Goal: Task Accomplishment & Management: Manage account settings

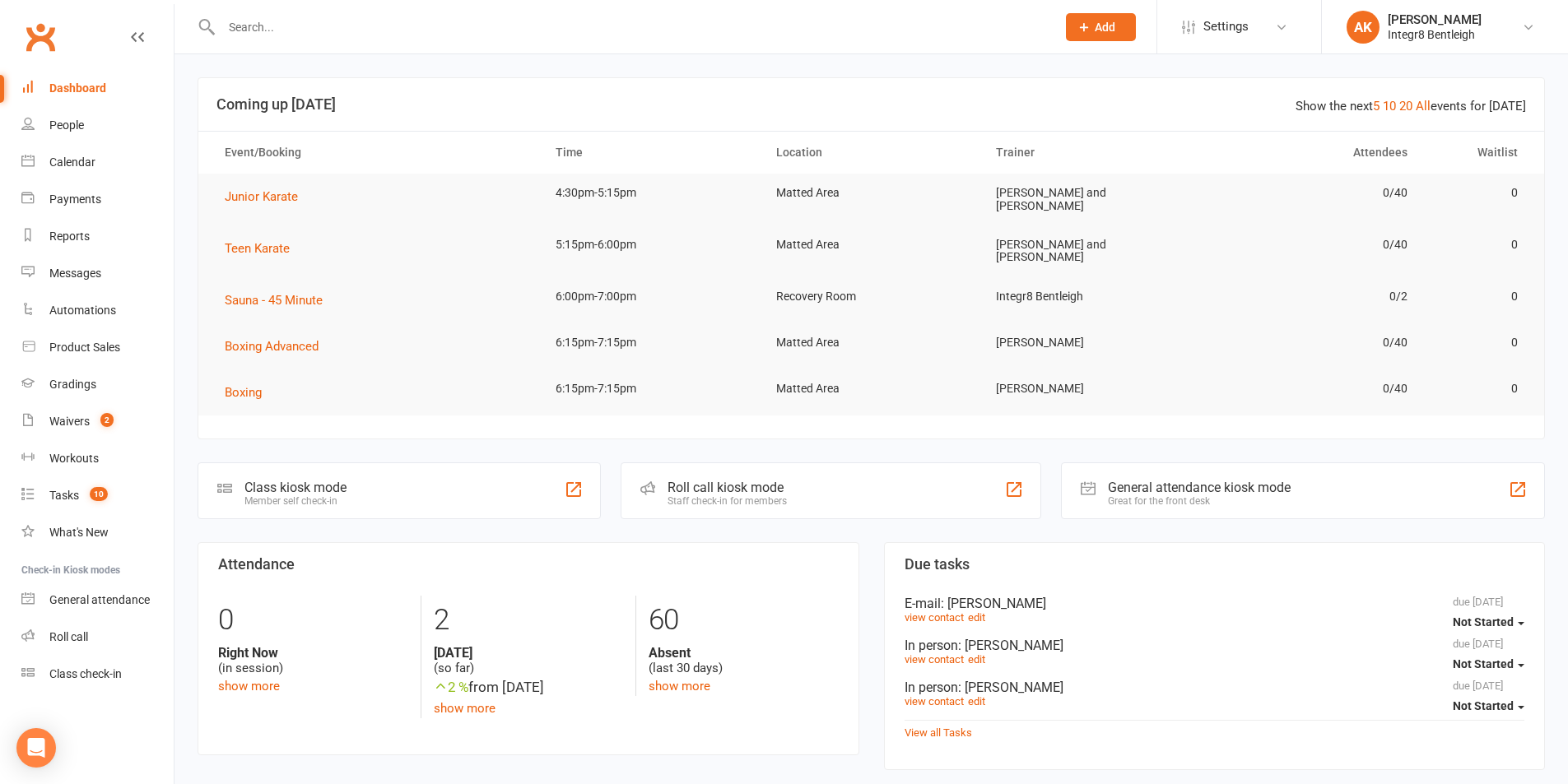
drag, startPoint x: 1216, startPoint y: 595, endPoint x: 1279, endPoint y: 635, distance: 74.6
click at [319, 16] on input "text" at bounding box center [630, 27] width 828 height 23
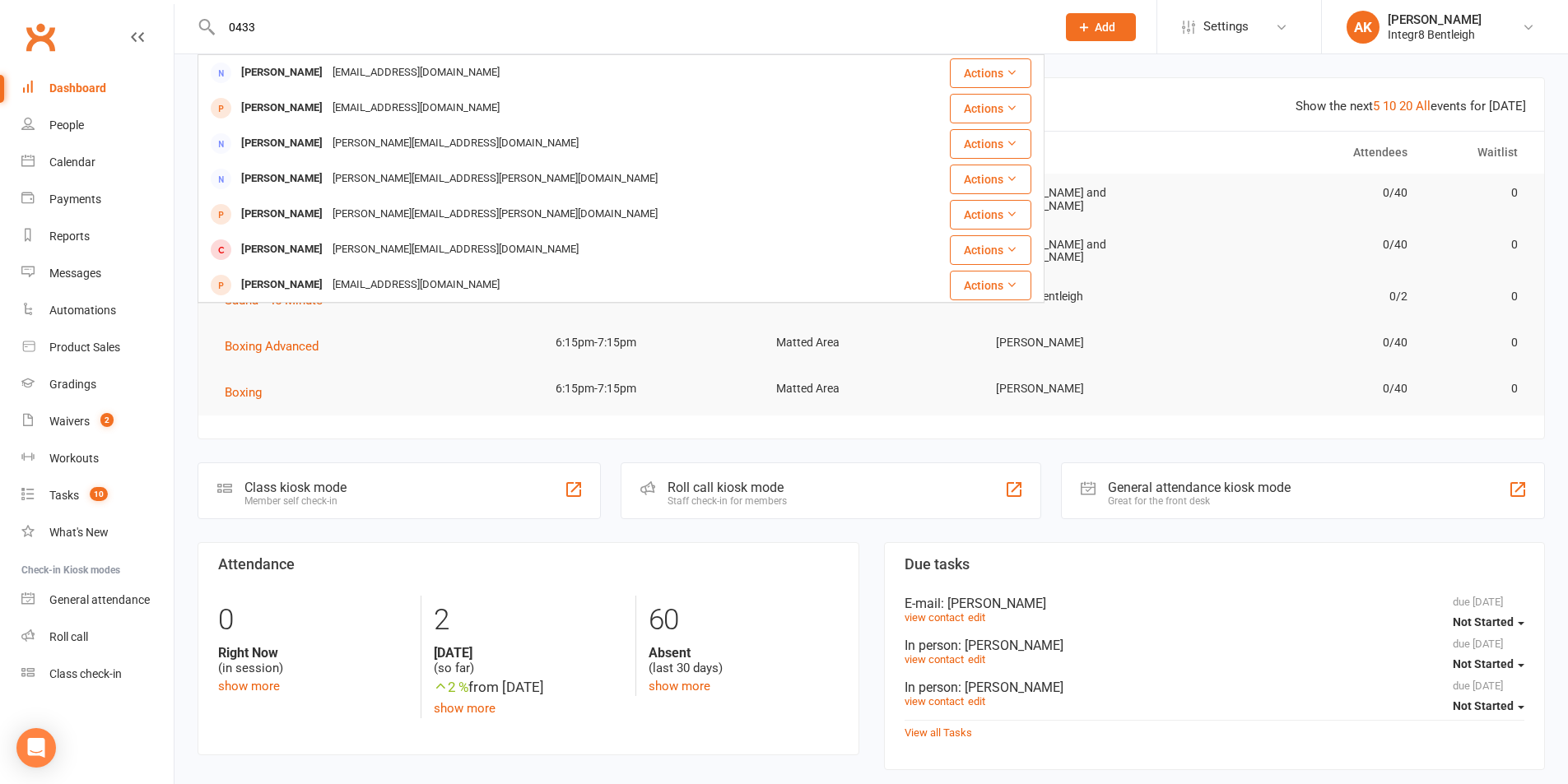
drag, startPoint x: 338, startPoint y: 30, endPoint x: 195, endPoint y: -7, distance: 147.7
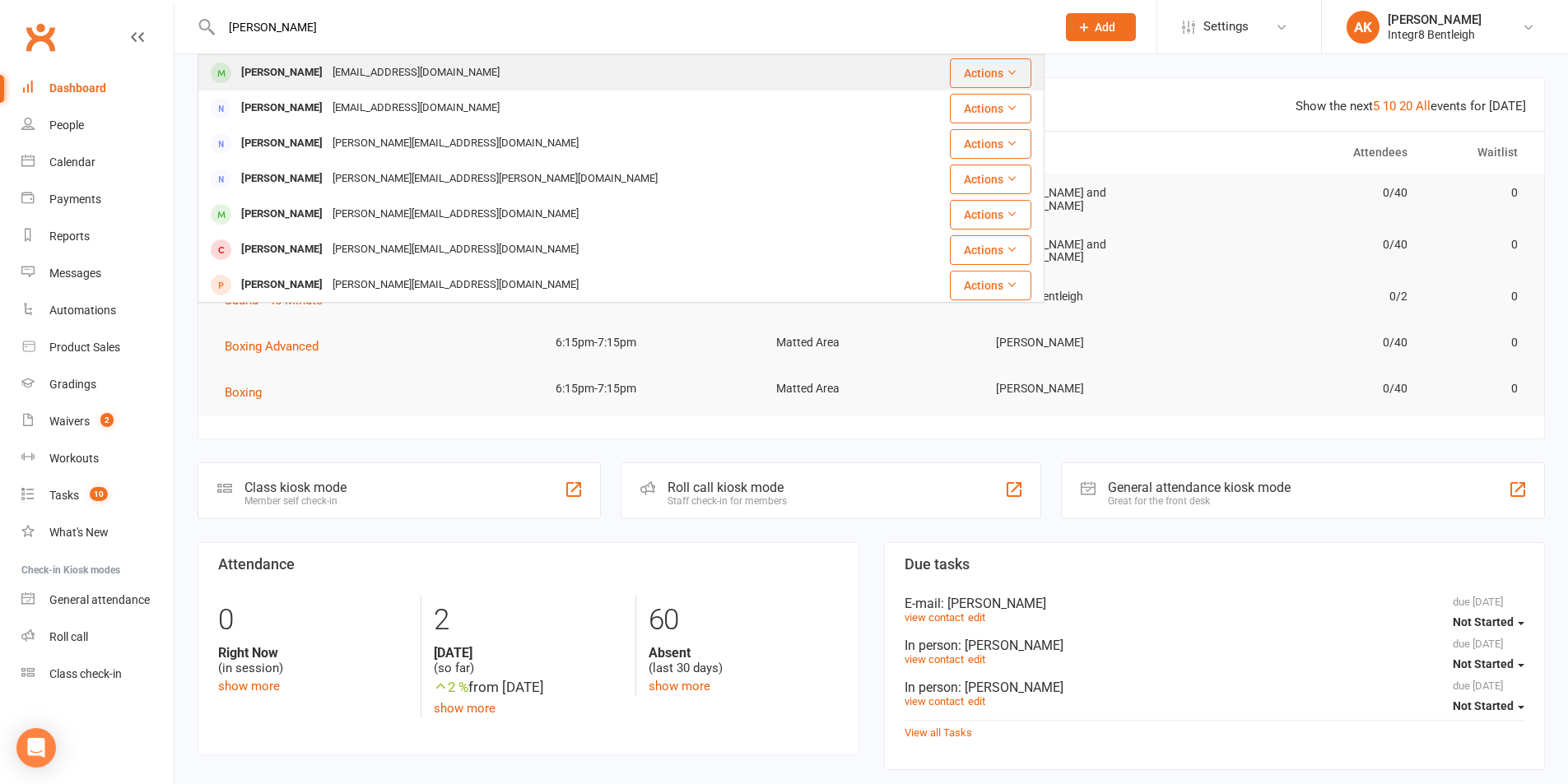
type input "jim kerner"
click at [327, 86] on div "Jim Kerner Zhangyun12092013@gmail.com" at bounding box center [550, 72] width 702 height 34
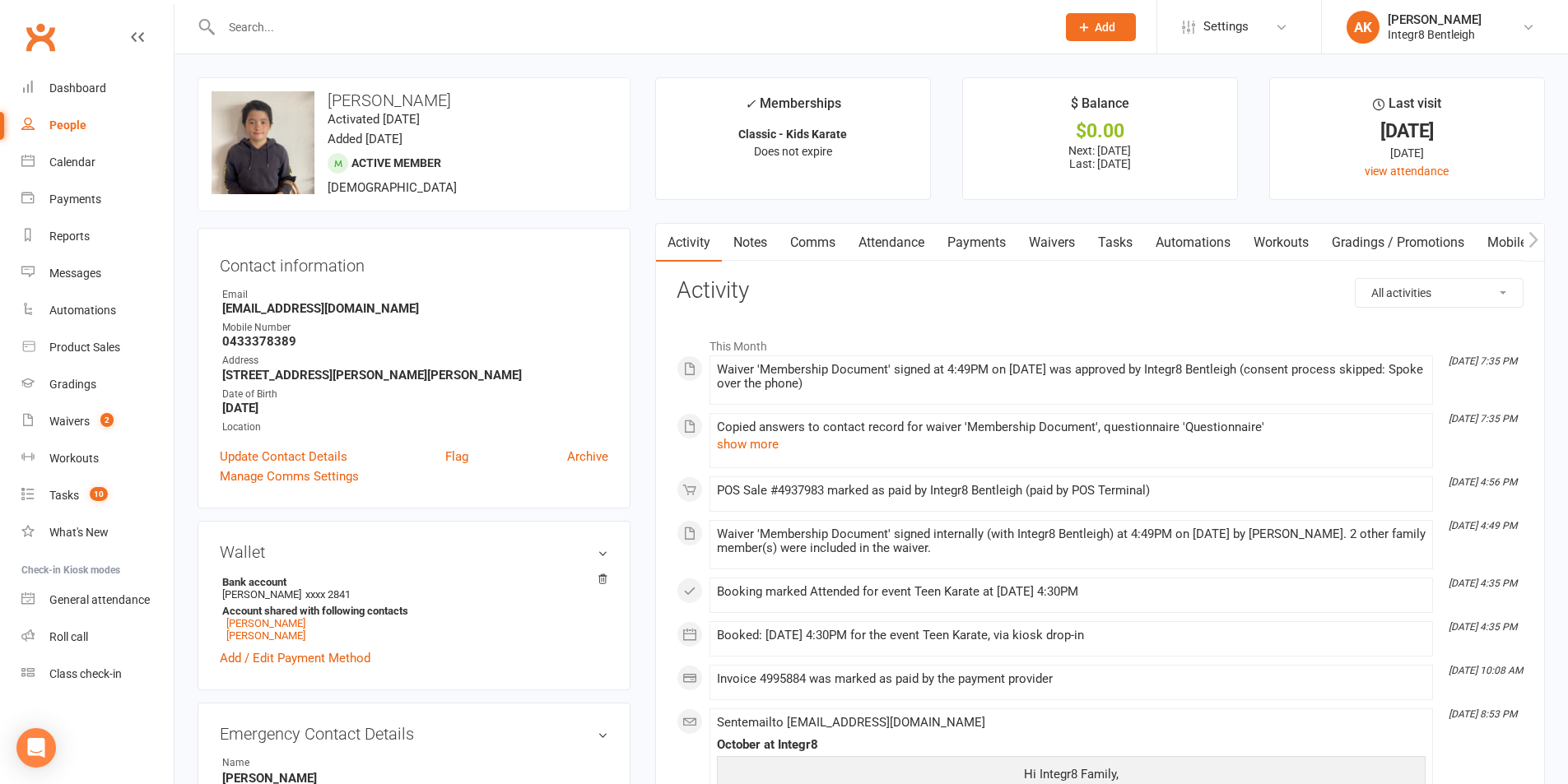
click at [750, 244] on link "Notes" at bounding box center [750, 243] width 57 height 38
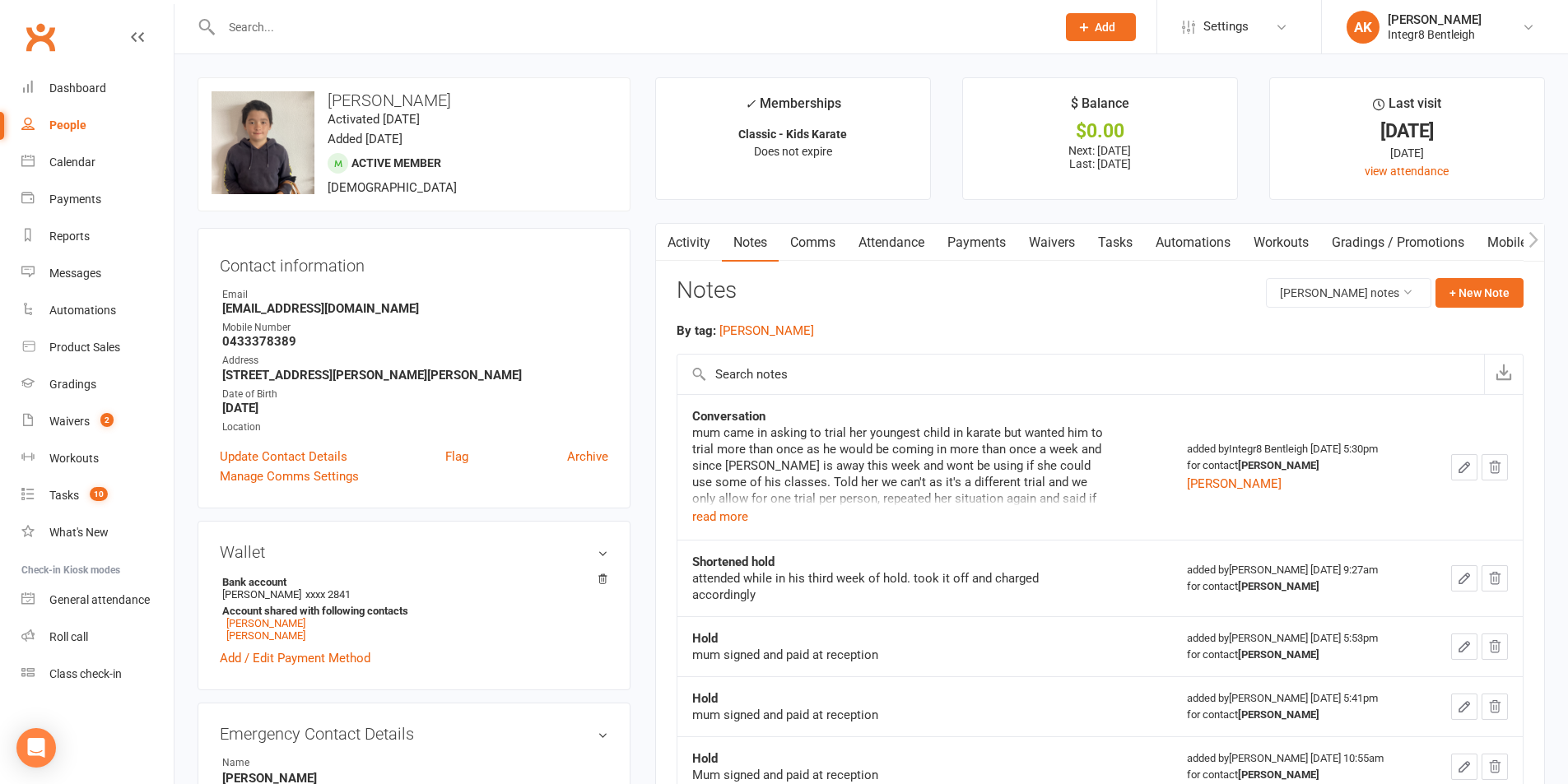
click at [298, 16] on input "text" at bounding box center [630, 27] width 828 height 23
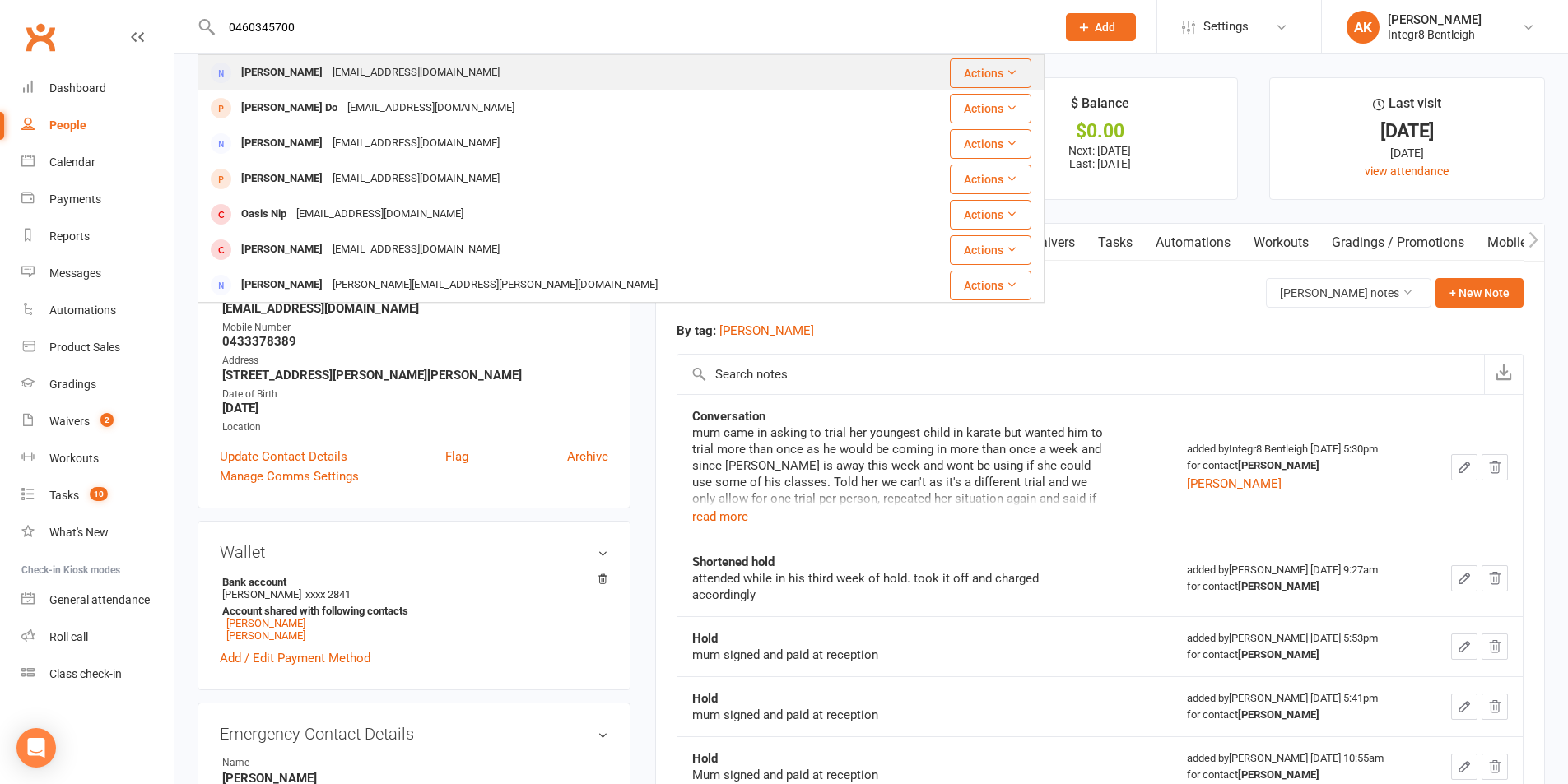
type input "0460345700"
click at [458, 78] on div "Loren Lewis Lorenlewis777@gmail.com" at bounding box center [550, 72] width 702 height 34
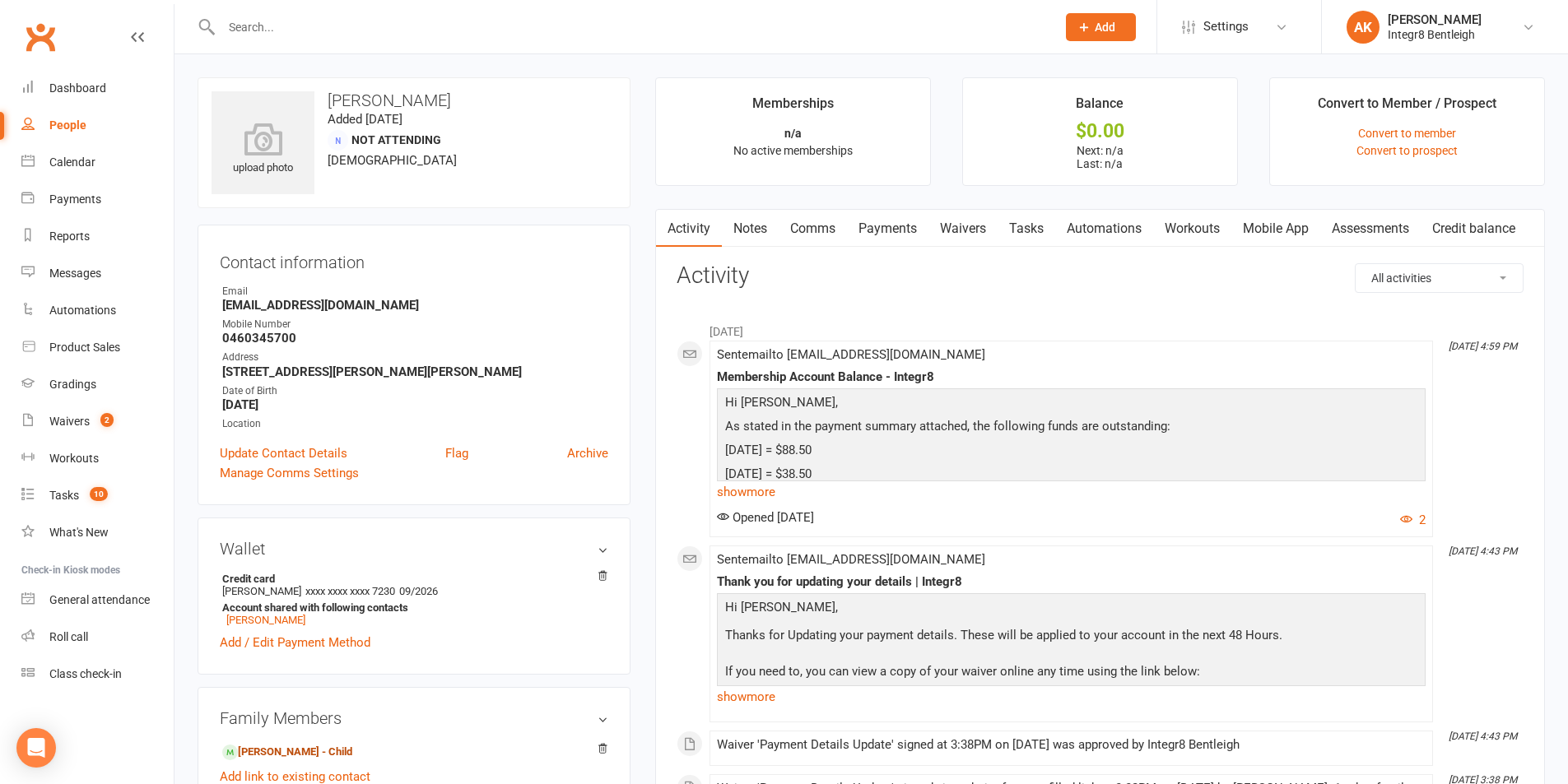
click at [742, 220] on link "Notes" at bounding box center [750, 229] width 57 height 38
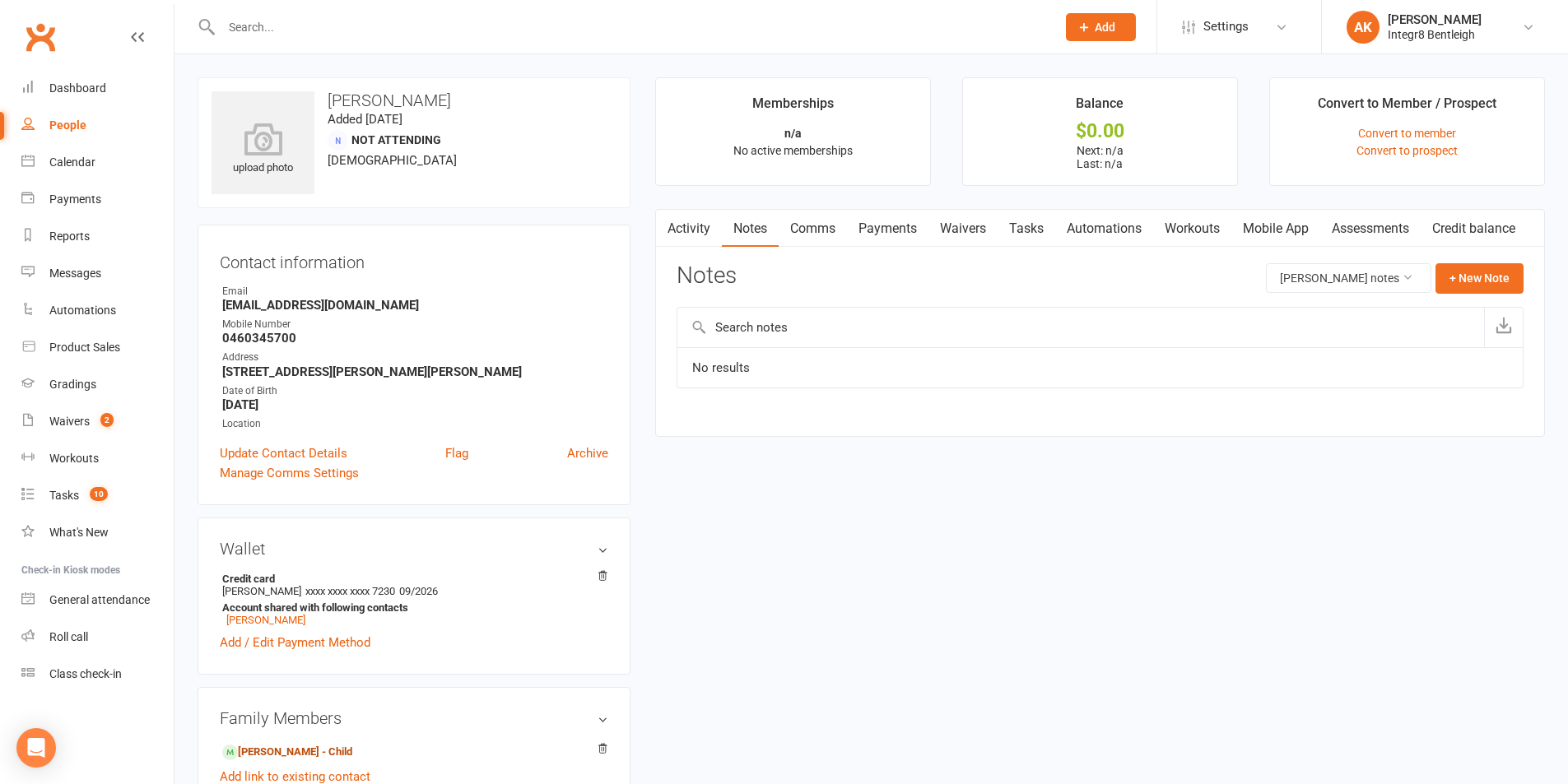
click at [877, 234] on link "Payments" at bounding box center [888, 229] width 81 height 38
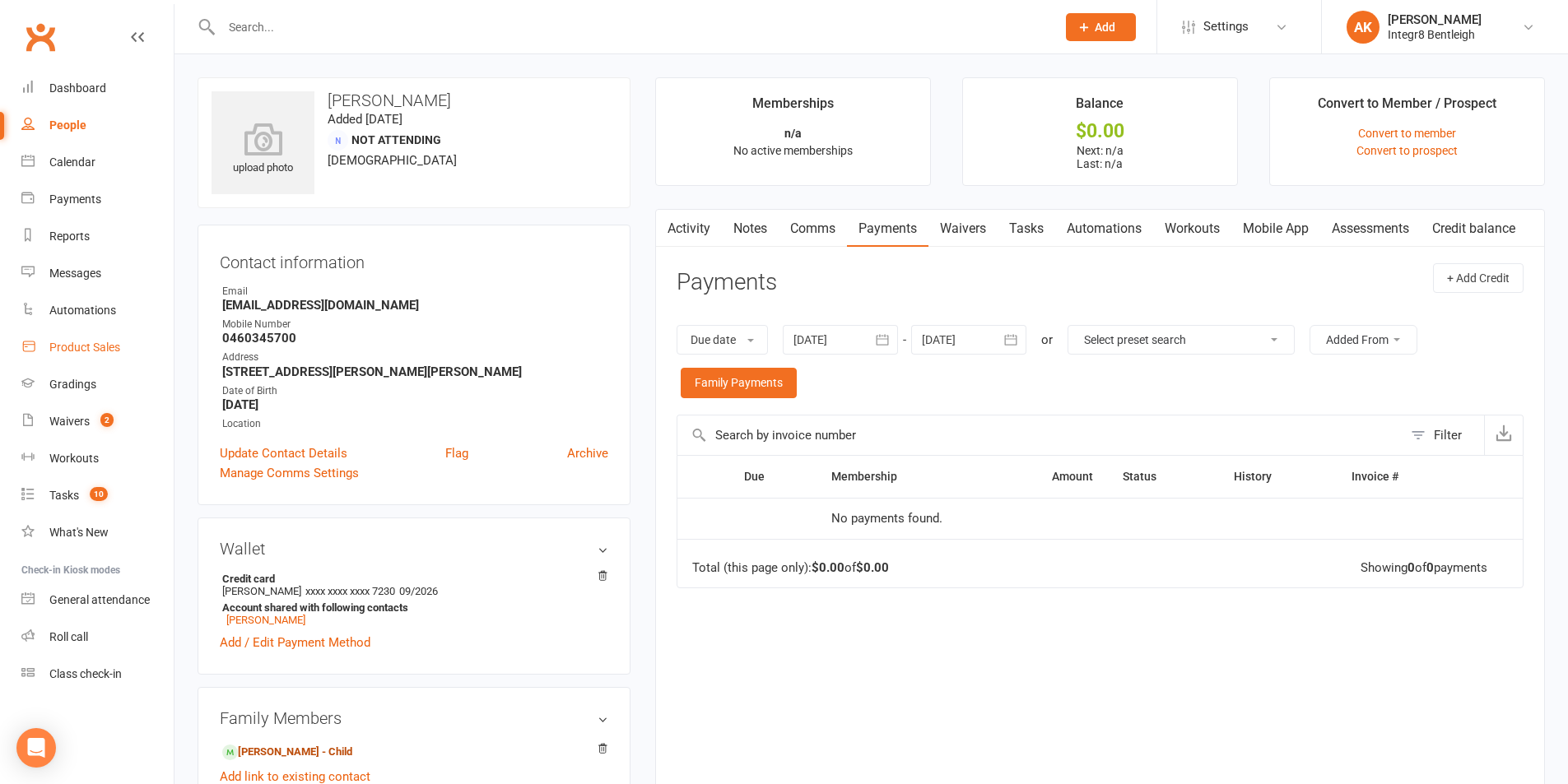
scroll to position [165, 0]
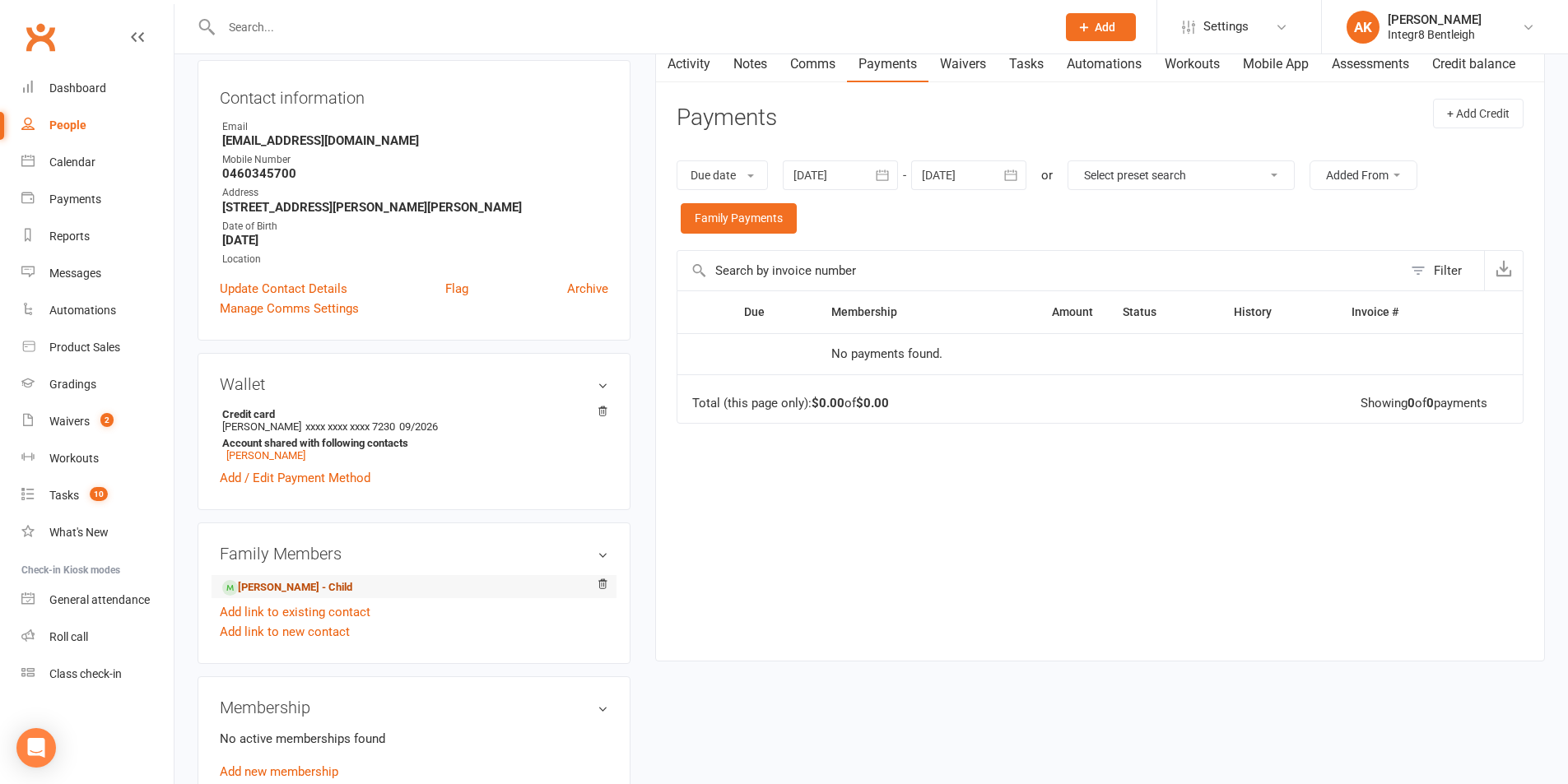
click at [279, 587] on link "Jesse Lewis - Child" at bounding box center [287, 588] width 130 height 17
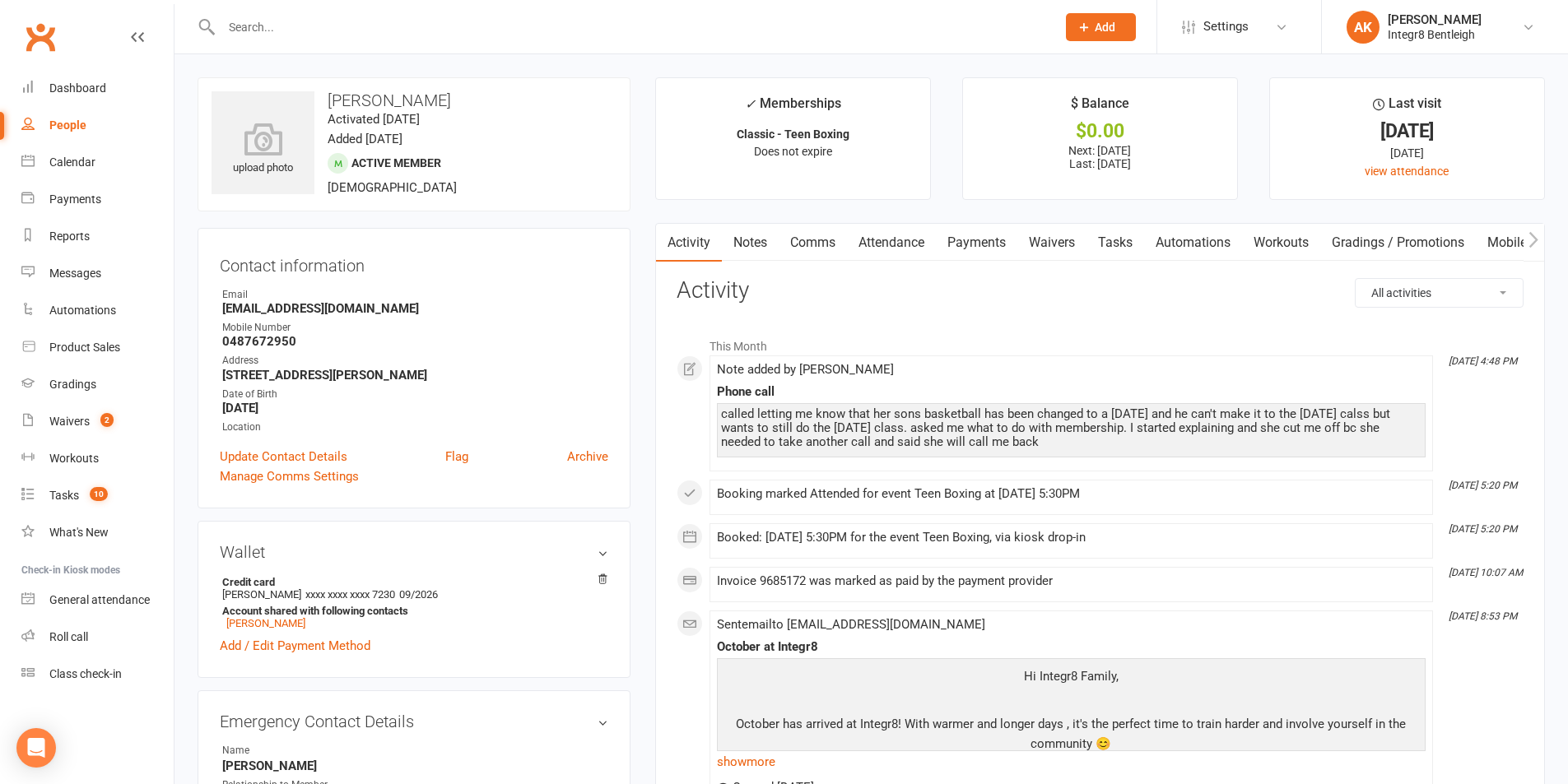
click at [740, 243] on link "Notes" at bounding box center [750, 243] width 57 height 38
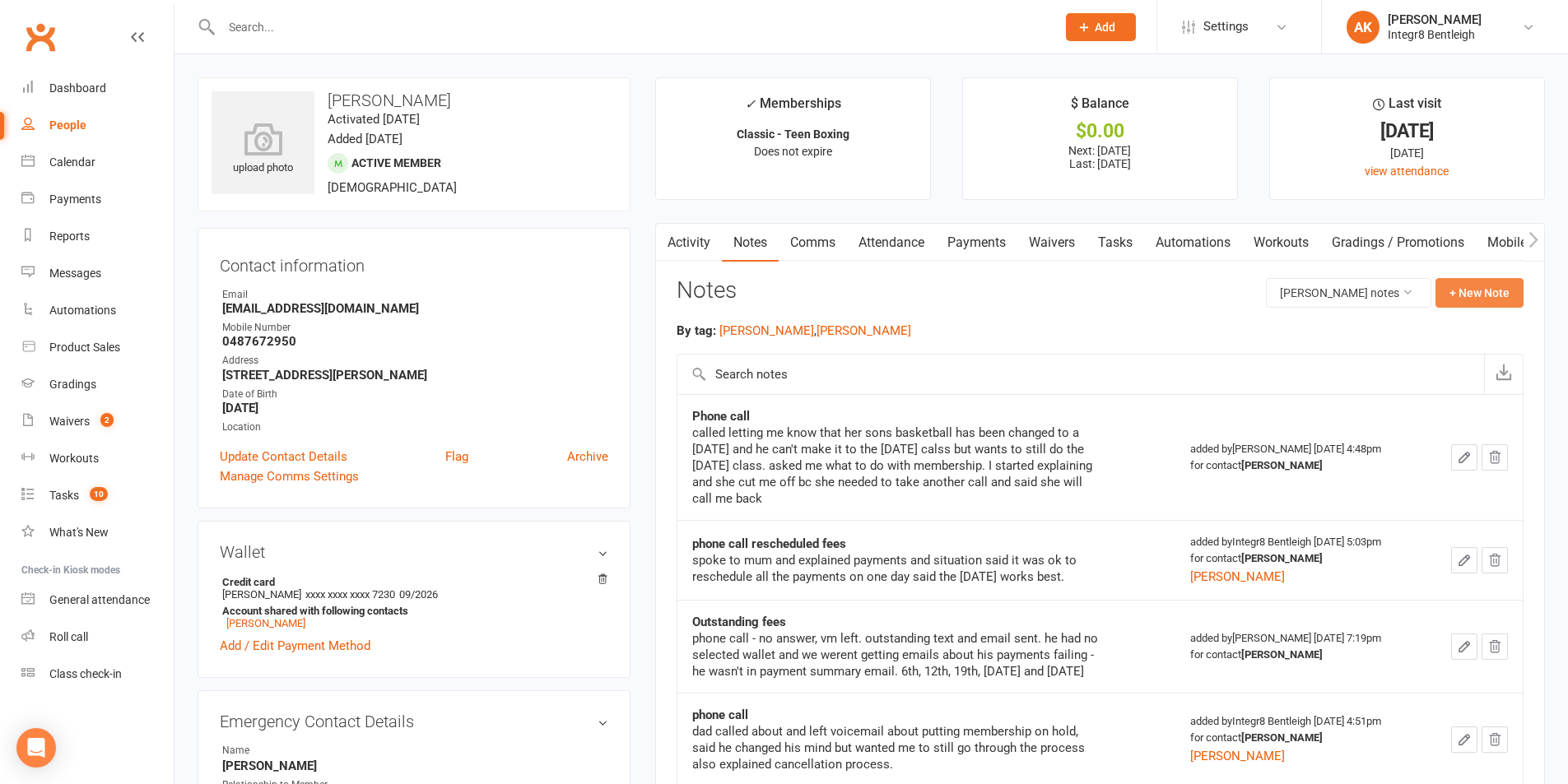
click at [1508, 289] on button "+ New Note" at bounding box center [1479, 293] width 88 height 30
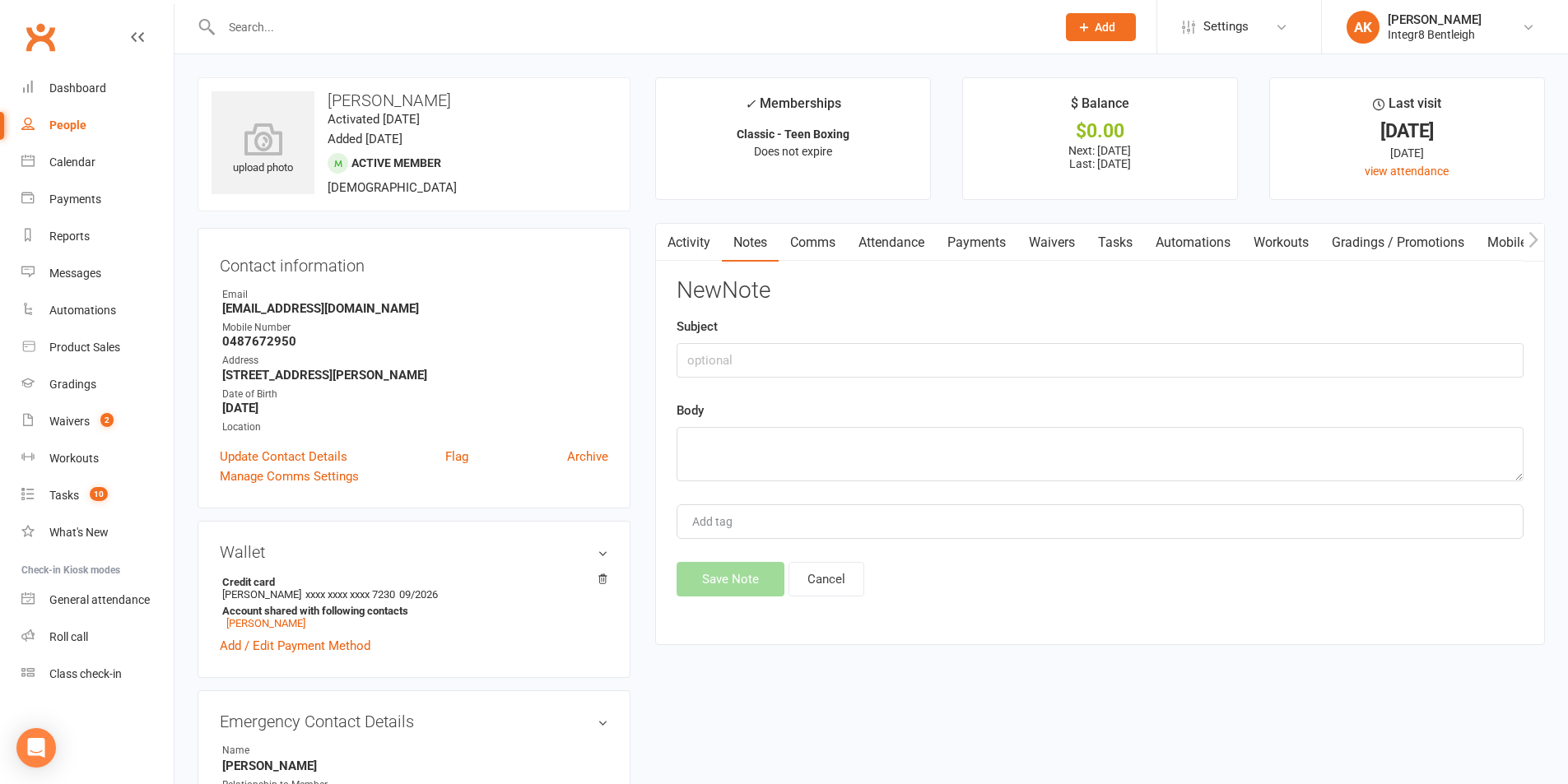
drag, startPoint x: 717, startPoint y: 338, endPoint x: 717, endPoint y: 351, distance: 13.0
click at [717, 343] on div "Subject" at bounding box center [1100, 347] width 847 height 61
click at [717, 351] on input "text" at bounding box center [1100, 361] width 847 height 35
type input "Phone call"
type textarea "D"
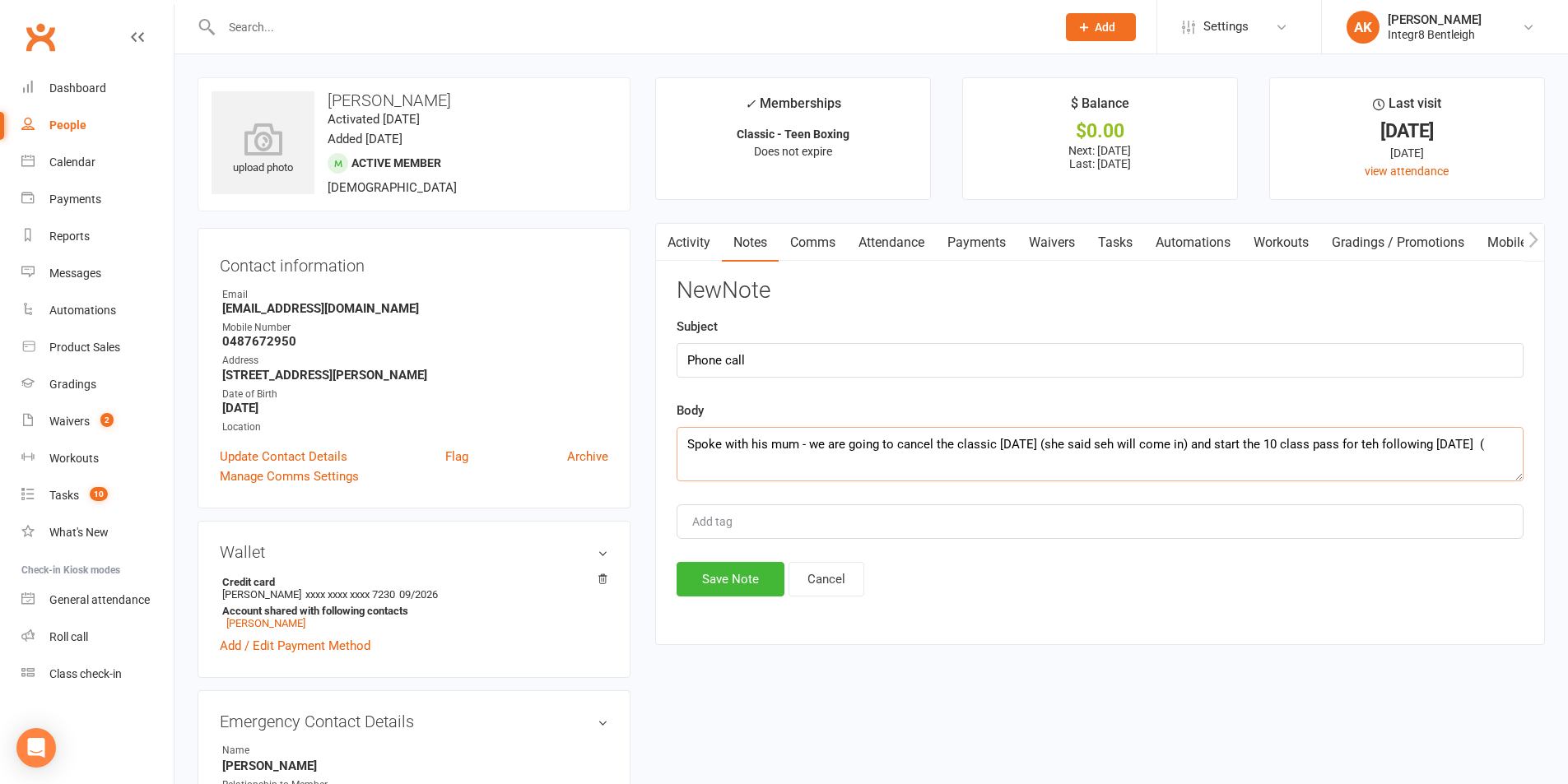
click at [777, 472] on textarea "Spoke with his mum - we are going to cancel the classic this thursday (she said…" at bounding box center [1100, 454] width 847 height 54
click at [1051, 435] on textarea "Spoke with his mum - we are going to cancel the classic this thursday (she said…" at bounding box center [1100, 454] width 847 height 54
type textarea "Spoke with his mum - we are going to cancel the classic this Thursday (she said…"
click at [741, 585] on button "Save Note" at bounding box center [731, 579] width 108 height 35
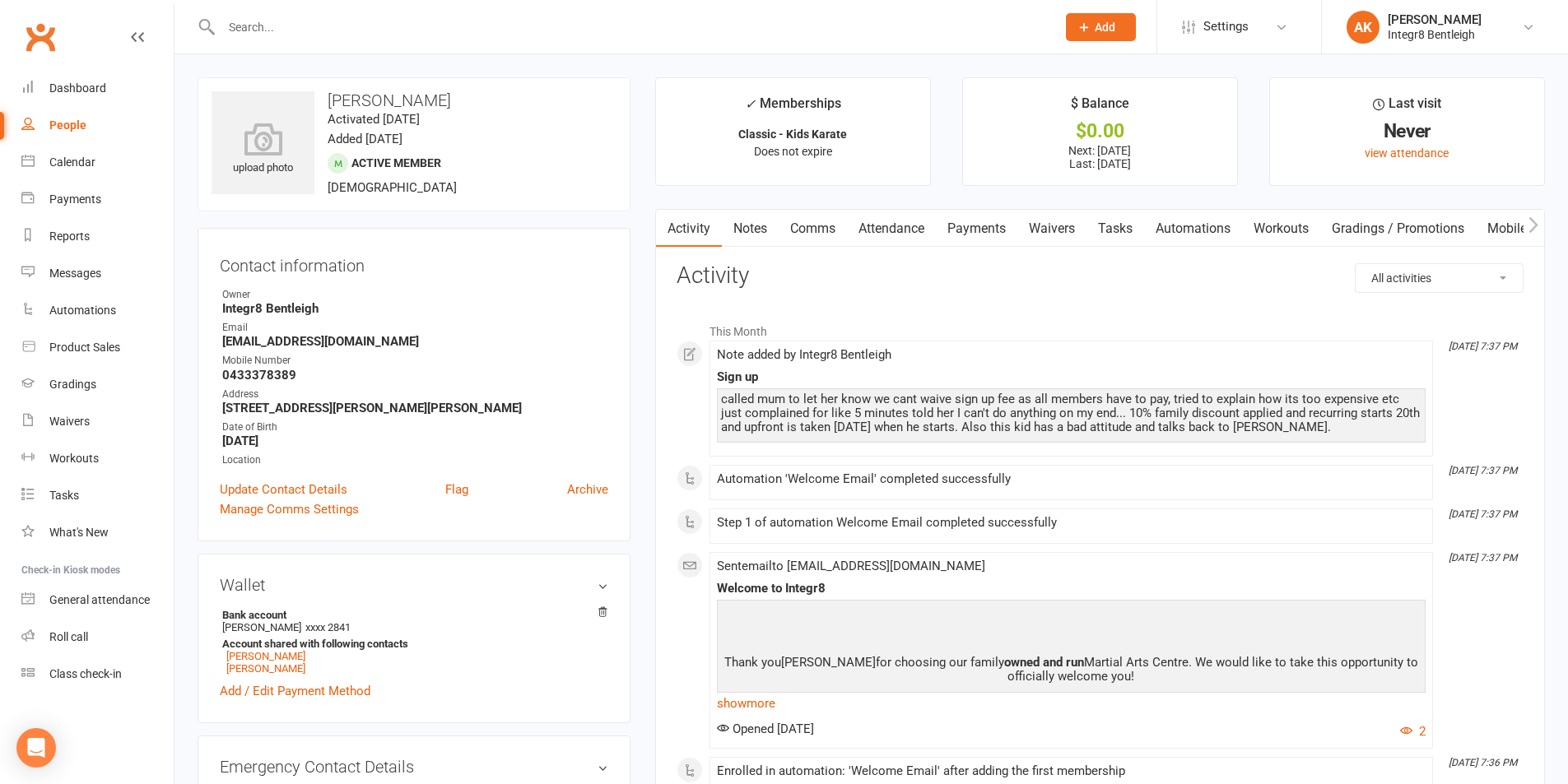
click at [743, 214] on link "Notes" at bounding box center [750, 229] width 57 height 38
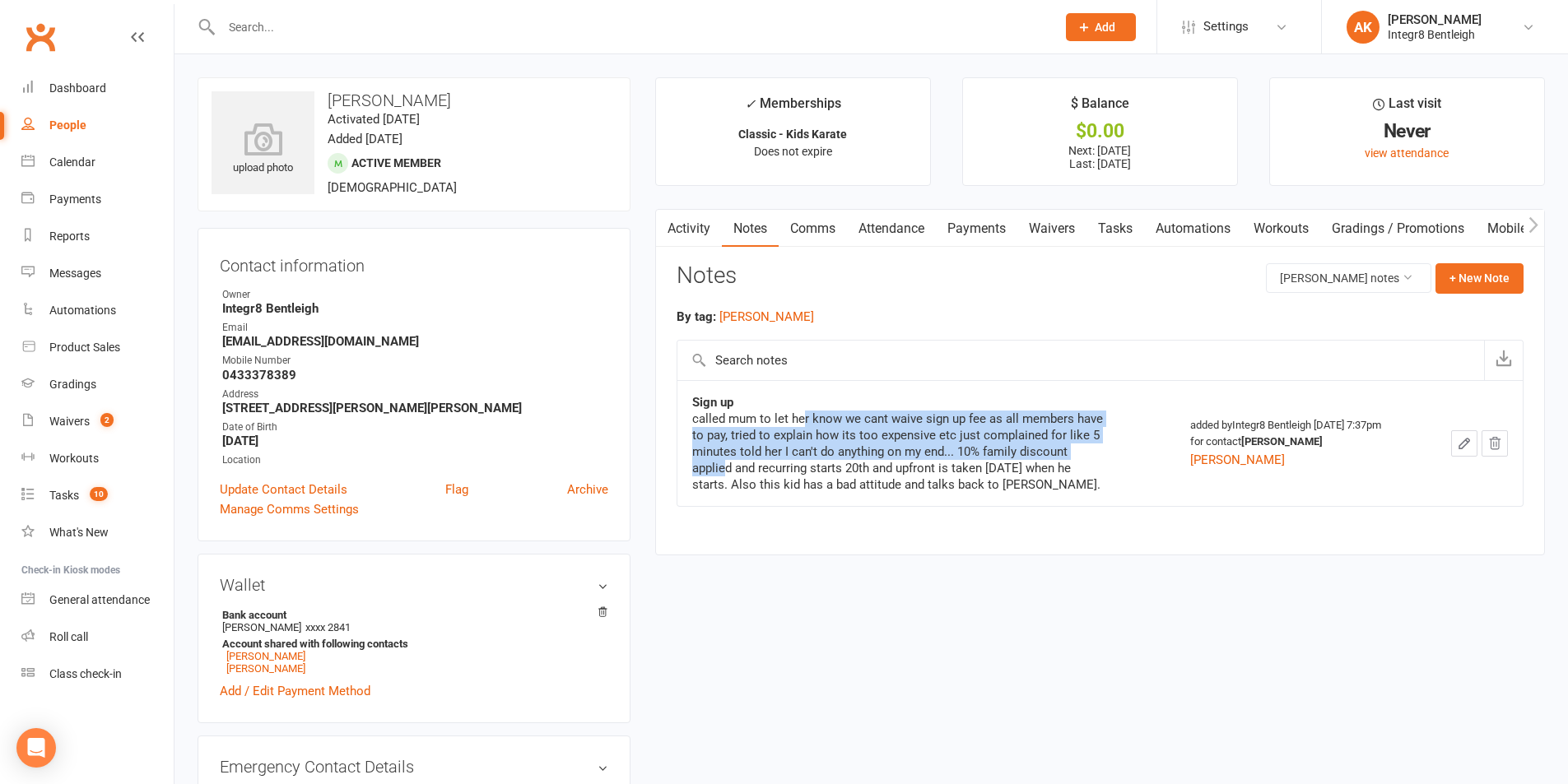
click at [727, 464] on div "called mum to let her know we cant waive sign up fee as all members have to pay…" at bounding box center [898, 451] width 412 height 82
click at [988, 229] on link "Payments" at bounding box center [977, 229] width 81 height 38
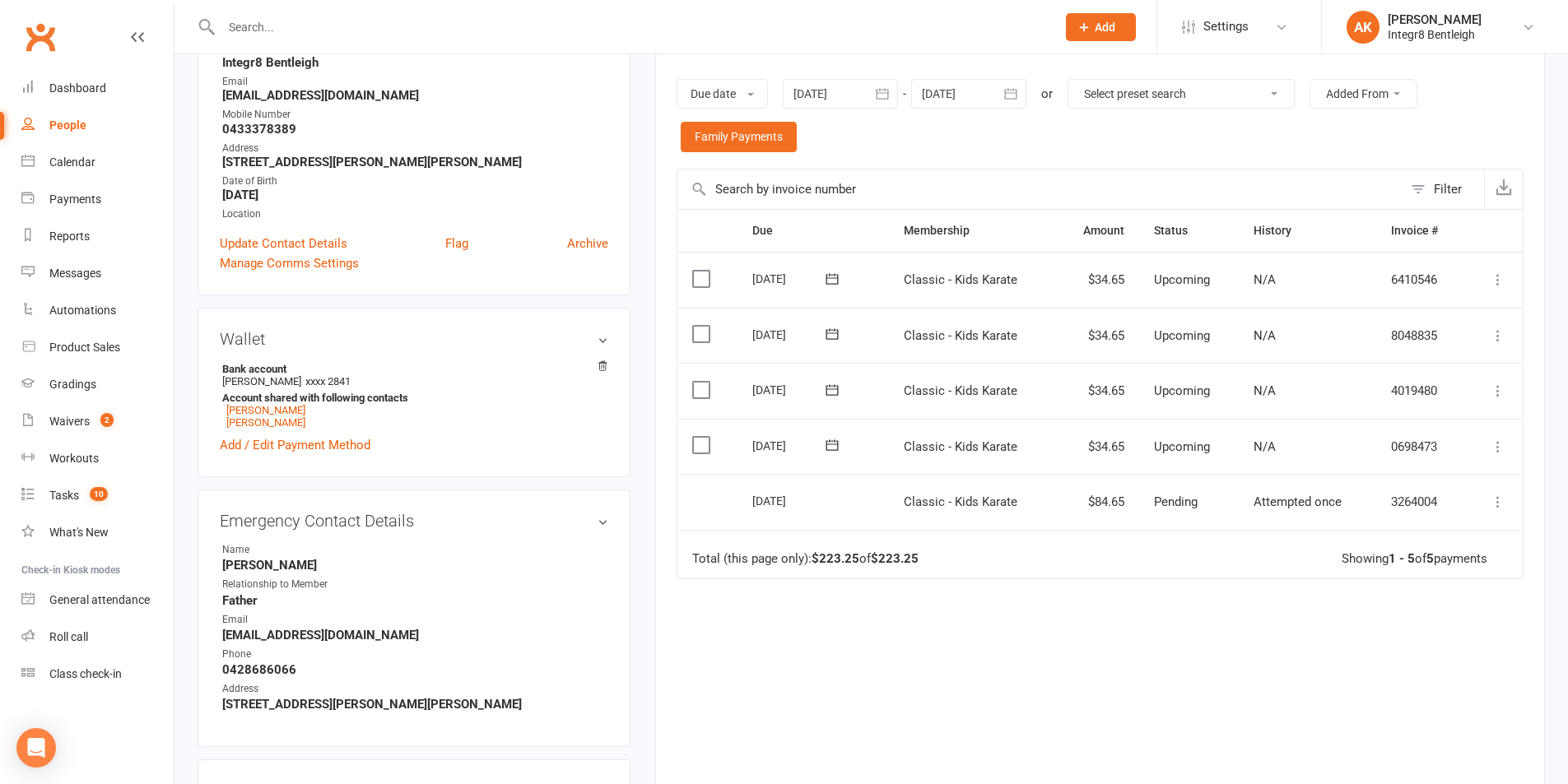
scroll to position [247, 0]
drag, startPoint x: 1053, startPoint y: 503, endPoint x: 905, endPoint y: 421, distance: 169.2
click at [915, 423] on table "Due Contact Membership Amount Status History Invoice # Select this 10 Nov 2025 …" at bounding box center [1100, 392] width 847 height 370
click at [865, 570] on td "Total (this page only): $223.25 of $223.25 Showing 1 - 5 of 5 payments" at bounding box center [1100, 554] width 846 height 49
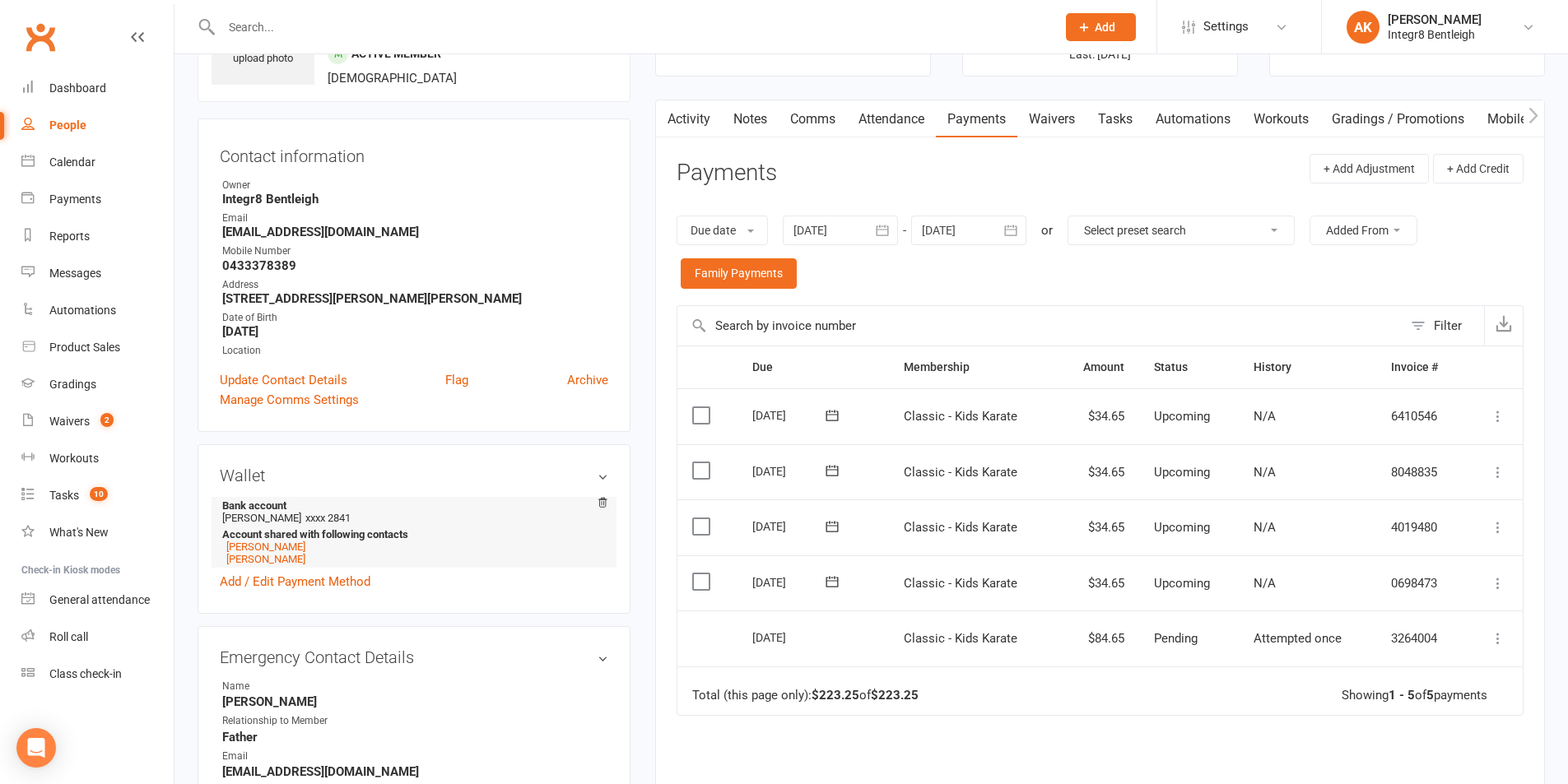
scroll to position [82, 0]
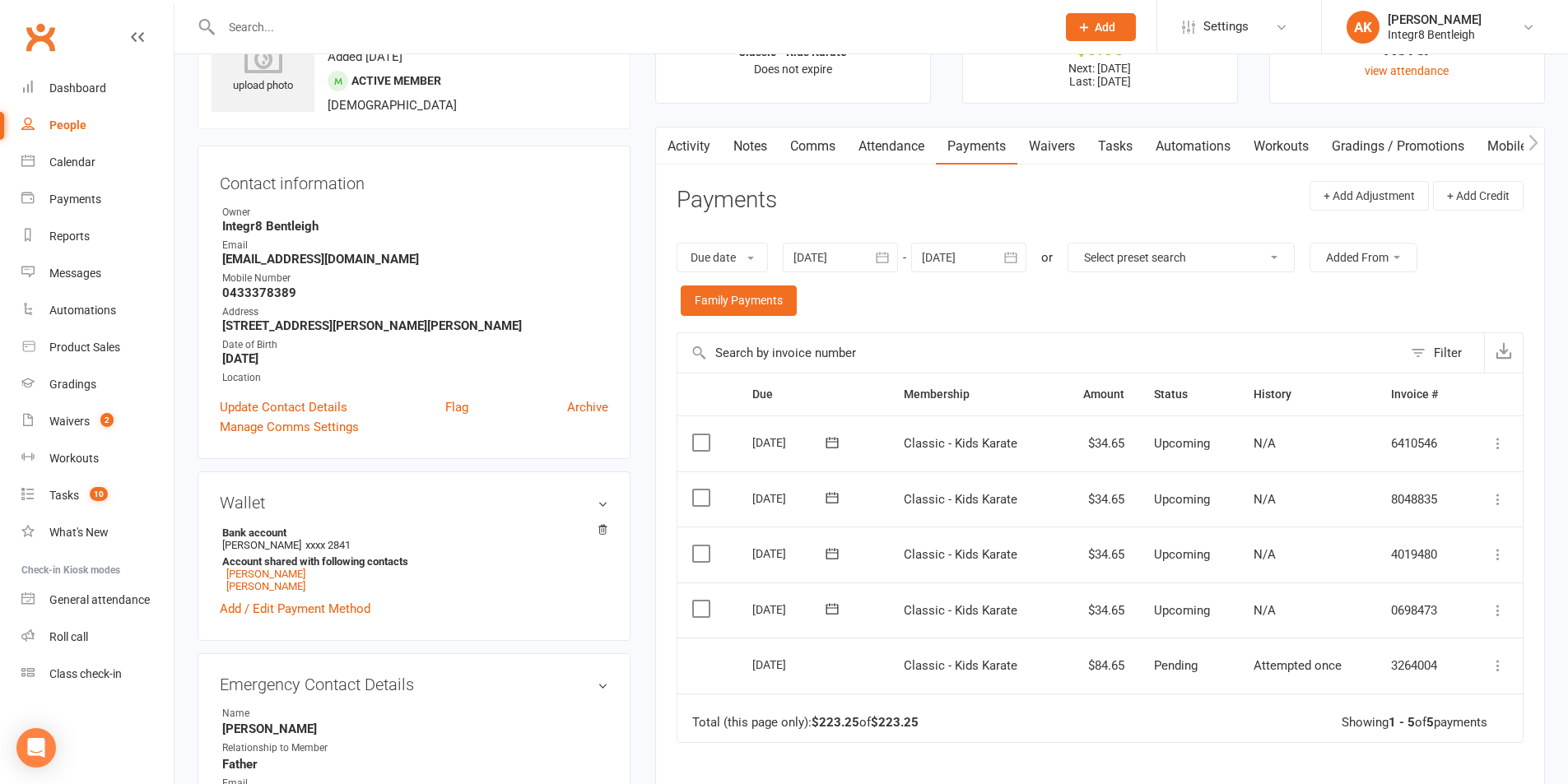
drag, startPoint x: 874, startPoint y: 660, endPoint x: 744, endPoint y: 441, distance: 254.7
click at [744, 441] on table "Due Contact Membership Amount Status History Invoice # Select this 10 Nov 2025 …" at bounding box center [1100, 557] width 847 height 370
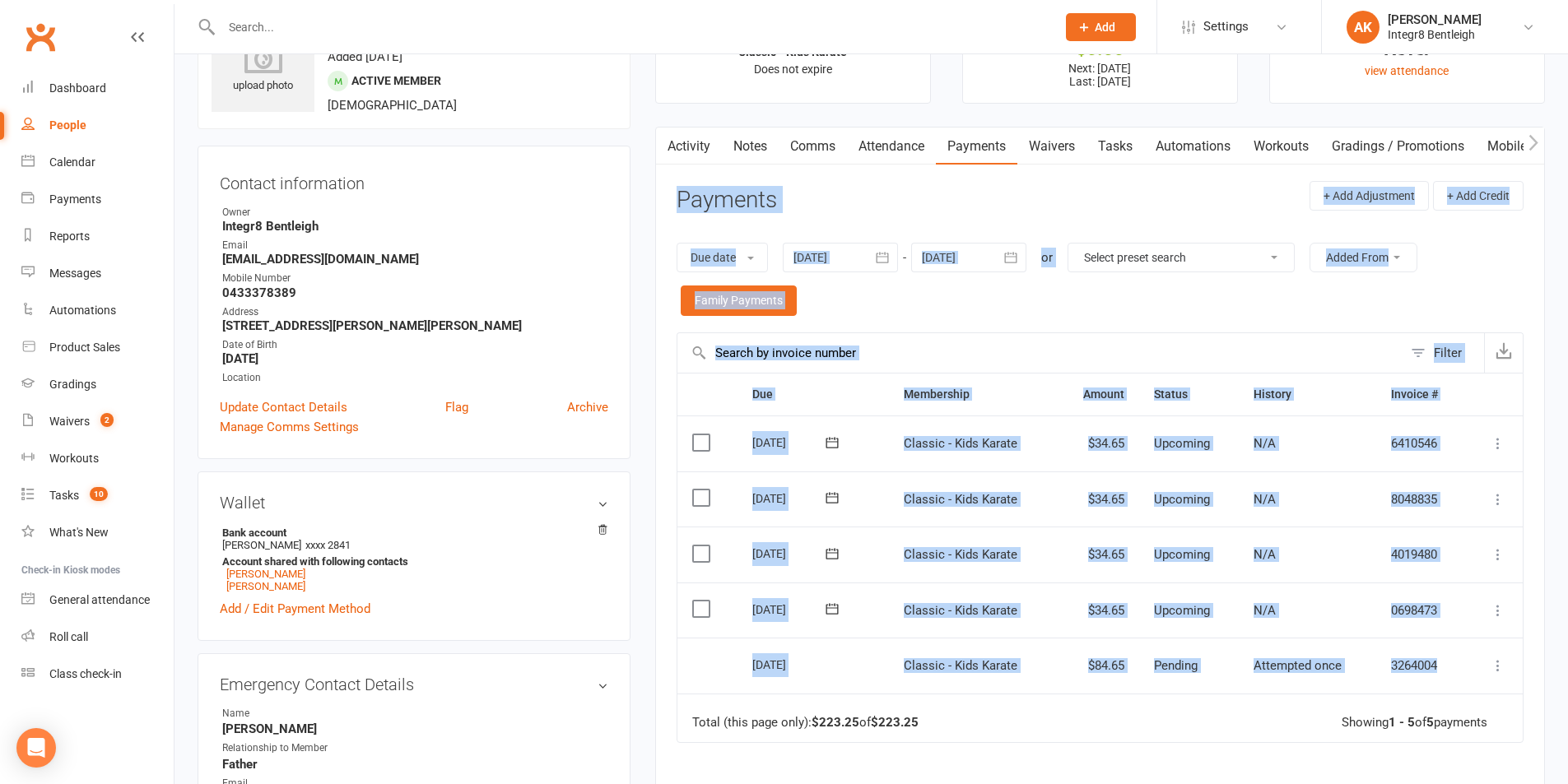
drag, startPoint x: 1227, startPoint y: 634, endPoint x: 661, endPoint y: 196, distance: 715.7
click at [661, 196] on div "Activity Notes Comms Attendance Payments Waivers Tasks Automations Workouts Gra…" at bounding box center [1100, 554] width 890 height 855
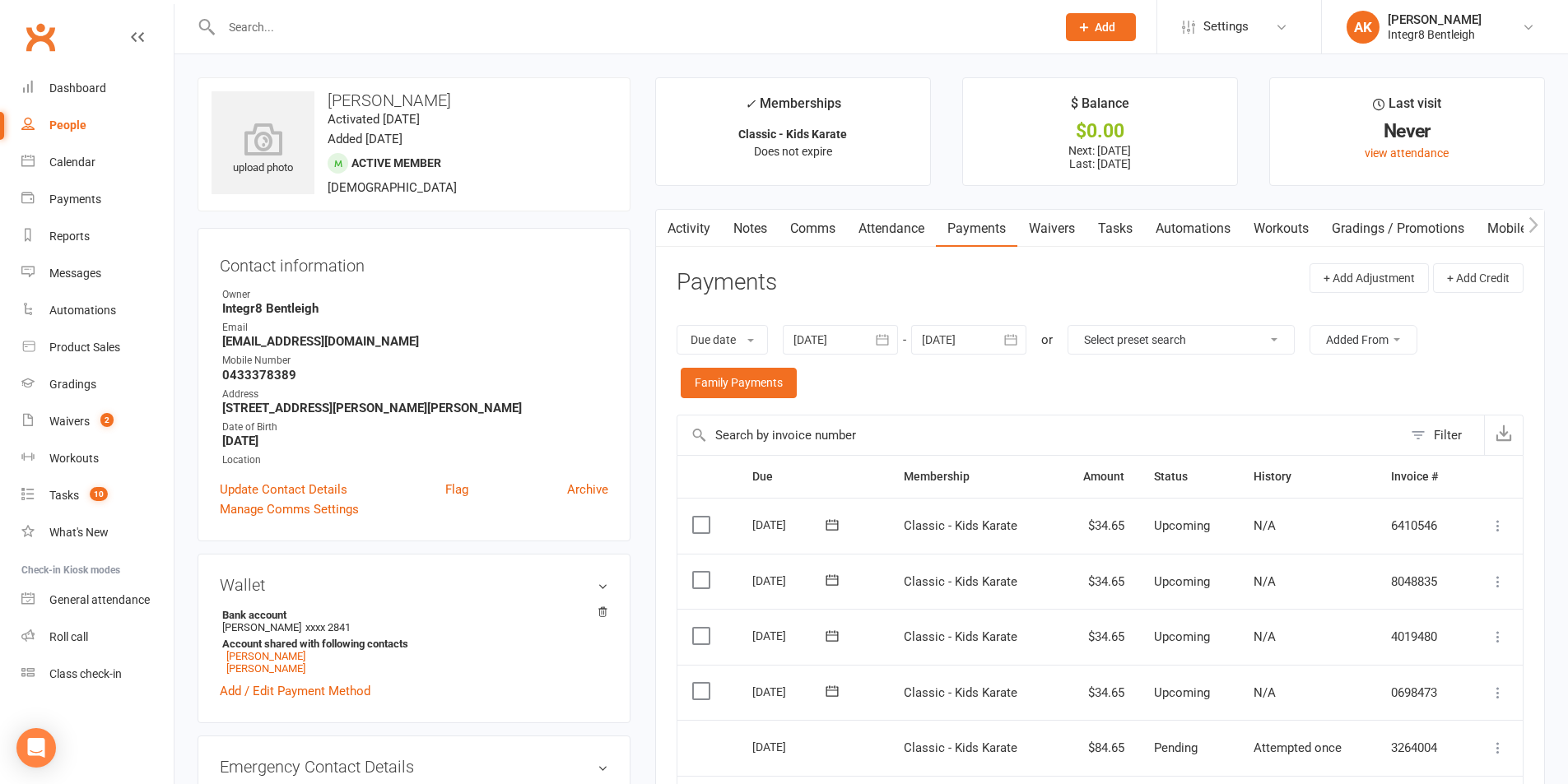
click at [703, 223] on link "Activity" at bounding box center [688, 229] width 66 height 38
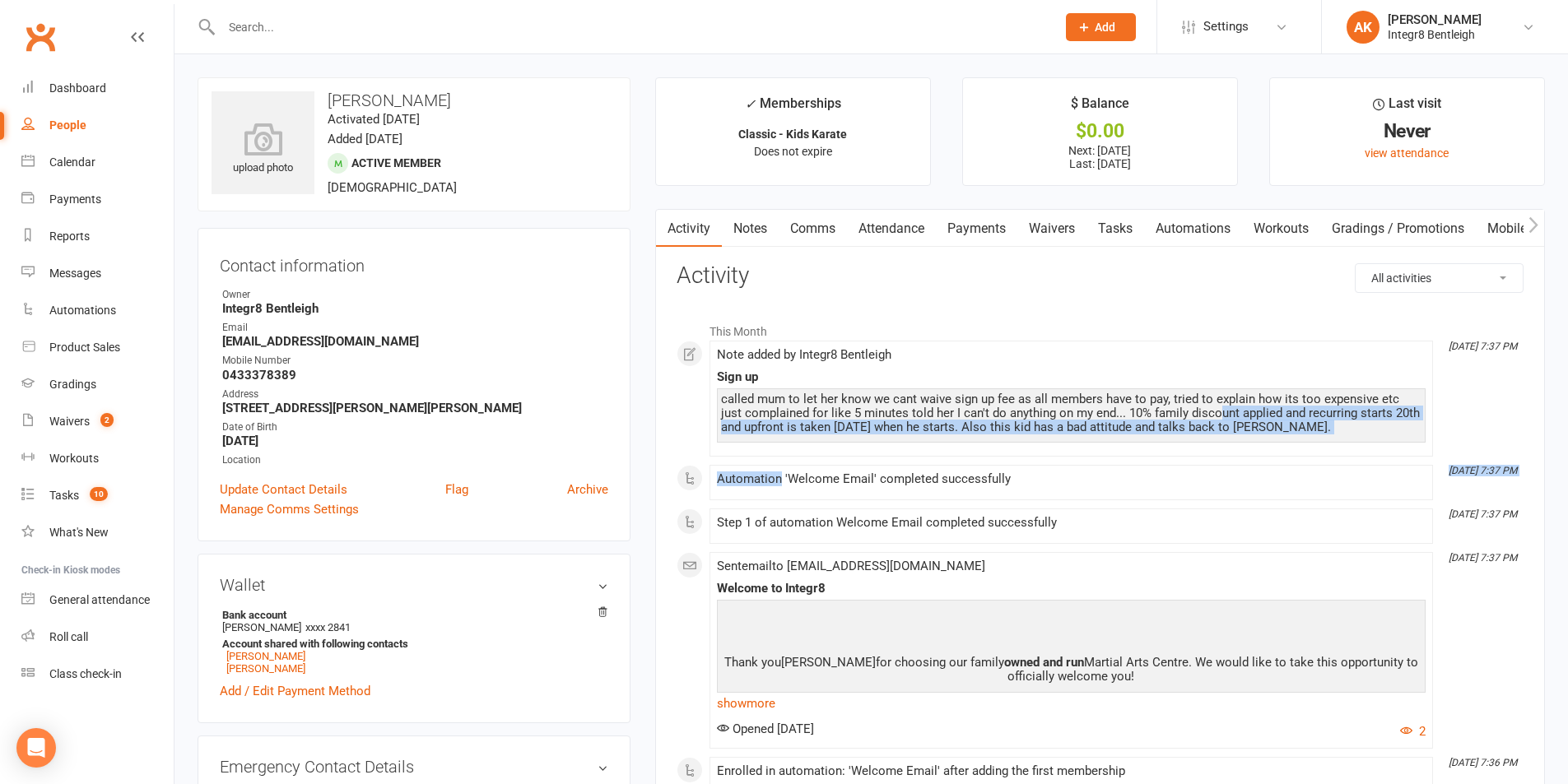
drag, startPoint x: 965, startPoint y: 519, endPoint x: 1194, endPoint y: 415, distance: 251.5
click at [1194, 415] on div "This Month Oct 10, 7:37 PM Note added by Integr8 Bentleigh Sign up called mum t…" at bounding box center [1100, 730] width 847 height 831
click at [759, 228] on link "Notes" at bounding box center [750, 229] width 57 height 38
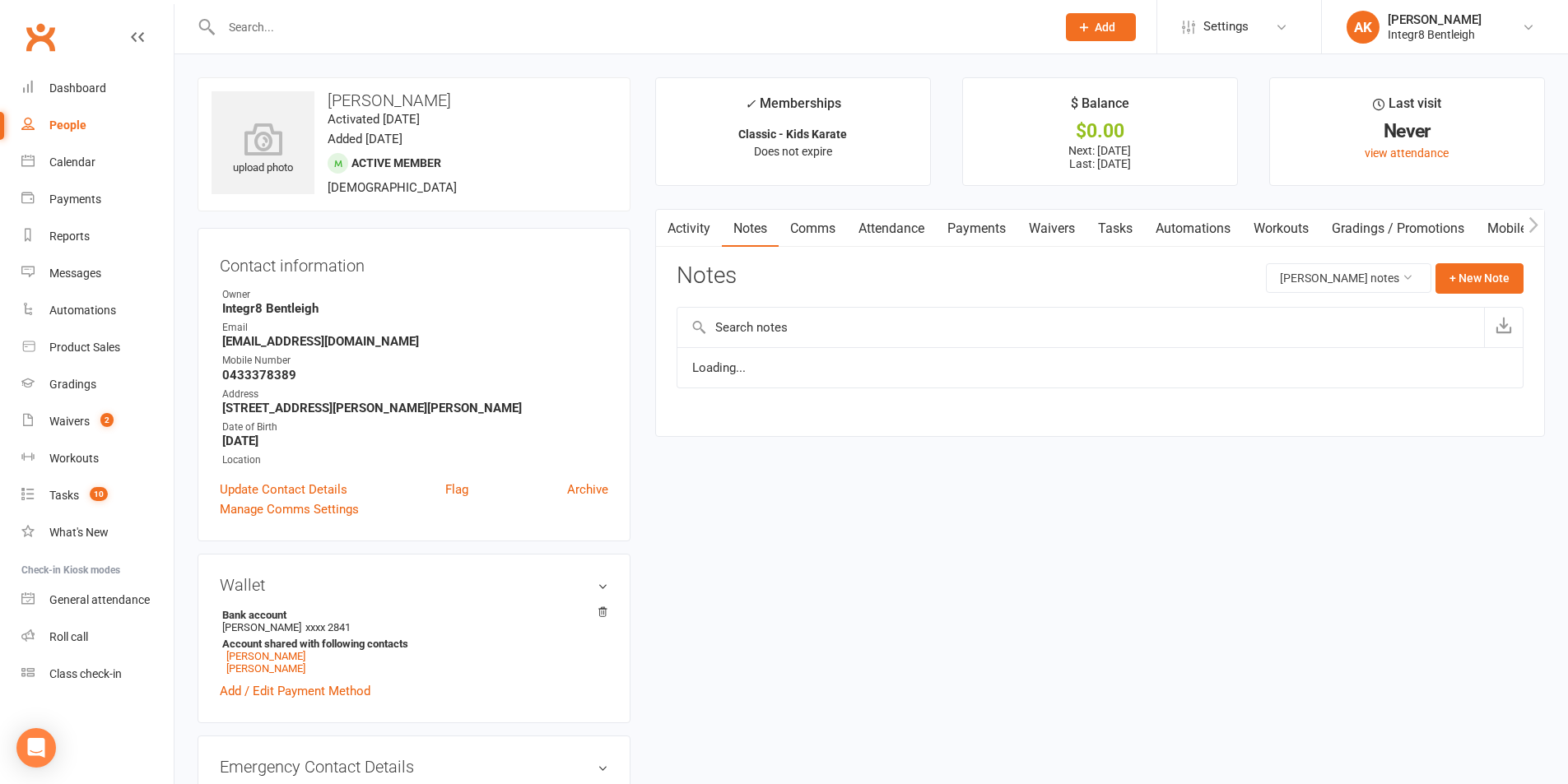
click at [693, 229] on link "Activity" at bounding box center [688, 229] width 66 height 38
click at [703, 229] on link "Activity" at bounding box center [688, 229] width 66 height 38
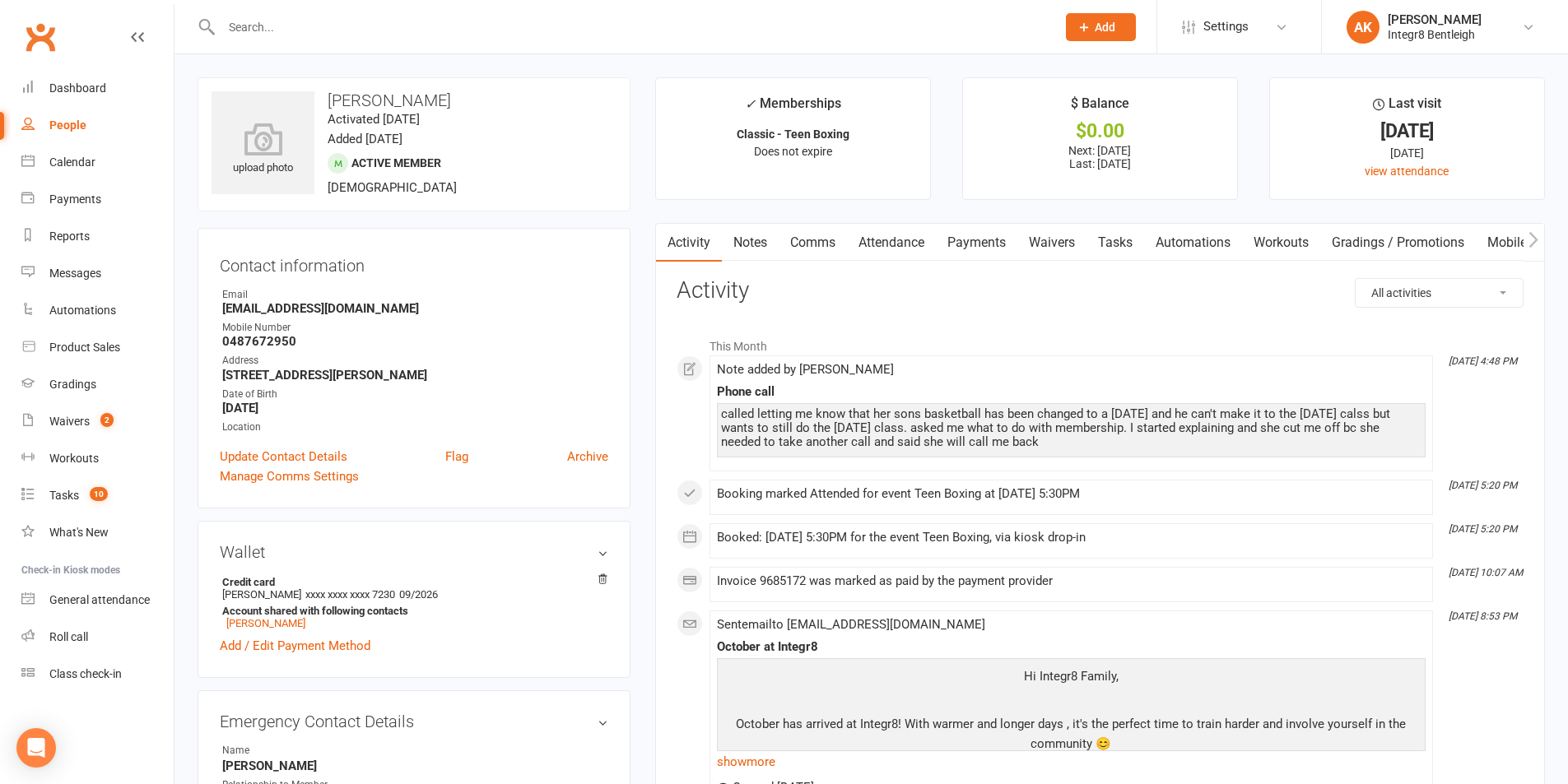
click at [304, 19] on input "text" at bounding box center [630, 27] width 828 height 23
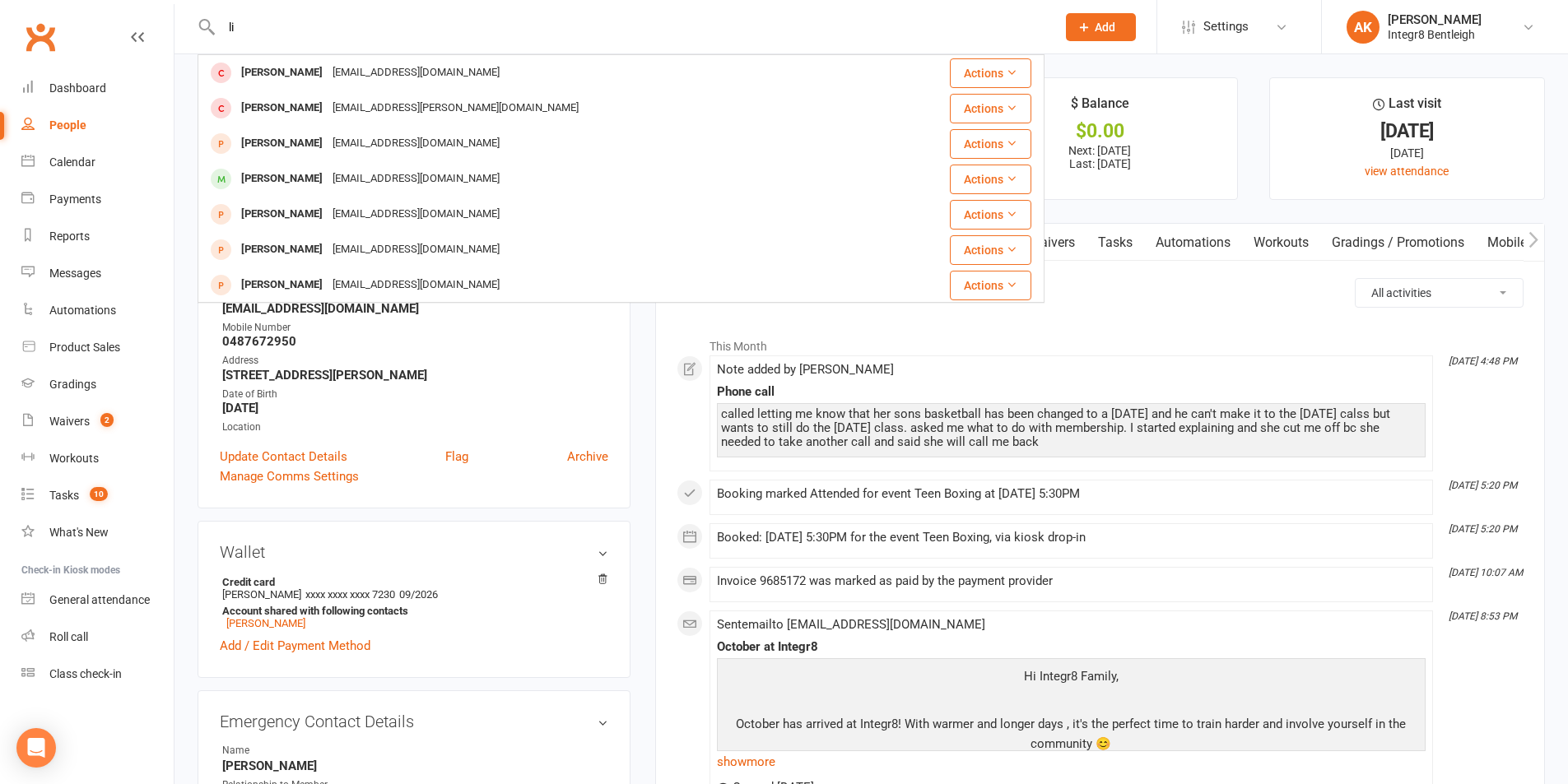
type input "l"
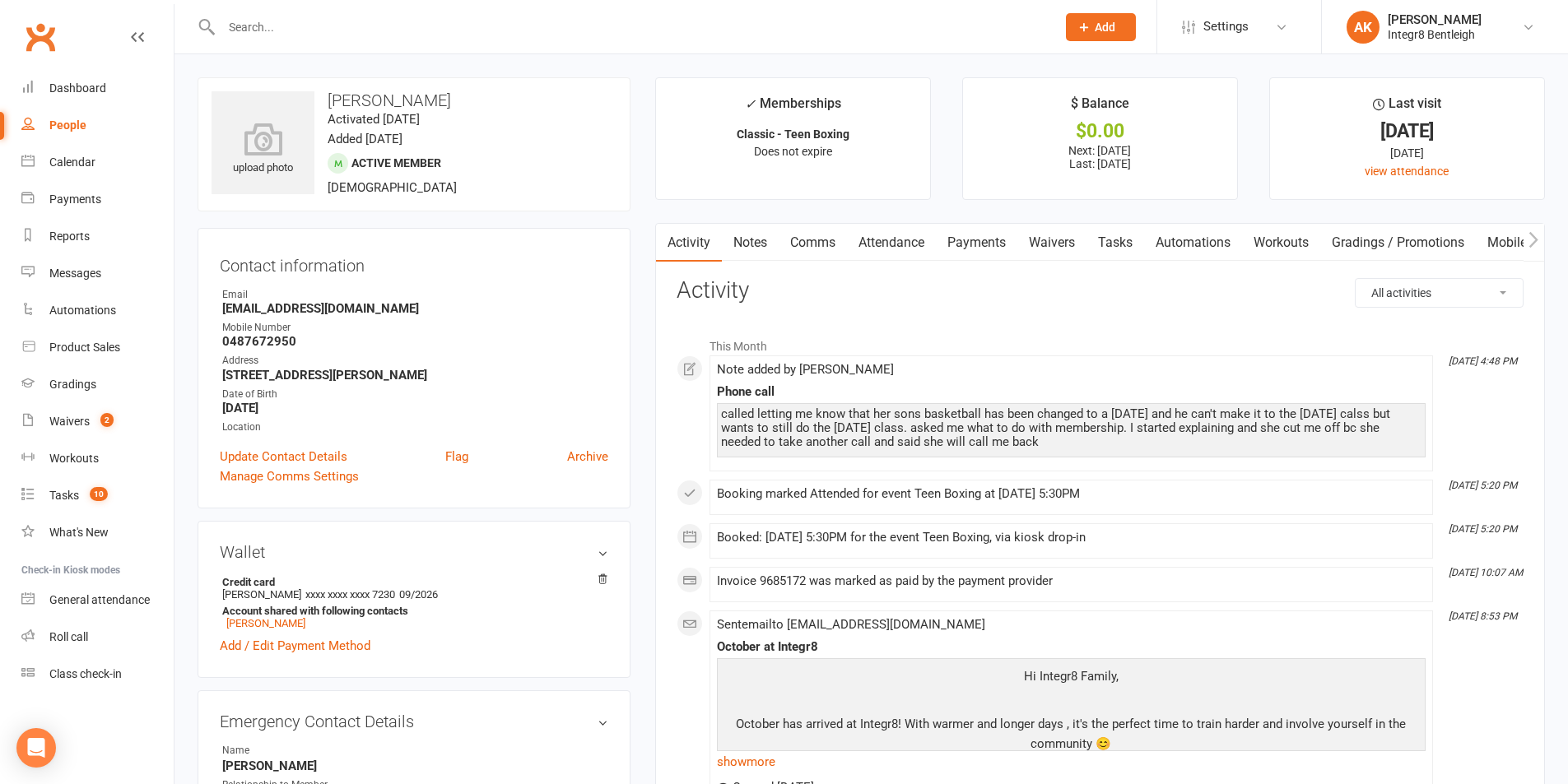
type input "k"
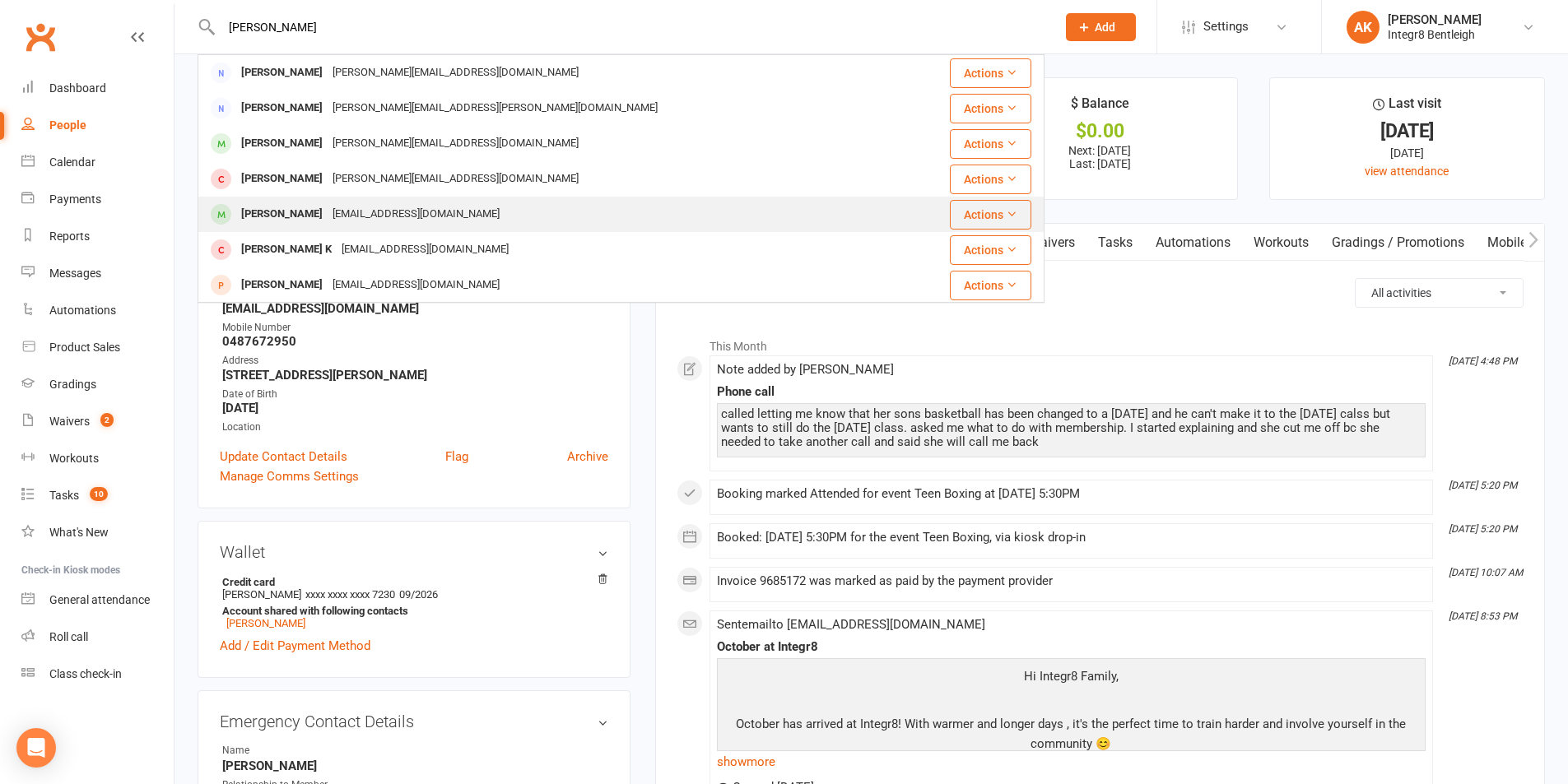
type input "jim k"
click at [328, 212] on div "[EMAIL_ADDRESS][DOMAIN_NAME]" at bounding box center [416, 214] width 177 height 24
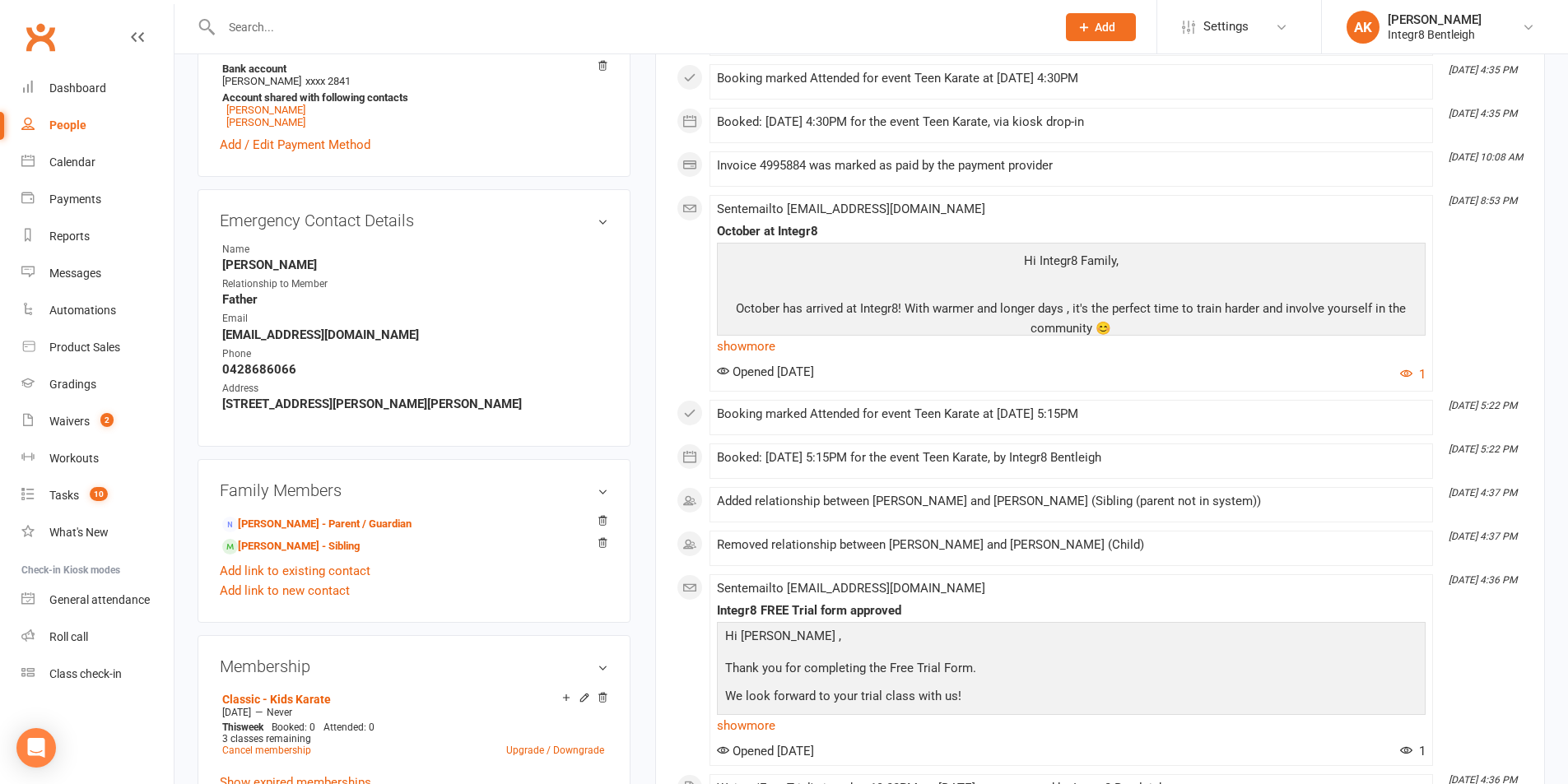
scroll to position [658, 0]
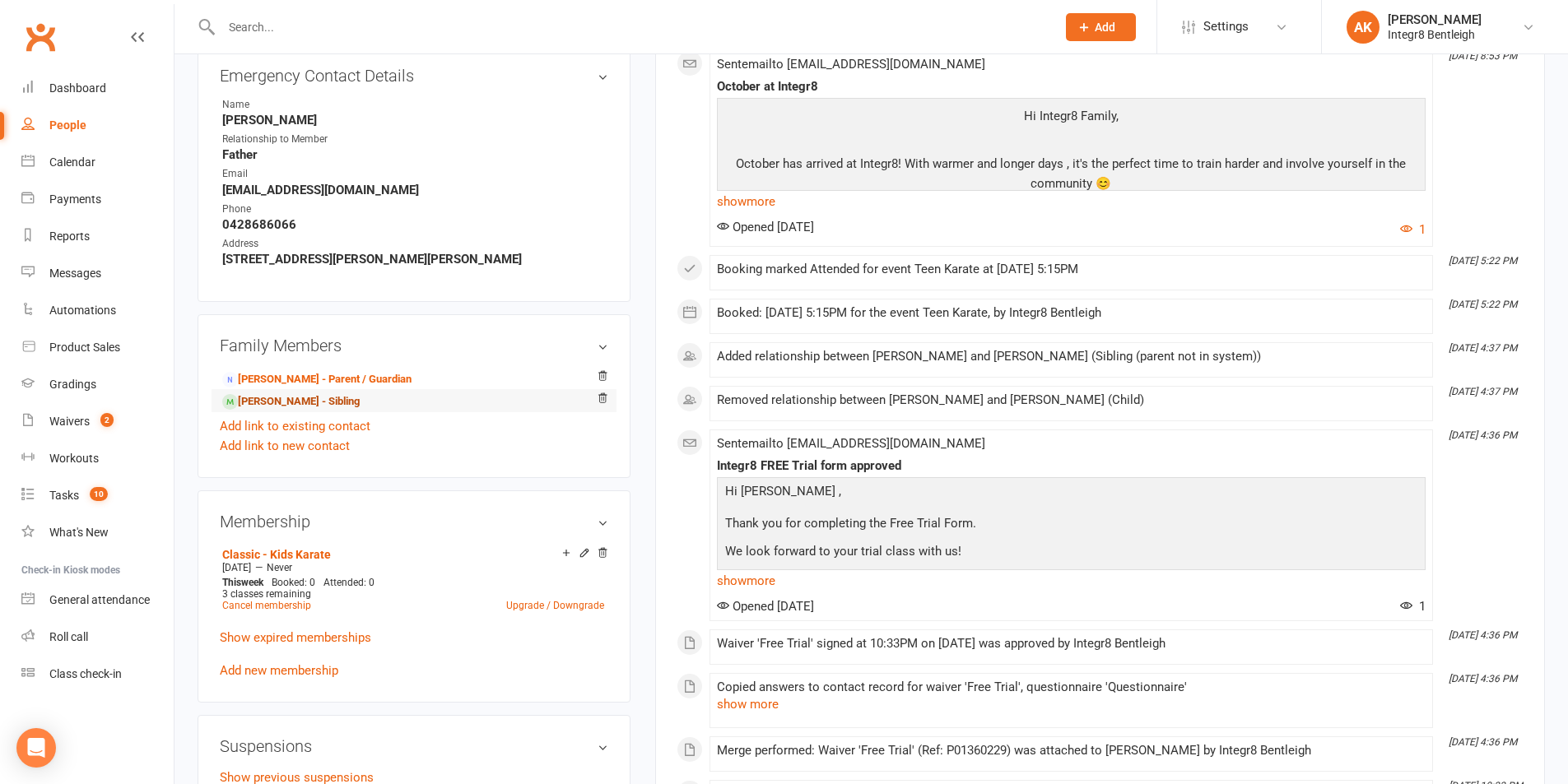
click at [257, 403] on link "Liam Qiu - Sibling" at bounding box center [290, 402] width 137 height 17
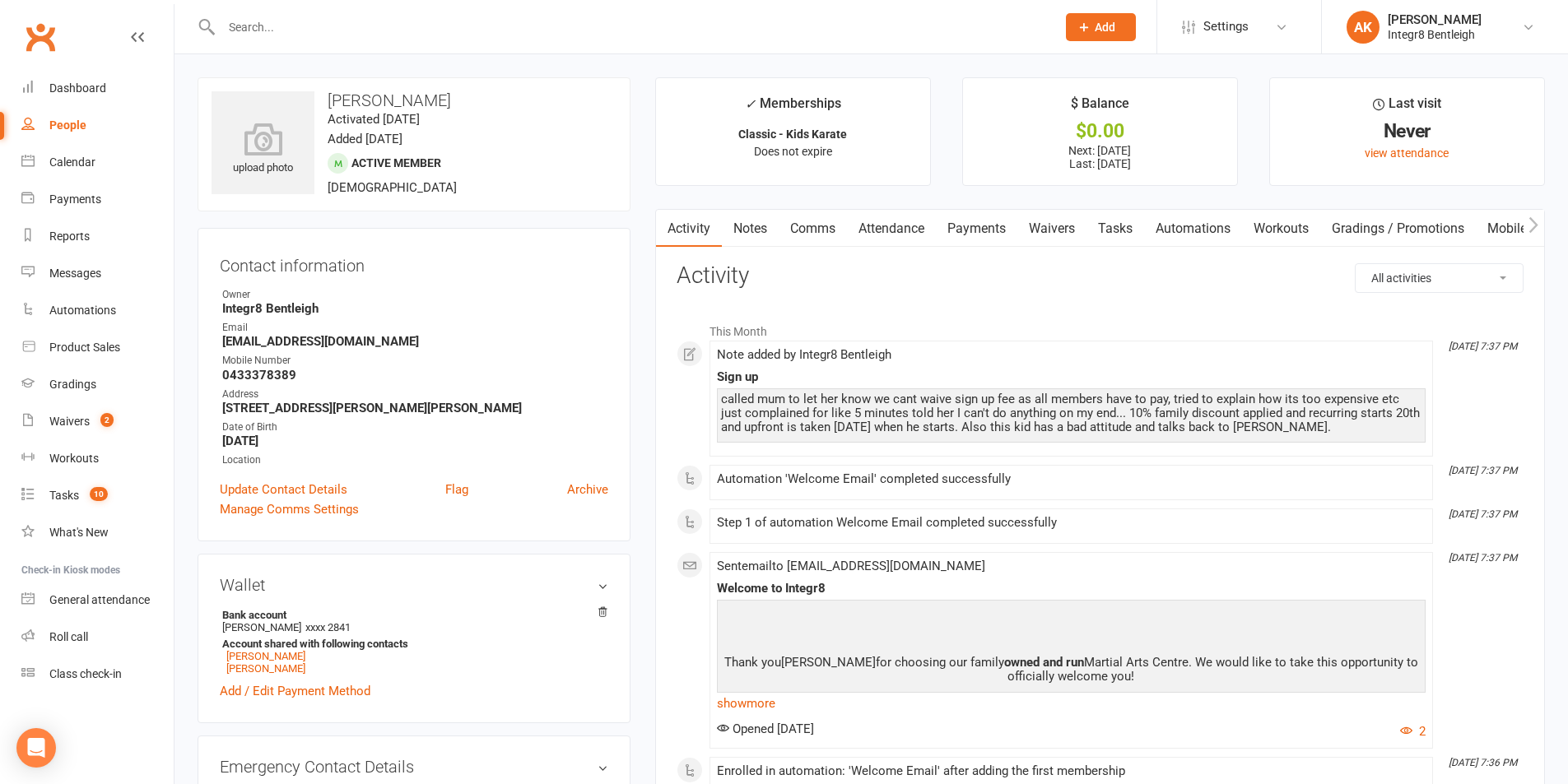
click at [757, 239] on link "Notes" at bounding box center [750, 229] width 57 height 38
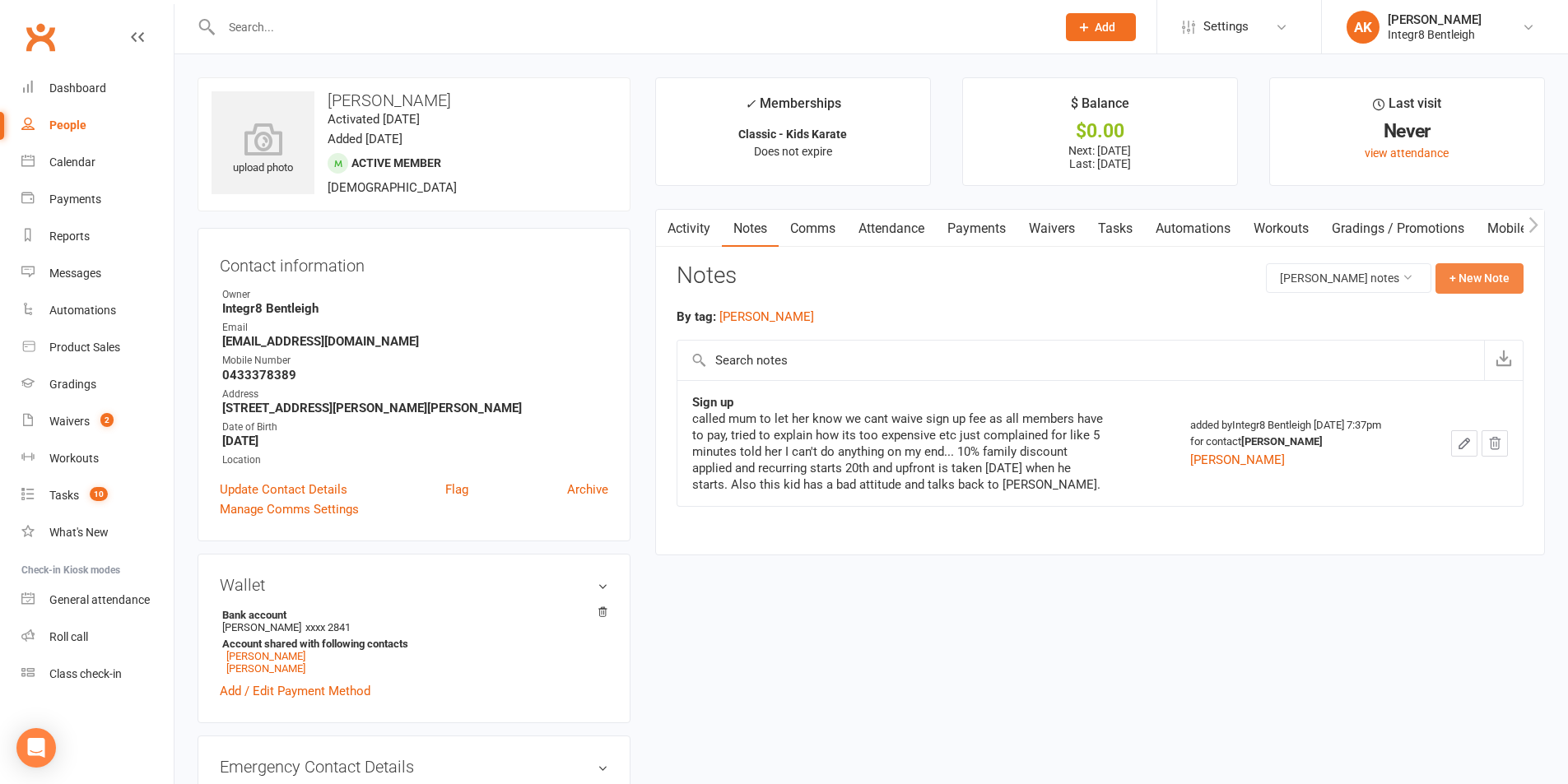
click at [1459, 272] on button "+ New Note" at bounding box center [1479, 279] width 88 height 30
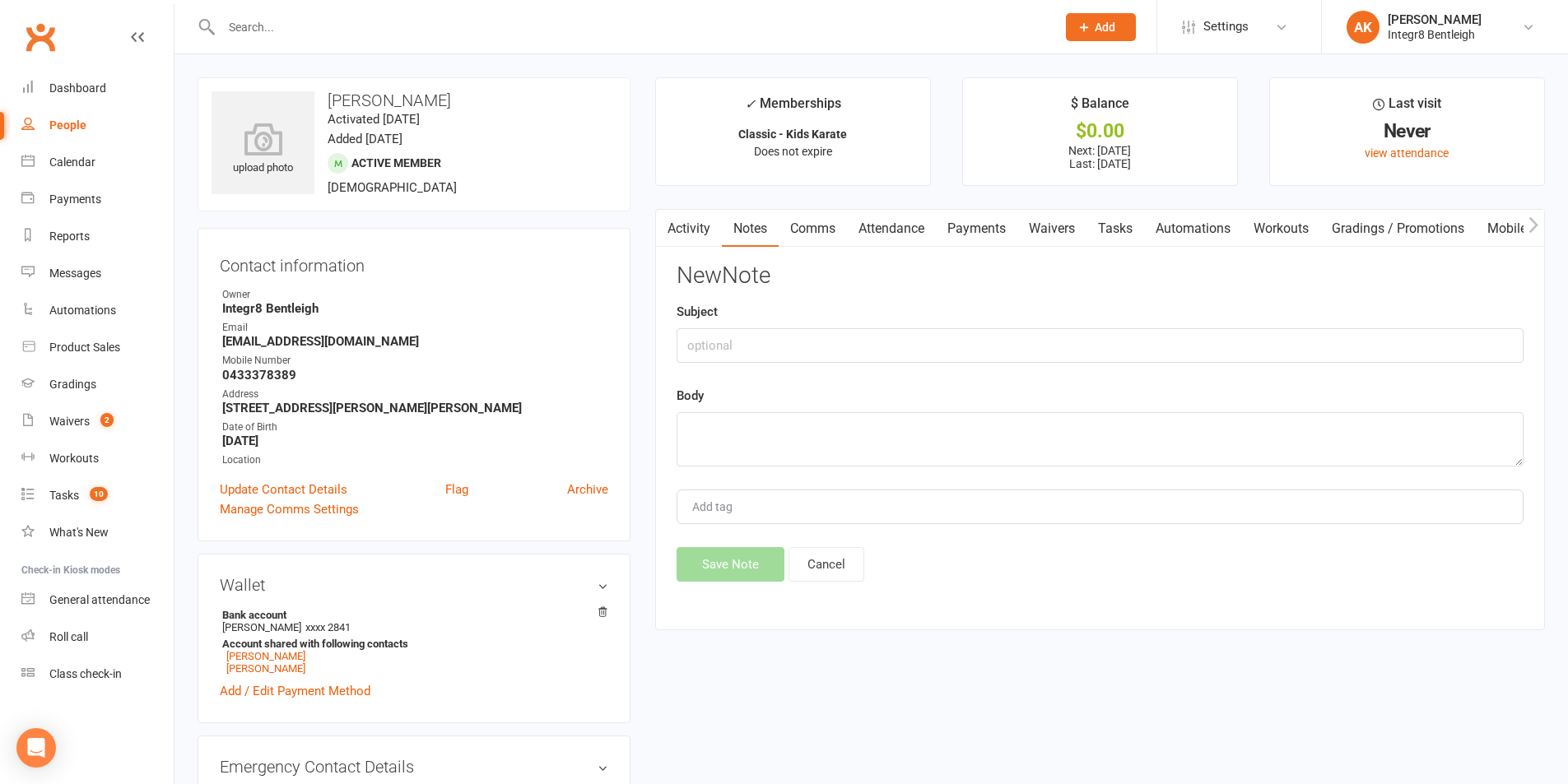
drag, startPoint x: 780, startPoint y: 371, endPoint x: 774, endPoint y: 347, distance: 24.7
click at [778, 370] on div "New Note Subject Body Add tag Save Note Cancel" at bounding box center [1100, 422] width 847 height 318
click at [774, 346] on input "text" at bounding box center [1100, 346] width 847 height 35
type input "Phone call"
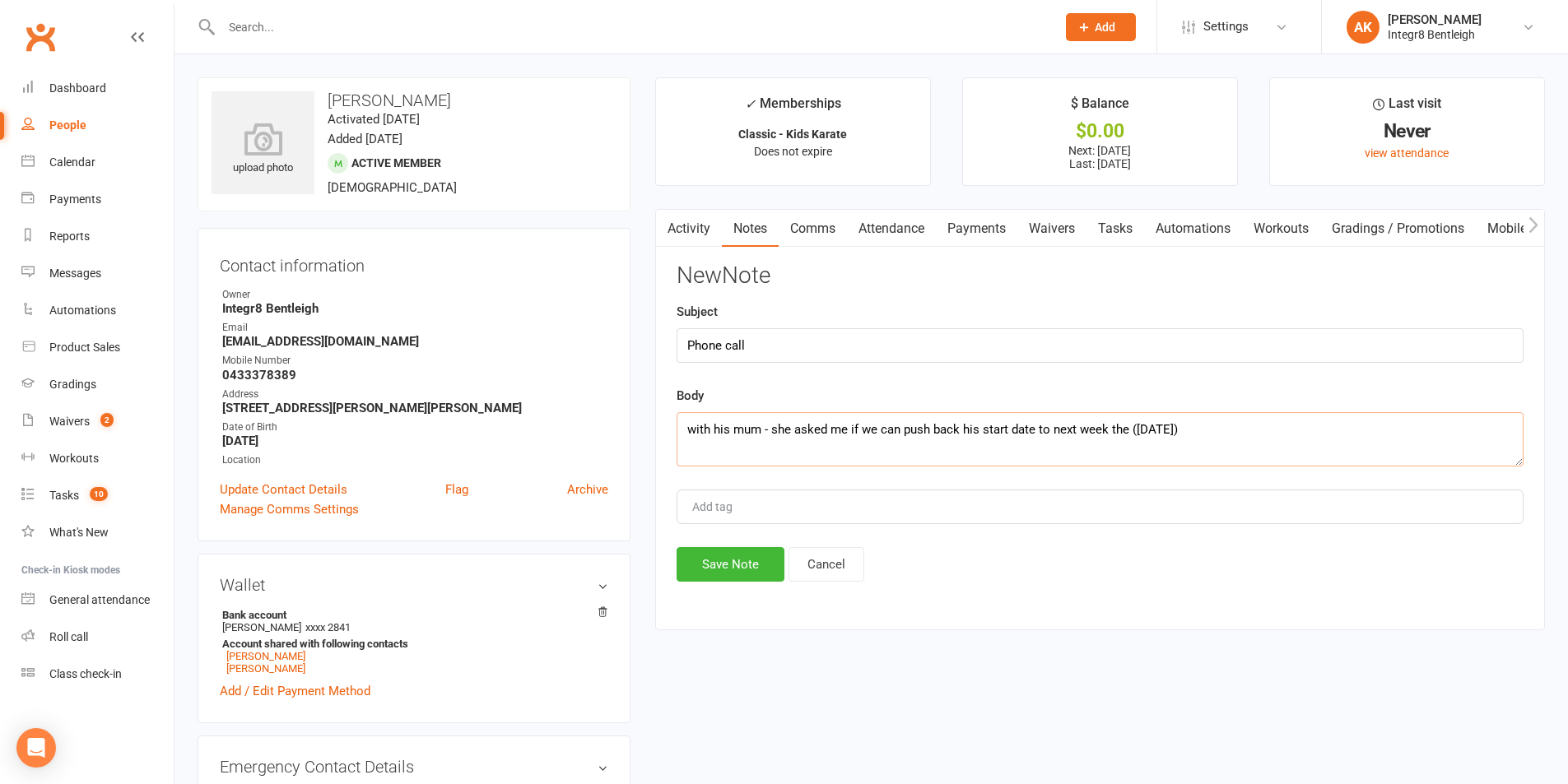
click at [1229, 427] on textarea "with his mum - she asked me if we can push back his start date to next week the…" at bounding box center [1100, 439] width 847 height 54
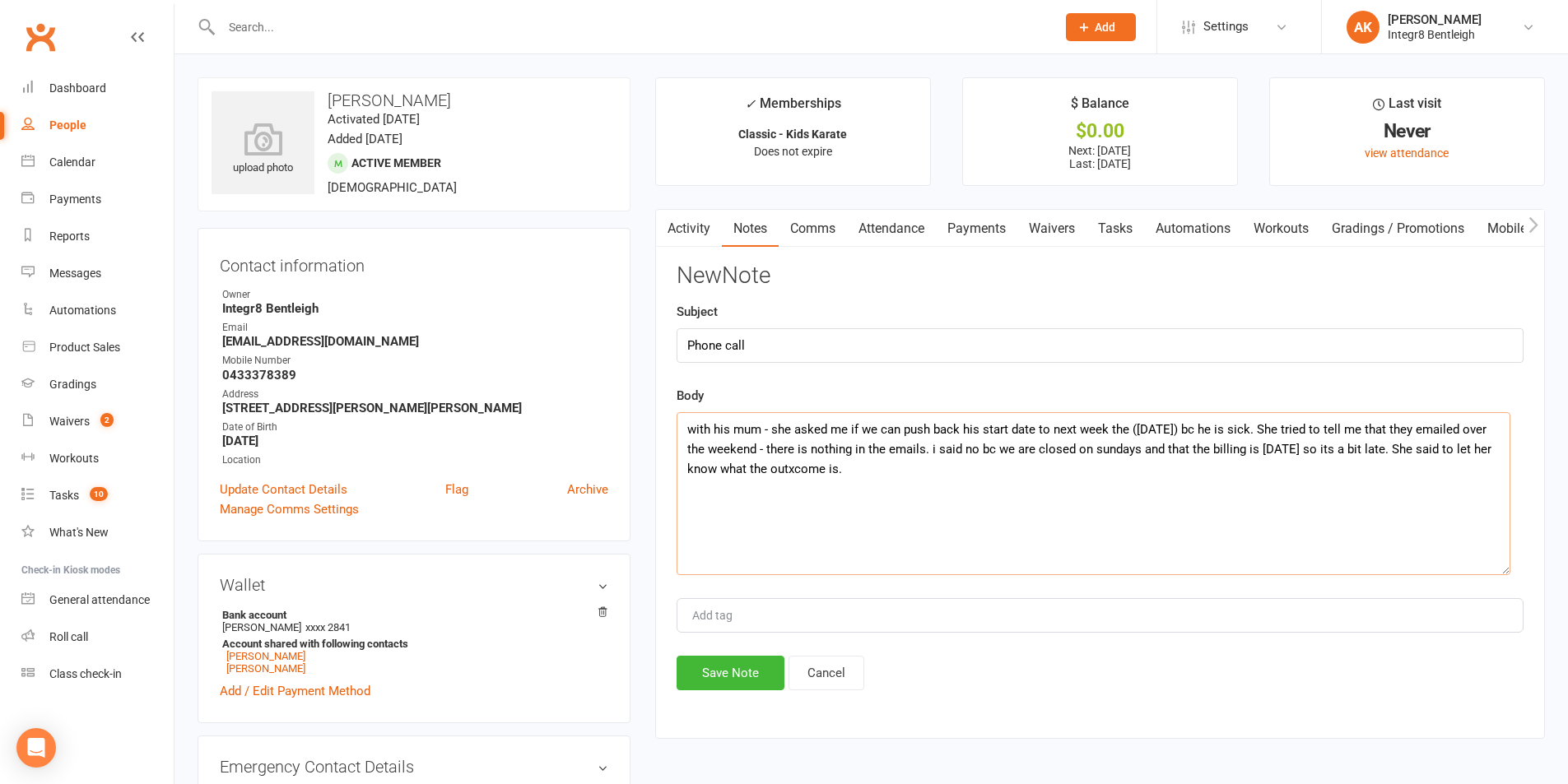
drag, startPoint x: 1515, startPoint y: 457, endPoint x: 1501, endPoint y: 566, distance: 109.9
click at [1501, 566] on textarea "with his mum - she asked me if we can push back his start date to next week the…" at bounding box center [1093, 494] width 834 height 163
type textarea "with his mum - she asked me if we can push back his start date to next week the…"
click at [733, 662] on button "Save Note" at bounding box center [731, 673] width 108 height 35
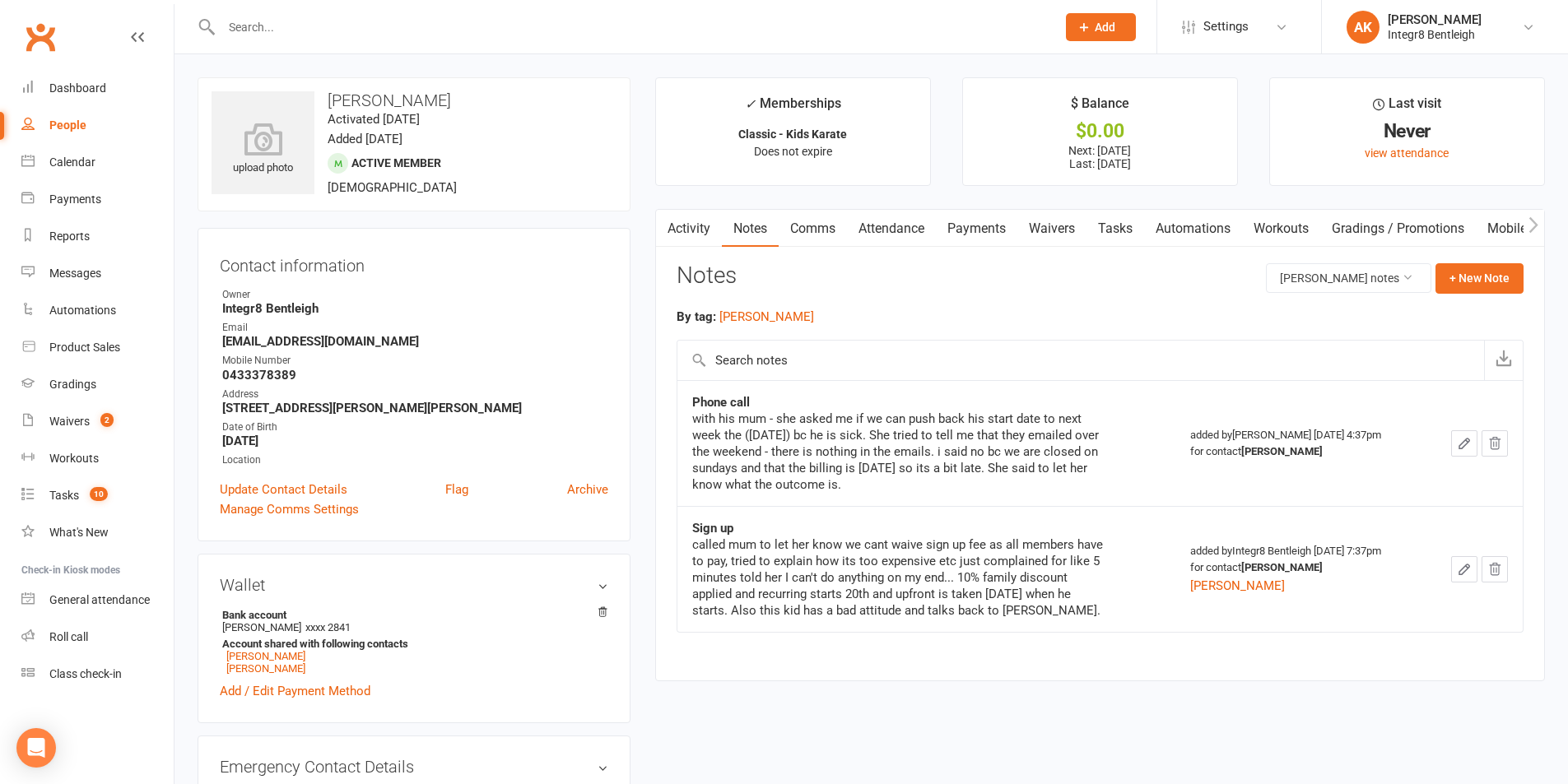
click at [323, 17] on input "text" at bounding box center [630, 27] width 828 height 23
type input "shaiden"
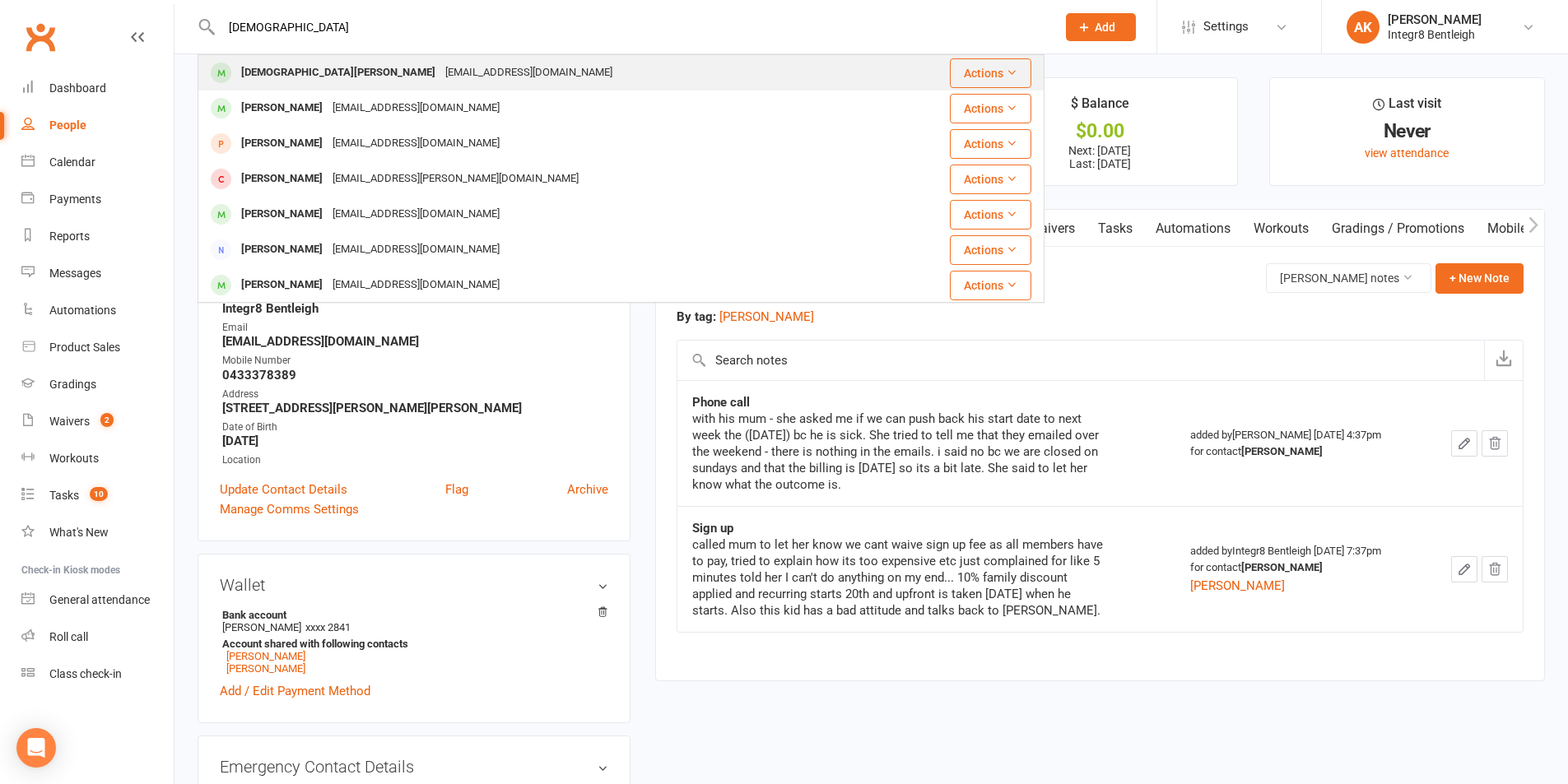
click at [441, 85] on div "ashikasukul@gmail.com" at bounding box center [529, 72] width 177 height 24
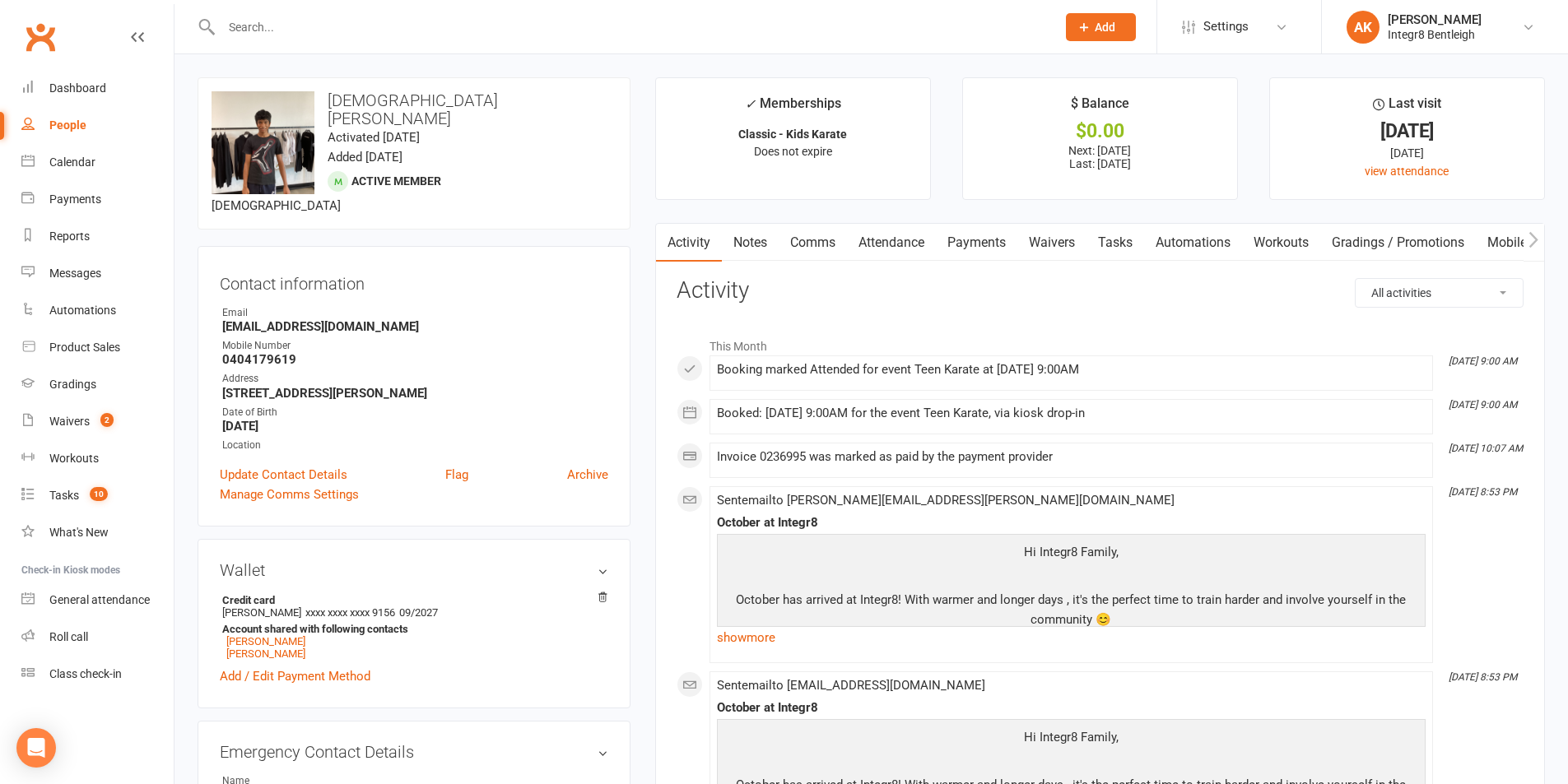
click at [757, 242] on link "Notes" at bounding box center [750, 243] width 57 height 38
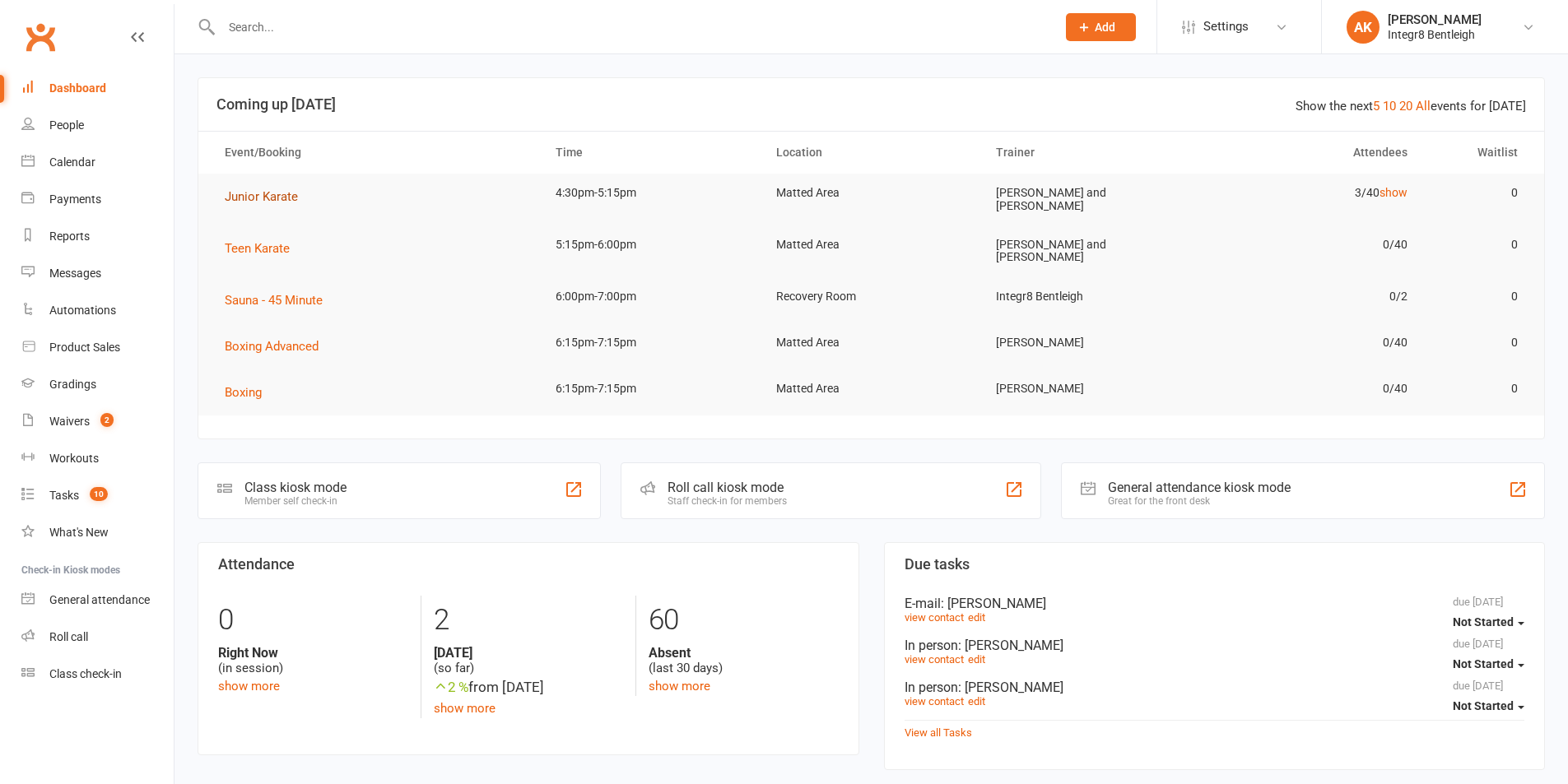
click at [262, 198] on span "Junior Karate" at bounding box center [261, 197] width 73 height 15
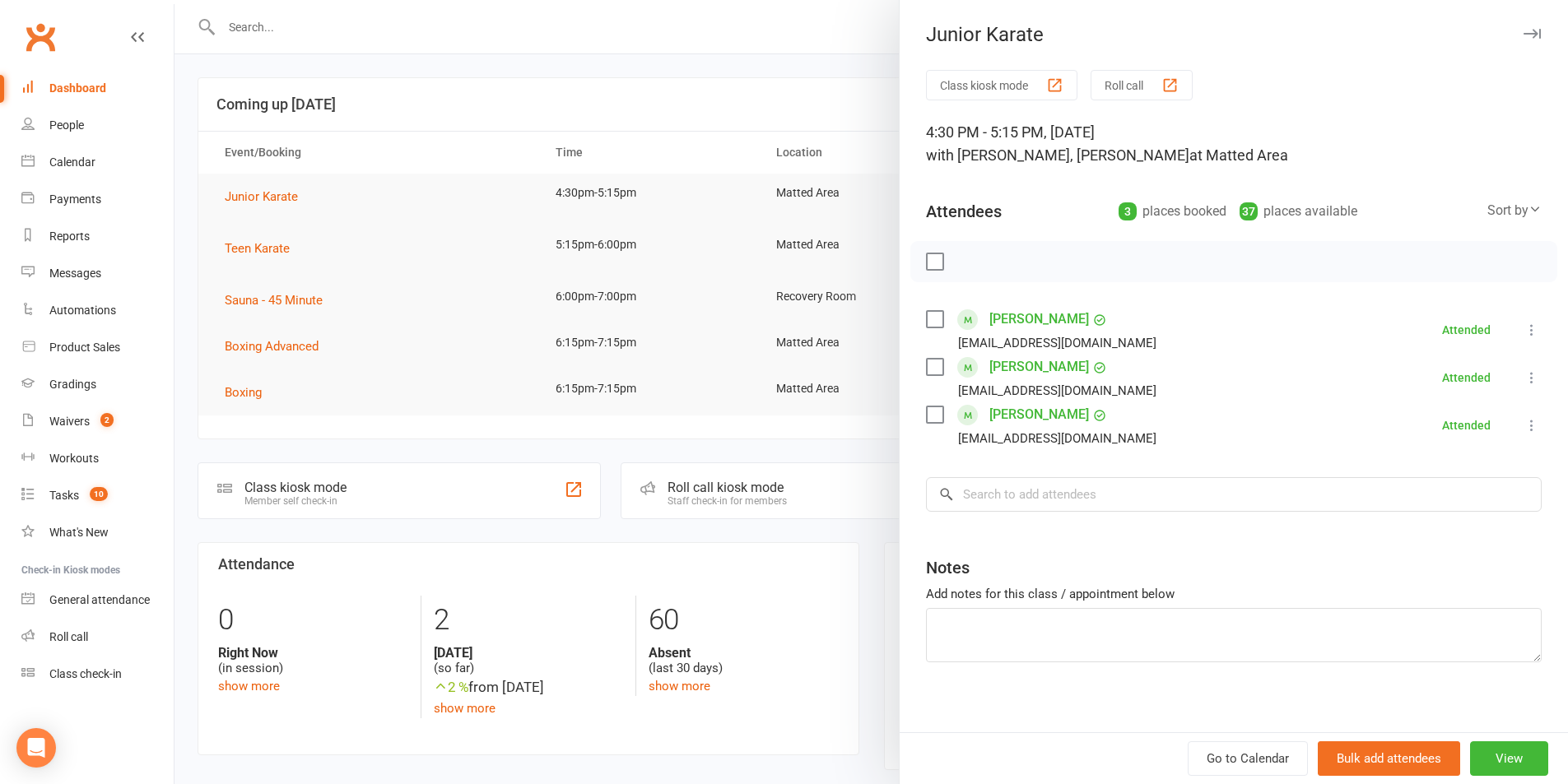
click at [238, 246] on div at bounding box center [871, 392] width 1393 height 784
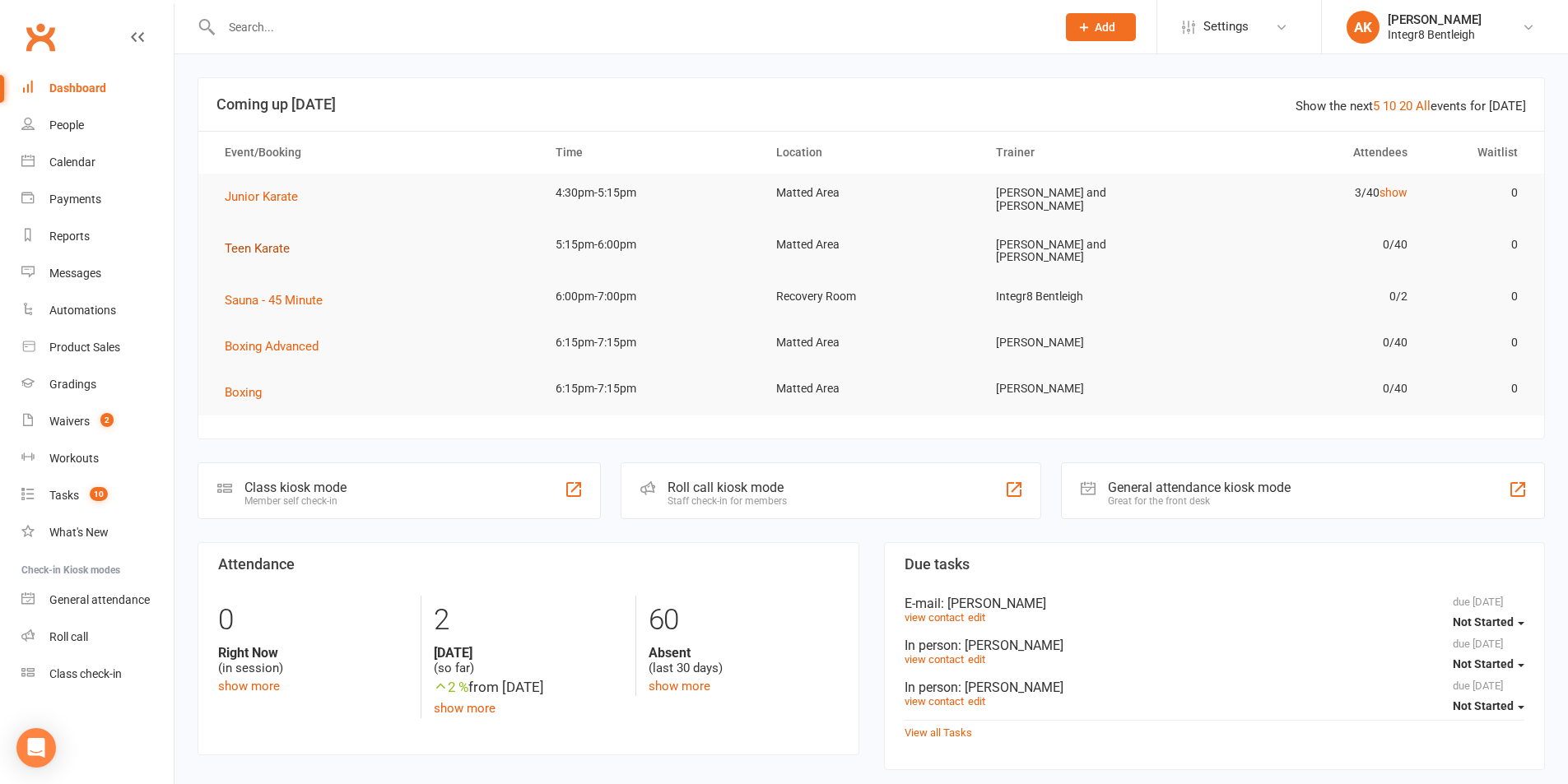
click at [253, 246] on span "Teen Karate" at bounding box center [257, 249] width 65 height 15
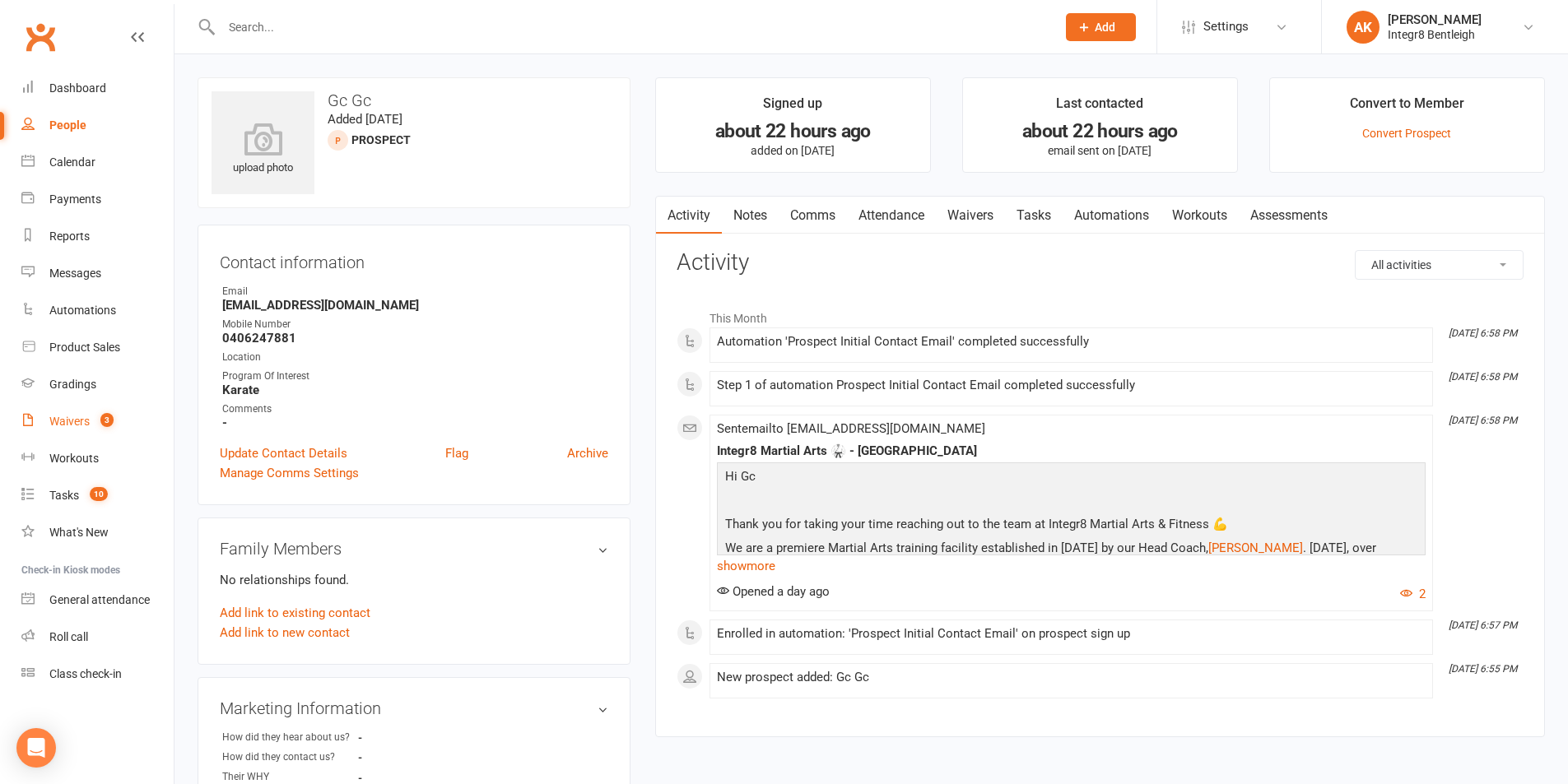
click at [78, 411] on link "Waivers 3" at bounding box center [97, 422] width 152 height 37
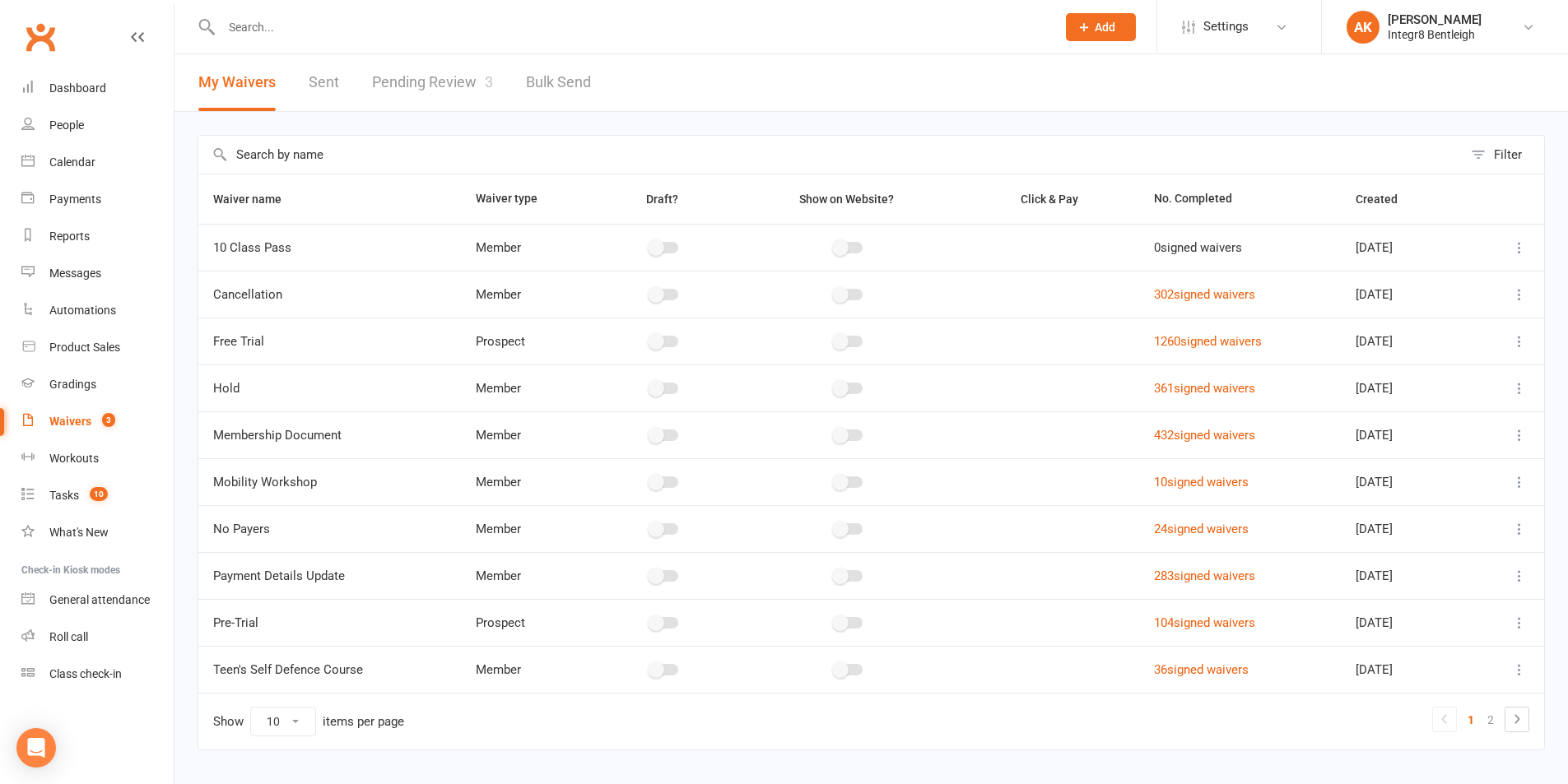
click at [445, 76] on link "Pending Review 3" at bounding box center [432, 82] width 121 height 57
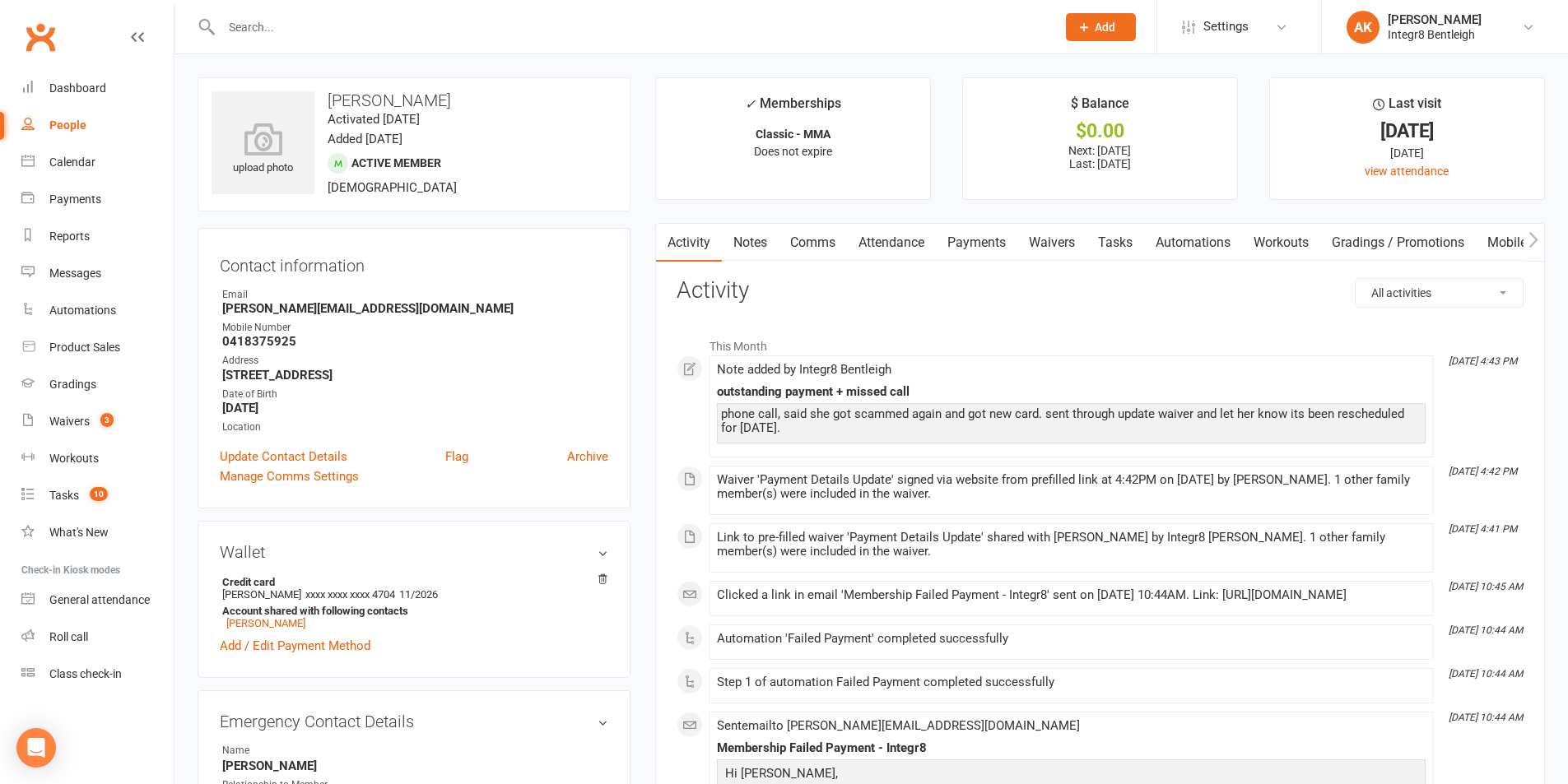
click at [754, 254] on link "Notes" at bounding box center [750, 243] width 57 height 38
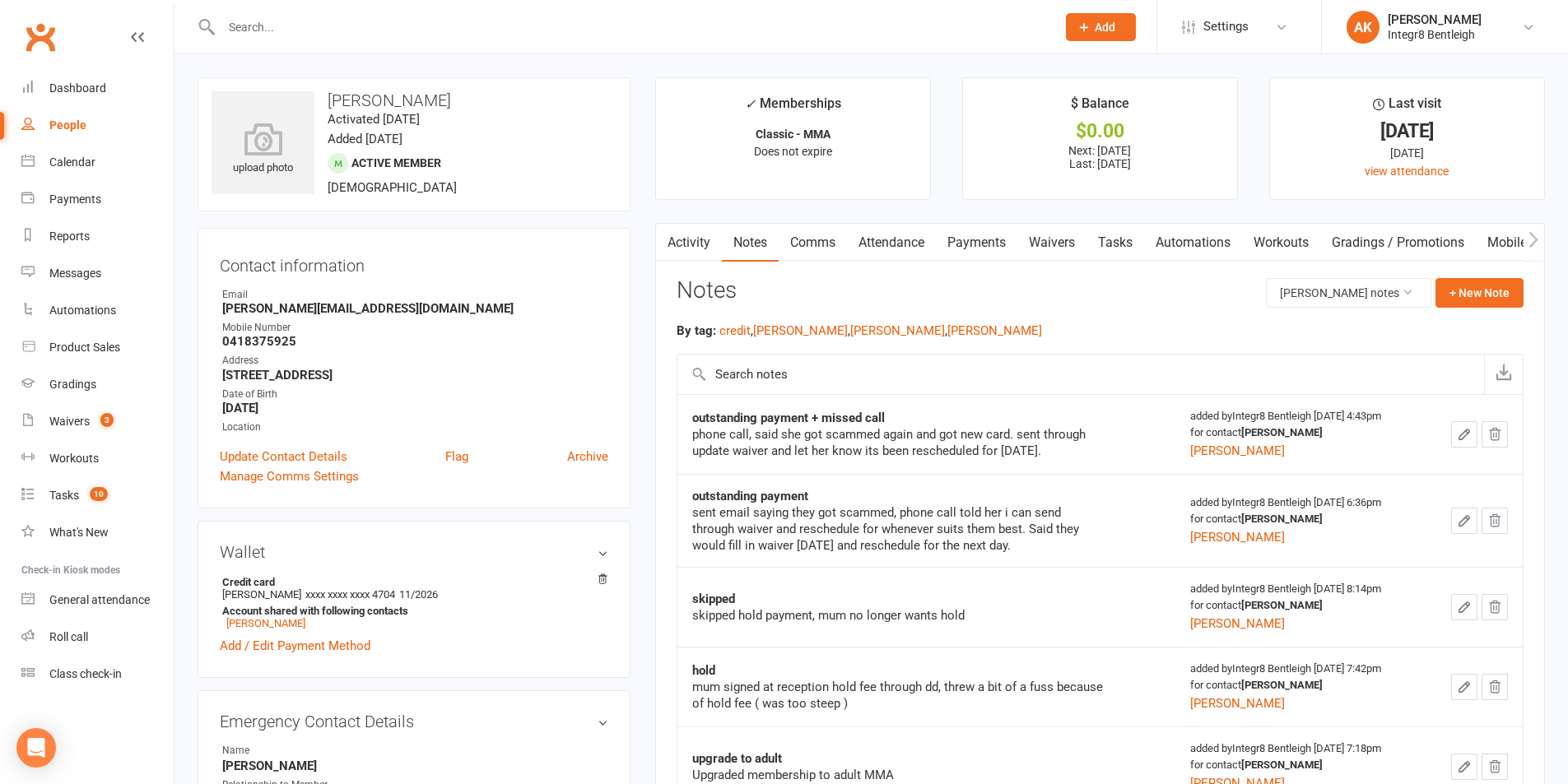
drag, startPoint x: 823, startPoint y: 436, endPoint x: 1063, endPoint y: 451, distance: 240.5
click at [1063, 451] on div "phone call, said she got scammed again and got new card. sent through update wa…" at bounding box center [898, 443] width 412 height 33
click at [1330, 298] on button "[PERSON_NAME] notes" at bounding box center [1348, 293] width 165 height 30
click at [1033, 336] on div "By tag: credit , [PERSON_NAME] , [PERSON_NAME] , [PERSON_NAME]" at bounding box center [1100, 331] width 847 height 20
click at [967, 254] on link "Payments" at bounding box center [977, 243] width 81 height 38
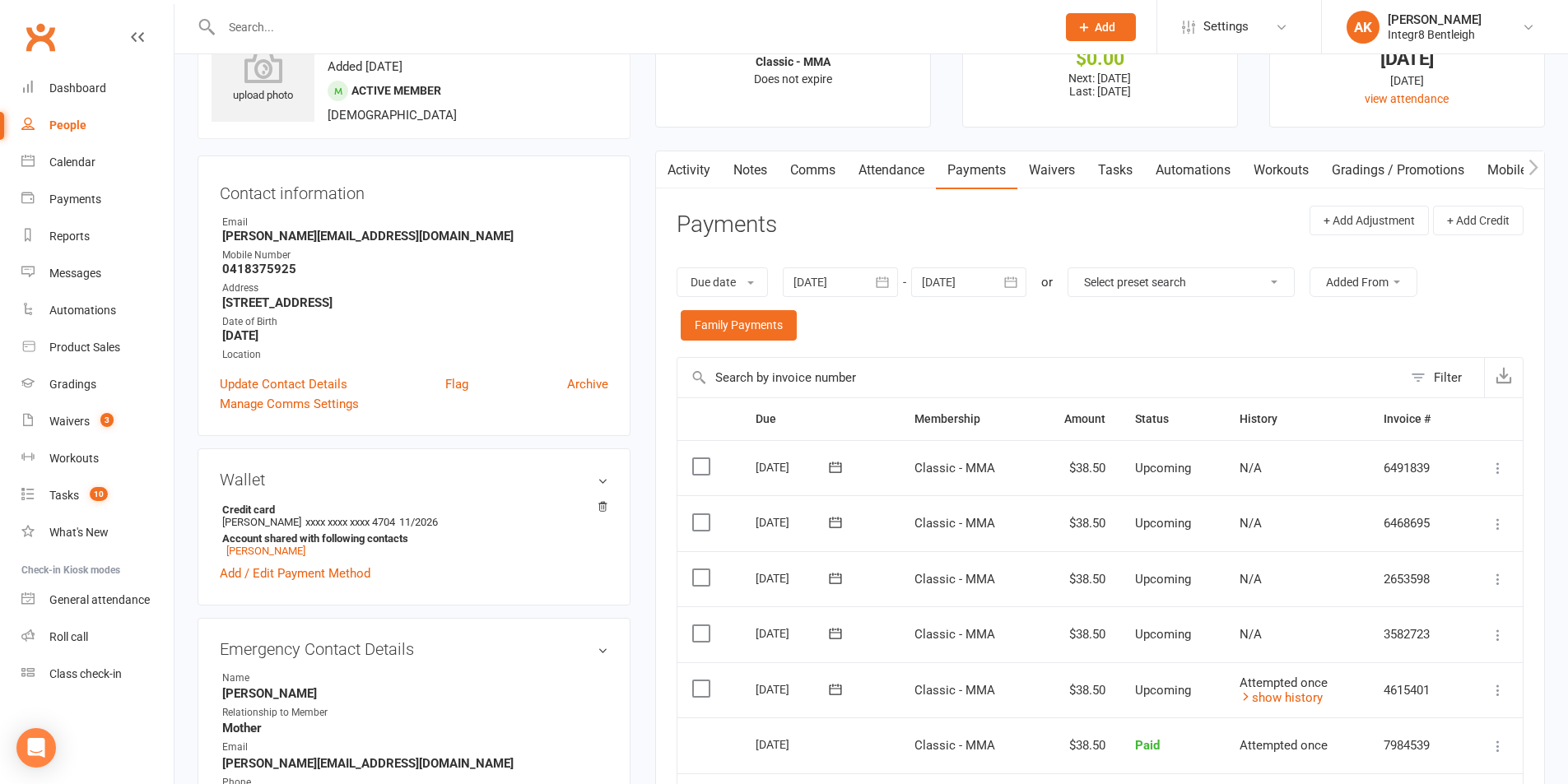
scroll to position [165, 0]
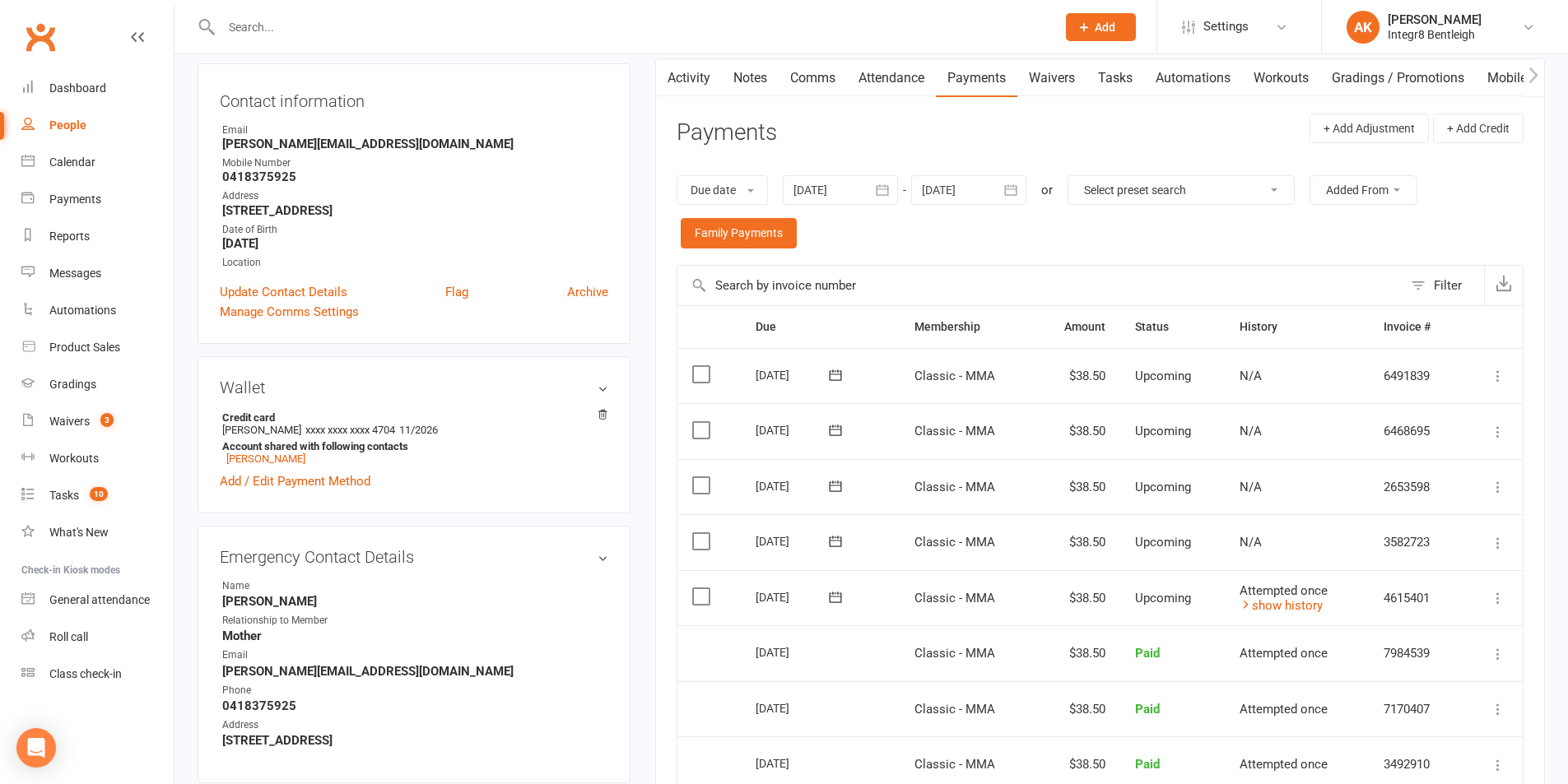
click at [755, 81] on link "Notes" at bounding box center [750, 78] width 57 height 38
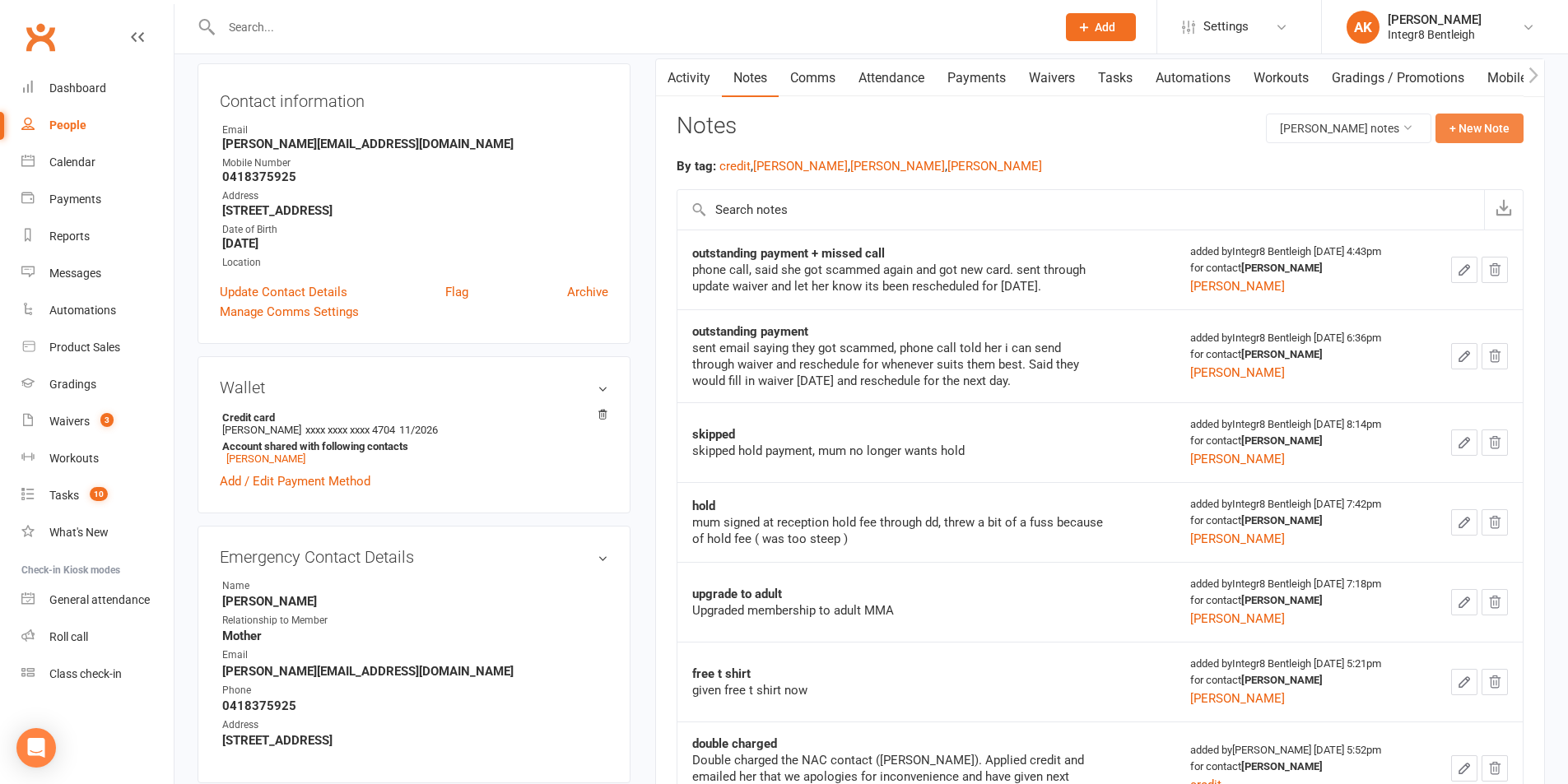
click at [1514, 122] on button "+ New Note" at bounding box center [1479, 129] width 88 height 30
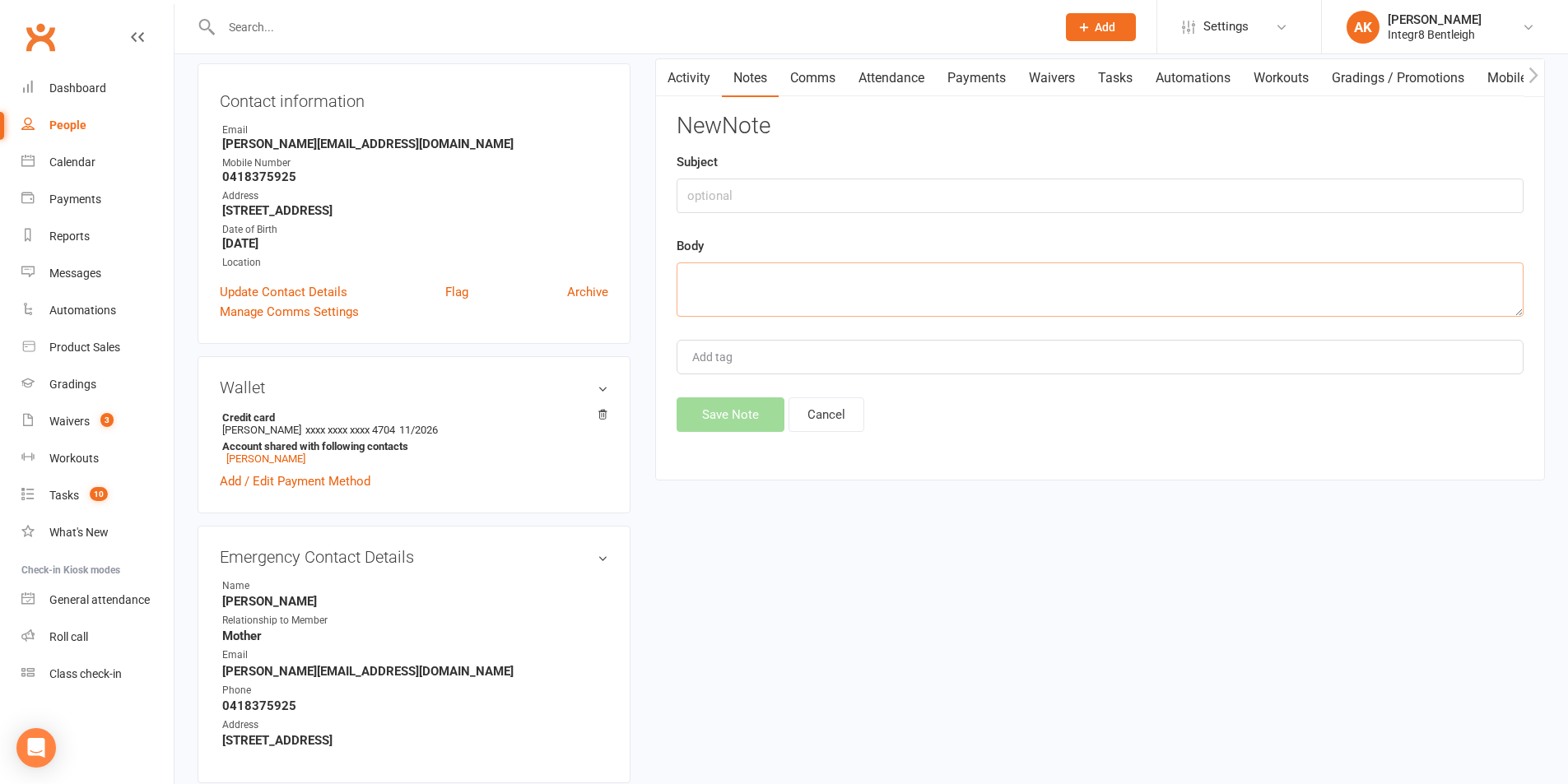
click at [737, 276] on textarea at bounding box center [1100, 289] width 847 height 54
click at [735, 279] on textarea "outstanding waiver has be" at bounding box center [1100, 289] width 847 height 54
click at [954, 288] on textarea "update payment details waiver has be" at bounding box center [1100, 289] width 847 height 54
type textarea "update payment details waiver has be approved"
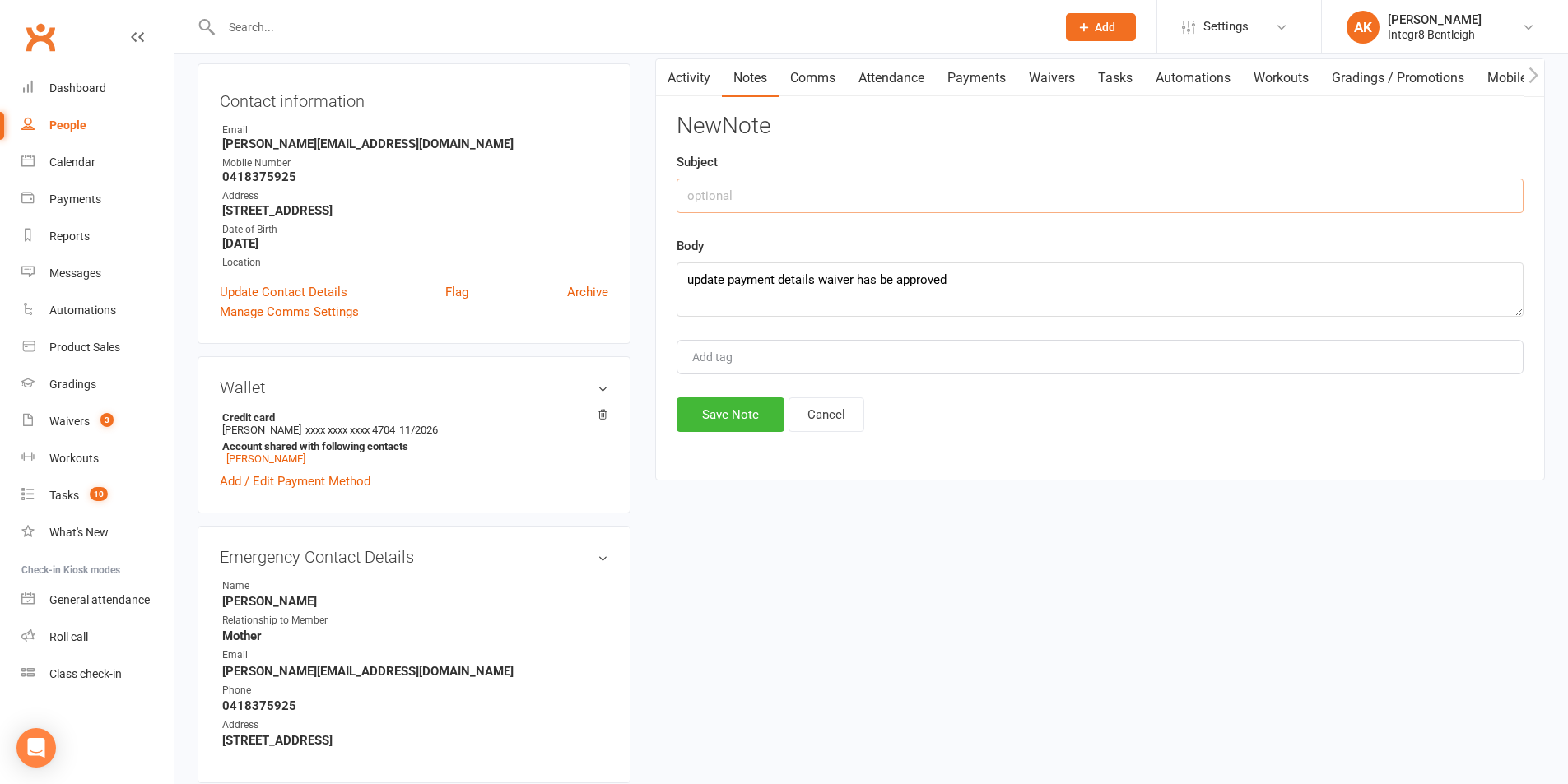
click at [907, 184] on input "text" at bounding box center [1100, 196] width 847 height 35
type input "changed DD details"
click at [746, 403] on button "Save Note" at bounding box center [731, 415] width 108 height 35
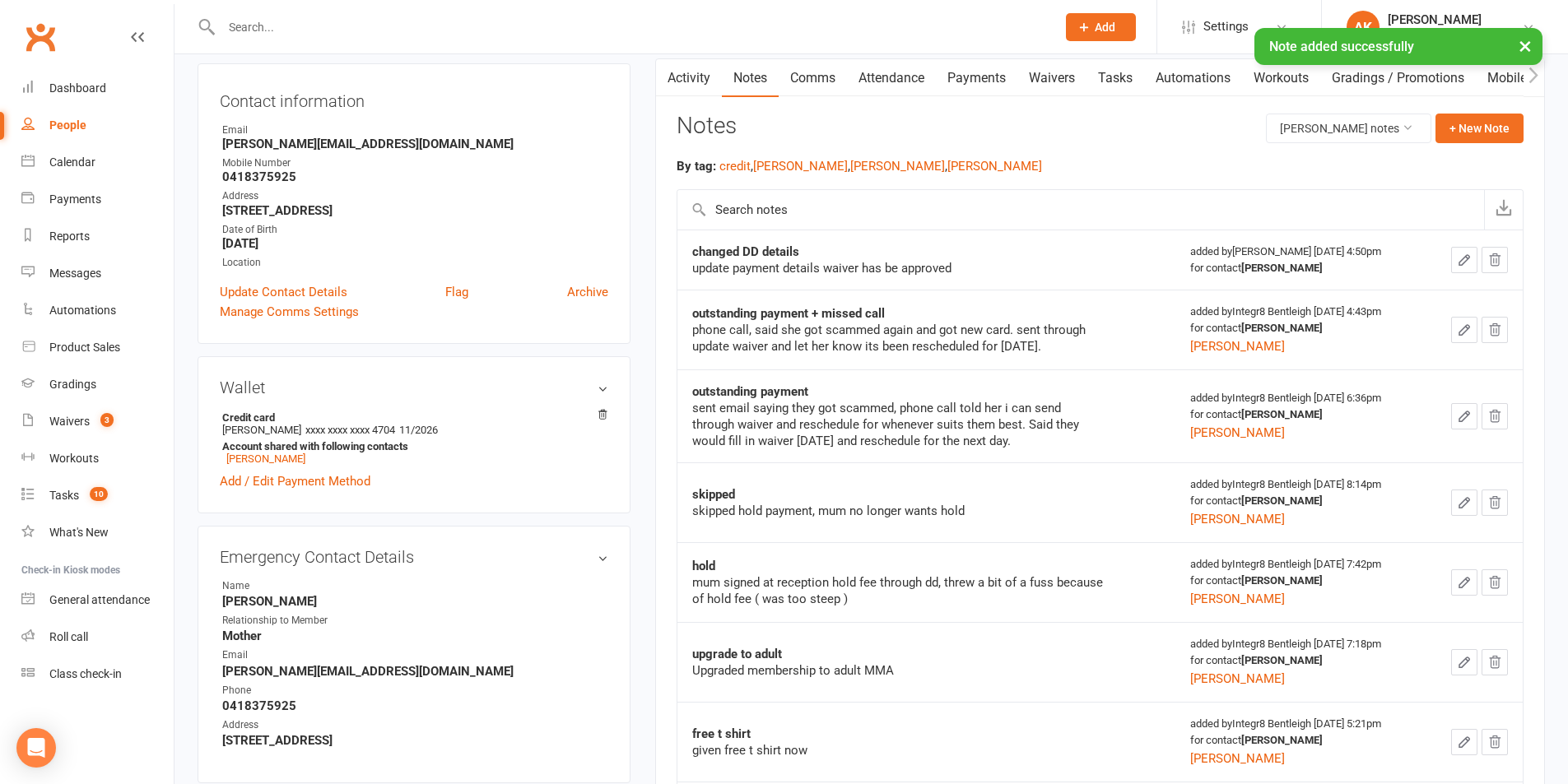
click at [1458, 263] on icon "button" at bounding box center [1464, 260] width 15 height 15
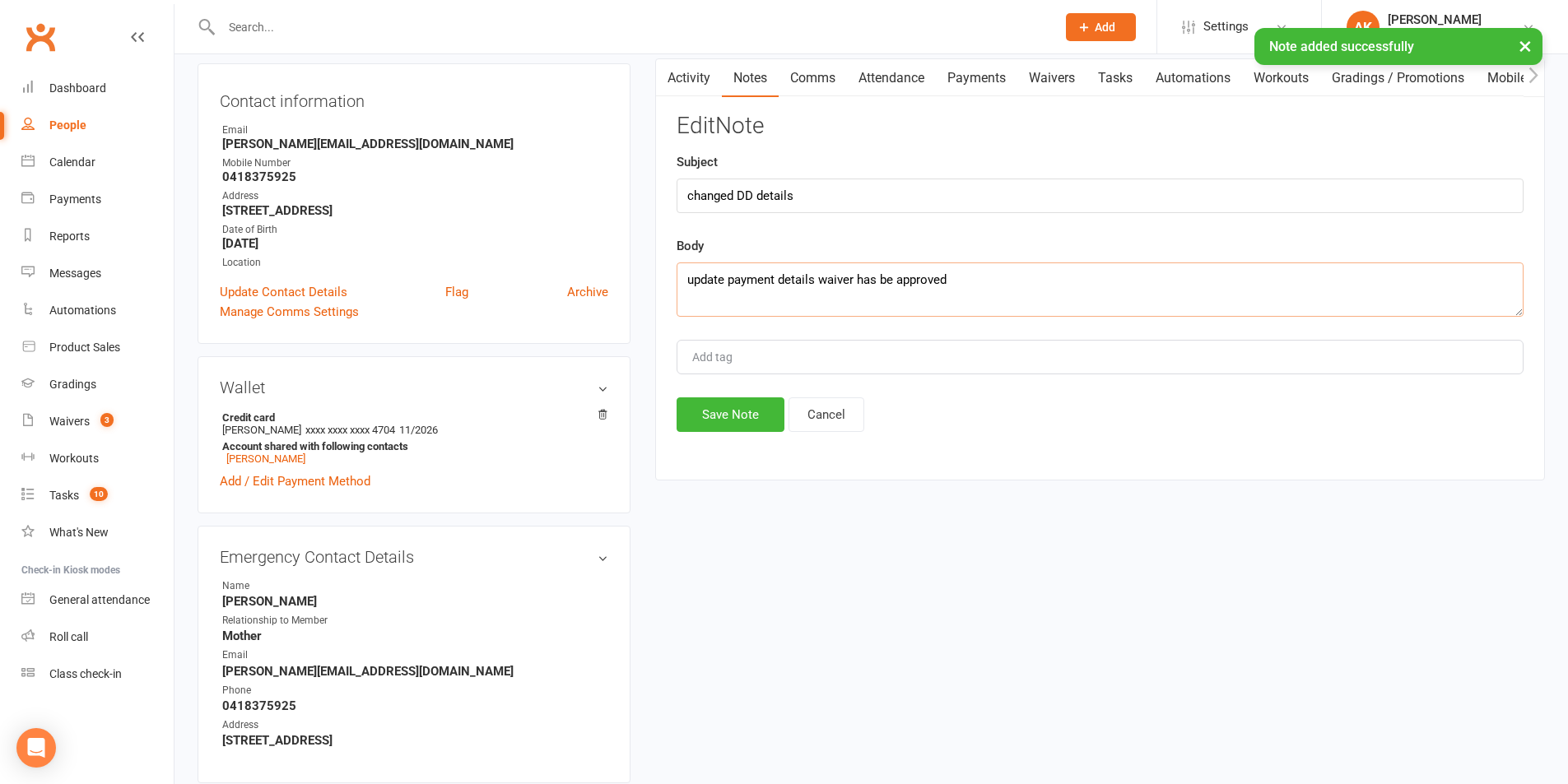
click at [891, 285] on textarea "update payment details waiver has be approved" at bounding box center [1100, 289] width 847 height 54
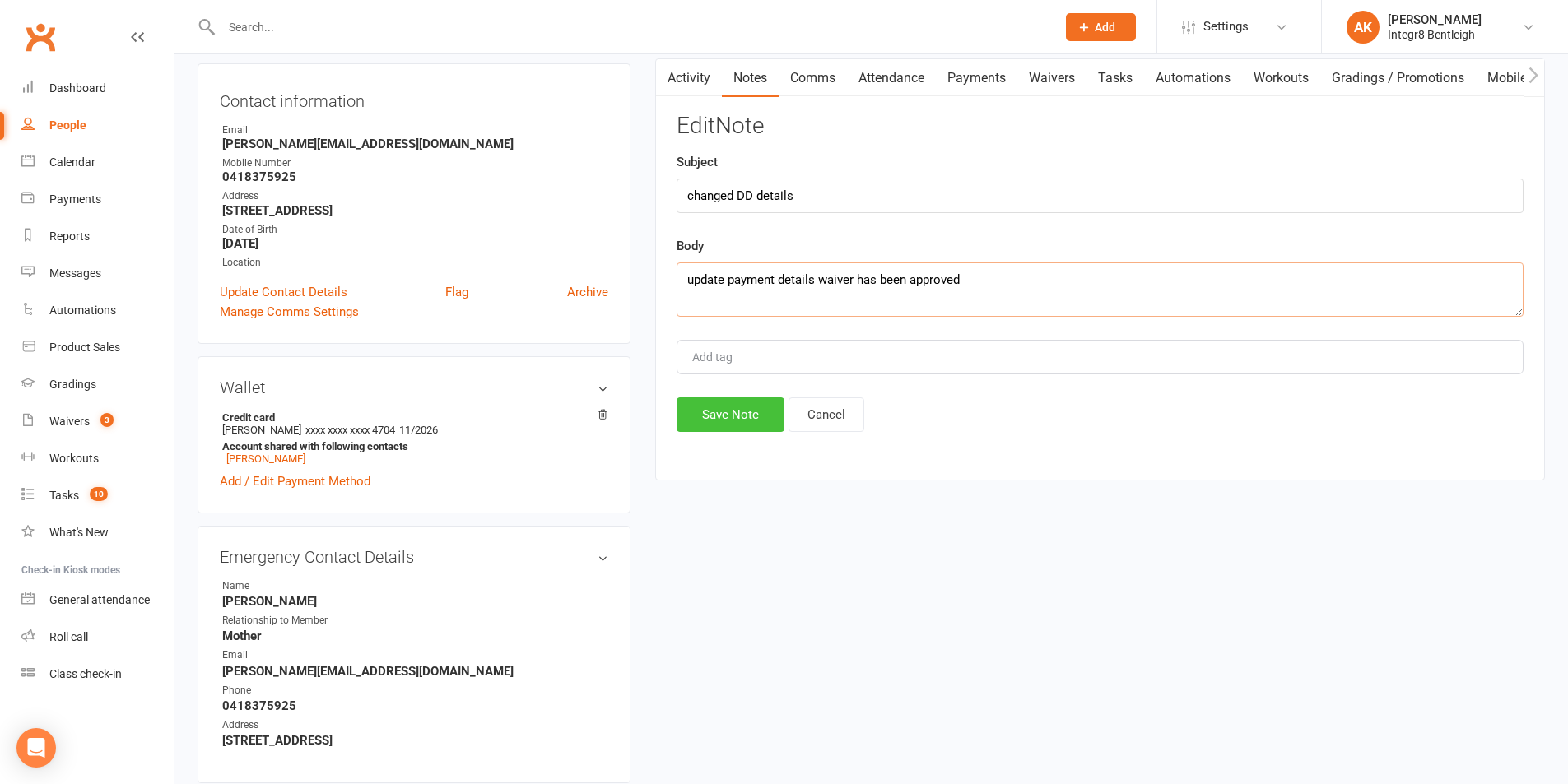
type textarea "update payment details waiver has been approved"
click at [734, 418] on button "Save Note" at bounding box center [731, 415] width 108 height 35
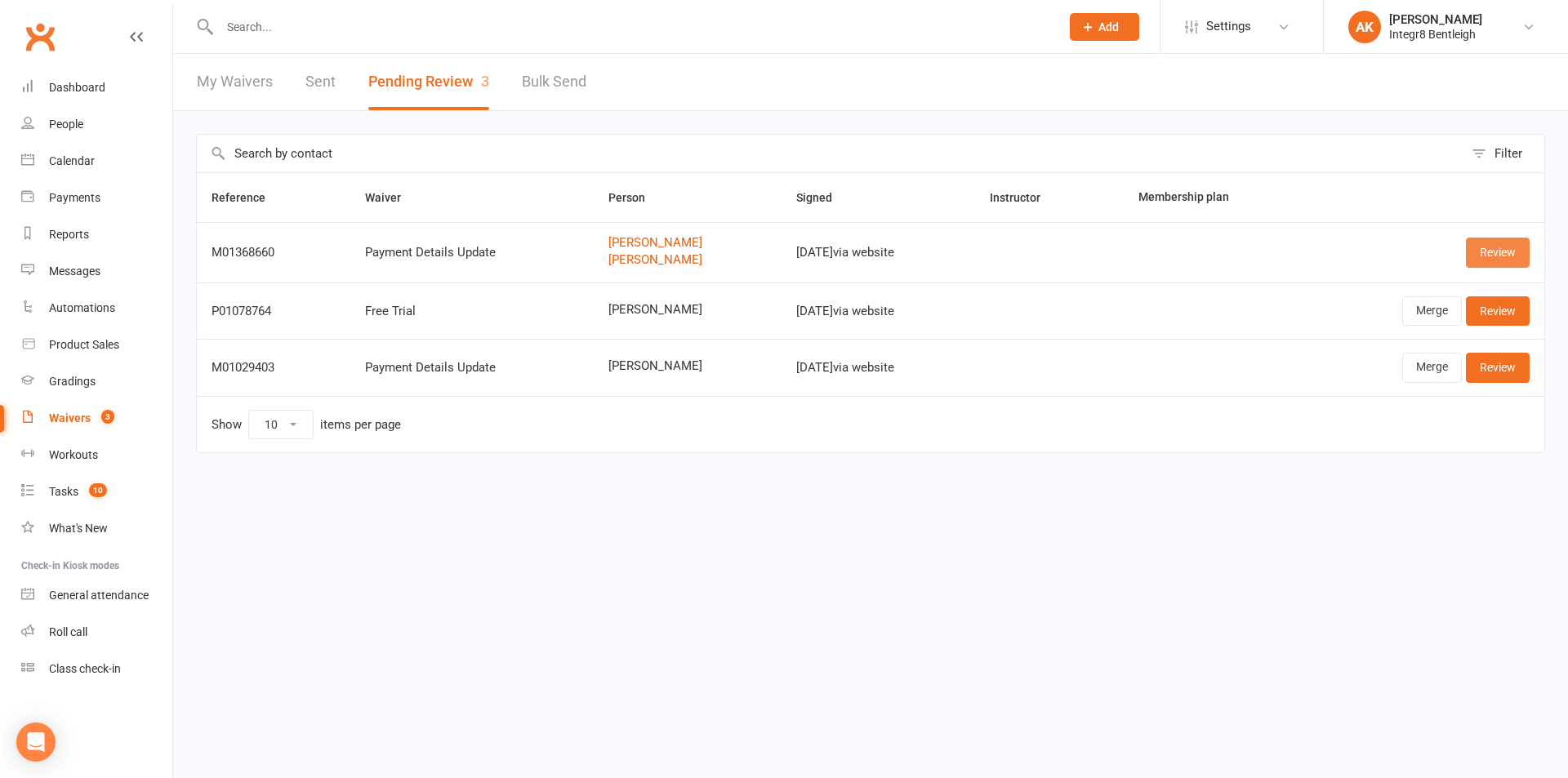
click at [1521, 257] on link "Review" at bounding box center [1497, 252] width 64 height 30
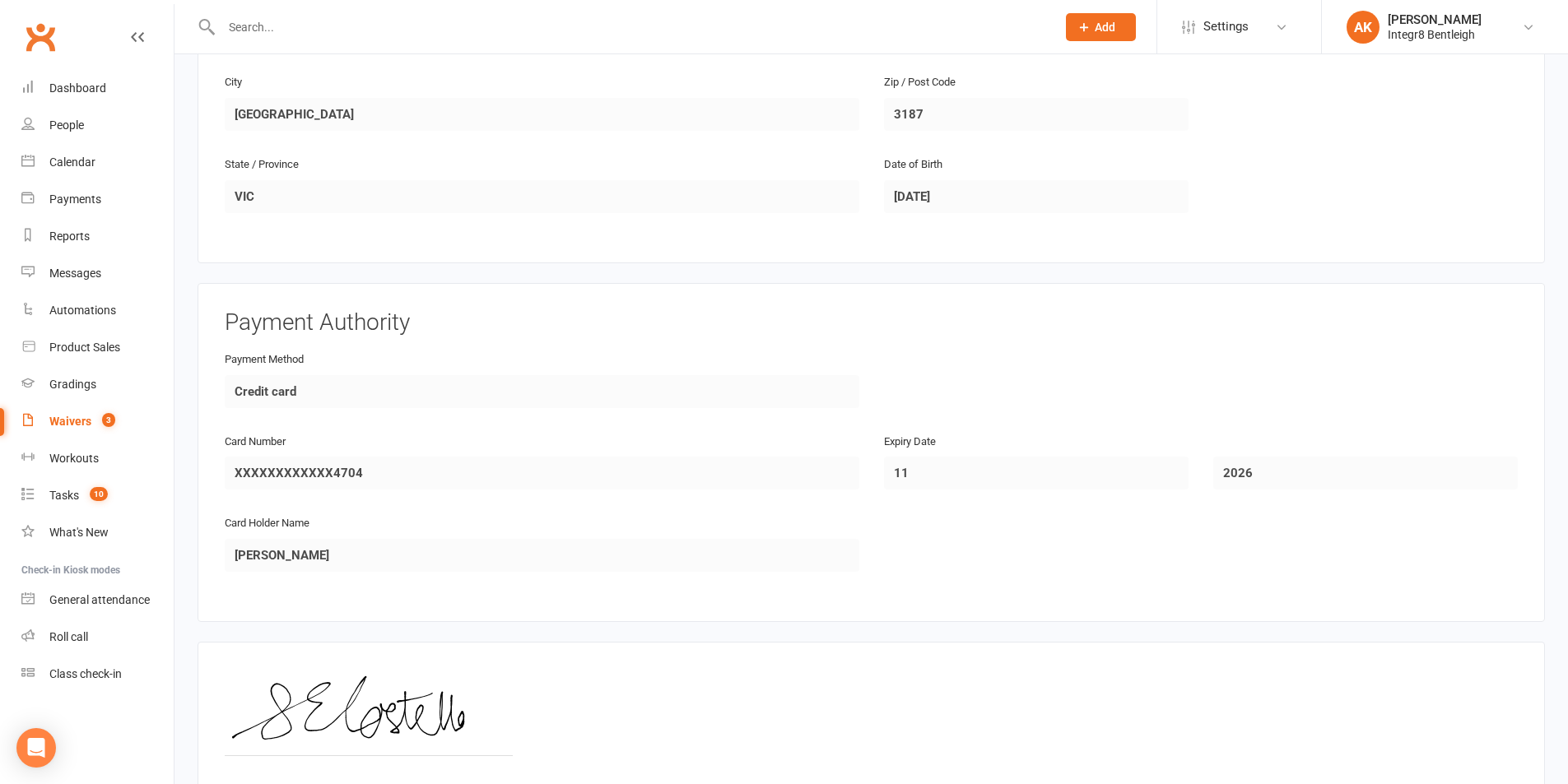
scroll to position [1321, 0]
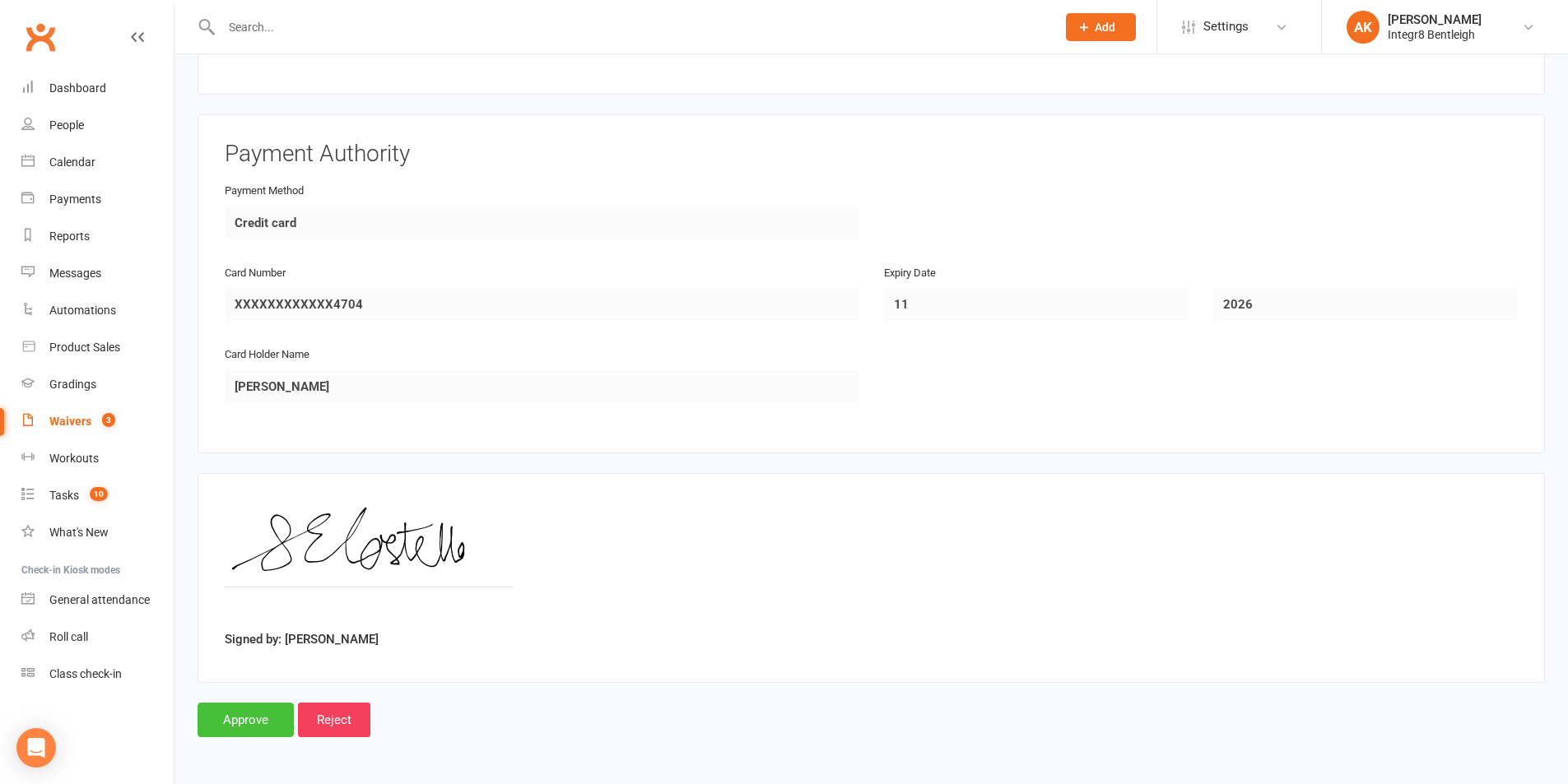
click at [264, 720] on input "Approve" at bounding box center [246, 720] width 96 height 35
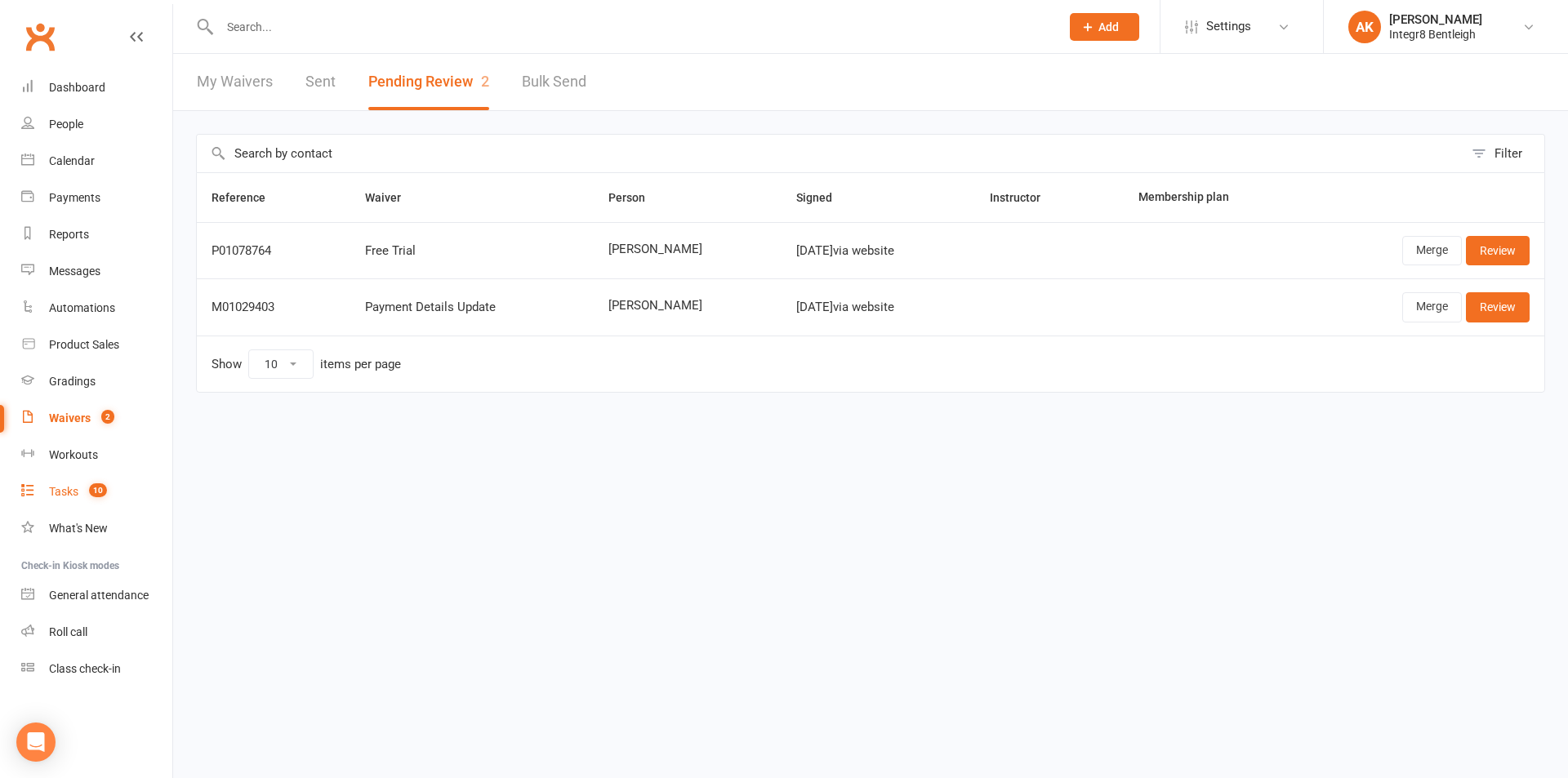
click at [98, 497] on span "10" at bounding box center [98, 490] width 18 height 14
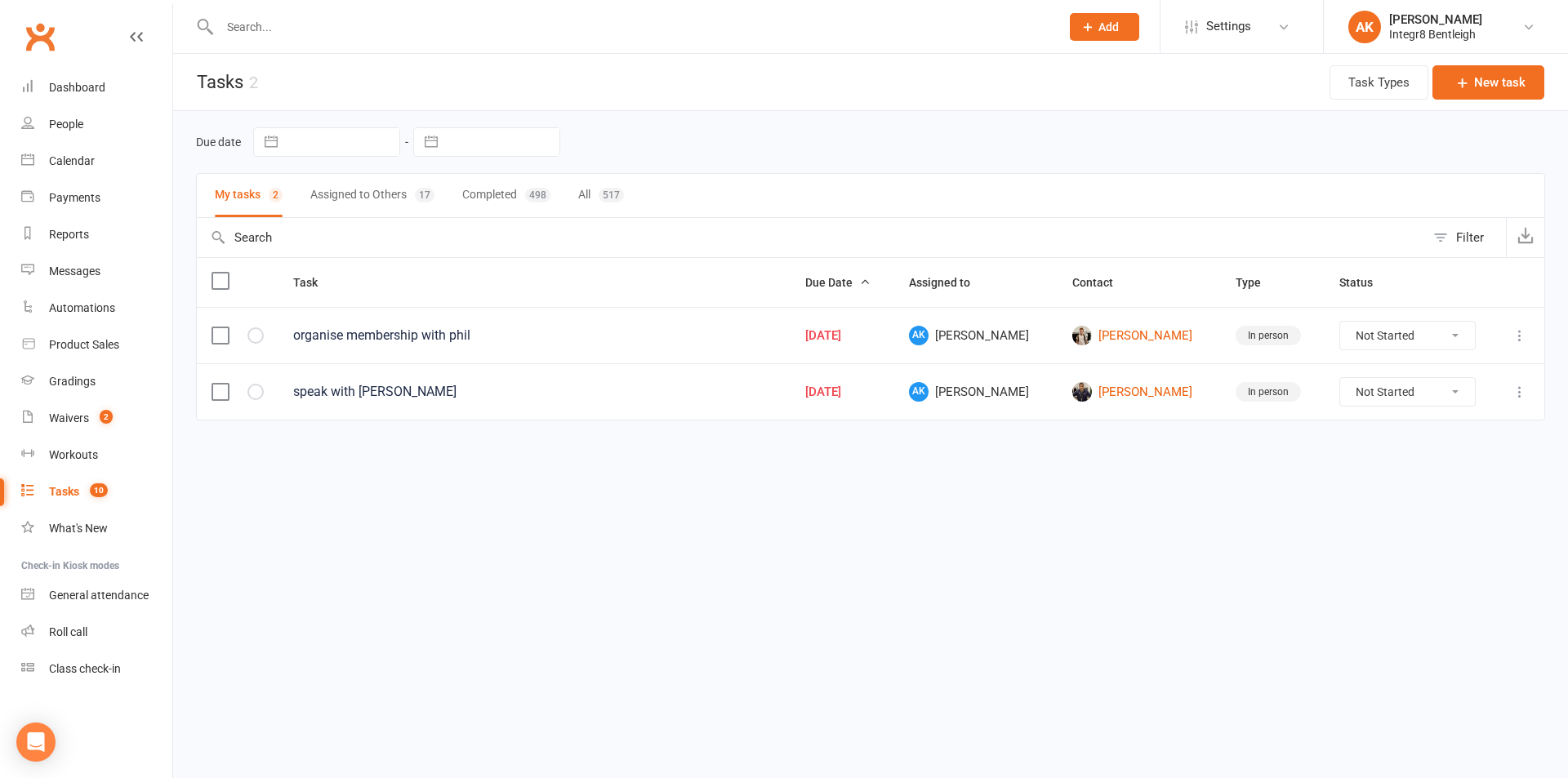
click at [1515, 396] on icon at bounding box center [1519, 392] width 16 height 17
click at [1430, 445] on link "Edit" at bounding box center [1448, 456] width 162 height 33
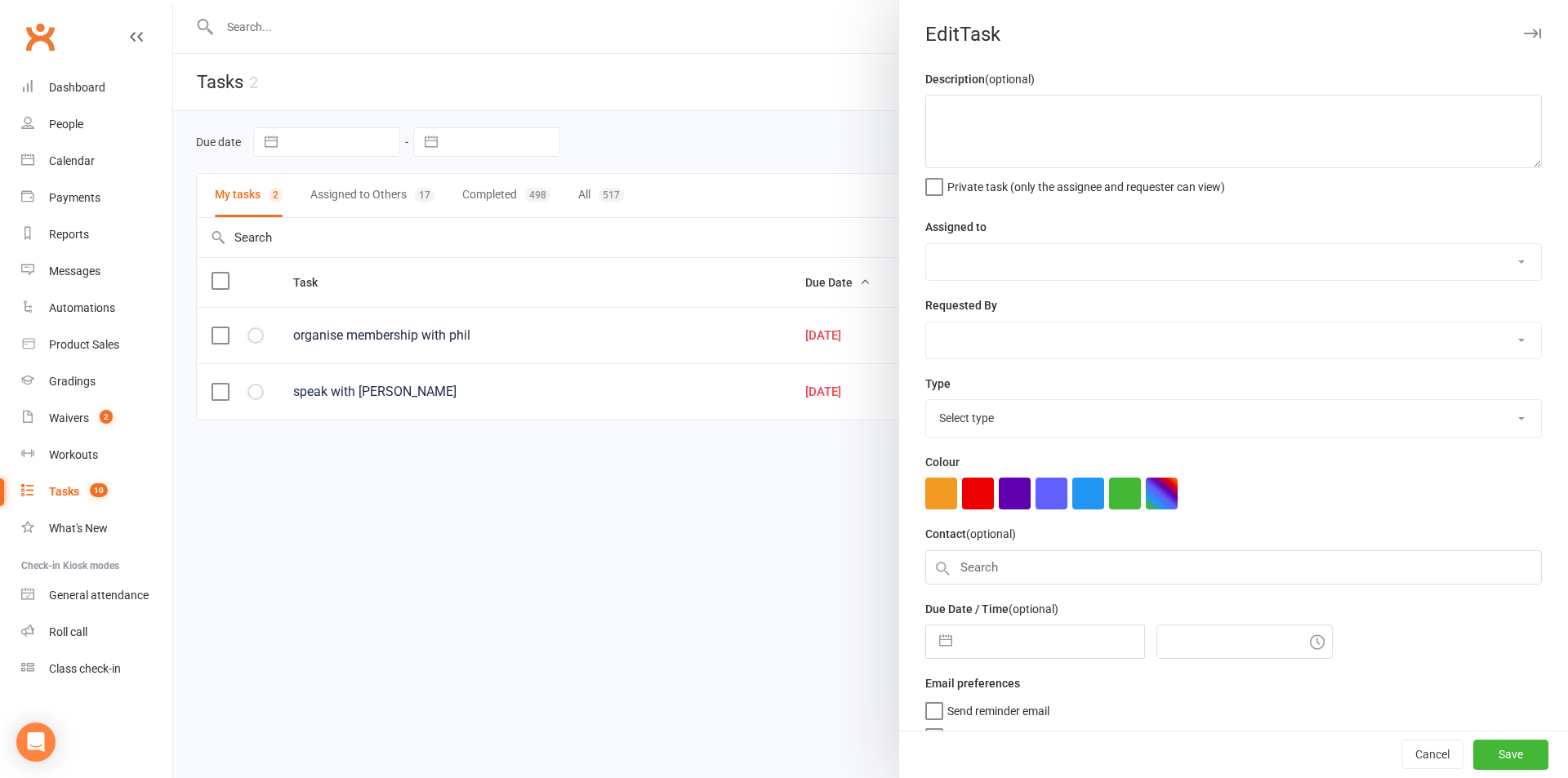
type textarea "speak with phil"
select select "49643"
type input "30 May 2025"
type input "4:00pm"
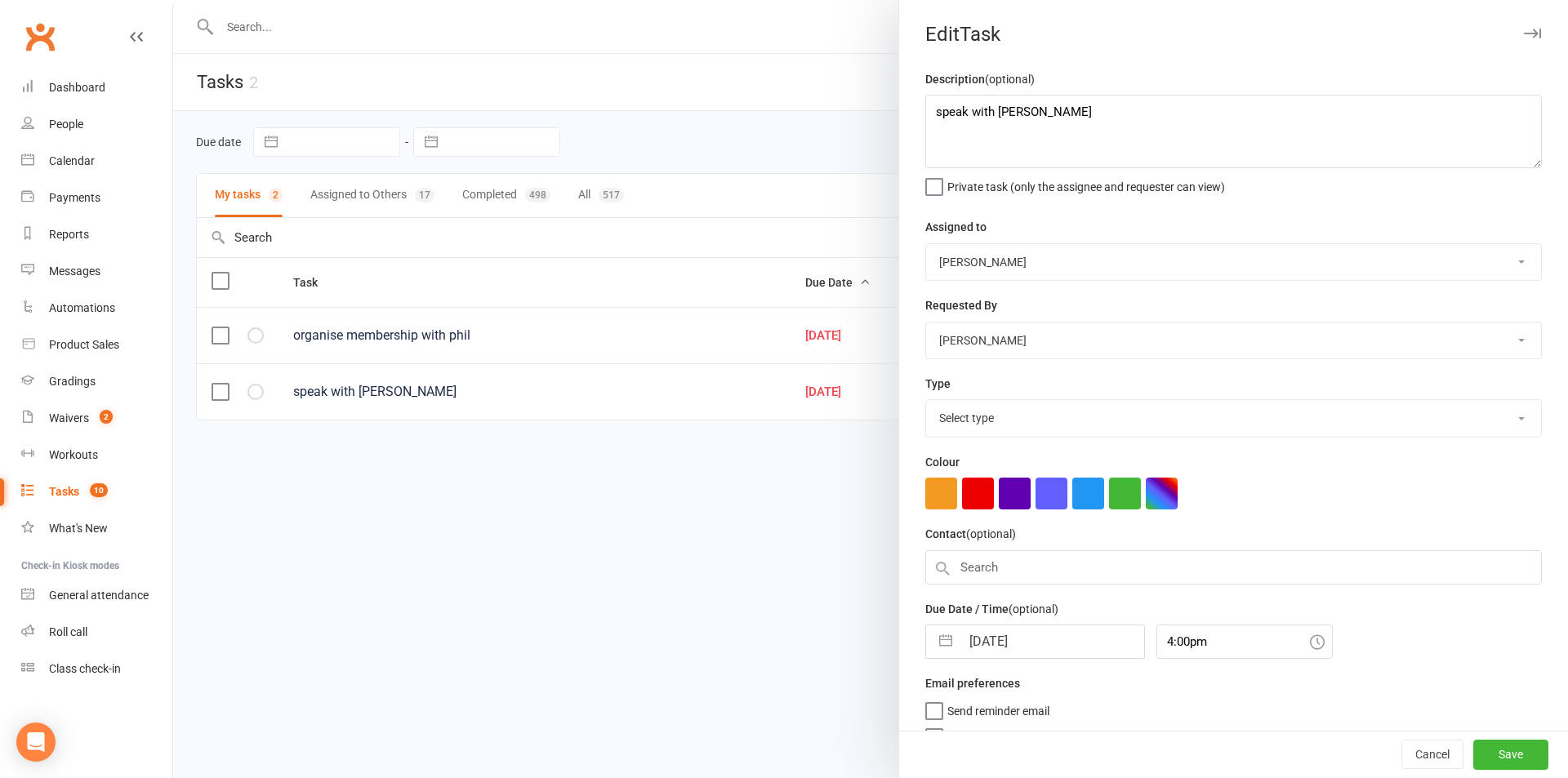
select select "19358"
click at [1067, 252] on select "Phil Amato Domenic Amato Giuseppe Amato Annissa Koletsas Integr8 Bentleigh" at bounding box center [1233, 262] width 614 height 36
select select "43341"
click at [926, 245] on select "Phil Amato Domenic Amato Giuseppe Amato Annissa Koletsas Integr8 Bentleigh" at bounding box center [1233, 262] width 614 height 36
drag, startPoint x: 1500, startPoint y: 750, endPoint x: 1425, endPoint y: 677, distance: 104.7
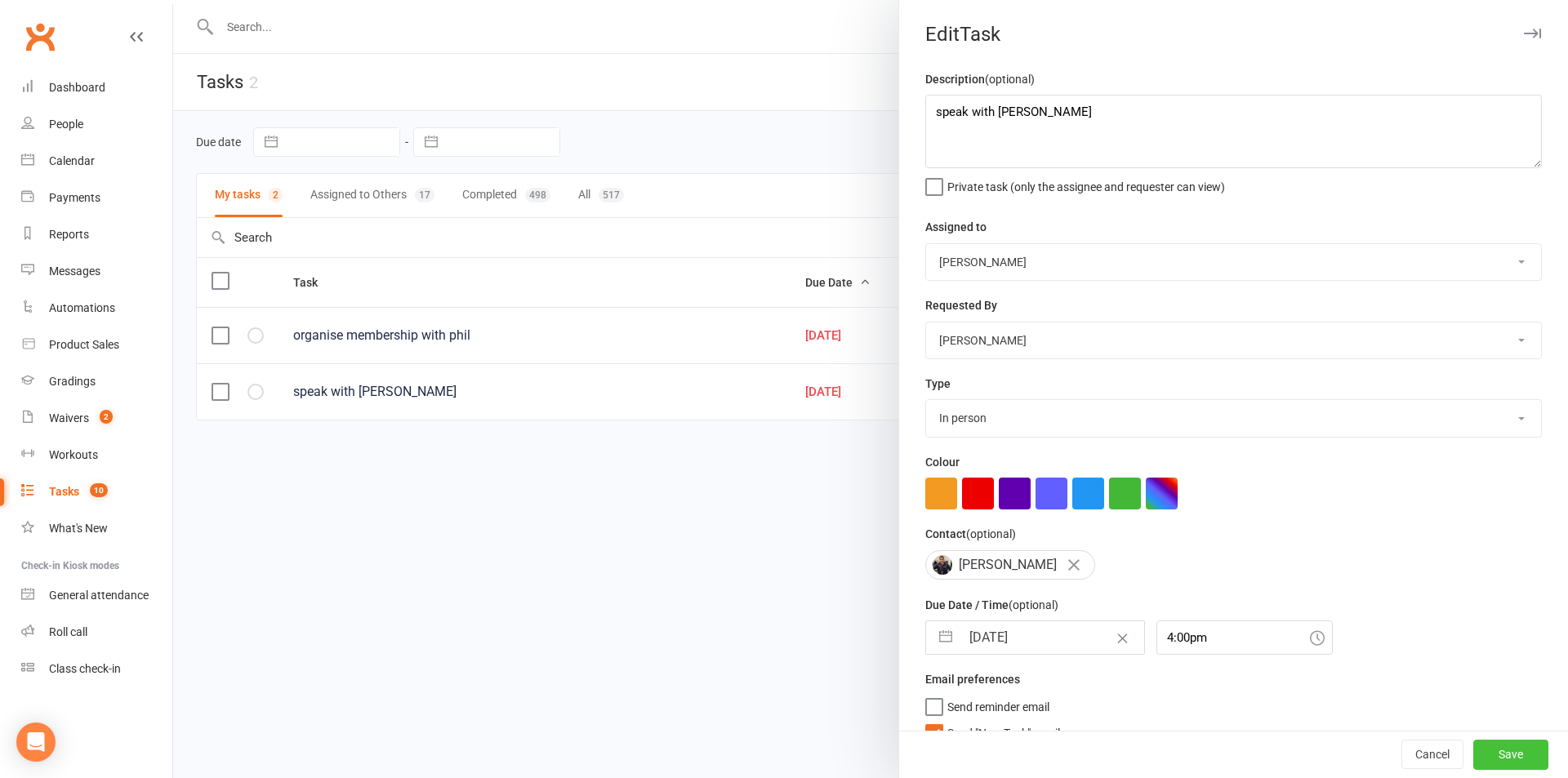
click at [1500, 750] on button "Save" at bounding box center [1510, 756] width 75 height 30
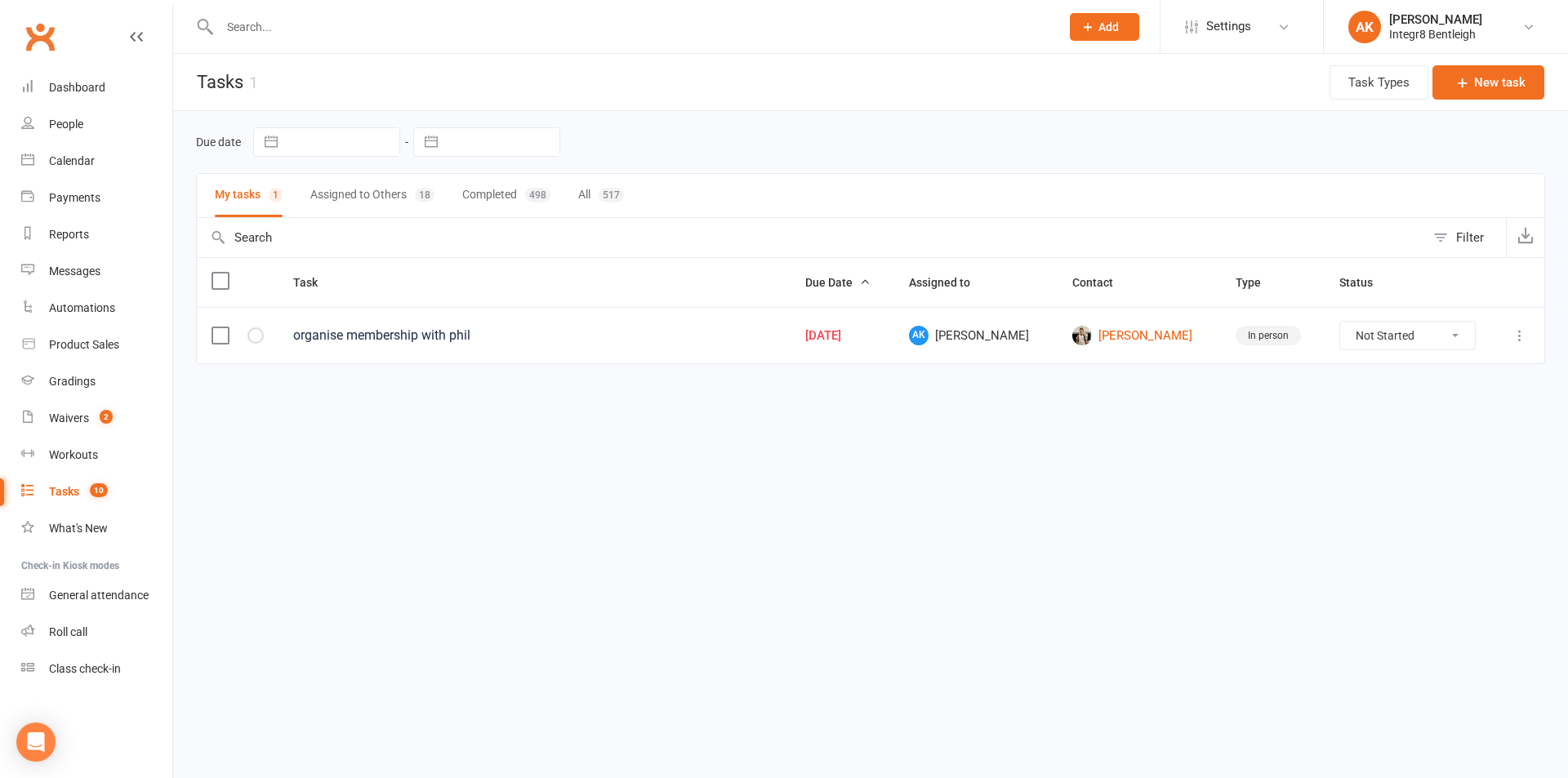
click at [407, 203] on button "Assigned to Others 18" at bounding box center [372, 196] width 124 height 43
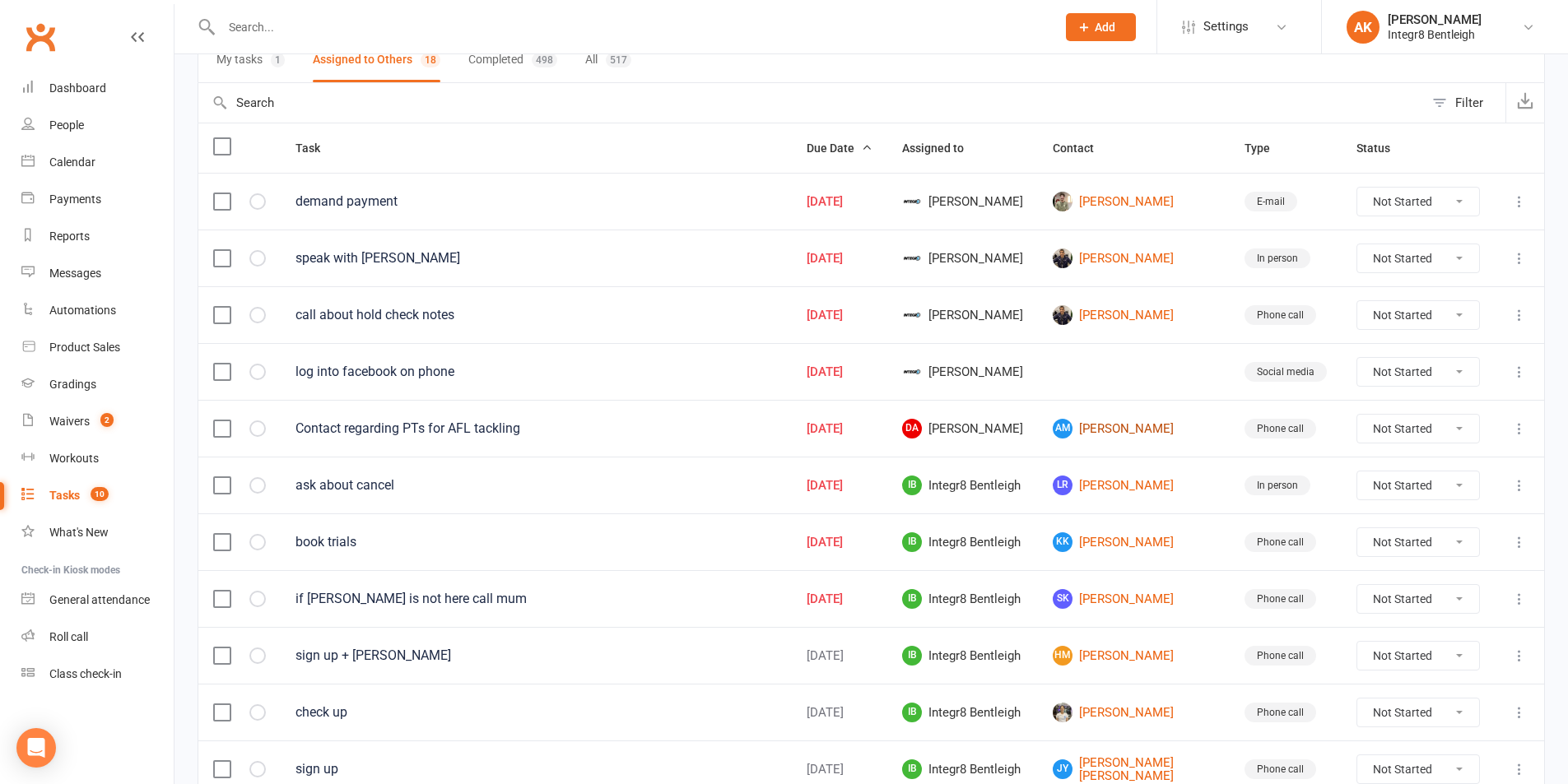
scroll to position [165, 0]
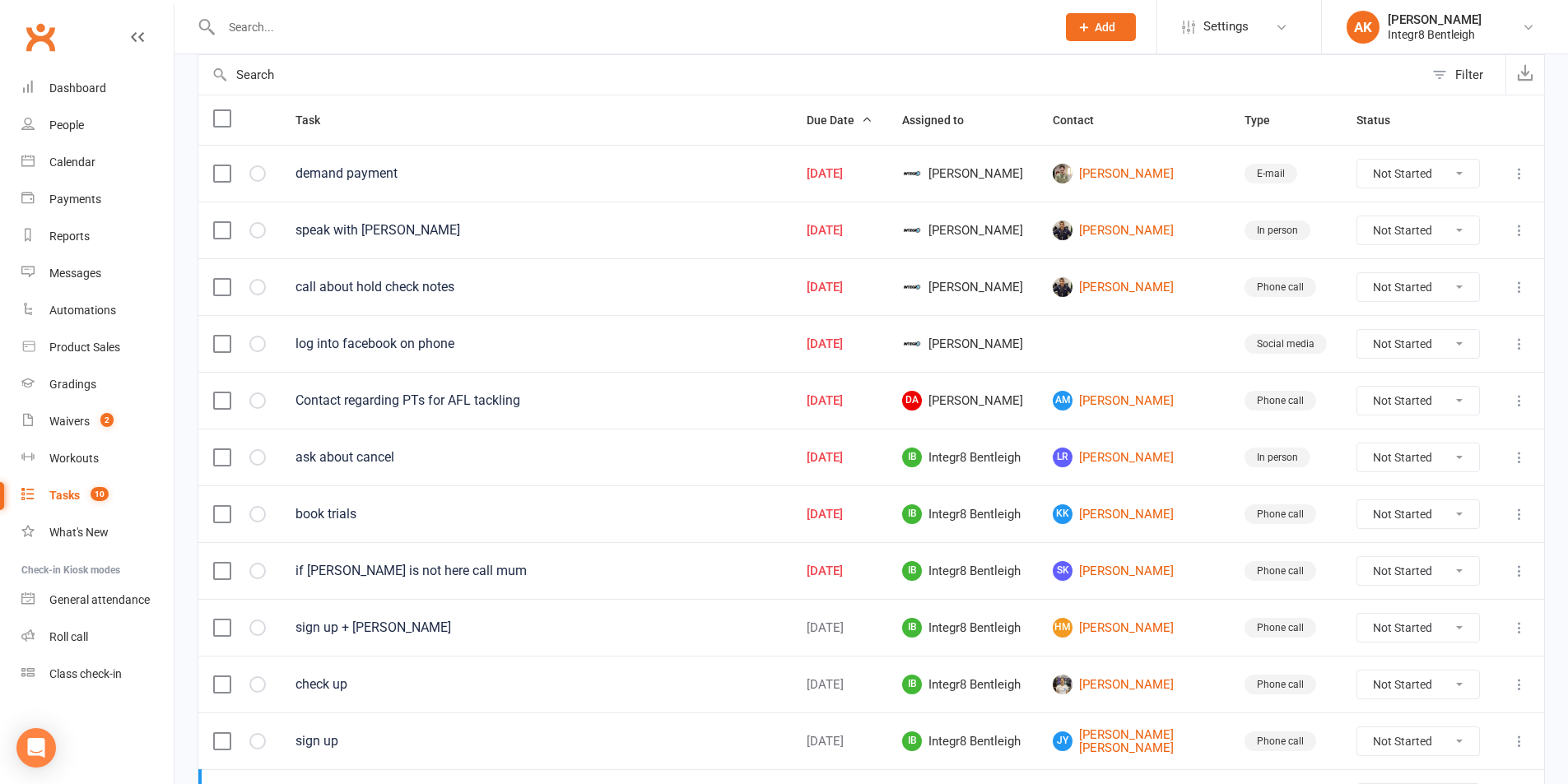
click at [325, 22] on input "text" at bounding box center [630, 27] width 828 height 23
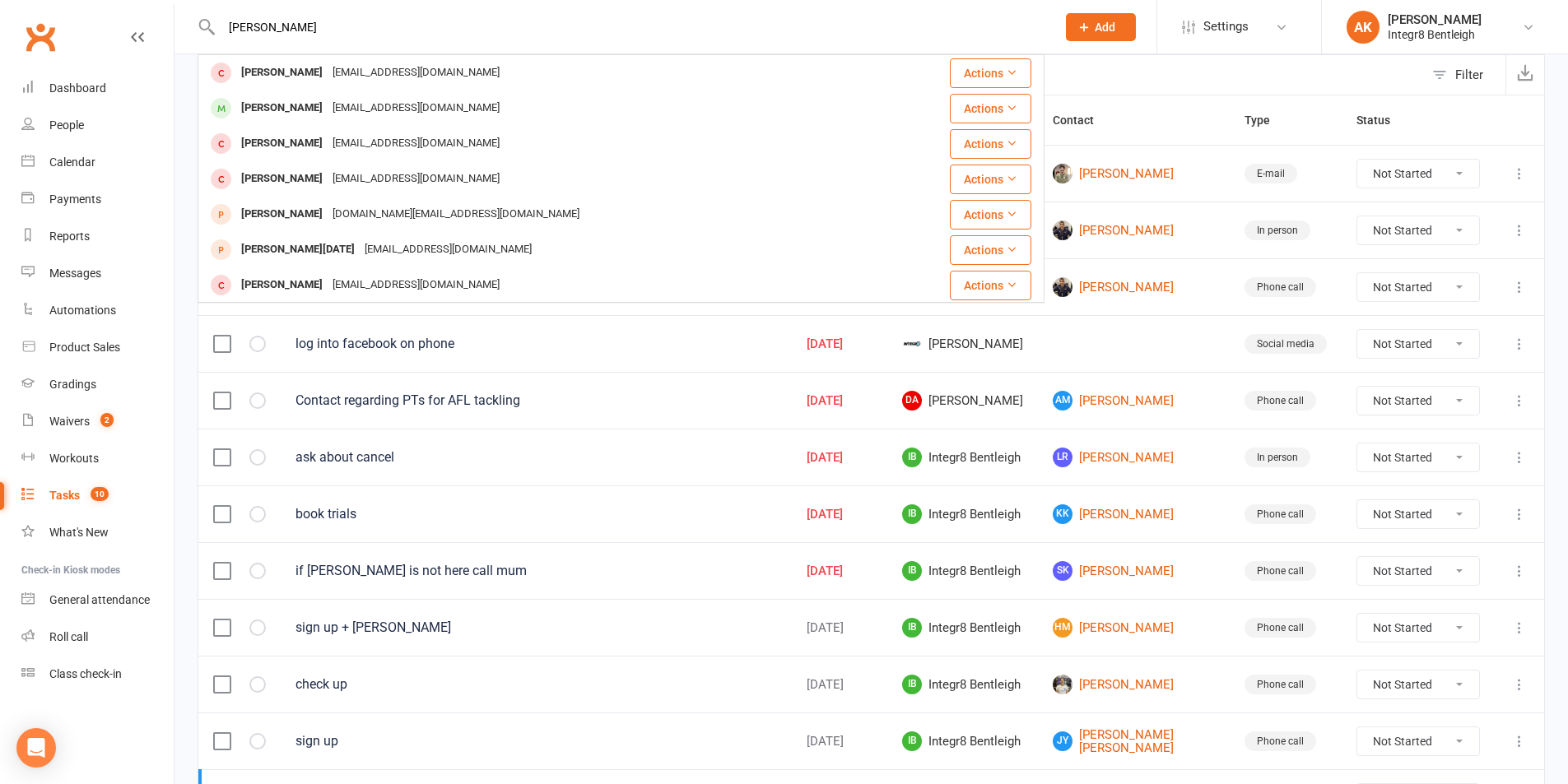
type input "ryan"
click at [180, 92] on div "Due date Navigate forward to interact with the calendar and select a date. Pres…" at bounding box center [871, 580] width 1393 height 1266
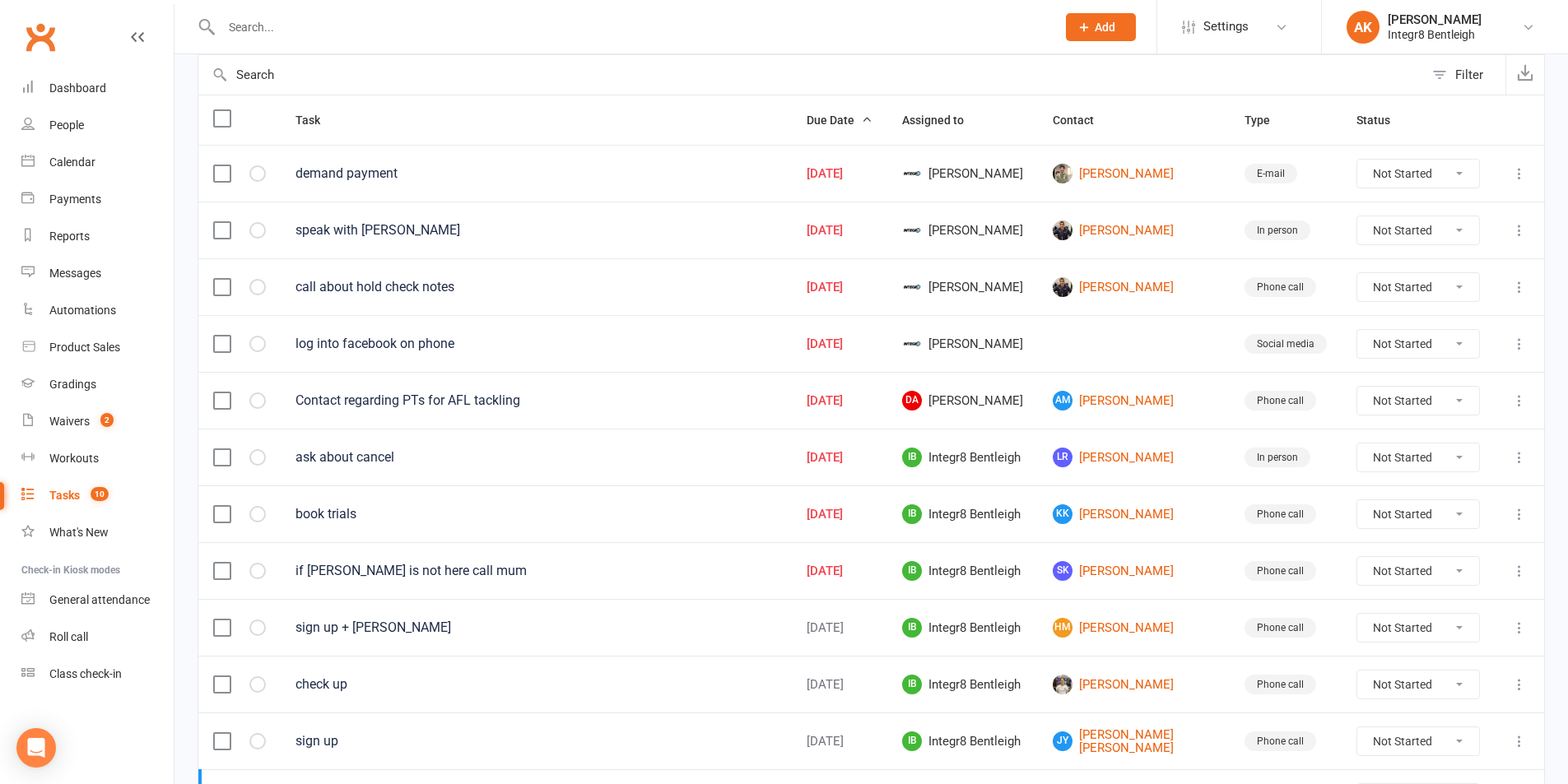
click at [1092, 35] on button "Add" at bounding box center [1101, 27] width 70 height 28
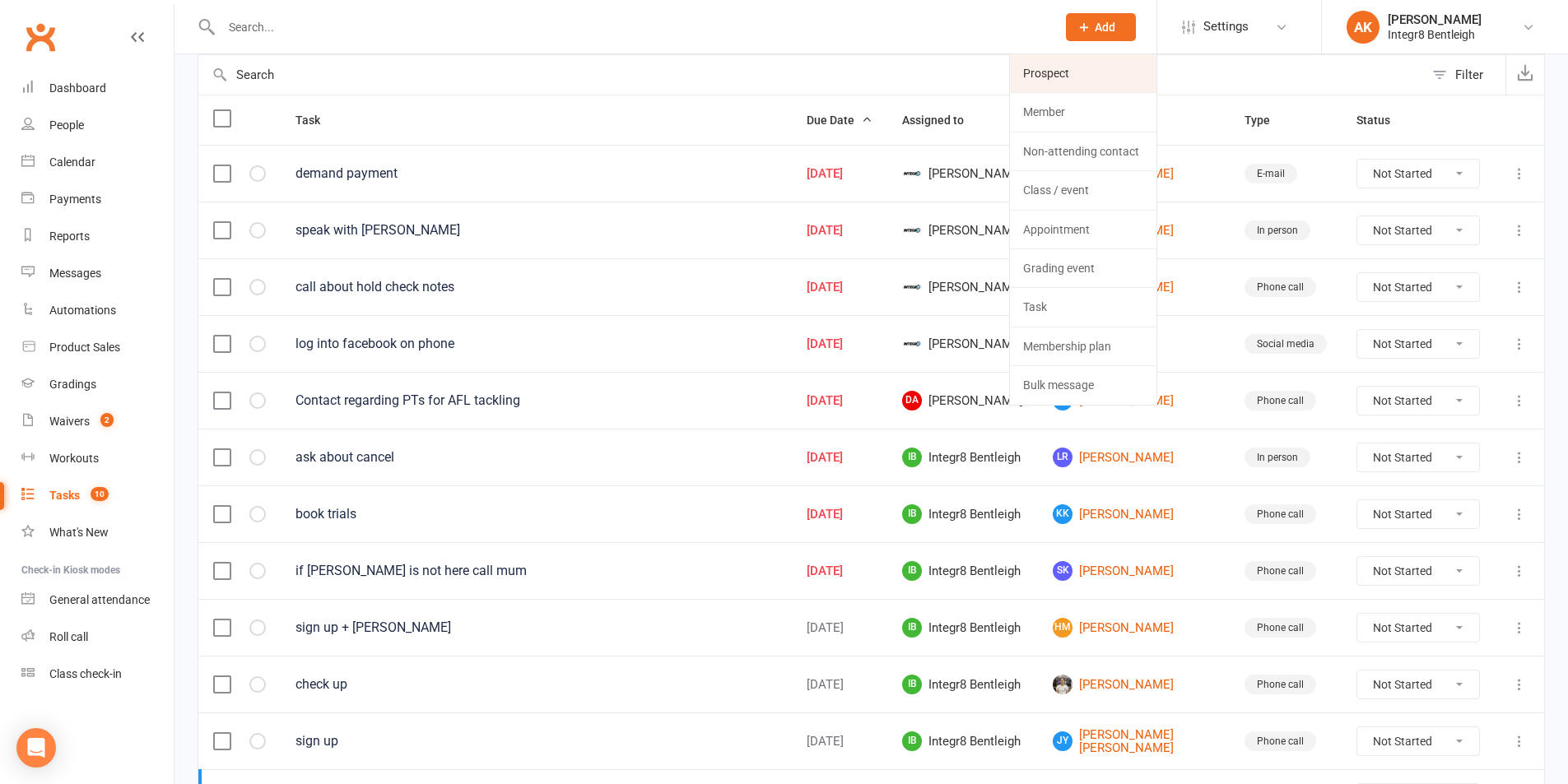
click at [1078, 76] on link "Prospect" at bounding box center [1083, 73] width 146 height 38
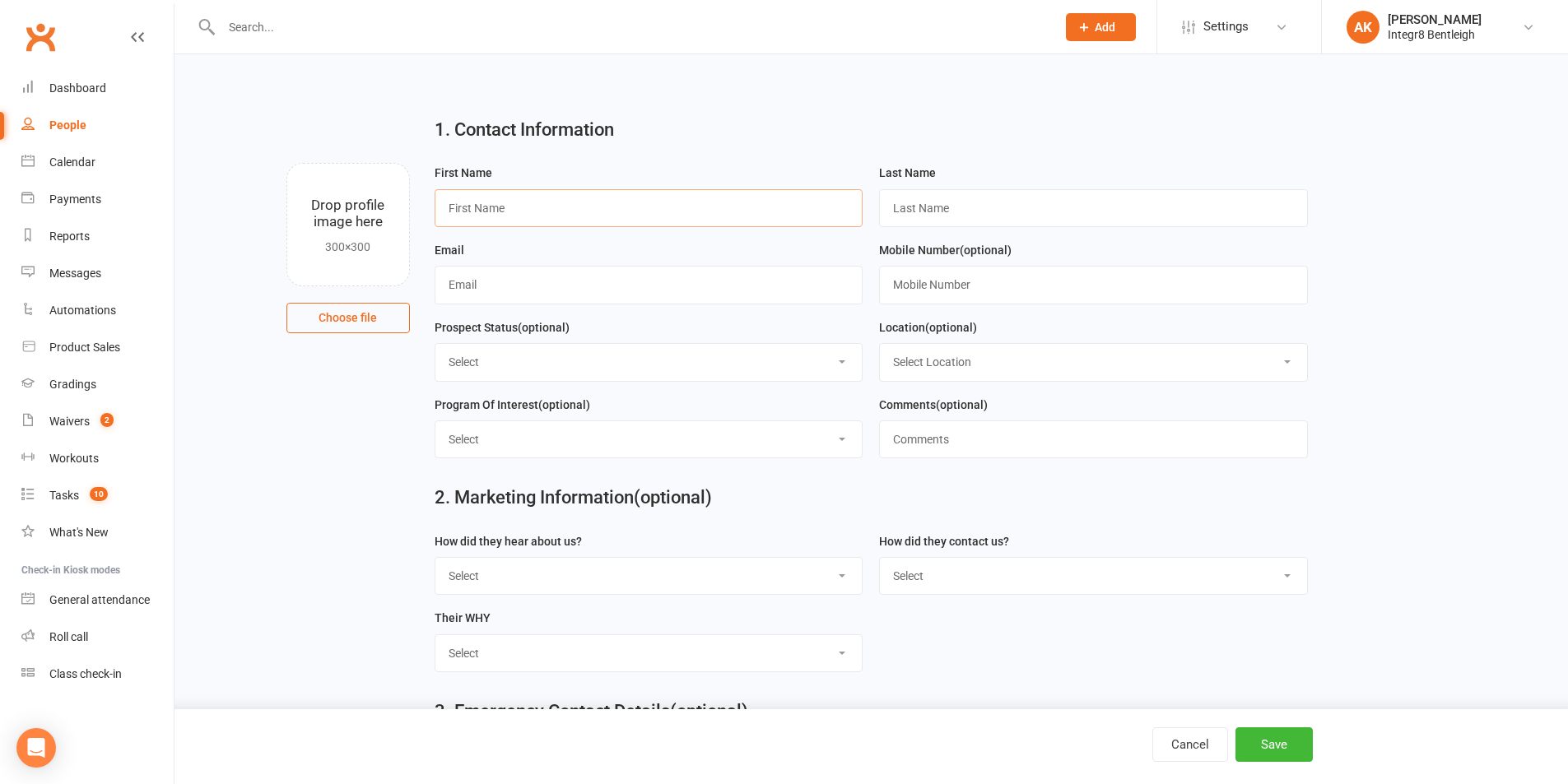
click at [556, 197] on input "text" at bounding box center [649, 209] width 429 height 38
type input "Ryan"
type input "Ooi"
click at [560, 299] on input "text" at bounding box center [649, 285] width 429 height 38
type input "r"
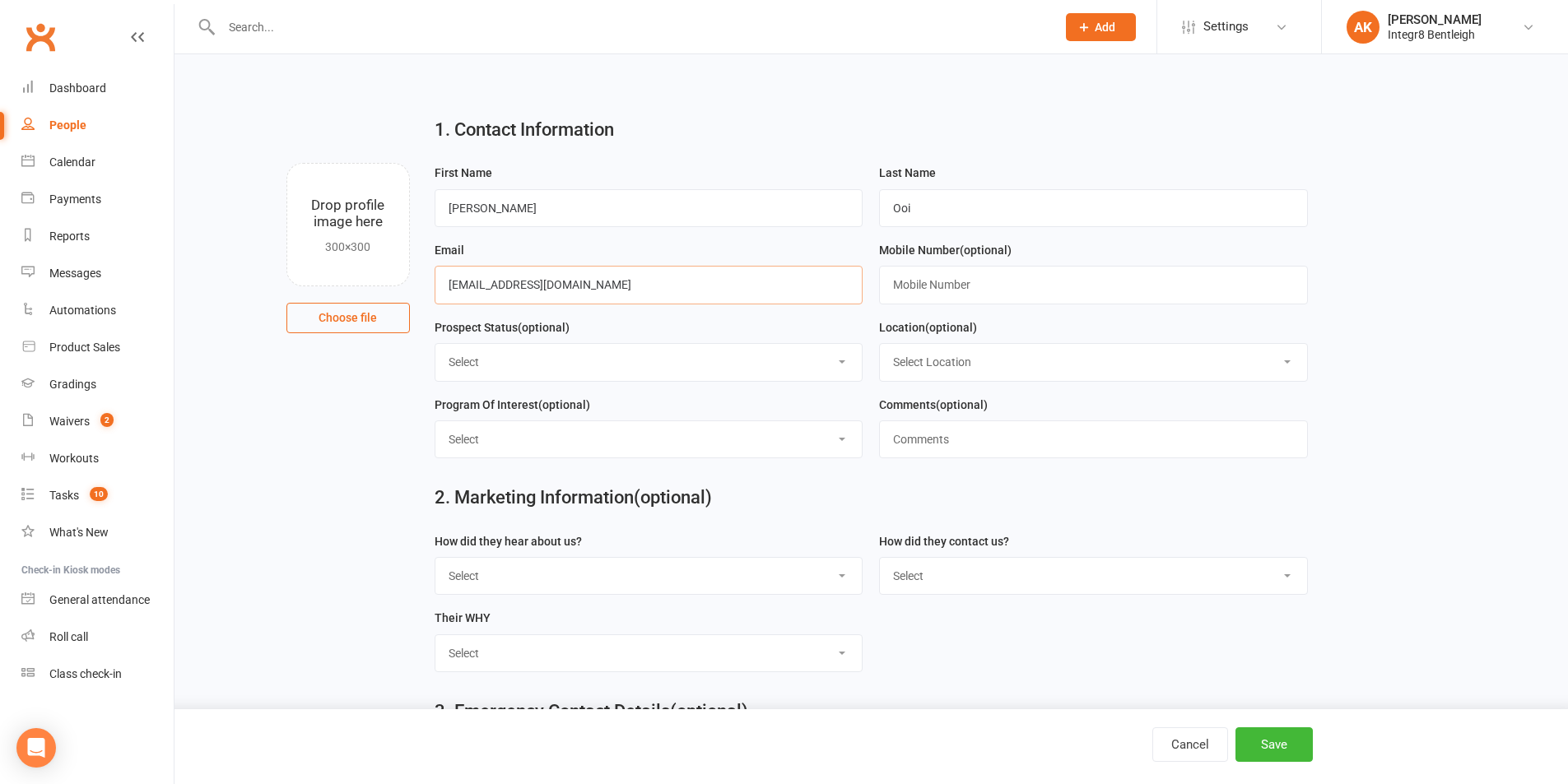
type input "ooiryan888@gmail.com"
type input "0491760365"
click at [693, 351] on select "Select Initial Contact Follow-up Free Trial Booked Awaiting Sign-Up Not Ready (…" at bounding box center [649, 362] width 427 height 37
select select "Free Trial Booked"
click at [436, 347] on select "Select Initial Contact Follow-up Free Trial Booked Awaiting Sign-Up Not Ready (…" at bounding box center [649, 362] width 427 height 37
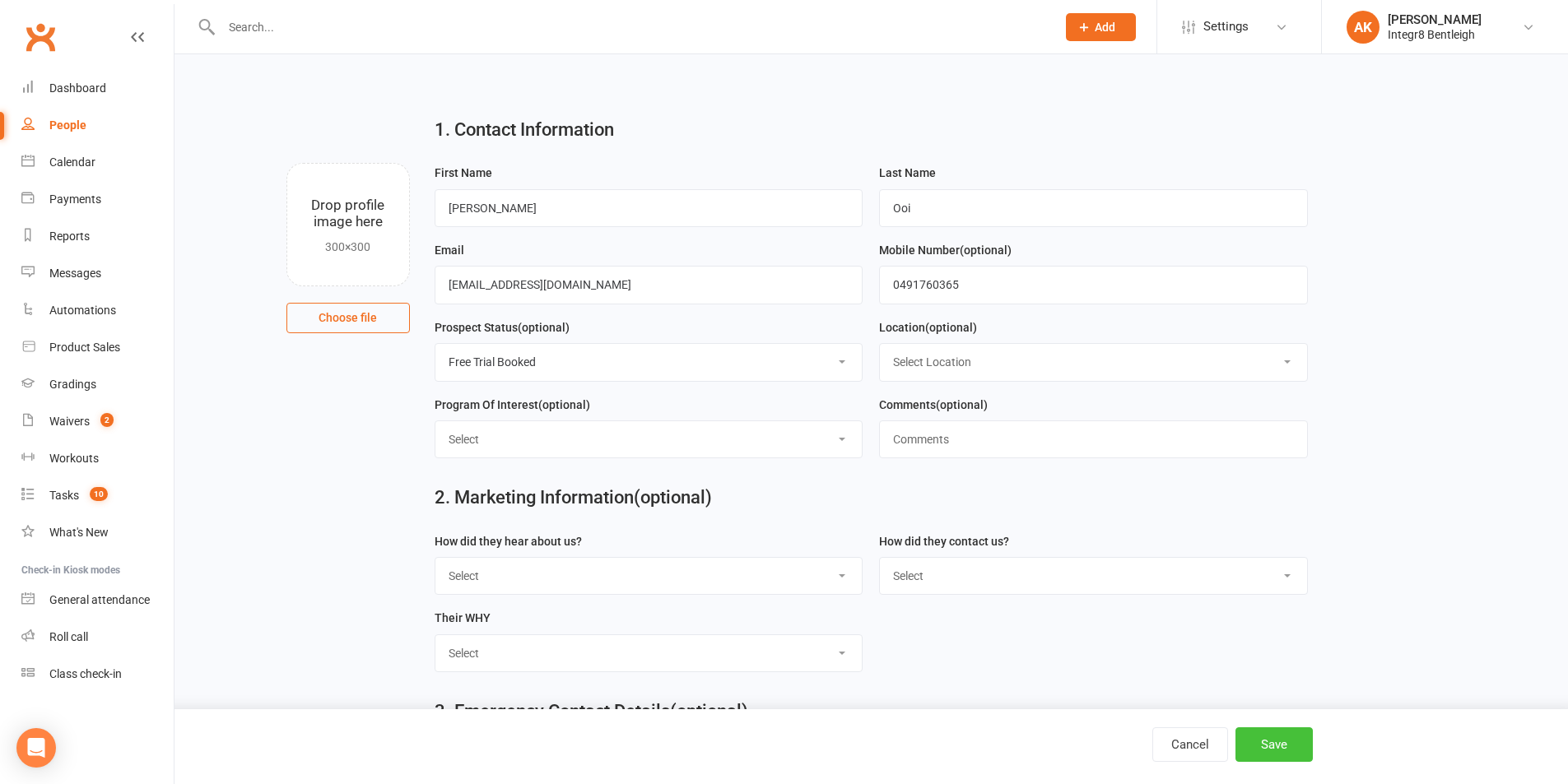
click at [1273, 737] on button "Save" at bounding box center [1274, 745] width 77 height 35
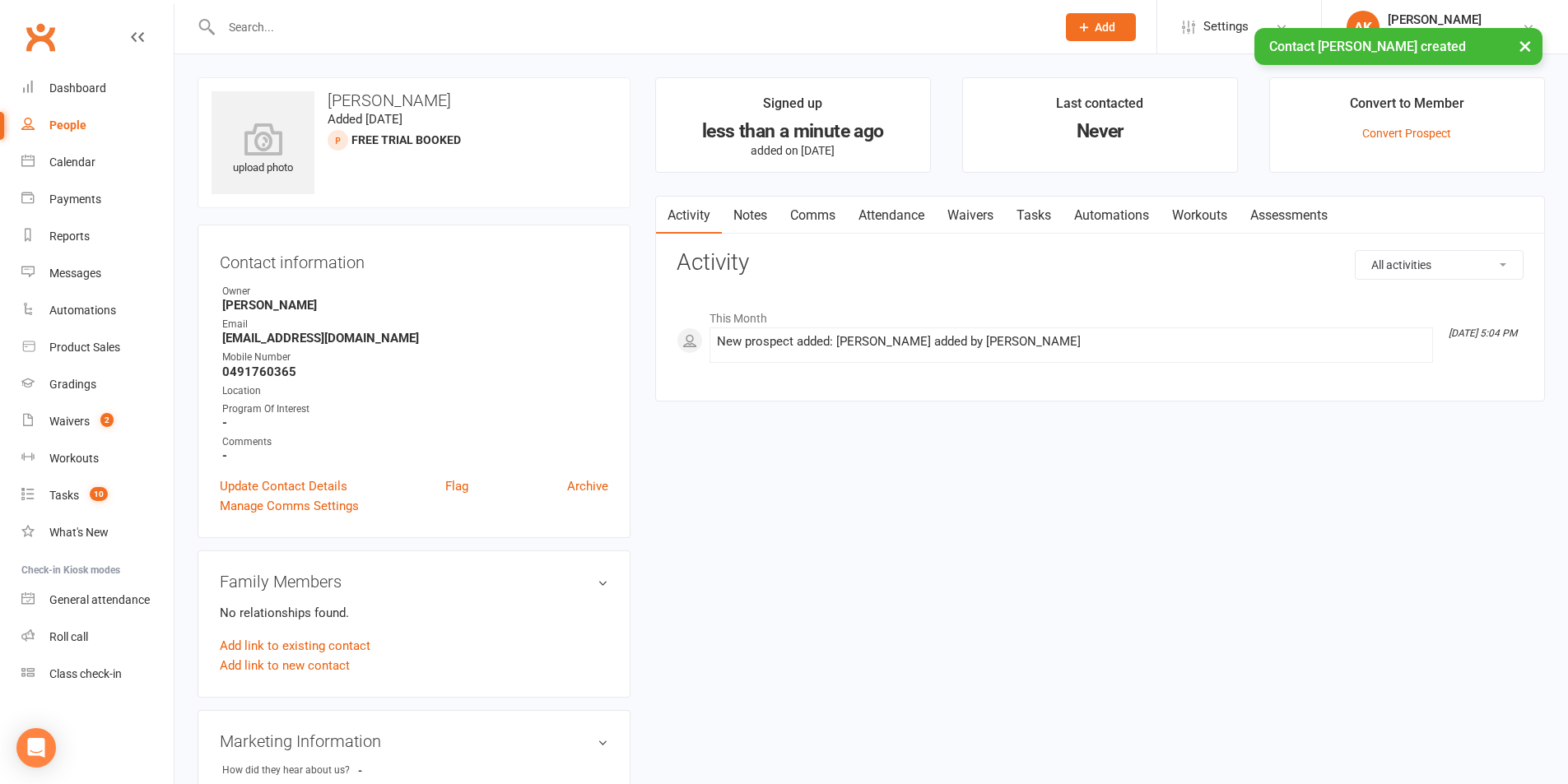
click at [341, 101] on h3 "Ryan Ooi" at bounding box center [413, 101] width 405 height 18
copy h3 "Ryan Ooi"
click at [72, 158] on div "Calendar" at bounding box center [71, 162] width 46 height 13
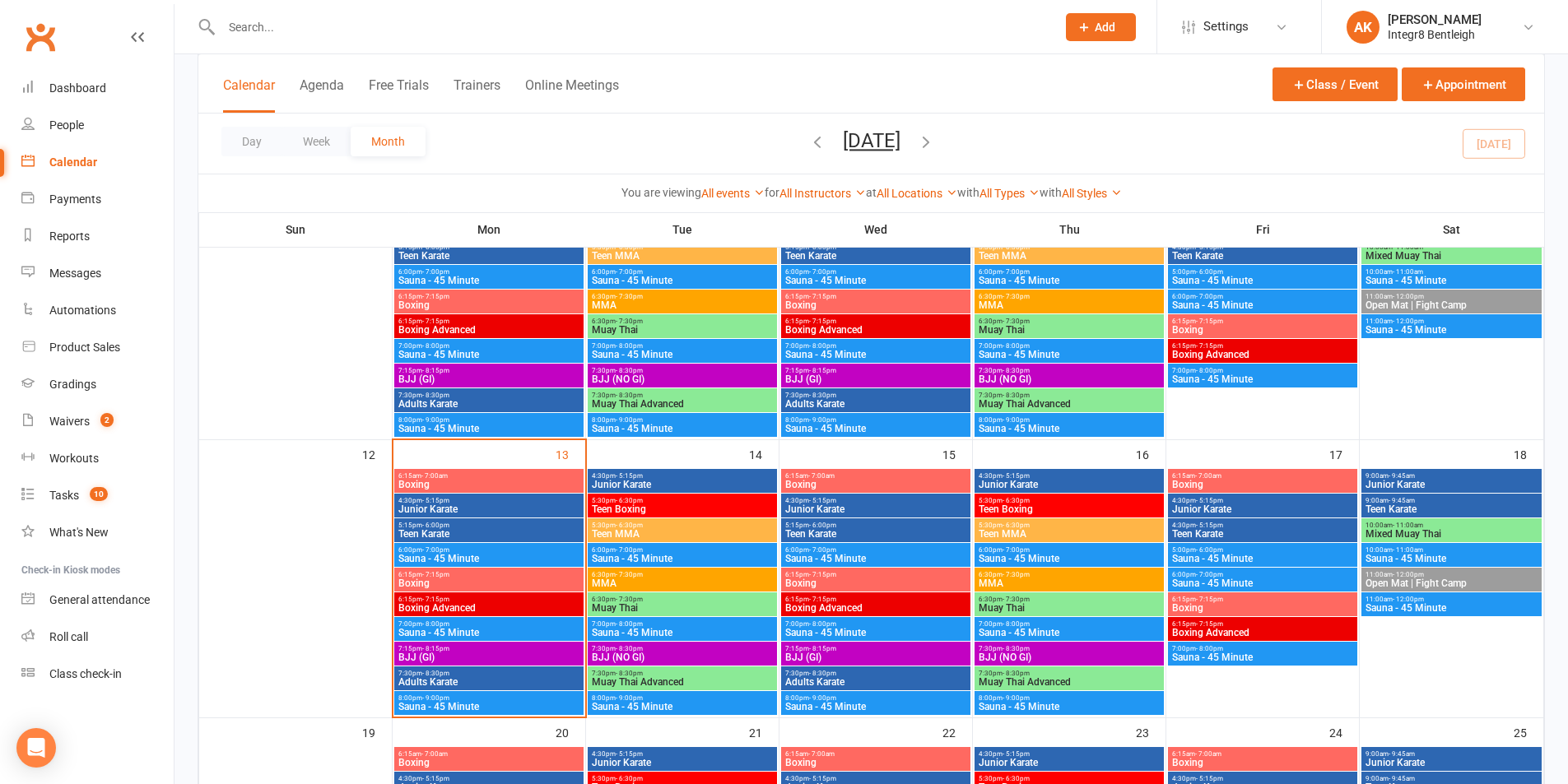
scroll to position [494, 0]
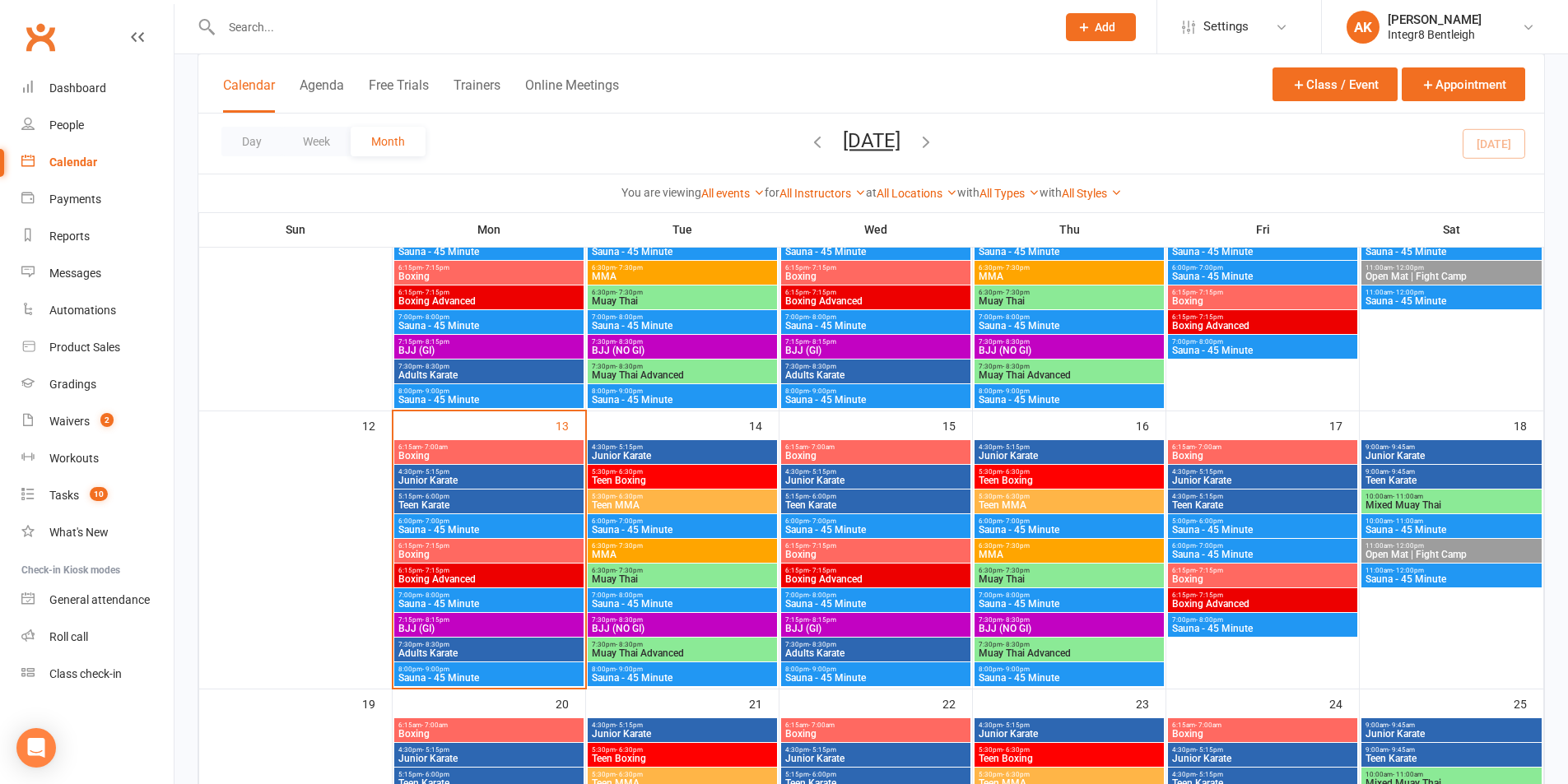
click at [1404, 496] on span "- 11:00am" at bounding box center [1408, 496] width 31 height 7
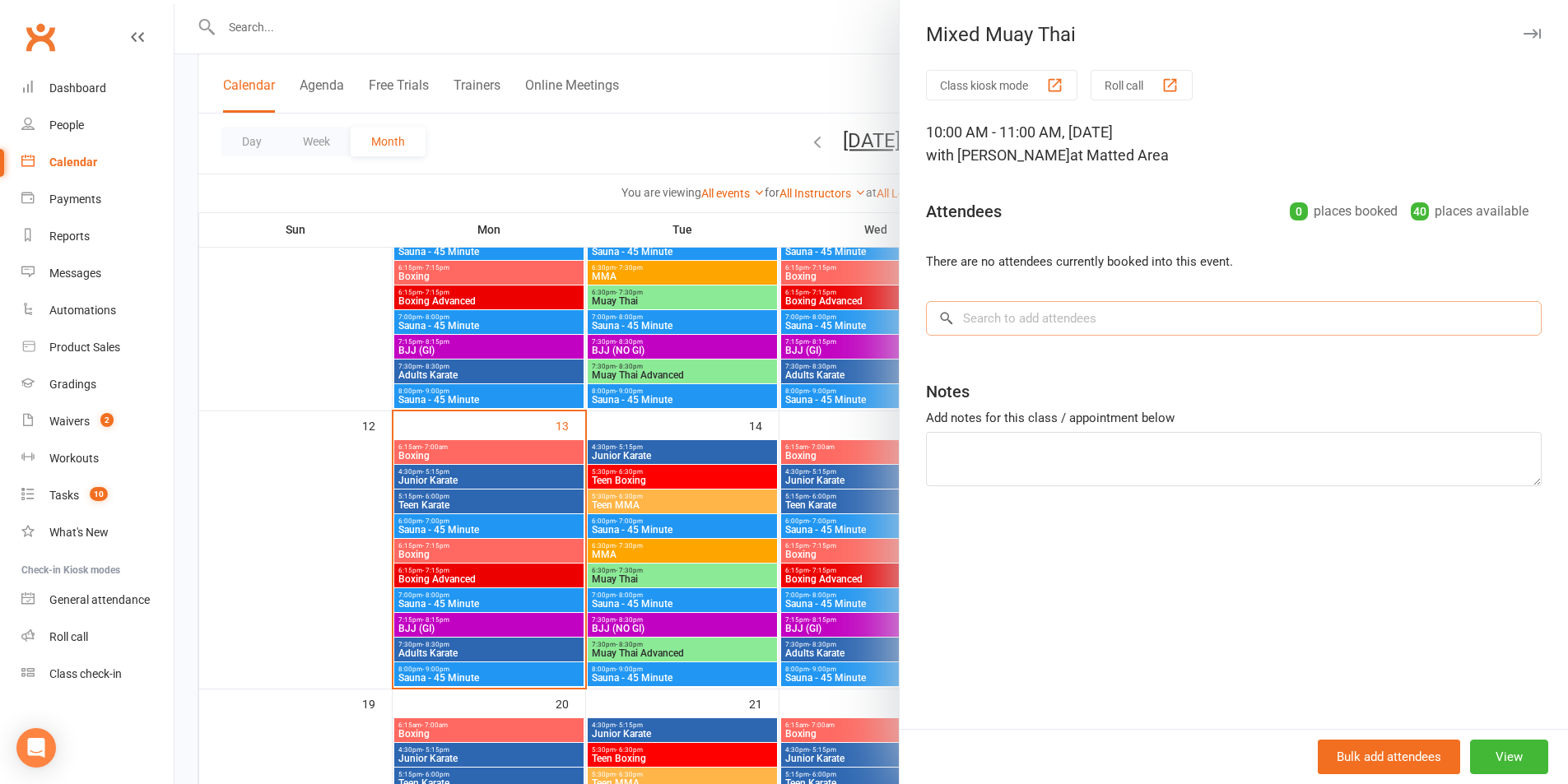
paste input "Ryan Ooi"
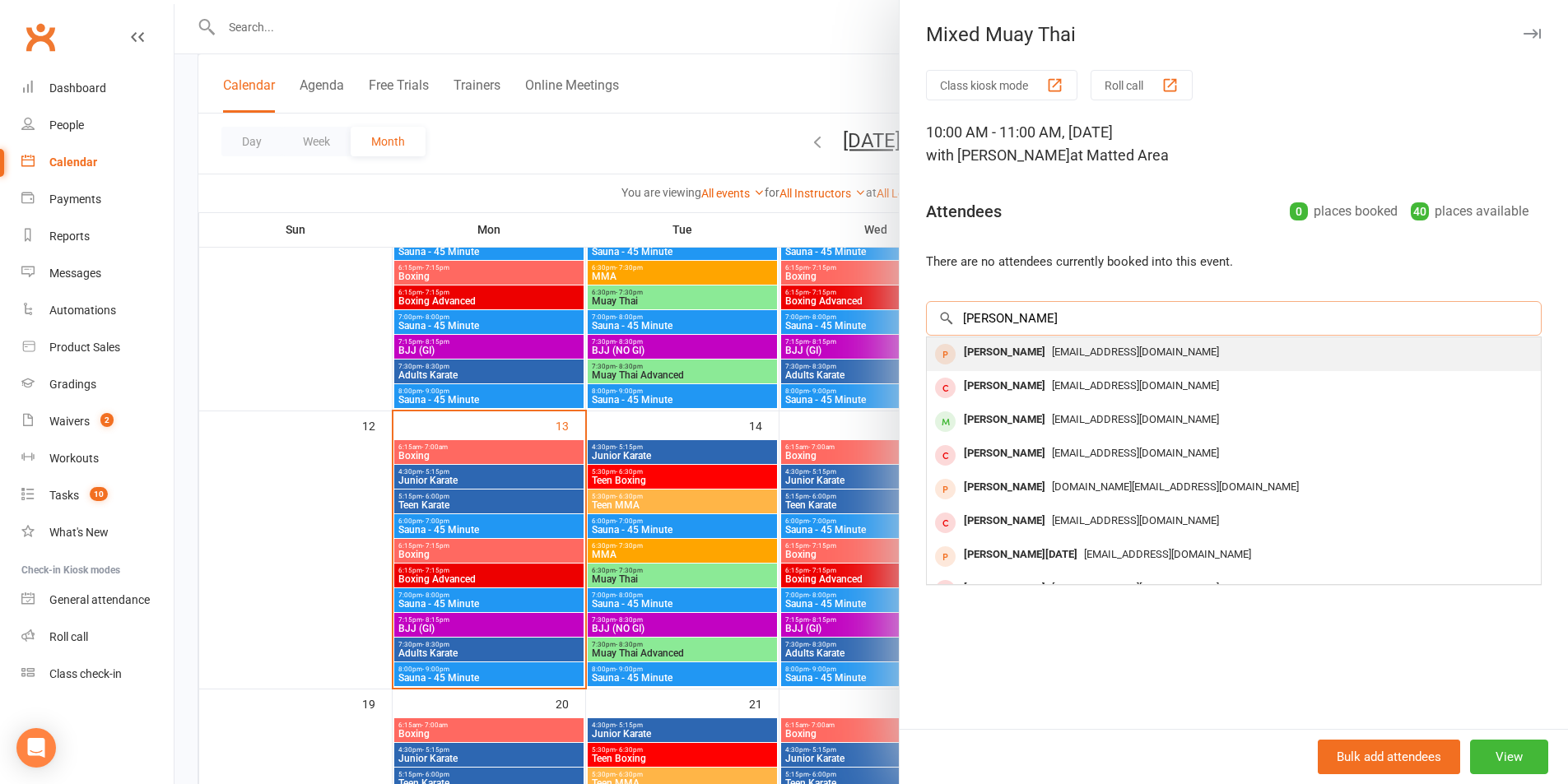
type input "Ryan Ooi"
click at [1052, 356] on span "ooiryan888@gmail.com" at bounding box center [1135, 352] width 167 height 12
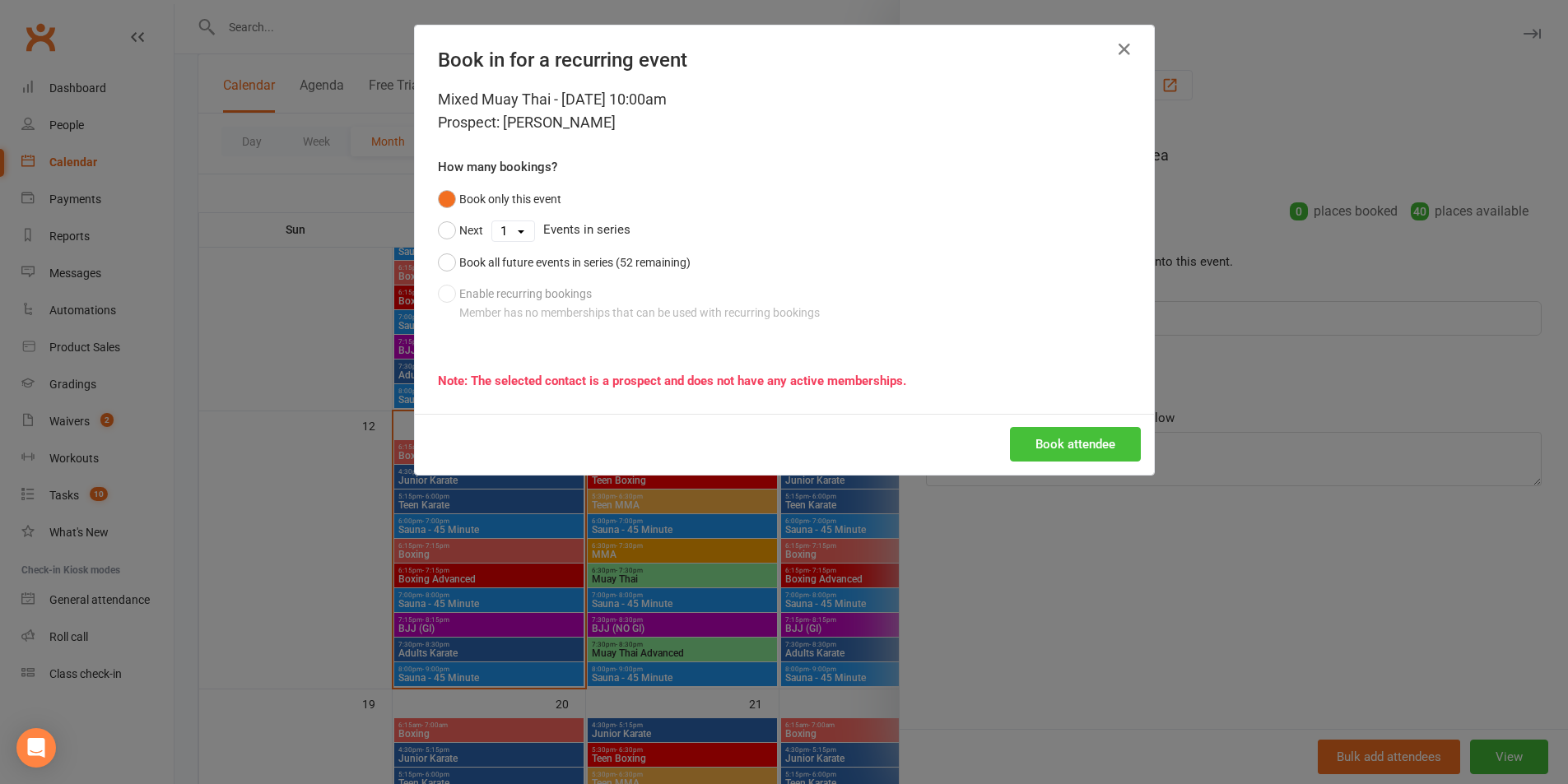
click at [1049, 441] on button "Book attendee" at bounding box center [1075, 445] width 131 height 35
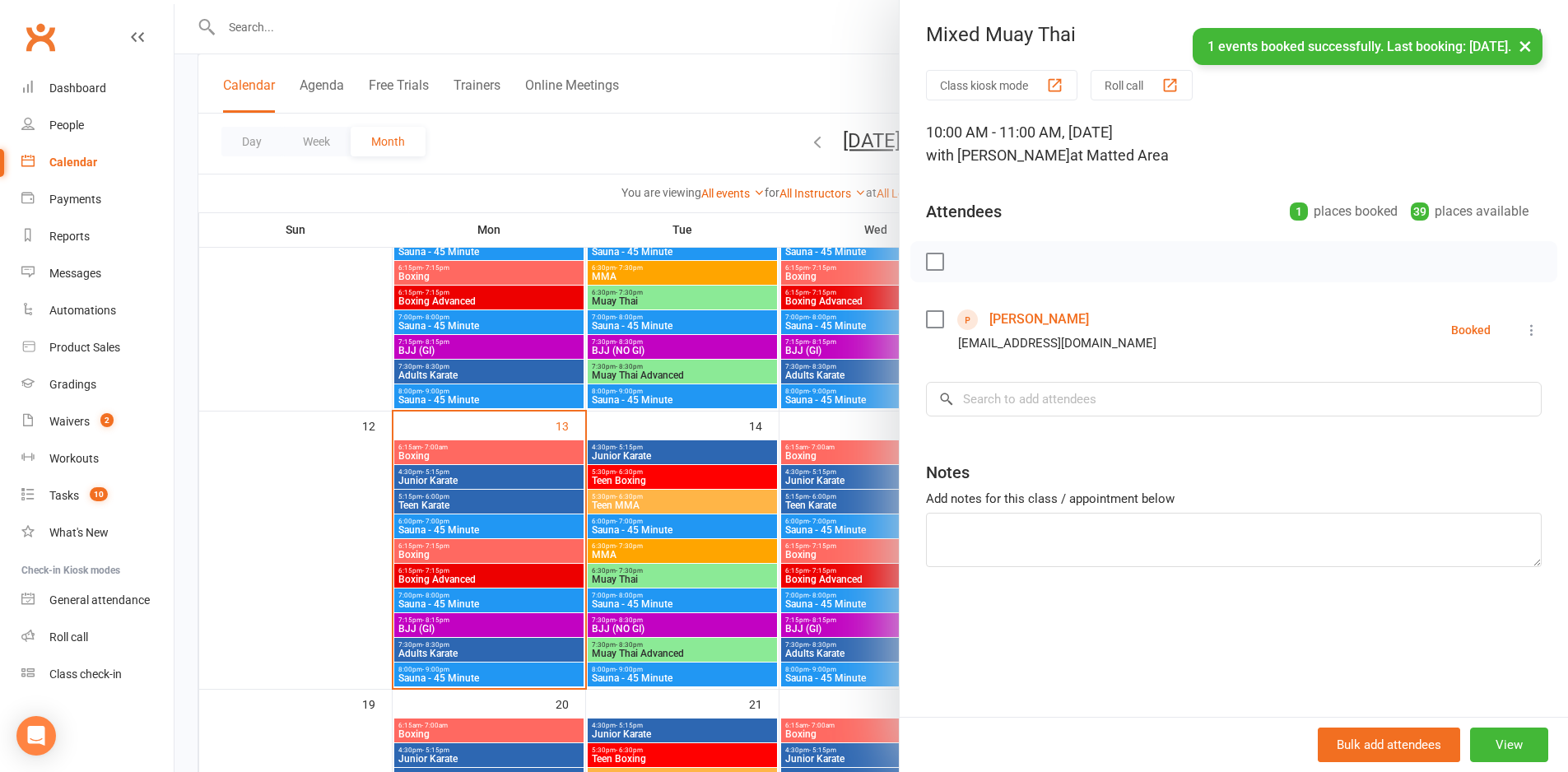
click at [730, 130] on div at bounding box center [871, 386] width 1393 height 772
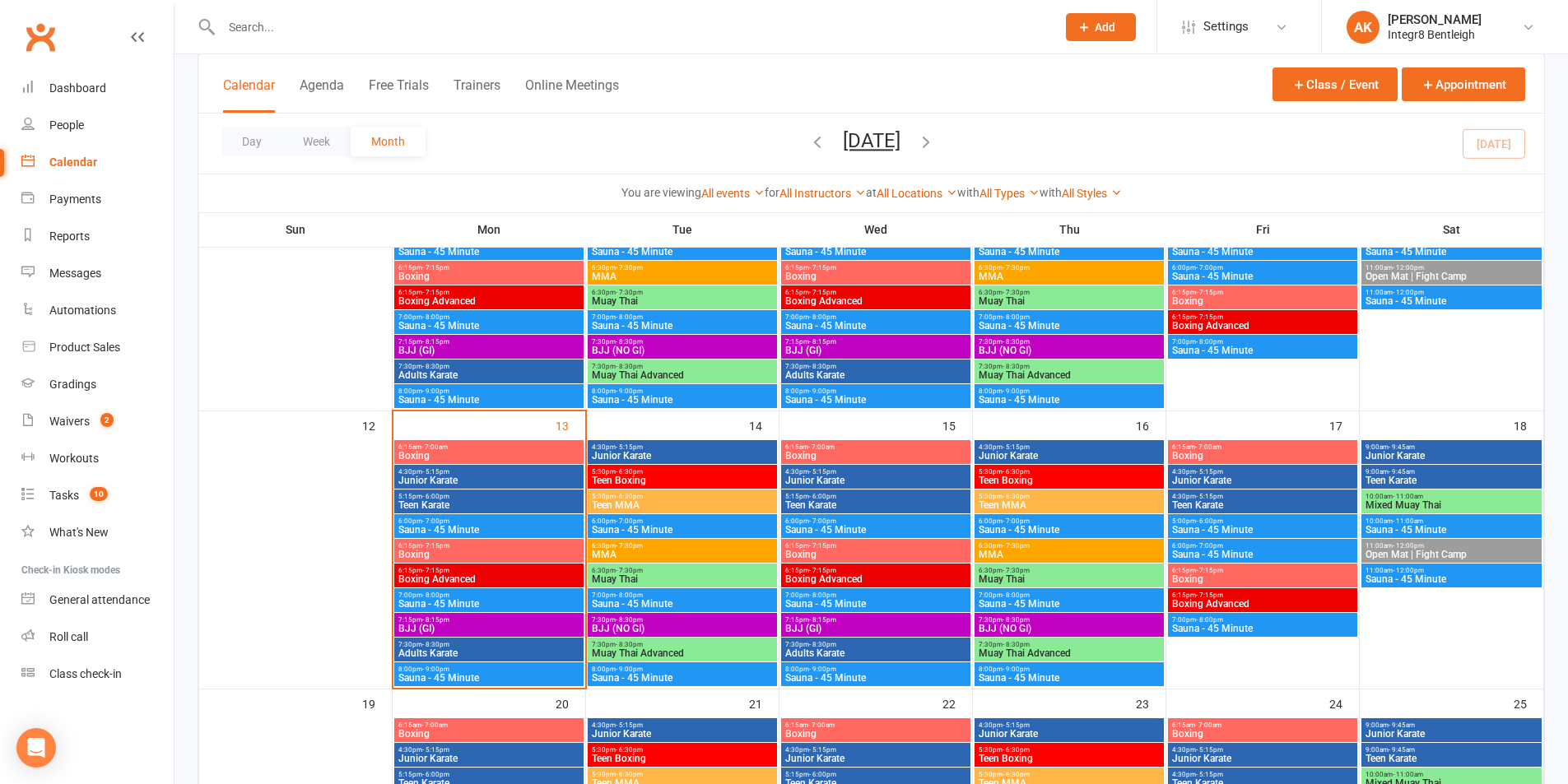
drag, startPoint x: 411, startPoint y: 50, endPoint x: 401, endPoint y: 17, distance: 34.5
click at [408, 34] on div at bounding box center [621, 27] width 847 height 53
click at [398, 11] on div at bounding box center [621, 27] width 847 height 53
click at [379, 13] on div at bounding box center [621, 27] width 847 height 53
click at [369, 23] on input "text" at bounding box center [630, 27] width 828 height 23
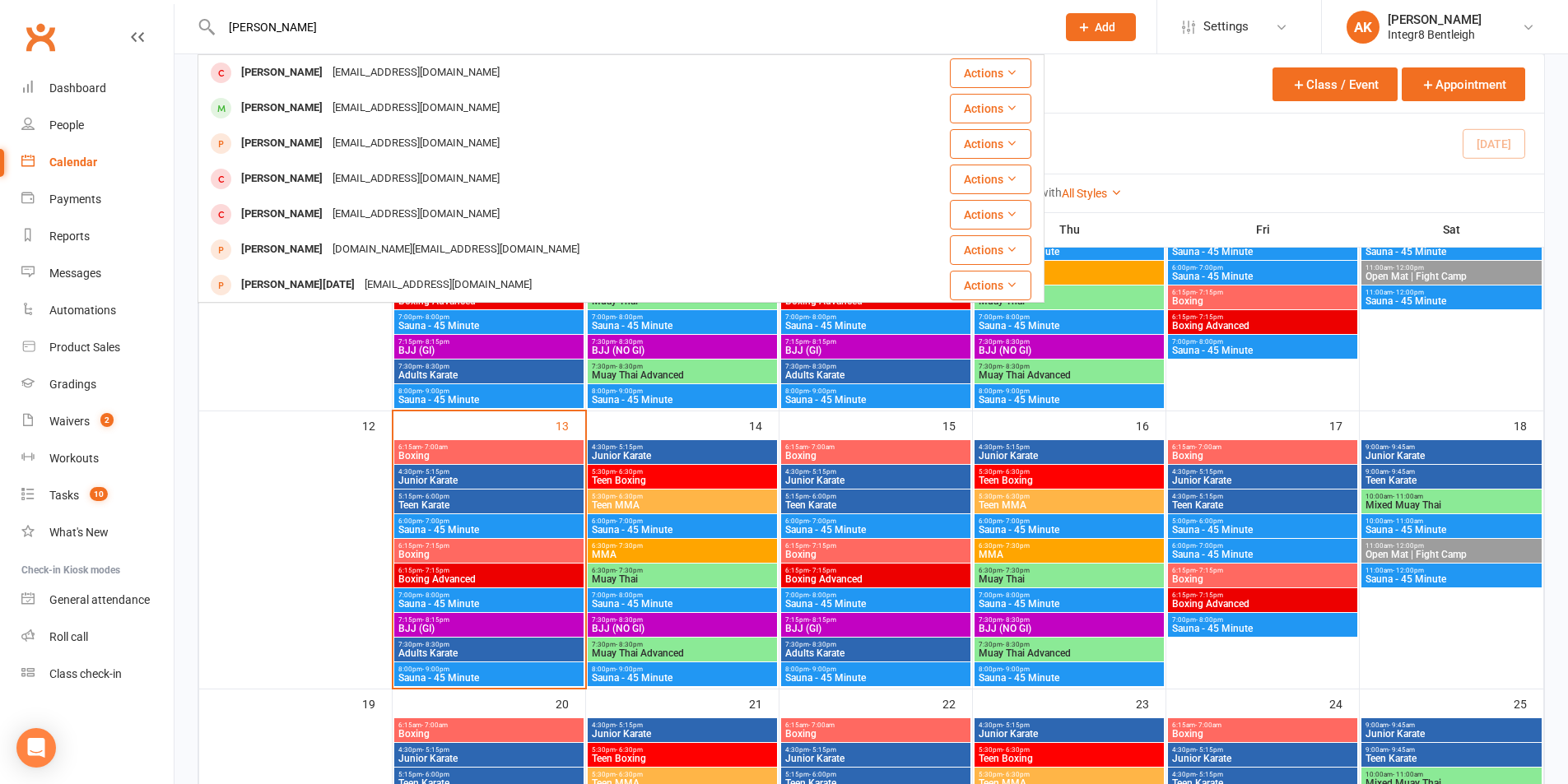
type input "ryan"
click at [466, 555] on span "Boxing" at bounding box center [489, 555] width 183 height 10
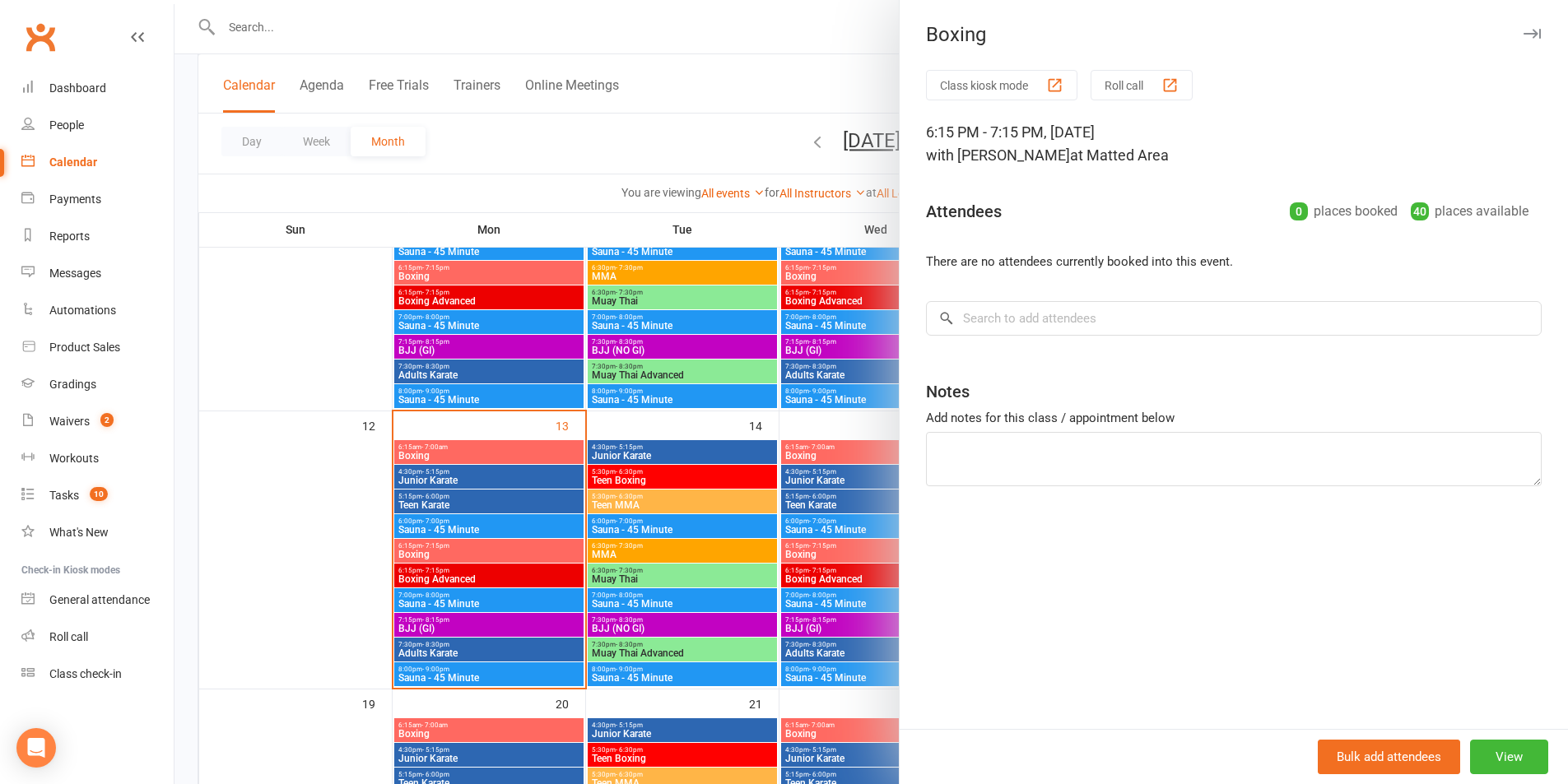
click at [454, 590] on div at bounding box center [871, 392] width 1393 height 784
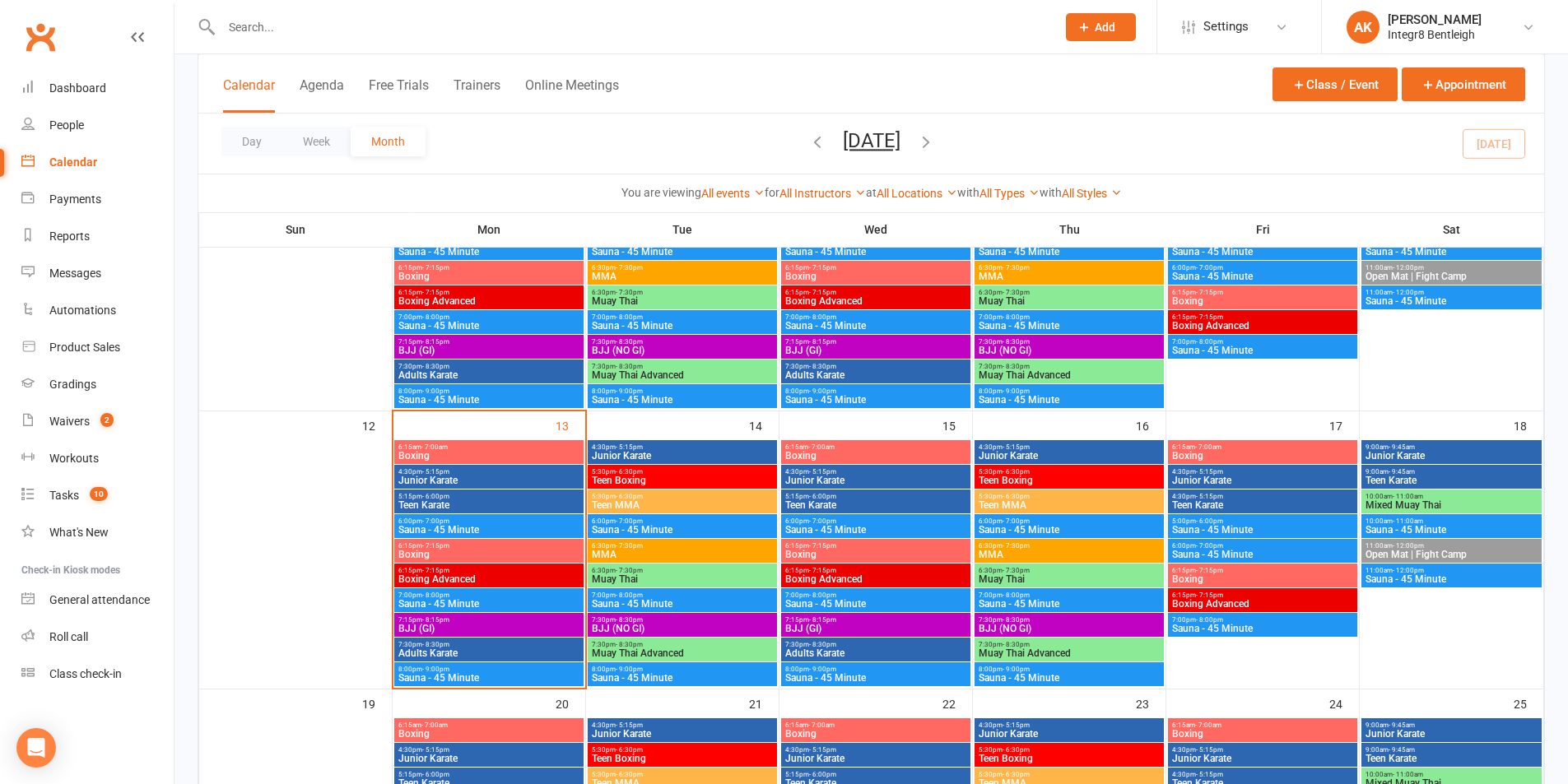
click at [465, 578] on span "Boxing Advanced" at bounding box center [489, 579] width 183 height 10
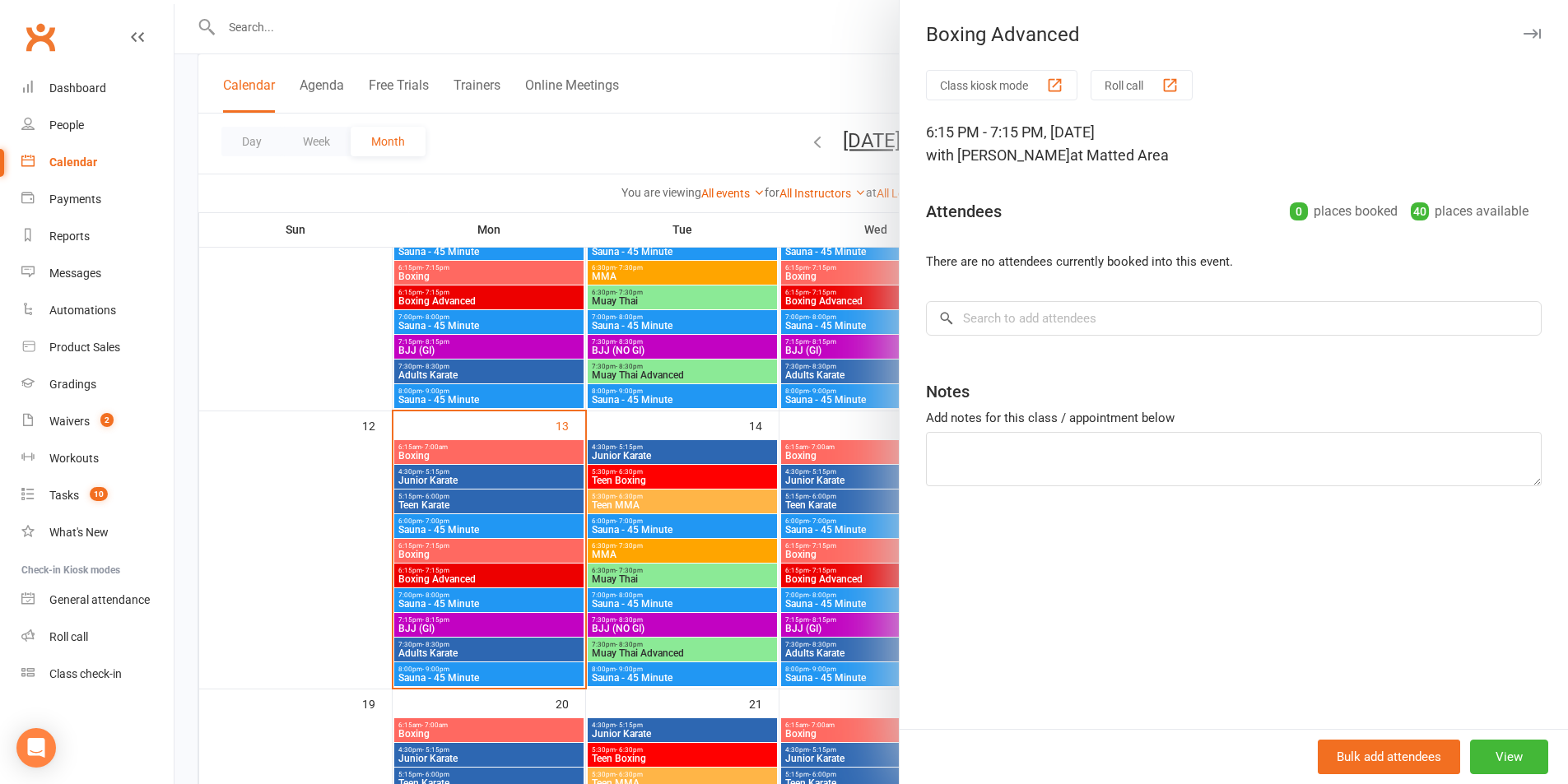
drag, startPoint x: 391, startPoint y: 602, endPoint x: 394, endPoint y: 632, distance: 30.1
click at [391, 629] on div at bounding box center [871, 392] width 1393 height 784
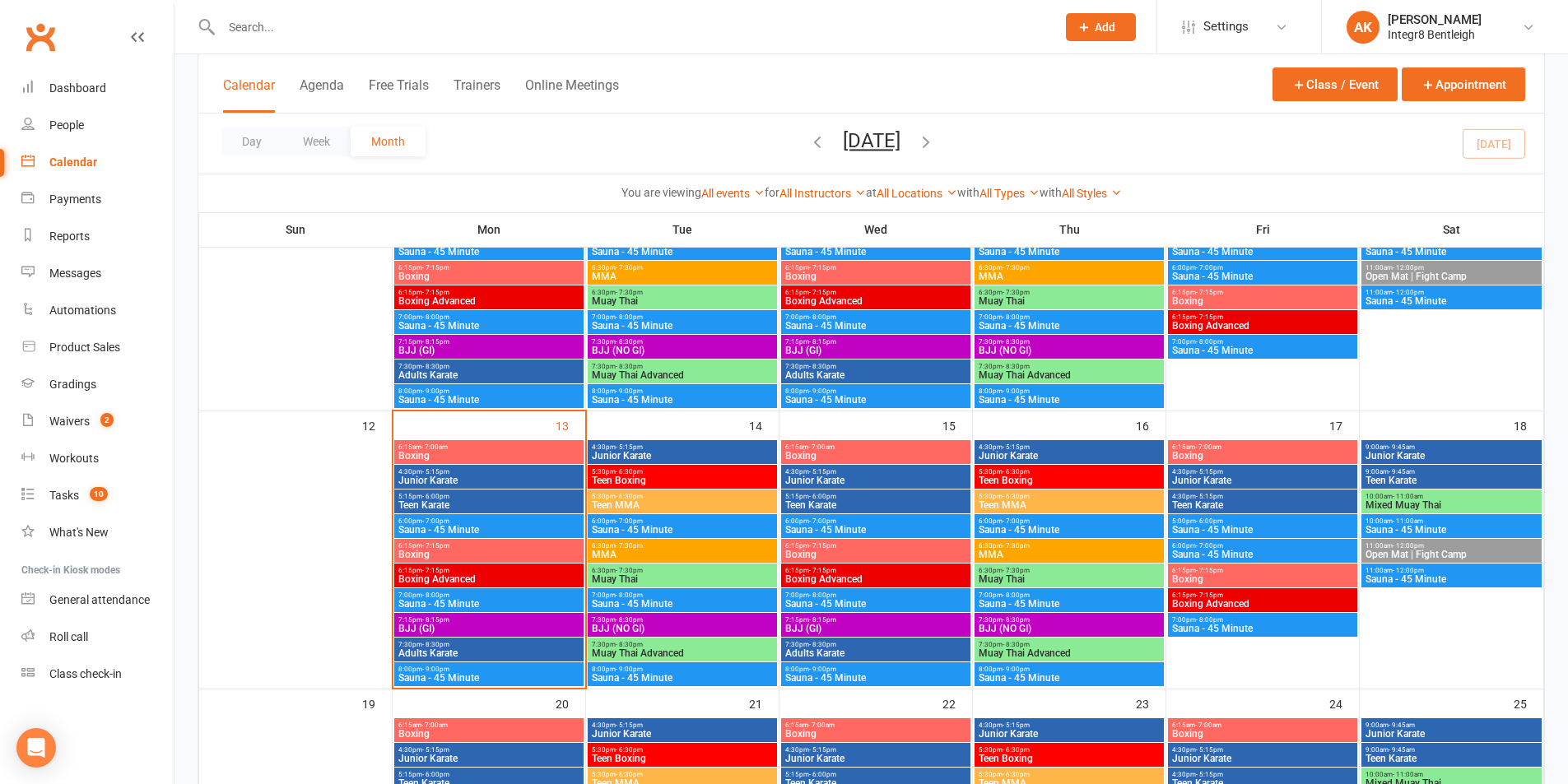
click at [377, 37] on input "text" at bounding box center [630, 27] width 828 height 23
click at [1389, 496] on span "10:00am - 11:00am" at bounding box center [1451, 496] width 174 height 7
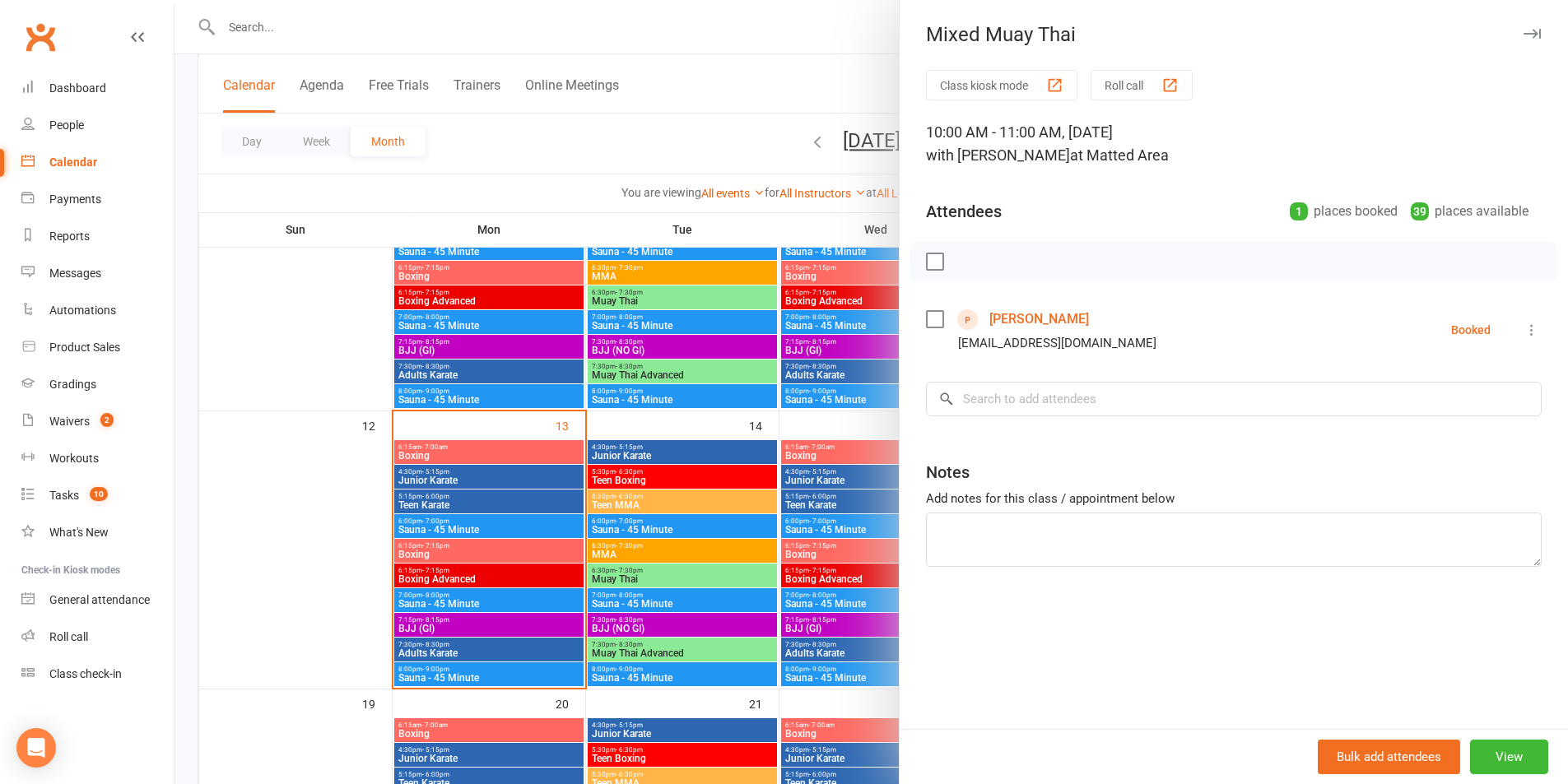
click at [1026, 326] on link "Ryan Ooi" at bounding box center [1039, 319] width 100 height 27
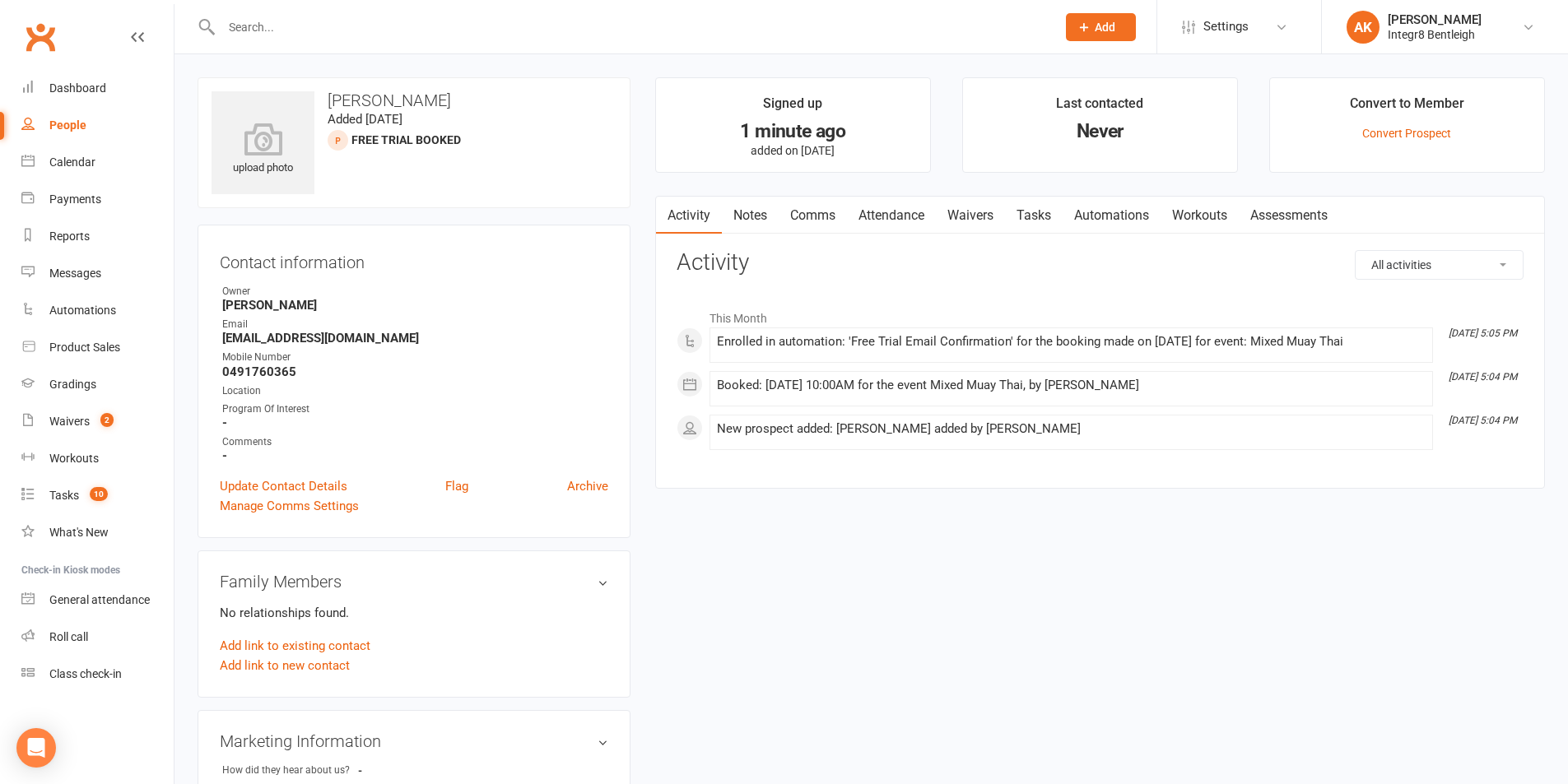
click at [753, 208] on link "Notes" at bounding box center [750, 216] width 57 height 38
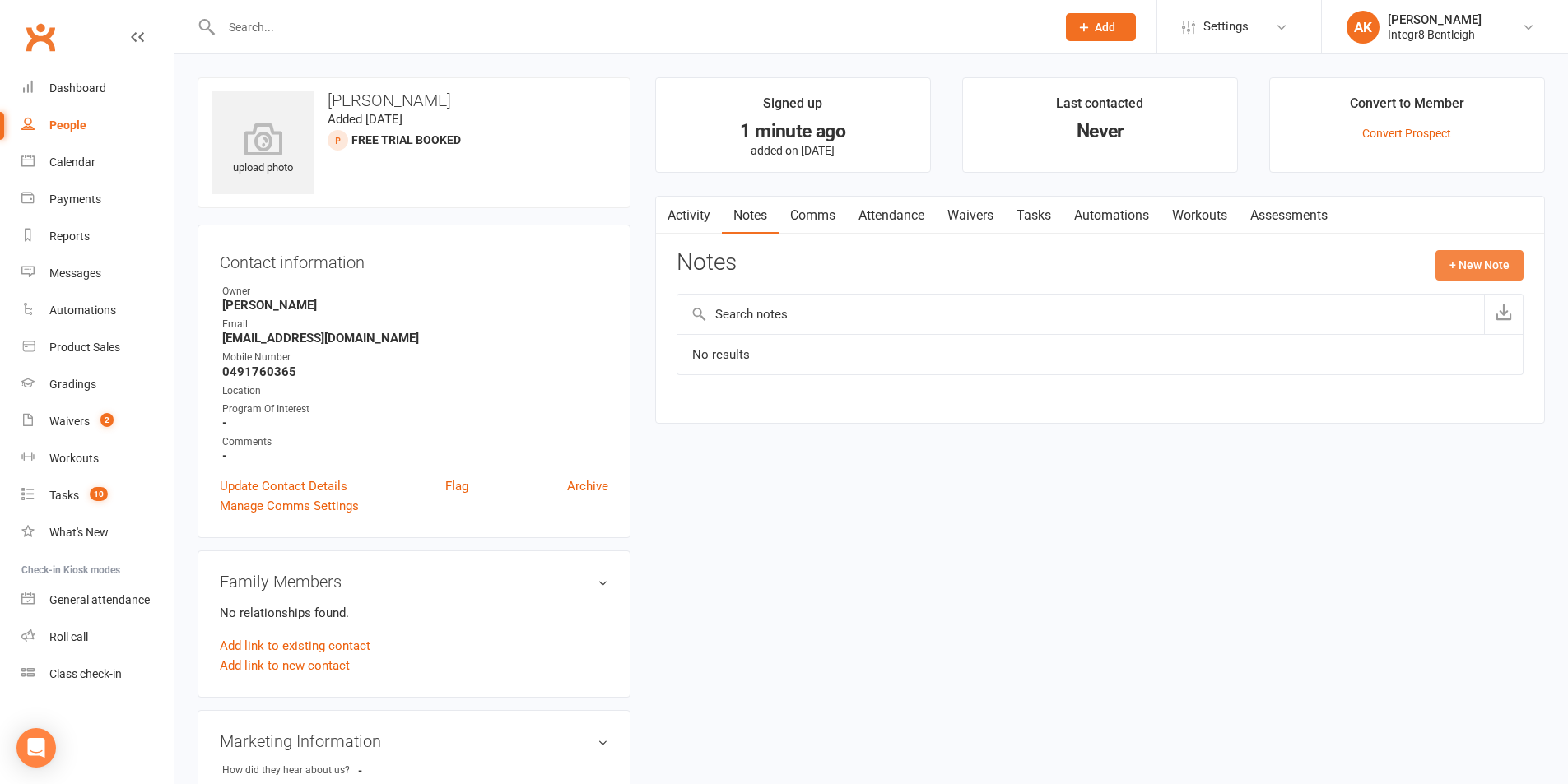
click at [1448, 274] on button "+ New Note" at bounding box center [1479, 265] width 88 height 30
click at [762, 328] on input "text" at bounding box center [1100, 333] width 847 height 35
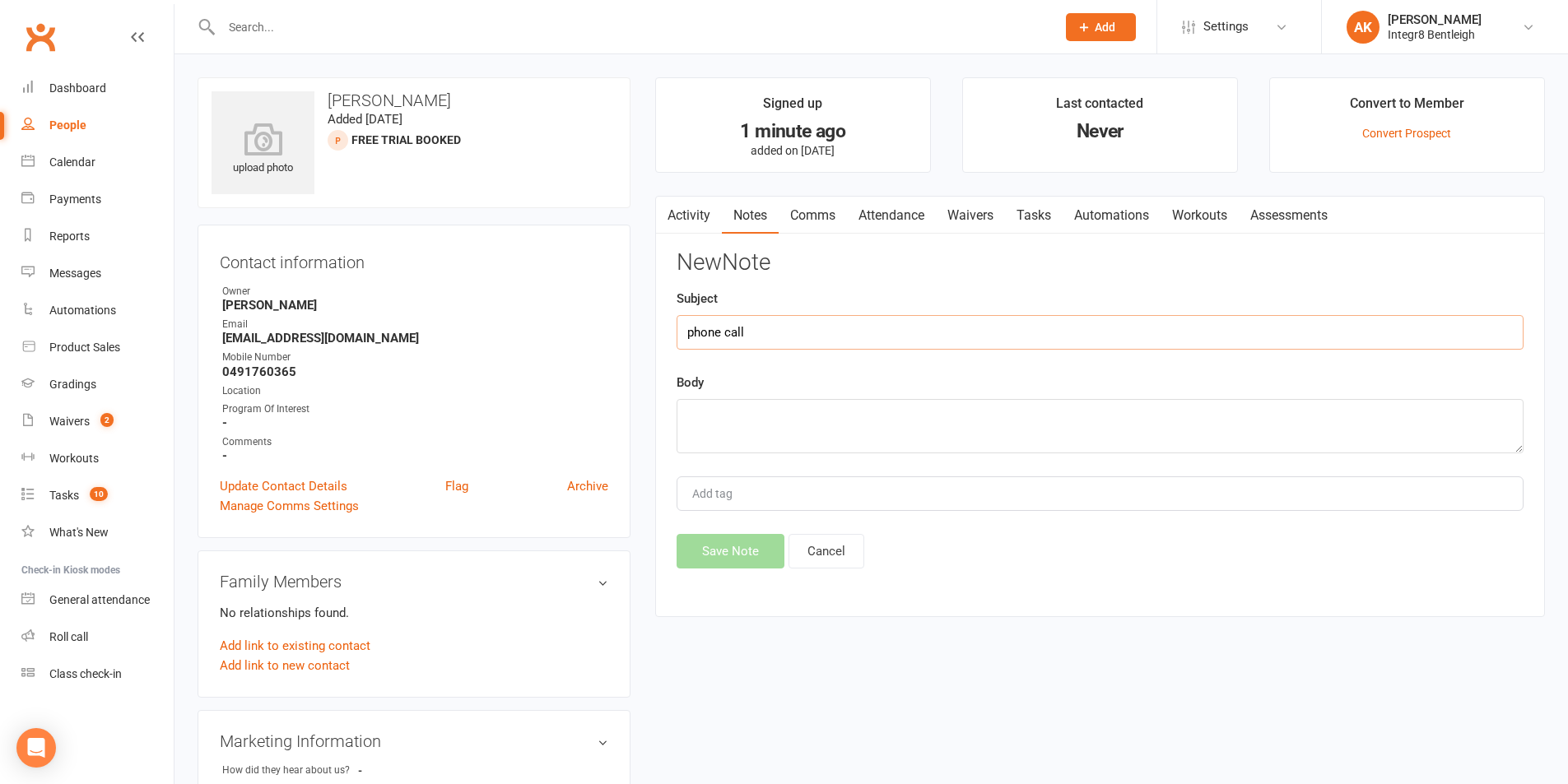
type input "phone call"
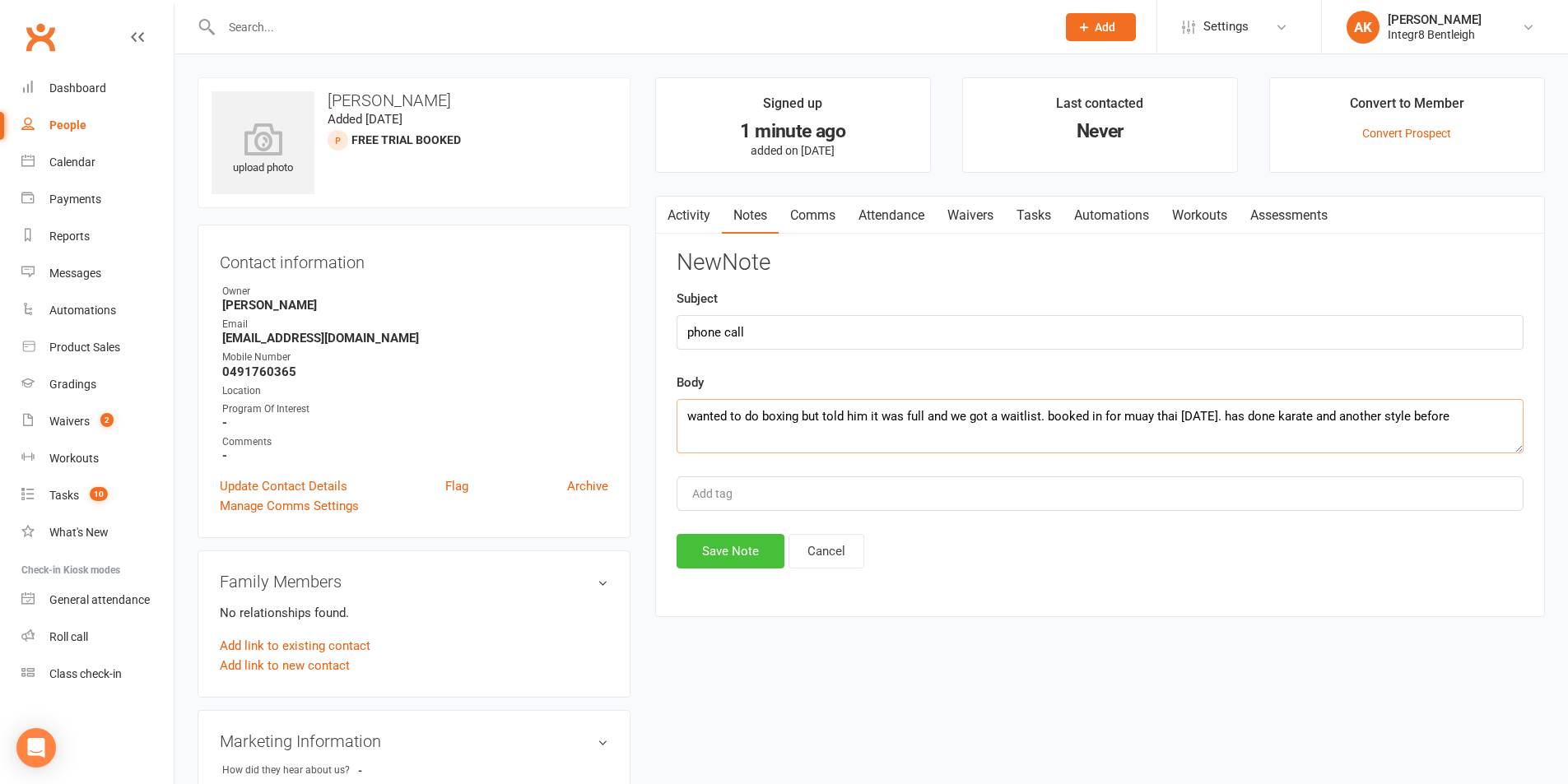
type textarea "wanted to do boxing but told him it was full and we got a waitlist. booked in f…"
click at [741, 543] on button "Save Note" at bounding box center [731, 551] width 108 height 35
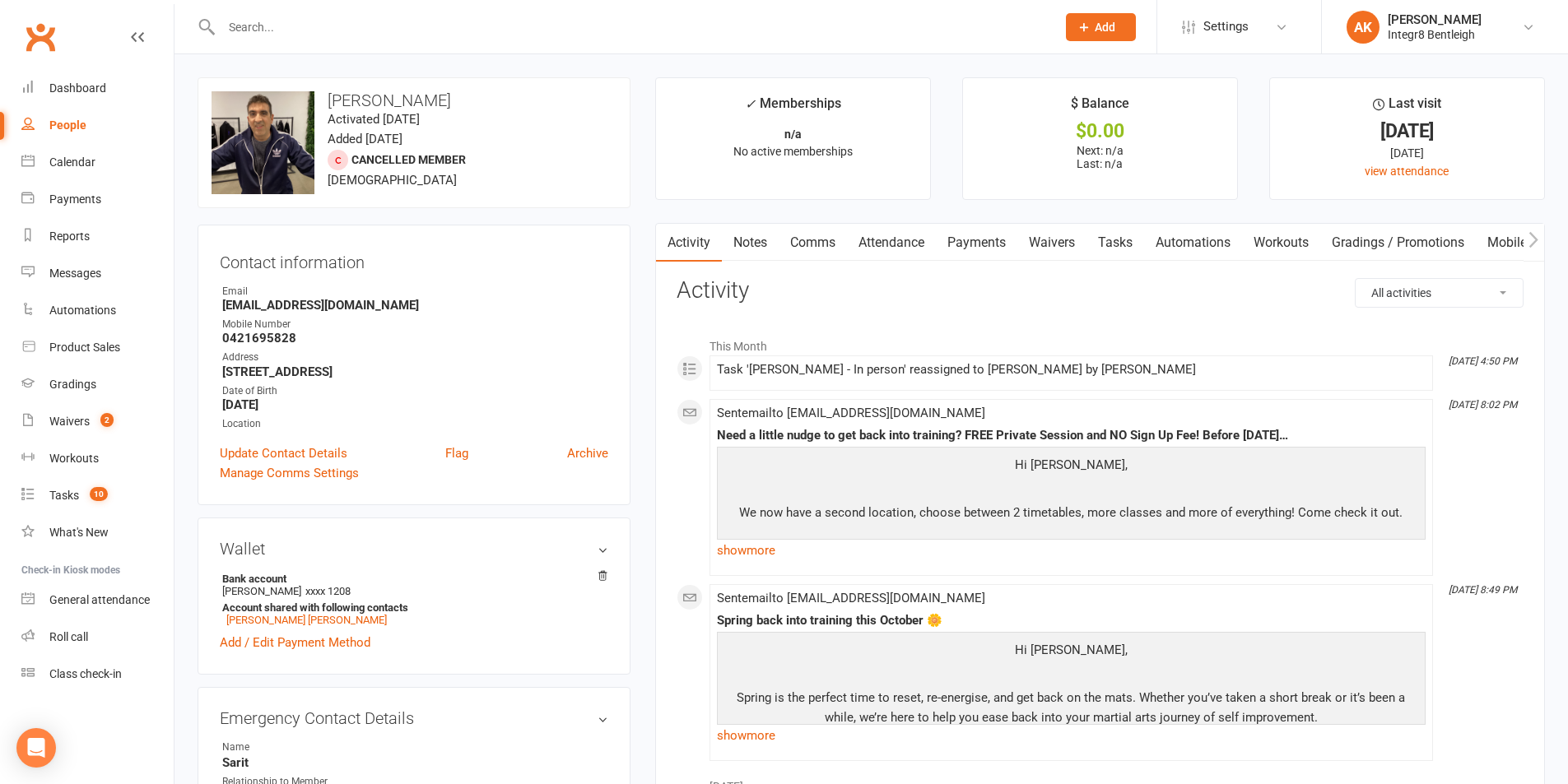
click at [759, 249] on link "Notes" at bounding box center [750, 243] width 57 height 38
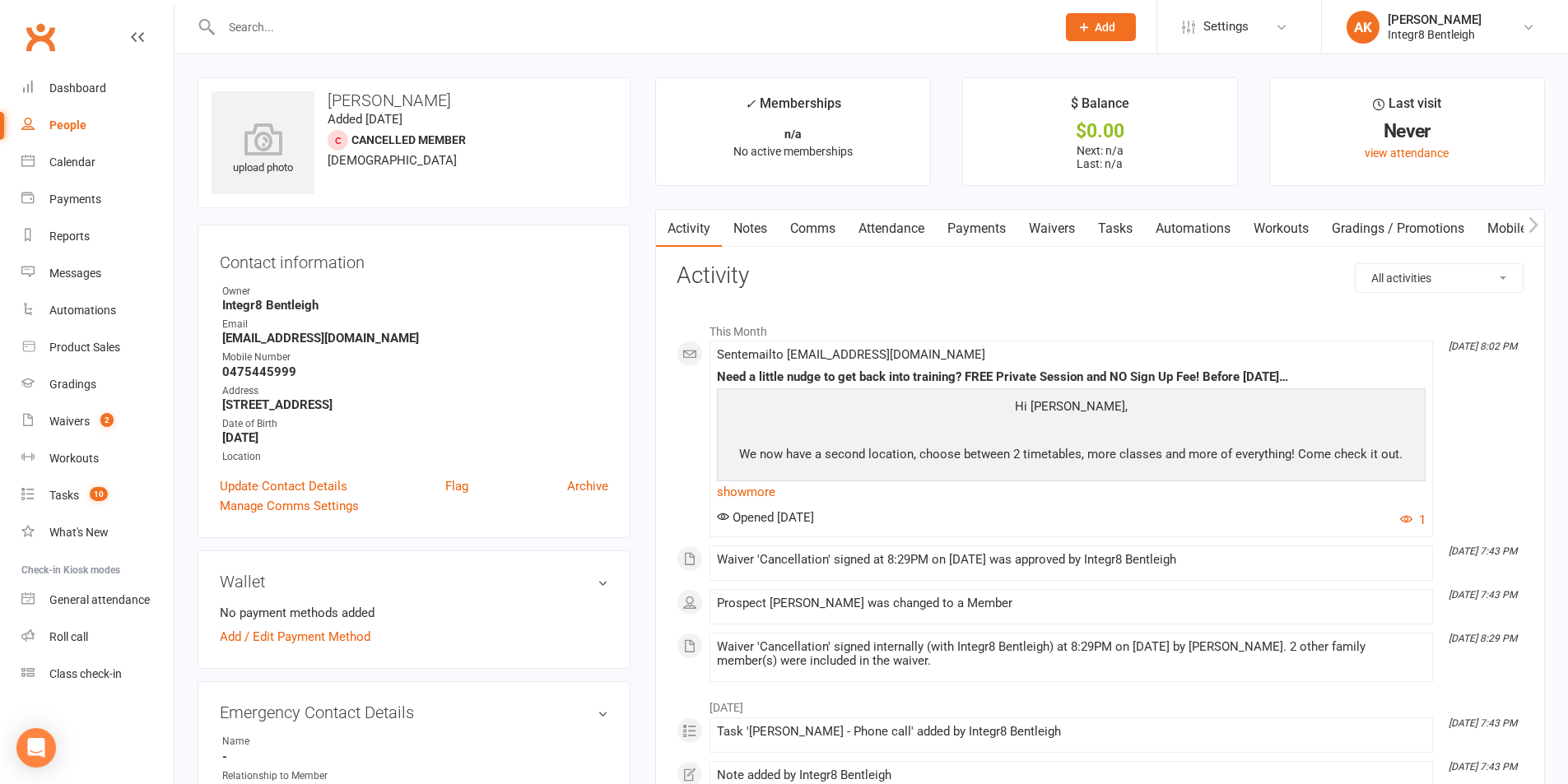
click at [744, 224] on link "Notes" at bounding box center [750, 229] width 57 height 38
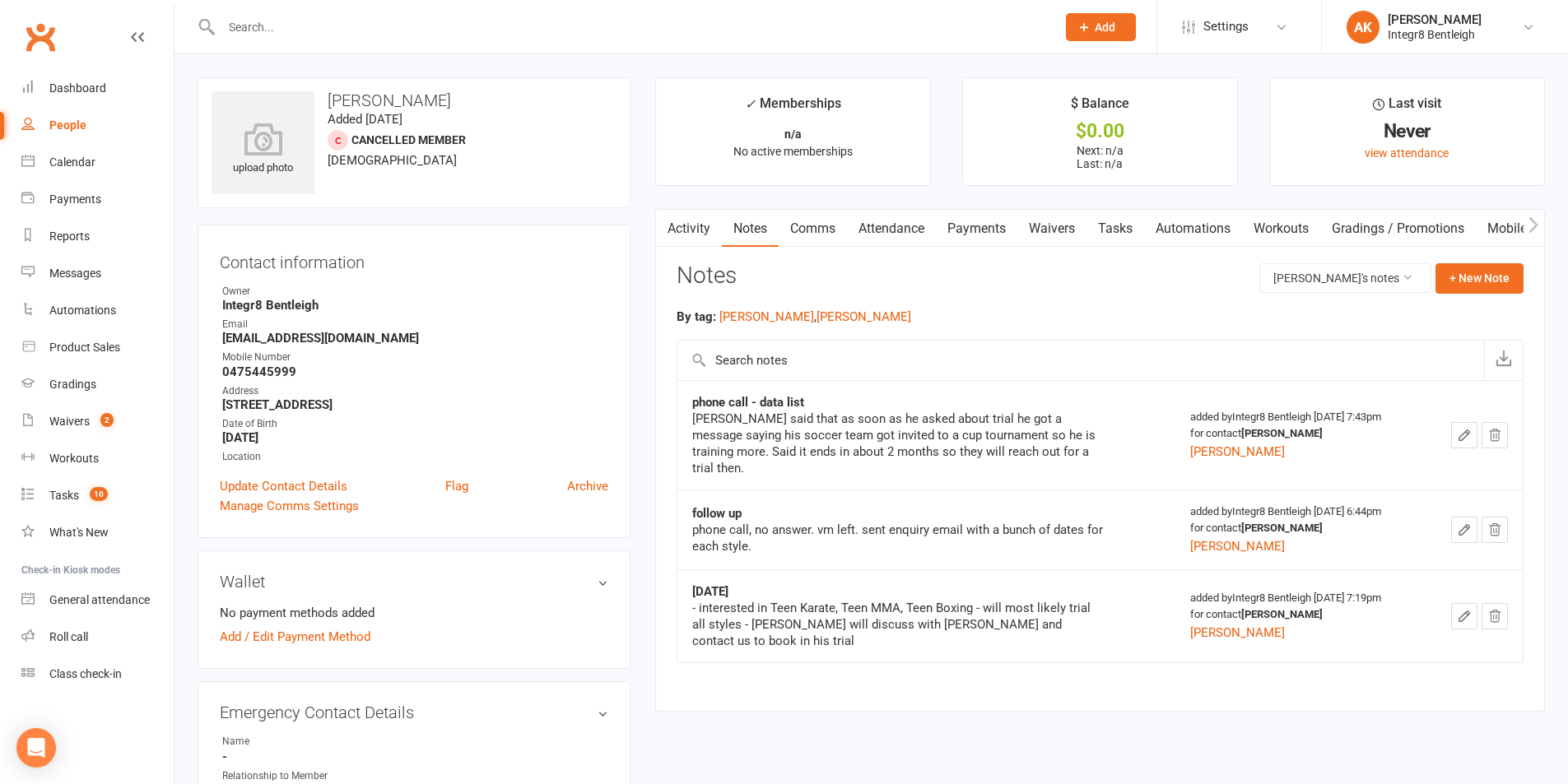
click at [306, 21] on input "text" at bounding box center [630, 27] width 828 height 23
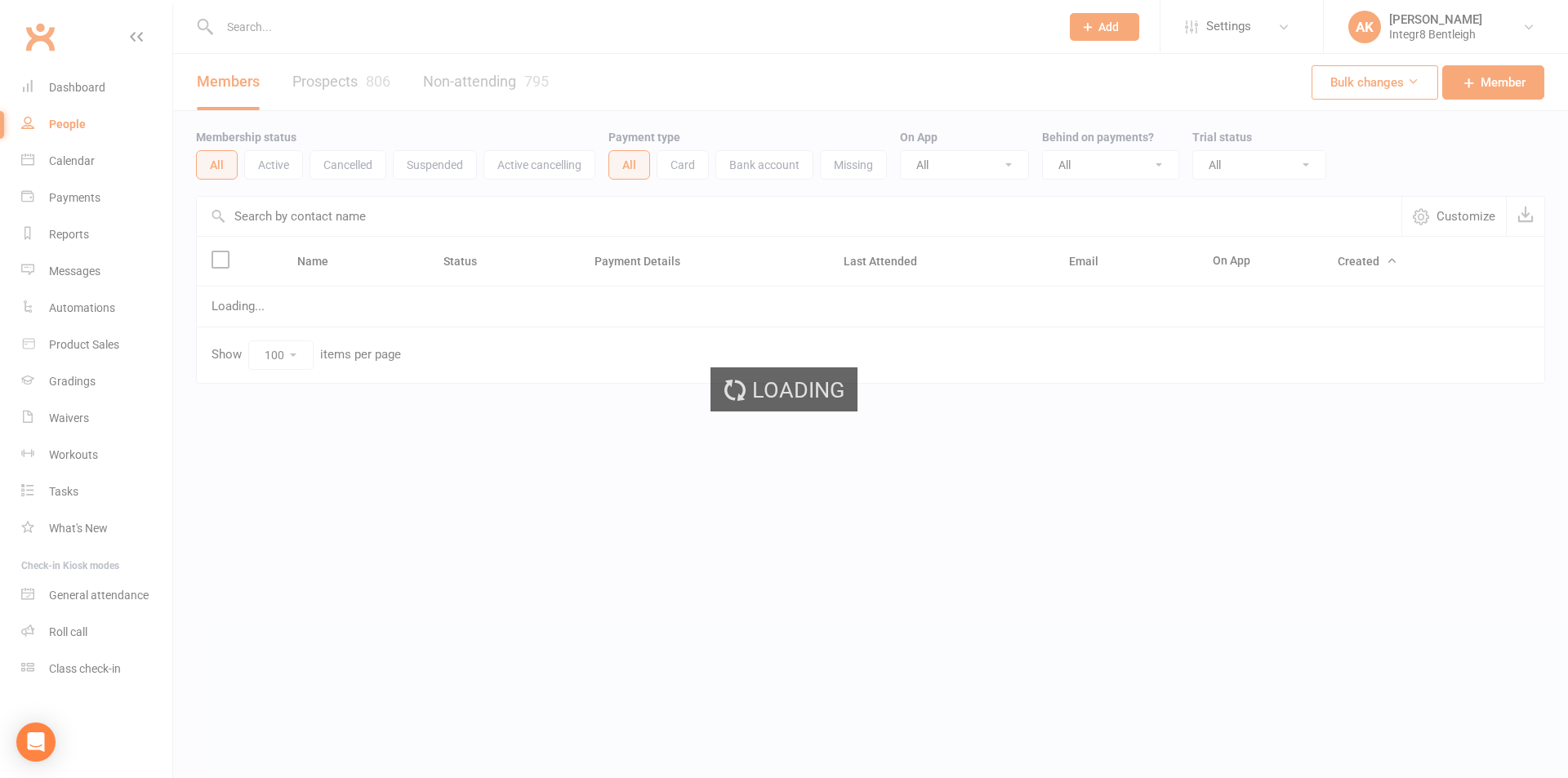
select select "100"
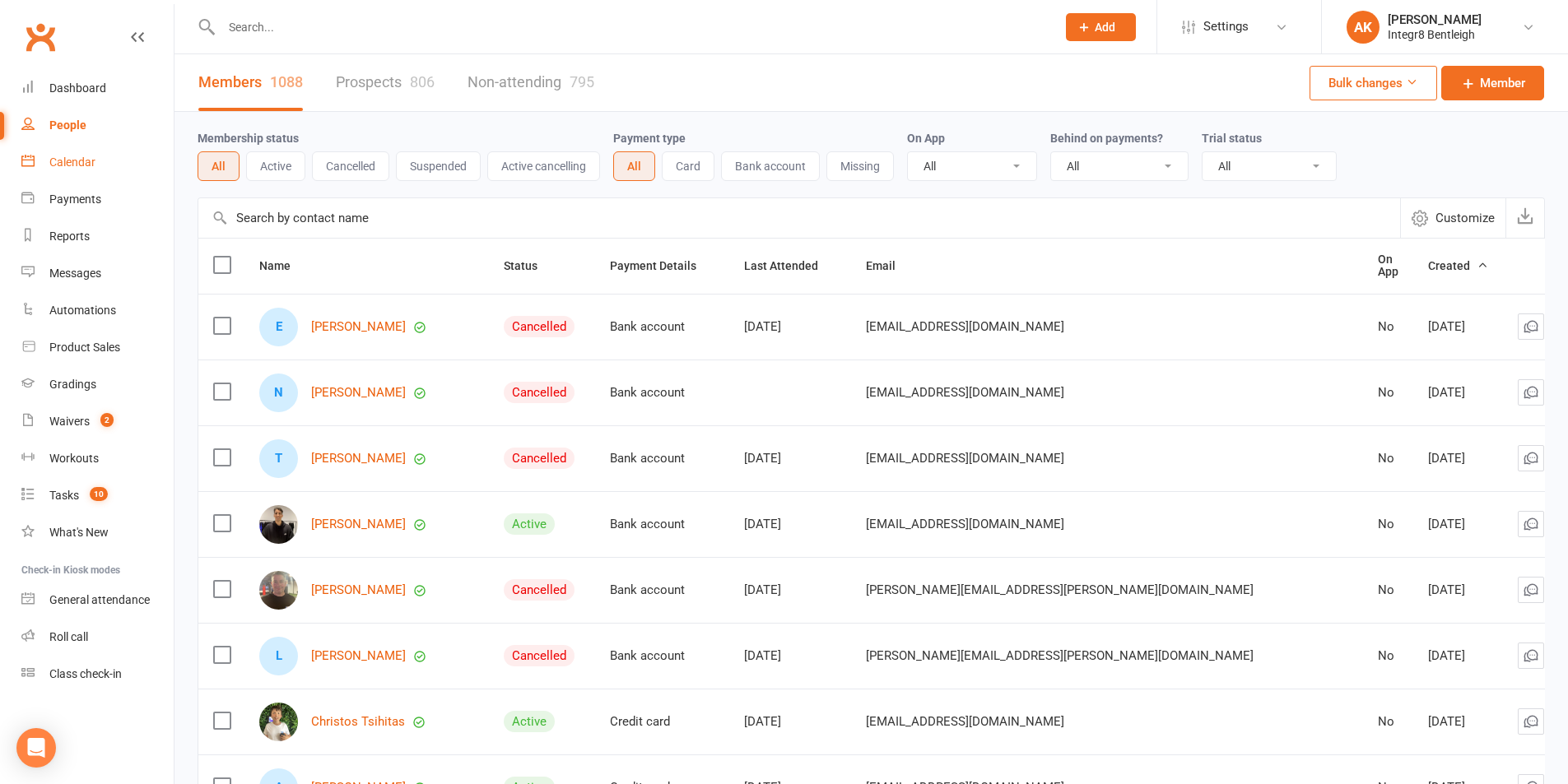
click at [72, 170] on link "Calendar" at bounding box center [97, 162] width 152 height 37
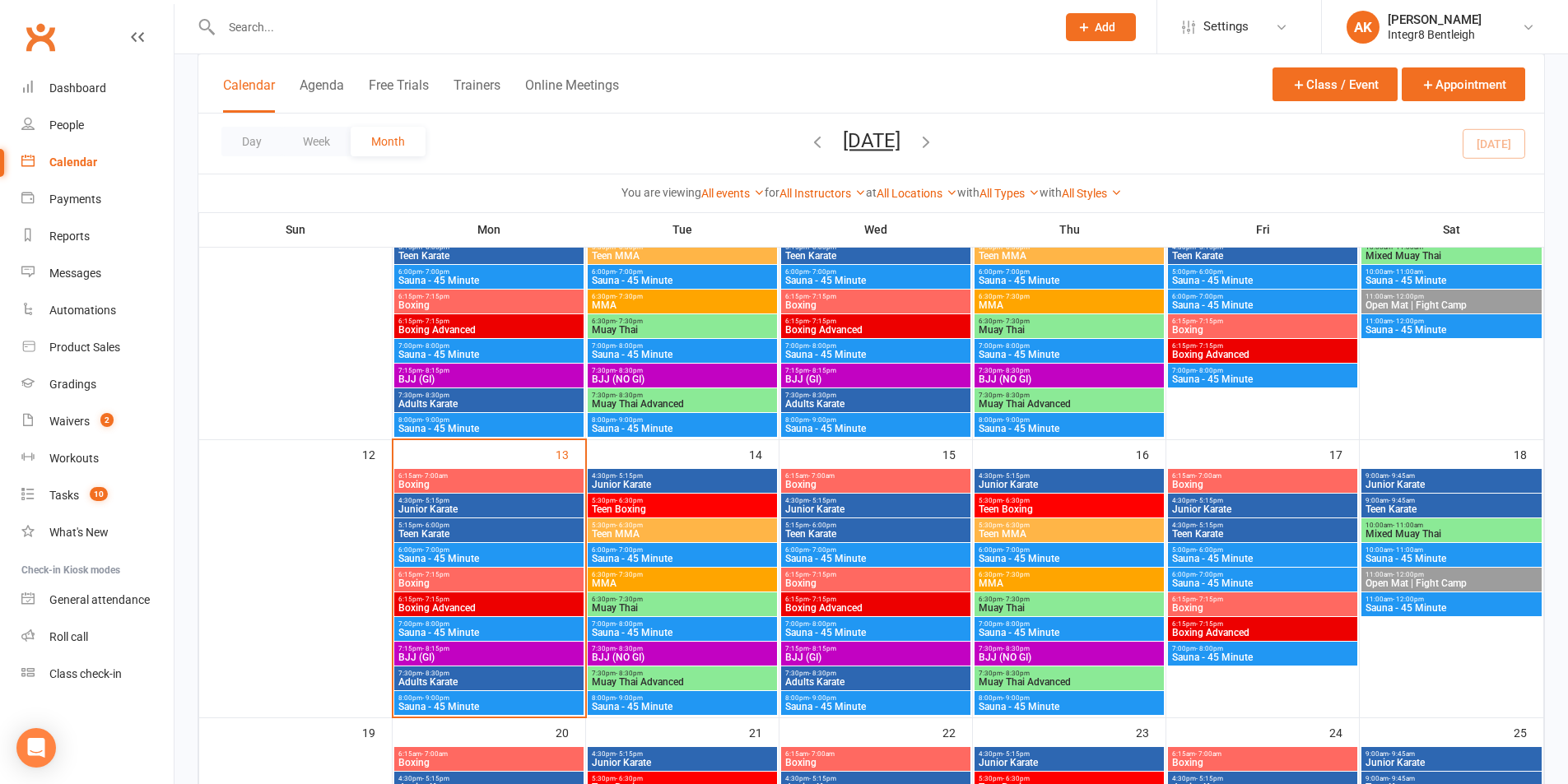
scroll to position [494, 0]
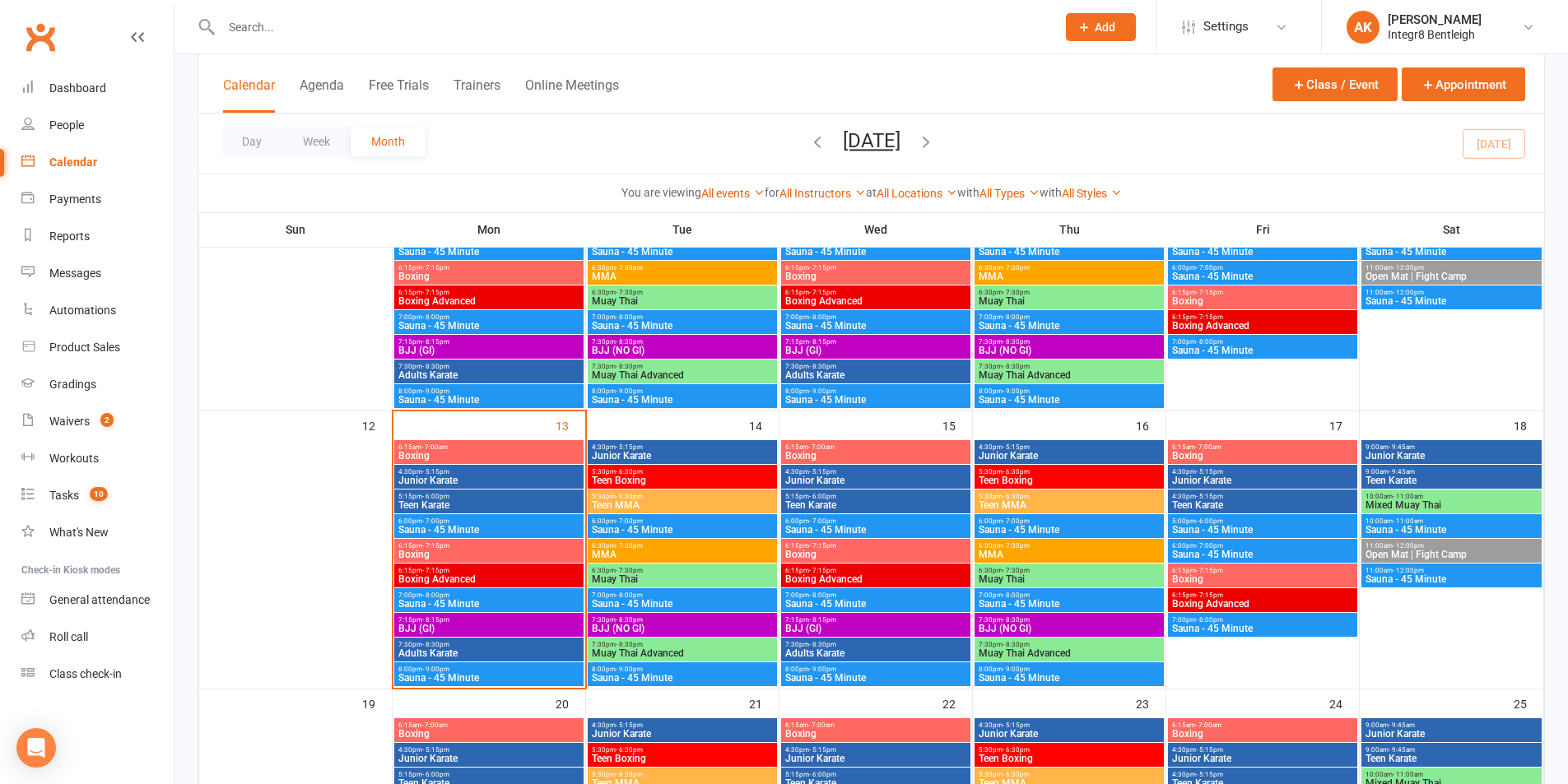
click at [699, 579] on span "Muay Thai" at bounding box center [683, 579] width 183 height 10
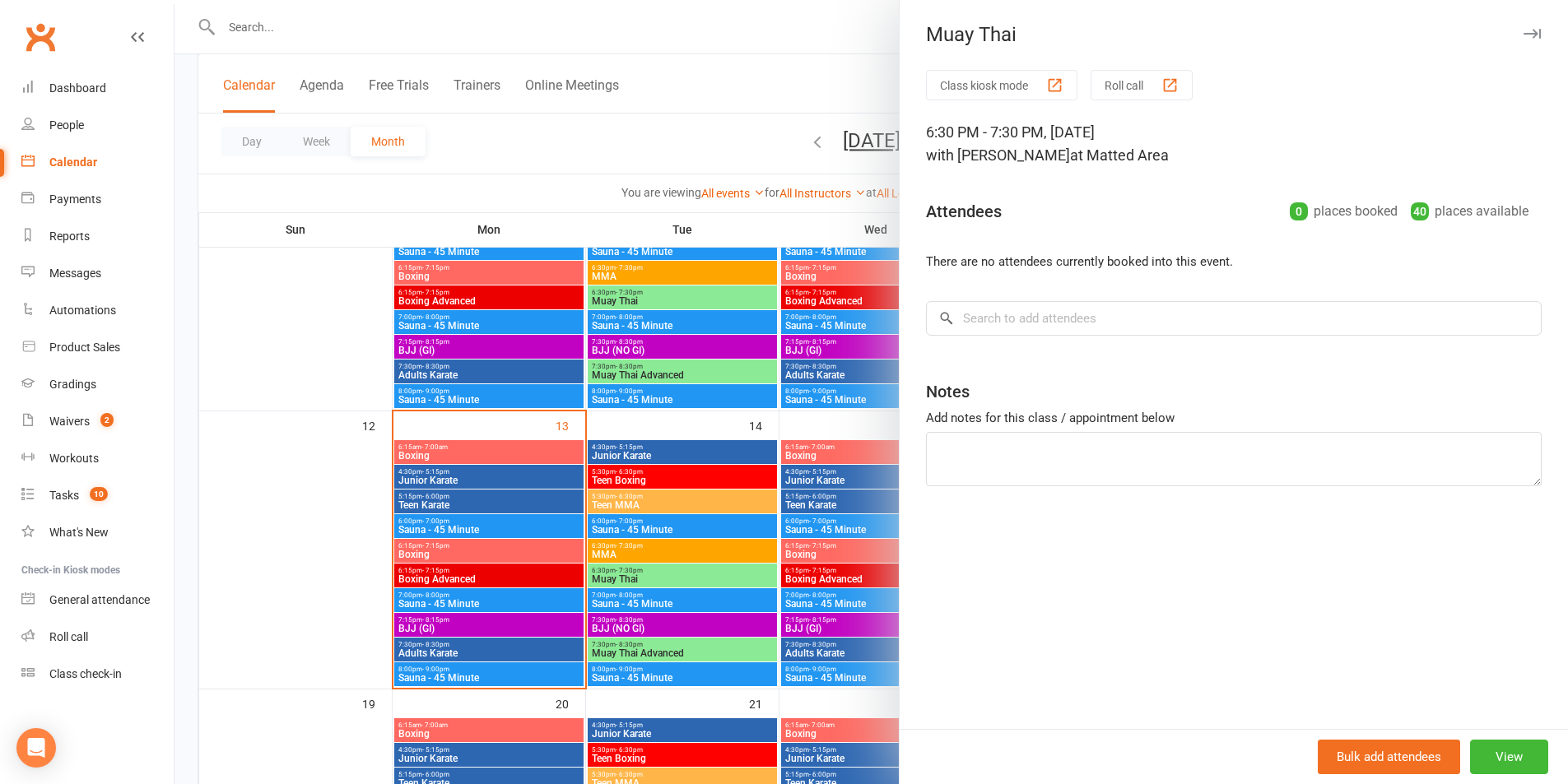
click at [643, 123] on div at bounding box center [871, 392] width 1393 height 784
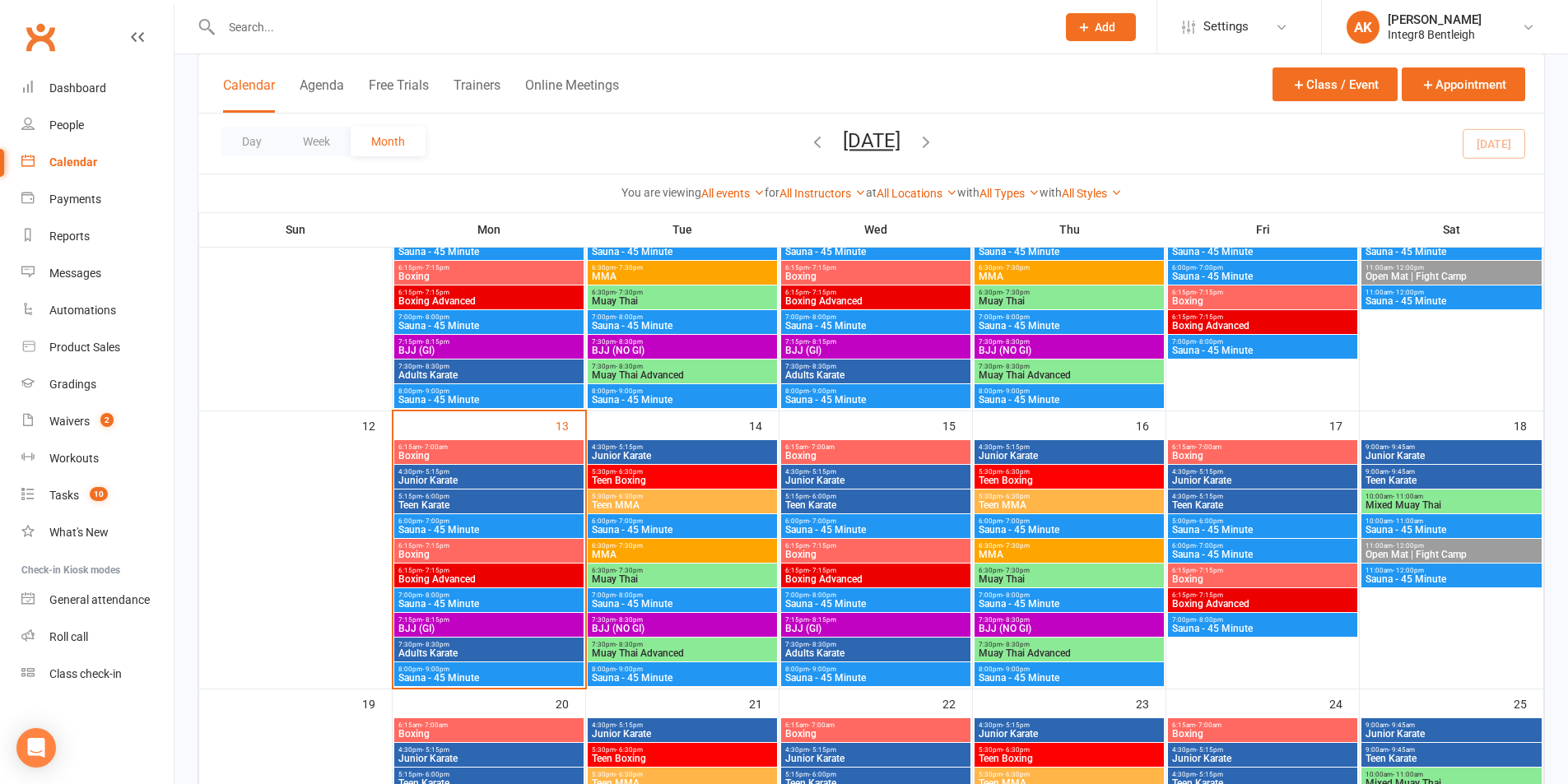
click at [1022, 567] on span "- 7:30pm" at bounding box center [1016, 570] width 27 height 7
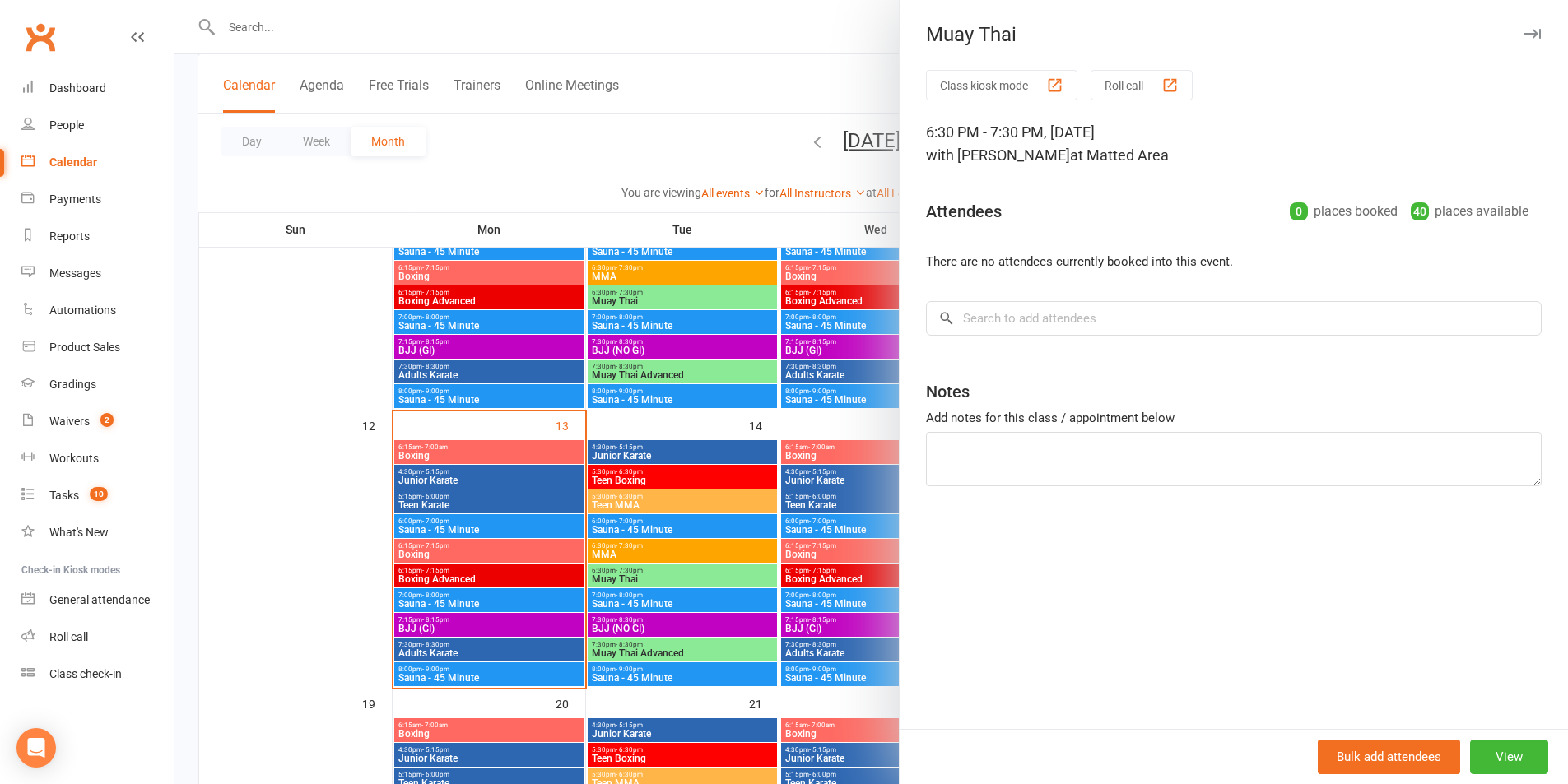
click at [615, 116] on div at bounding box center [871, 392] width 1393 height 784
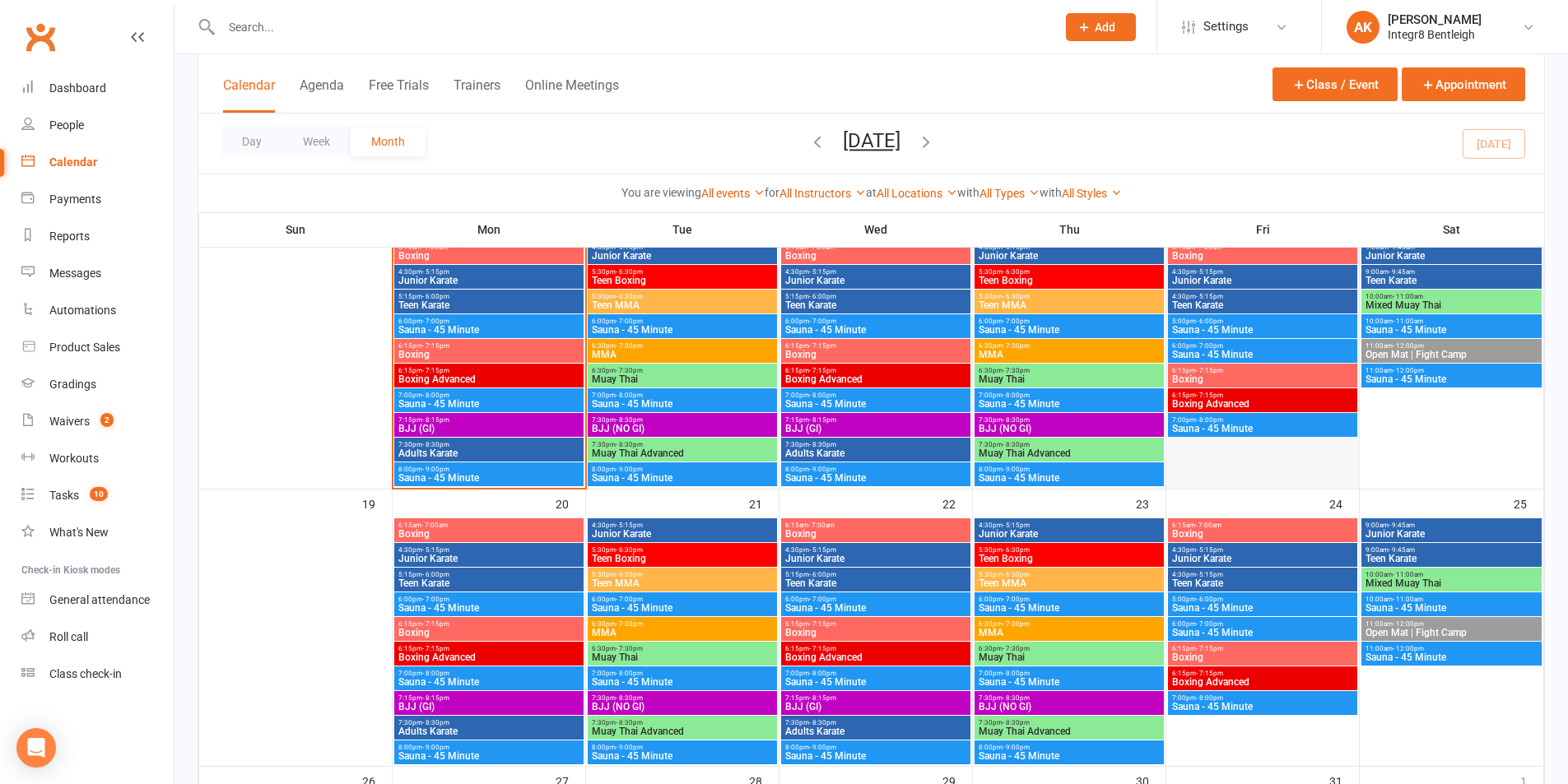
scroll to position [741, 0]
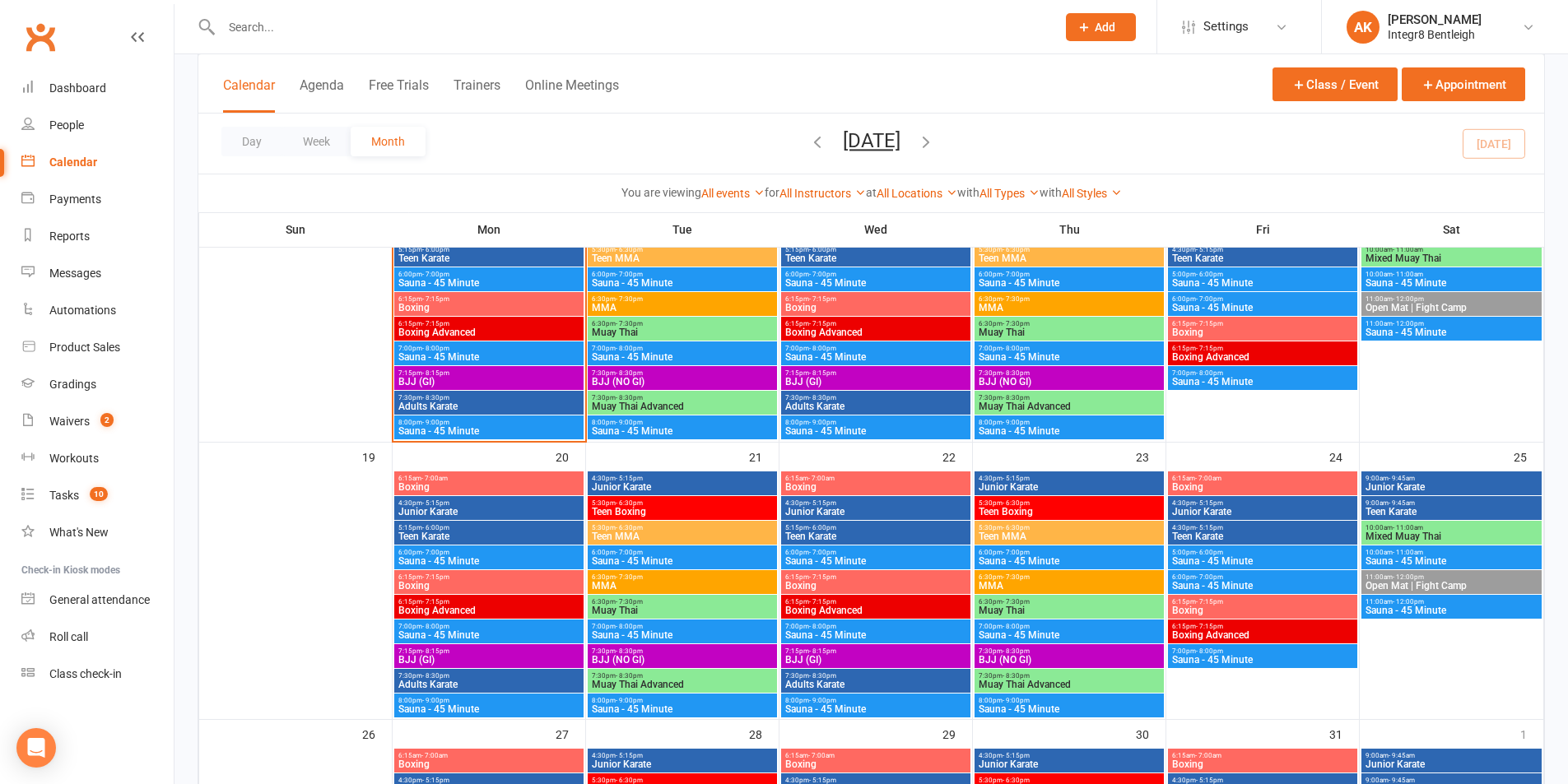
click at [664, 613] on span "Muay Thai" at bounding box center [683, 611] width 183 height 10
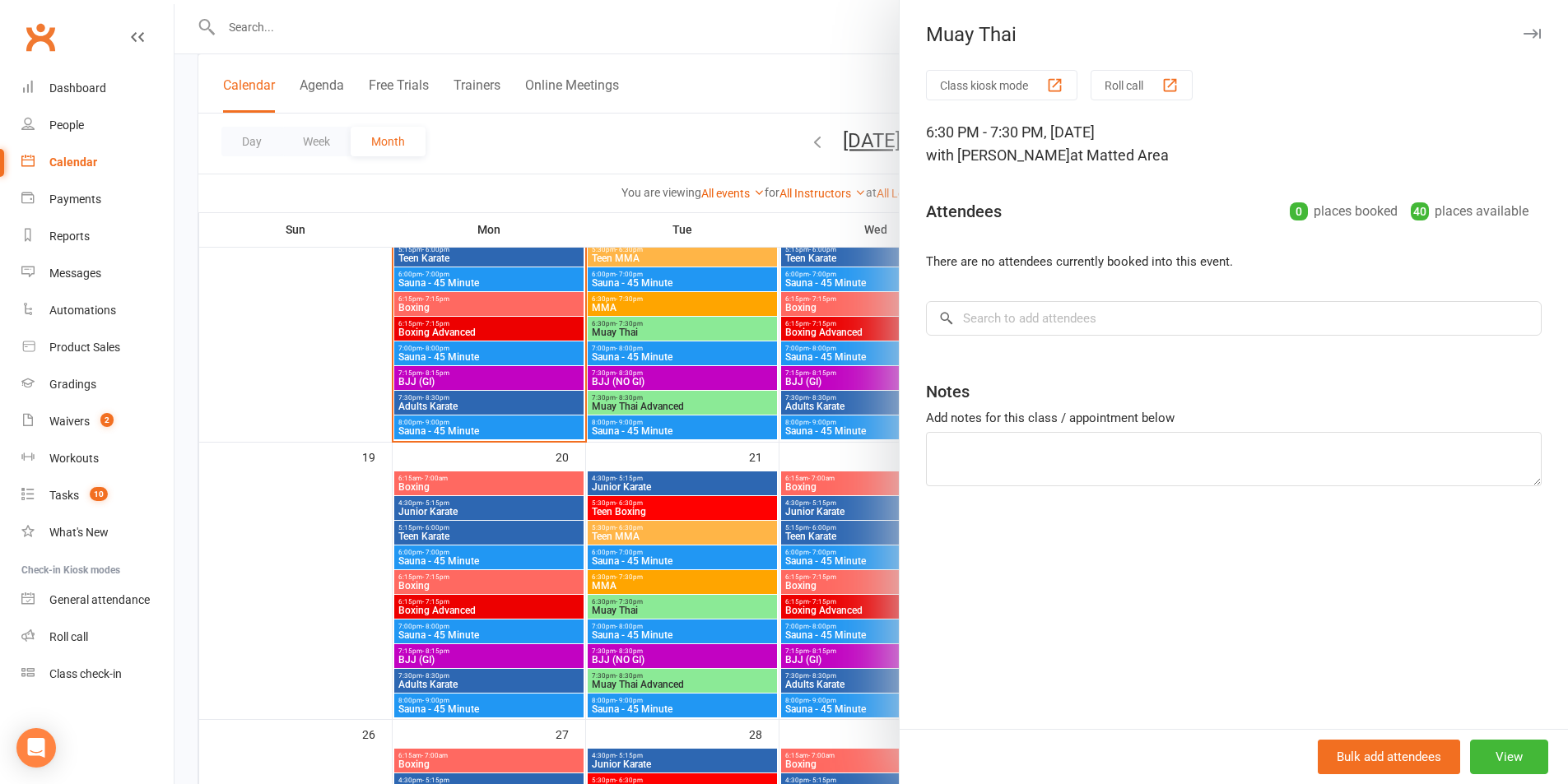
click at [655, 147] on div at bounding box center [871, 392] width 1393 height 784
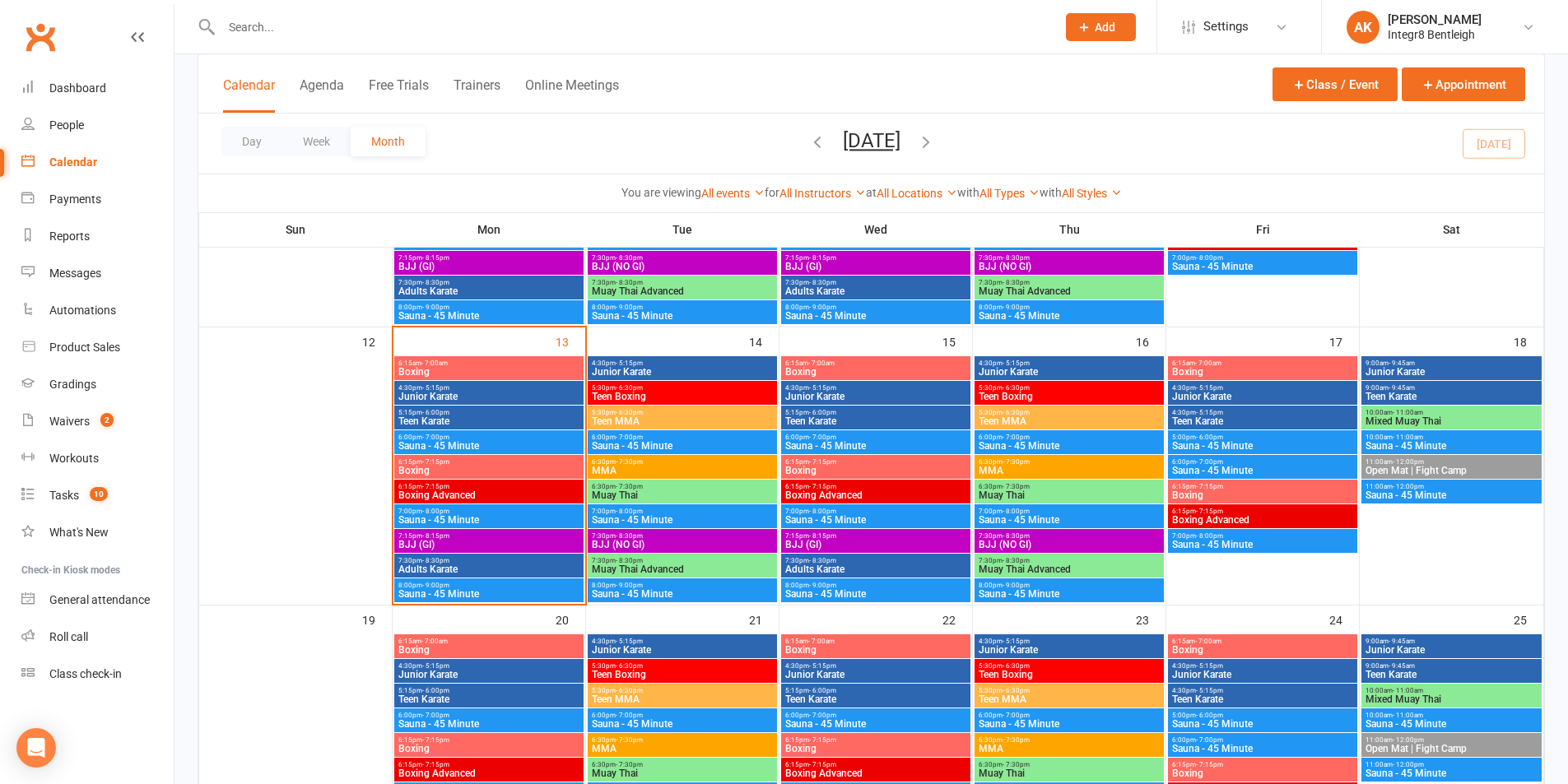
scroll to position [576, 0]
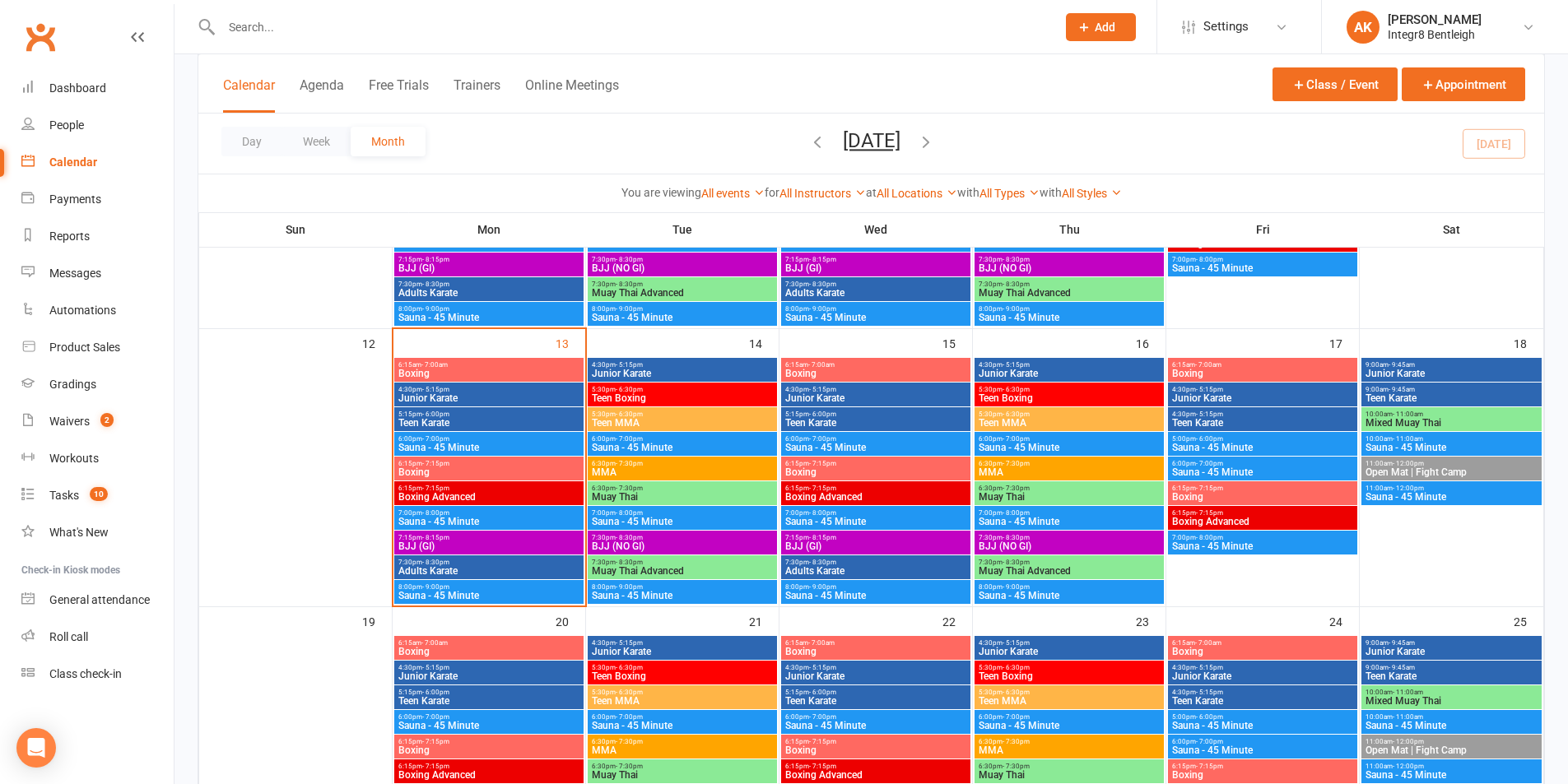
click at [1450, 413] on span "10:00am - 11:00am" at bounding box center [1451, 414] width 174 height 7
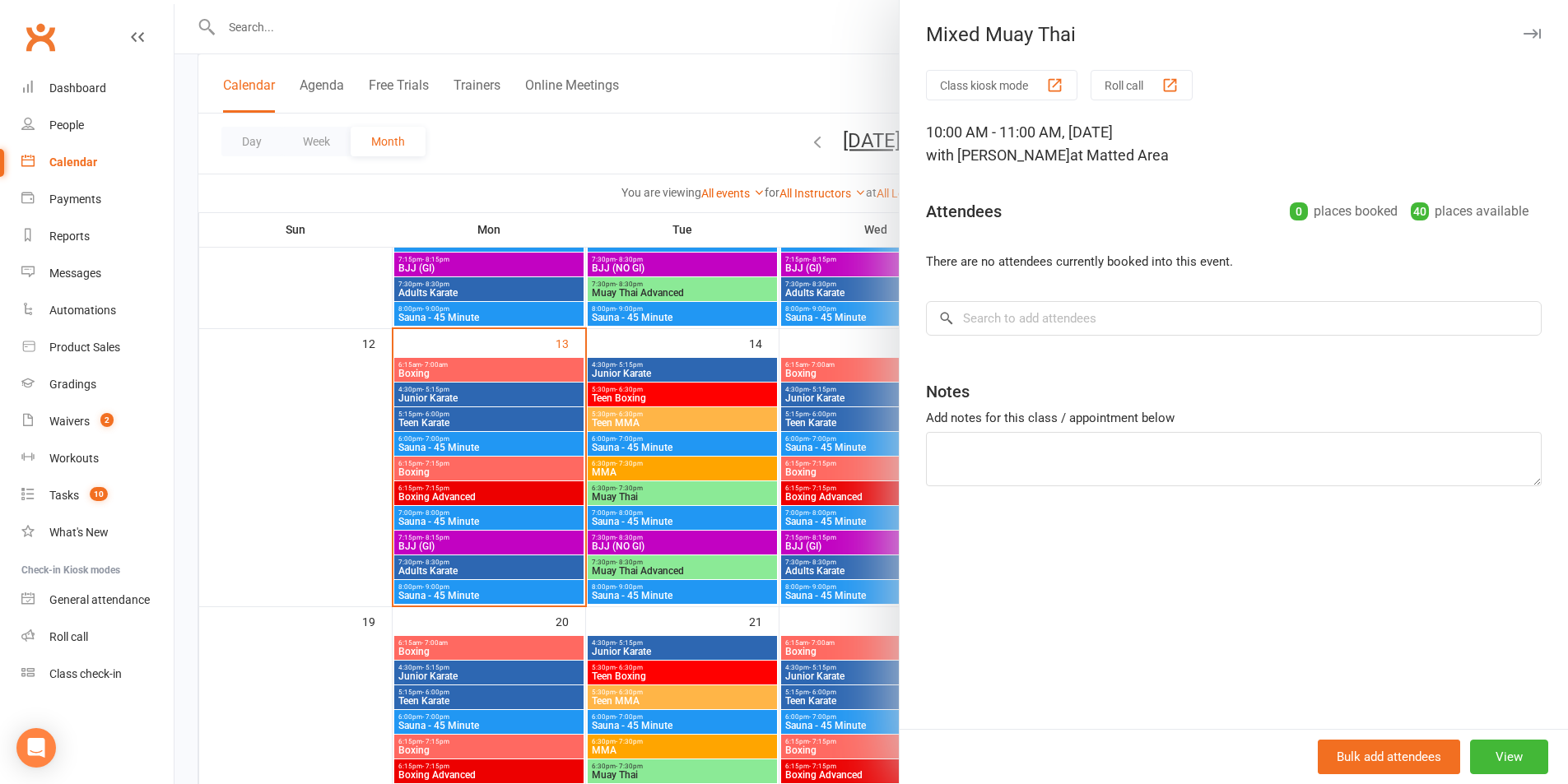
click at [806, 92] on div at bounding box center [871, 392] width 1393 height 784
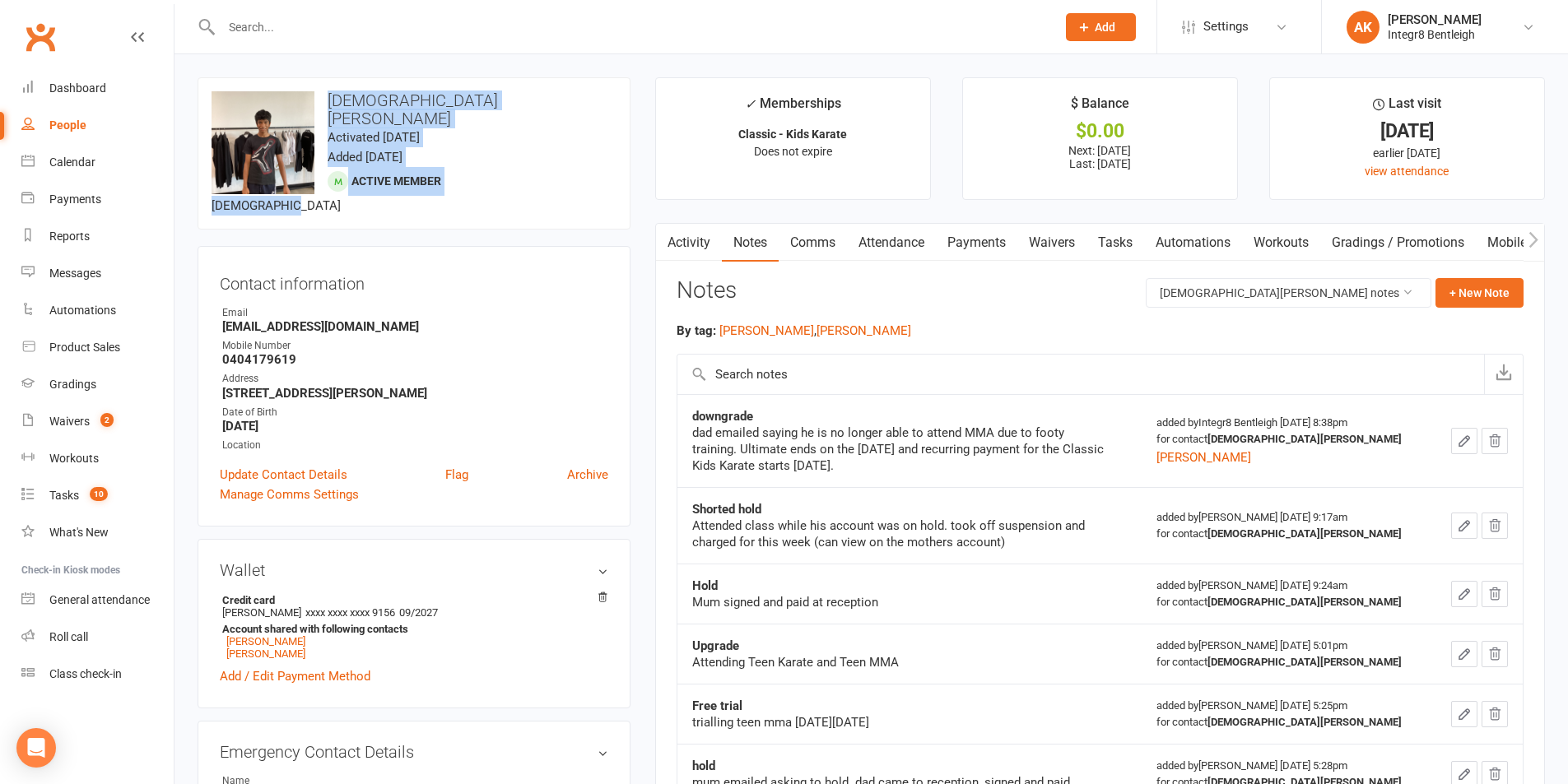
drag, startPoint x: 406, startPoint y: 190, endPoint x: 324, endPoint y: 87, distance: 131.7
click at [324, 87] on div "upload photo change photo Shaiden [PERSON_NAME] Activated [DATE] Added [DATE] A…" at bounding box center [414, 153] width 433 height 152
click at [402, 150] on time "Added [DATE]" at bounding box center [365, 157] width 75 height 15
drag, startPoint x: 425, startPoint y: 175, endPoint x: 329, endPoint y: 122, distance: 109.7
click at [329, 122] on div "upload photo change photo Shaiden [PERSON_NAME] Activated [DATE] Added [DATE] A…" at bounding box center [414, 153] width 433 height 152
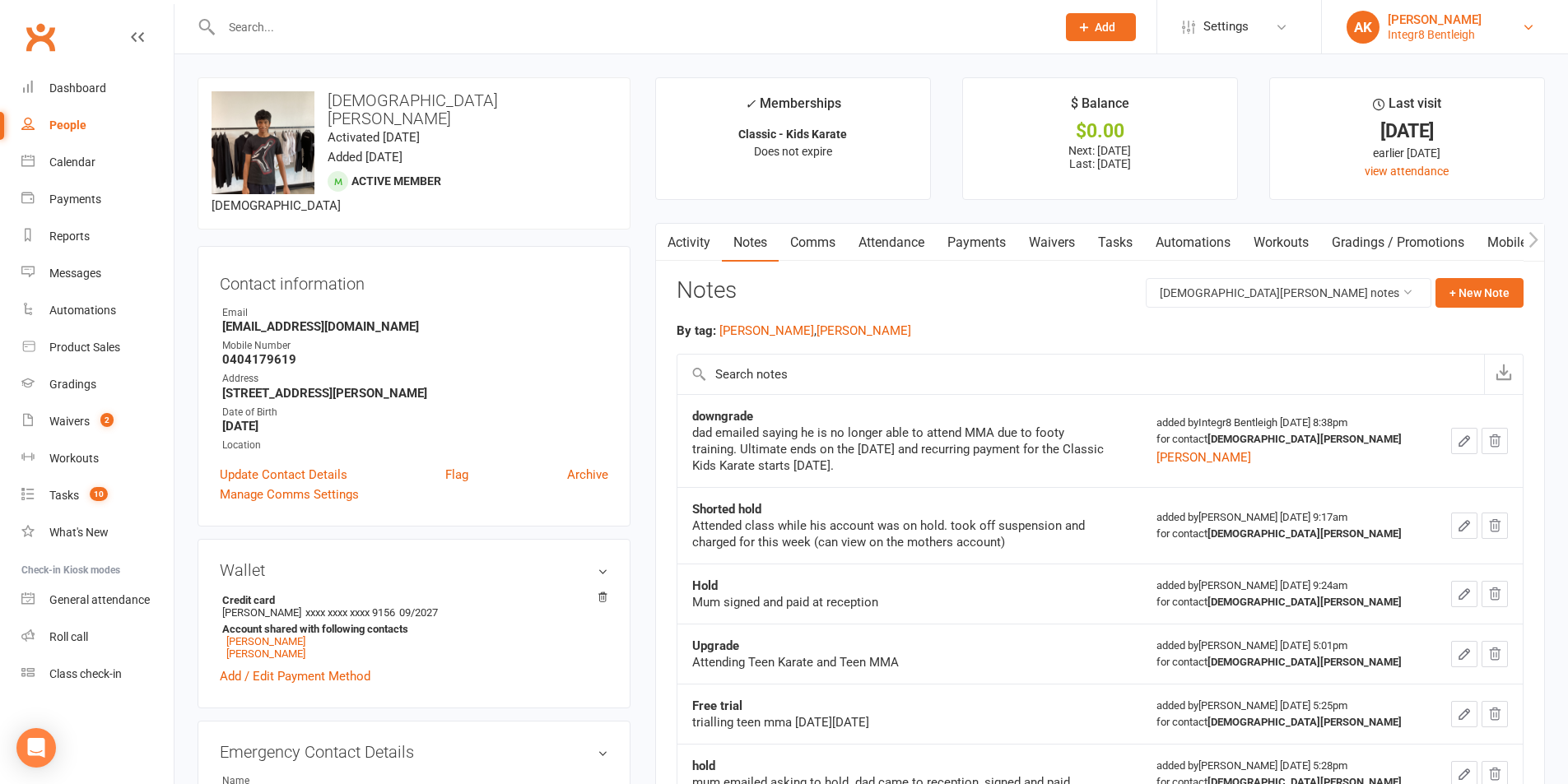
click at [1459, 20] on div "[PERSON_NAME]" at bounding box center [1434, 20] width 94 height 15
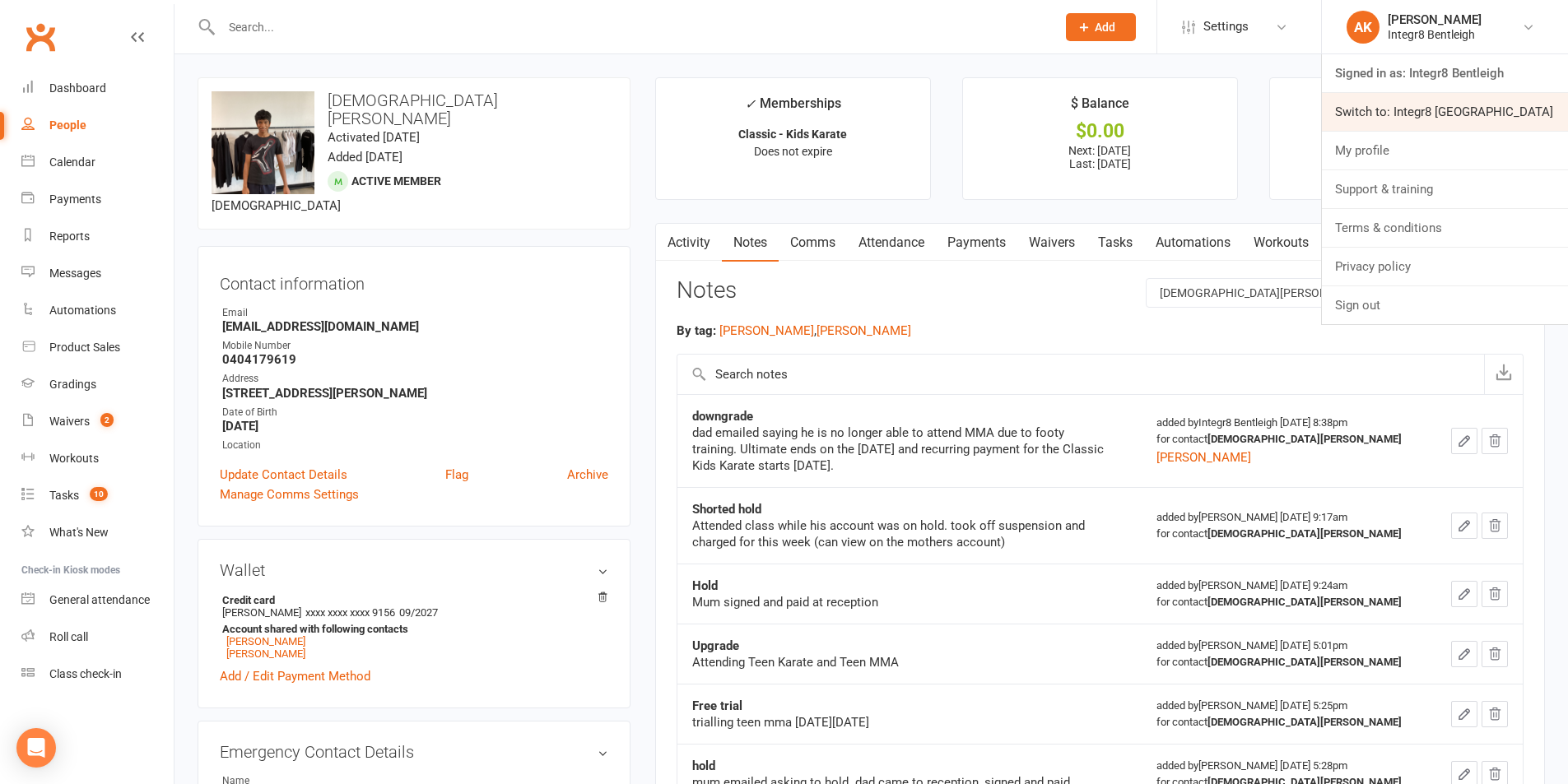
click at [1397, 101] on link "Switch to: Integr8 [GEOGRAPHIC_DATA]" at bounding box center [1445, 112] width 246 height 38
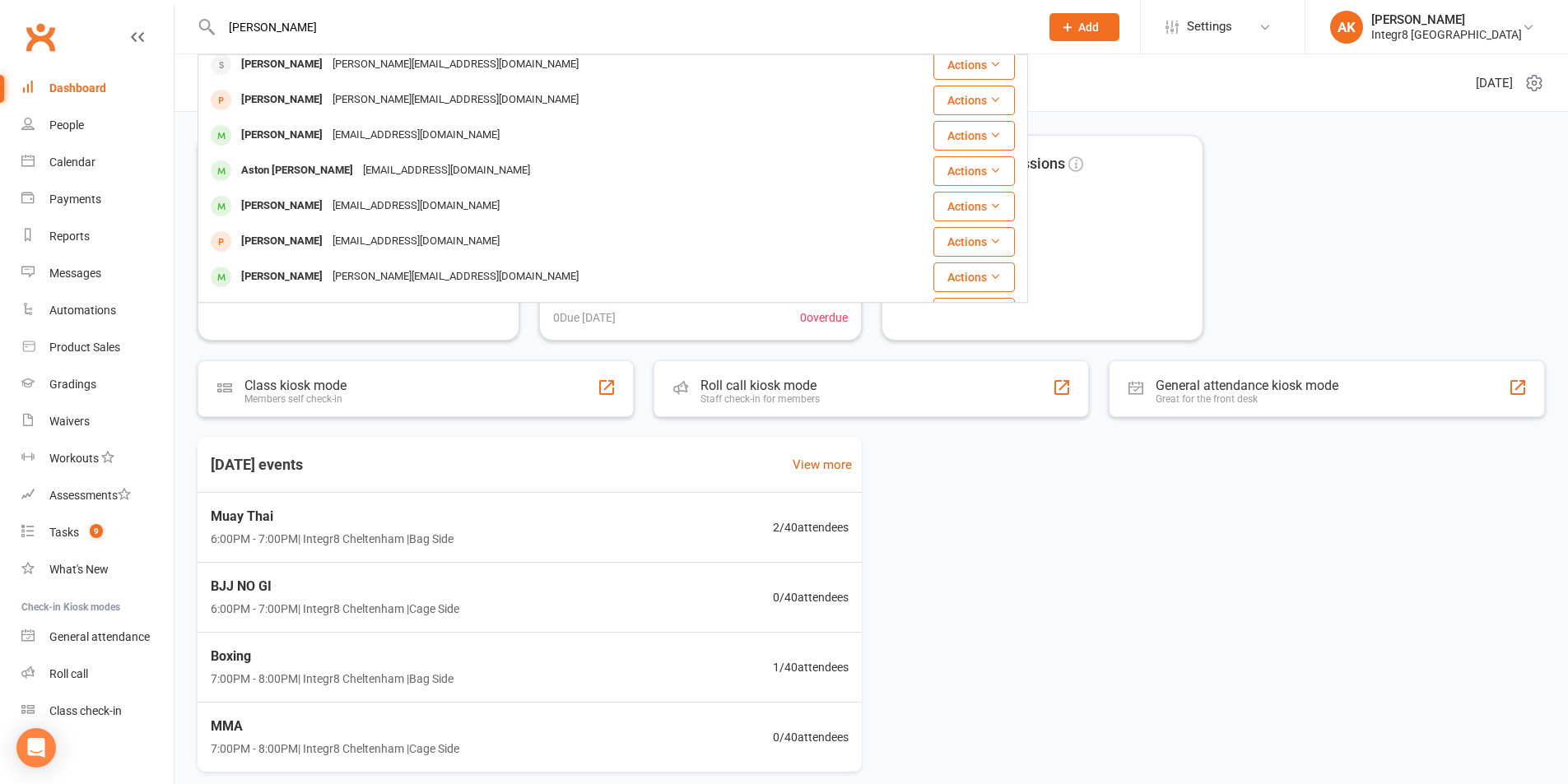
scroll to position [390, 0]
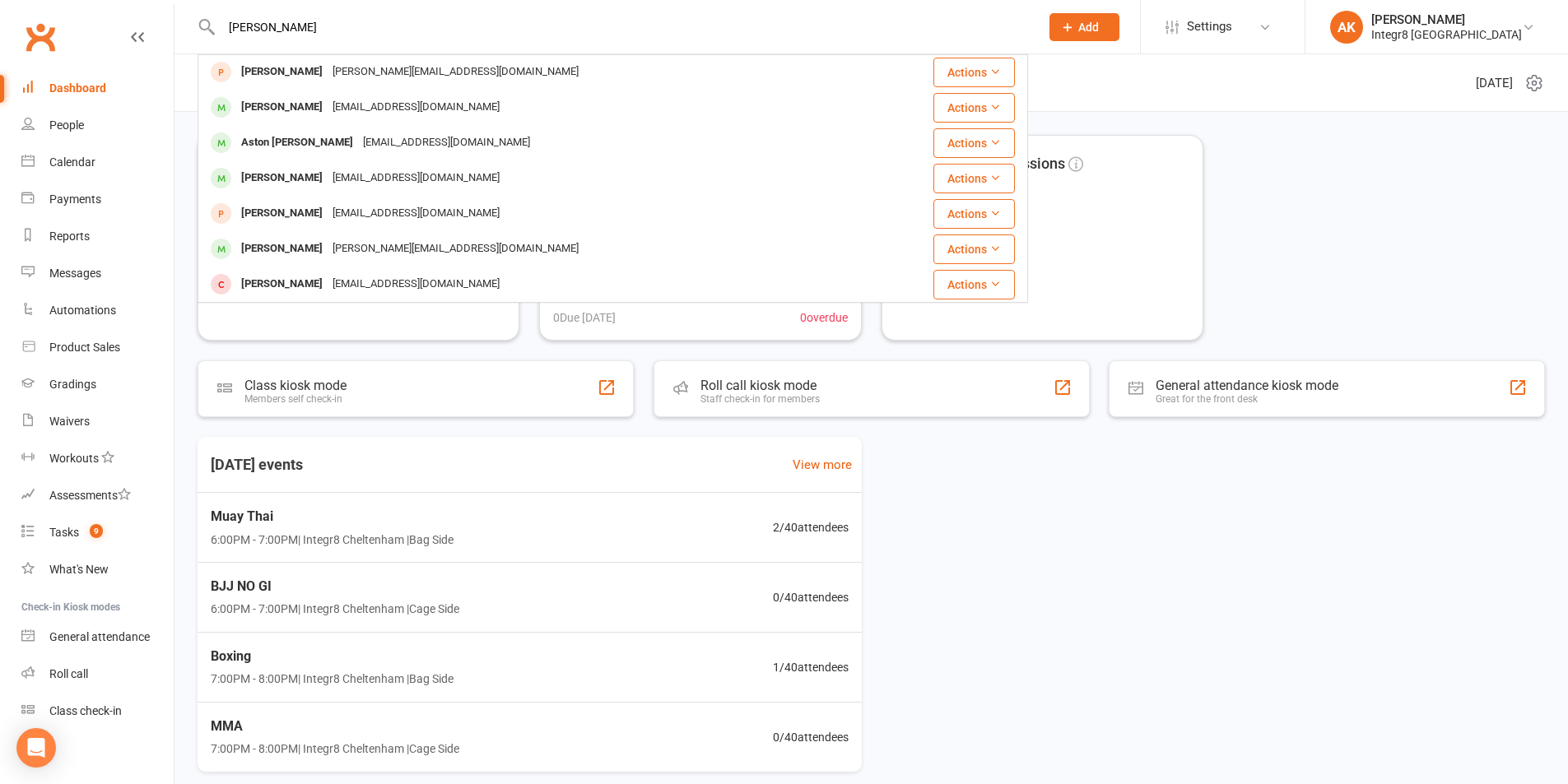
type input "[PERSON_NAME]"
click at [1047, 722] on div "[DATE] events View more Muay Thai 6:00PM - 7:00PM | Integr8 [GEOGRAPHIC_DATA] |…" at bounding box center [871, 604] width 1347 height 335
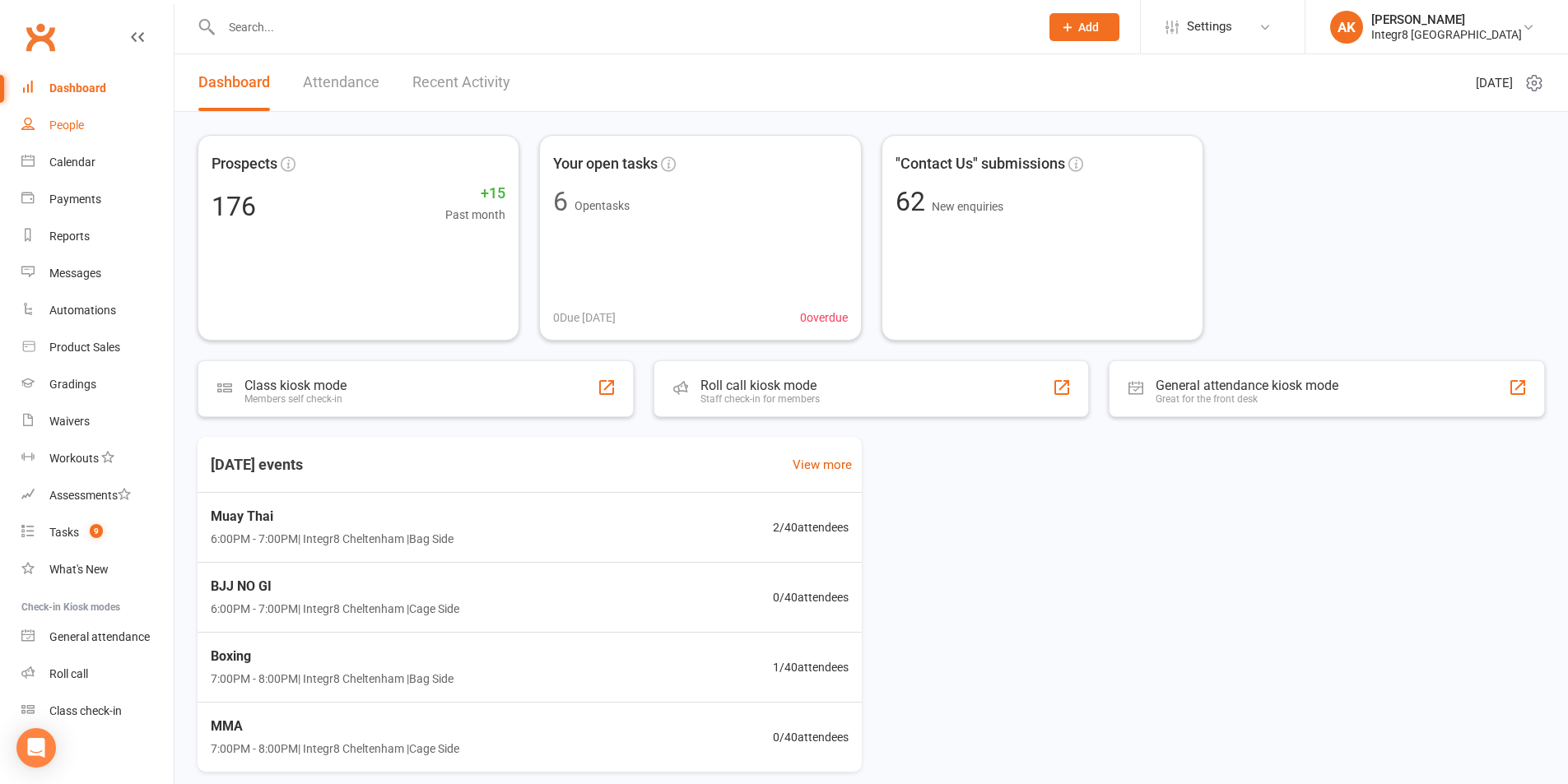
click at [75, 128] on div "People" at bounding box center [67, 126] width 35 height 13
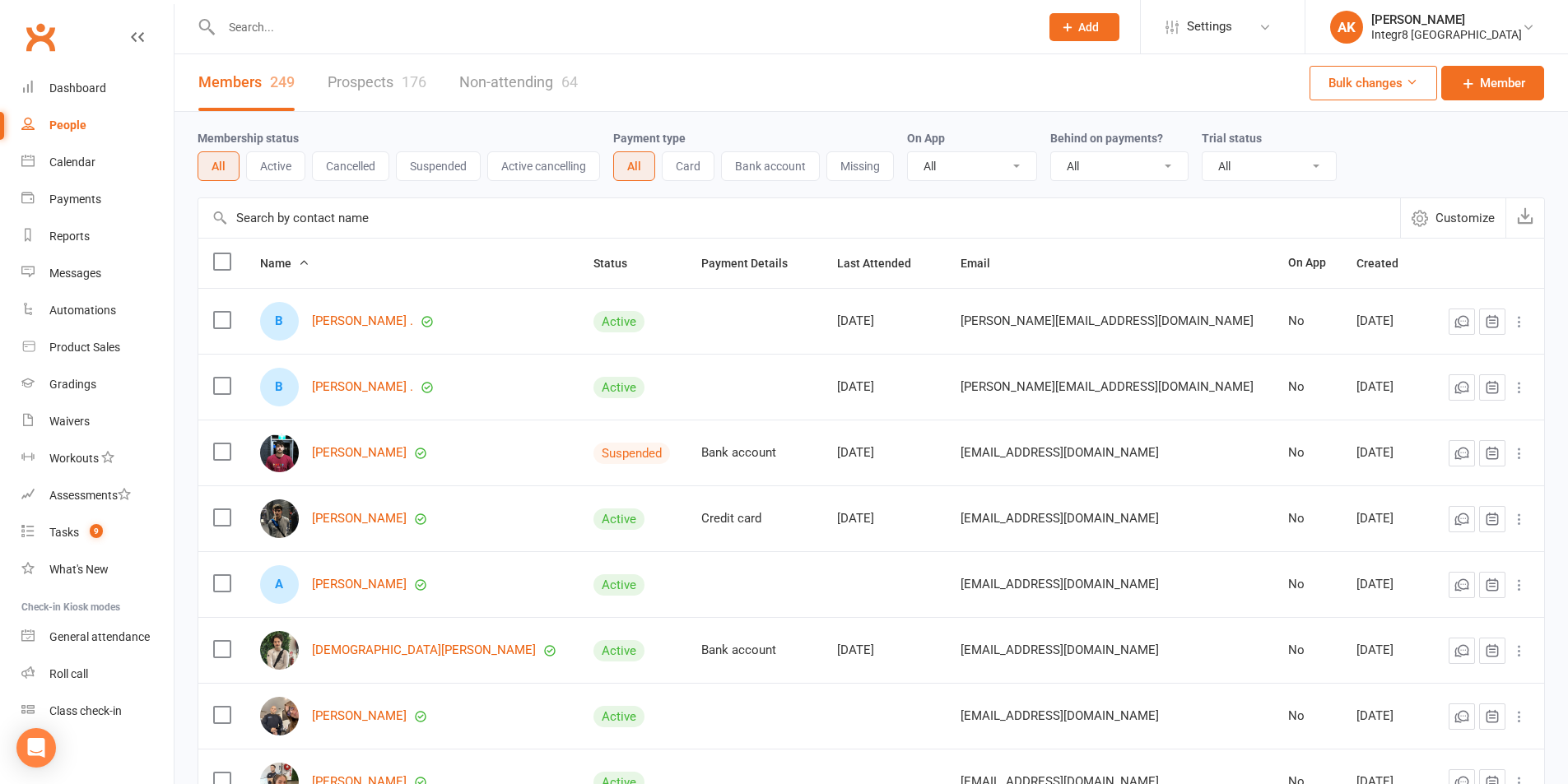
click at [354, 174] on button "Cancelled" at bounding box center [350, 166] width 77 height 30
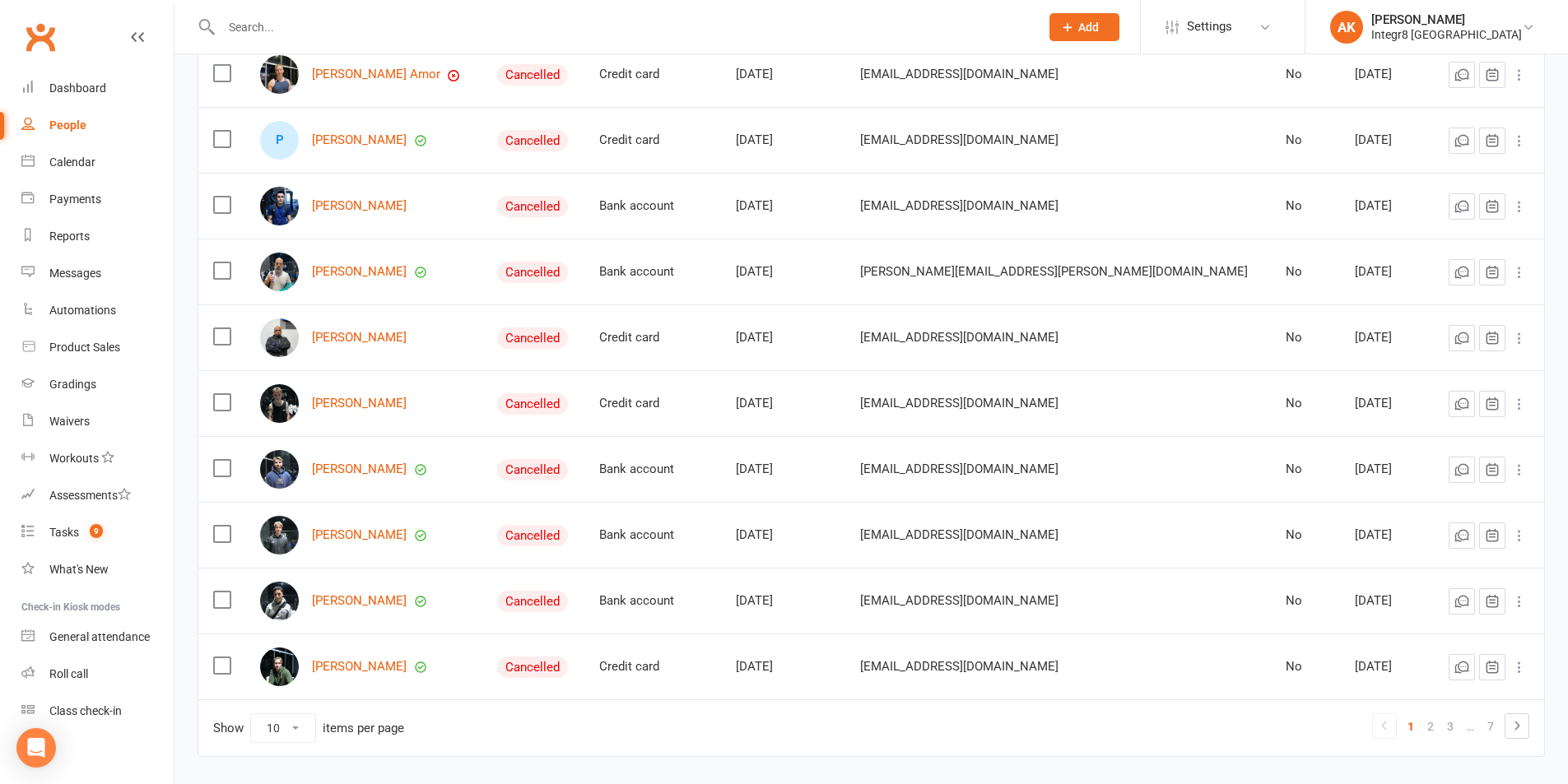
scroll to position [308, 0]
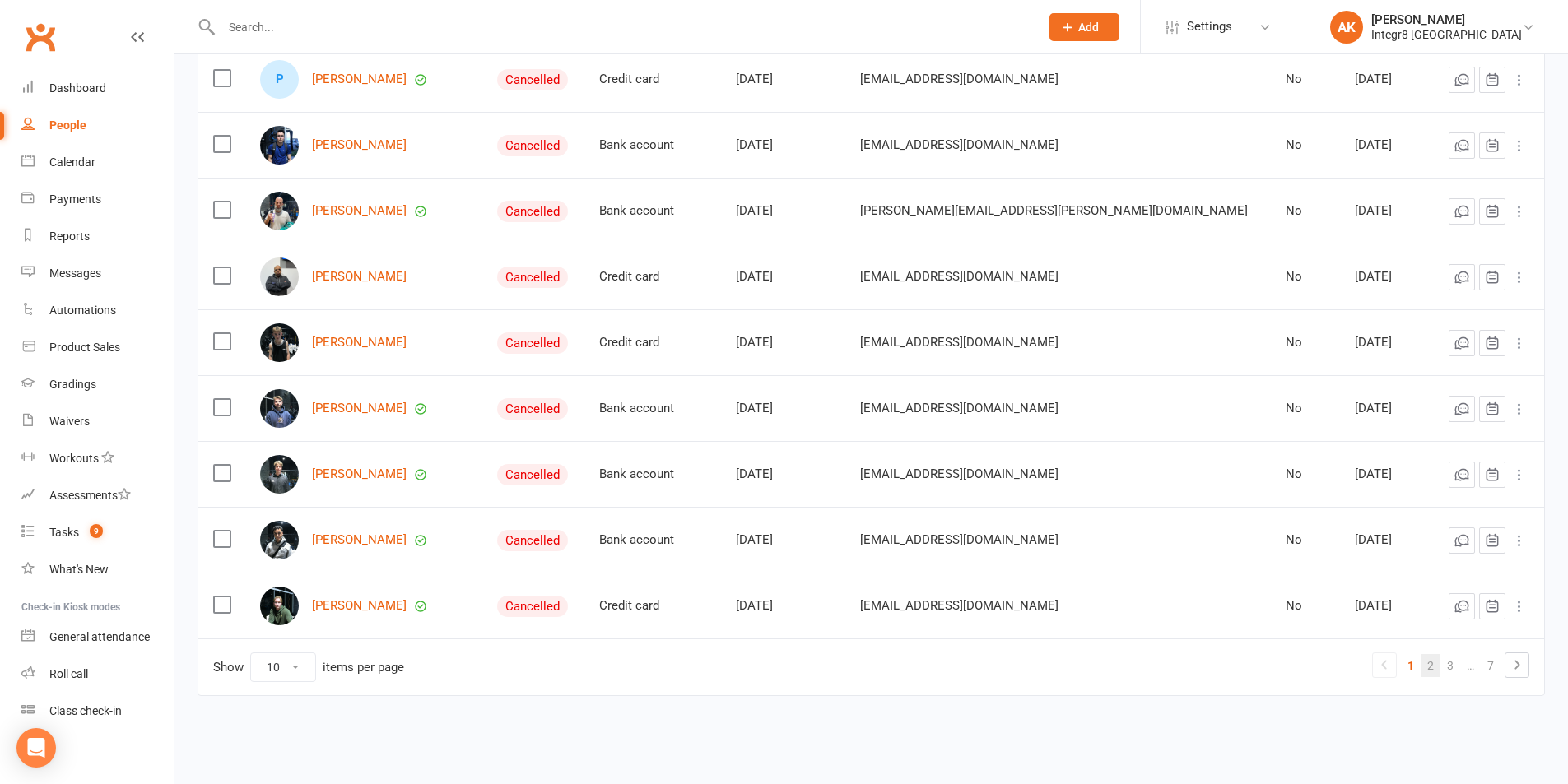
click at [1429, 661] on link "2" at bounding box center [1431, 666] width 20 height 23
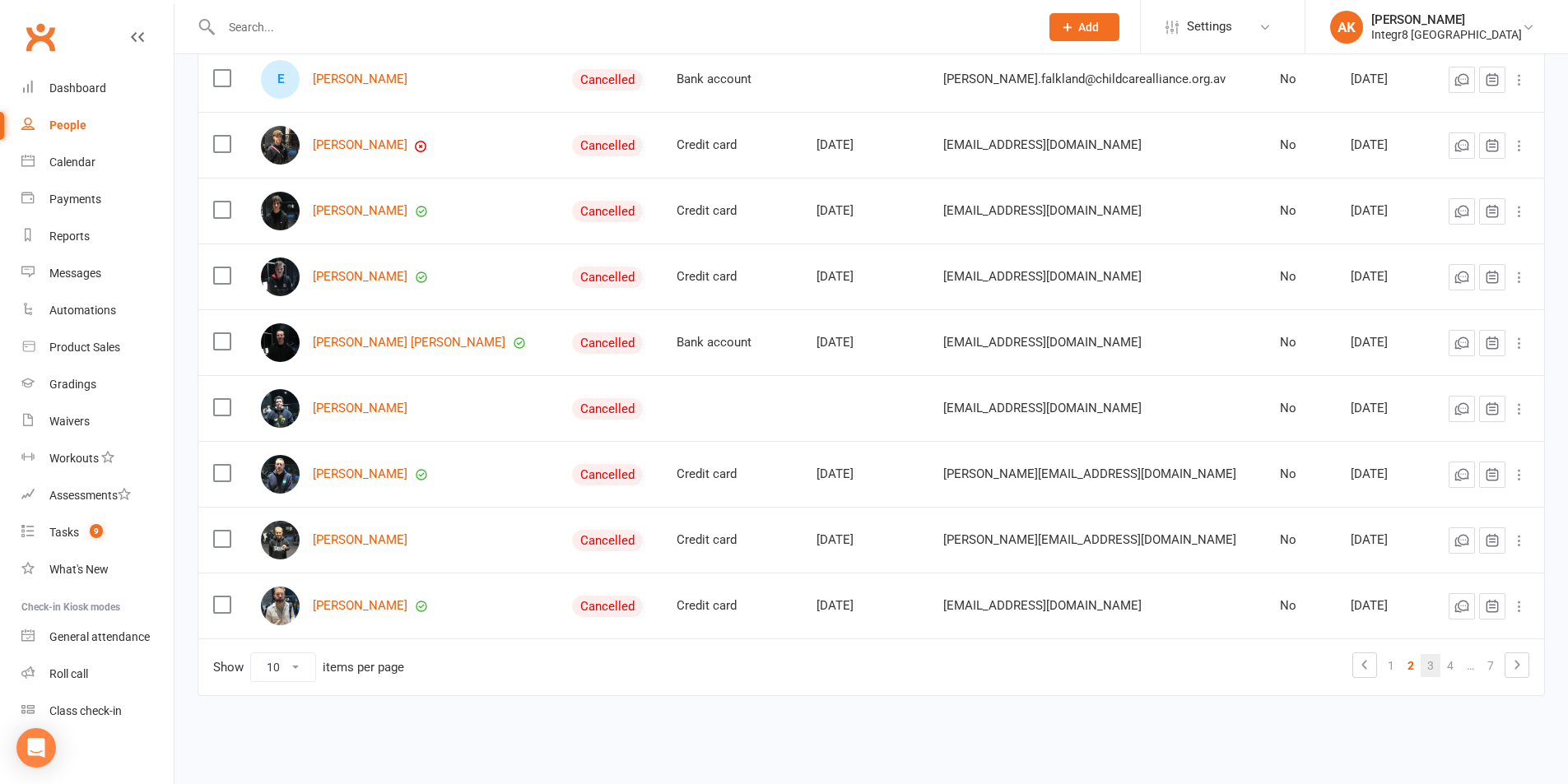
click at [1423, 665] on link "3" at bounding box center [1431, 666] width 20 height 23
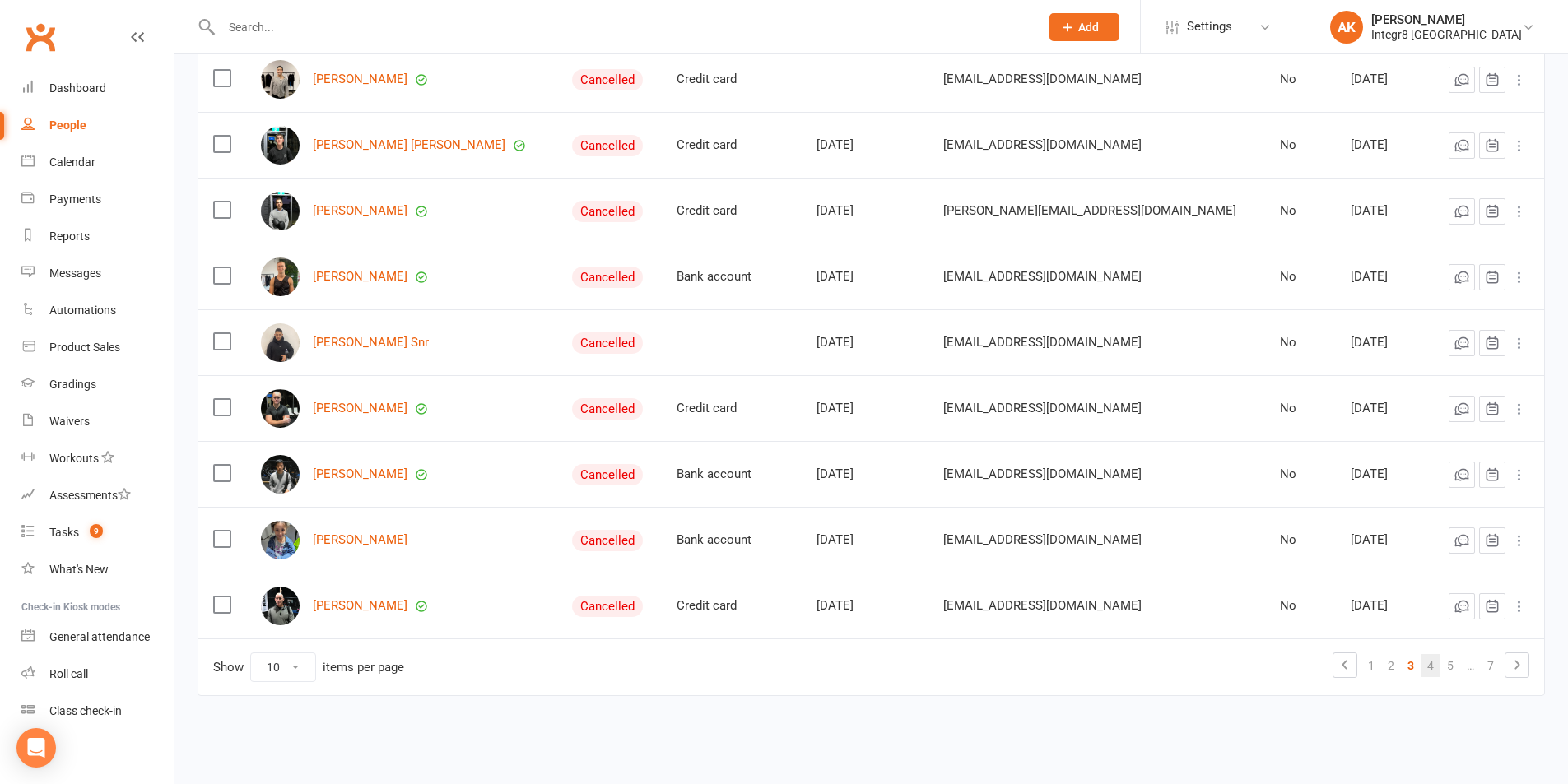
click at [1423, 667] on link "4" at bounding box center [1431, 666] width 20 height 23
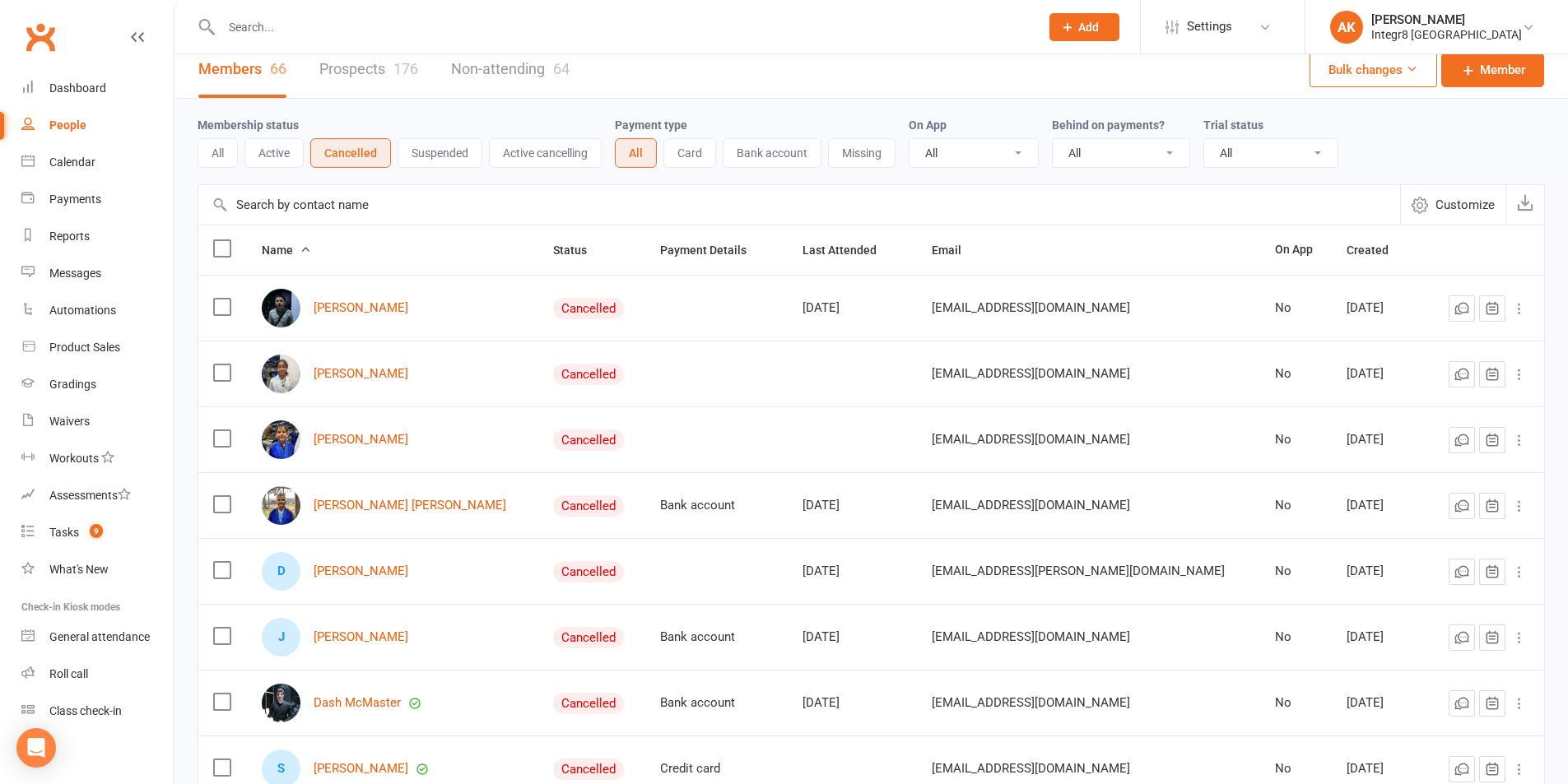
scroll to position [0, 0]
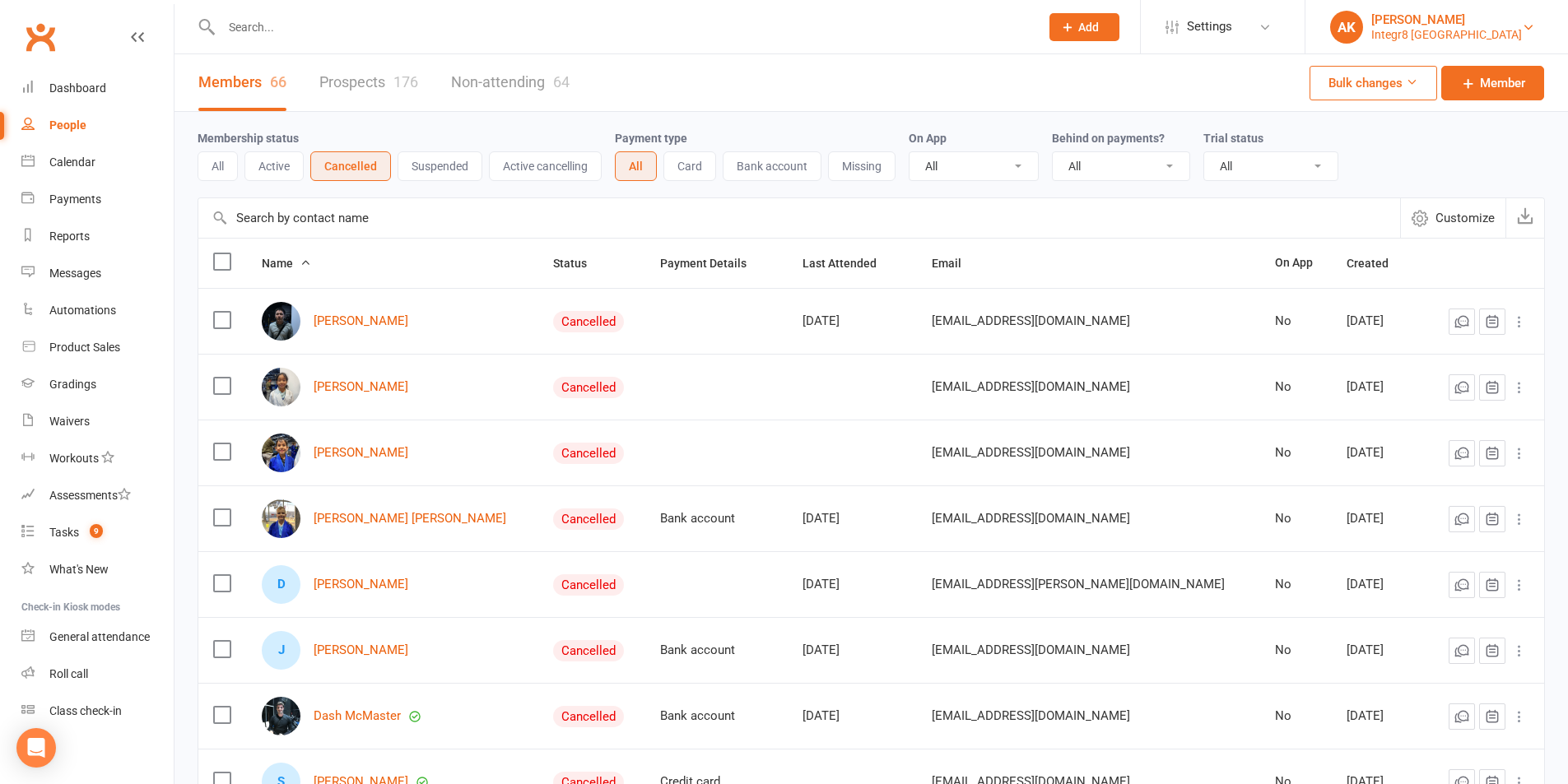
click at [1423, 34] on div "Integr8 [GEOGRAPHIC_DATA]" at bounding box center [1446, 35] width 150 height 15
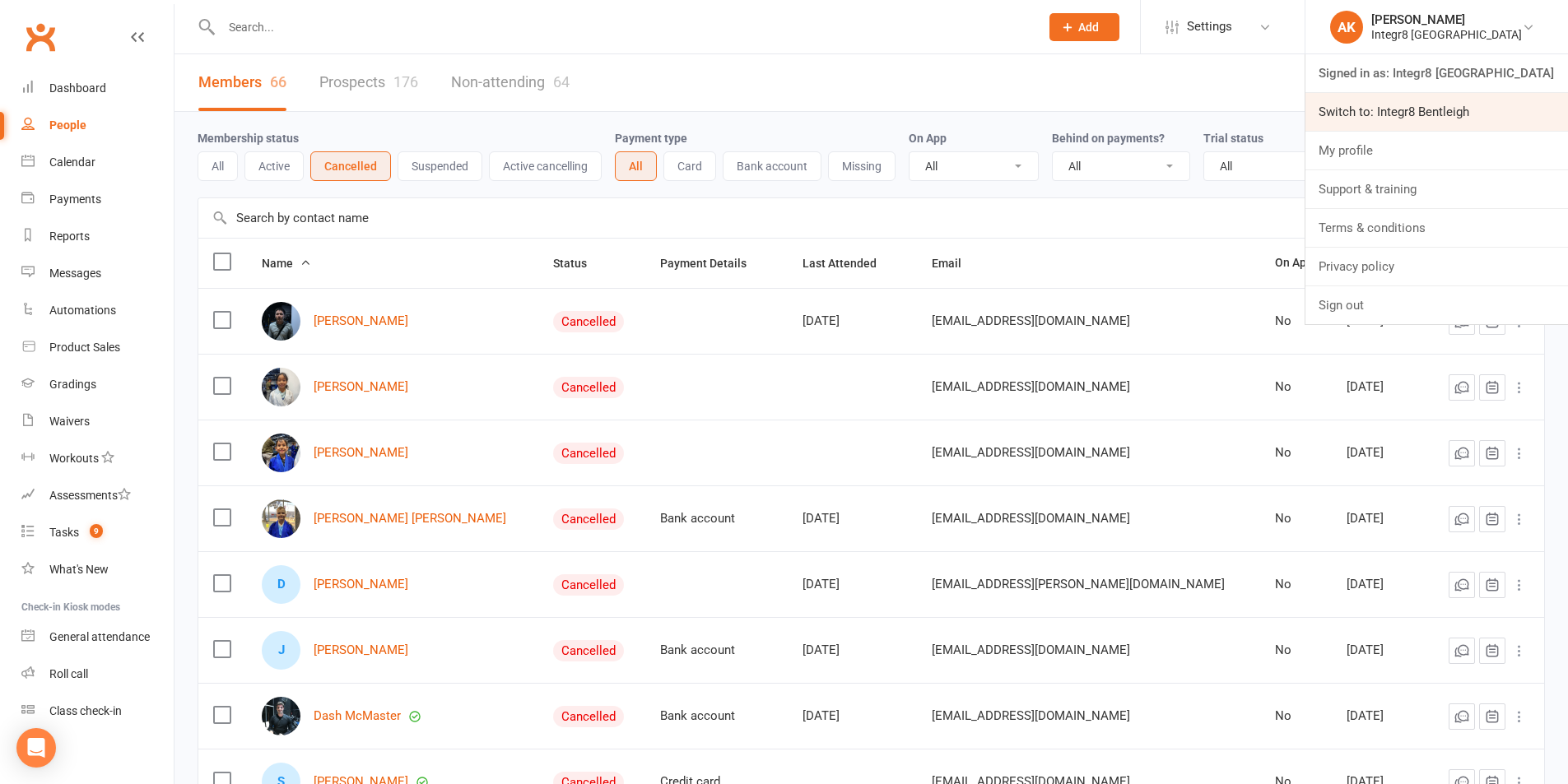
click at [1429, 112] on link "Switch to: Integr8 Bentleigh" at bounding box center [1437, 112] width 263 height 38
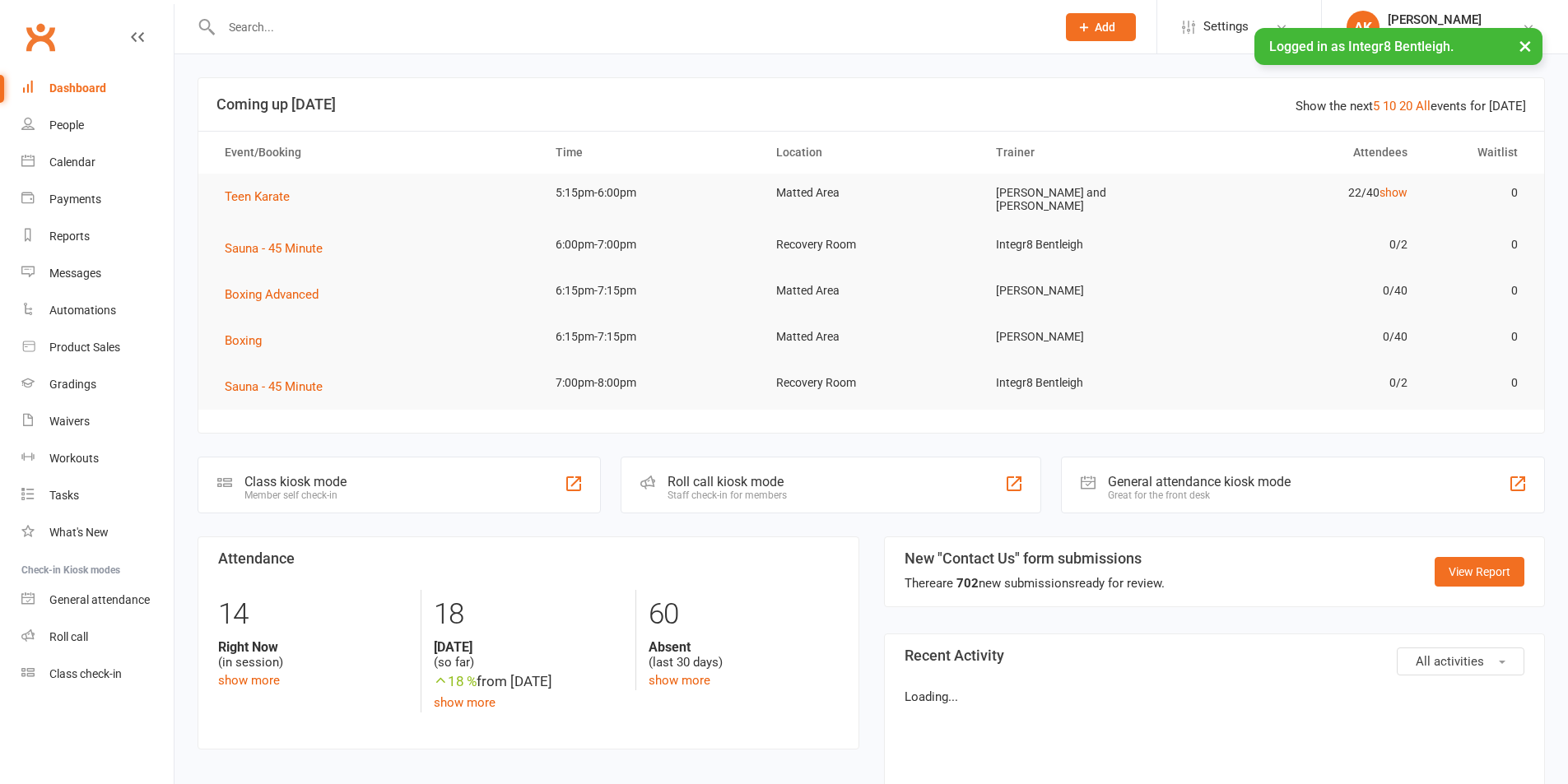
click at [294, 21] on input "text" at bounding box center [630, 27] width 828 height 23
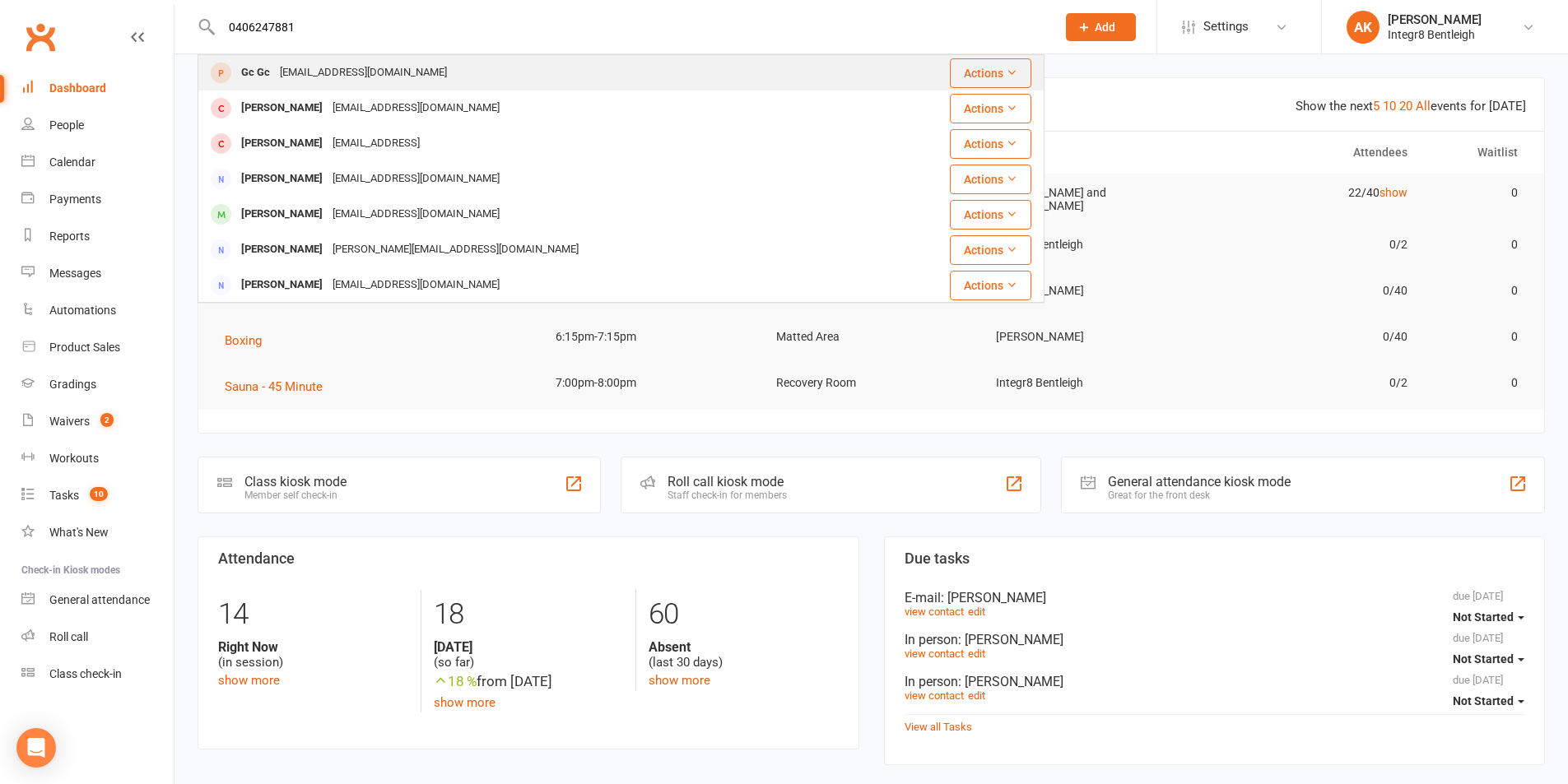
type input "0406247881"
click at [339, 64] on div "[EMAIL_ADDRESS][DOMAIN_NAME]" at bounding box center [363, 72] width 177 height 24
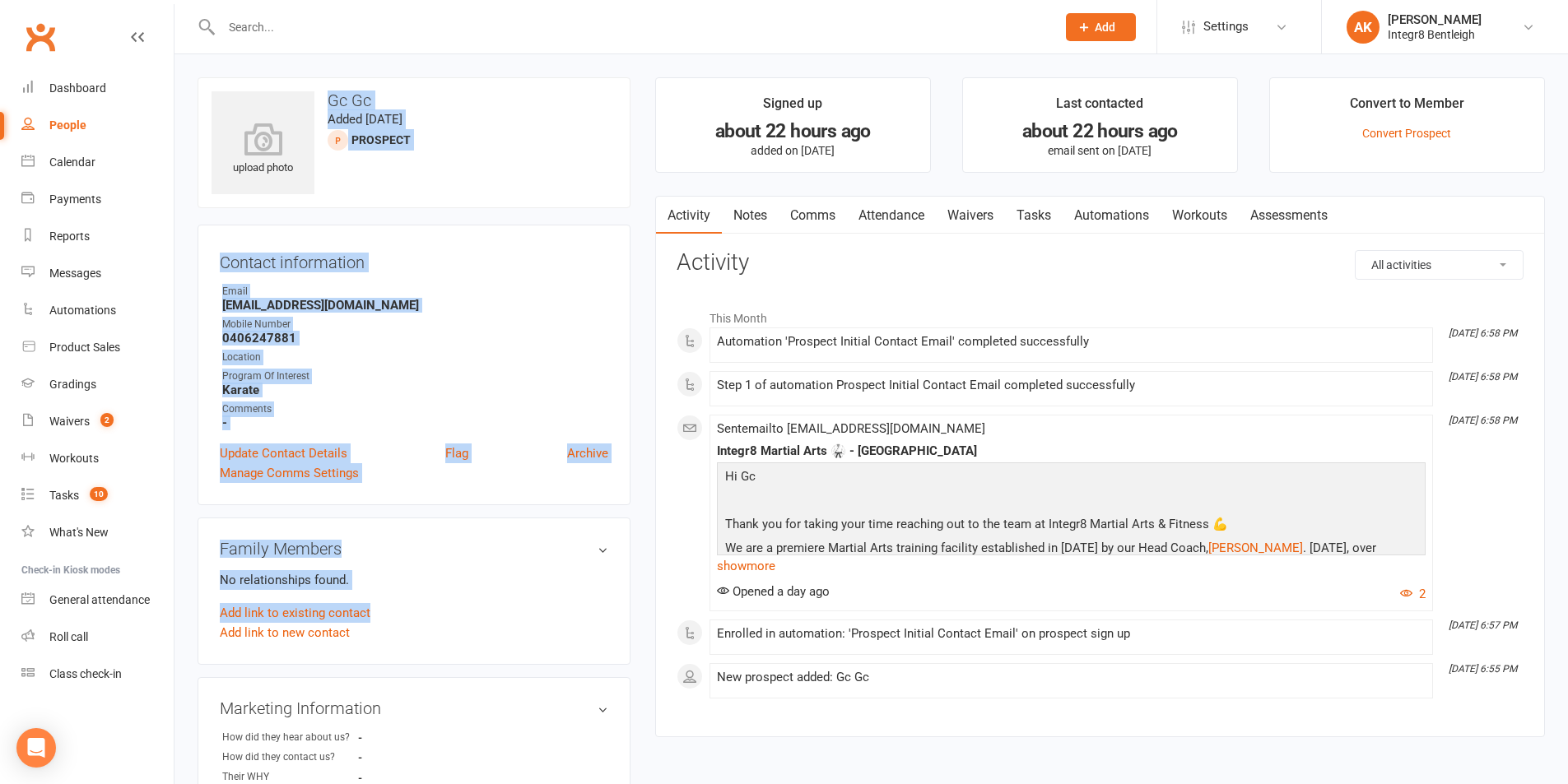
drag, startPoint x: 324, startPoint y: 98, endPoint x: 565, endPoint y: 614, distance: 569.5
click at [565, 614] on aside "upload photo Gc Gc Added [DATE] prospect Contact information Owner Email [EMAIL…" at bounding box center [414, 715] width 433 height 1276
click at [323, 267] on h3 "Contact information" at bounding box center [413, 259] width 388 height 25
drag, startPoint x: 328, startPoint y: 89, endPoint x: 596, endPoint y: 472, distance: 467.5
click at [596, 472] on contact-information "upload photo Gc Gc Added [DATE] prospect Contact information Owner Email [EMAIL…" at bounding box center [414, 291] width 433 height 428
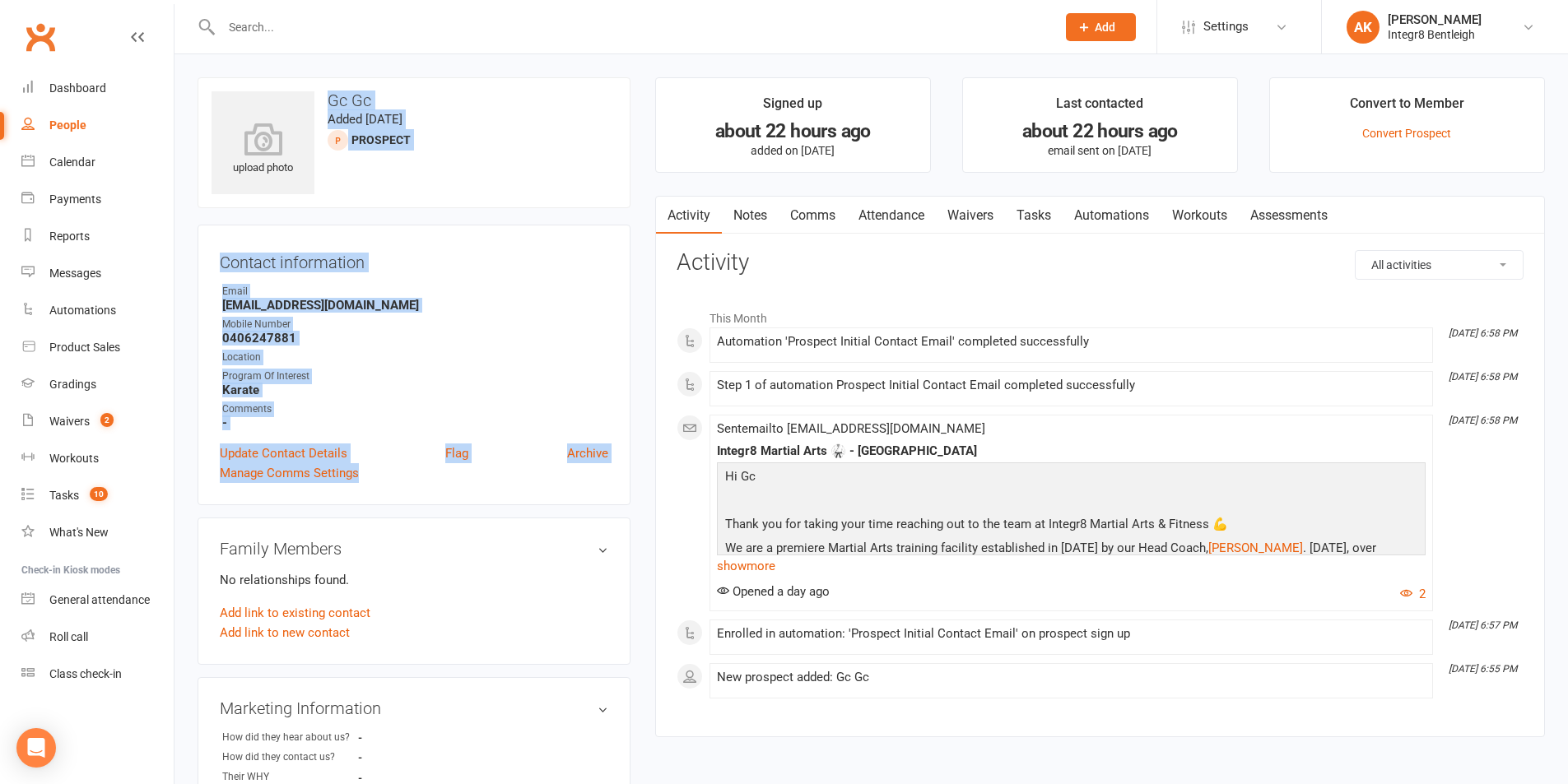
click at [343, 355] on div "Location" at bounding box center [415, 357] width 386 height 16
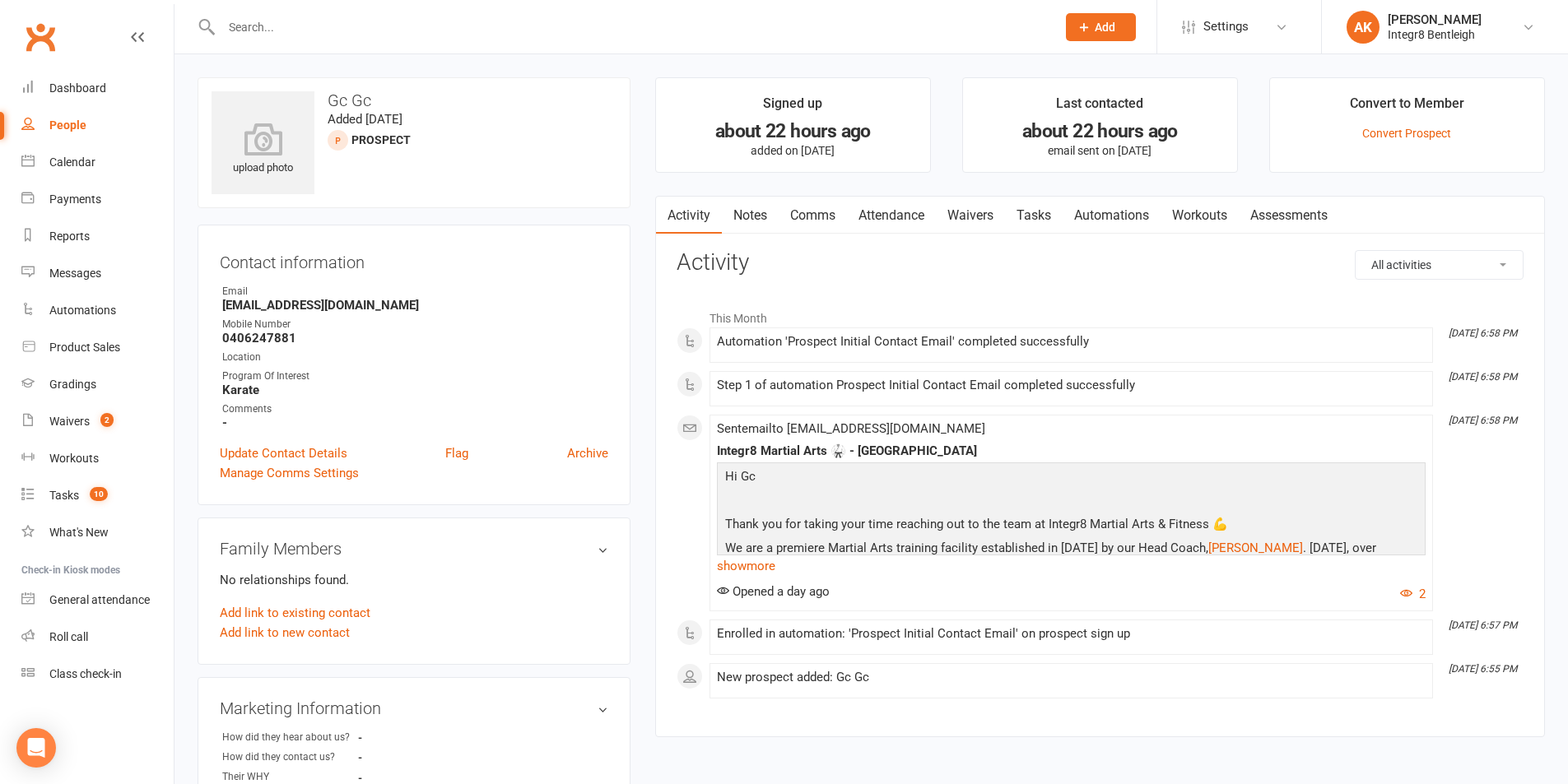
click at [322, 102] on h3 "Gc Gc" at bounding box center [413, 101] width 405 height 18
click at [333, 95] on h3 "Gc Gc" at bounding box center [413, 101] width 405 height 18
copy h3 "Gc Gc"
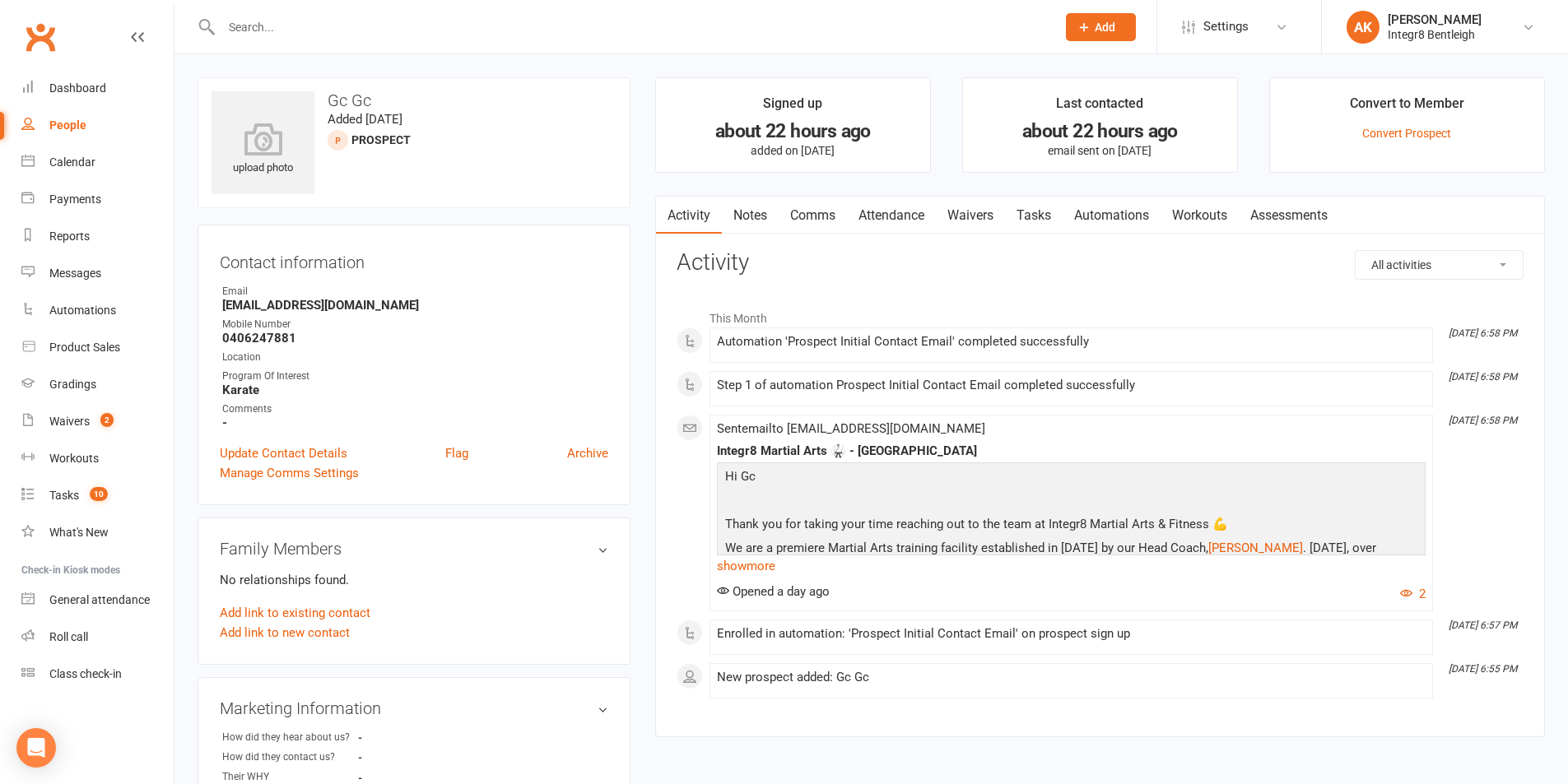
click at [338, 199] on div "upload photo Gc Gc Added 12 October, 2025 prospect" at bounding box center [414, 142] width 433 height 131
click at [298, 306] on strong "[EMAIL_ADDRESS][DOMAIN_NAME]" at bounding box center [415, 305] width 386 height 15
copy render-form-field "[EMAIL_ADDRESS][DOMAIN_NAME]"
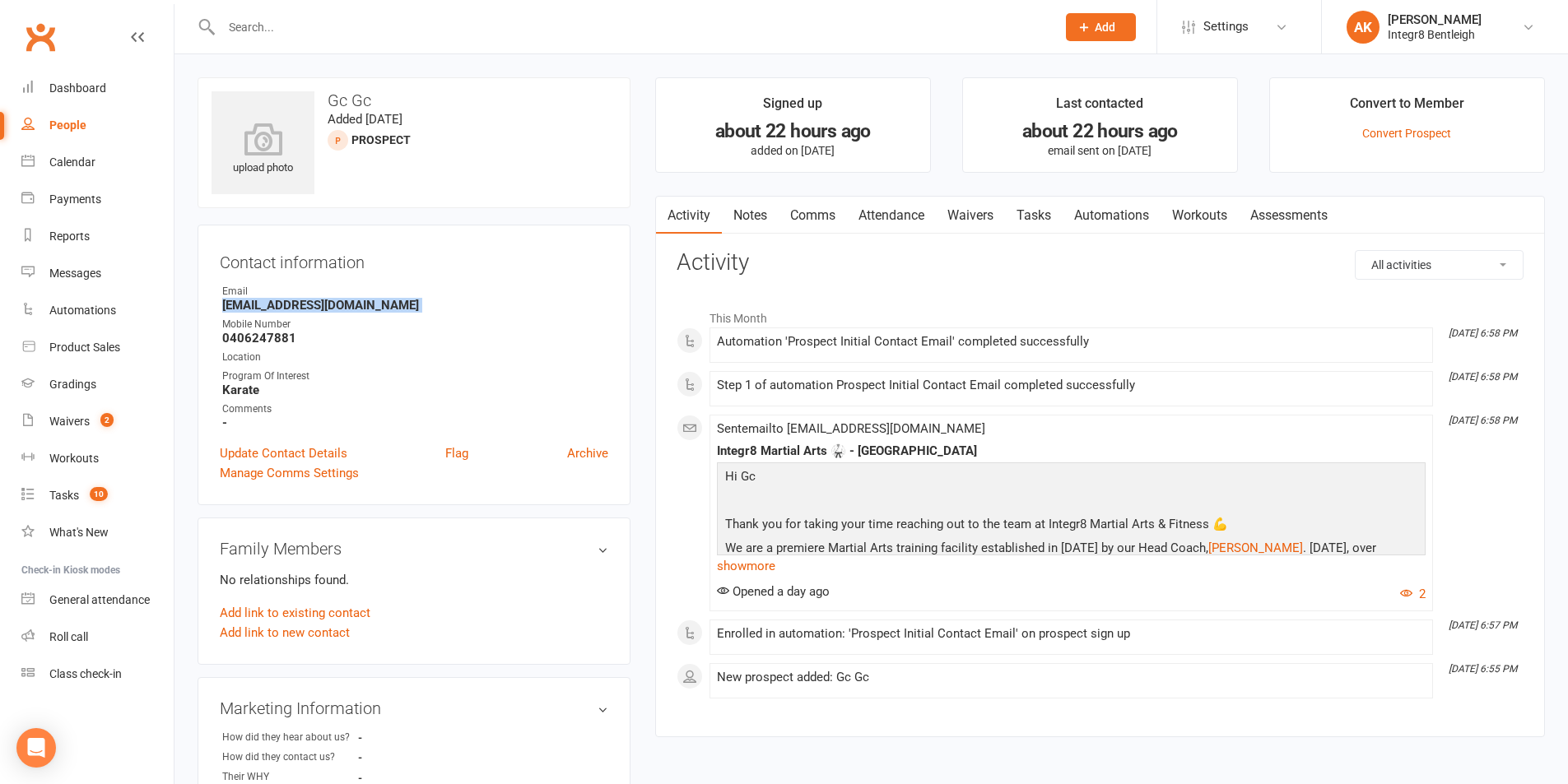
click at [745, 222] on link "Notes" at bounding box center [750, 216] width 57 height 38
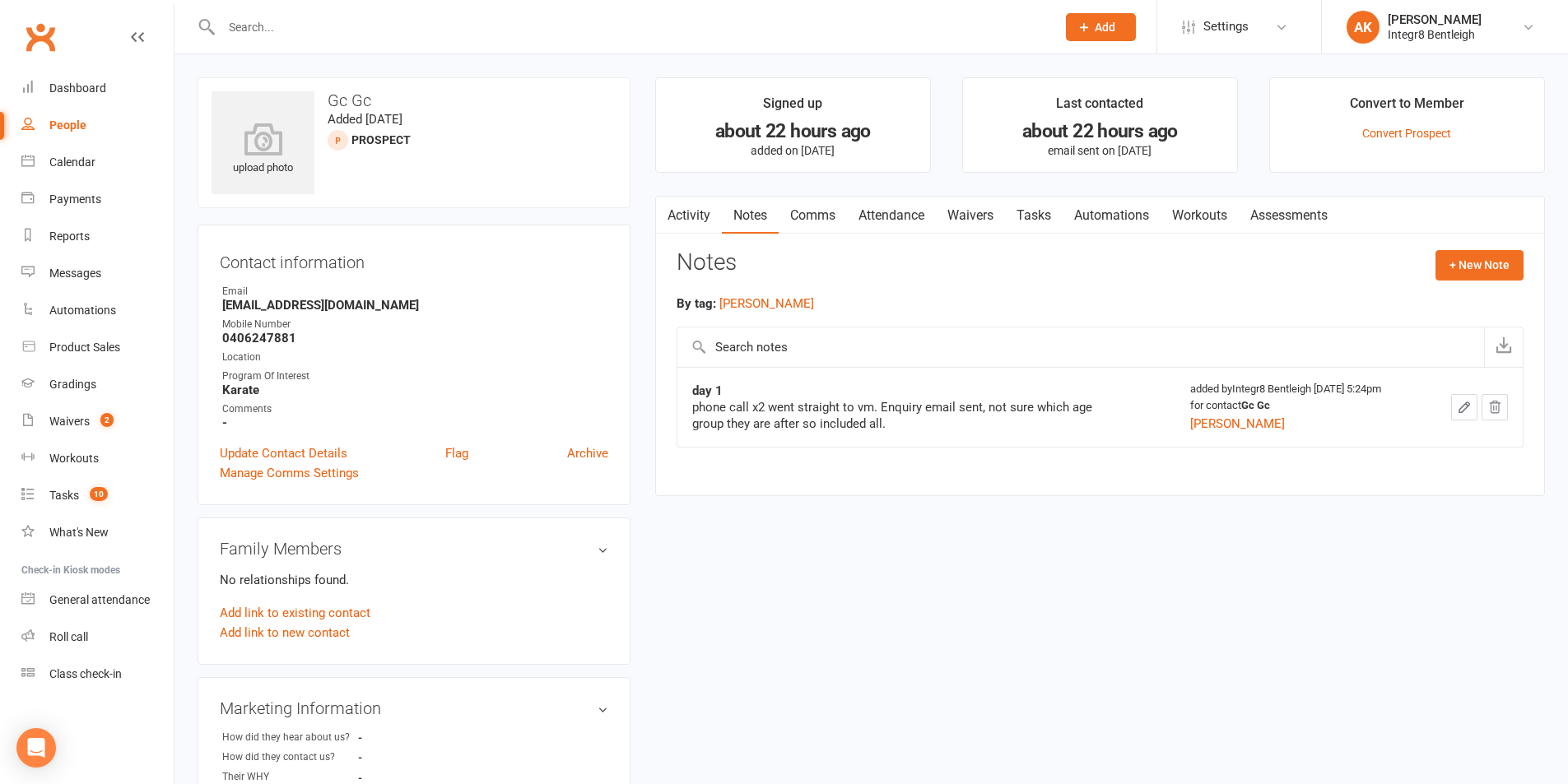
click at [1494, 249] on div "Activity Notes Comms Attendance Waivers Tasks Automations Workouts Assessments …" at bounding box center [1100, 346] width 890 height 300
click at [1485, 269] on button "+ New Note" at bounding box center [1479, 265] width 88 height 30
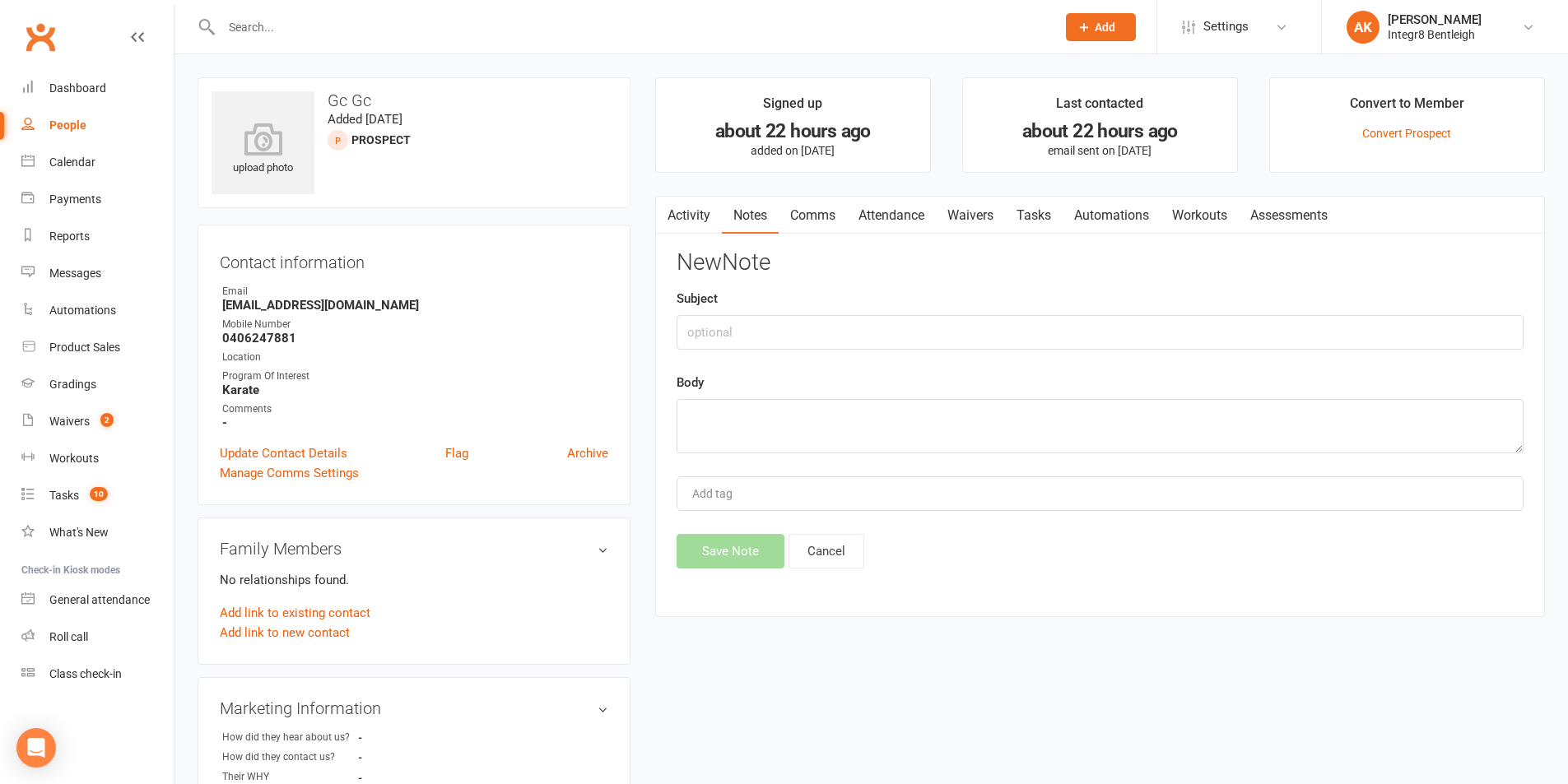
drag, startPoint x: 712, startPoint y: 368, endPoint x: 711, endPoint y: 360, distance: 8.1
click at [712, 367] on div "New Note Subject Body Add tag Save Note Cancel" at bounding box center [1100, 409] width 847 height 318
click at [707, 335] on input "text" at bounding box center [1100, 333] width 847 height 35
type input "Phone call"
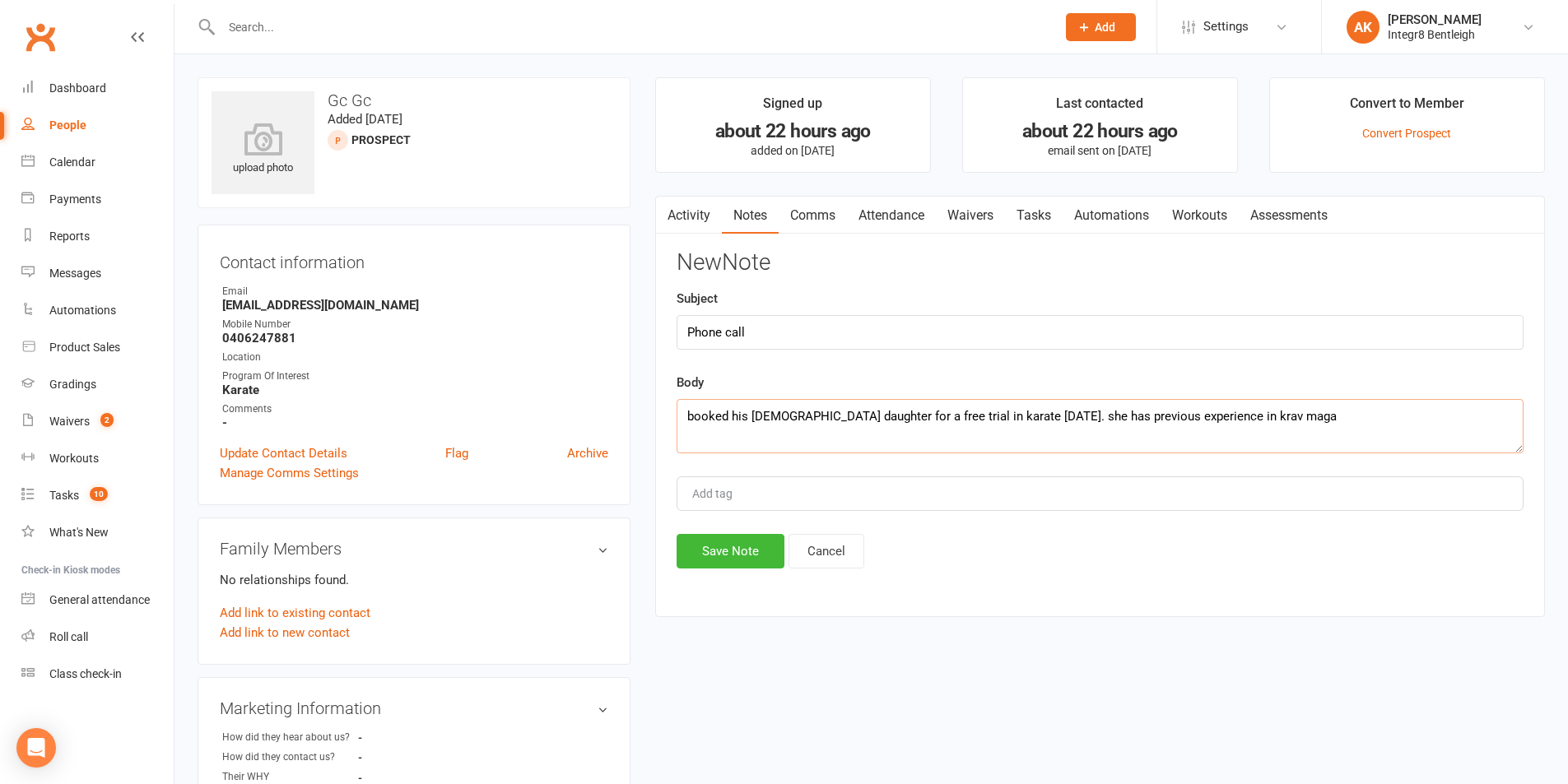
click at [1329, 426] on textarea "booked his 8 year old daughter for a free trial in karate tomorrow. she has pre…" at bounding box center [1100, 426] width 847 height 54
type textarea "booked his 8 year old daughter for a free trial in karate tomorrow. she has pre…"
click at [724, 545] on button "Save Note" at bounding box center [731, 551] width 108 height 35
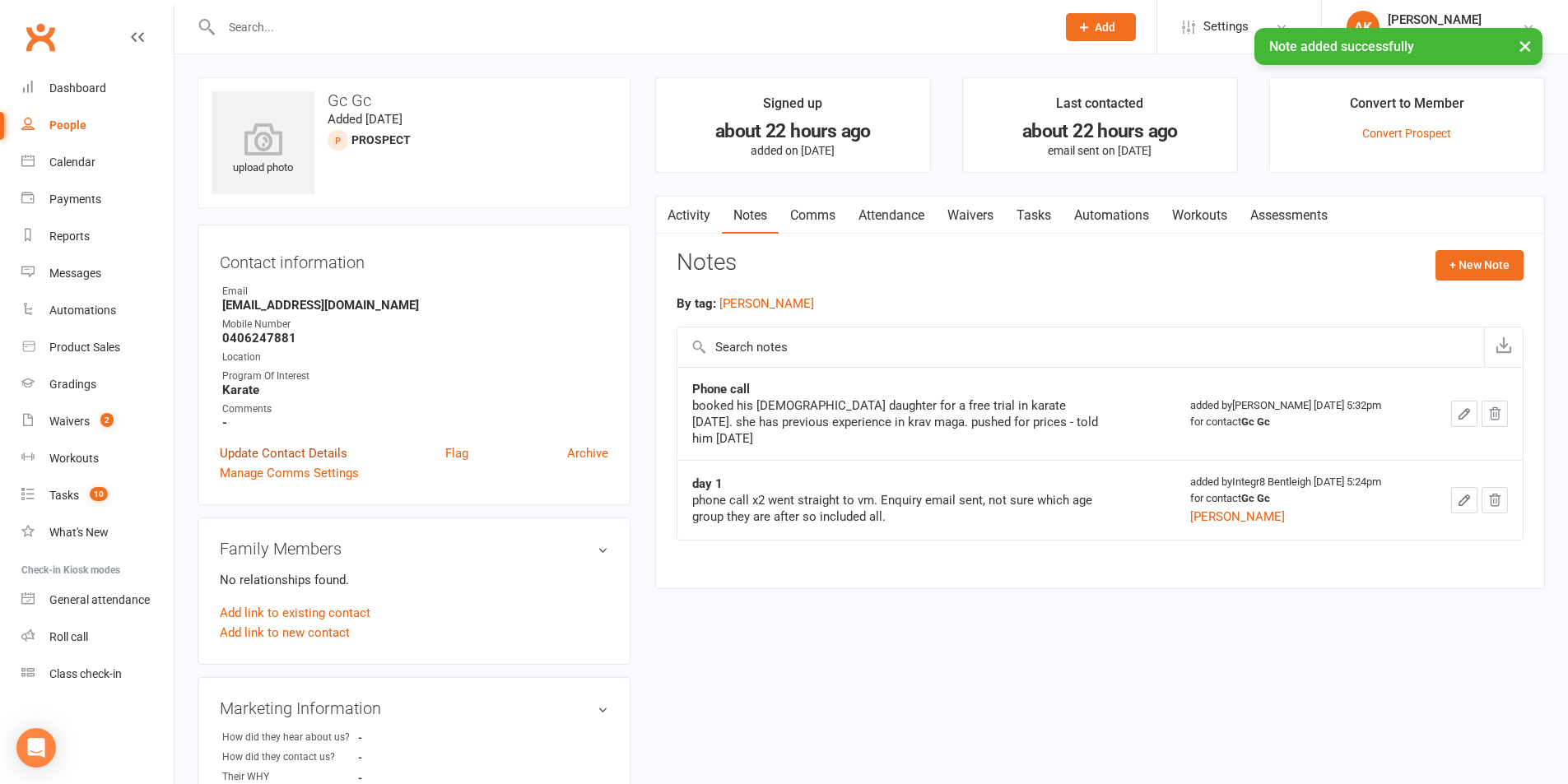
click at [227, 460] on link "Update Contact Details" at bounding box center [283, 454] width 127 height 20
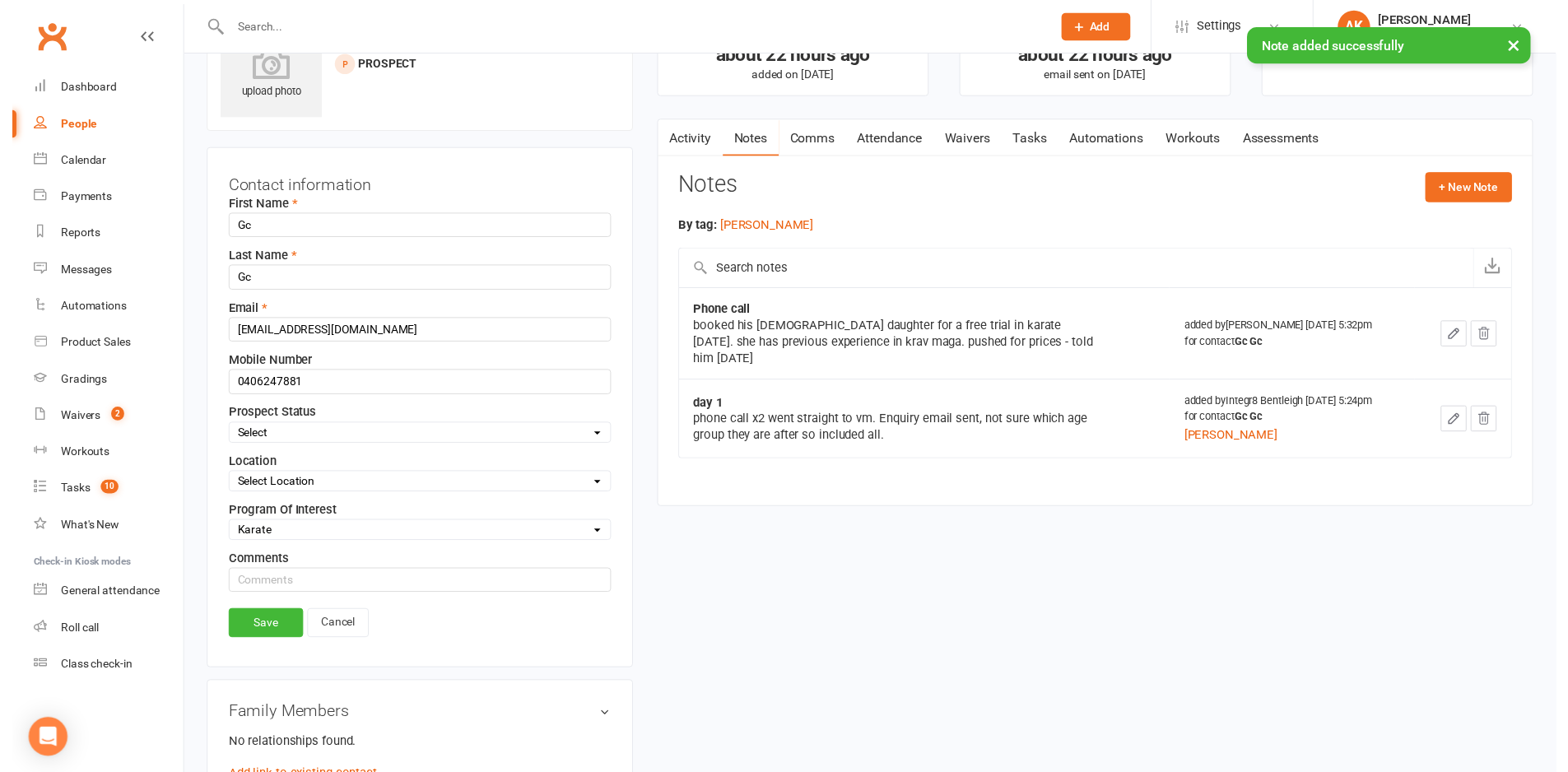
scroll to position [77, 0]
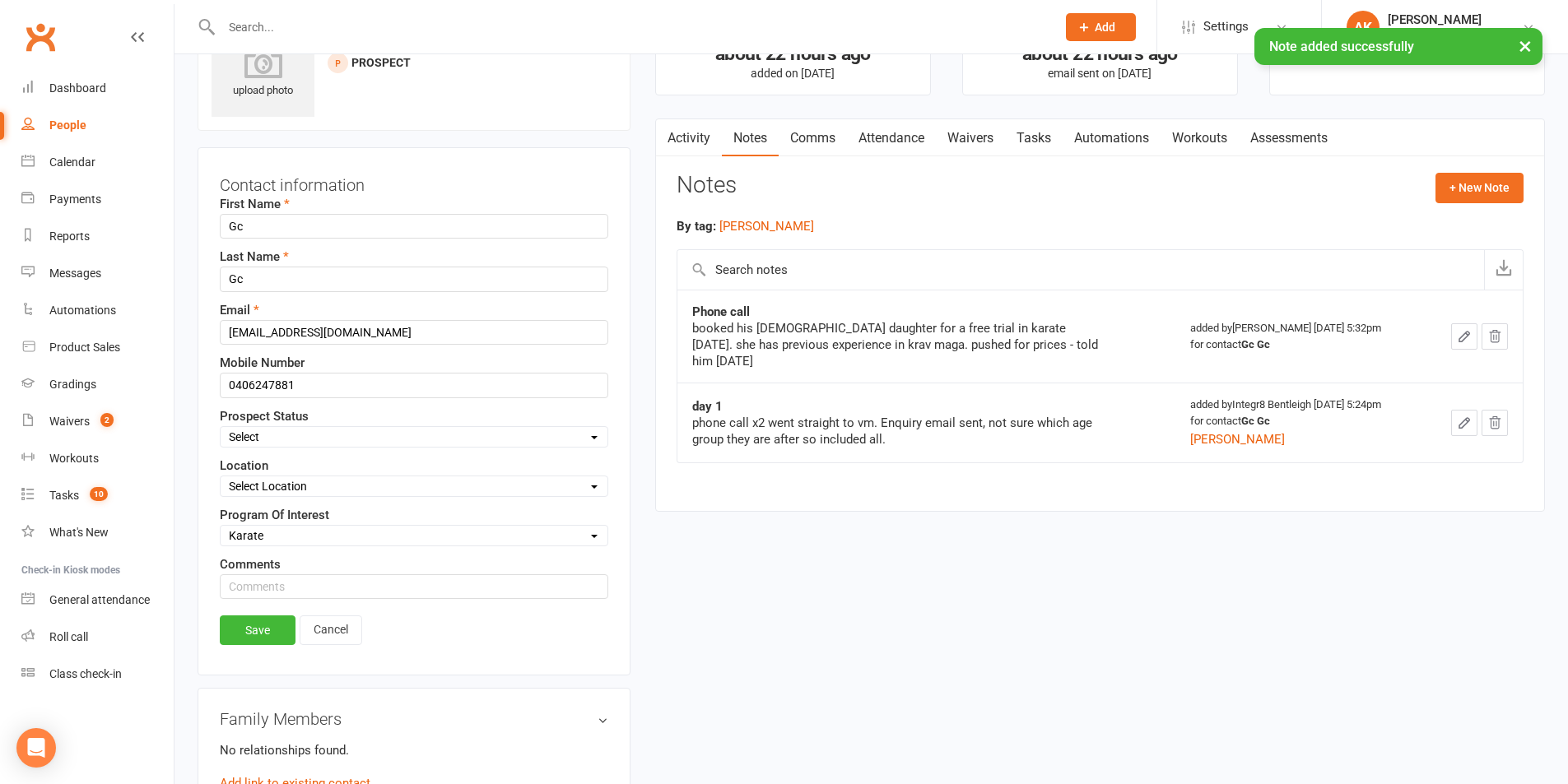
click at [267, 441] on select "Select Initial Contact Follow-up Free Trial Booked Awaiting Sign-Up Not Ready (…" at bounding box center [413, 437] width 387 height 18
select select "Free Trial Booked"
click at [220, 428] on select "Select Initial Contact Follow-up Free Trial Booked Awaiting Sign-Up Not Ready (…" at bounding box center [413, 437] width 387 height 18
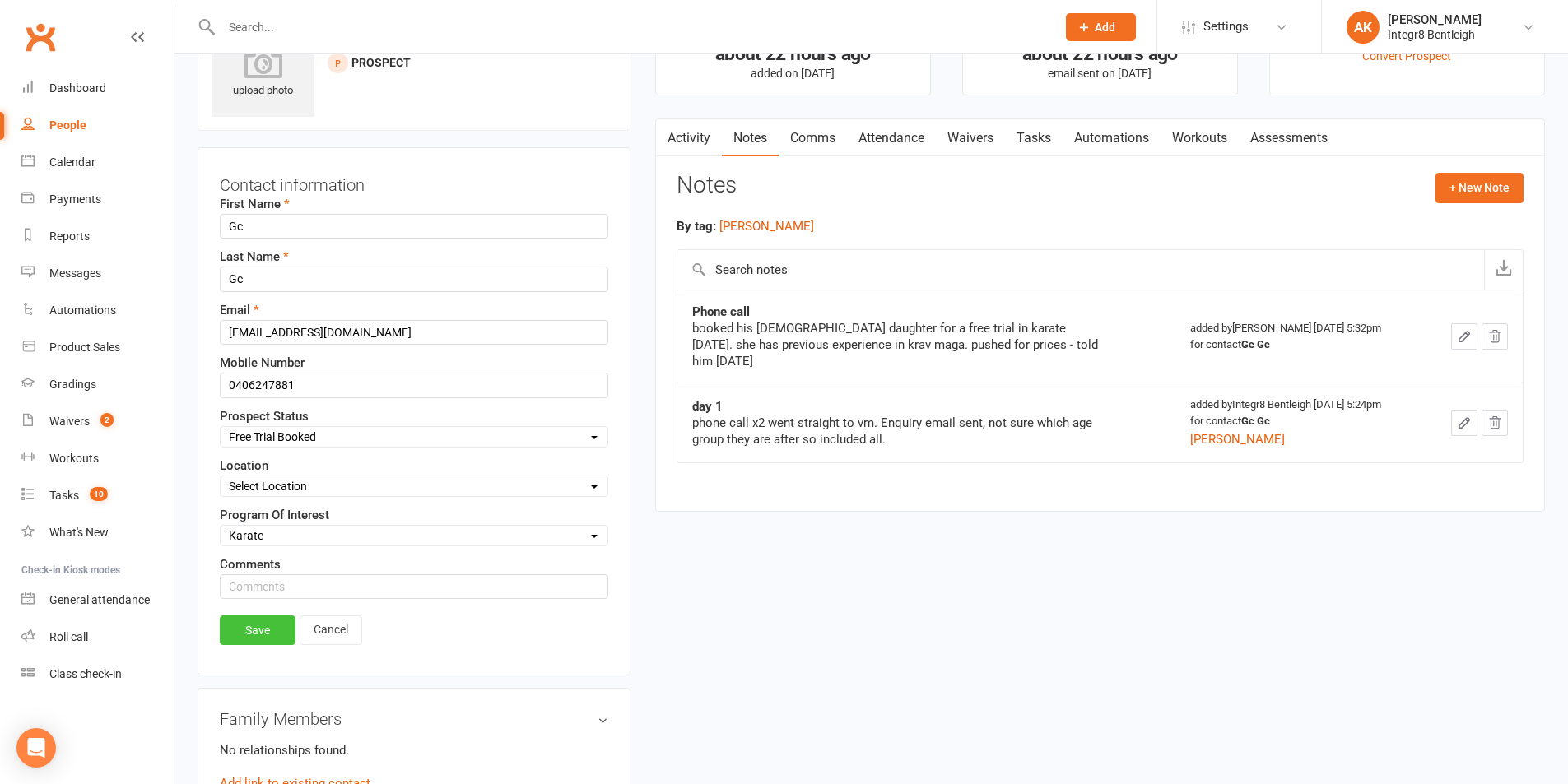
click at [265, 631] on link "Save" at bounding box center [257, 630] width 76 height 30
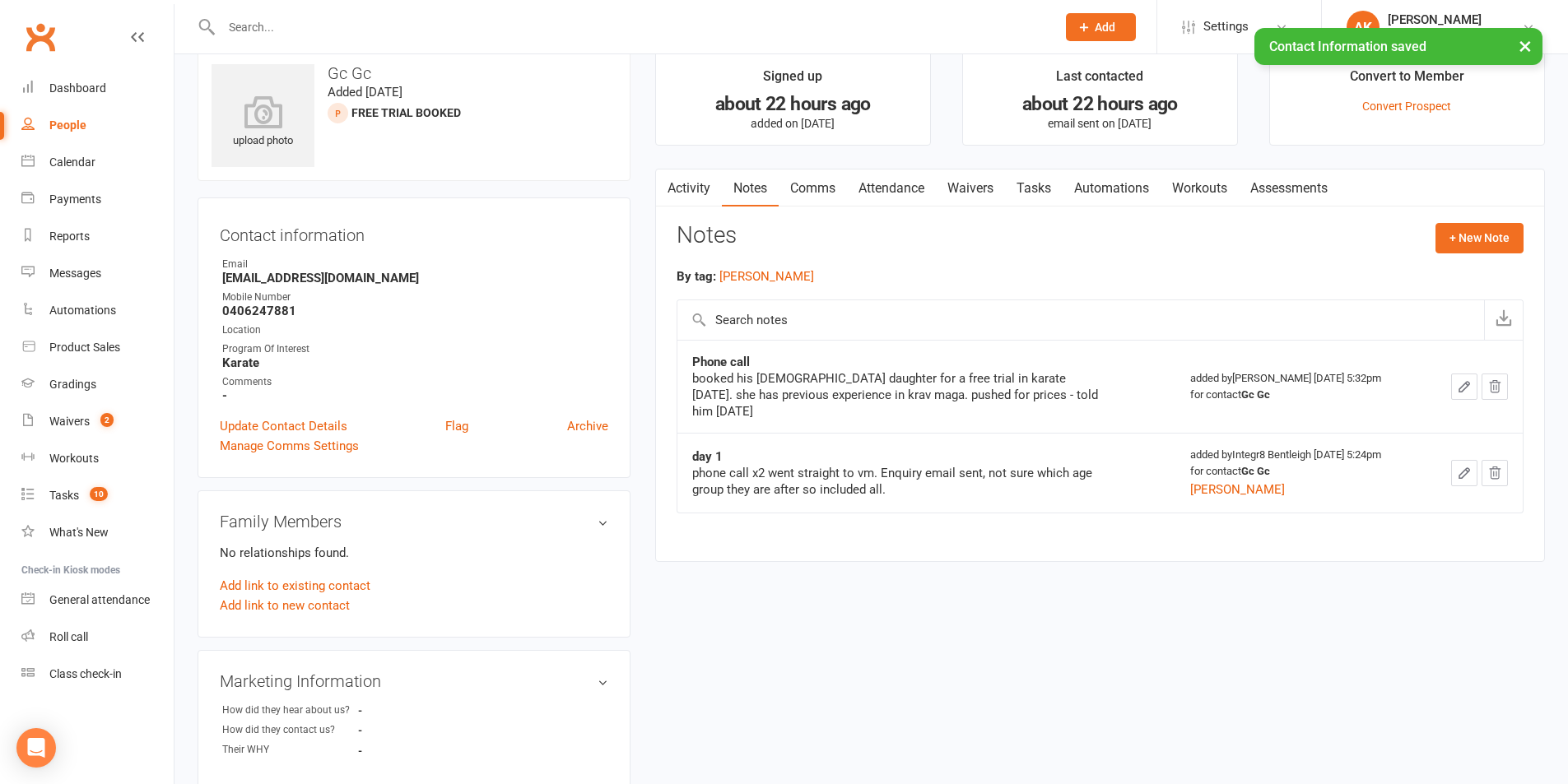
scroll to position [0, 0]
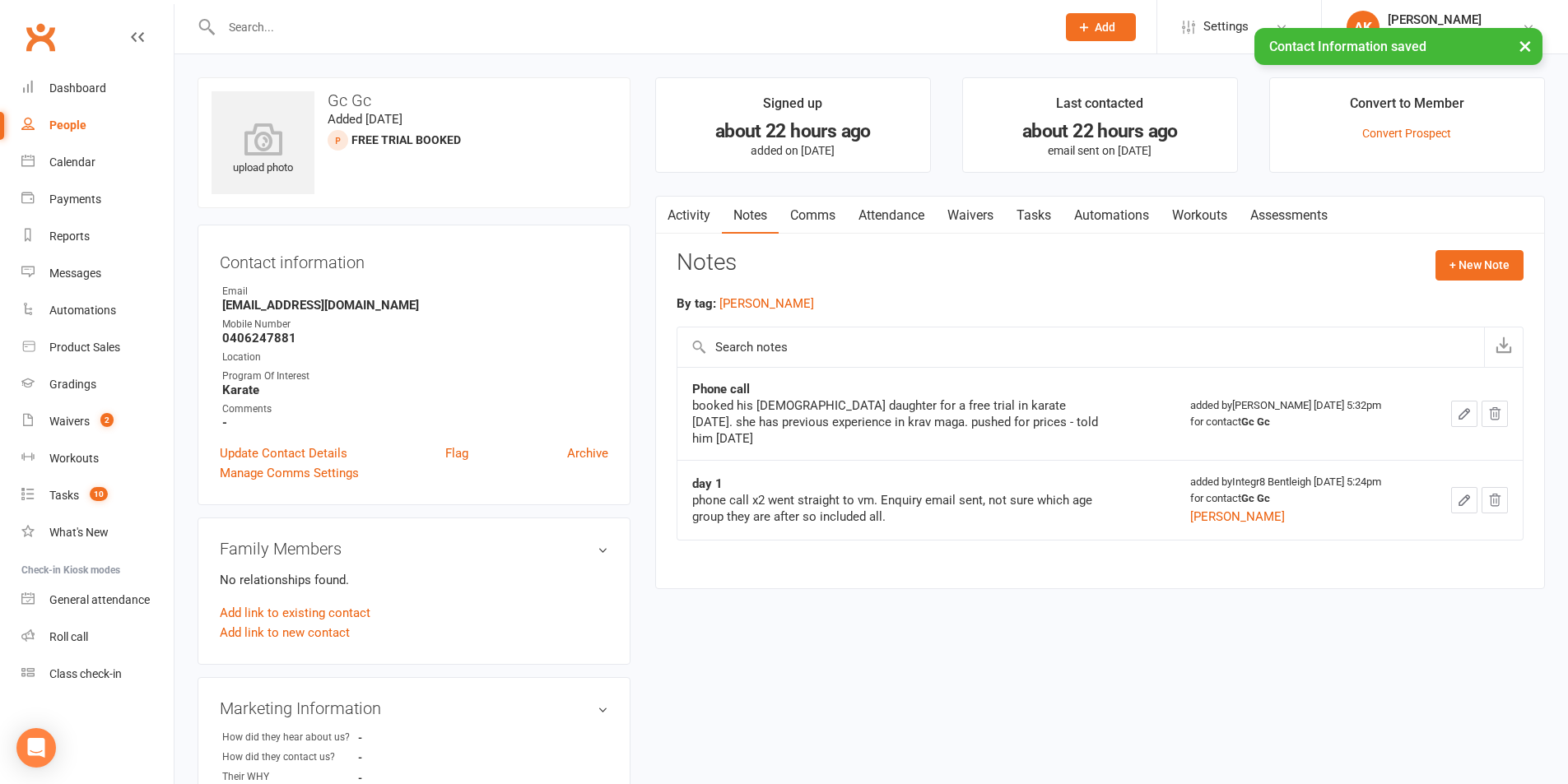
click at [367, 143] on span "Free Trial Booked prospect" at bounding box center [407, 140] width 110 height 13
click at [348, 99] on h3 "Gc Gc" at bounding box center [413, 101] width 405 height 18
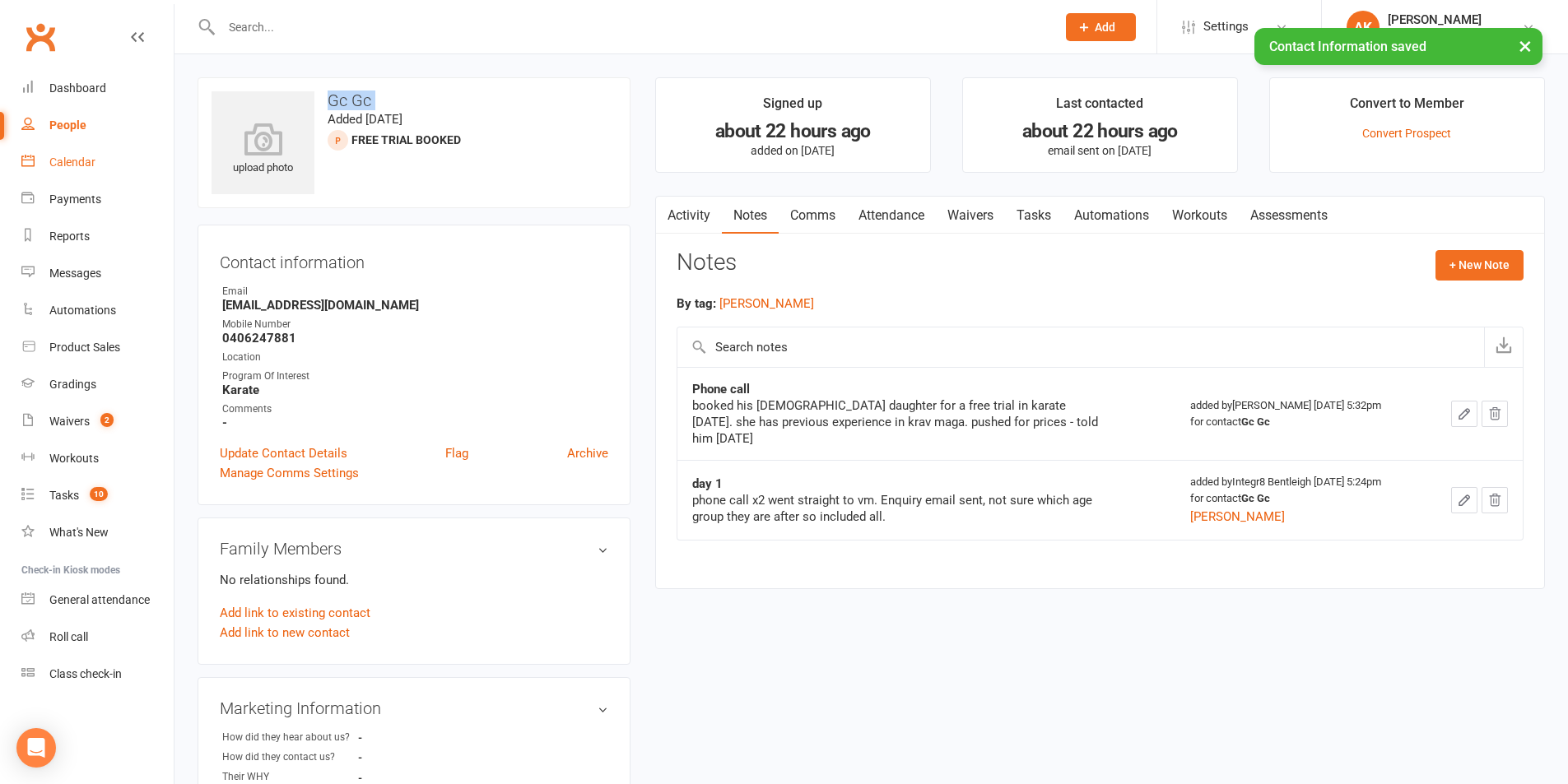
click at [93, 161] on div "Calendar" at bounding box center [71, 162] width 46 height 13
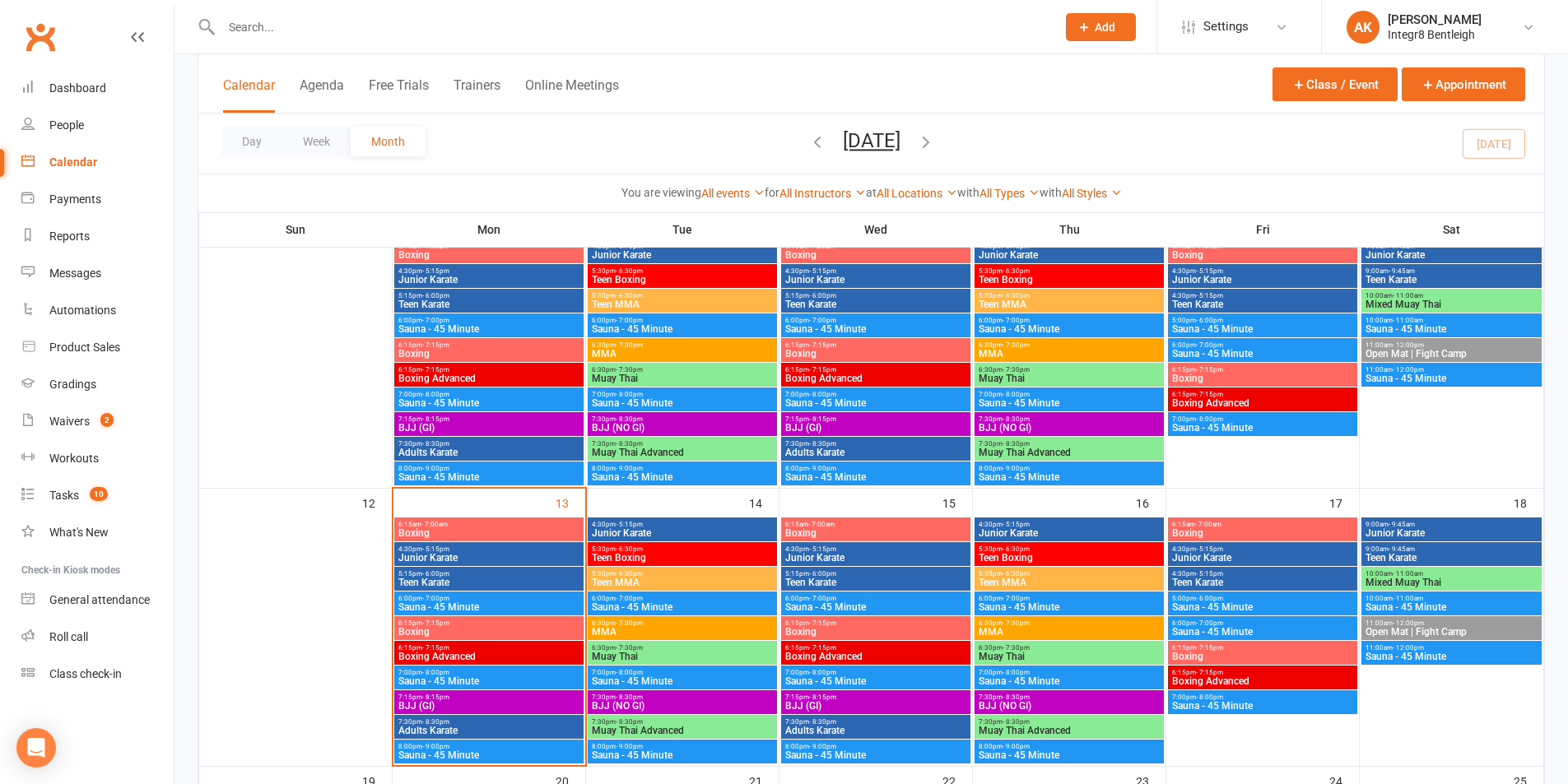
scroll to position [494, 0]
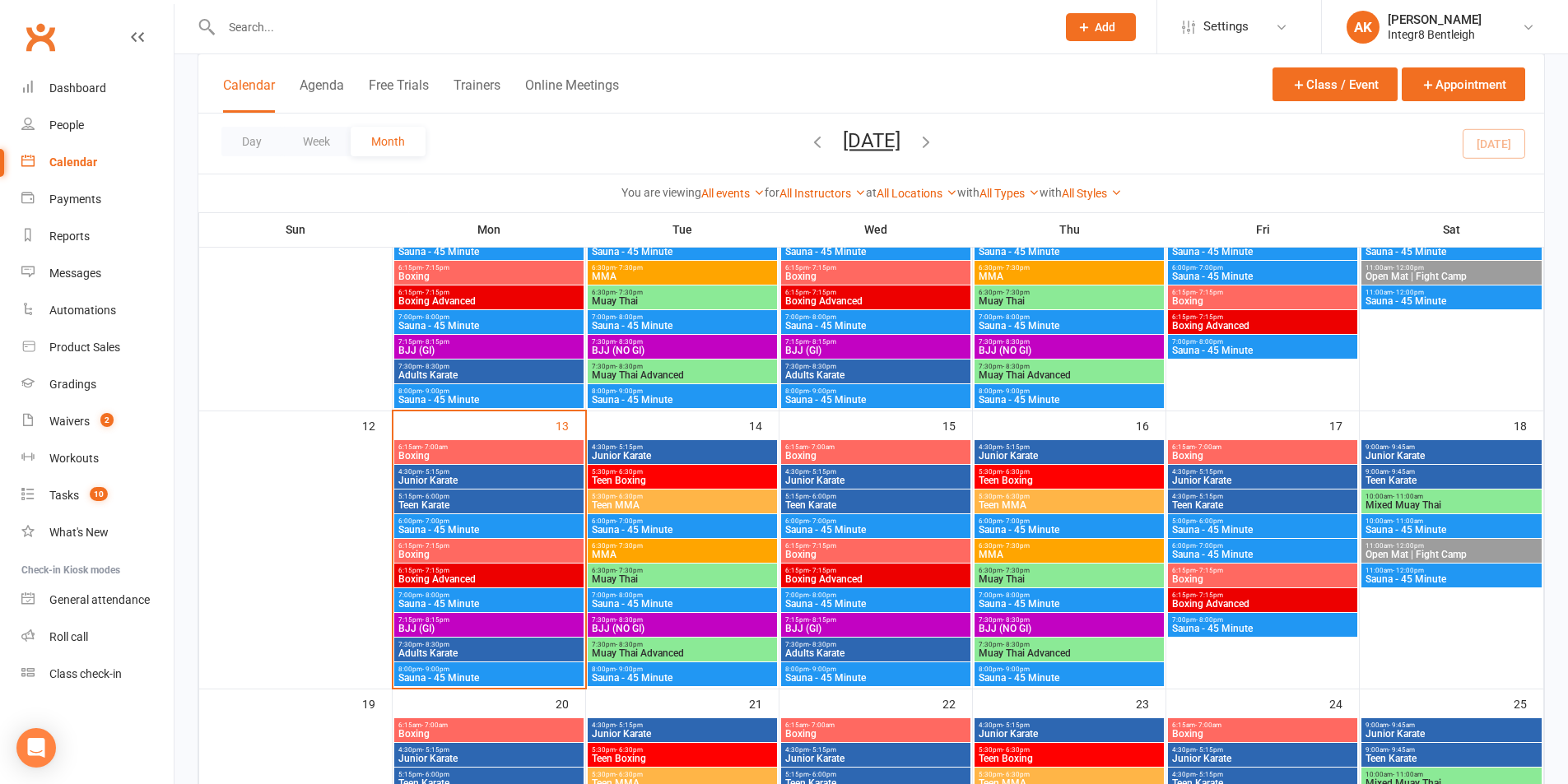
click at [636, 456] on span "Junior Karate" at bounding box center [683, 456] width 183 height 10
click at [337, 25] on input "text" at bounding box center [630, 27] width 828 height 23
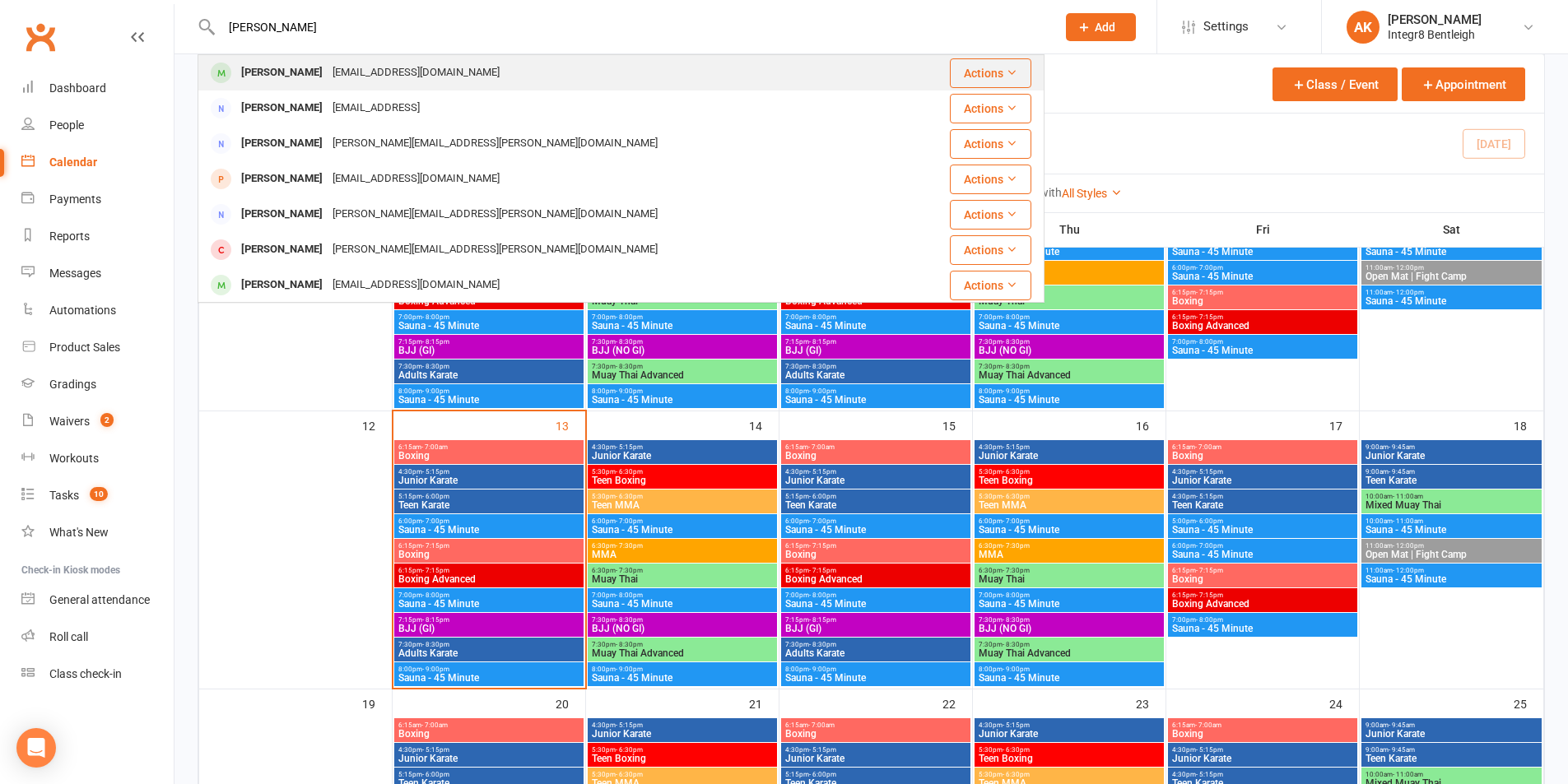
type input "lee trif"
click at [397, 63] on div "franktrifon@gmail.com" at bounding box center [416, 72] width 177 height 24
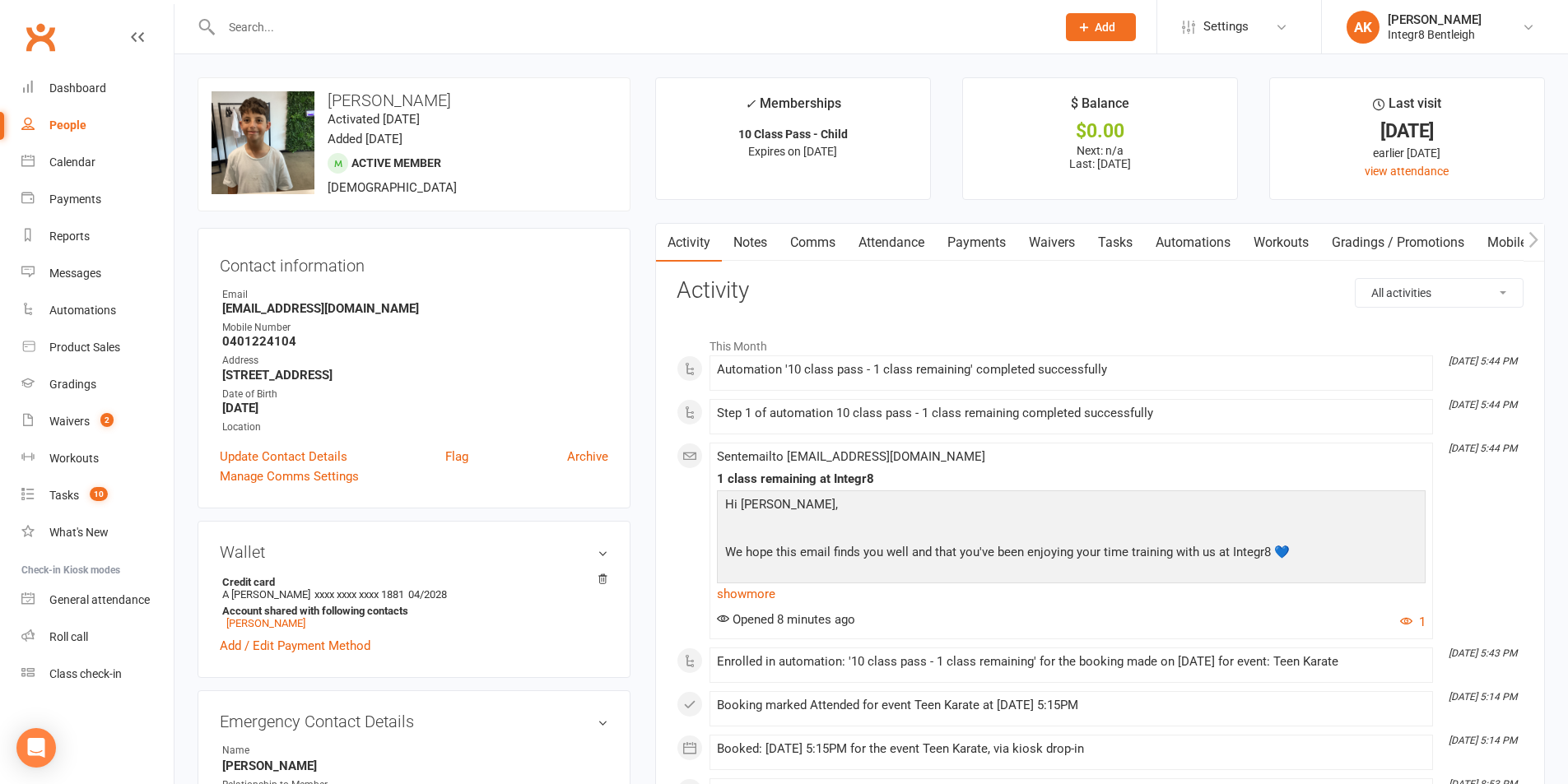
click at [747, 242] on link "Notes" at bounding box center [750, 243] width 57 height 38
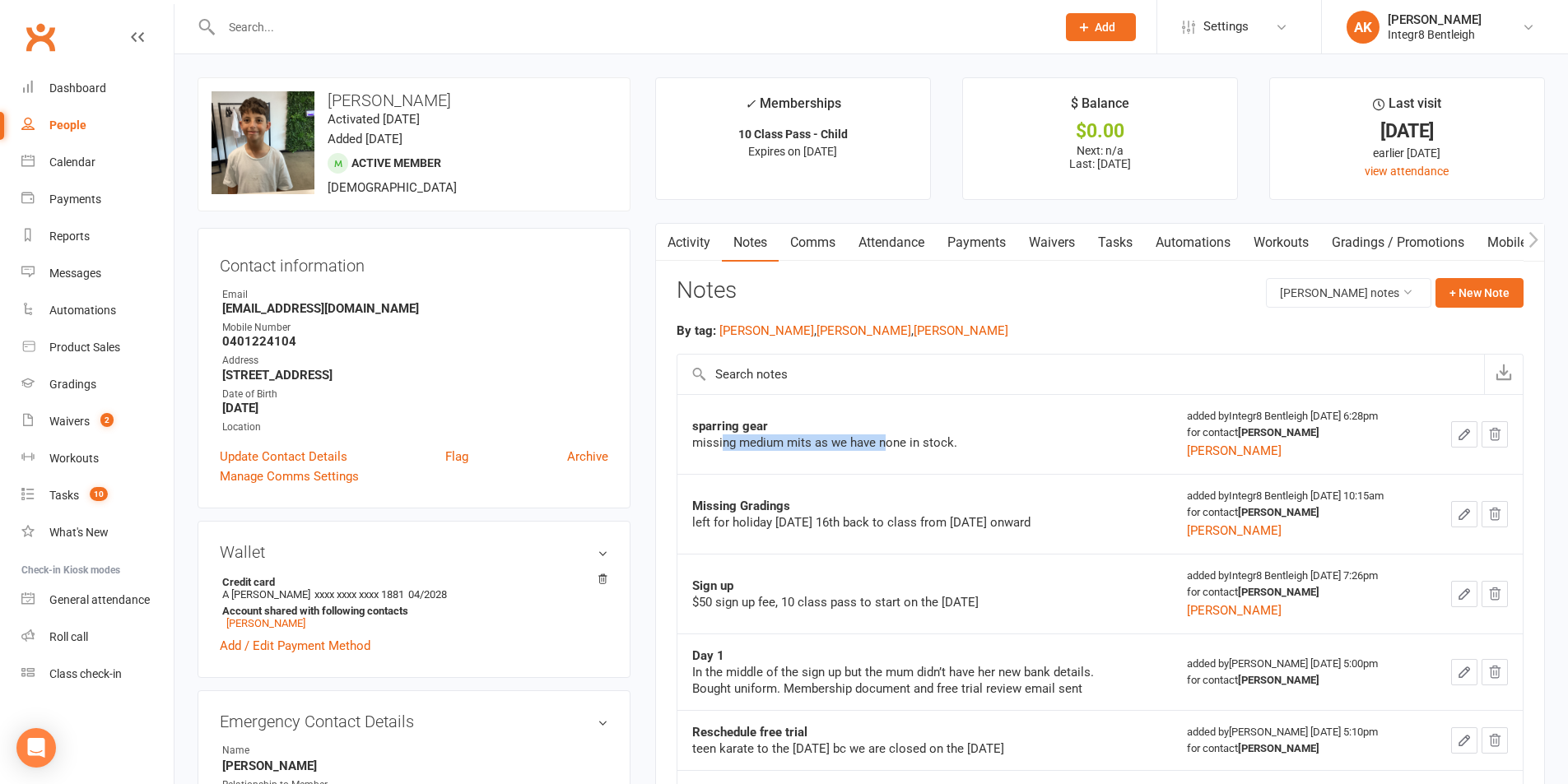
drag, startPoint x: 722, startPoint y: 435, endPoint x: 875, endPoint y: 424, distance: 153.4
click at [884, 431] on div "sparring gear missing medium mits as we have none in stock." at bounding box center [898, 435] width 412 height 33
click at [1471, 296] on button "+ New Note" at bounding box center [1479, 293] width 88 height 30
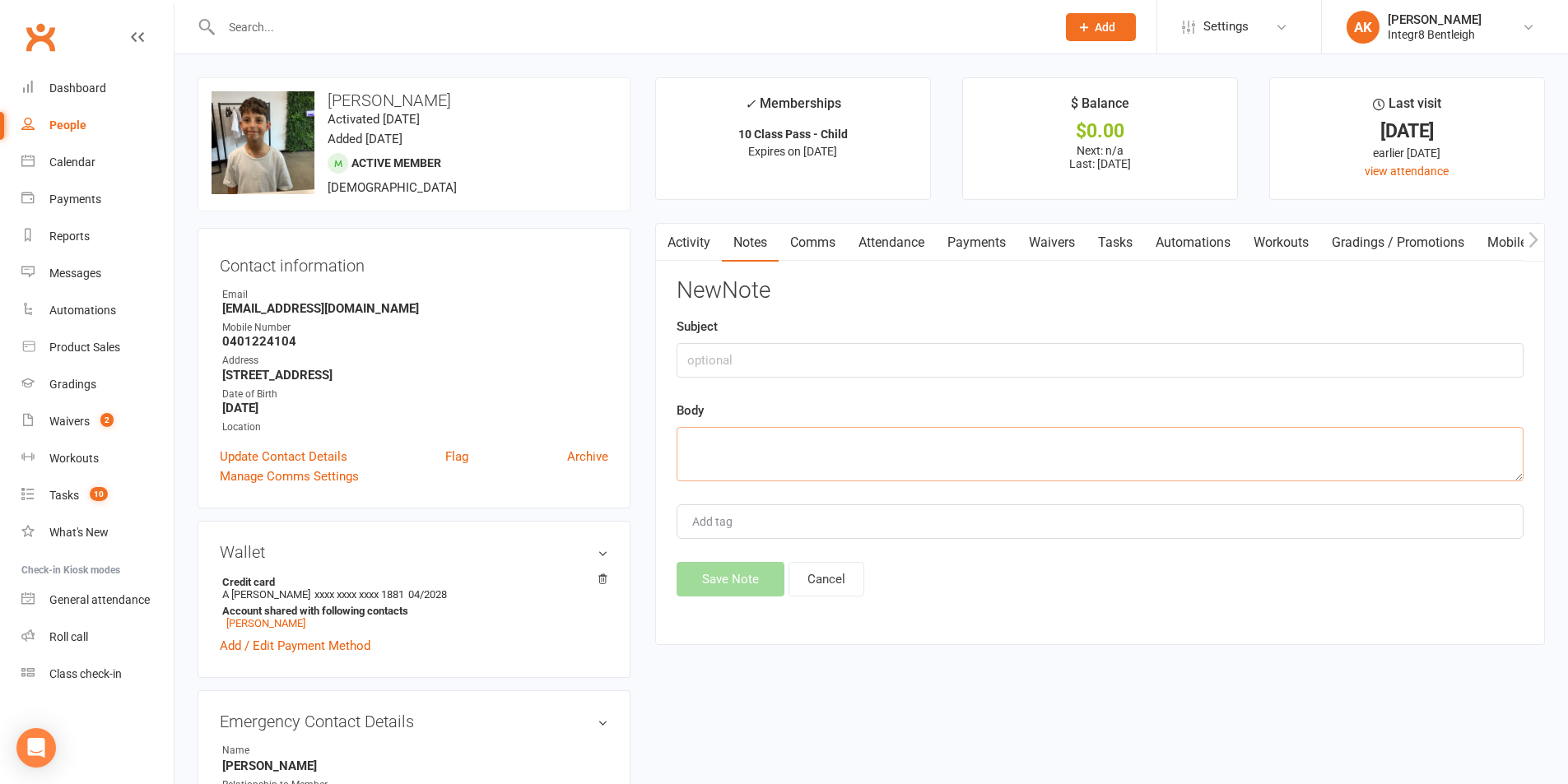
click at [722, 461] on textarea at bounding box center [1100, 454] width 847 height 54
type textarea "got M hand mits today paid via DD"
click at [777, 358] on input "text" at bounding box center [1100, 361] width 847 height 35
type input "purchased hand mits"
click at [732, 576] on button "Save Note" at bounding box center [731, 579] width 108 height 35
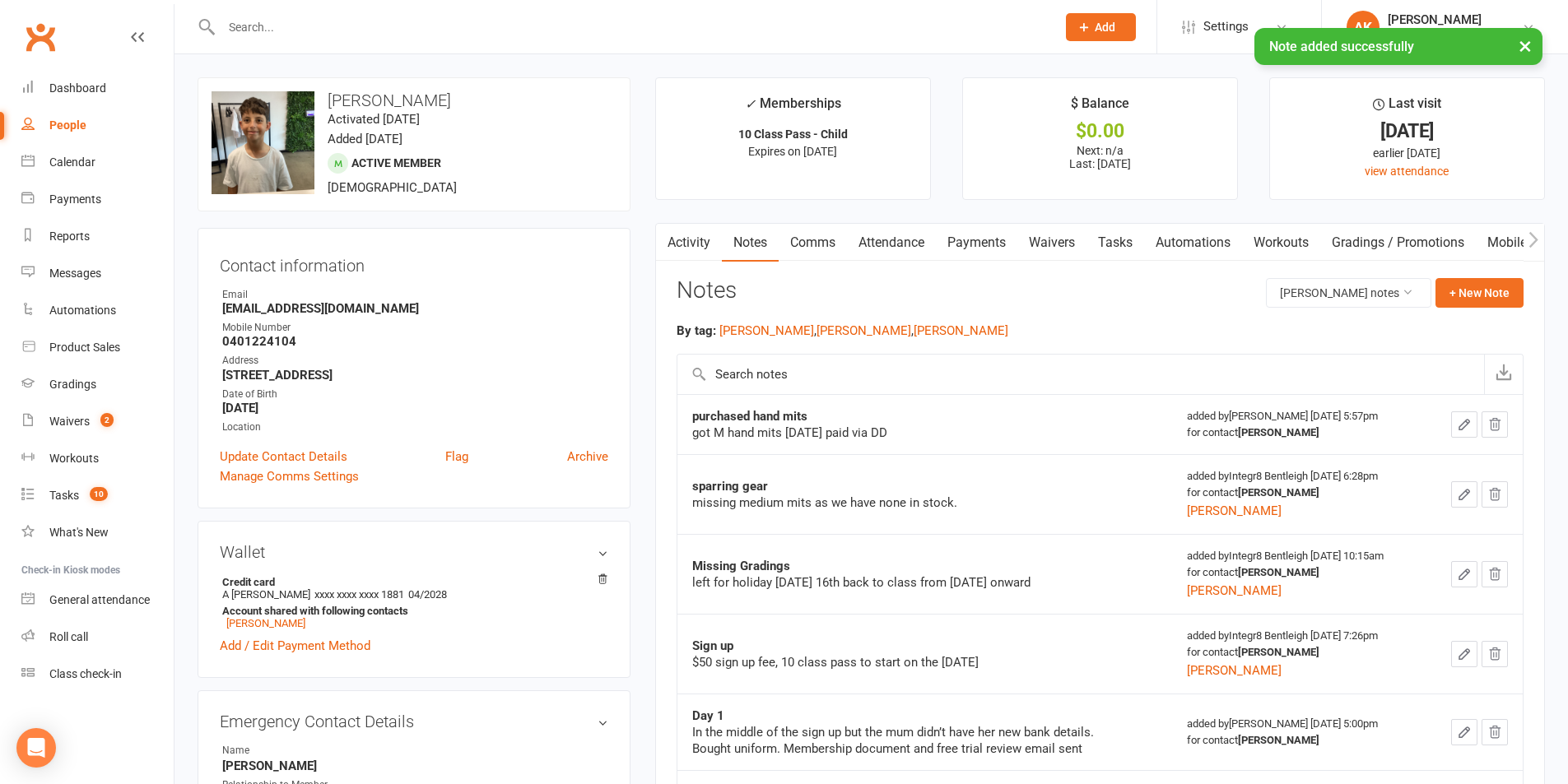
click at [688, 248] on link "Activity" at bounding box center [688, 243] width 66 height 38
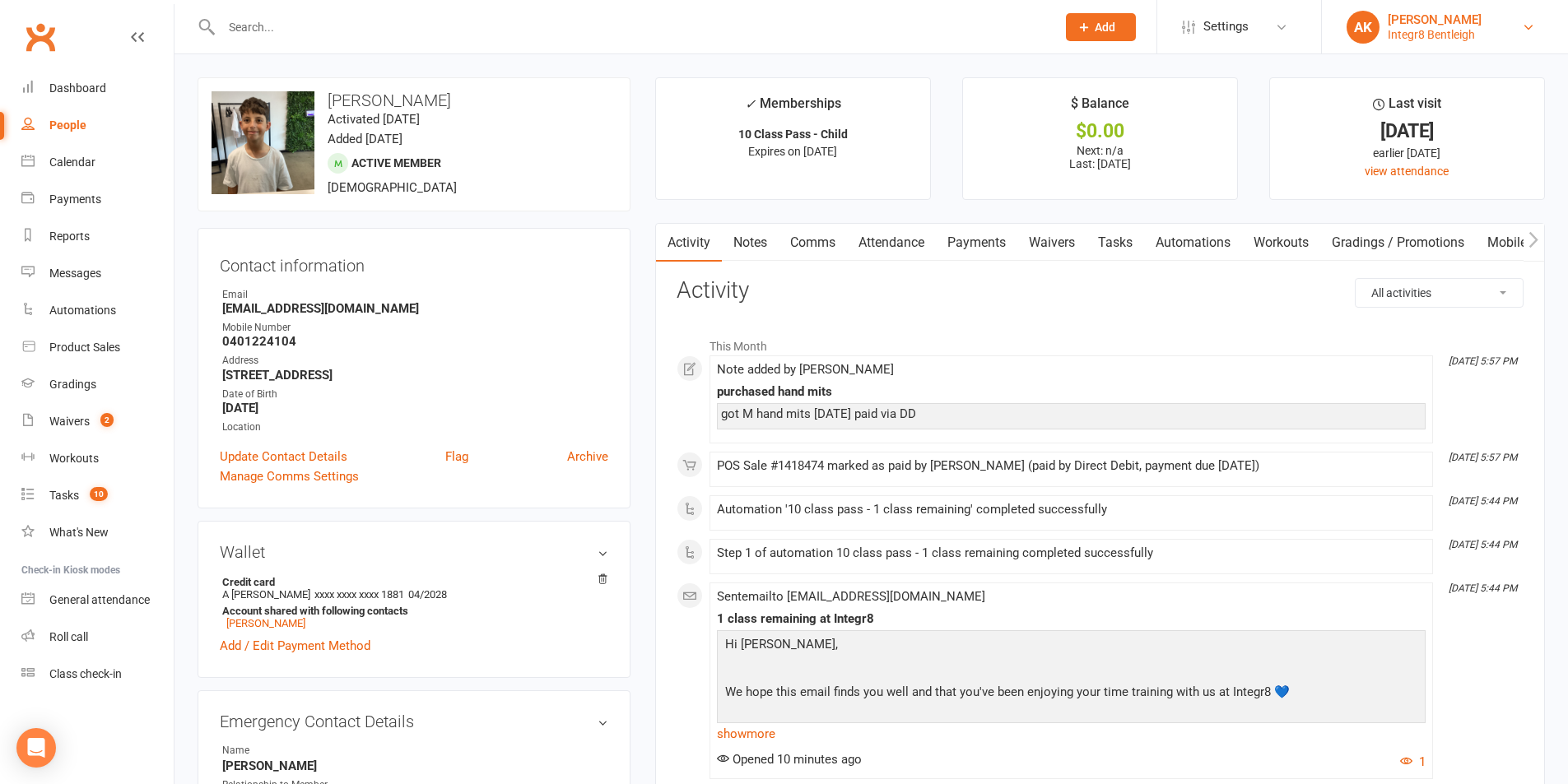
click at [1405, 31] on div "Integr8 Bentleigh" at bounding box center [1434, 35] width 94 height 15
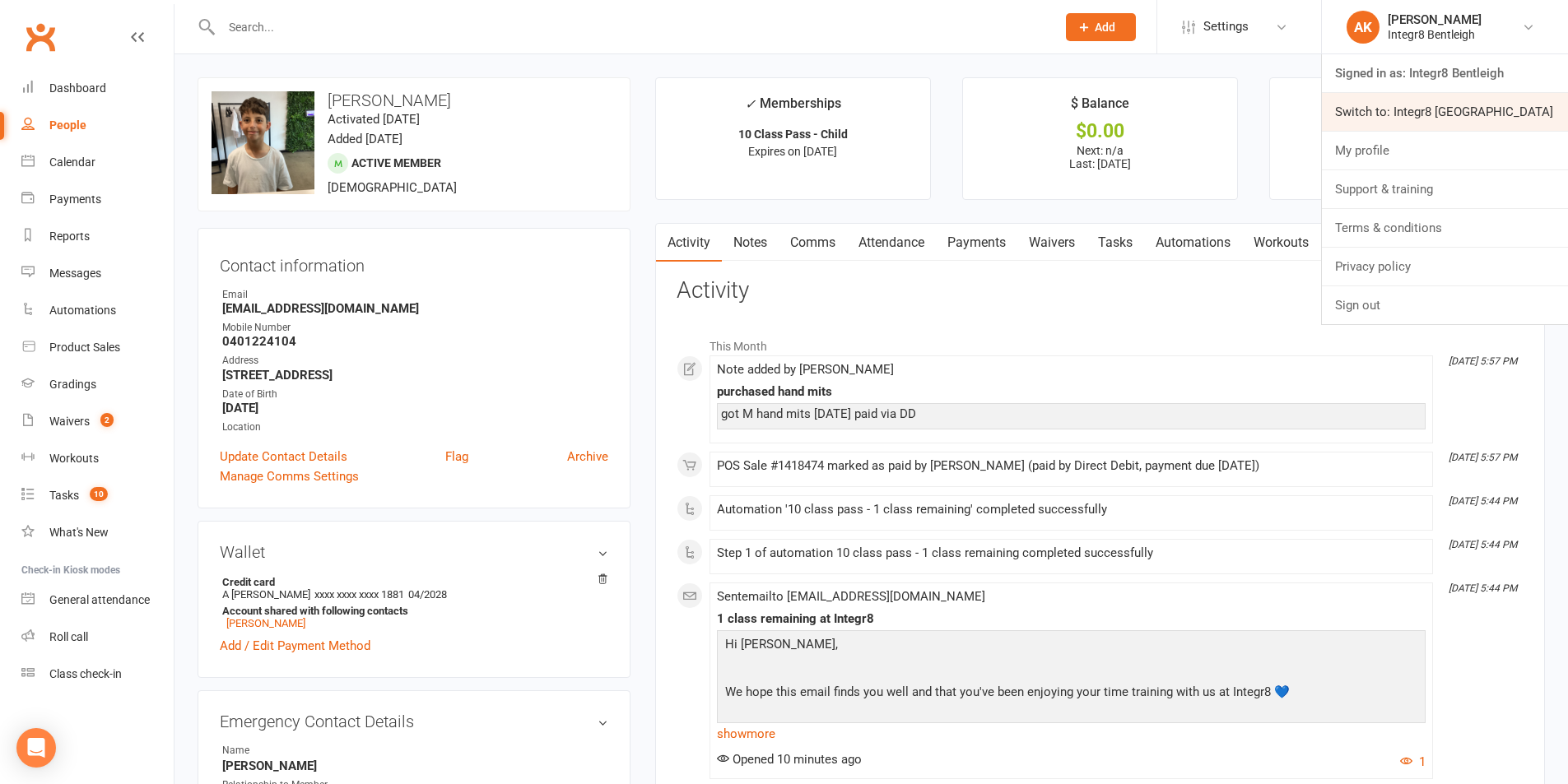
click at [1418, 120] on link "Switch to: Integr8 [GEOGRAPHIC_DATA]" at bounding box center [1445, 112] width 246 height 38
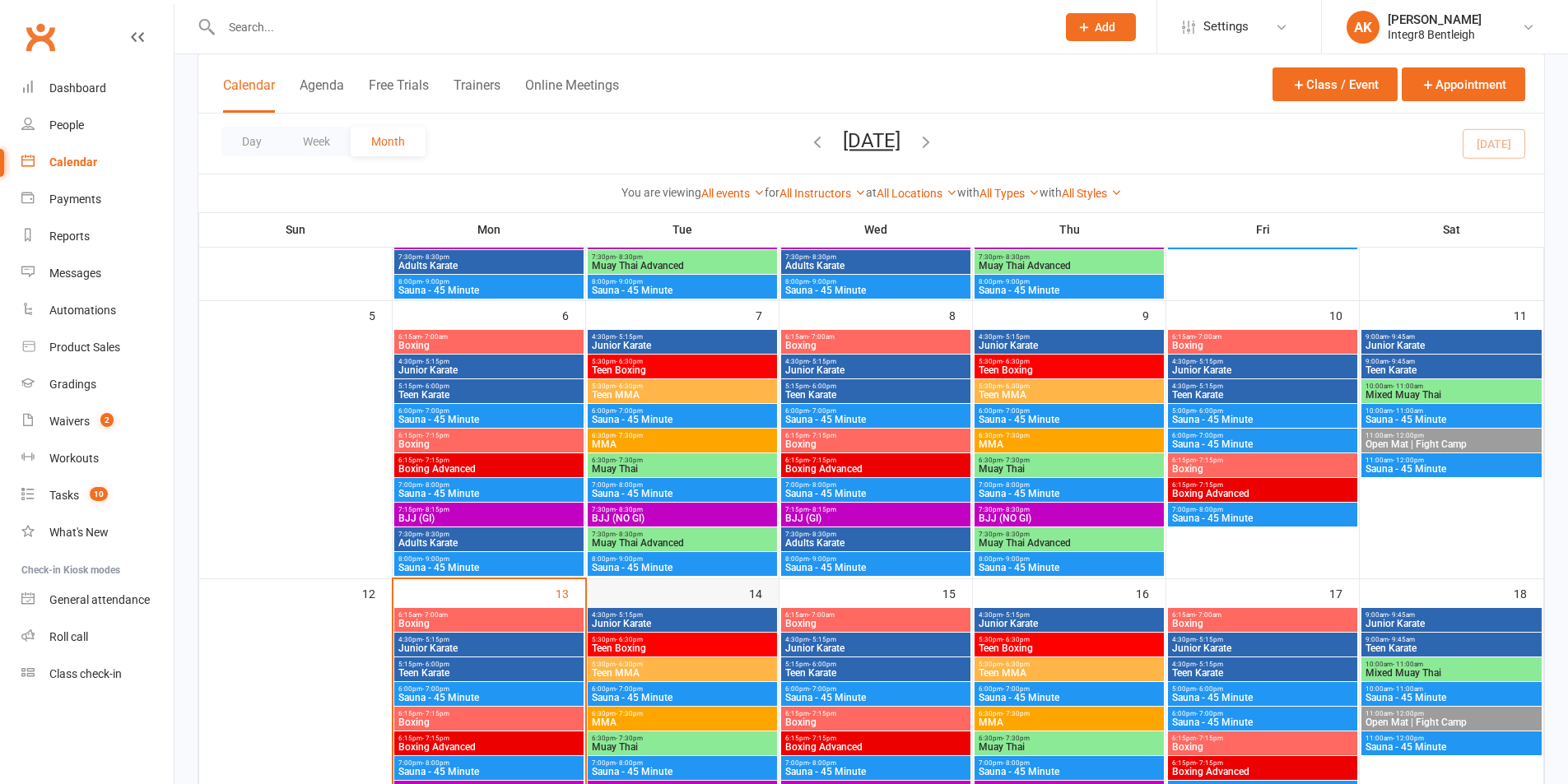
scroll to position [329, 0]
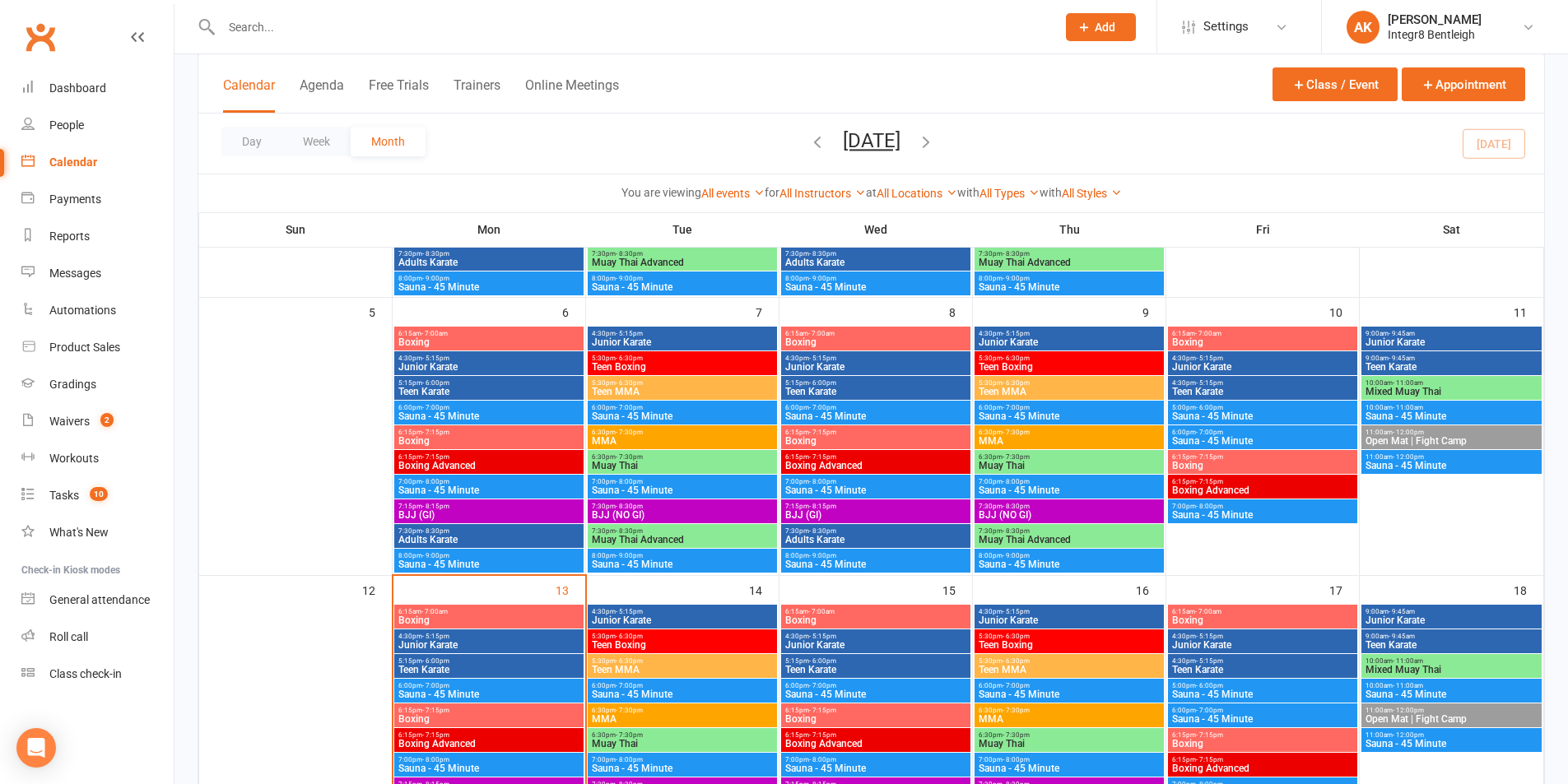
click at [657, 620] on span "Junior Karate" at bounding box center [683, 620] width 183 height 10
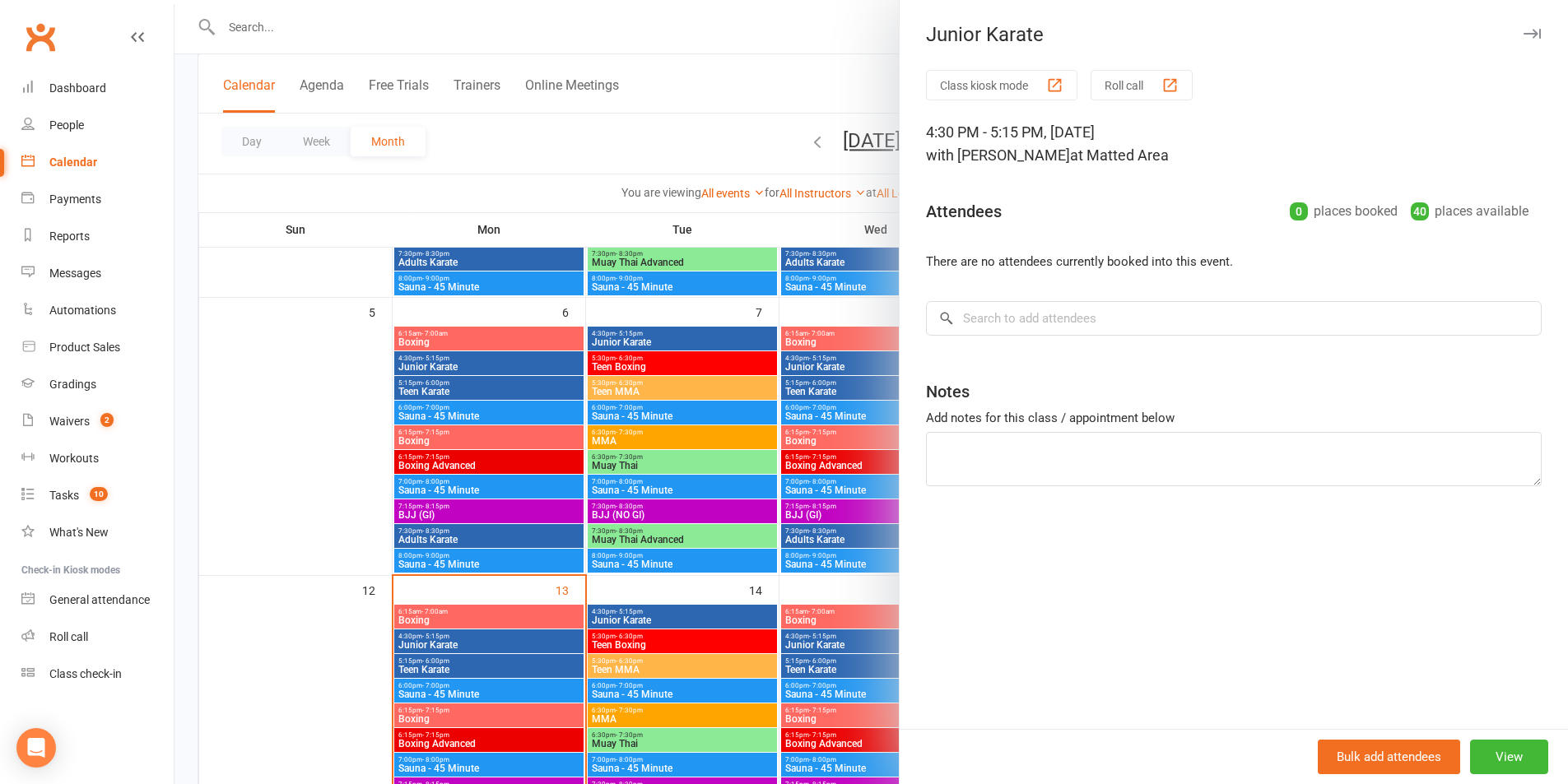
click at [705, 93] on div at bounding box center [871, 392] width 1393 height 784
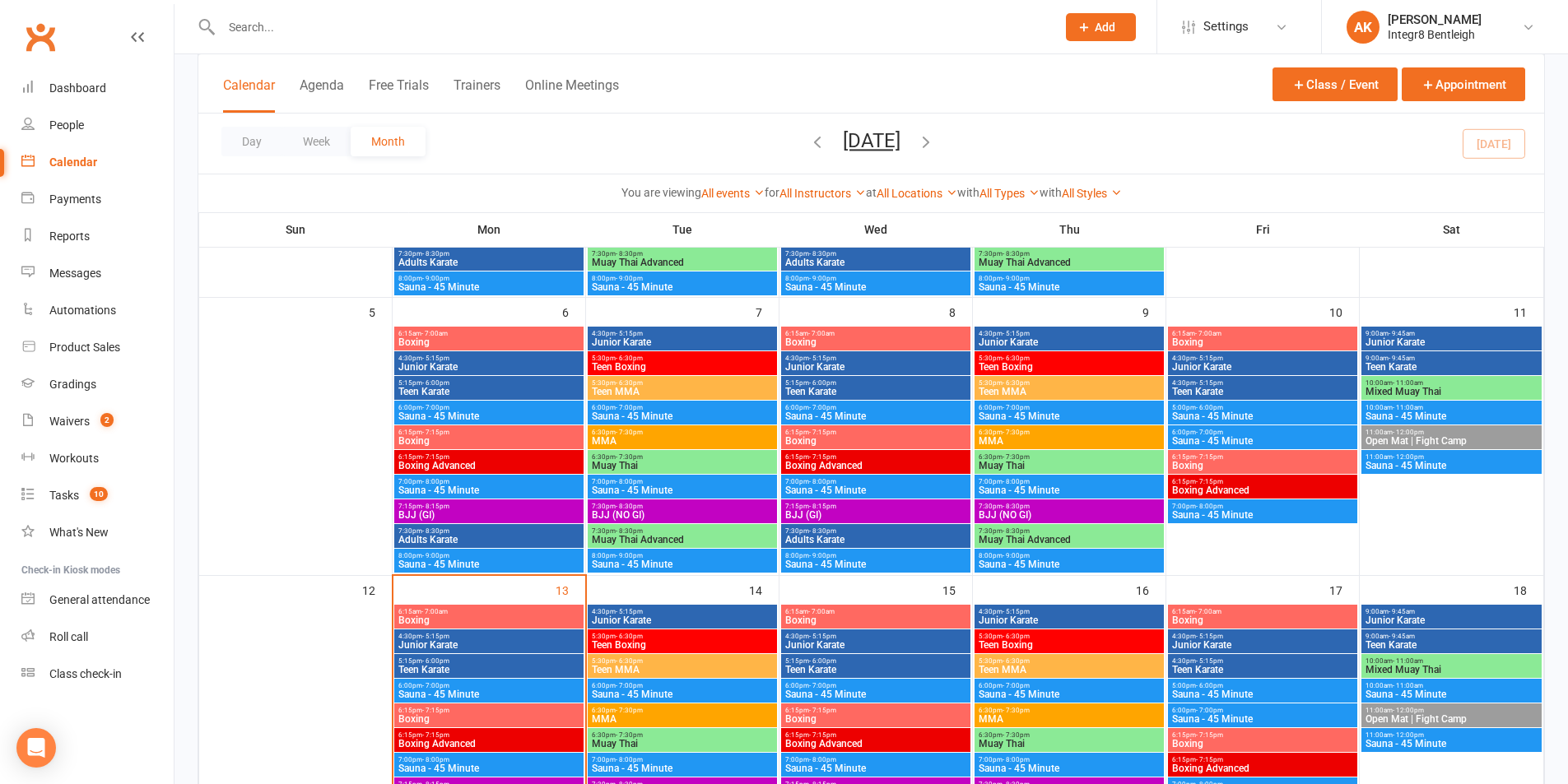
click at [867, 643] on span "Junior Karate" at bounding box center [875, 645] width 183 height 10
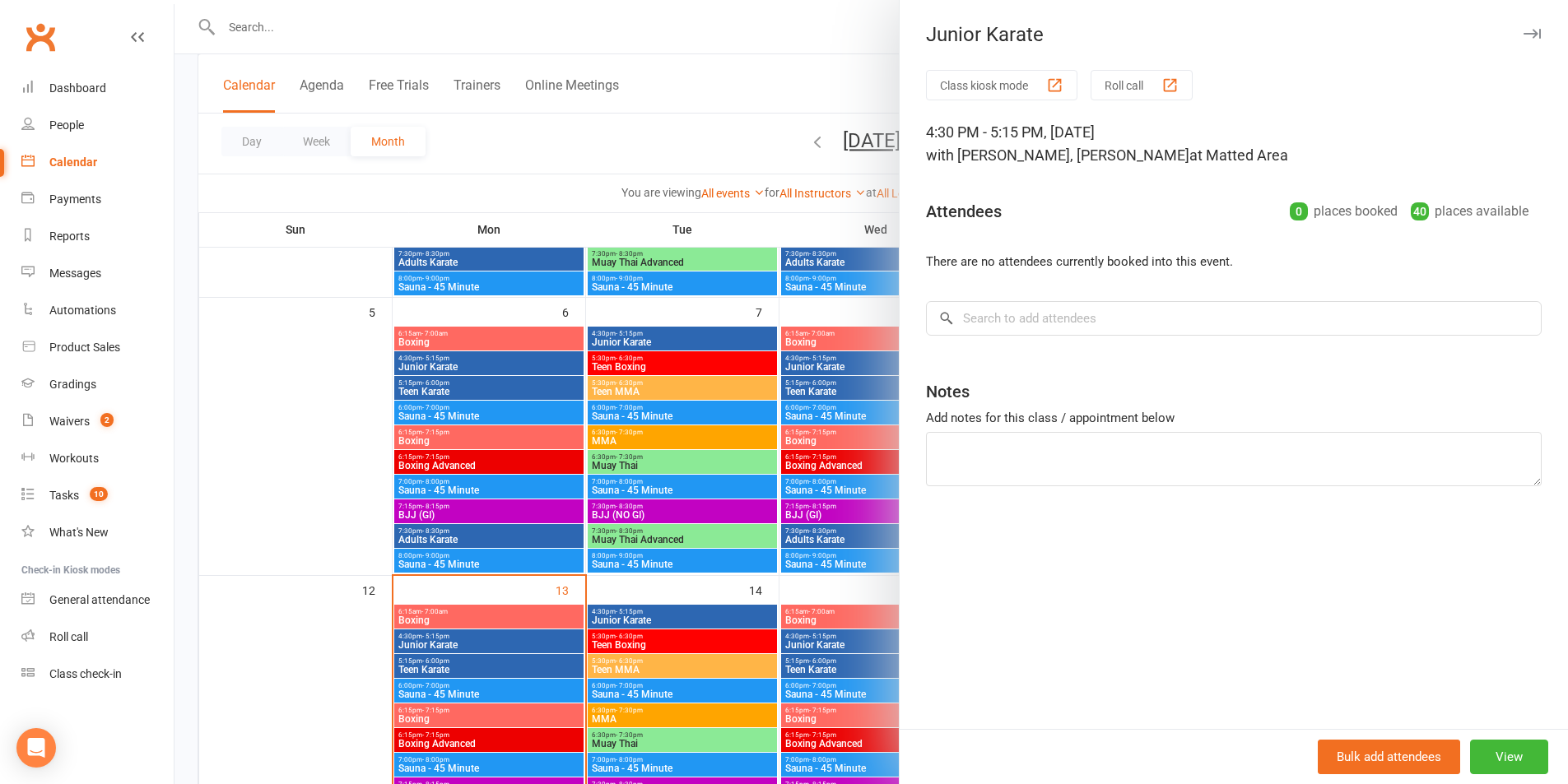
click at [713, 124] on div at bounding box center [871, 392] width 1393 height 784
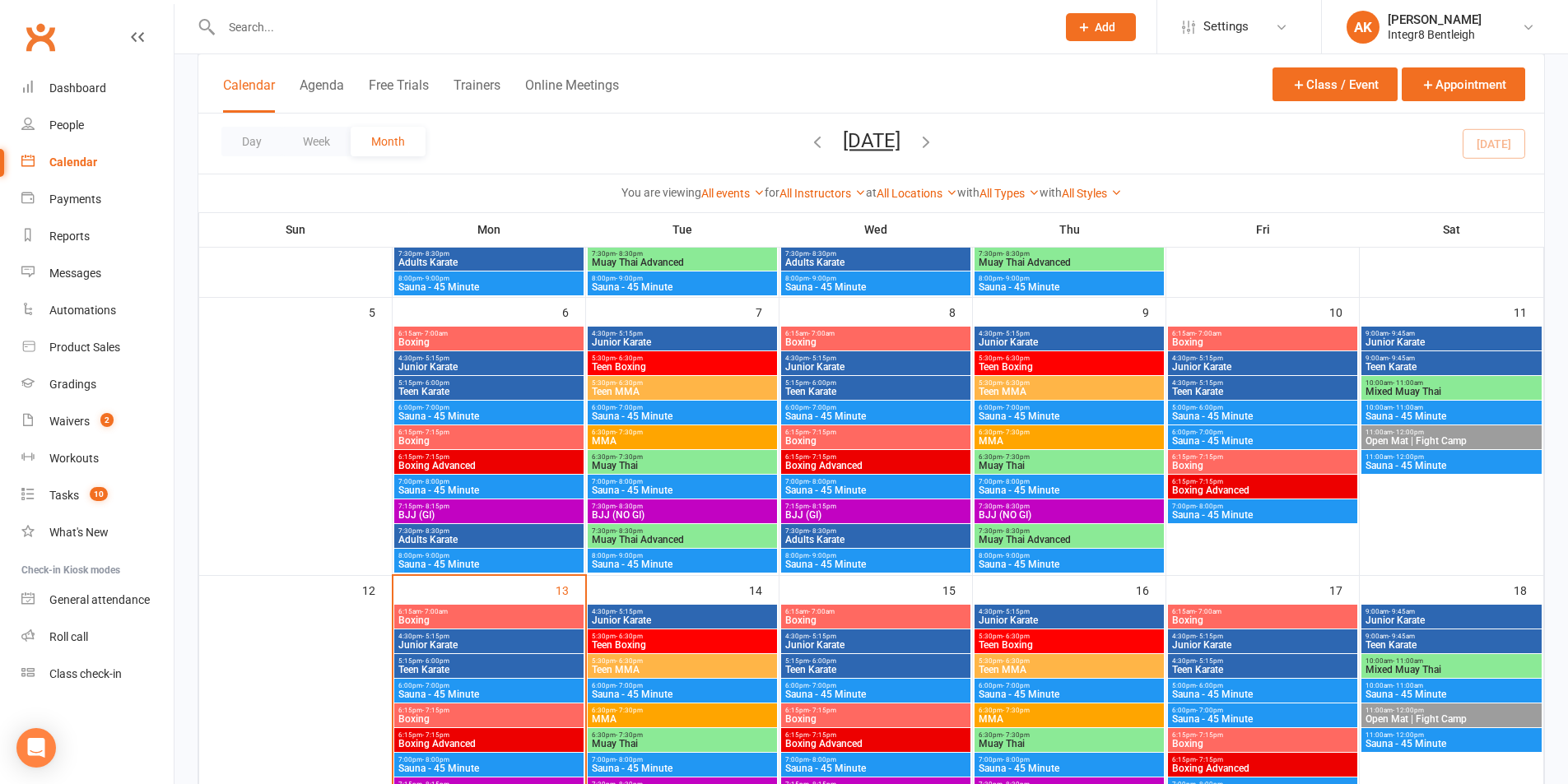
click at [1013, 615] on span "Junior Karate" at bounding box center [1069, 620] width 183 height 10
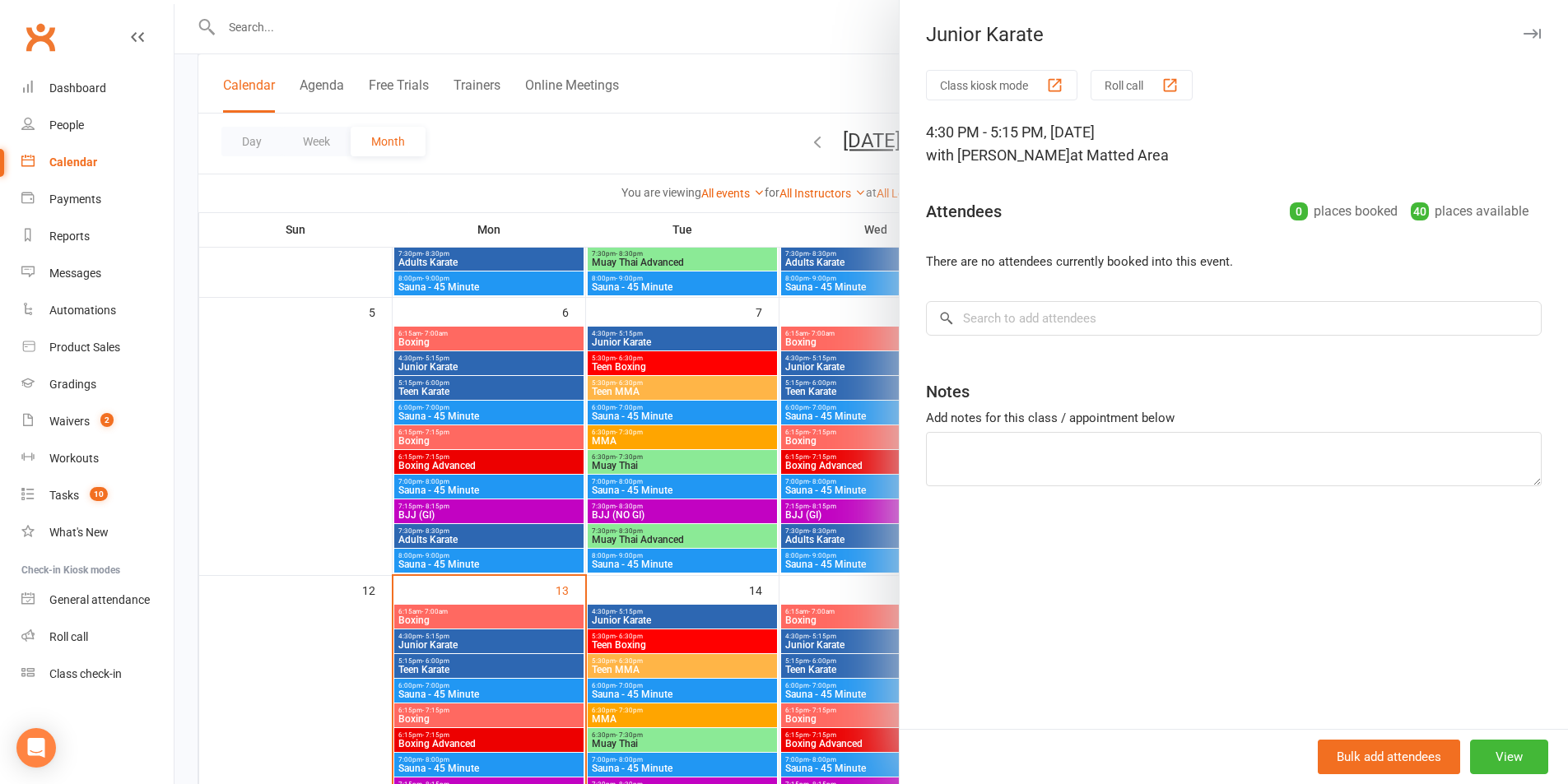
click at [716, 131] on div at bounding box center [871, 392] width 1393 height 784
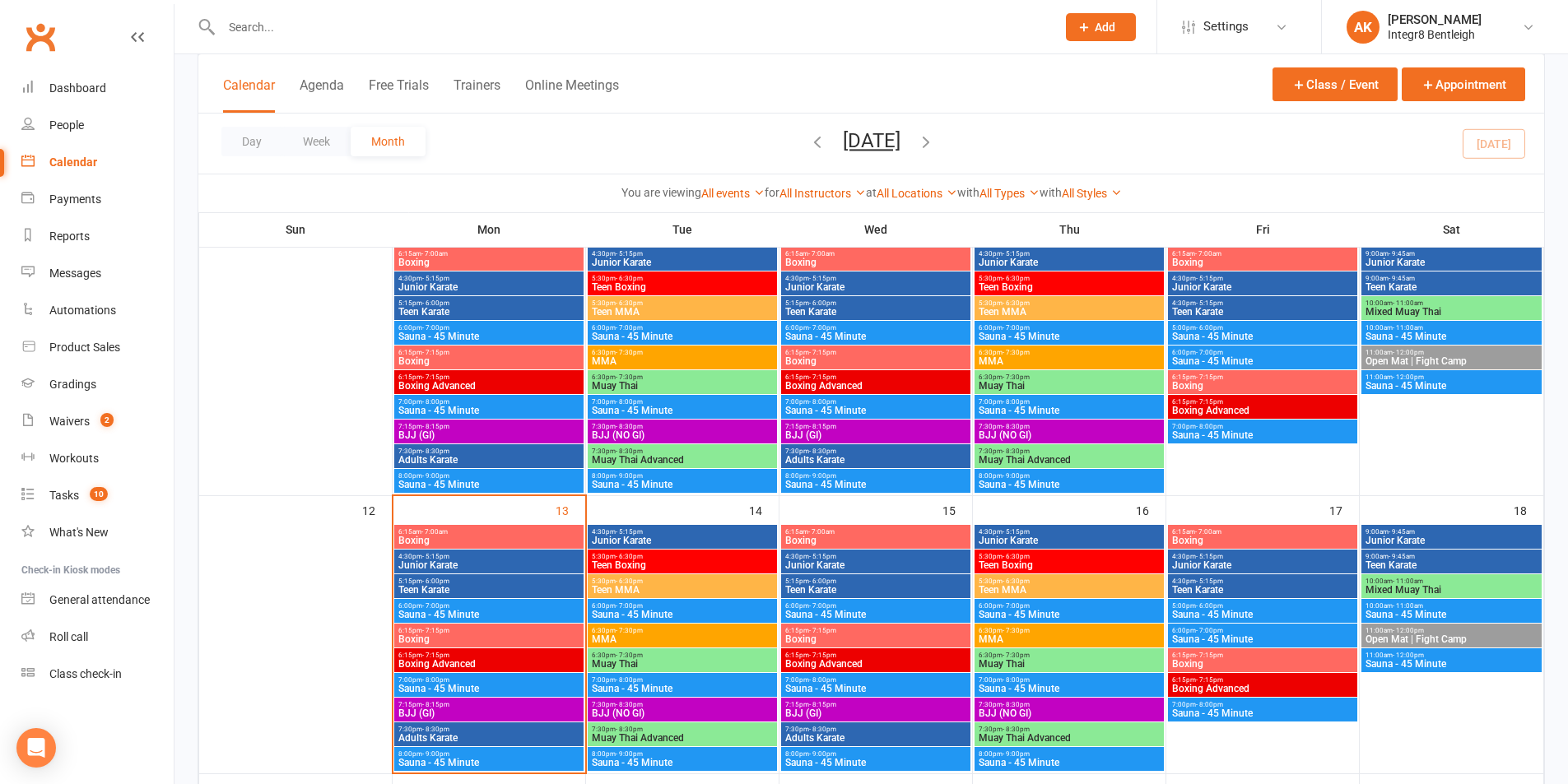
scroll to position [494, 0]
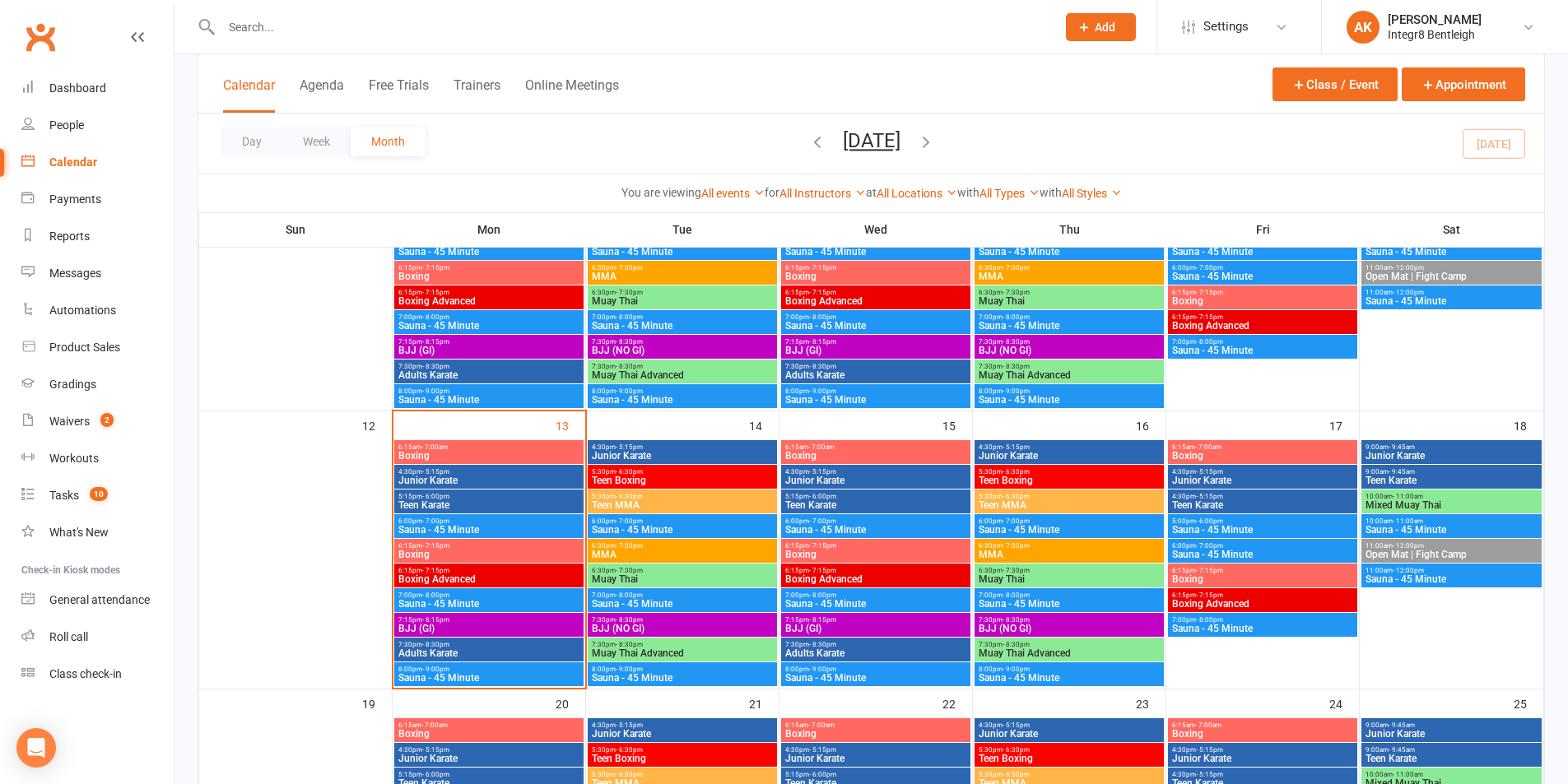
click at [1207, 476] on span "Junior Karate" at bounding box center [1263, 481] width 183 height 10
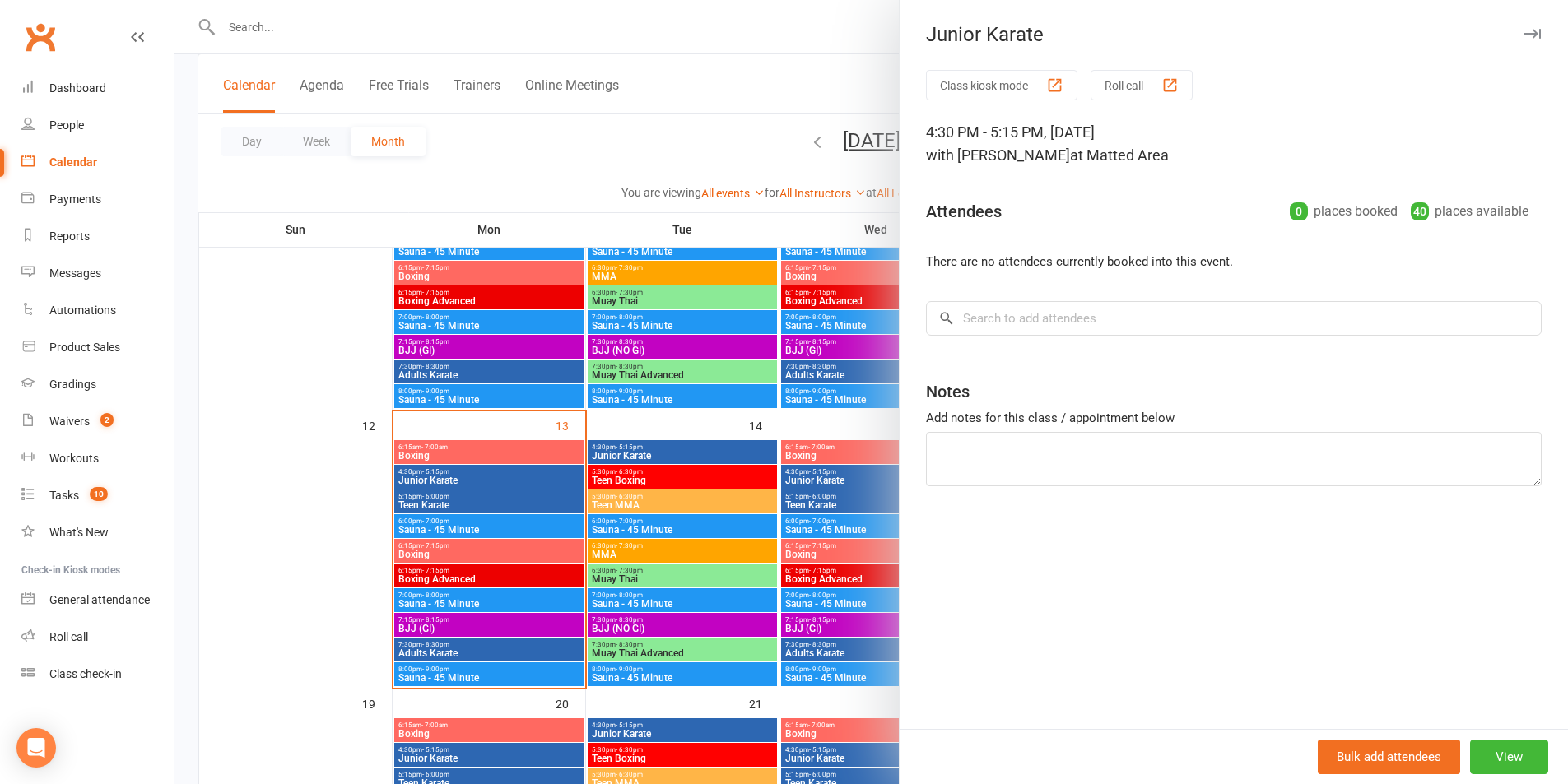
click at [769, 47] on div at bounding box center [871, 392] width 1393 height 784
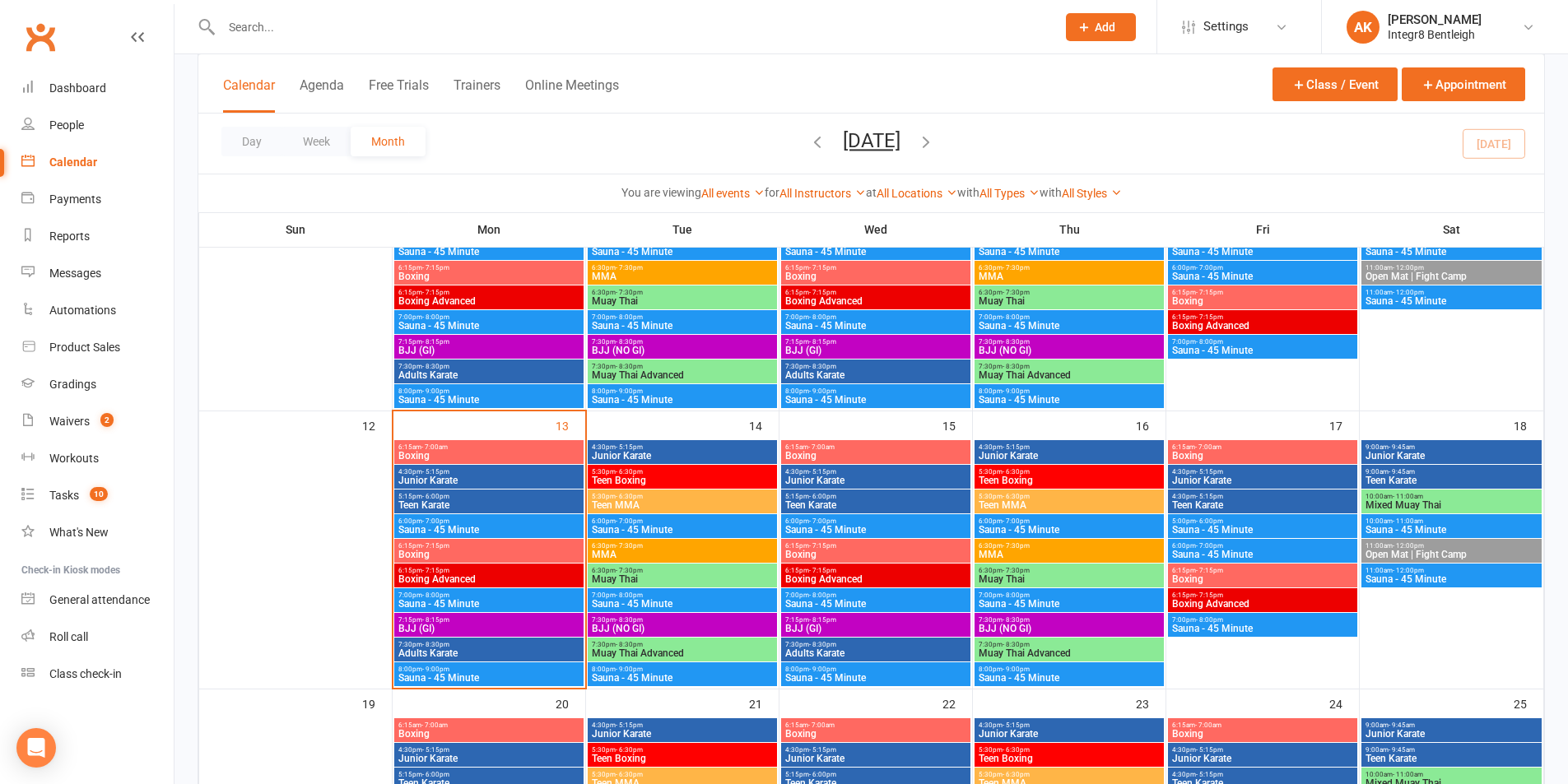
click at [1399, 462] on div "9:00am - 9:45am Junior Karate" at bounding box center [1451, 452] width 180 height 24
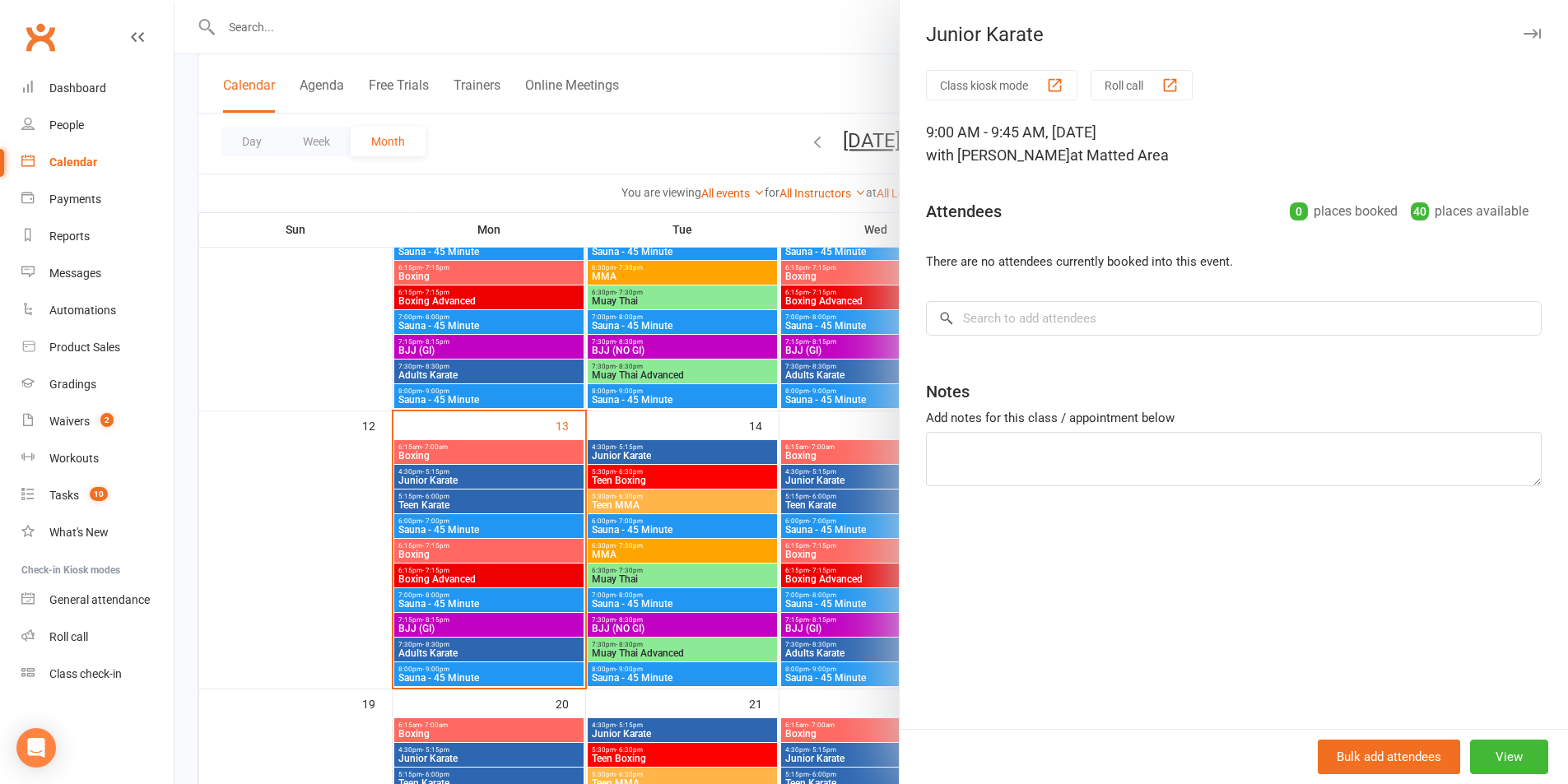
click at [769, 69] on div at bounding box center [871, 392] width 1393 height 784
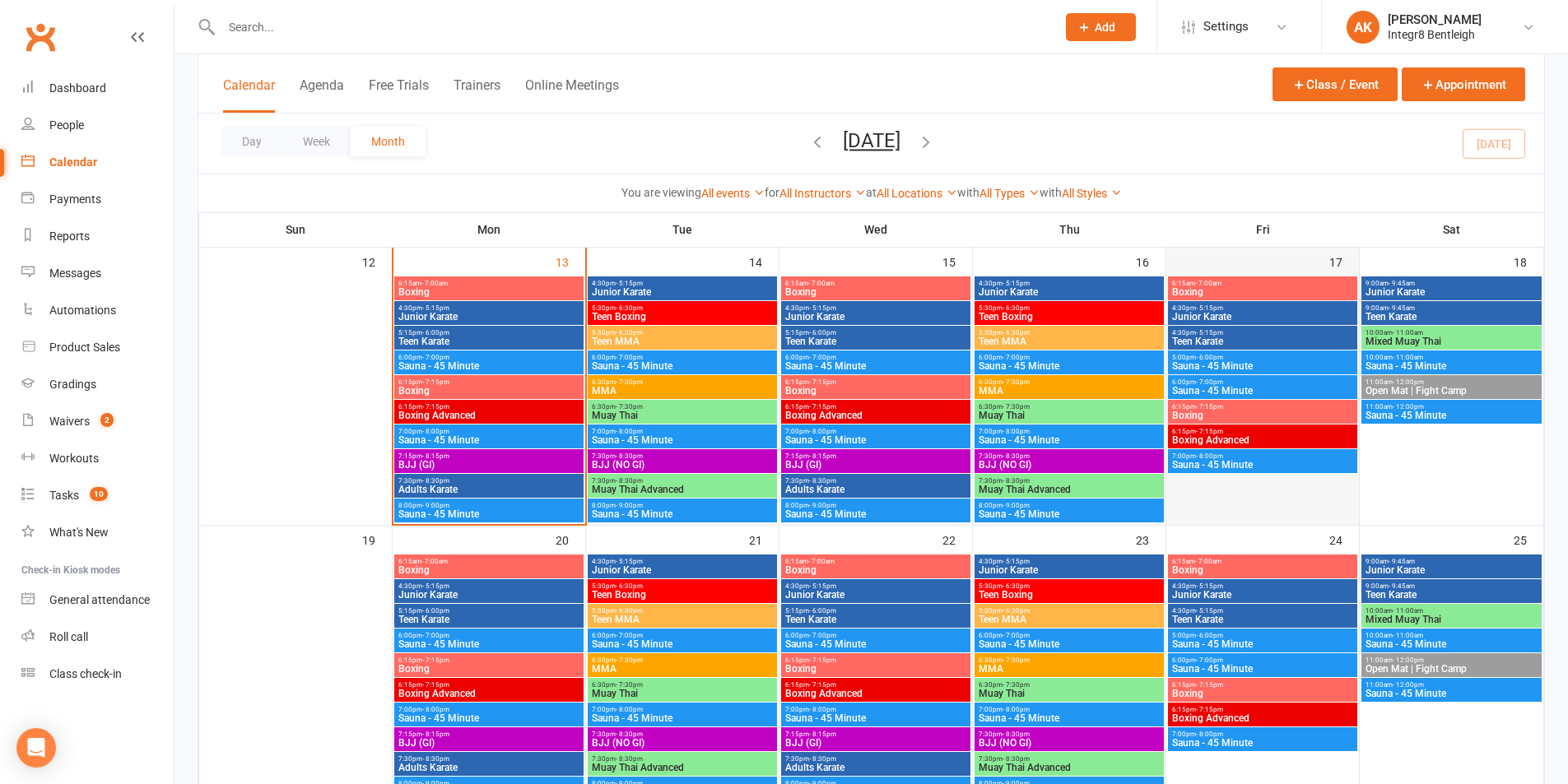
scroll to position [658, 0]
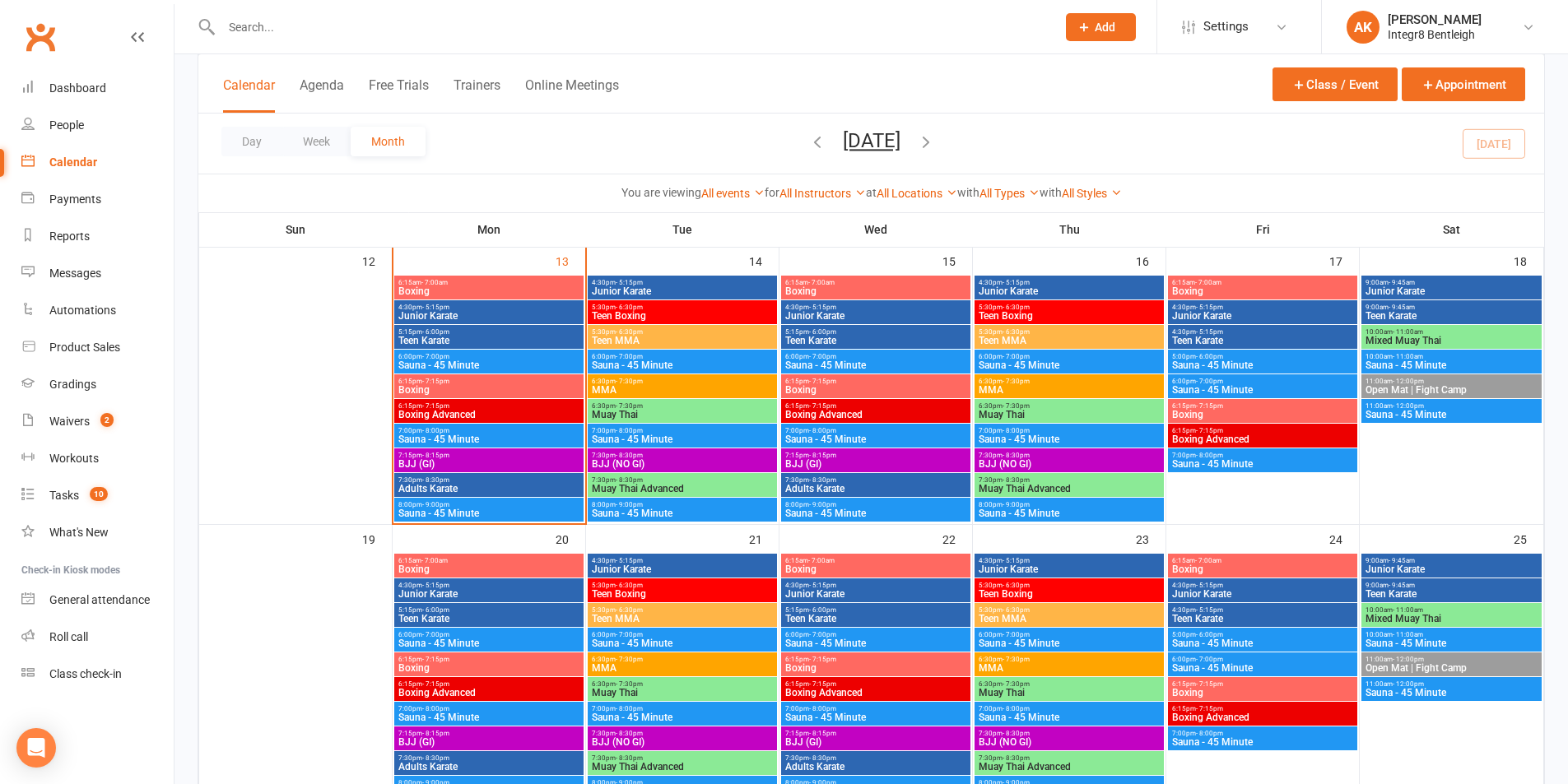
click at [1289, 596] on span "Junior Karate" at bounding box center [1263, 594] width 183 height 10
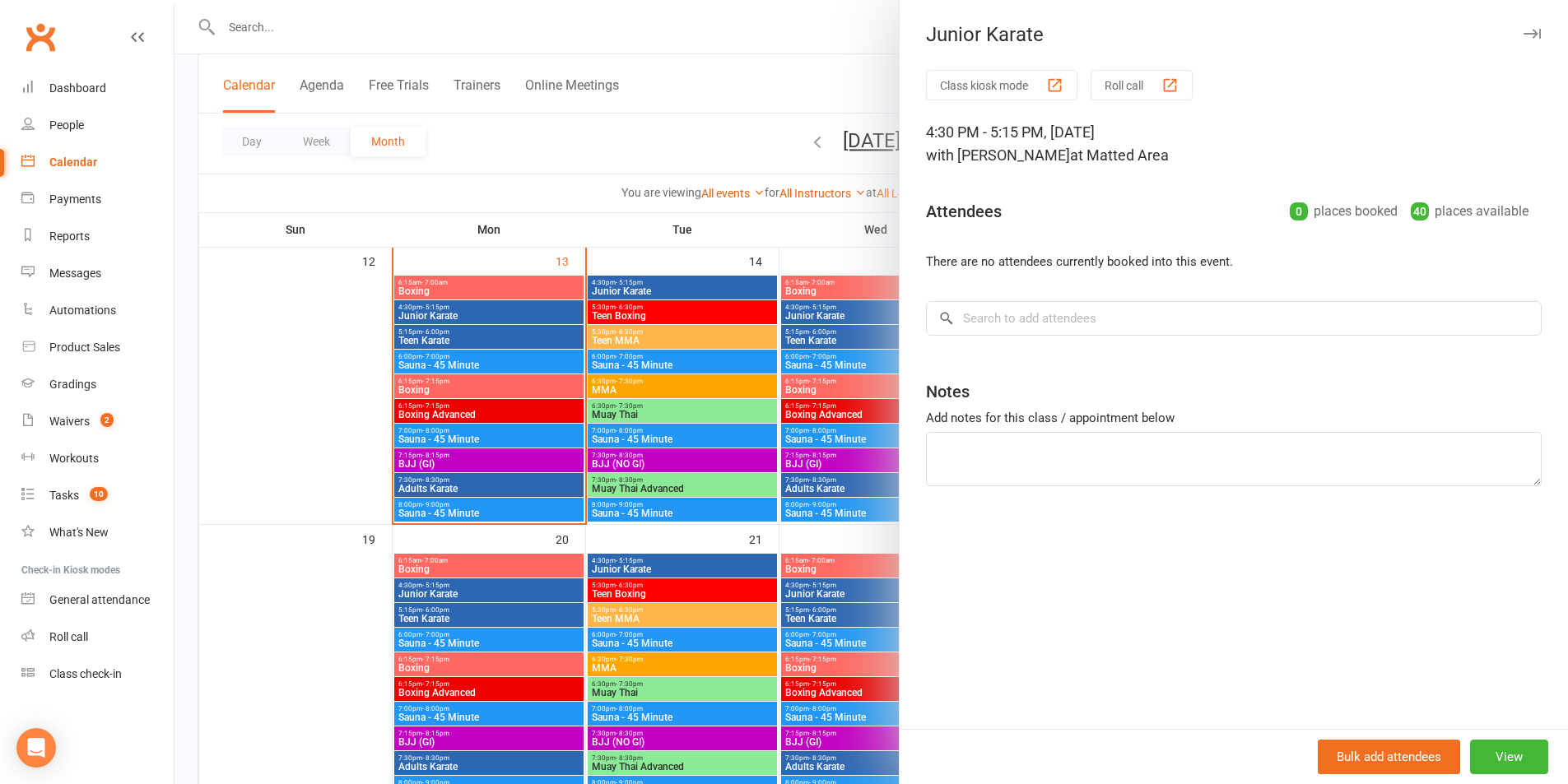
click at [752, 120] on div at bounding box center [871, 392] width 1393 height 784
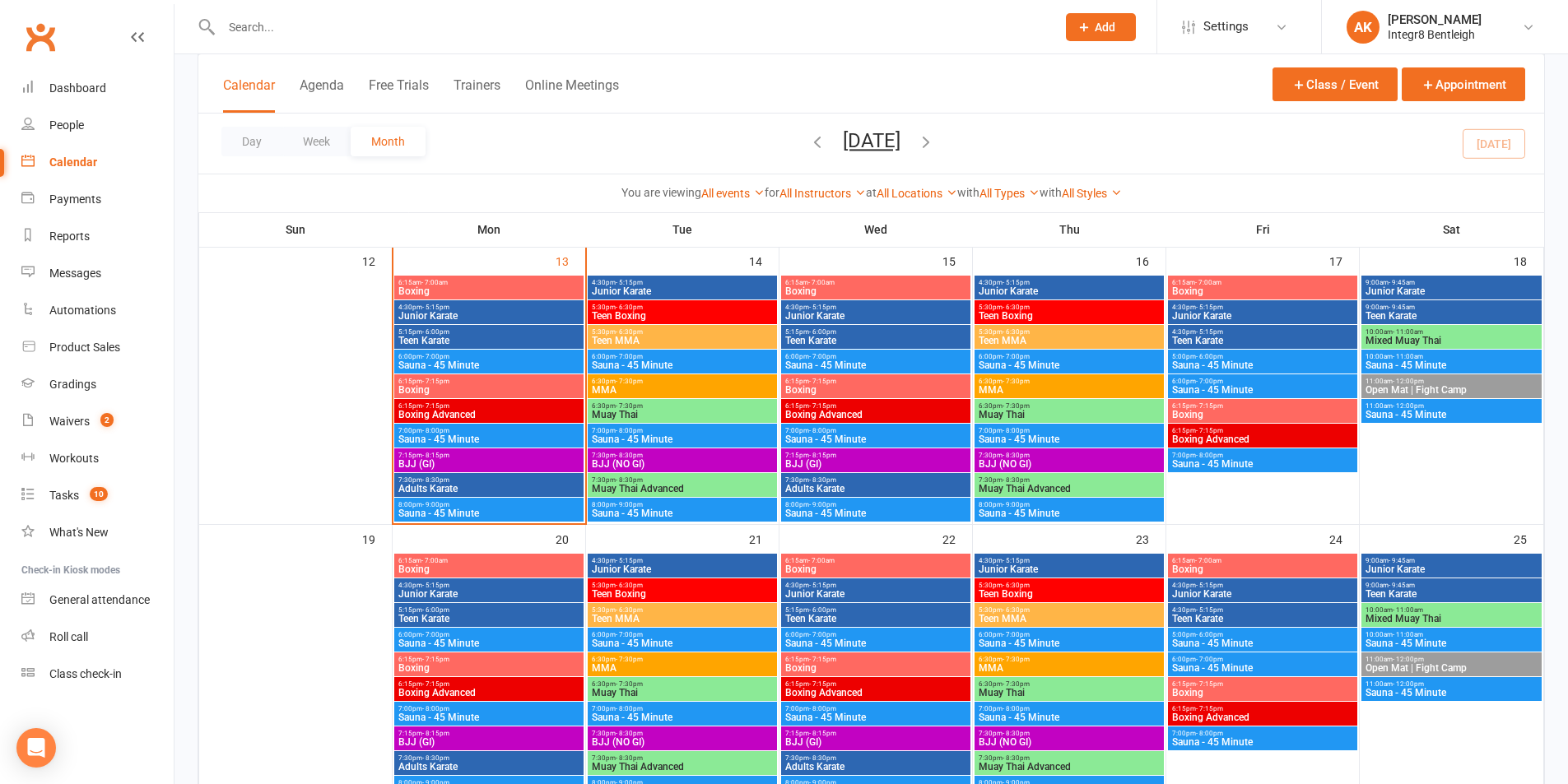
click at [1432, 560] on span "9:00am - 9:45am" at bounding box center [1451, 560] width 174 height 7
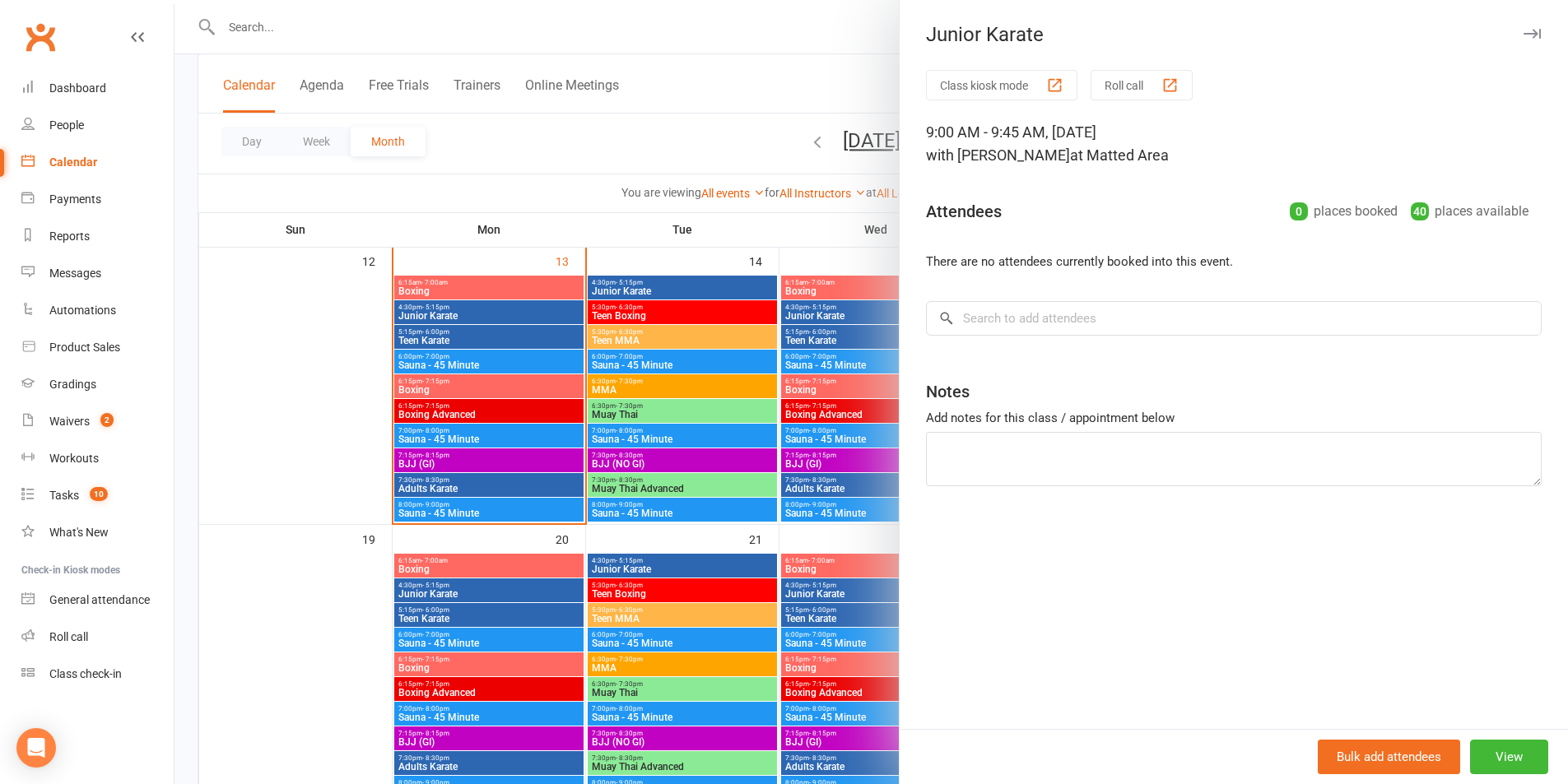
click at [692, 147] on div at bounding box center [871, 392] width 1393 height 784
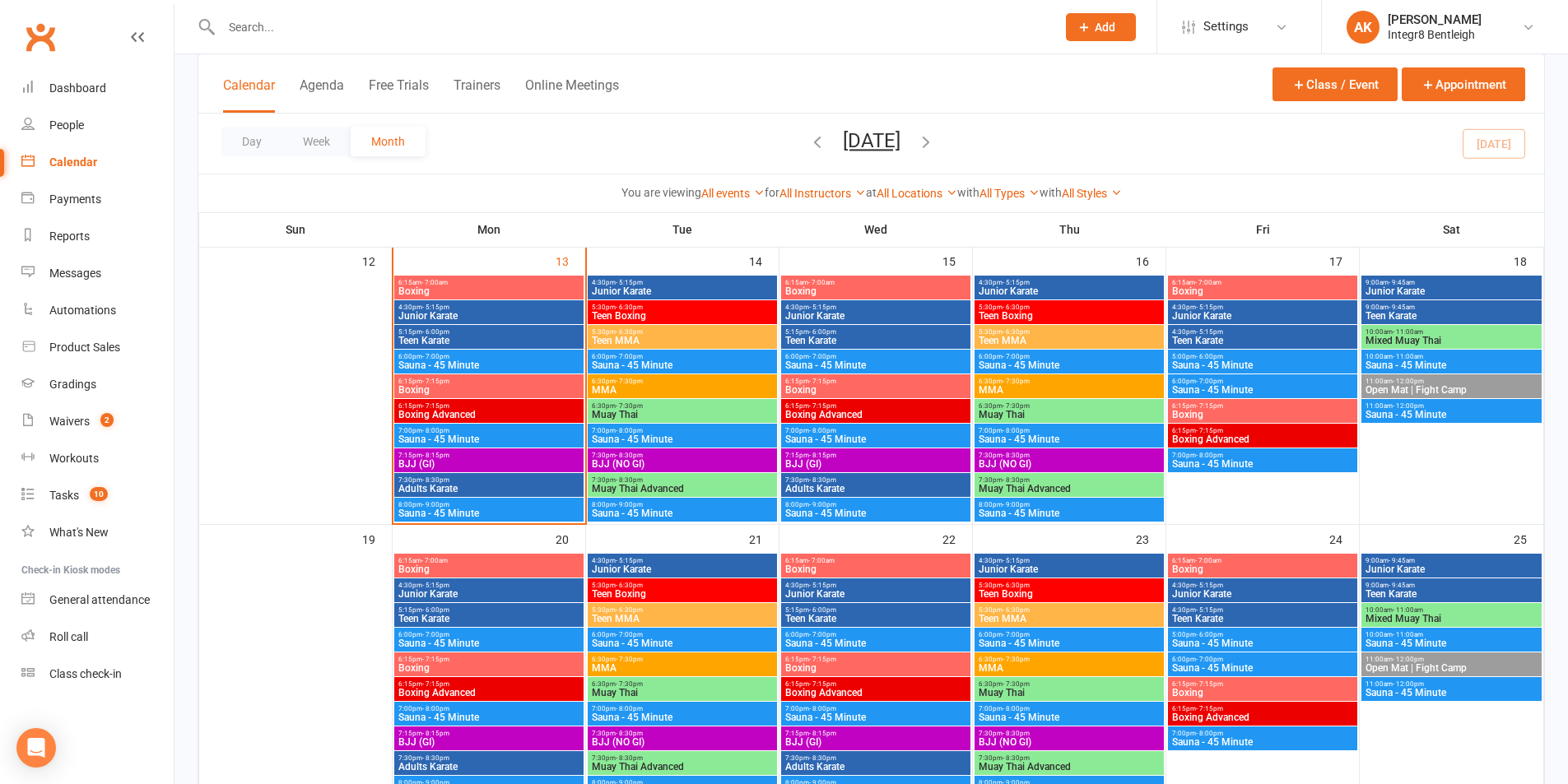
click at [635, 284] on span "- 5:15pm" at bounding box center [629, 283] width 27 height 7
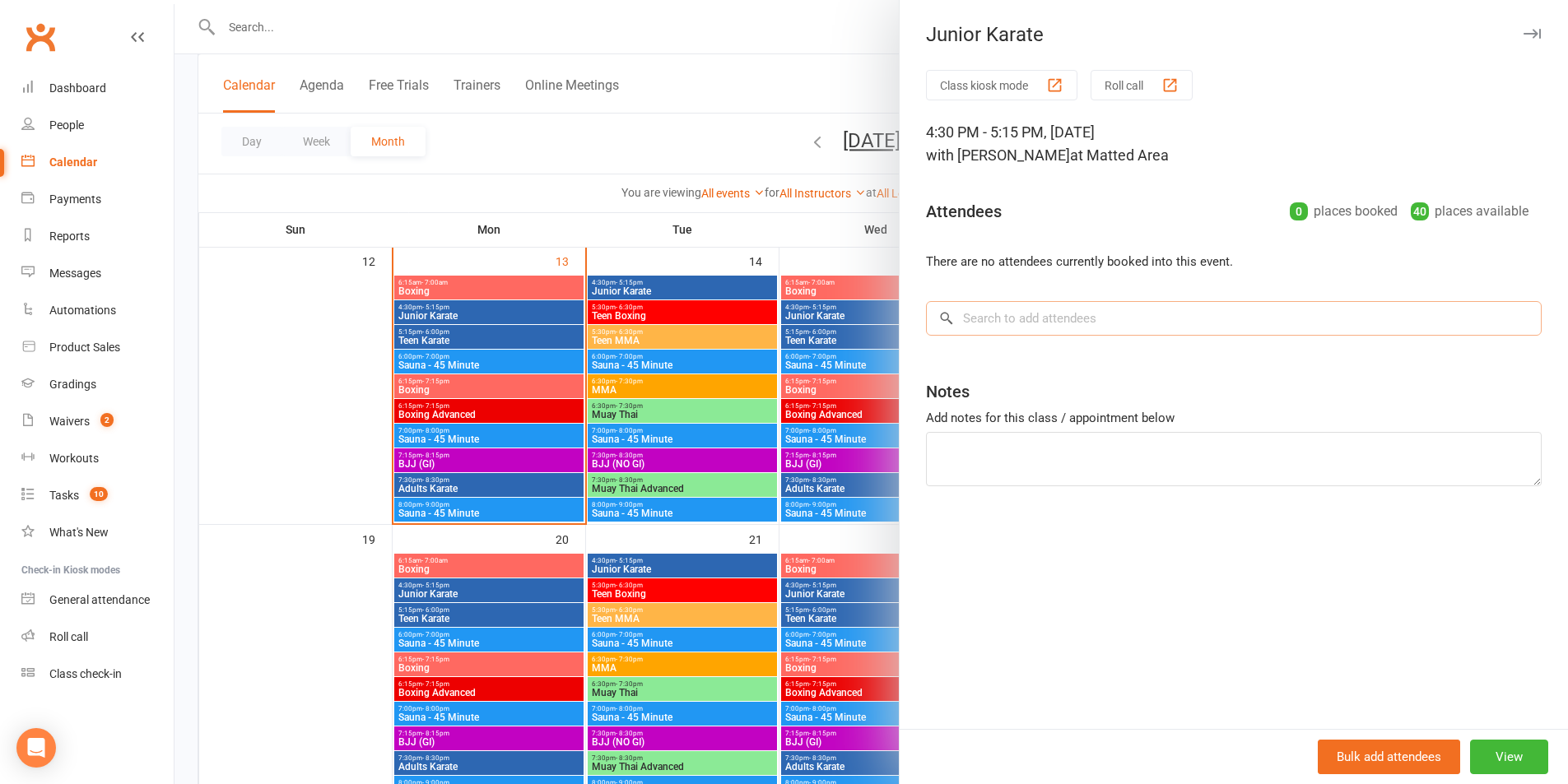
click at [1040, 320] on input "search" at bounding box center [1234, 318] width 615 height 35
paste input "Gc Gc"
type input "Gc Gc"
paste input "Chhabragaurav555@gmail.com"
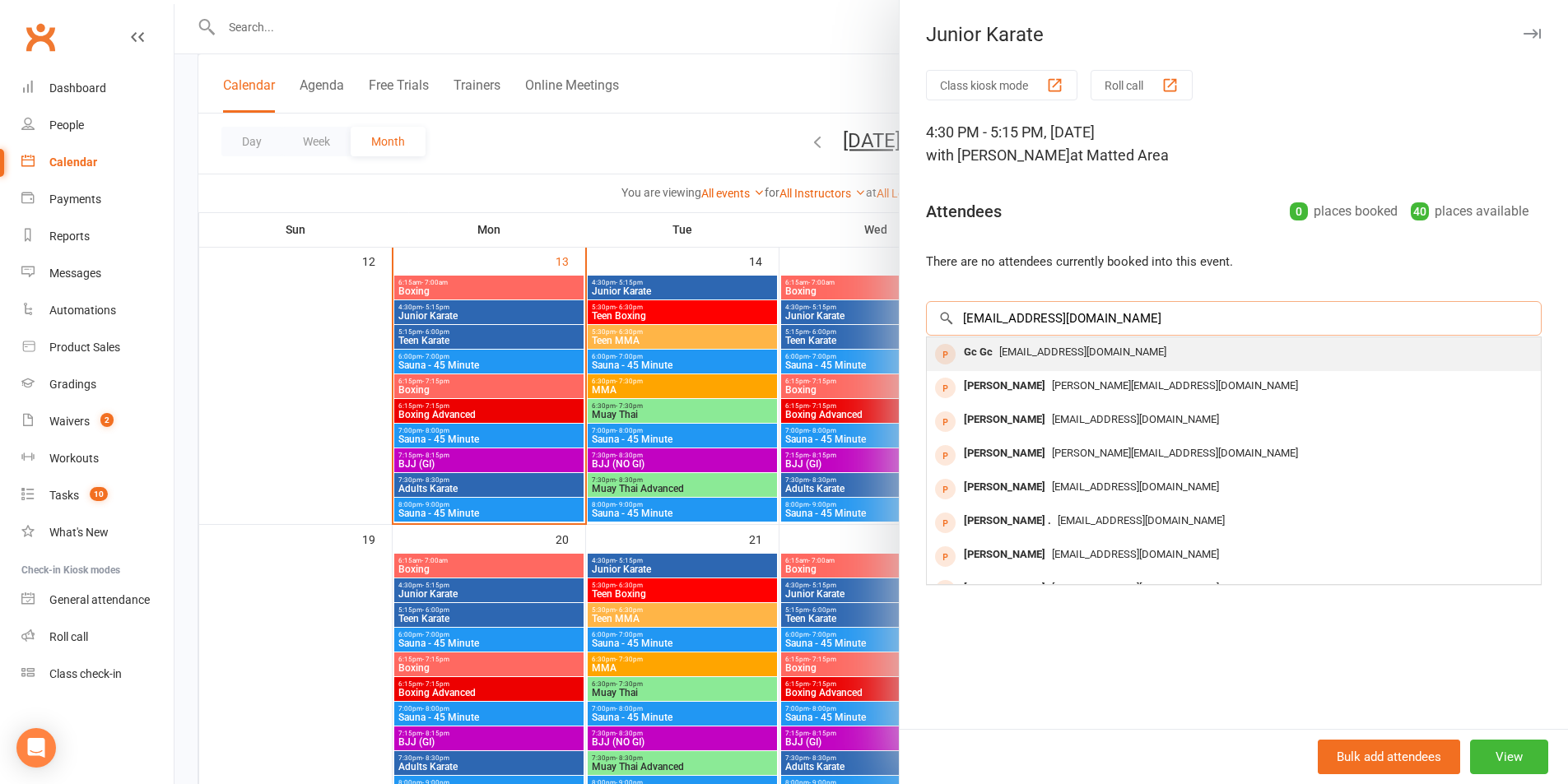
type input "Chhabragaurav555@gmail.com"
click at [1151, 352] on div "Chhabragaurav555@gmail.com" at bounding box center [1234, 353] width 601 height 24
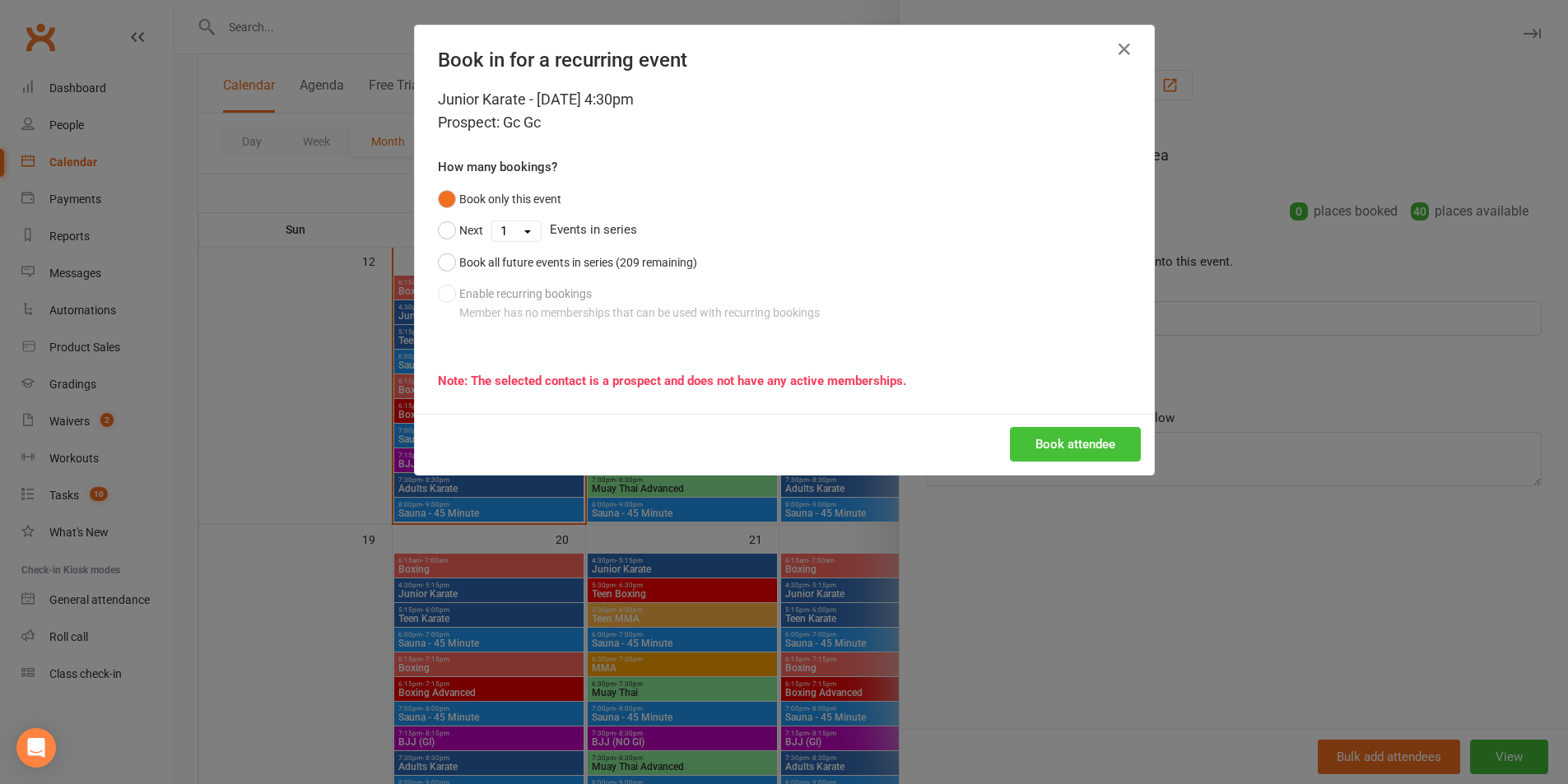
click at [1082, 444] on button "Book attendee" at bounding box center [1075, 445] width 131 height 35
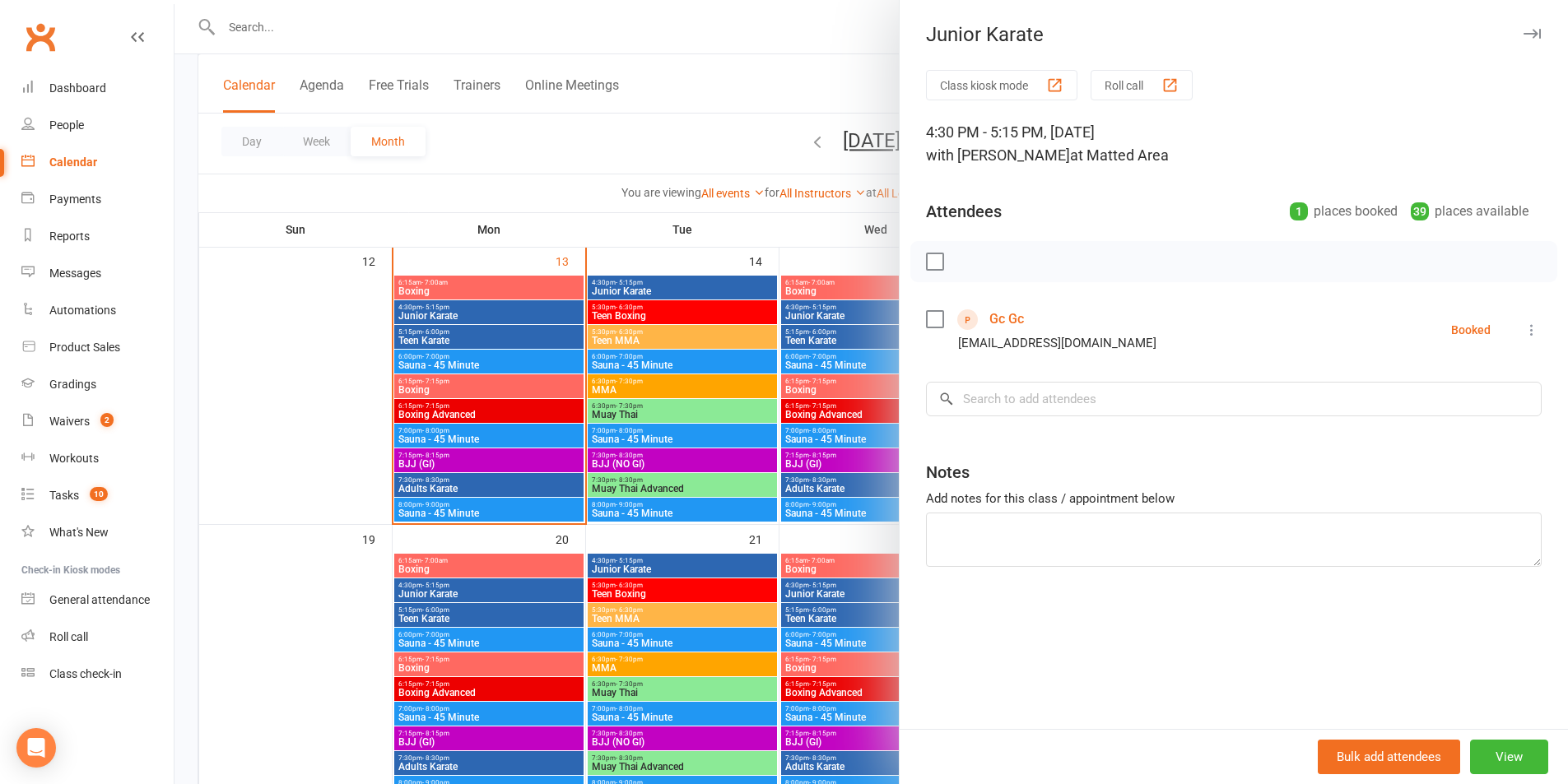
click at [1016, 318] on link "Gc Gc" at bounding box center [1007, 319] width 35 height 27
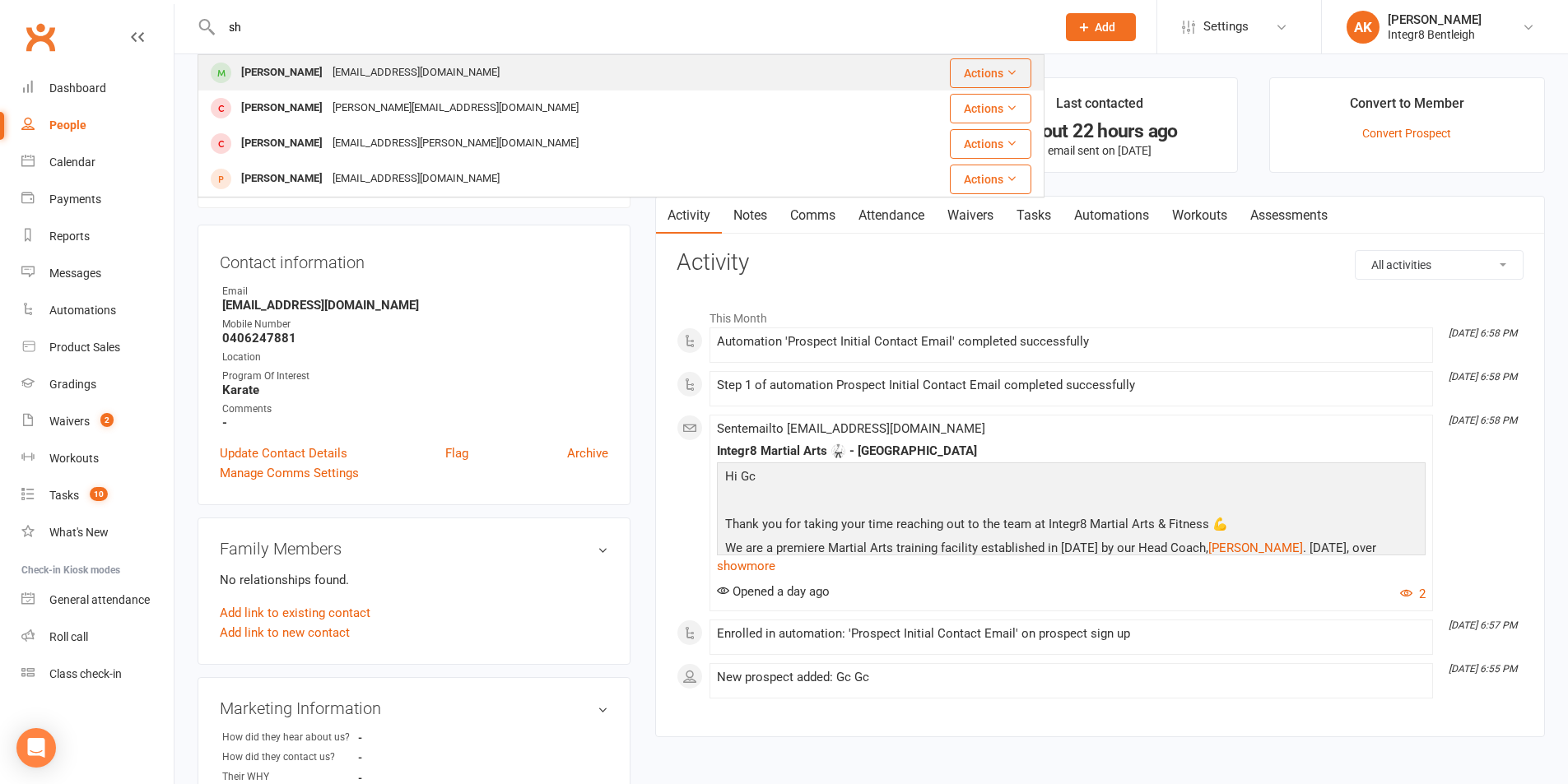
type input "sh"
click at [348, 82] on div "[EMAIL_ADDRESS][DOMAIN_NAME]" at bounding box center [416, 72] width 177 height 24
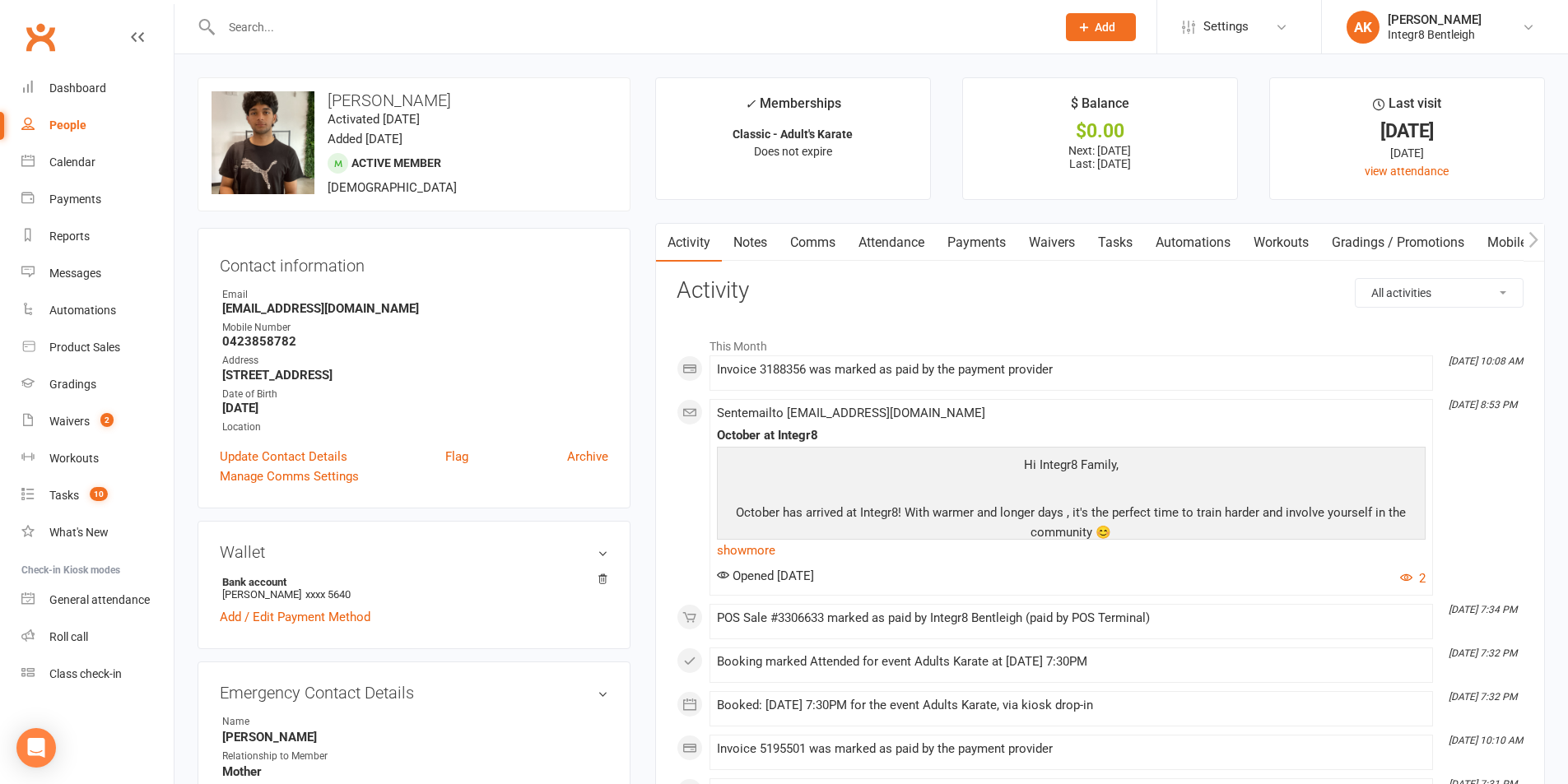
click at [323, 50] on div at bounding box center [621, 27] width 847 height 53
click at [323, 37] on input "text" at bounding box center [630, 27] width 828 height 23
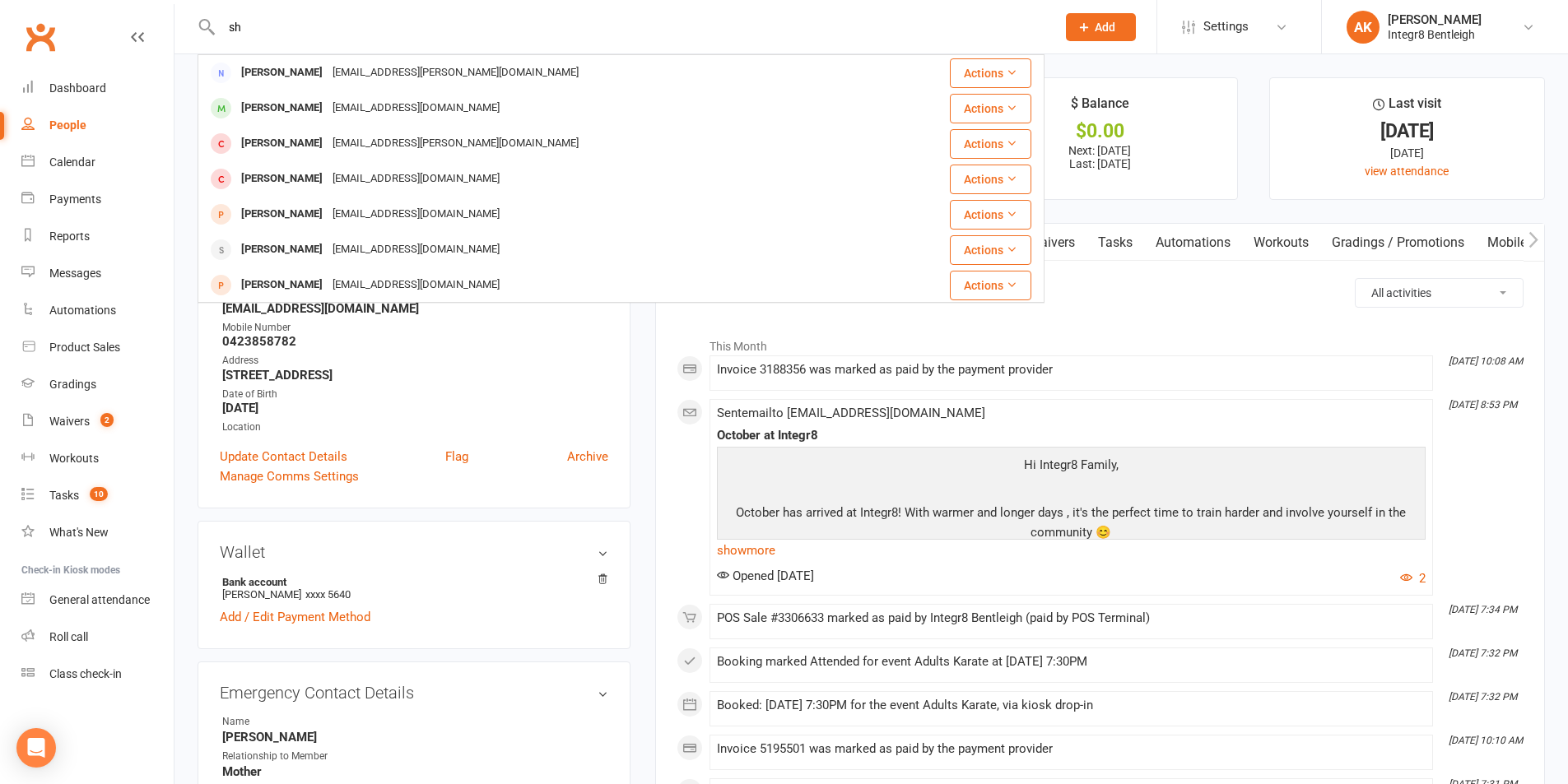
type input "s"
click at [236, 27] on input "shr" at bounding box center [630, 27] width 828 height 23
type input "paril"
drag, startPoint x: 321, startPoint y: 13, endPoint x: 223, endPoint y: 22, distance: 98.4
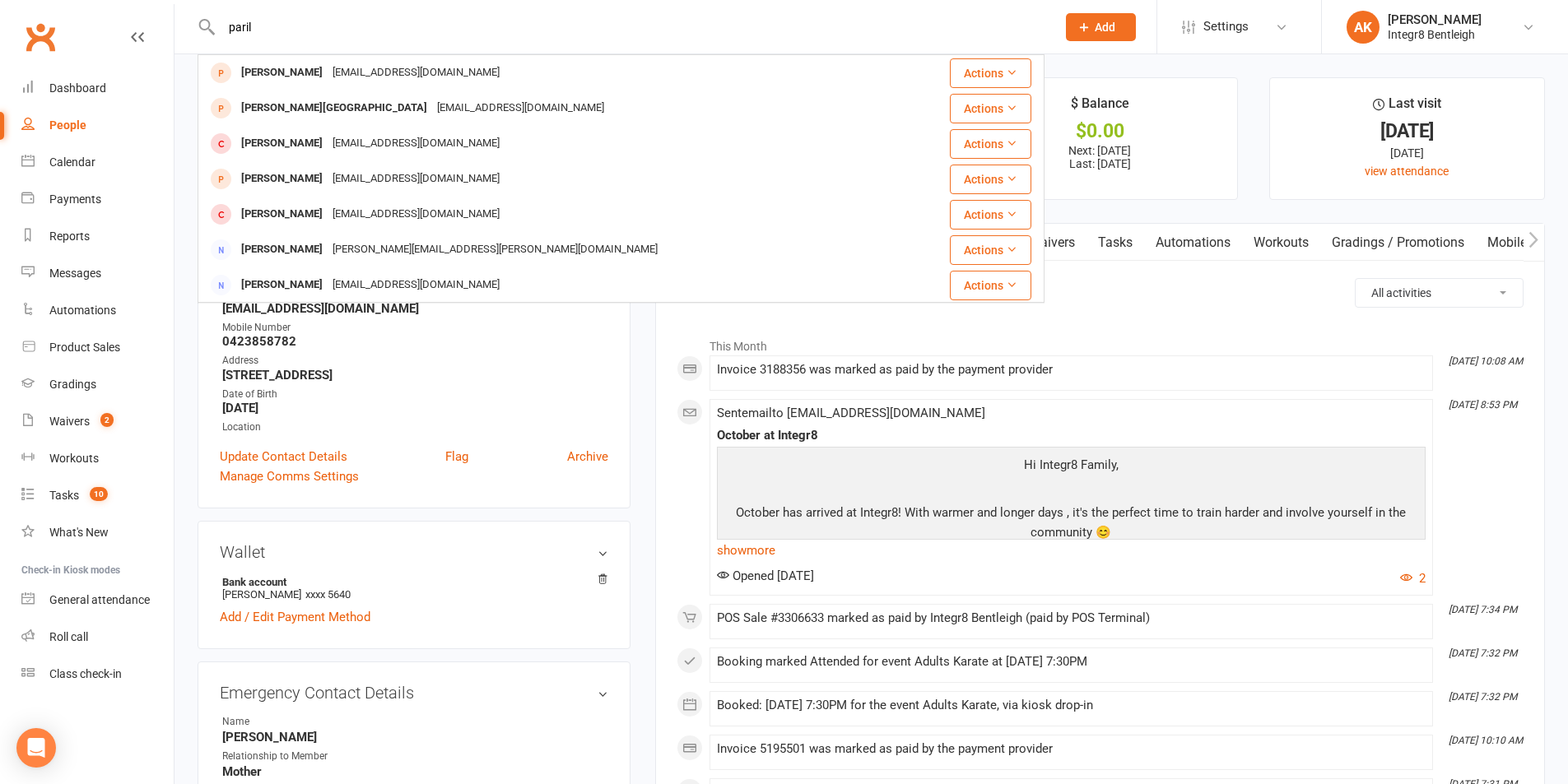
click at [203, 8] on div "paril [PERSON_NAME] [EMAIL_ADDRESS][DOMAIN_NAME] Actions [PERSON_NAME][GEOGRAPH…" at bounding box center [621, 27] width 847 height 53
click at [243, 37] on input "paril" at bounding box center [630, 27] width 828 height 23
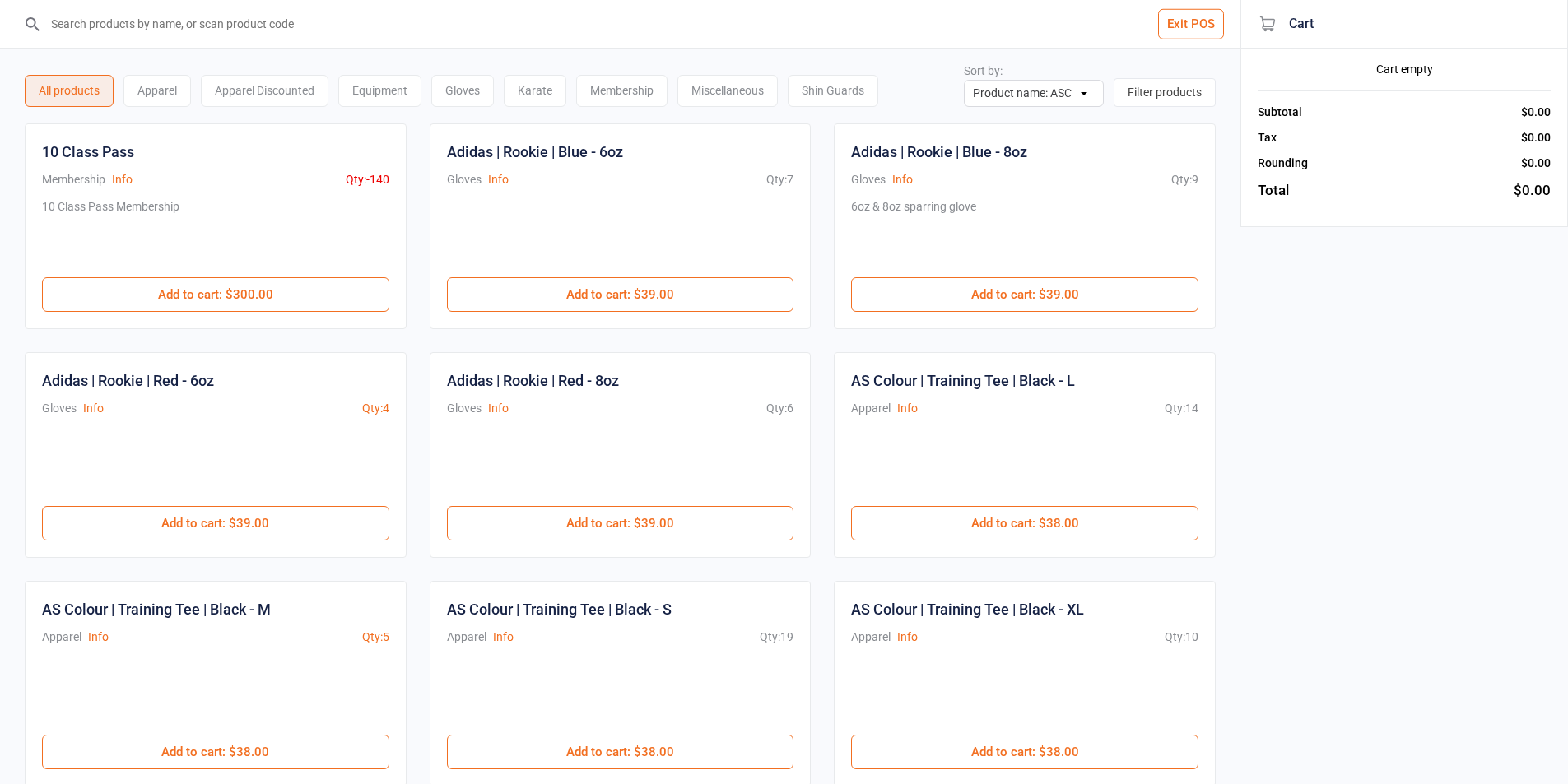
click at [190, 42] on input "search" at bounding box center [629, 23] width 1175 height 47
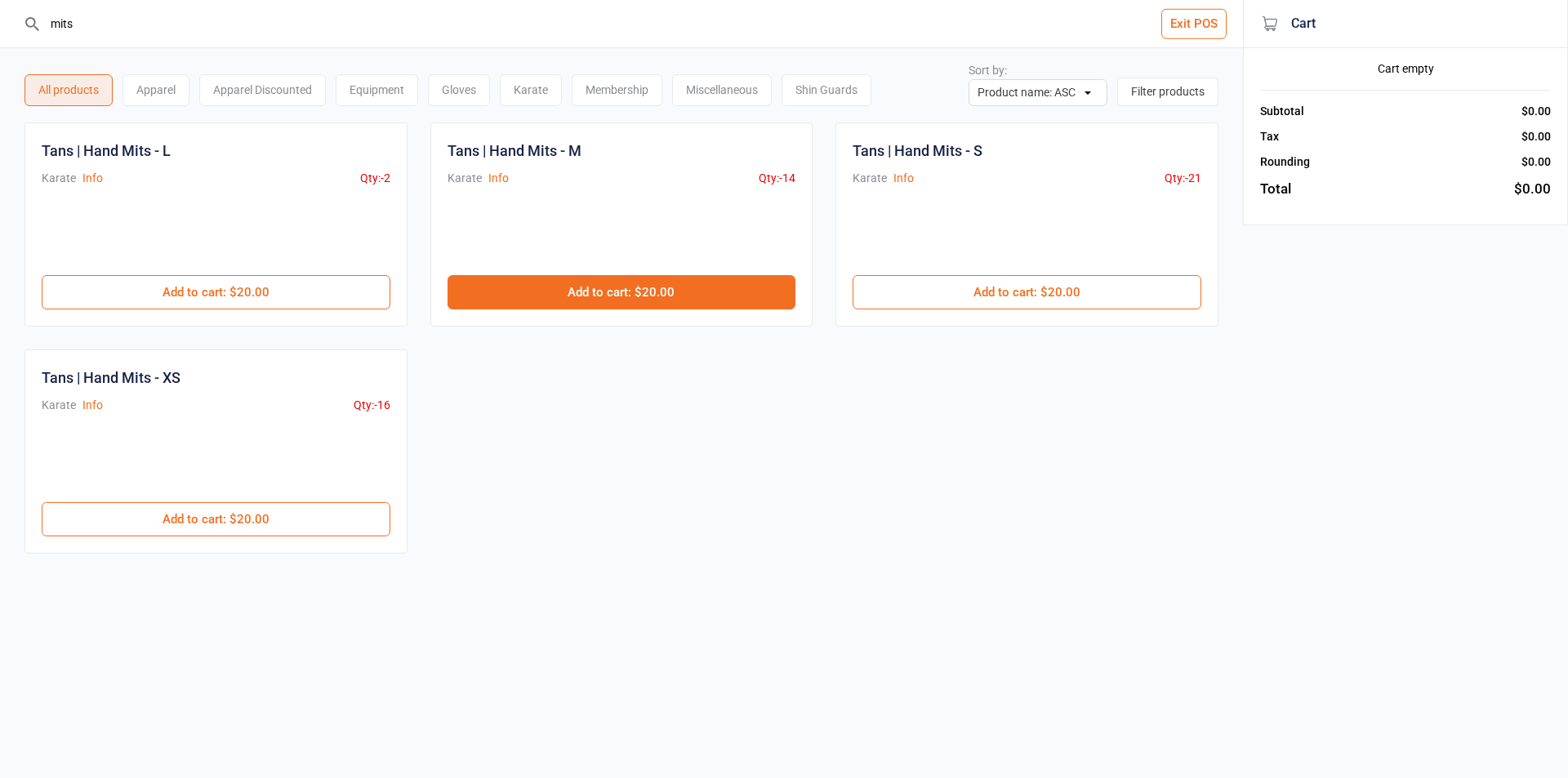
type input "mits"
click at [586, 298] on button "Add to cart : $20.00" at bounding box center [621, 293] width 349 height 35
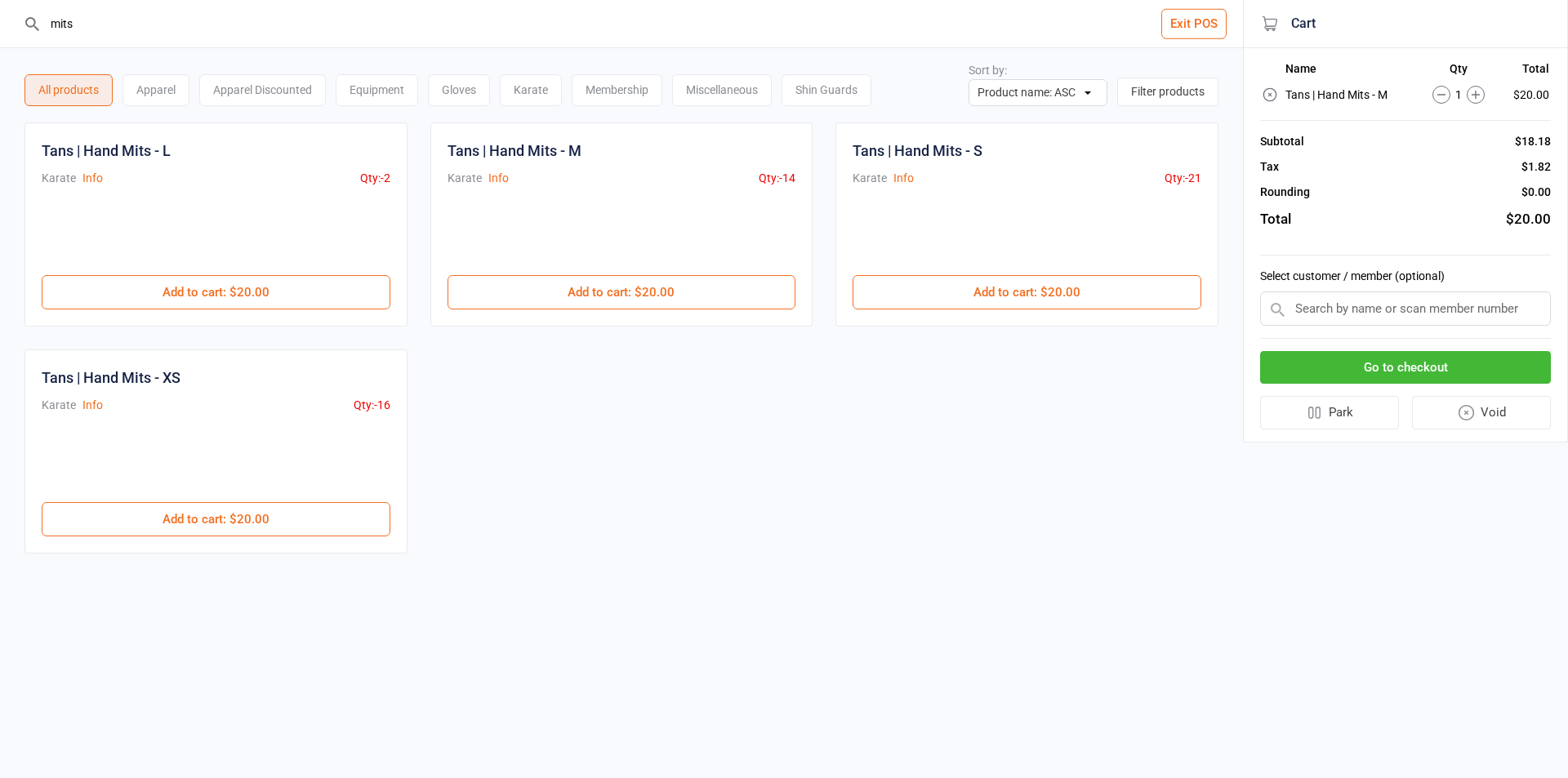
click at [1328, 316] on input "text" at bounding box center [1405, 309] width 290 height 35
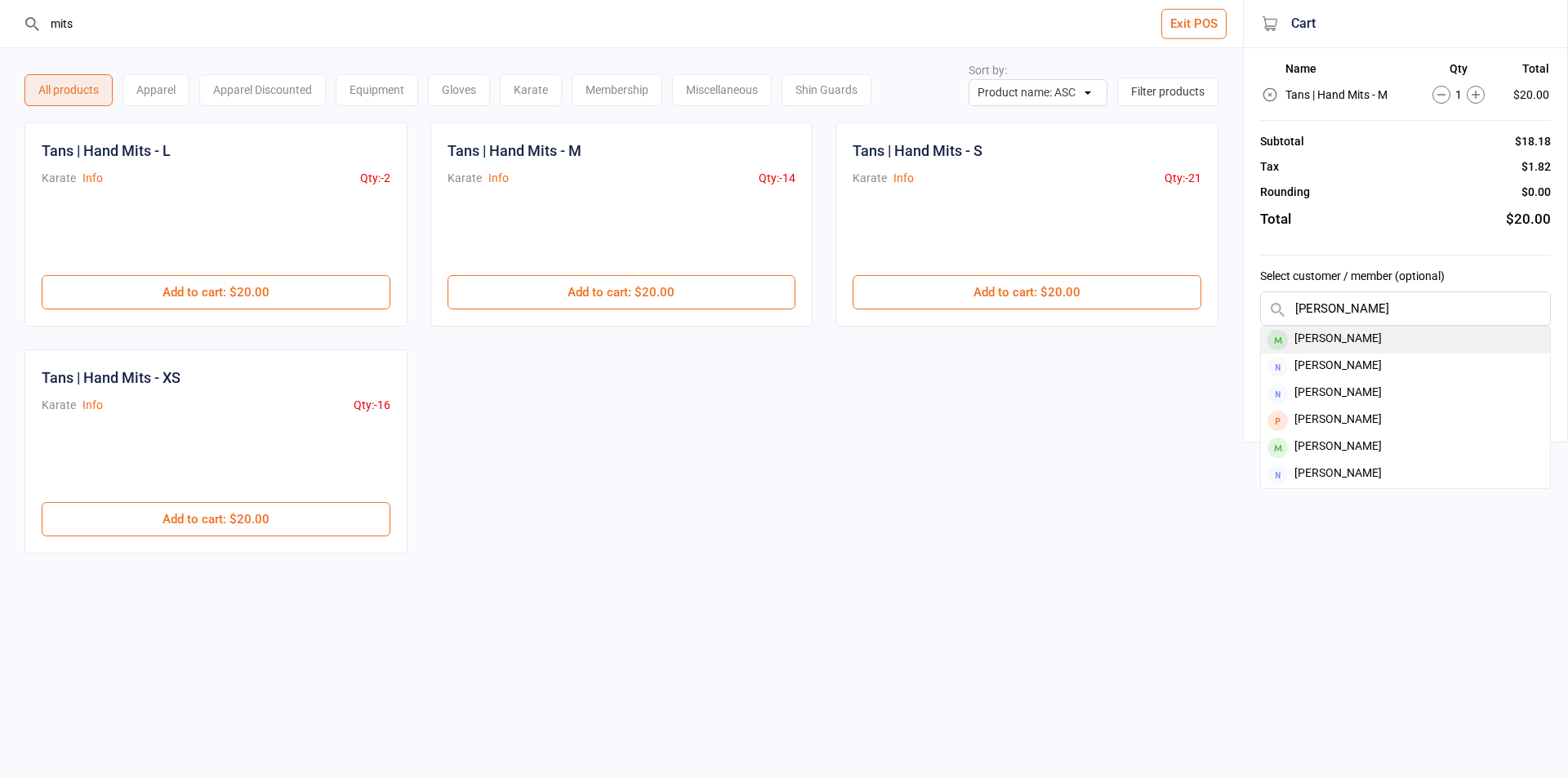
type input "lee trif"
click at [1354, 345] on div "Lee Trifonopoulos" at bounding box center [1405, 340] width 289 height 27
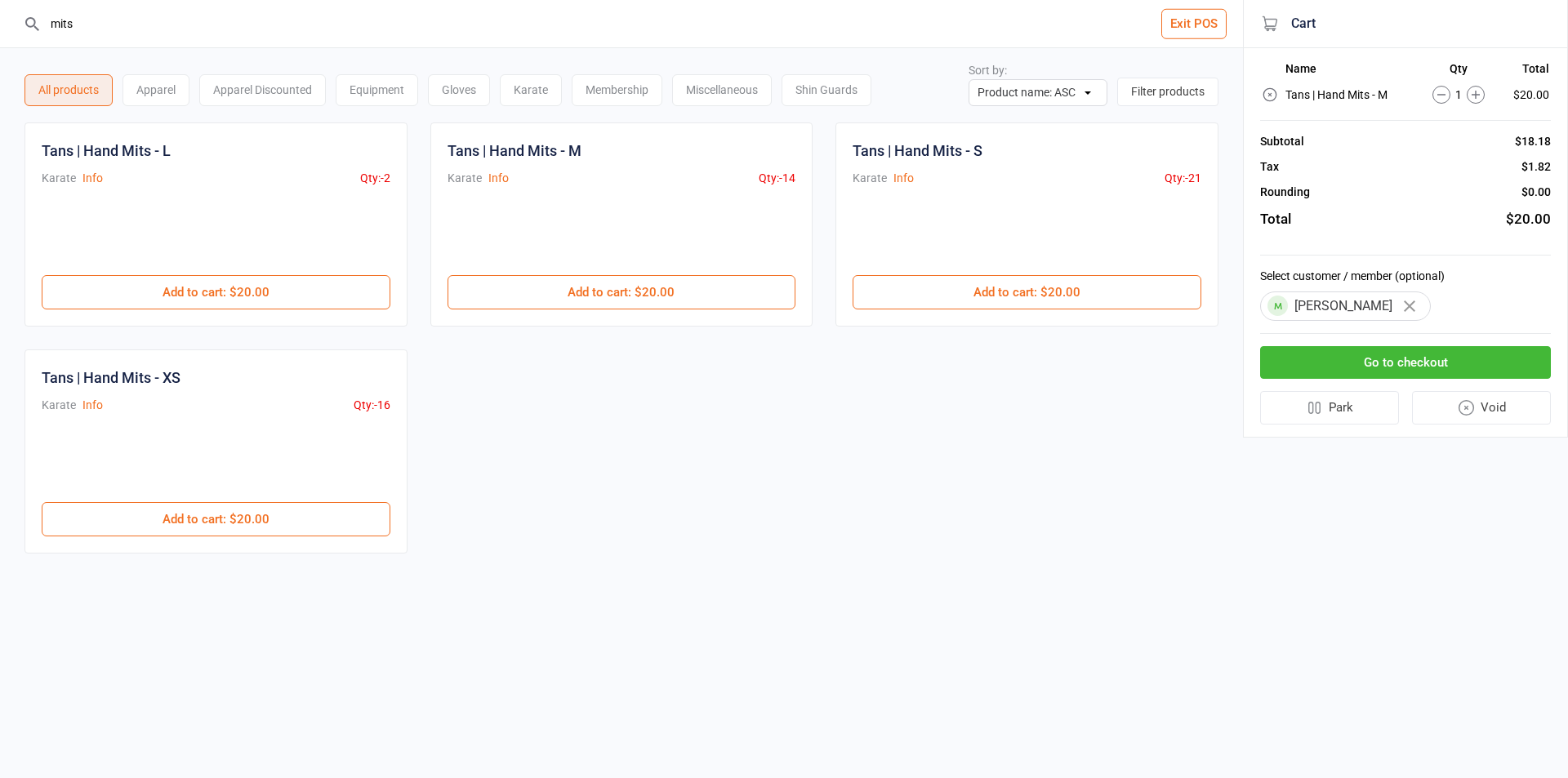
click at [1342, 362] on button "Go to checkout" at bounding box center [1405, 363] width 290 height 34
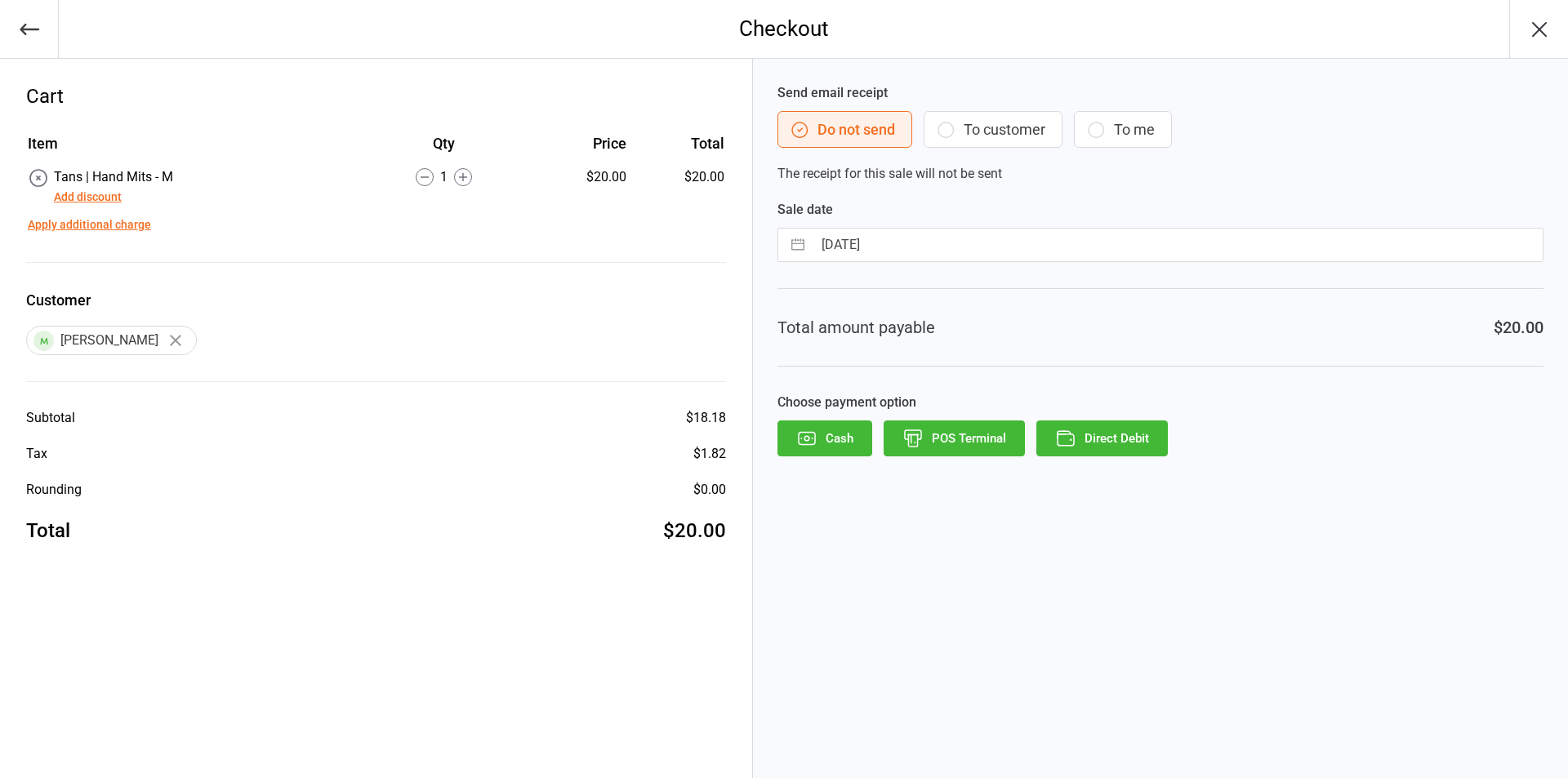
drag, startPoint x: 1019, startPoint y: 118, endPoint x: 992, endPoint y: 158, distance: 48.3
click at [1019, 118] on button "To customer" at bounding box center [993, 130] width 139 height 37
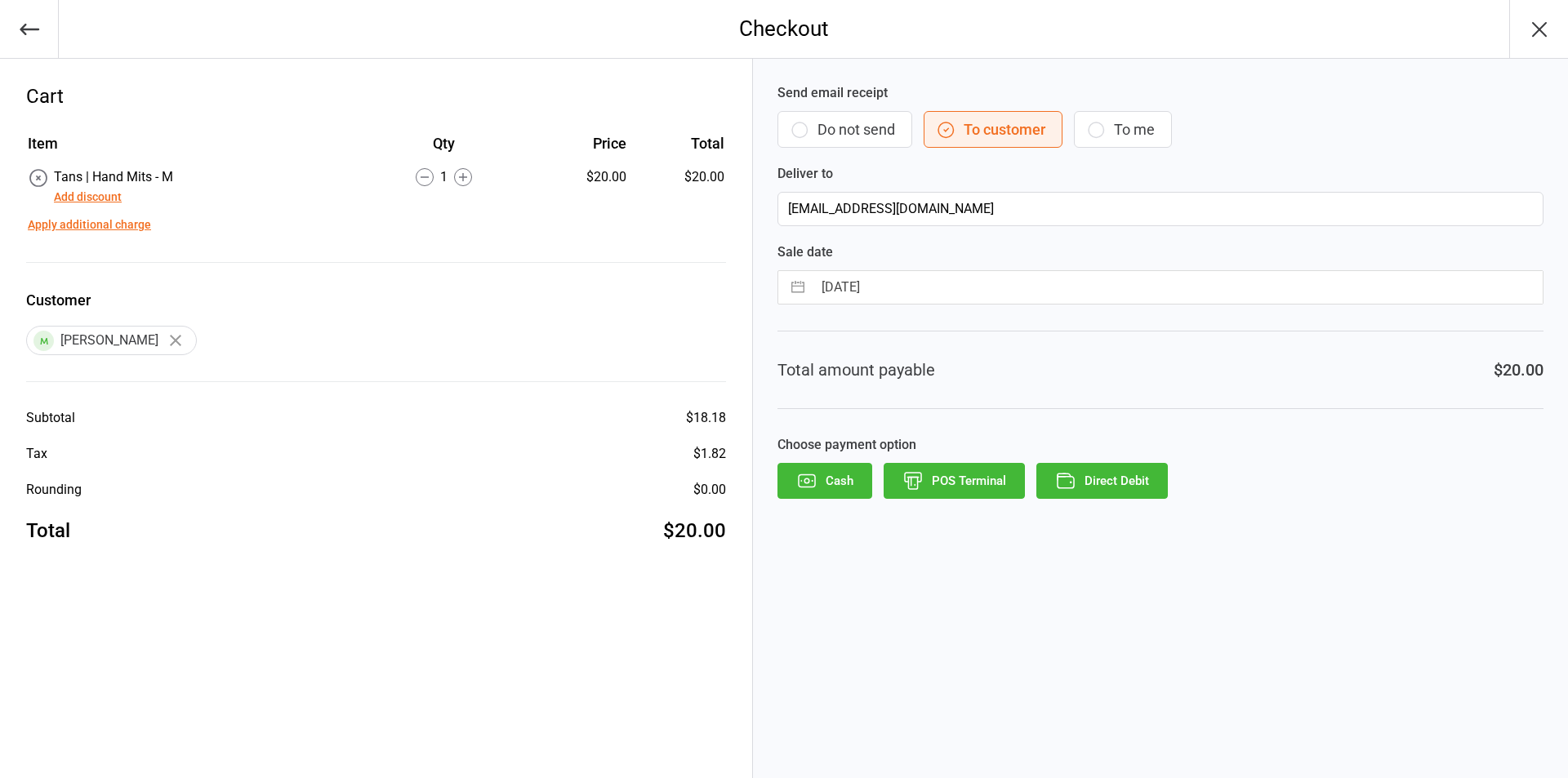
click at [1116, 493] on button "Direct Debit" at bounding box center [1101, 481] width 131 height 36
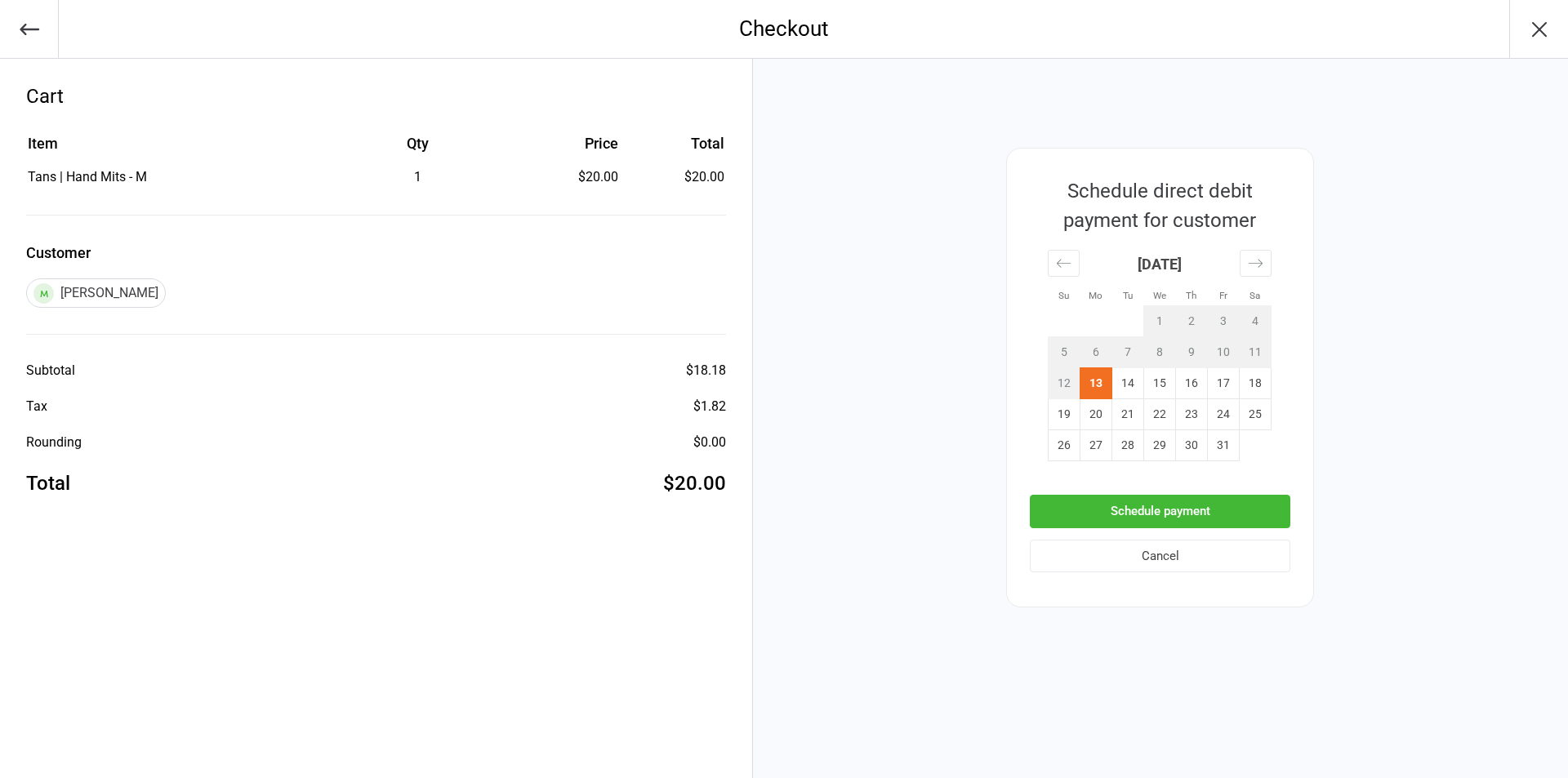
click at [1095, 515] on button "Schedule payment" at bounding box center [1160, 512] width 261 height 34
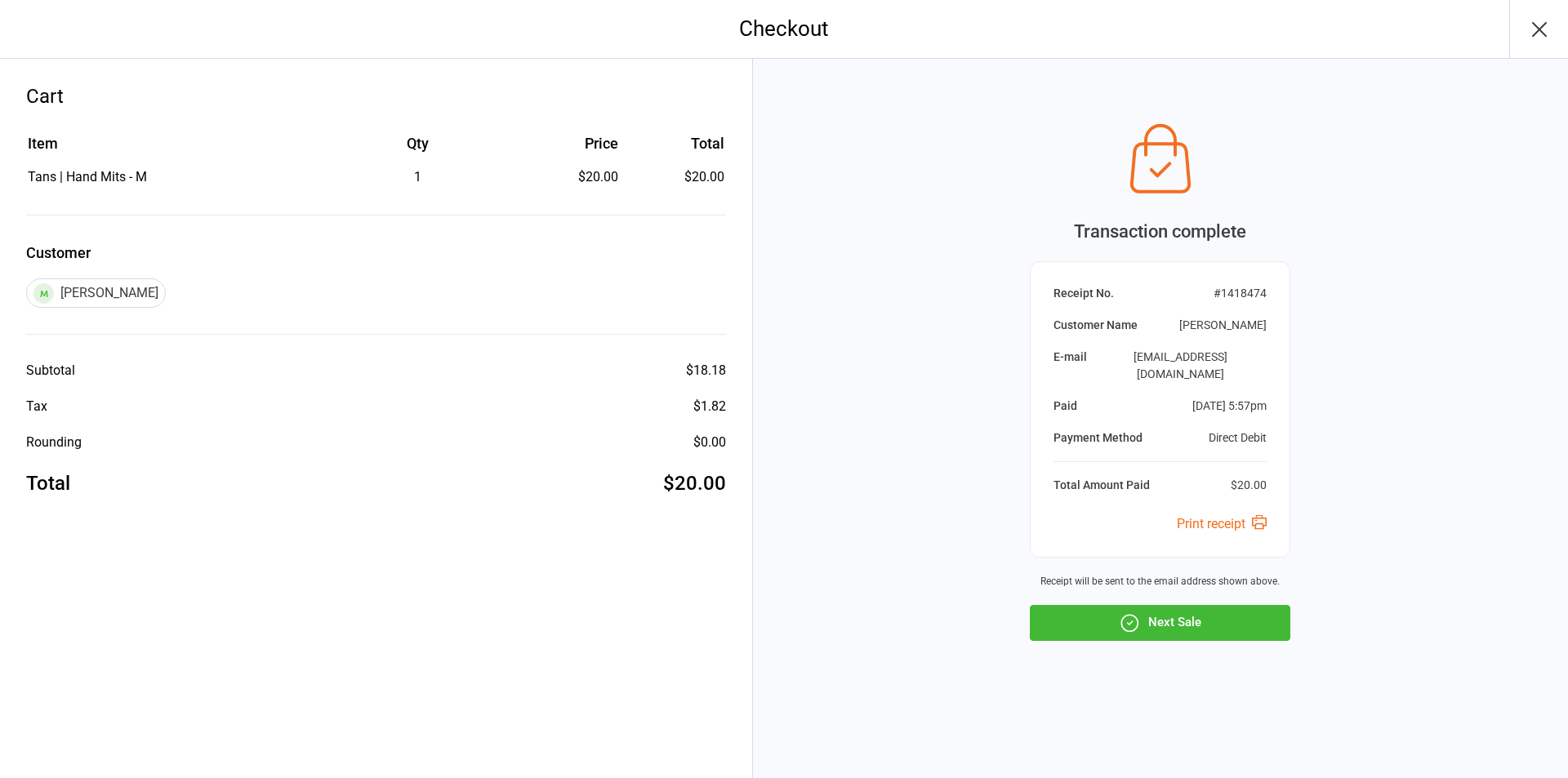
click at [1106, 620] on button "Next Sale" at bounding box center [1160, 624] width 261 height 36
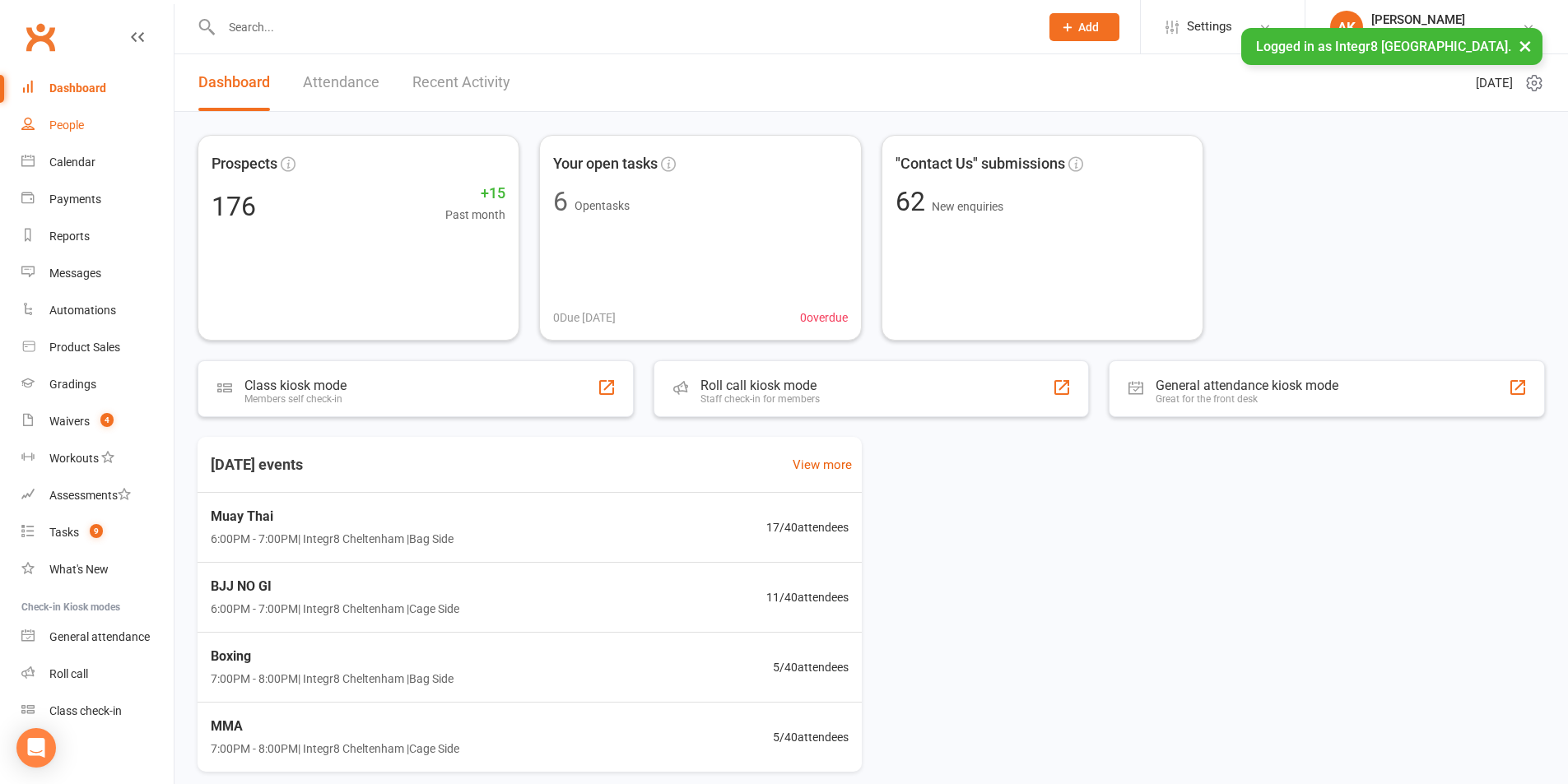
click at [80, 121] on div "People" at bounding box center [67, 126] width 35 height 13
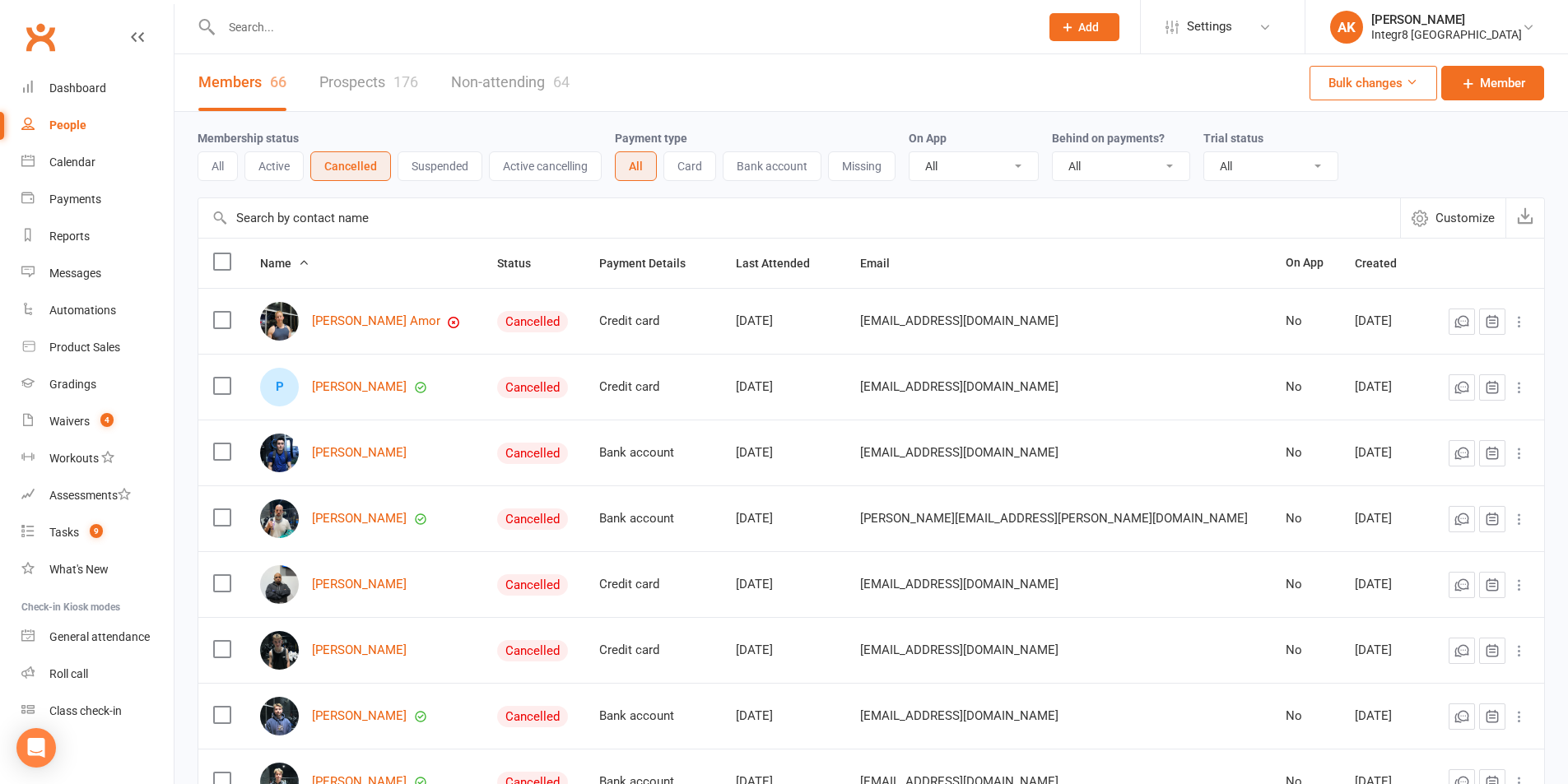
click at [239, 167] on div "All Active Cancelled Suspended Active cancelling" at bounding box center [400, 166] width 404 height 30
click at [227, 166] on button "All" at bounding box center [218, 166] width 41 height 30
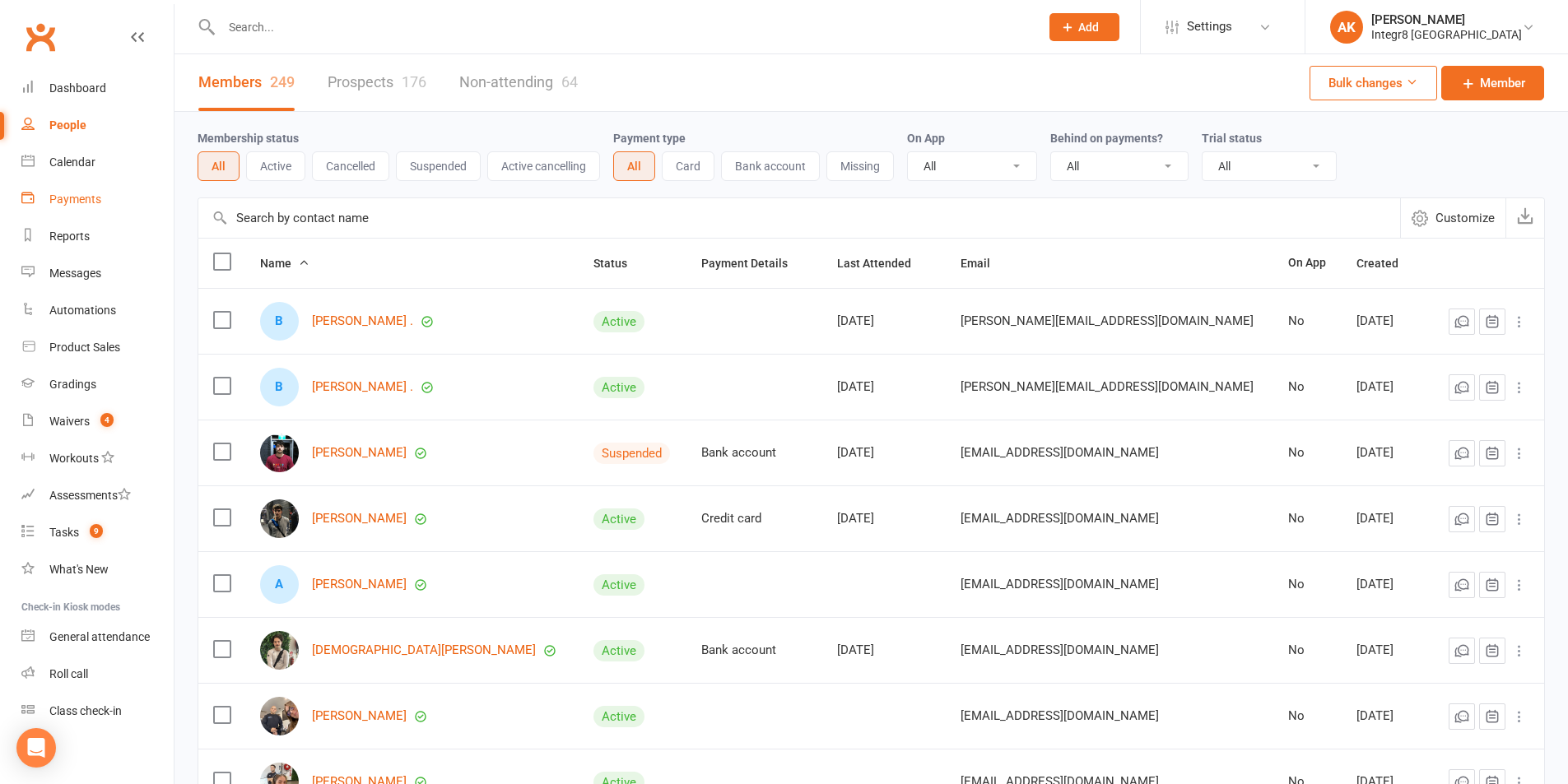
click at [63, 195] on div "Payments" at bounding box center [75, 200] width 52 height 13
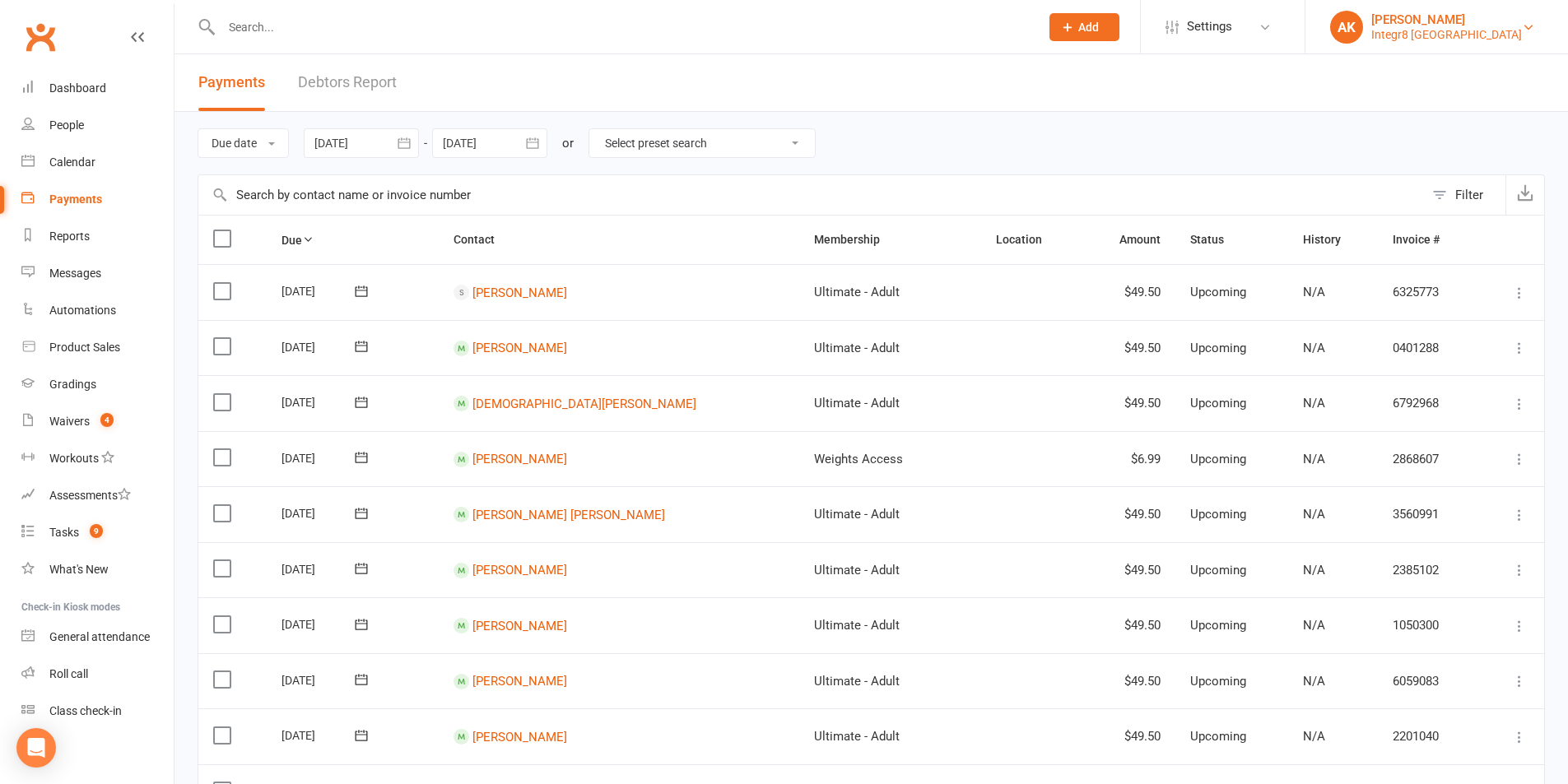
click at [1423, 33] on div "Integr8 [GEOGRAPHIC_DATA]" at bounding box center [1446, 35] width 150 height 15
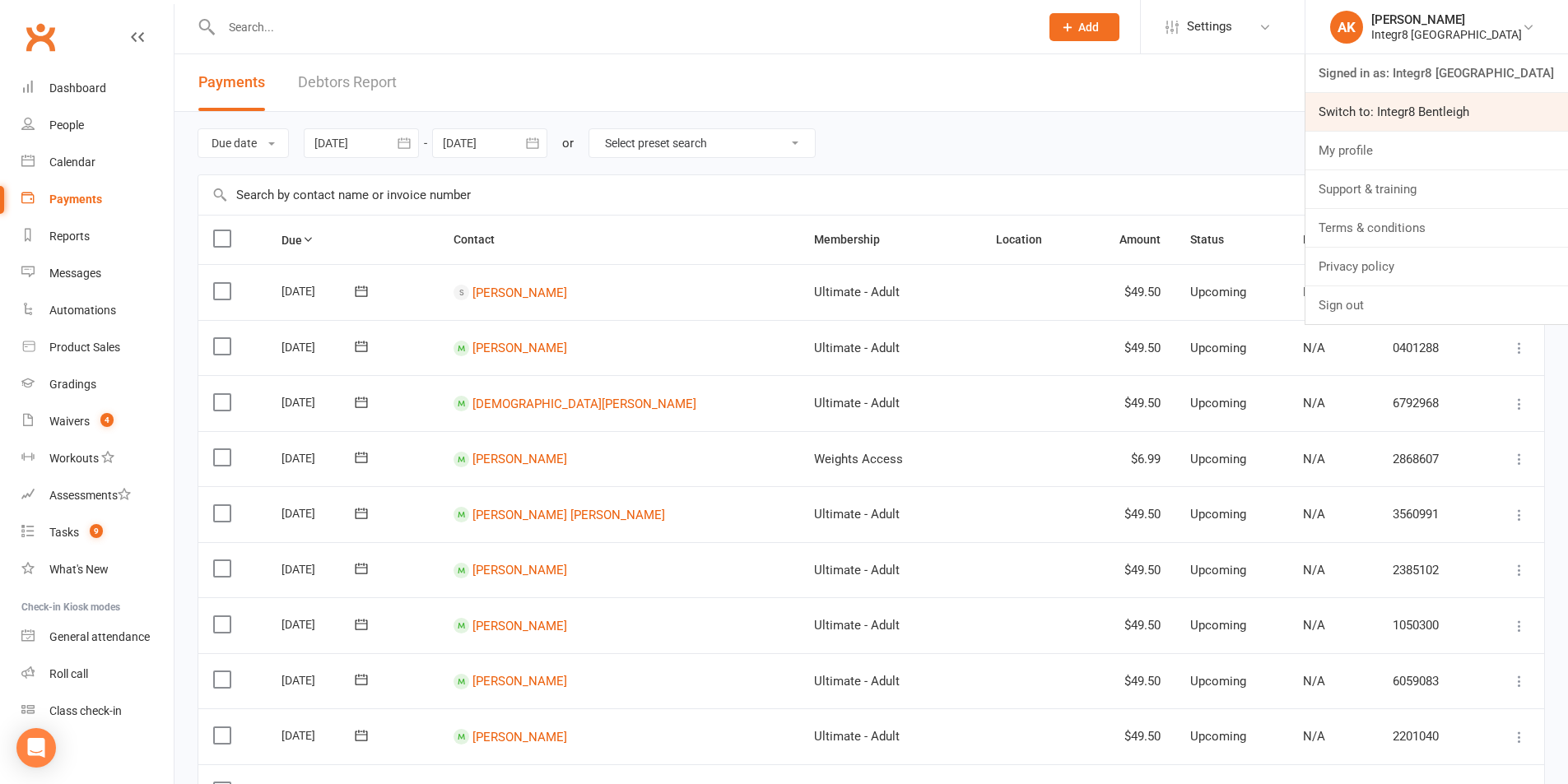
click at [1427, 116] on link "Switch to: Integr8 Bentleigh" at bounding box center [1437, 112] width 263 height 38
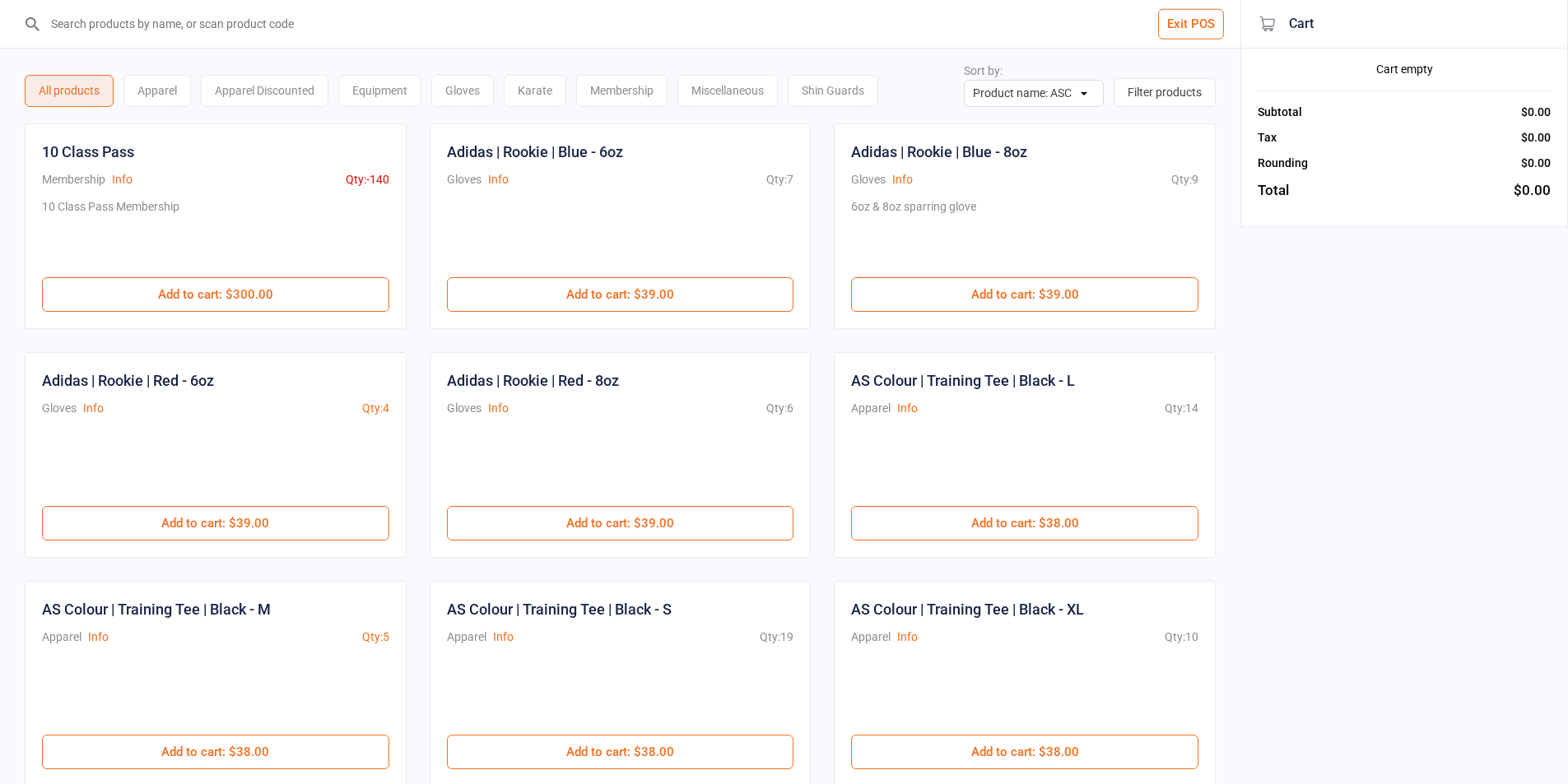
click at [150, 41] on input "search" at bounding box center [629, 23] width 1175 height 47
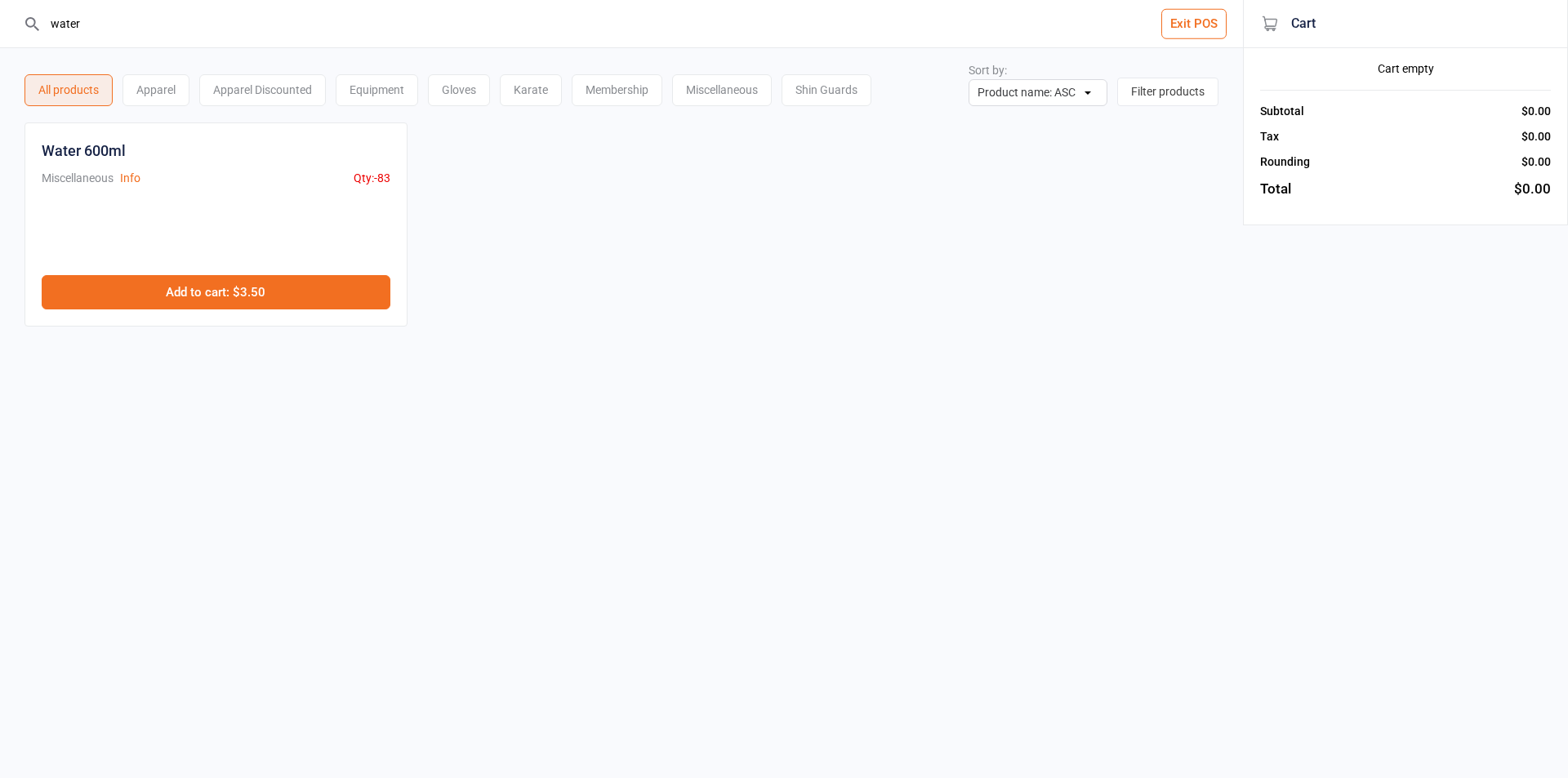
type input "water"
click at [262, 276] on button "Add to cart : $3.50" at bounding box center [215, 293] width 349 height 35
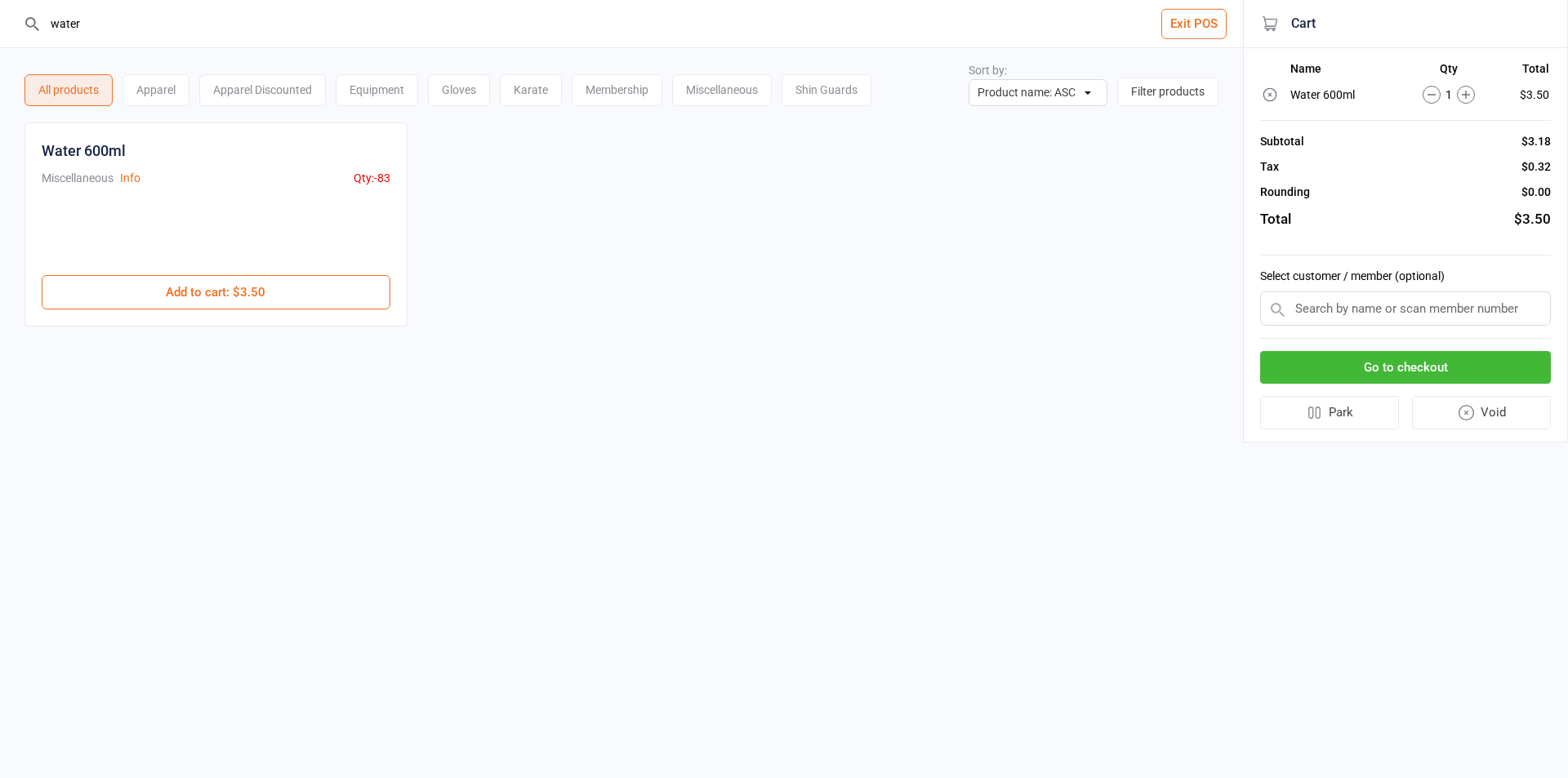
click at [1334, 303] on input "text" at bounding box center [1405, 309] width 290 height 35
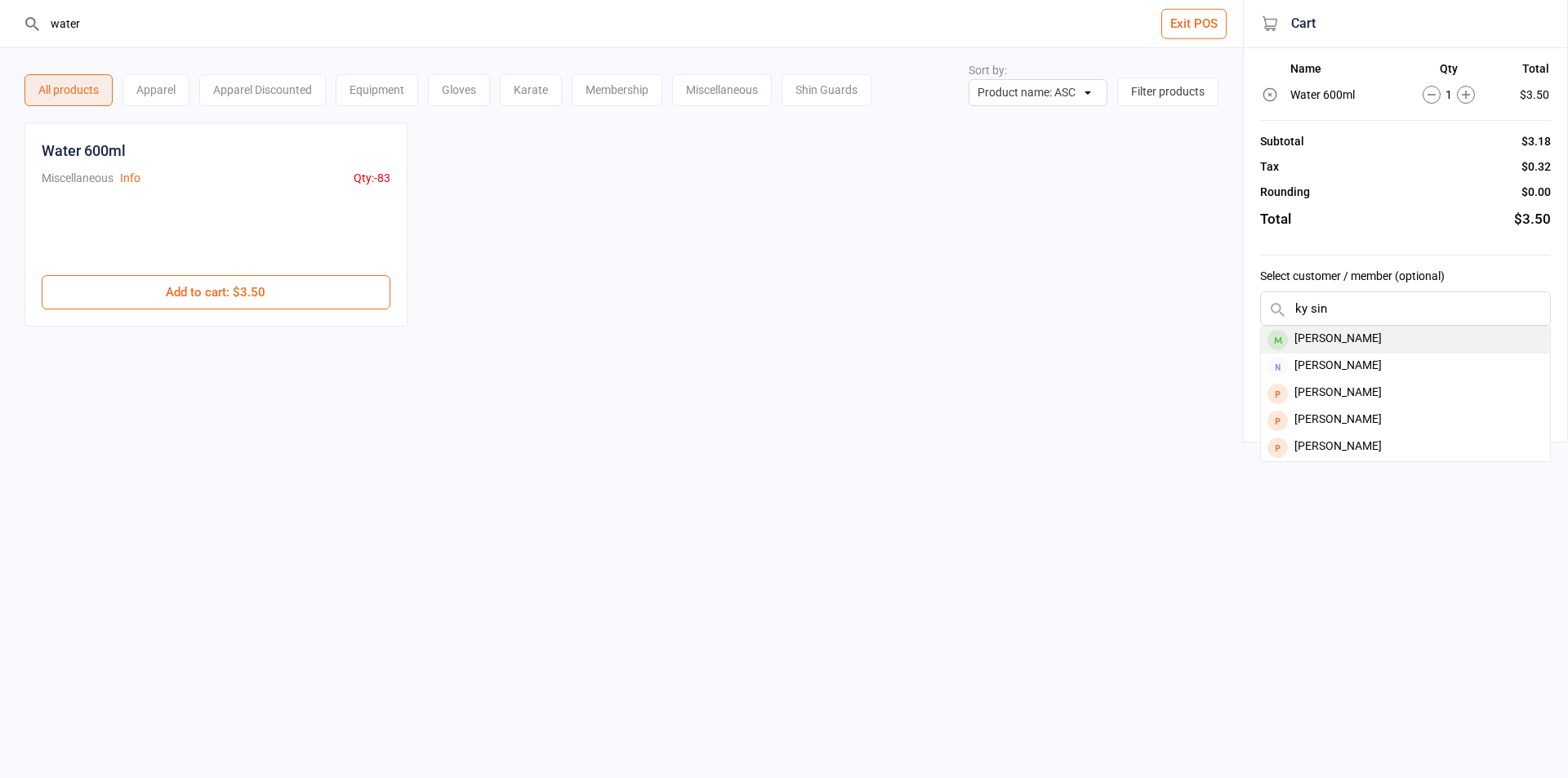
type input "ky sin"
click at [1332, 339] on div "[PERSON_NAME]" at bounding box center [1405, 340] width 289 height 27
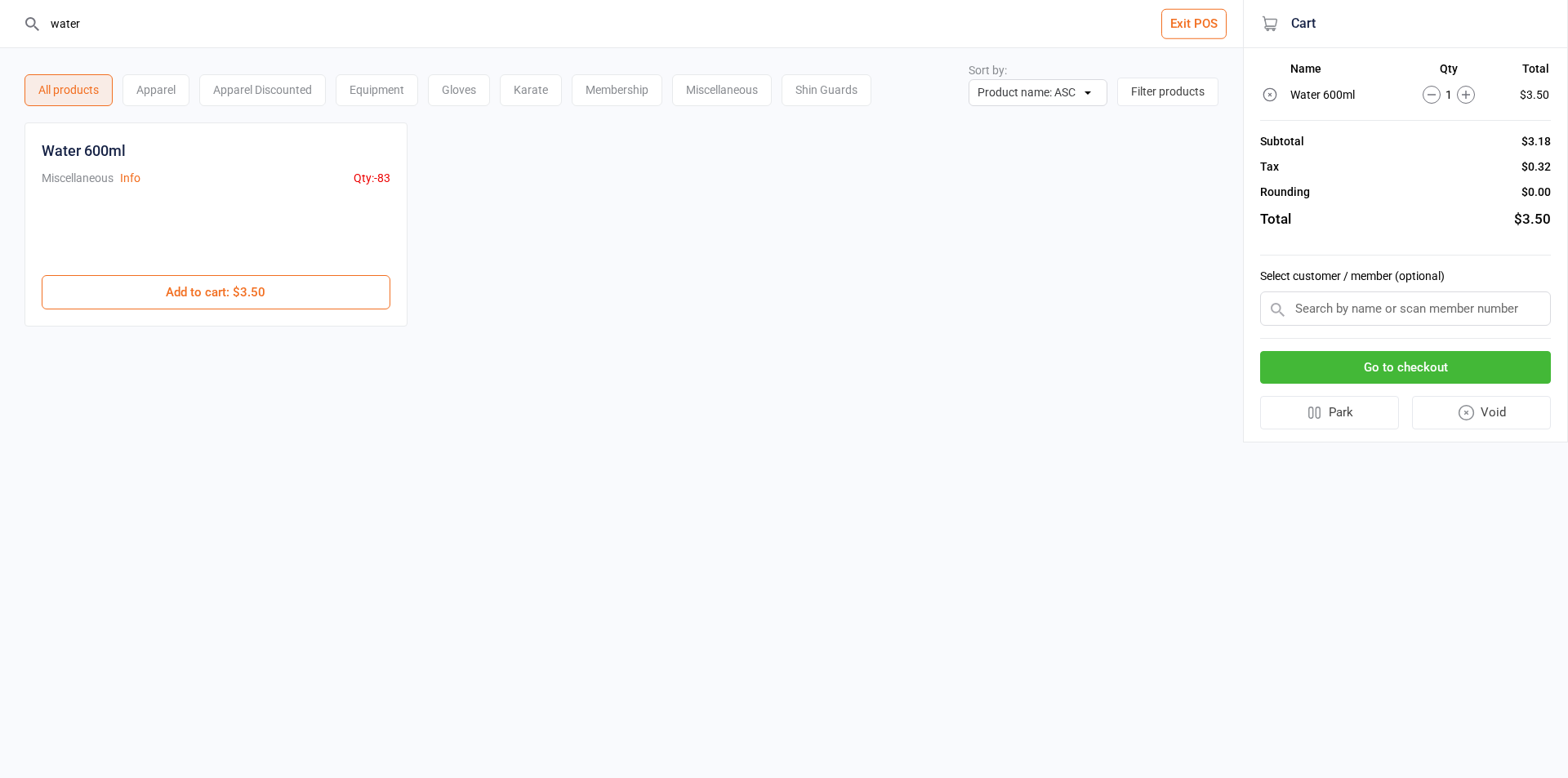
click at [1330, 358] on button "Go to checkout" at bounding box center [1405, 368] width 290 height 34
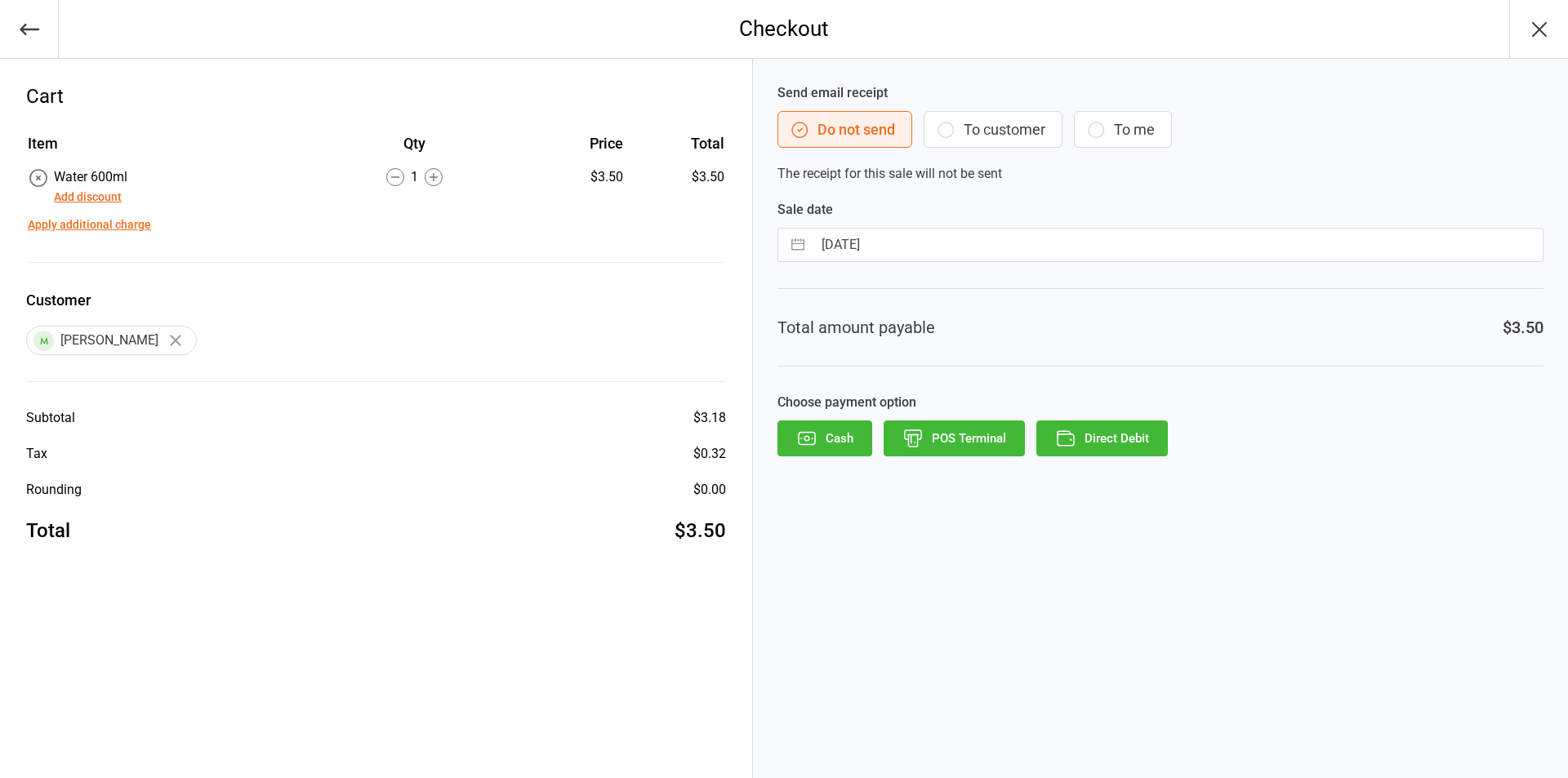
click at [996, 438] on button "POS Terminal" at bounding box center [954, 439] width 141 height 36
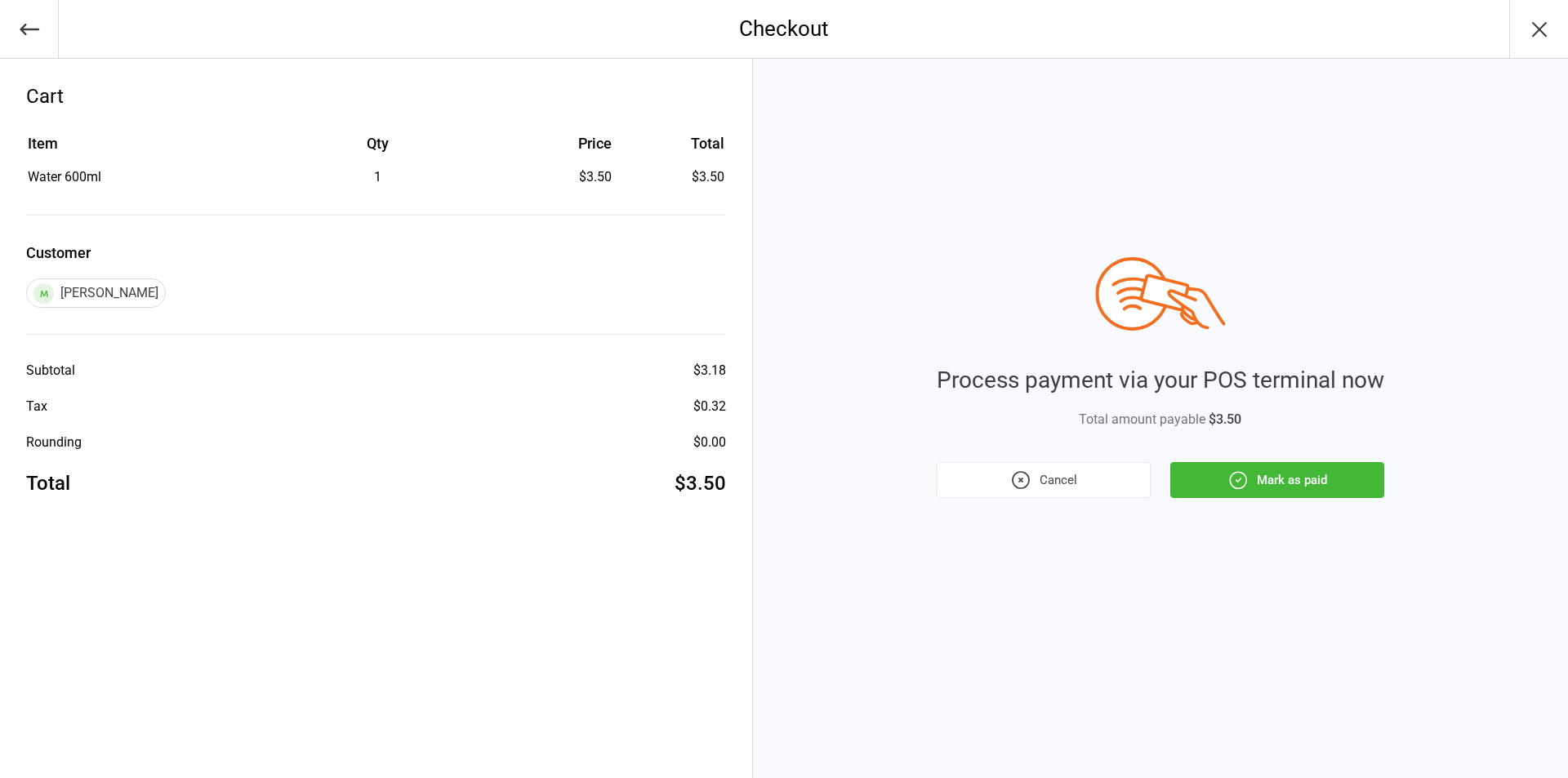
click at [1299, 484] on button "Mark as paid" at bounding box center [1277, 480] width 214 height 36
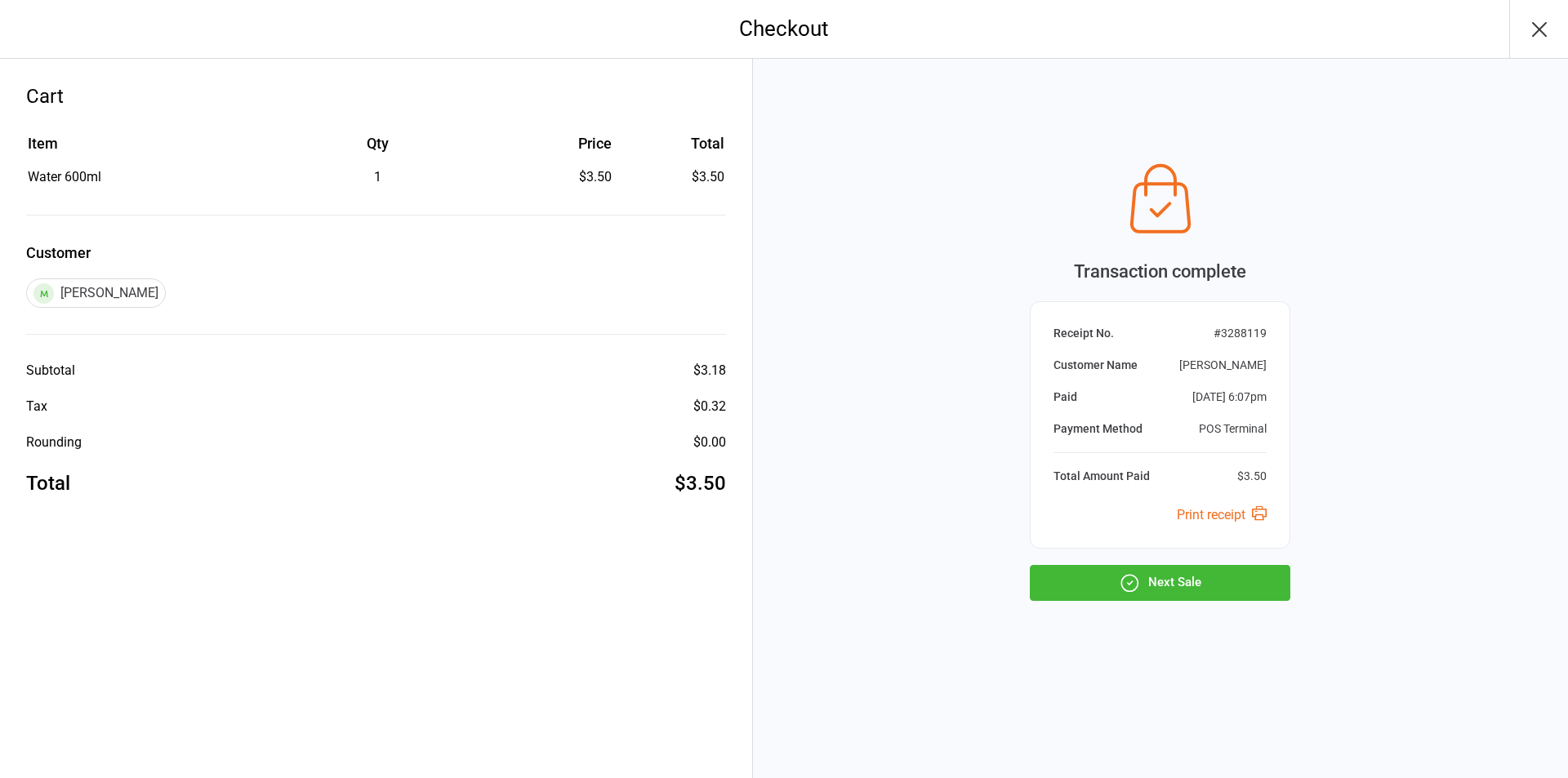
click at [1132, 582] on icon "button" at bounding box center [1131, 583] width 3 height 3
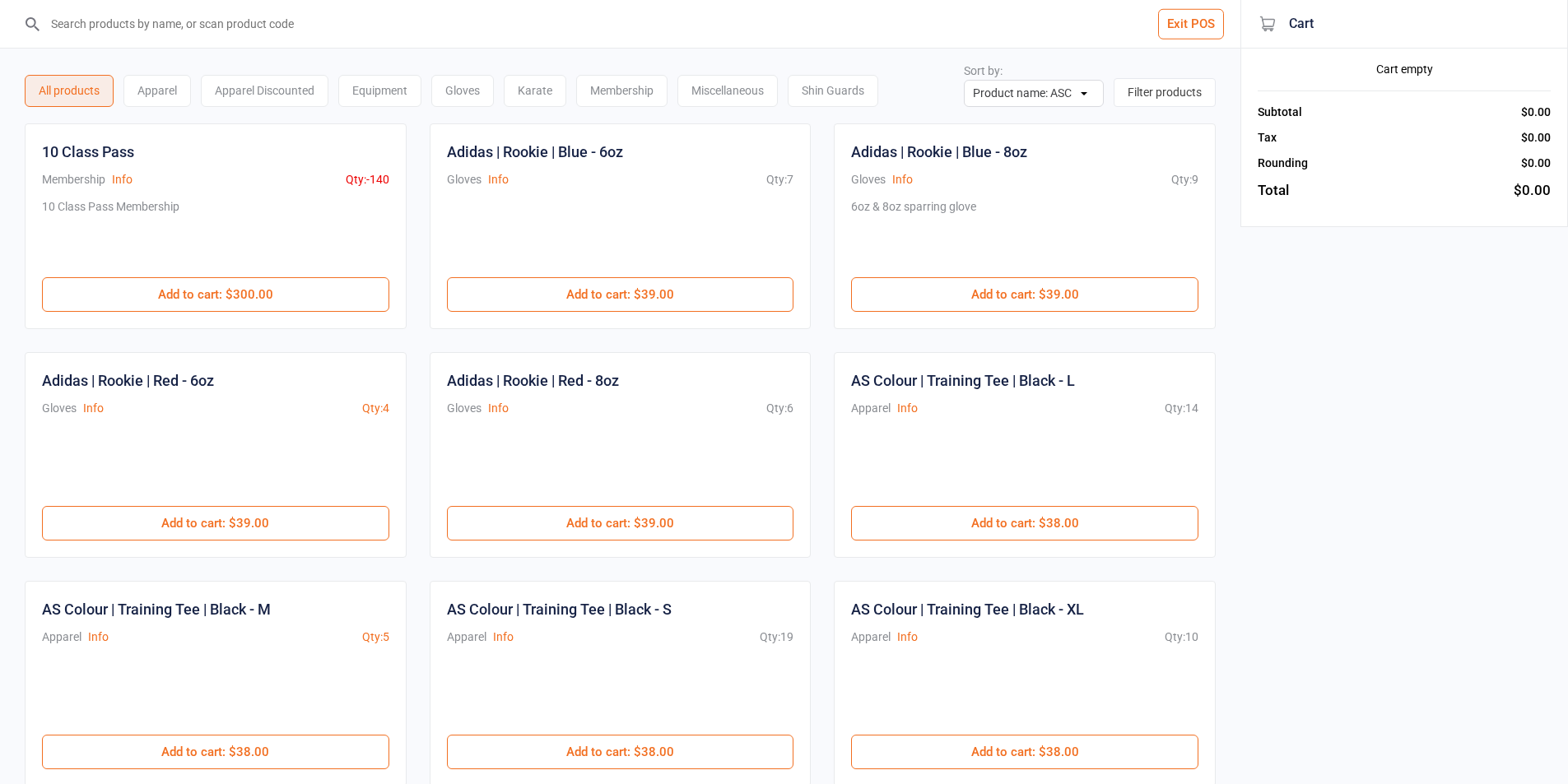
click at [122, 27] on input "search" at bounding box center [629, 23] width 1175 height 47
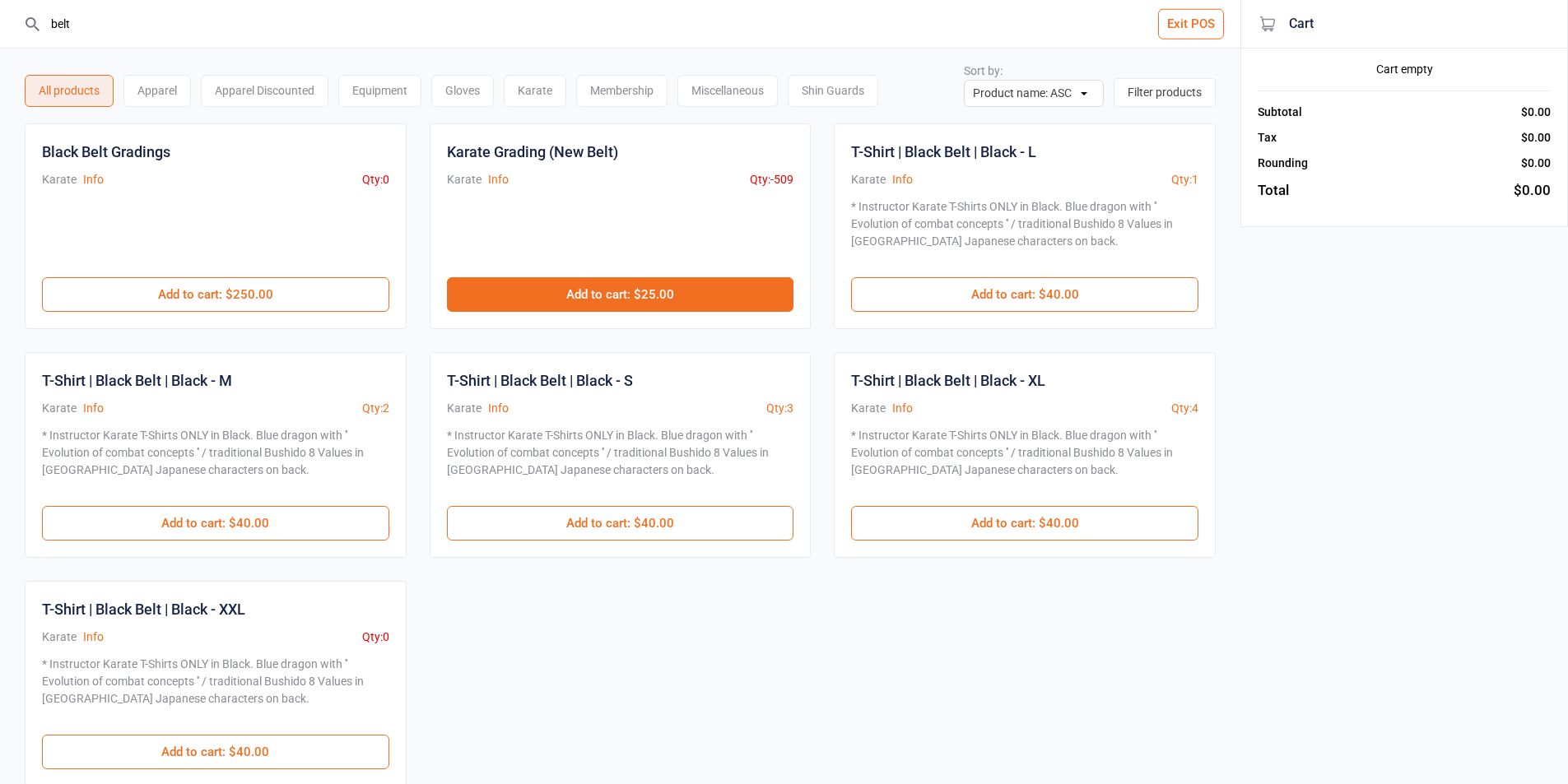
type input "belt"
click at [660, 298] on button "Add to cart : $25.00" at bounding box center [621, 295] width 348 height 35
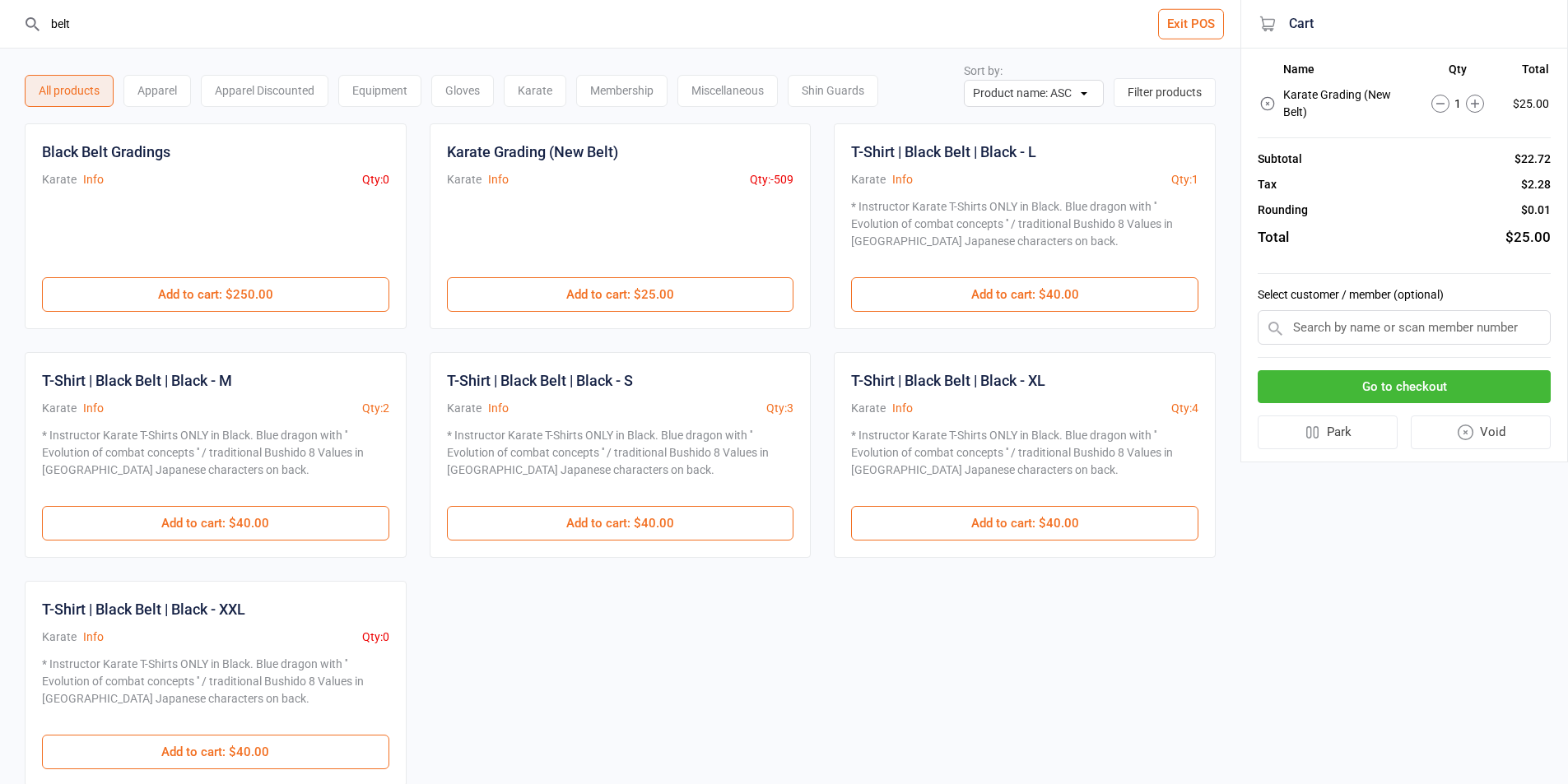
click at [1326, 338] on input "text" at bounding box center [1404, 328] width 293 height 35
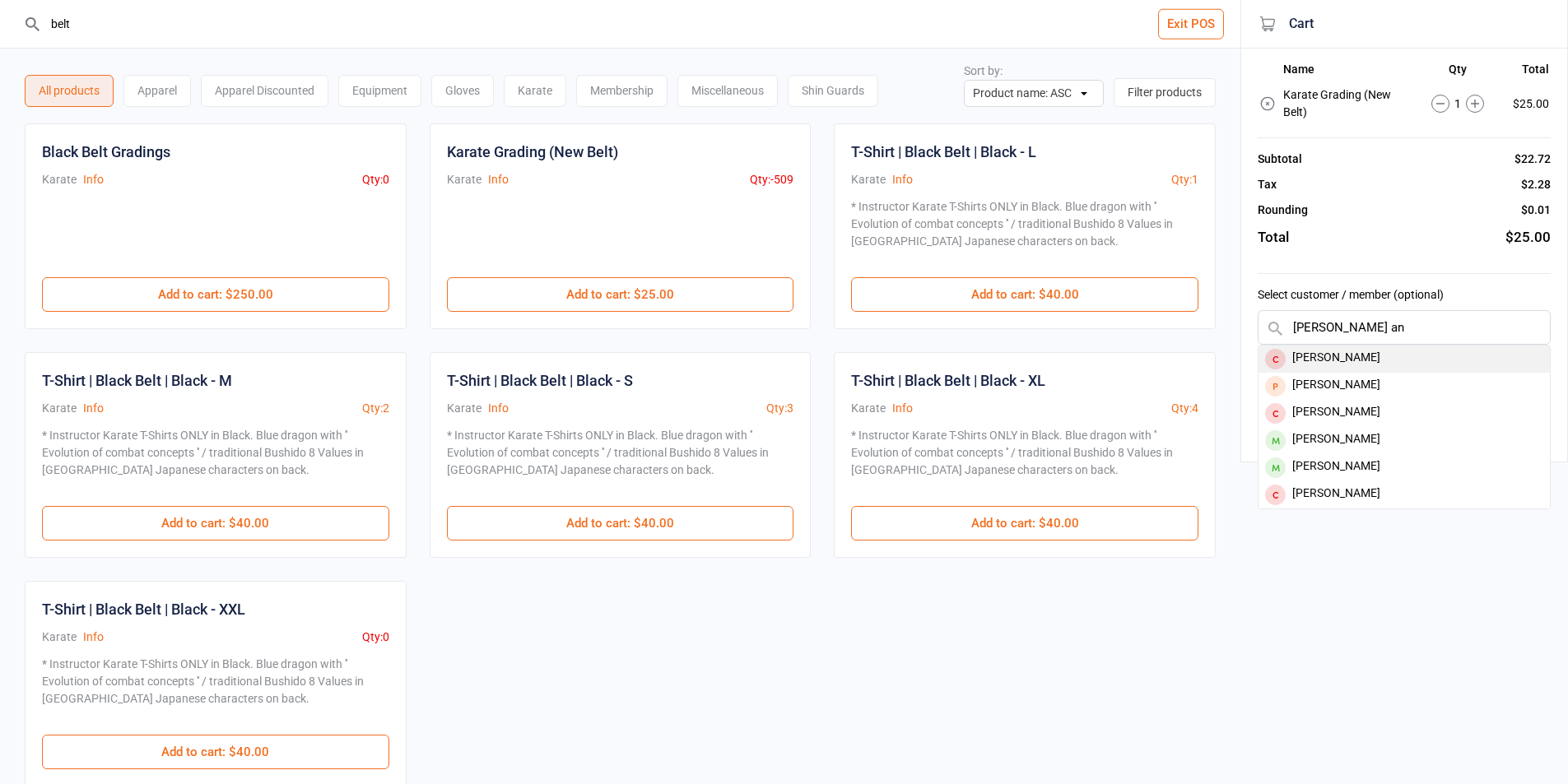
scroll to position [82, 0]
type input "lucas an"
click at [1359, 441] on div "[PERSON_NAME]" at bounding box center [1404, 440] width 291 height 27
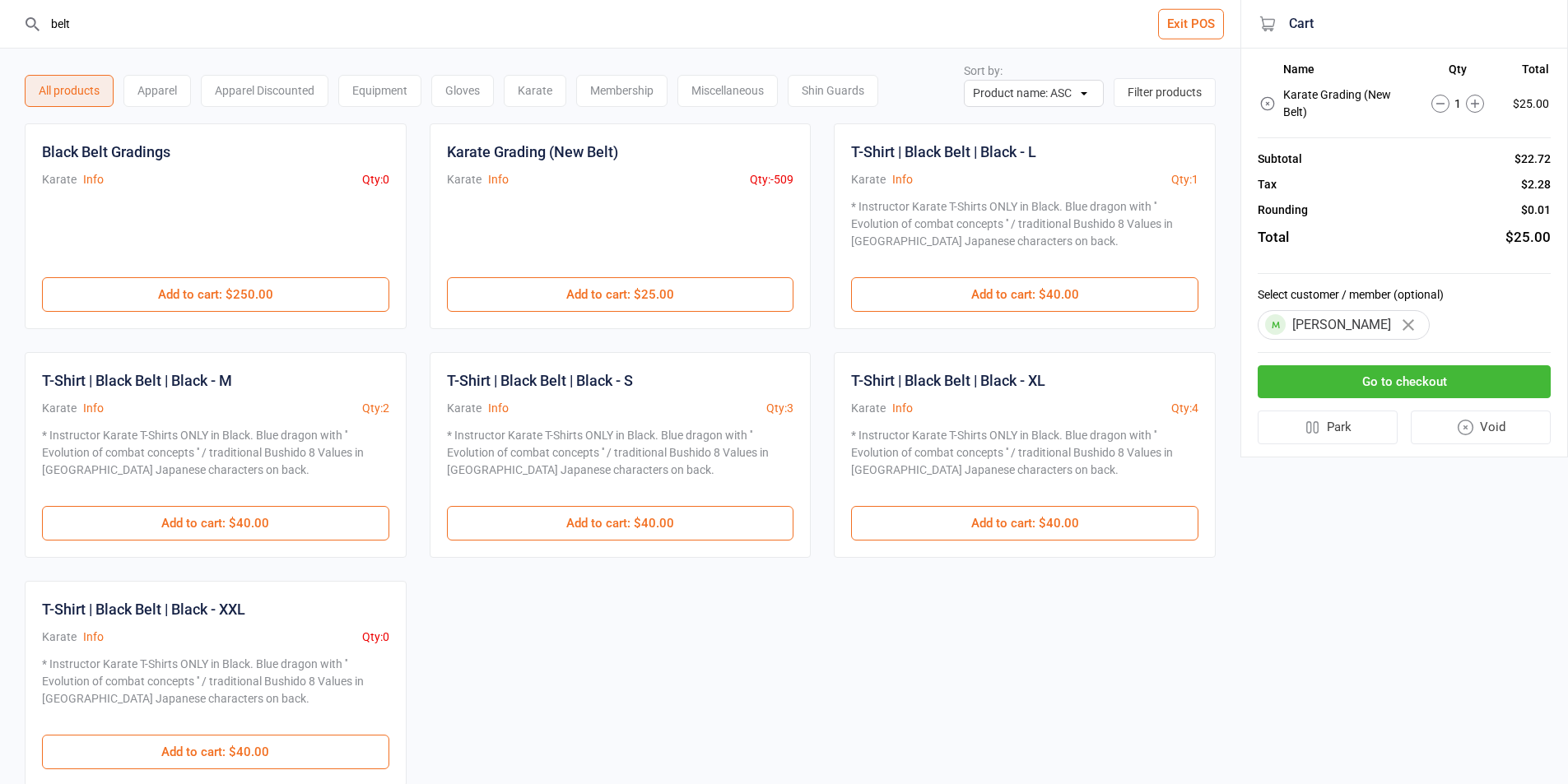
click at [1414, 390] on button "Go to checkout" at bounding box center [1404, 382] width 293 height 34
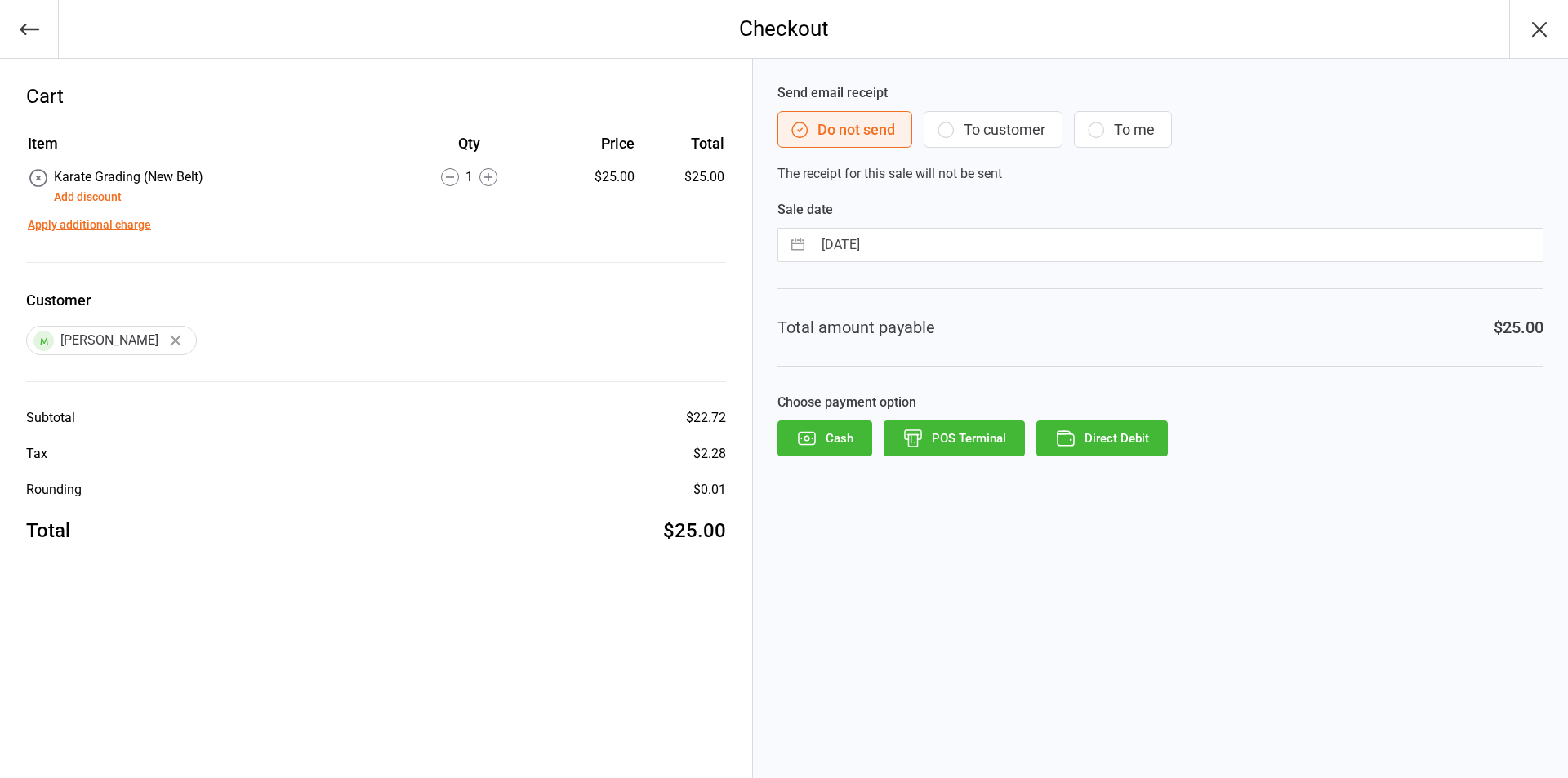
click at [986, 135] on button "To customer" at bounding box center [993, 130] width 139 height 37
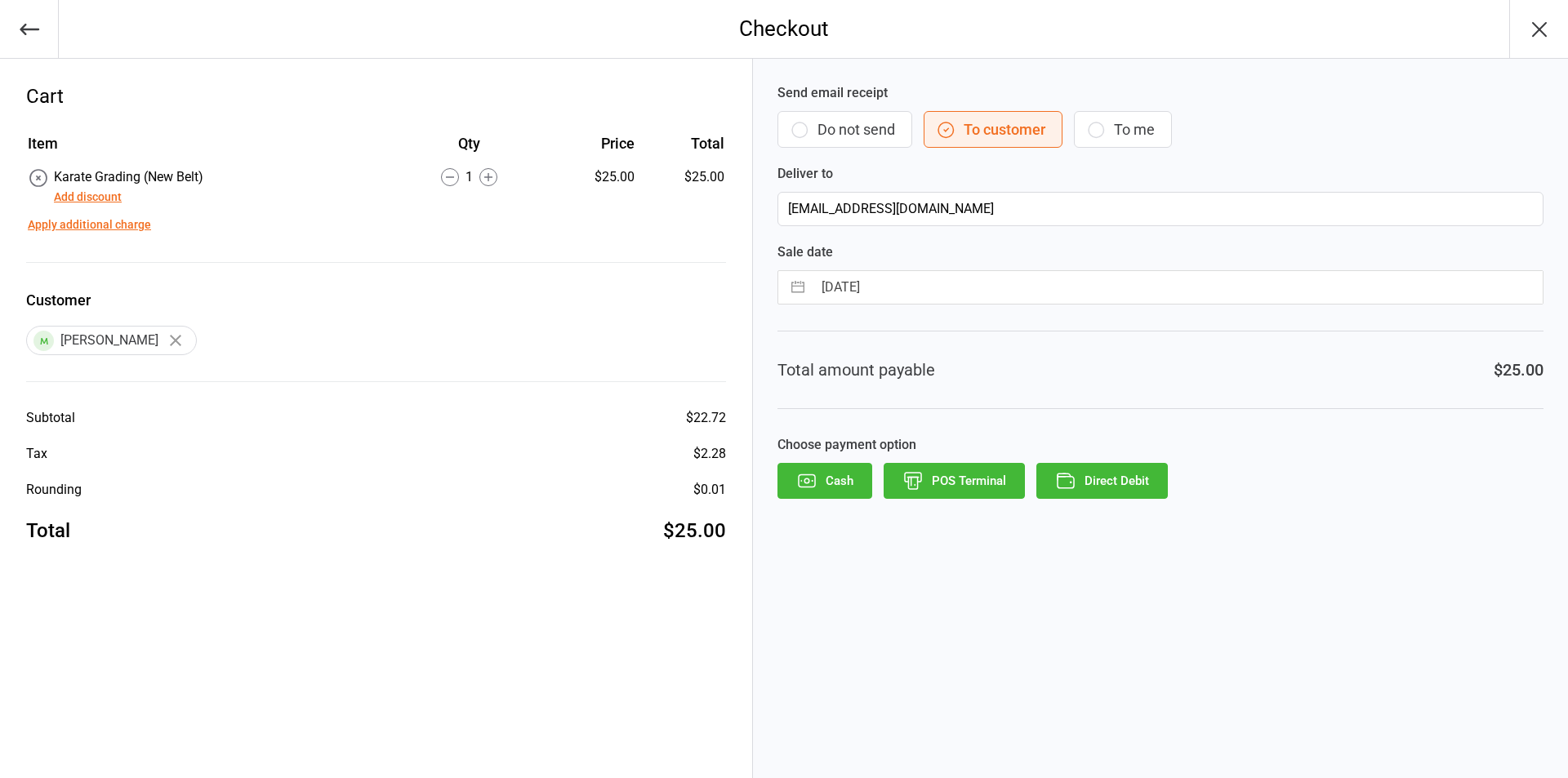
click at [815, 494] on button "Cash" at bounding box center [824, 481] width 95 height 36
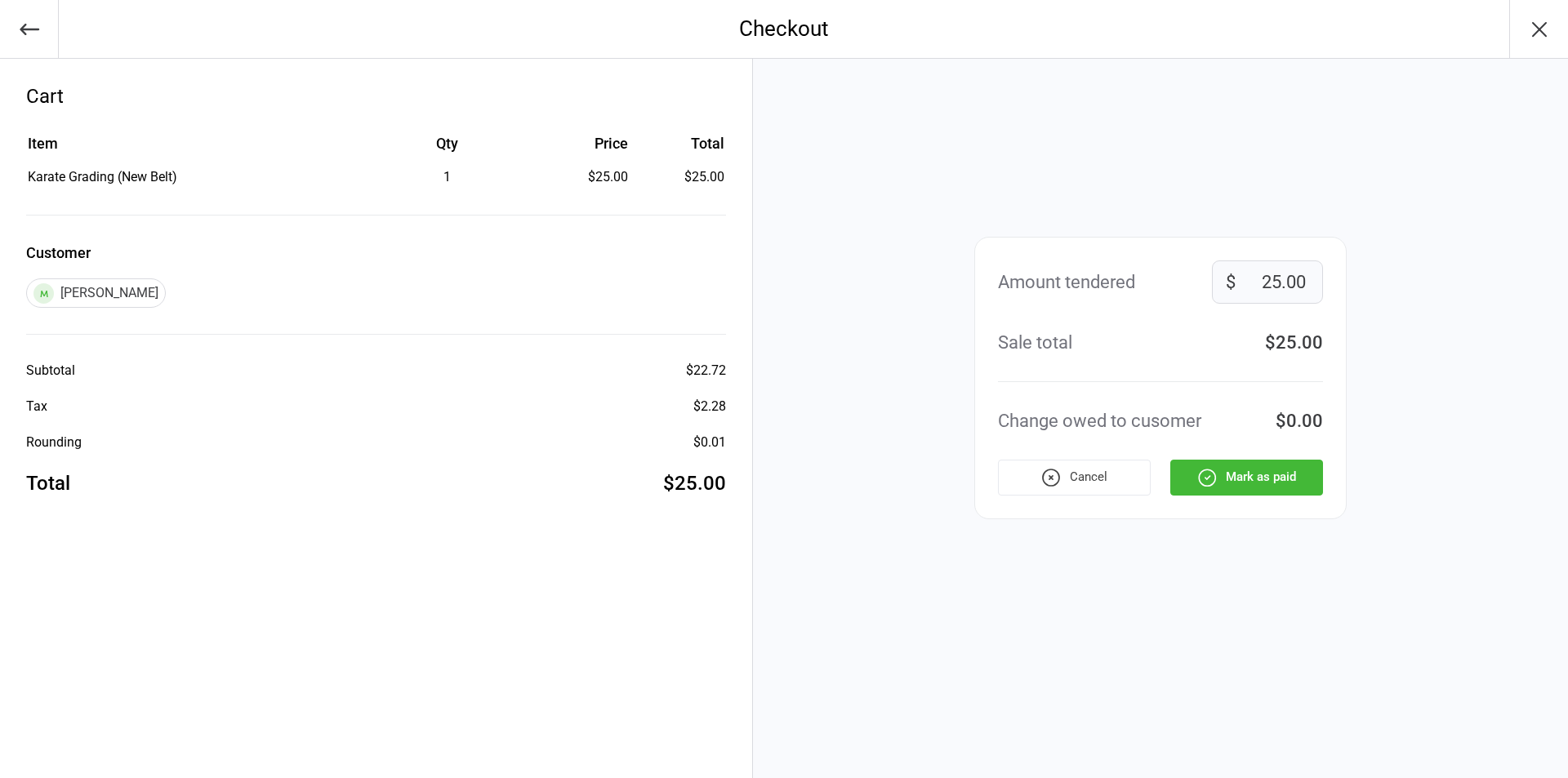
click at [1281, 482] on button "Mark as paid" at bounding box center [1246, 478] width 153 height 36
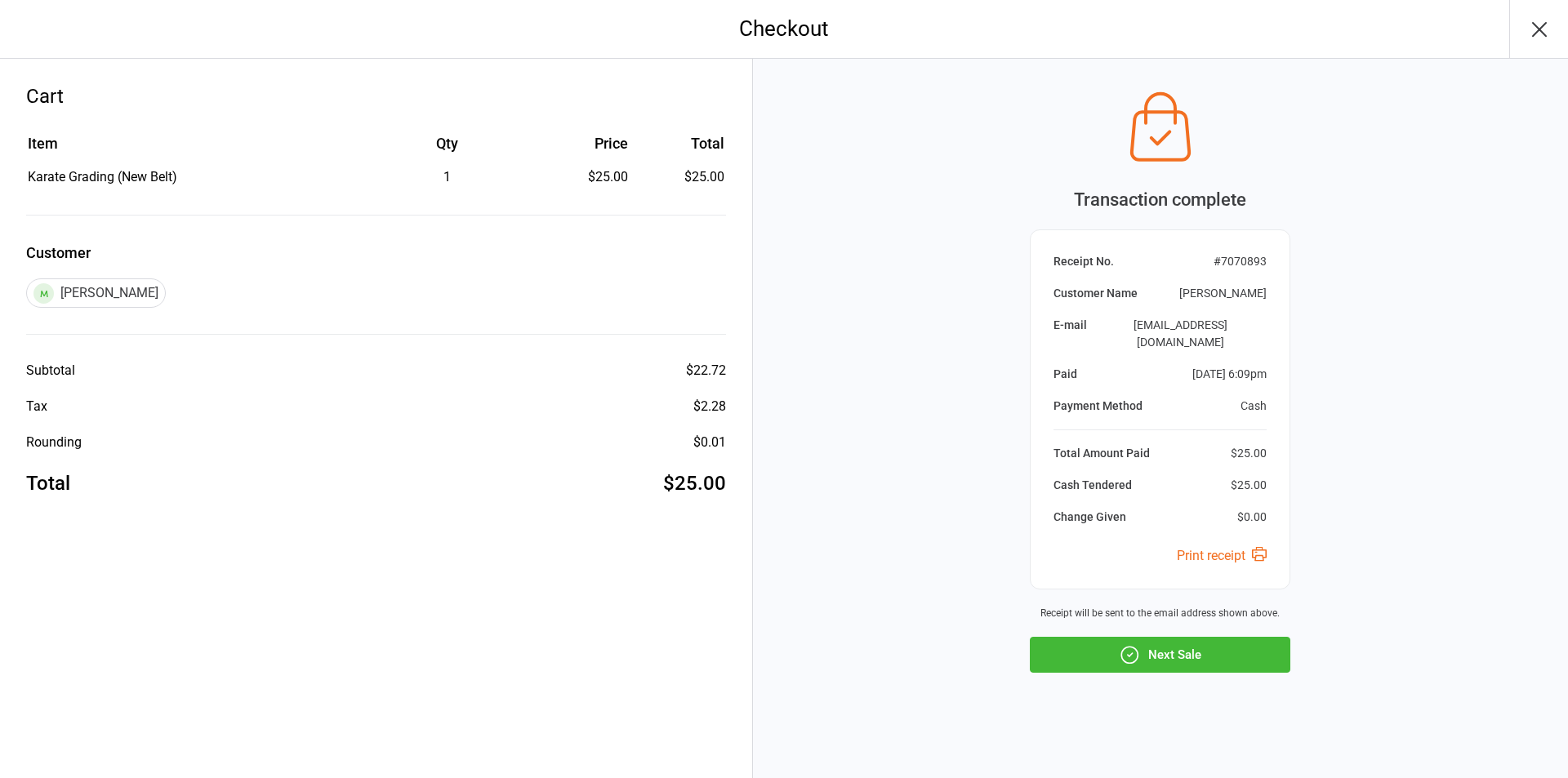
click at [1160, 650] on button "Next Sale" at bounding box center [1160, 655] width 261 height 36
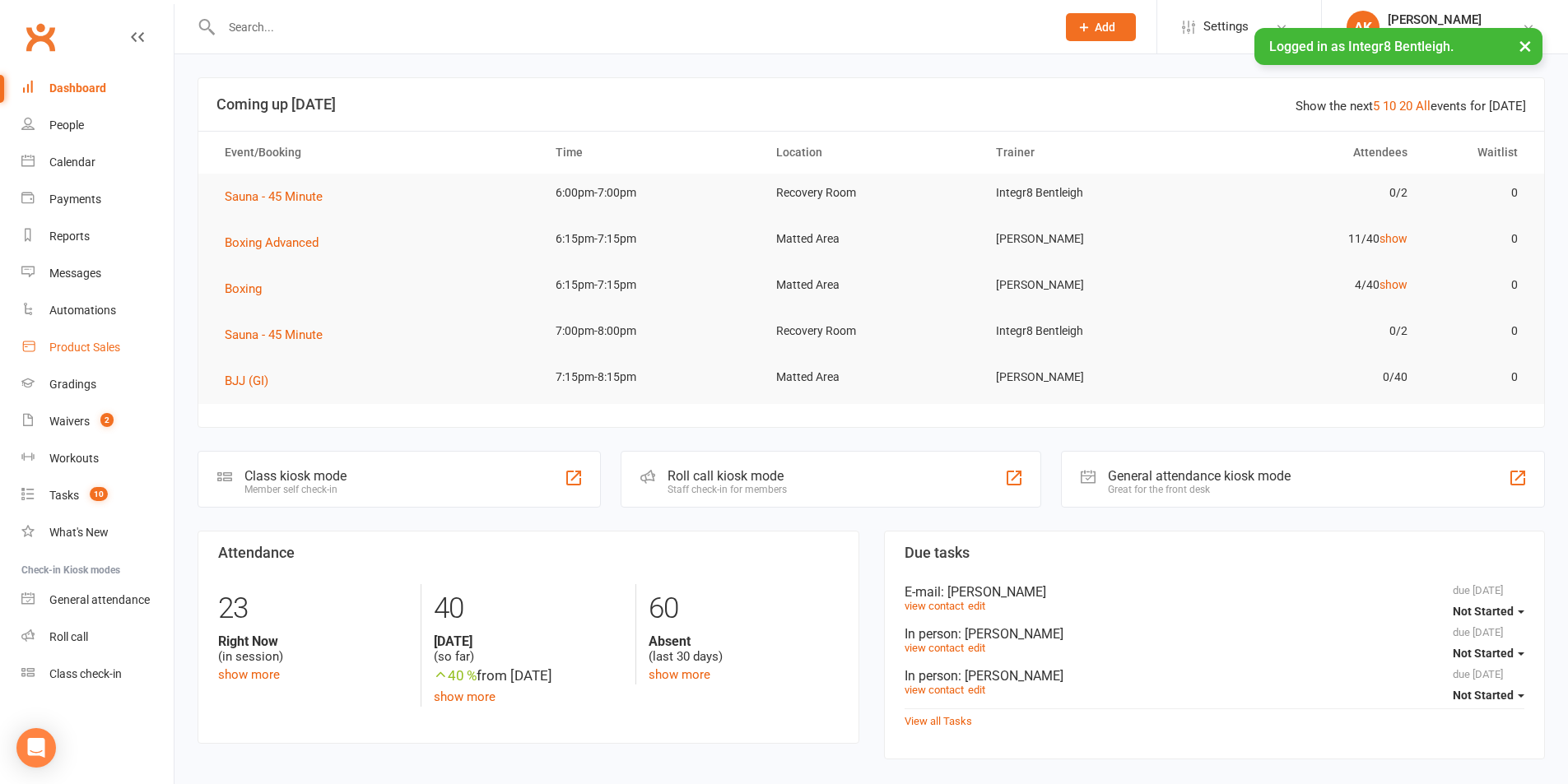
click at [113, 348] on div "Product Sales" at bounding box center [84, 348] width 71 height 13
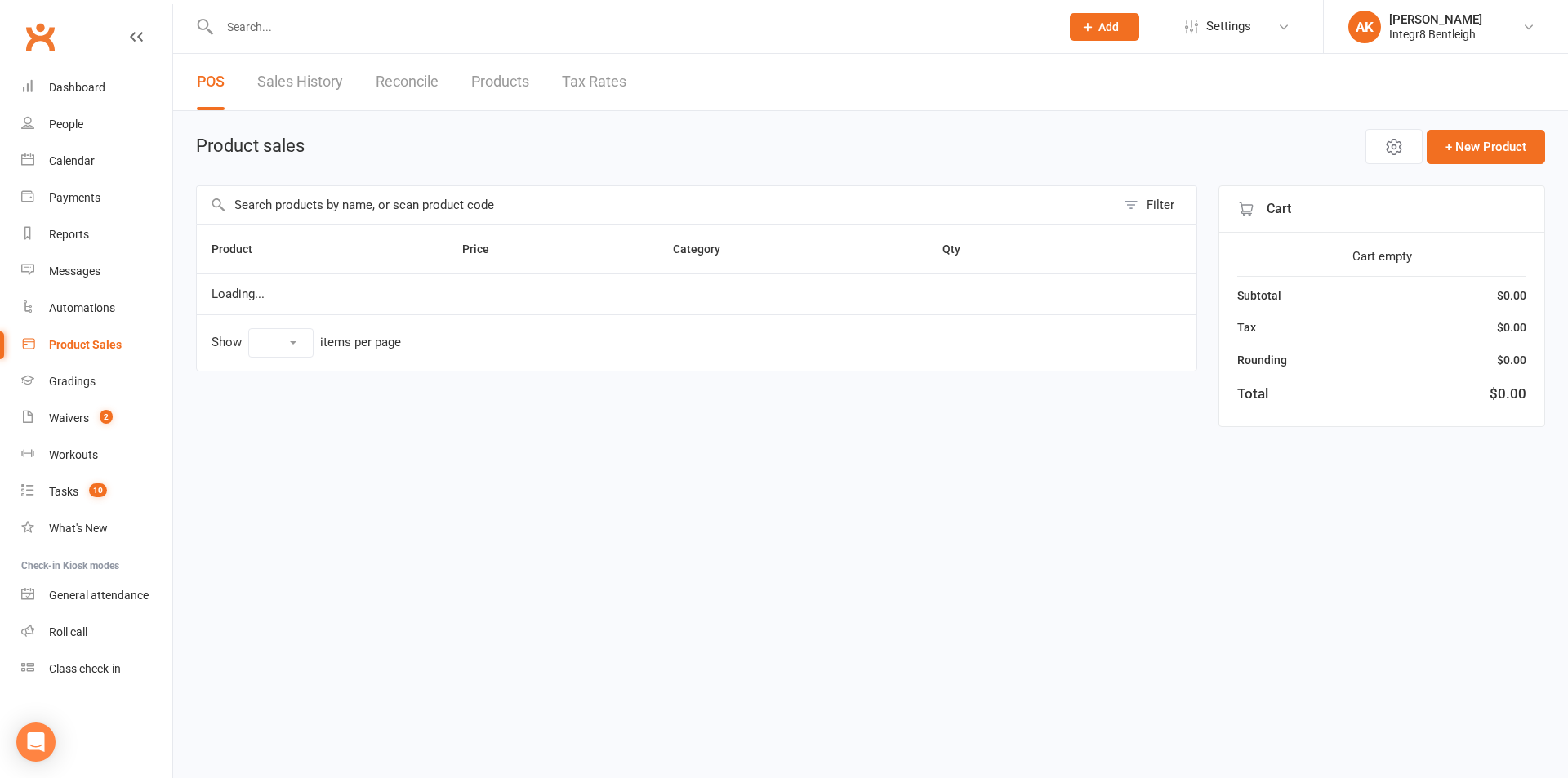
select select "100"
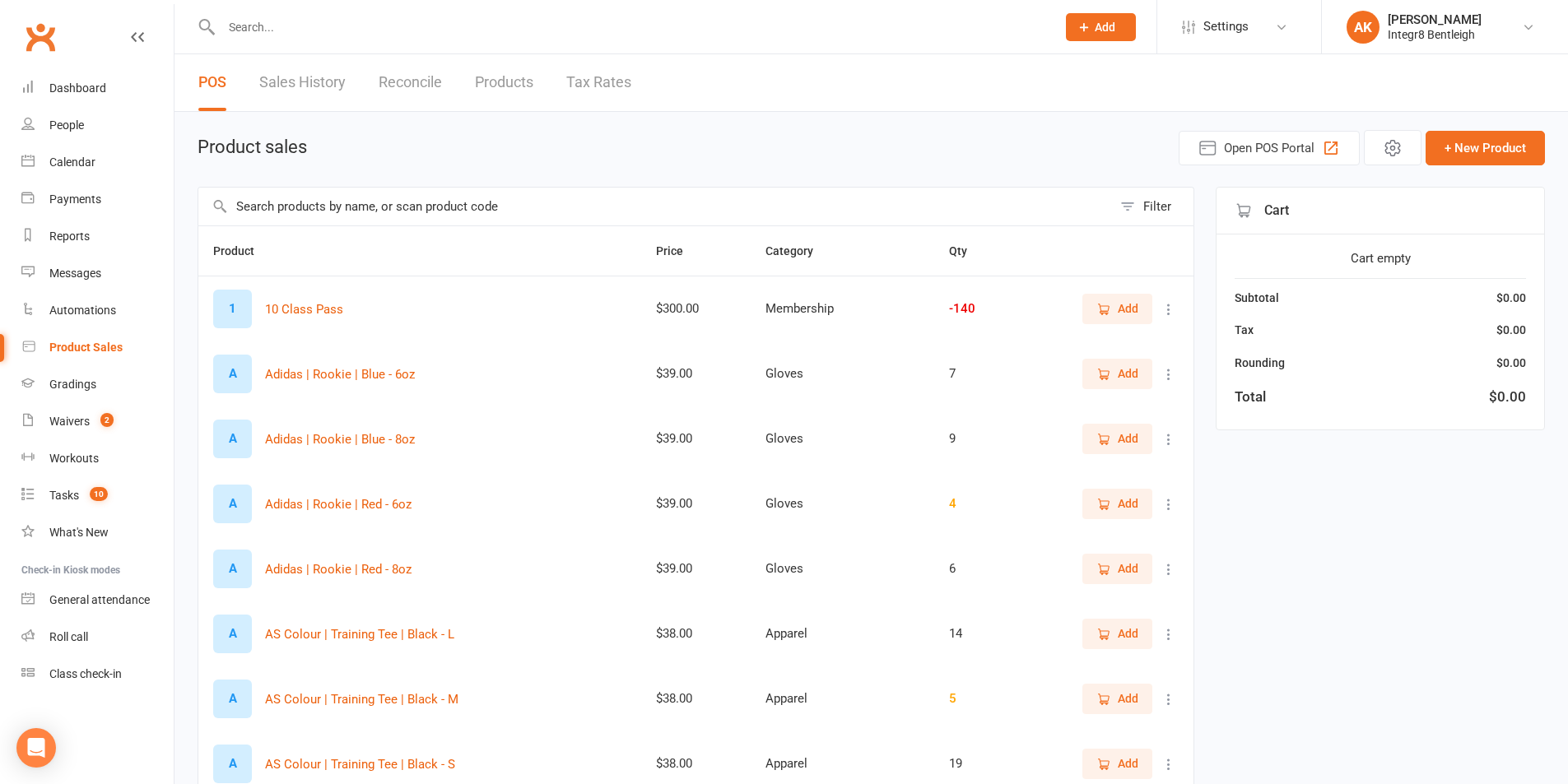
click at [313, 95] on link "Sales History" at bounding box center [303, 82] width 86 height 57
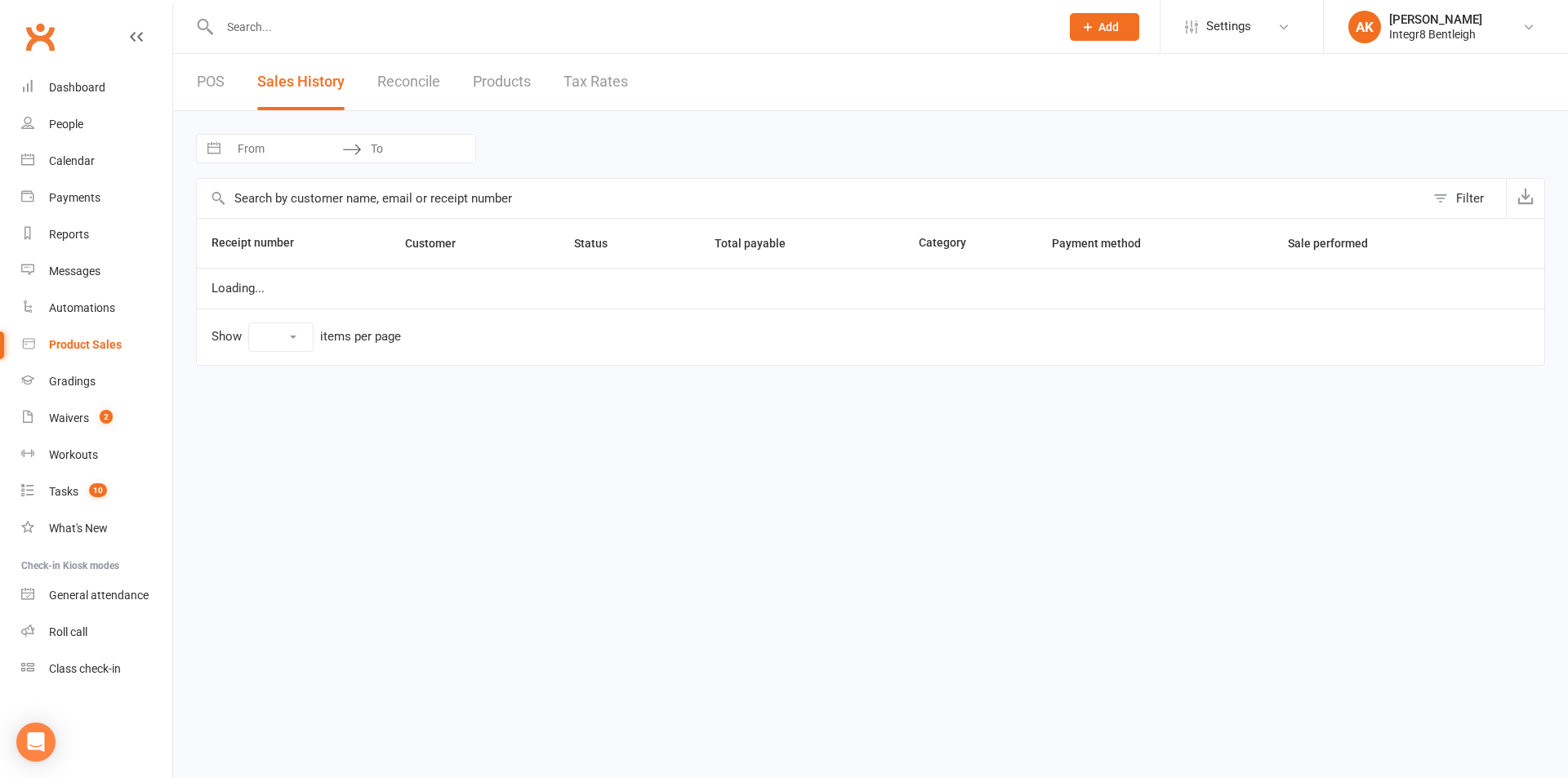
select select "100"
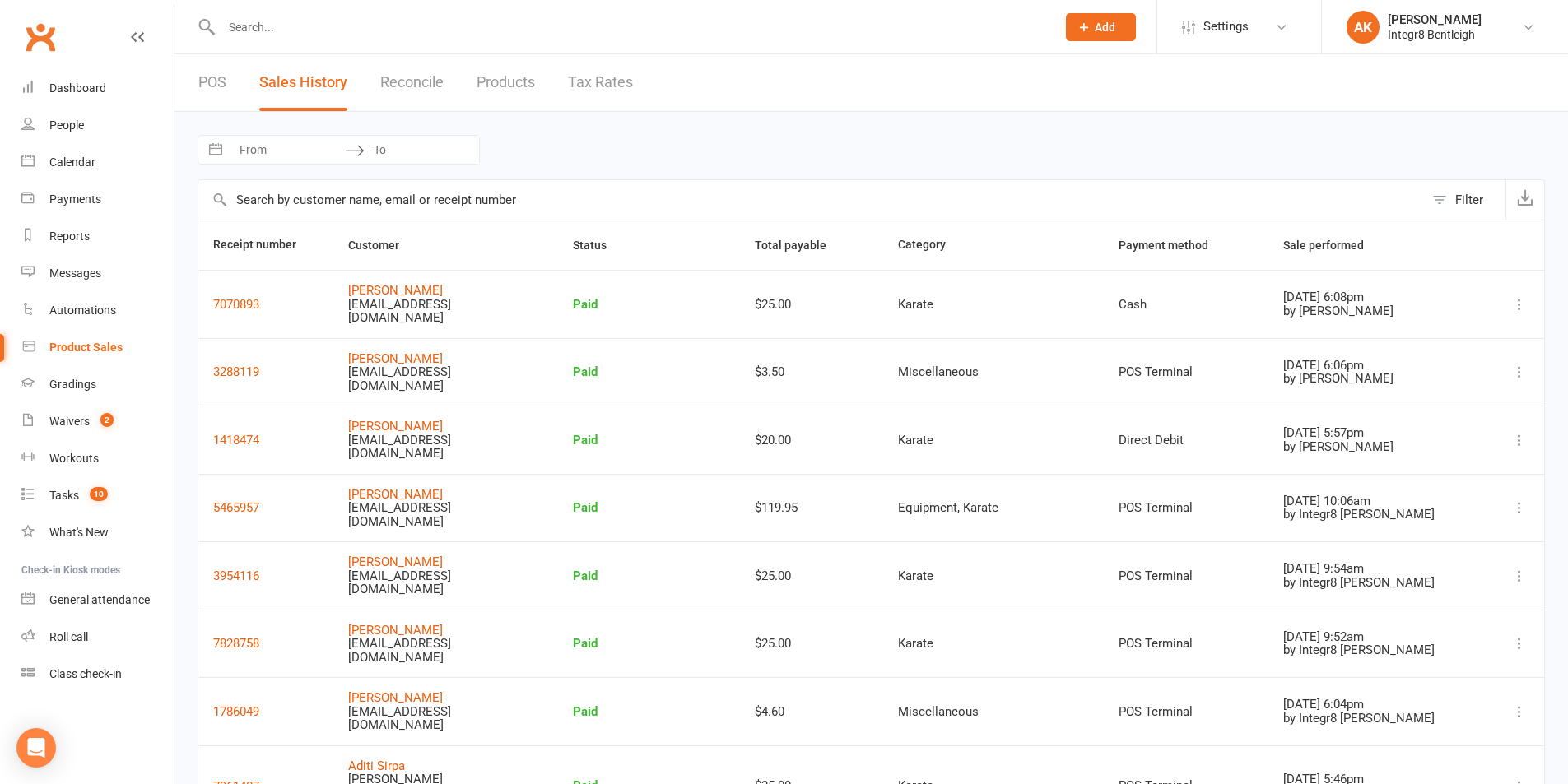
click at [322, 11] on div at bounding box center [621, 27] width 847 height 53
click at [318, 22] on input "text" at bounding box center [630, 27] width 828 height 23
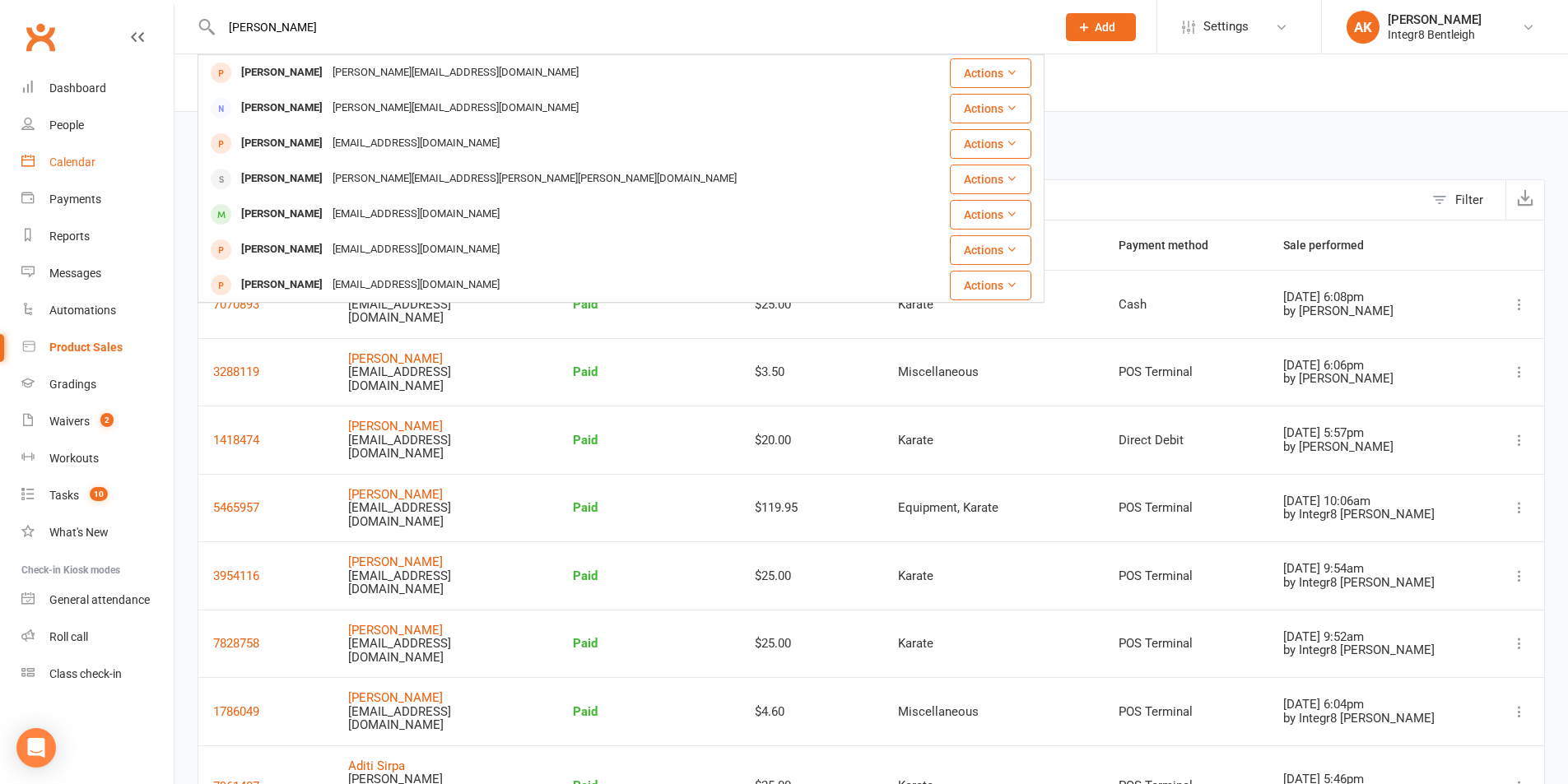
type input "michael zh"
click at [71, 155] on div "Calendar" at bounding box center [71, 162] width 46 height 13
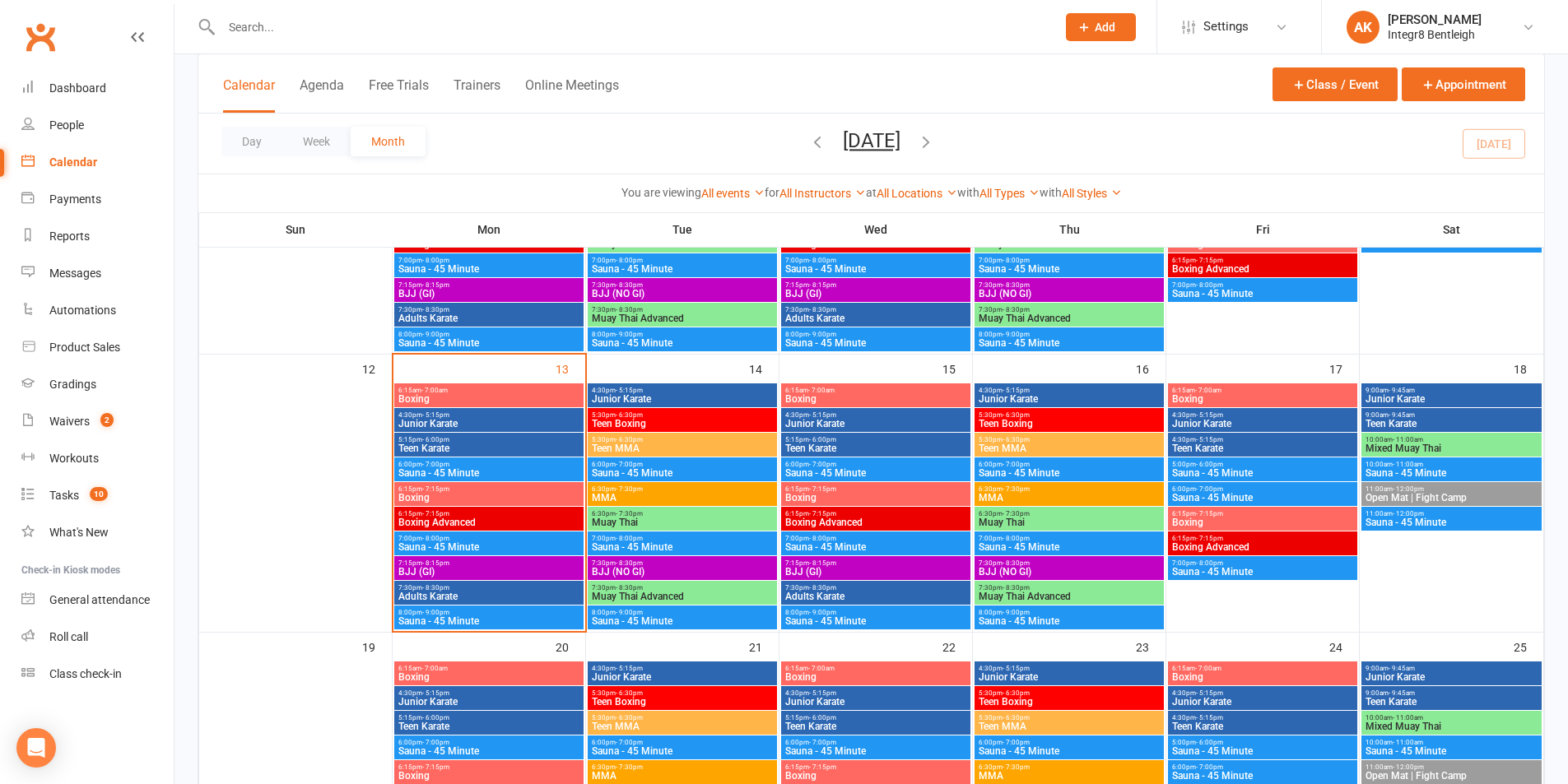
scroll to position [576, 0]
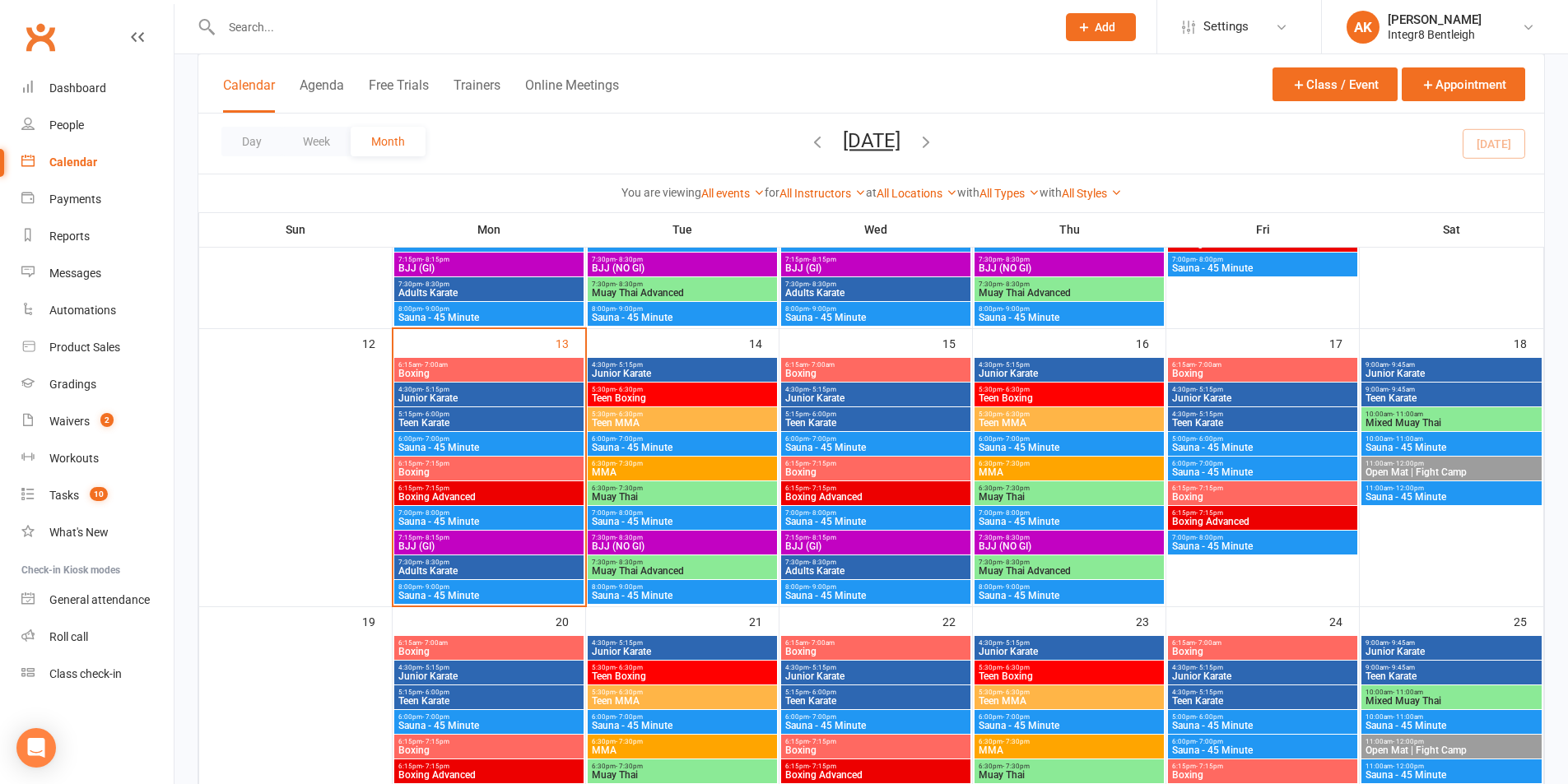
click at [457, 409] on div "5:15pm - 6:00pm Teen Karate" at bounding box center [489, 419] width 190 height 24
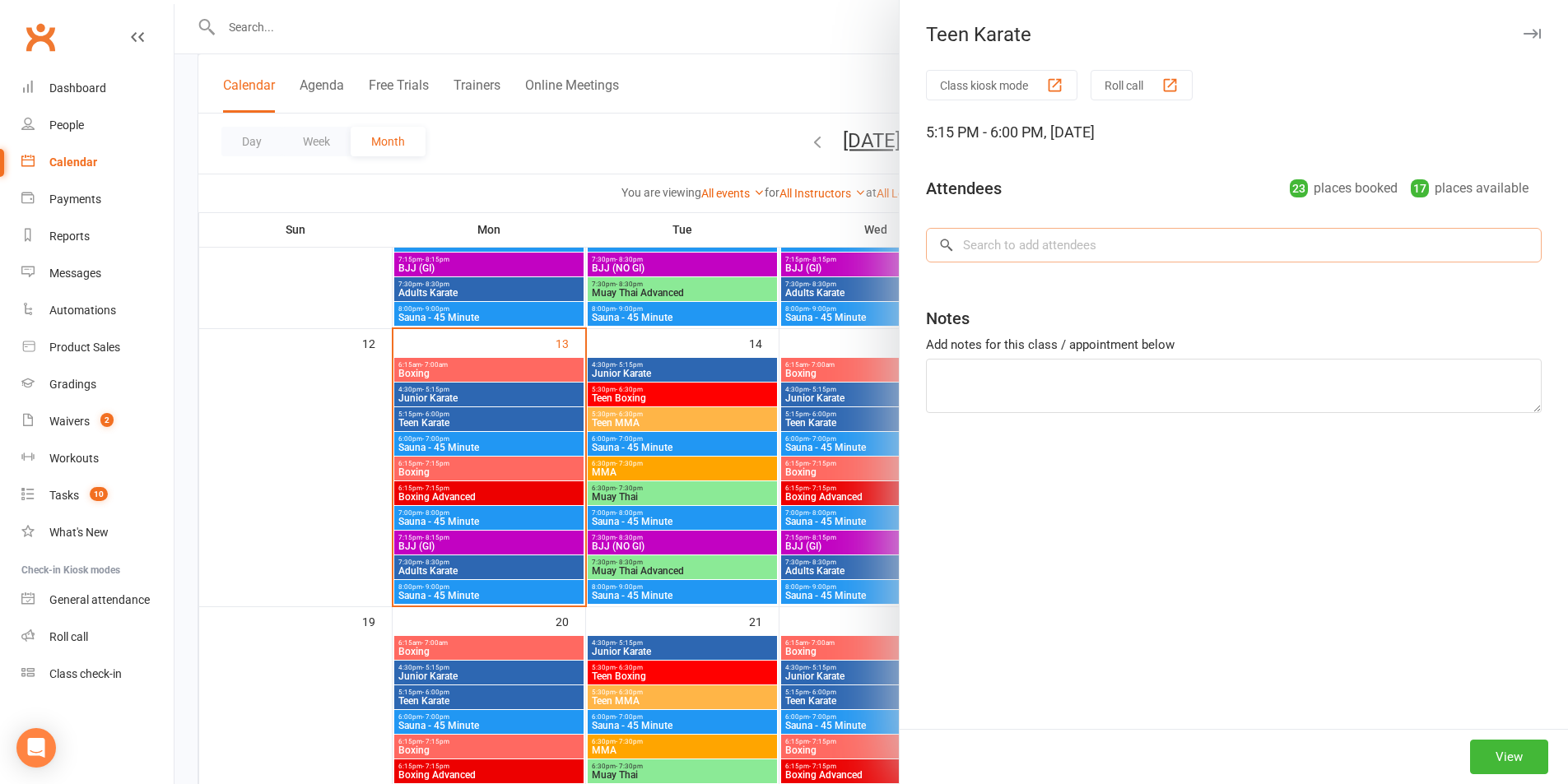
click at [1123, 252] on input "search" at bounding box center [1234, 245] width 615 height 35
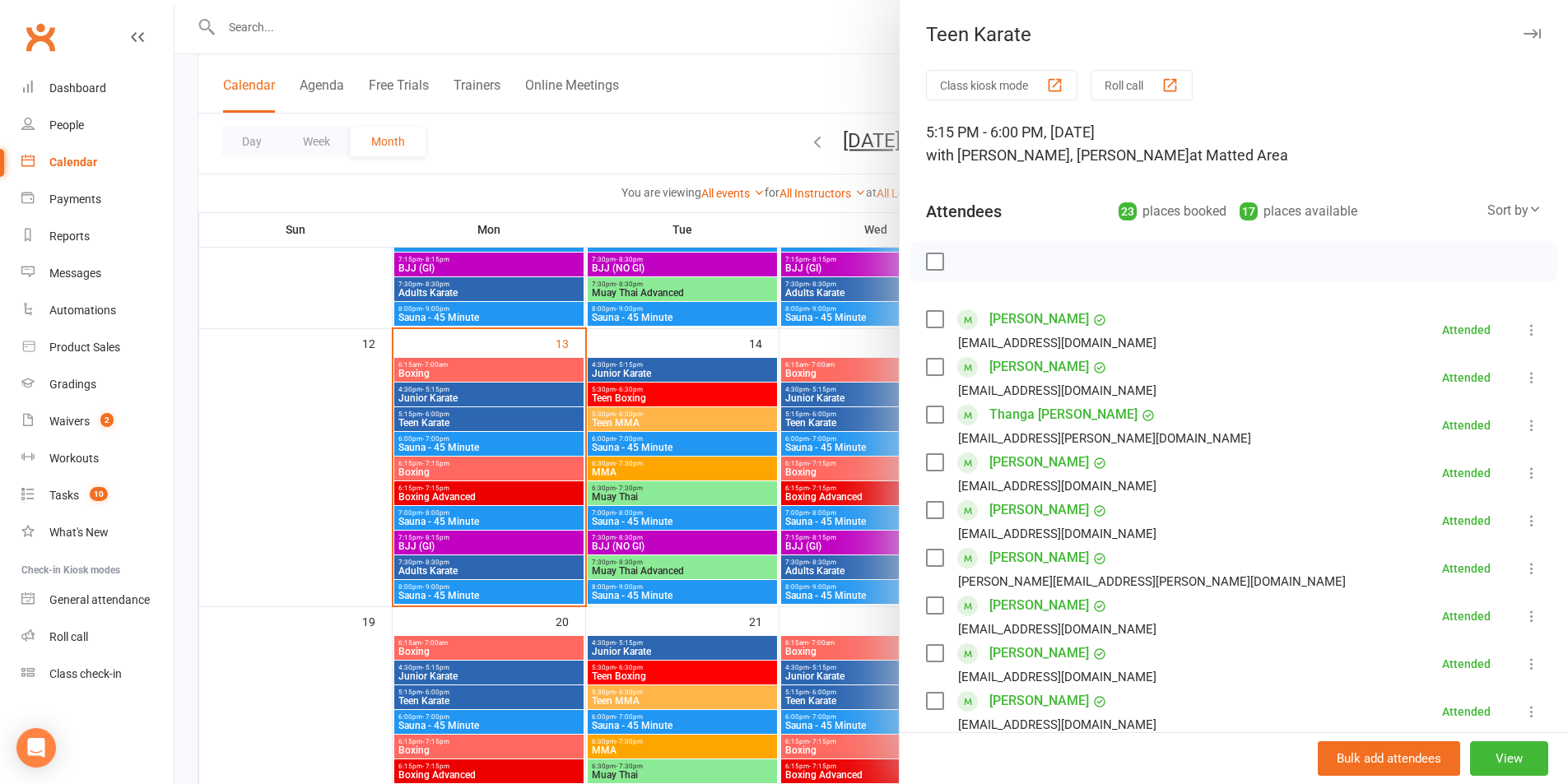
scroll to position [673, 0]
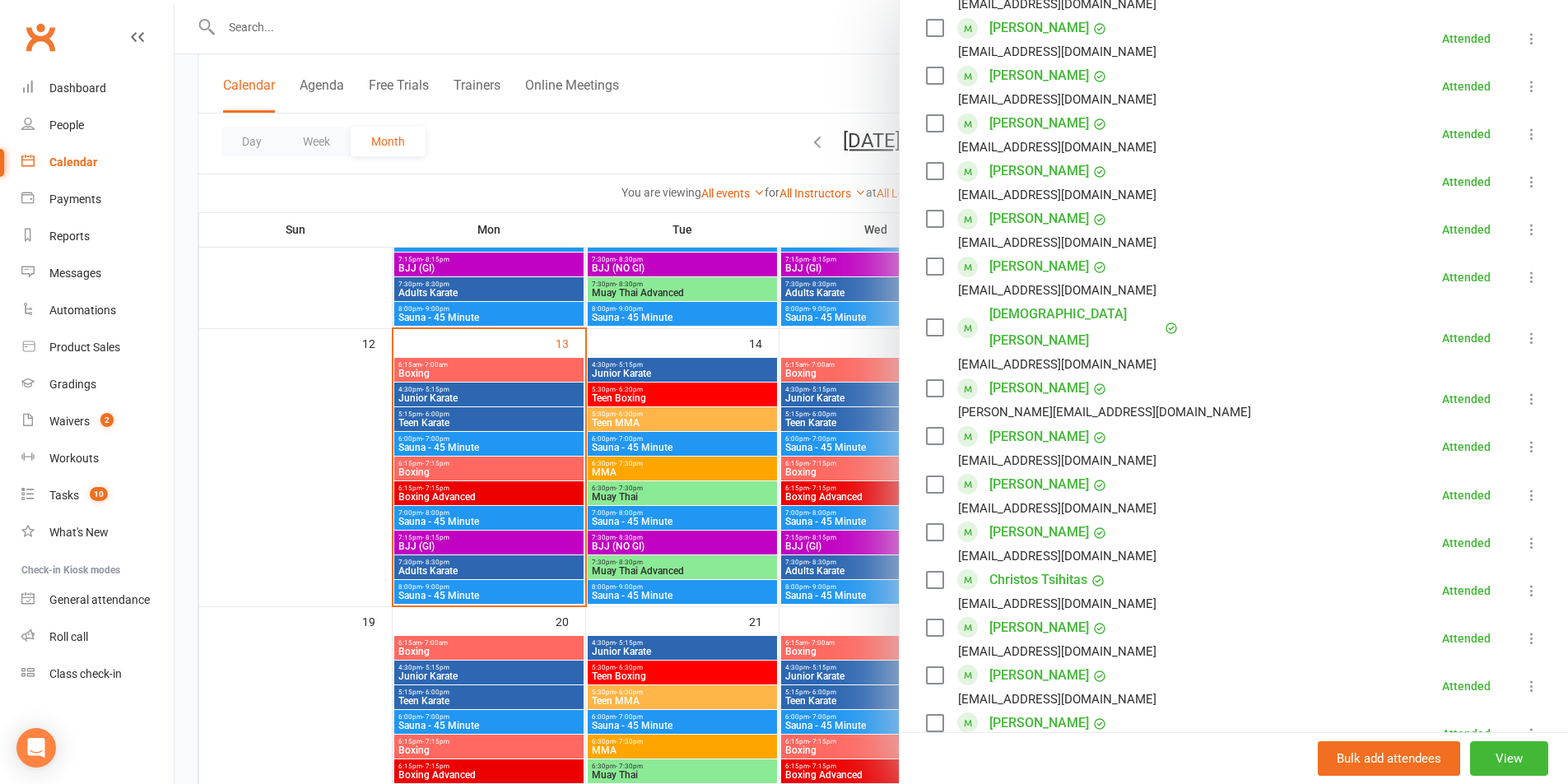
type input "michael"
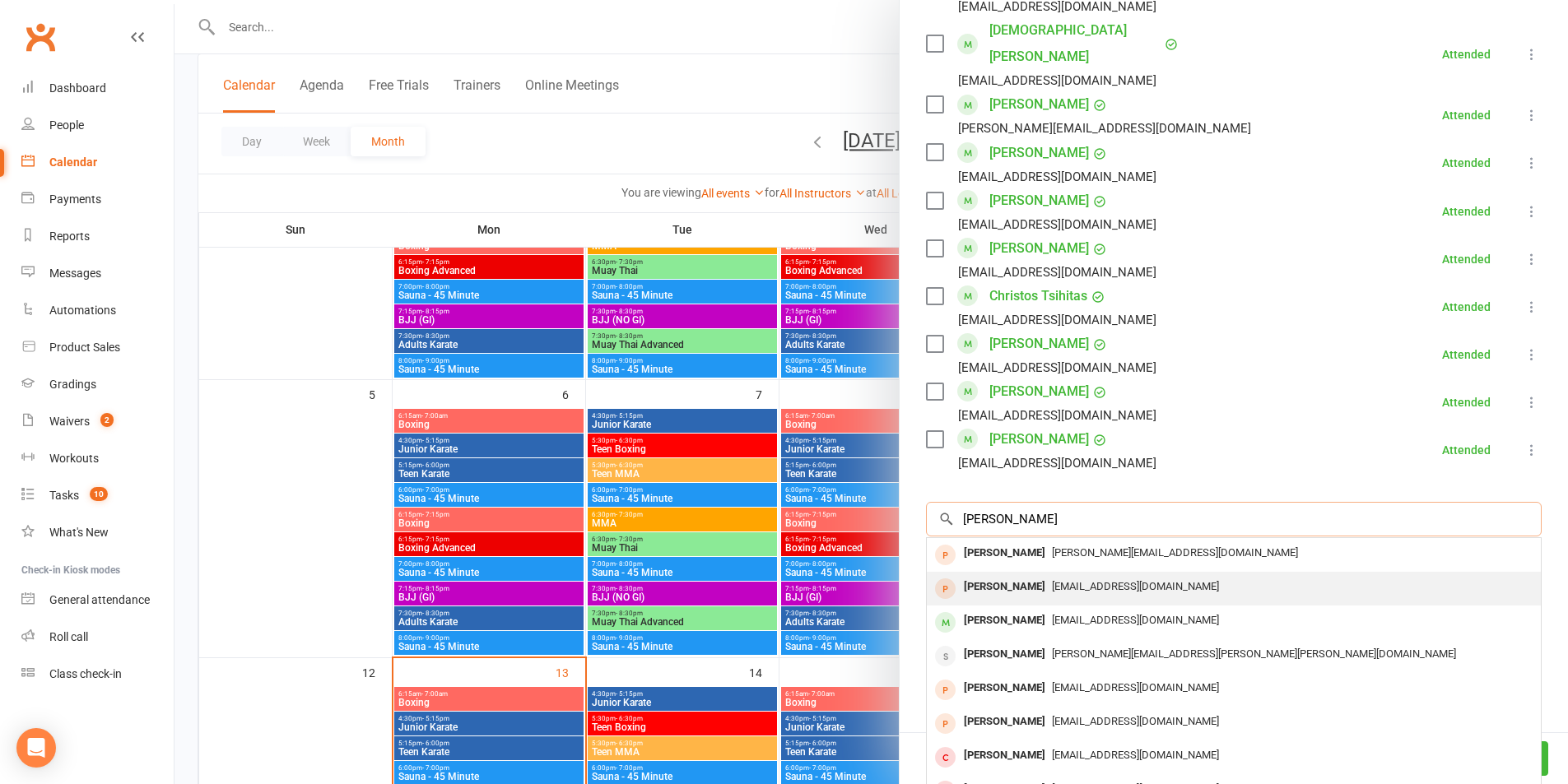
scroll to position [968, 0]
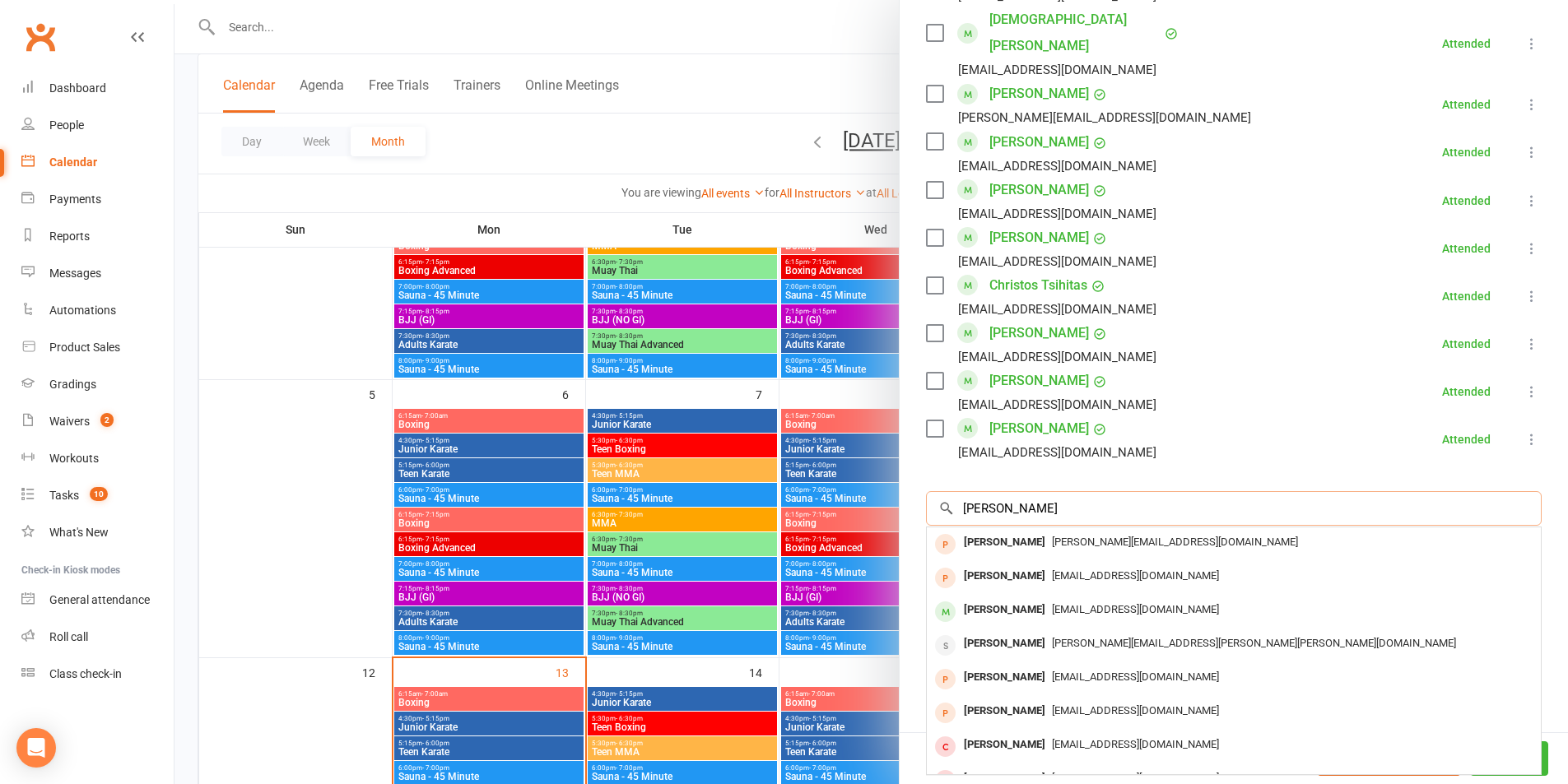
click at [1497, 491] on input "michael" at bounding box center [1234, 509] width 615 height 35
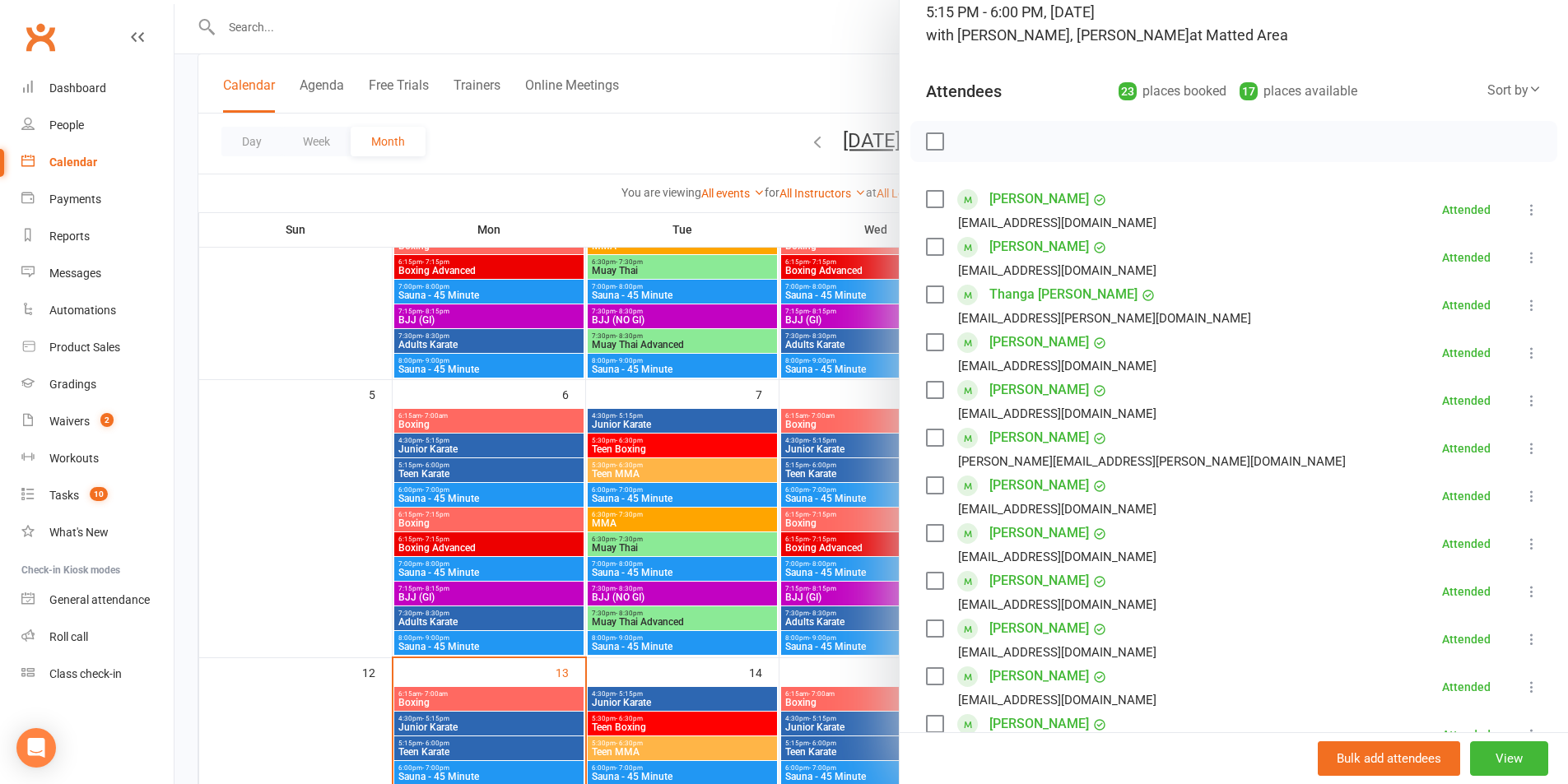
scroll to position [62, 0]
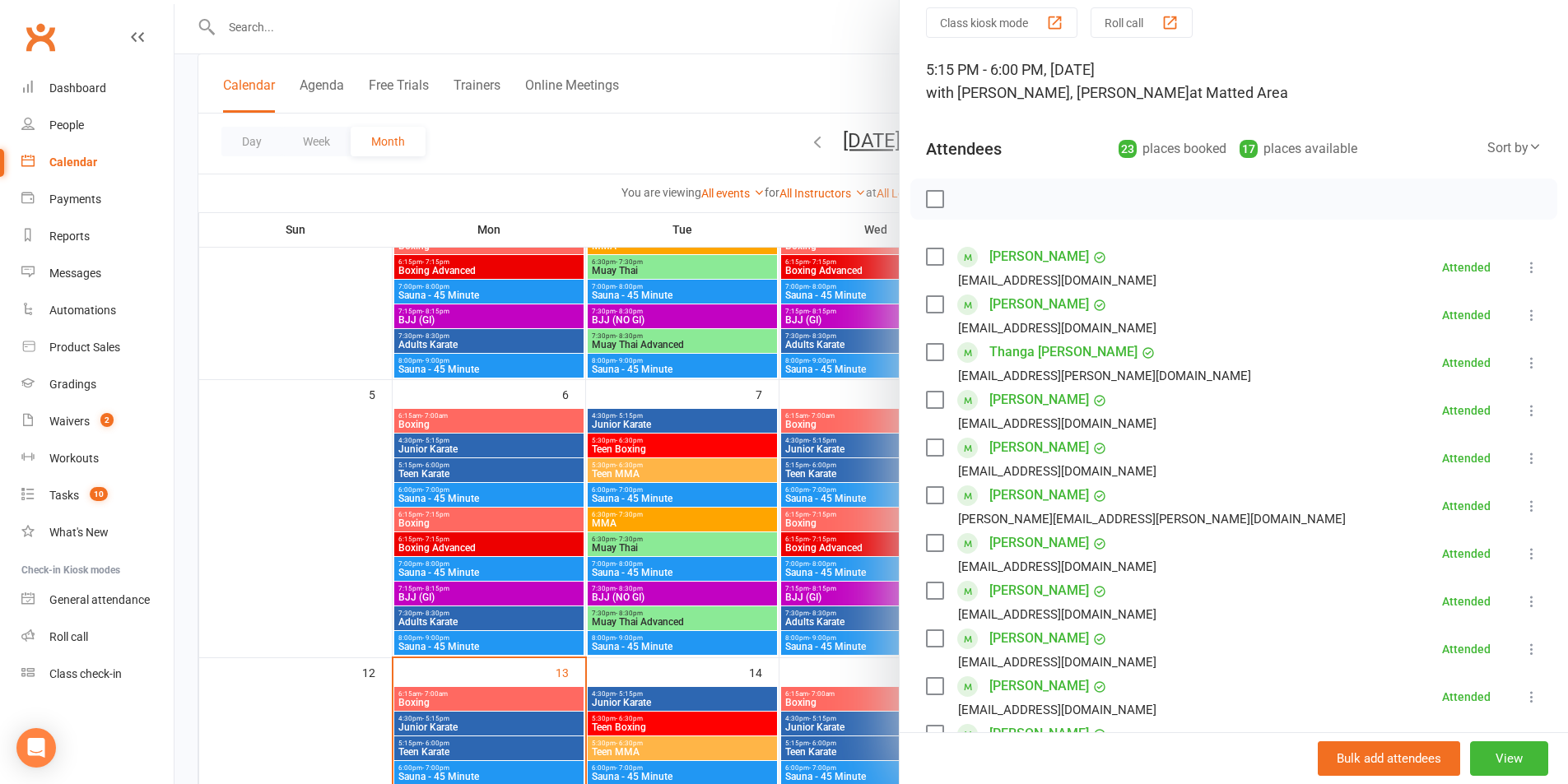
click at [273, 23] on div at bounding box center [871, 392] width 1393 height 784
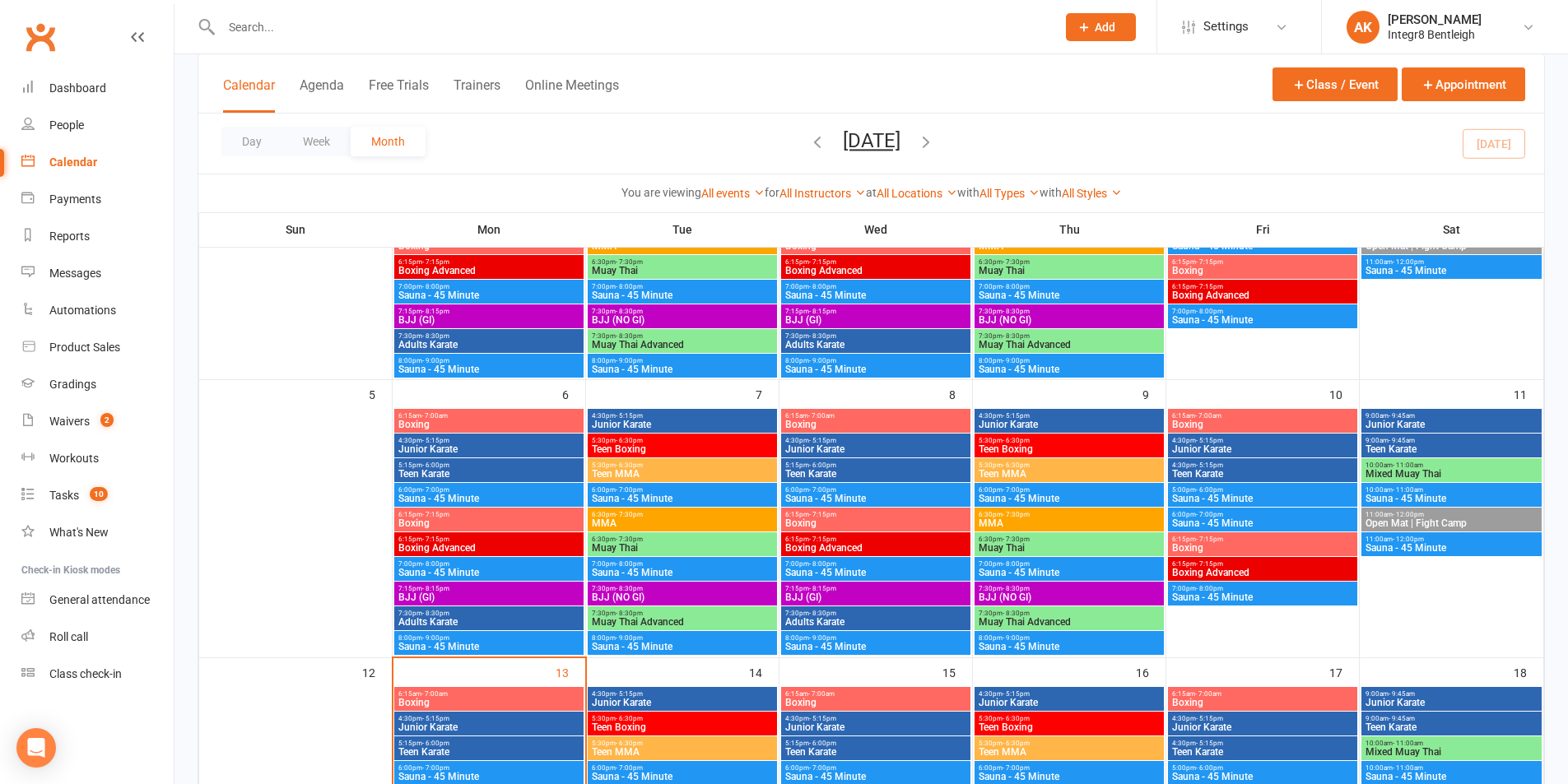
click at [266, 25] on input "text" at bounding box center [630, 27] width 828 height 23
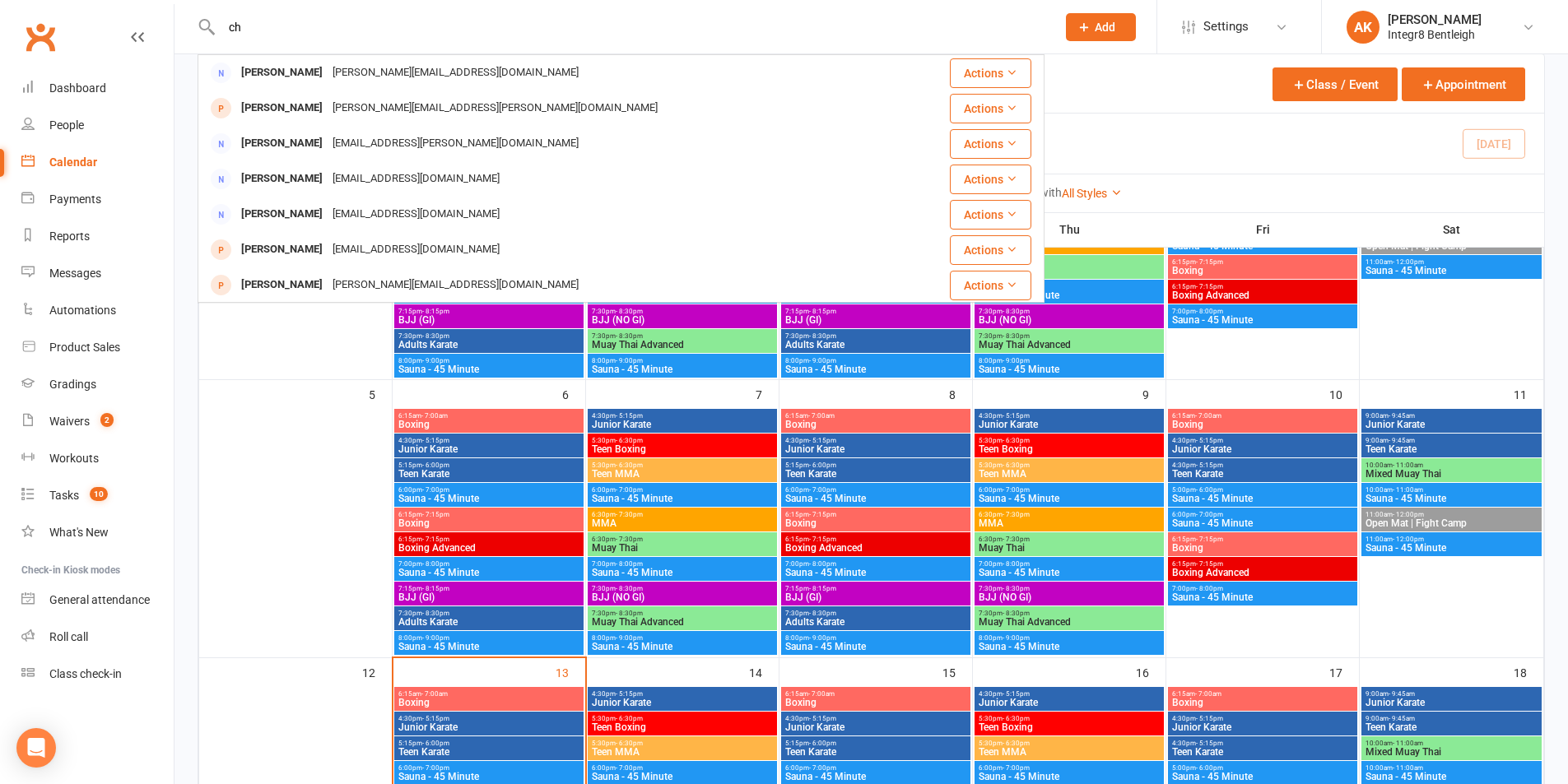
type input "c"
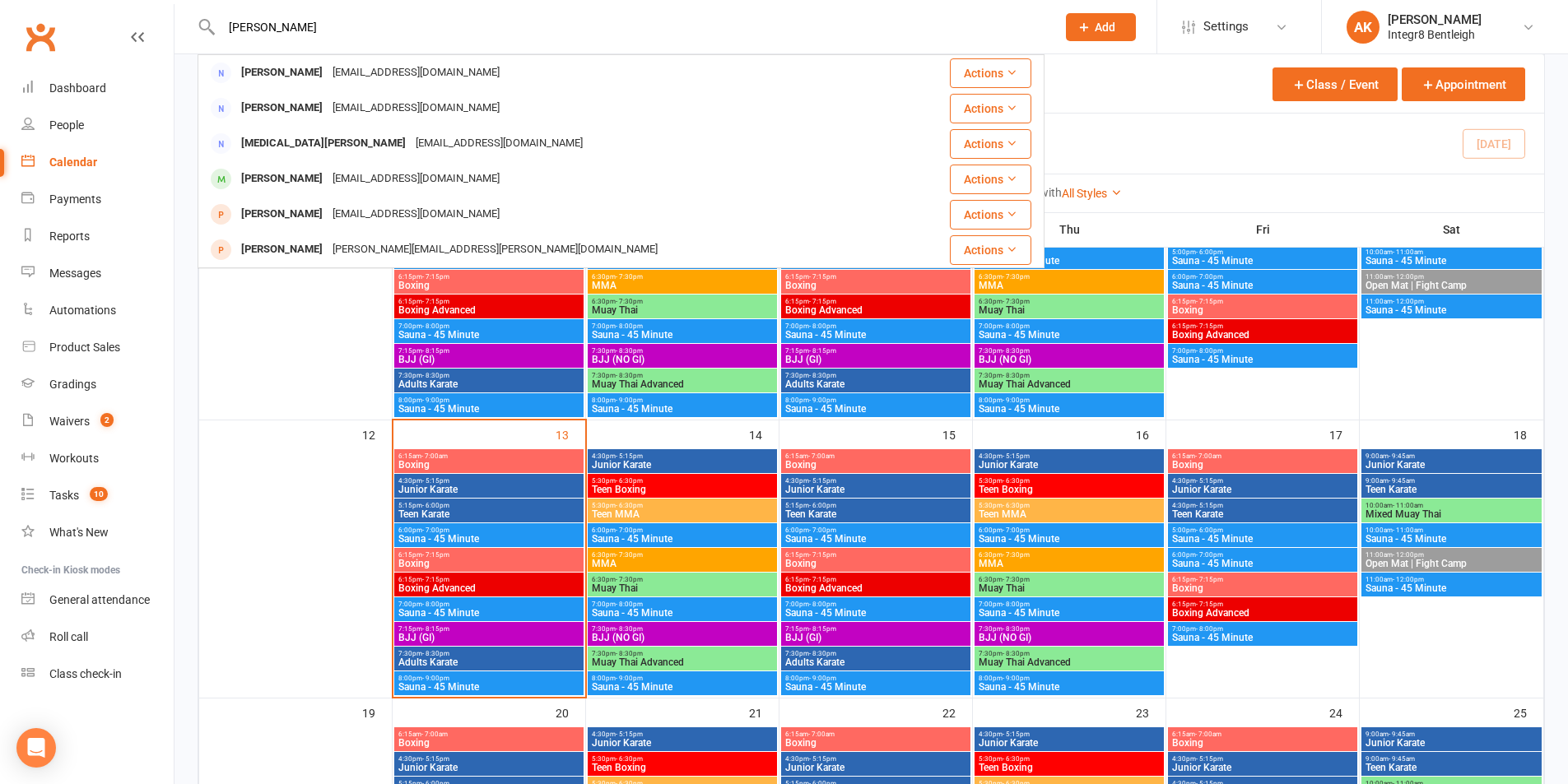
scroll to position [494, 0]
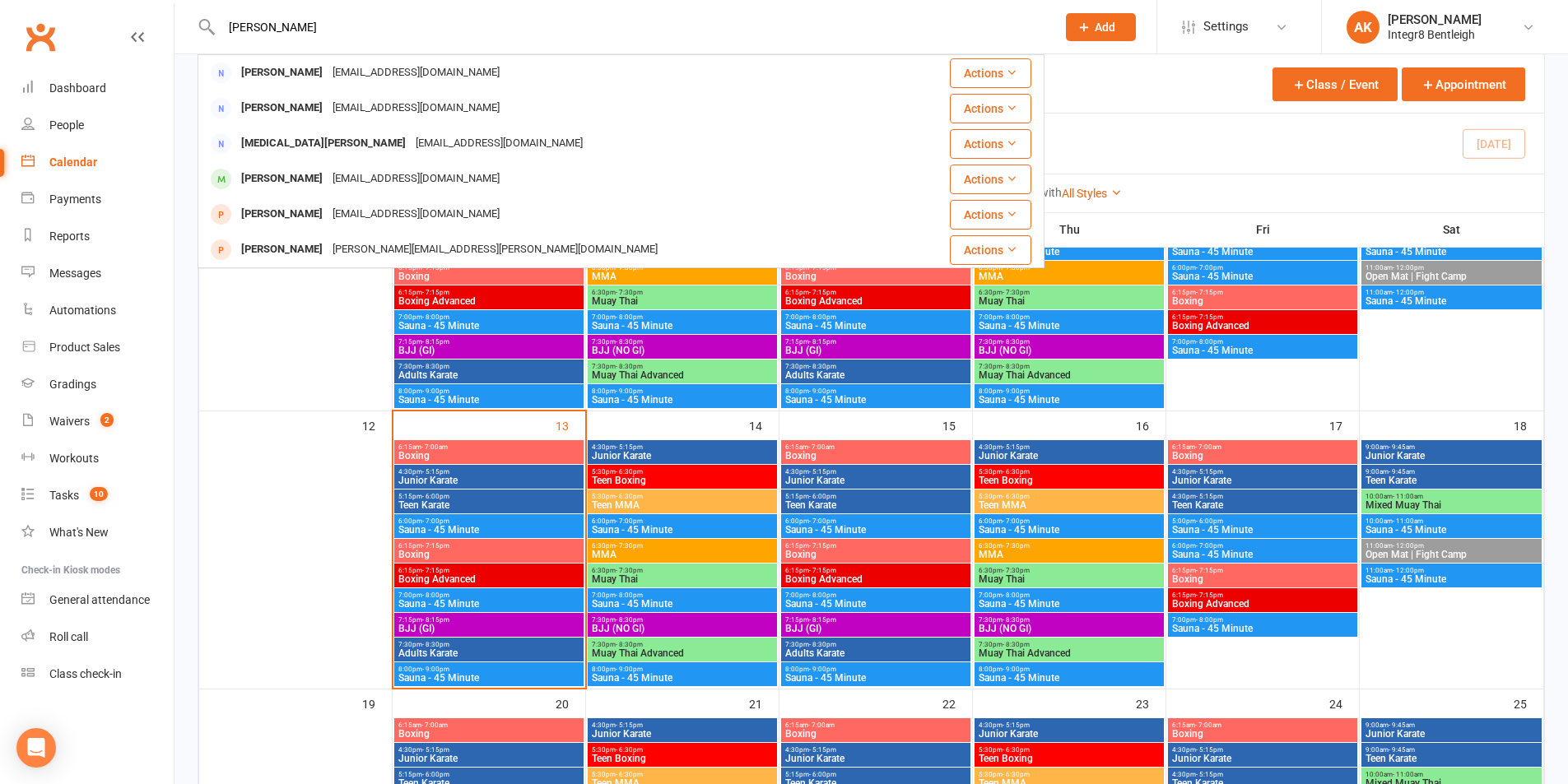
type input "zhou"
click at [459, 504] on span "Teen Karate" at bounding box center [489, 505] width 183 height 10
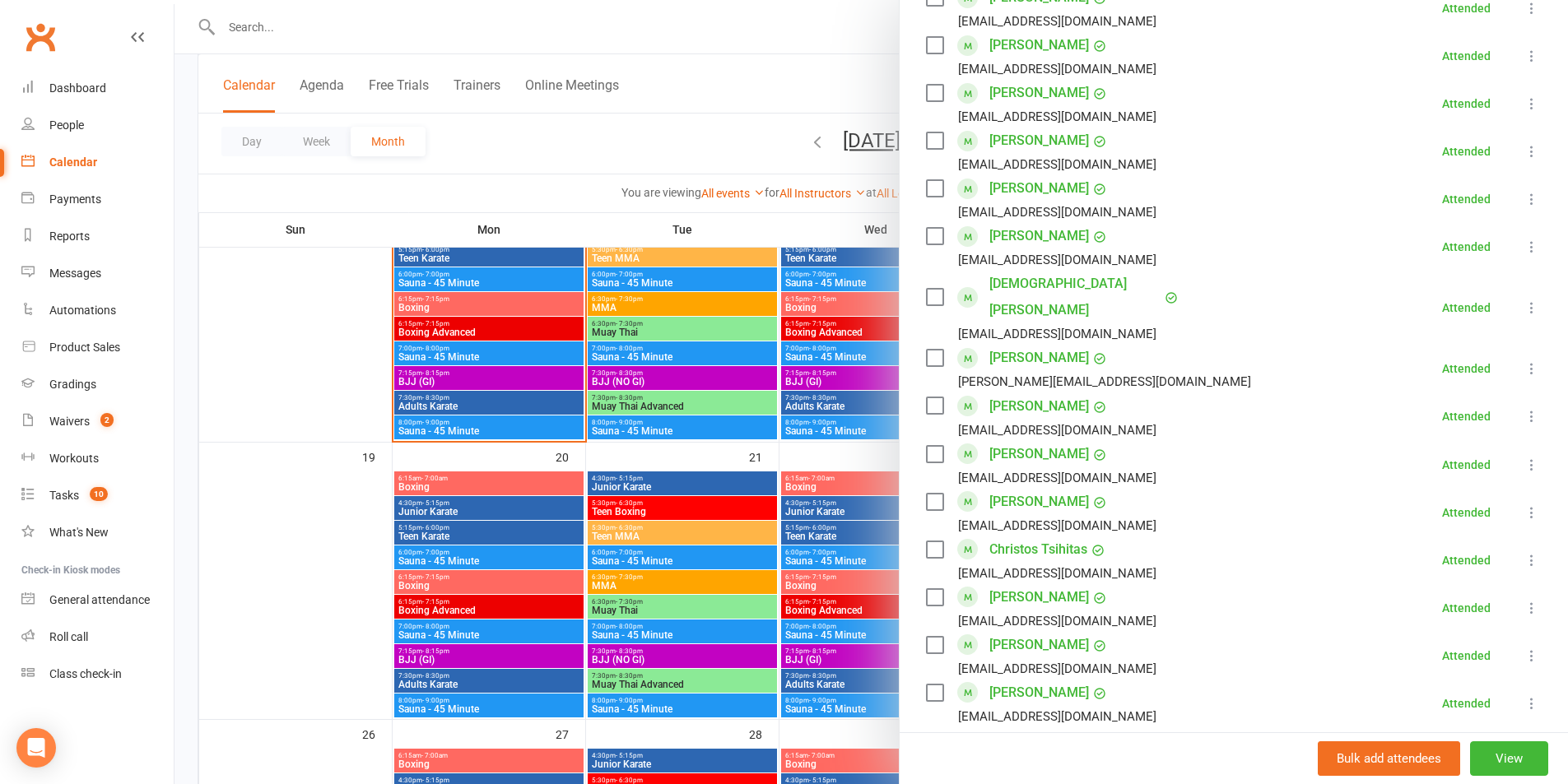
scroll to position [741, 0]
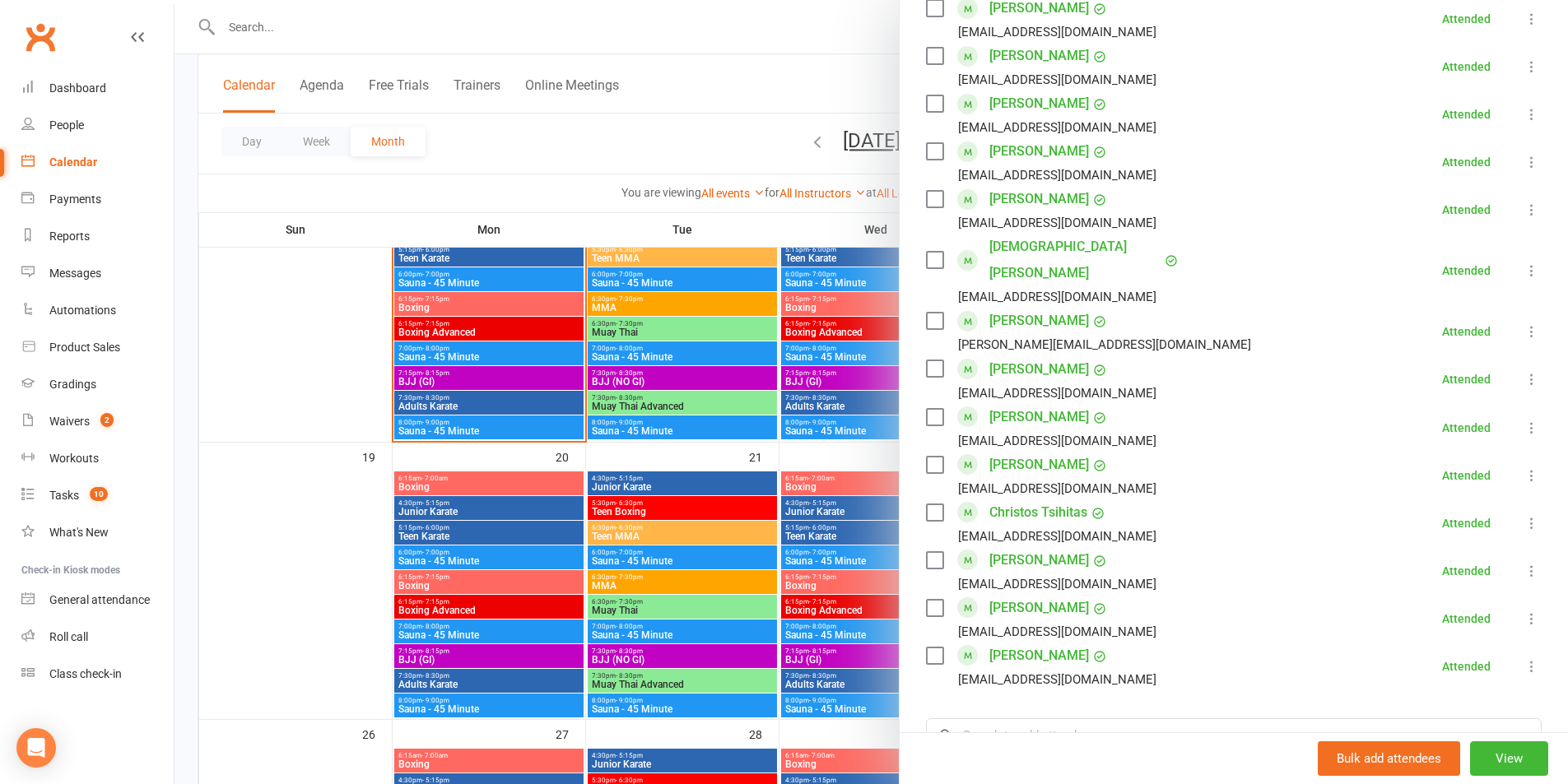
click at [1029, 643] on link "Zhuochen Zhang" at bounding box center [1039, 656] width 100 height 27
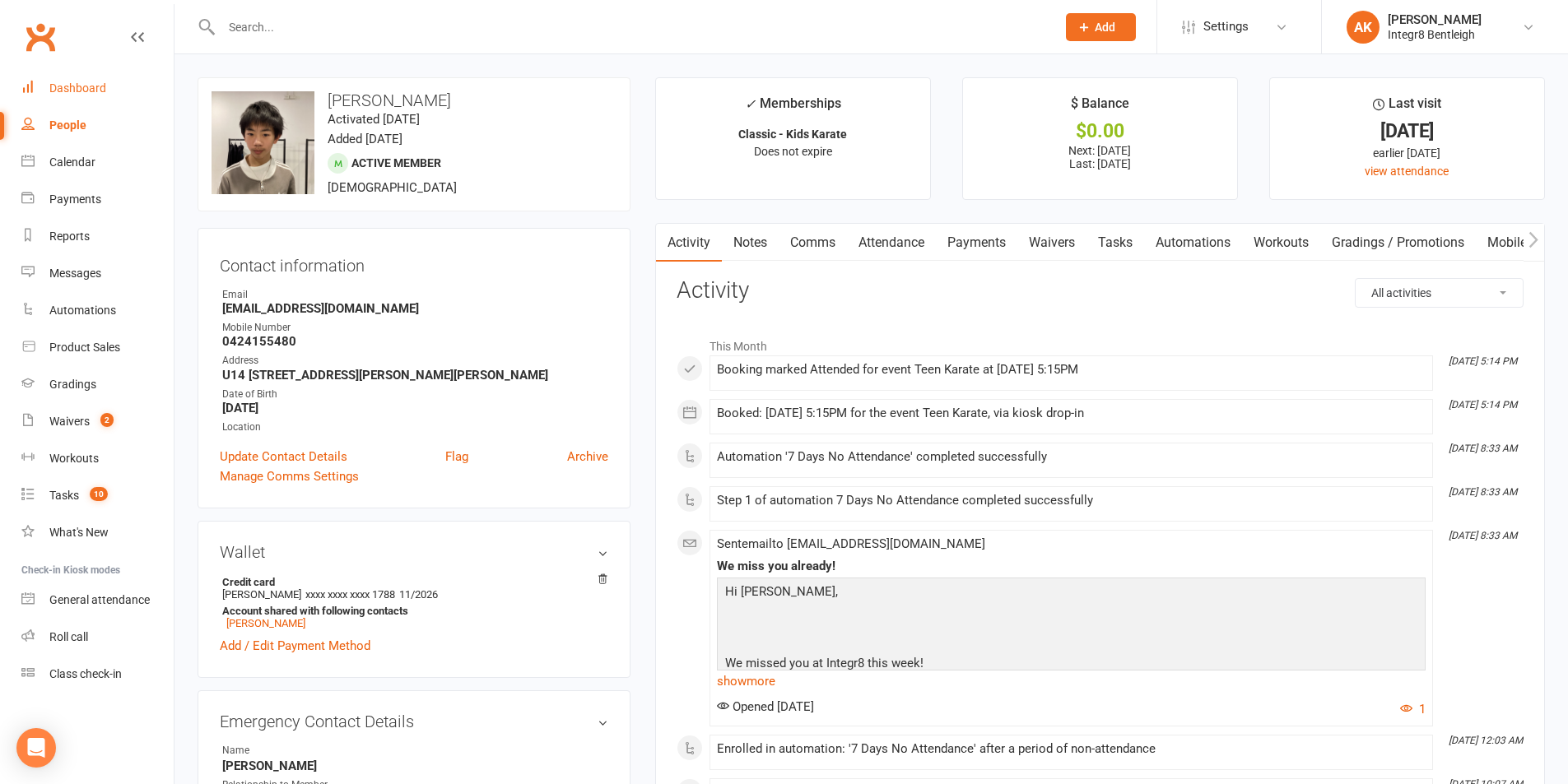
click at [752, 249] on link "Notes" at bounding box center [750, 243] width 57 height 38
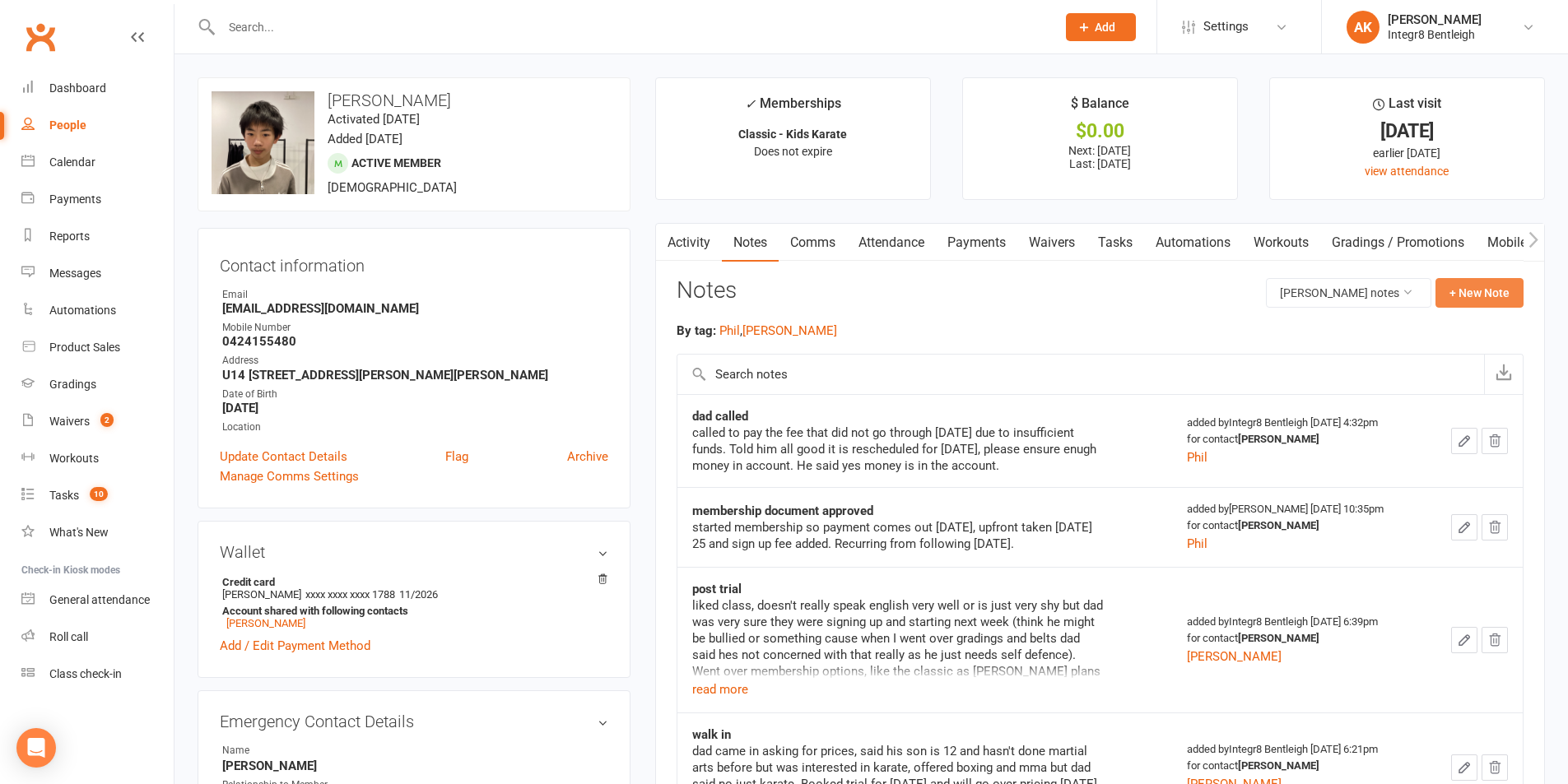
click at [1460, 300] on button "+ New Note" at bounding box center [1479, 293] width 88 height 30
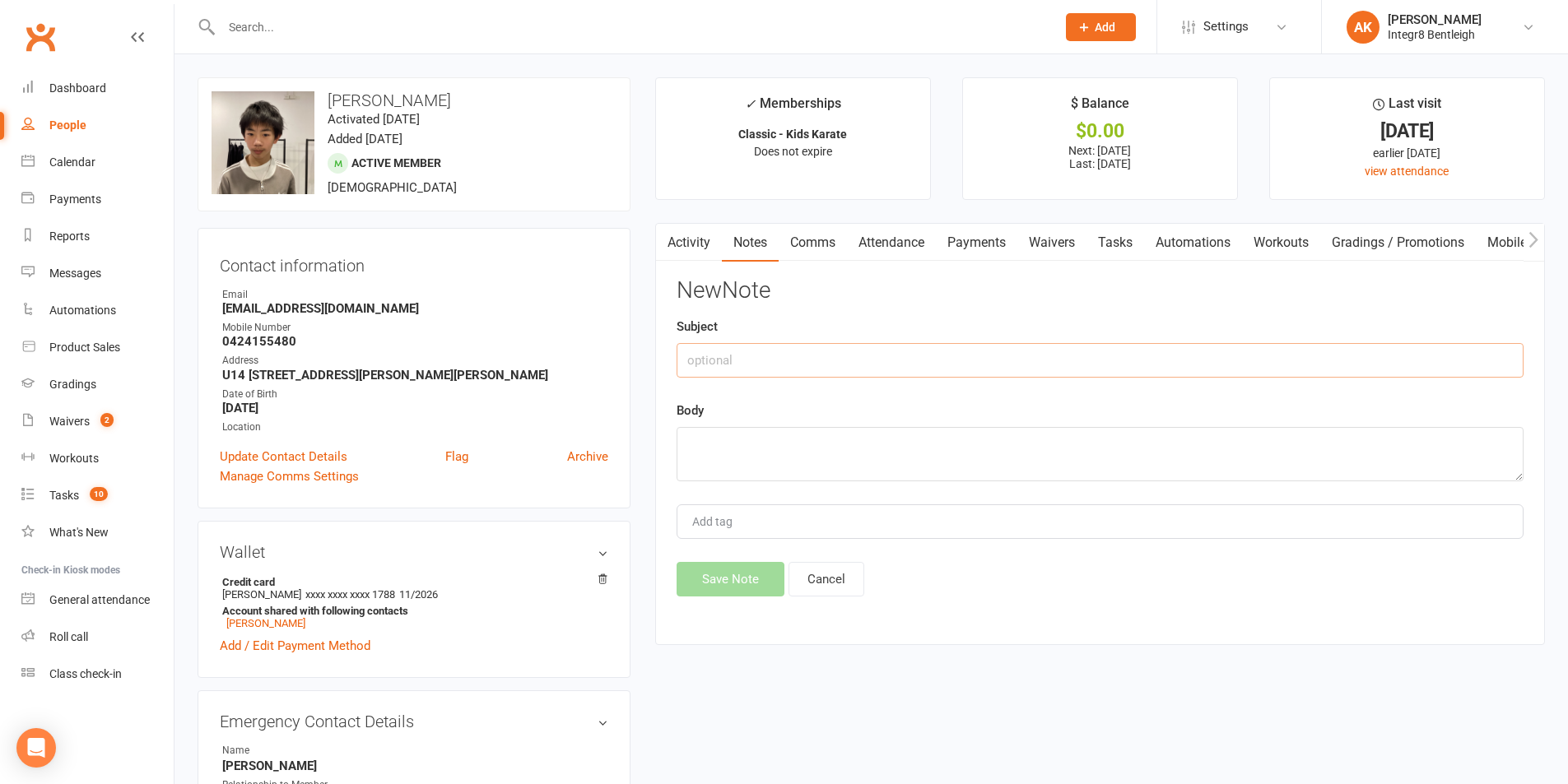
click at [839, 343] on input "text" at bounding box center [1100, 361] width 847 height 35
type input "sparring fit out"
type textarea "f"
drag, startPoint x: 832, startPoint y: 458, endPoint x: 648, endPoint y: 438, distance: 185.1
click at [648, 438] on main "✓ Memberships Classic - Kids Karate Does not expire $ Balance $0.00 Next: 20 Oc…" at bounding box center [1100, 369] width 915 height 584
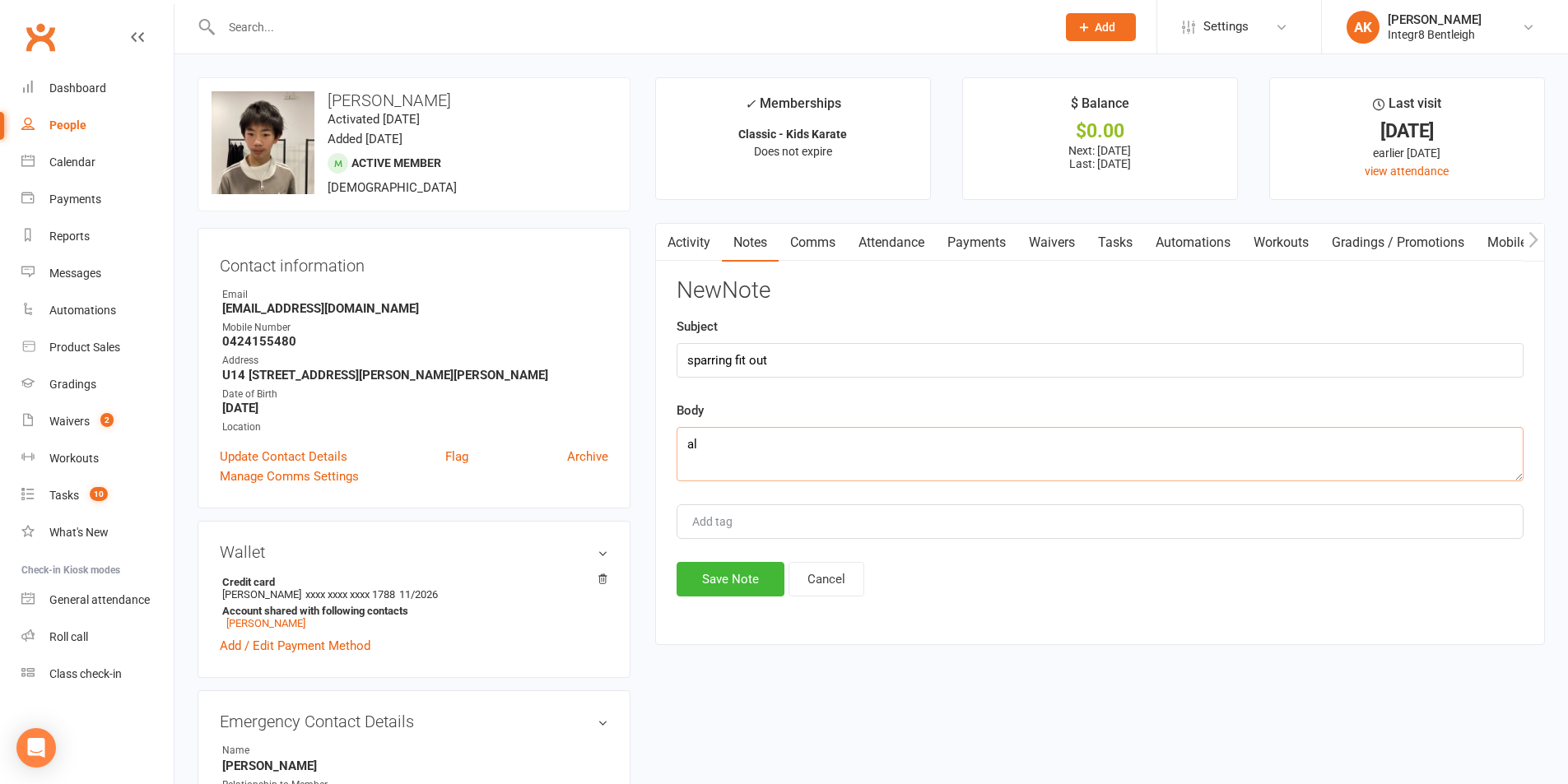
type textarea "a"
drag, startPoint x: 739, startPoint y: 472, endPoint x: 688, endPoint y: 459, distance: 52.6
click at [688, 459] on textarea "M" at bounding box center [1100, 454] width 847 height 54
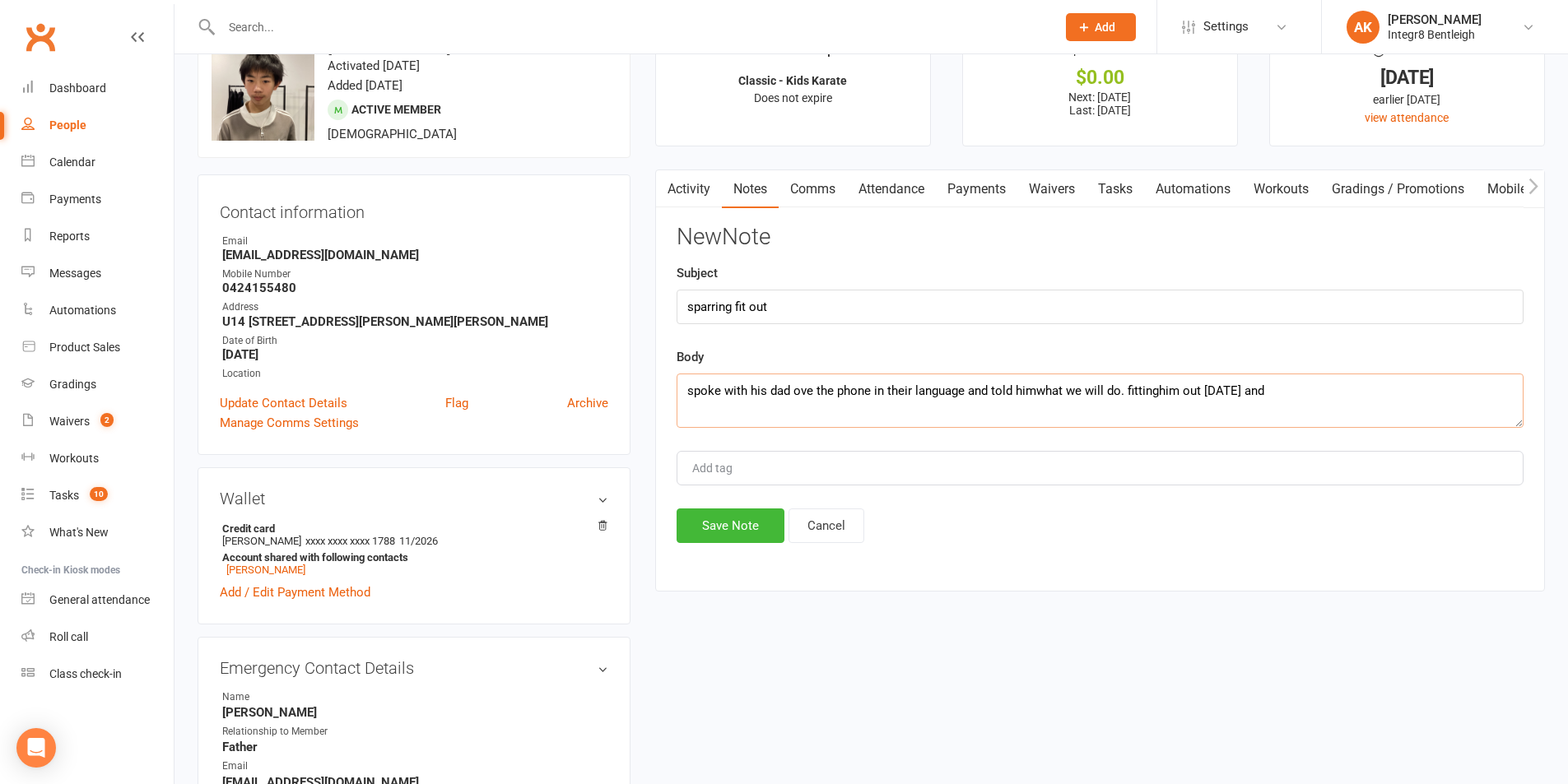
scroll to position [82, 0]
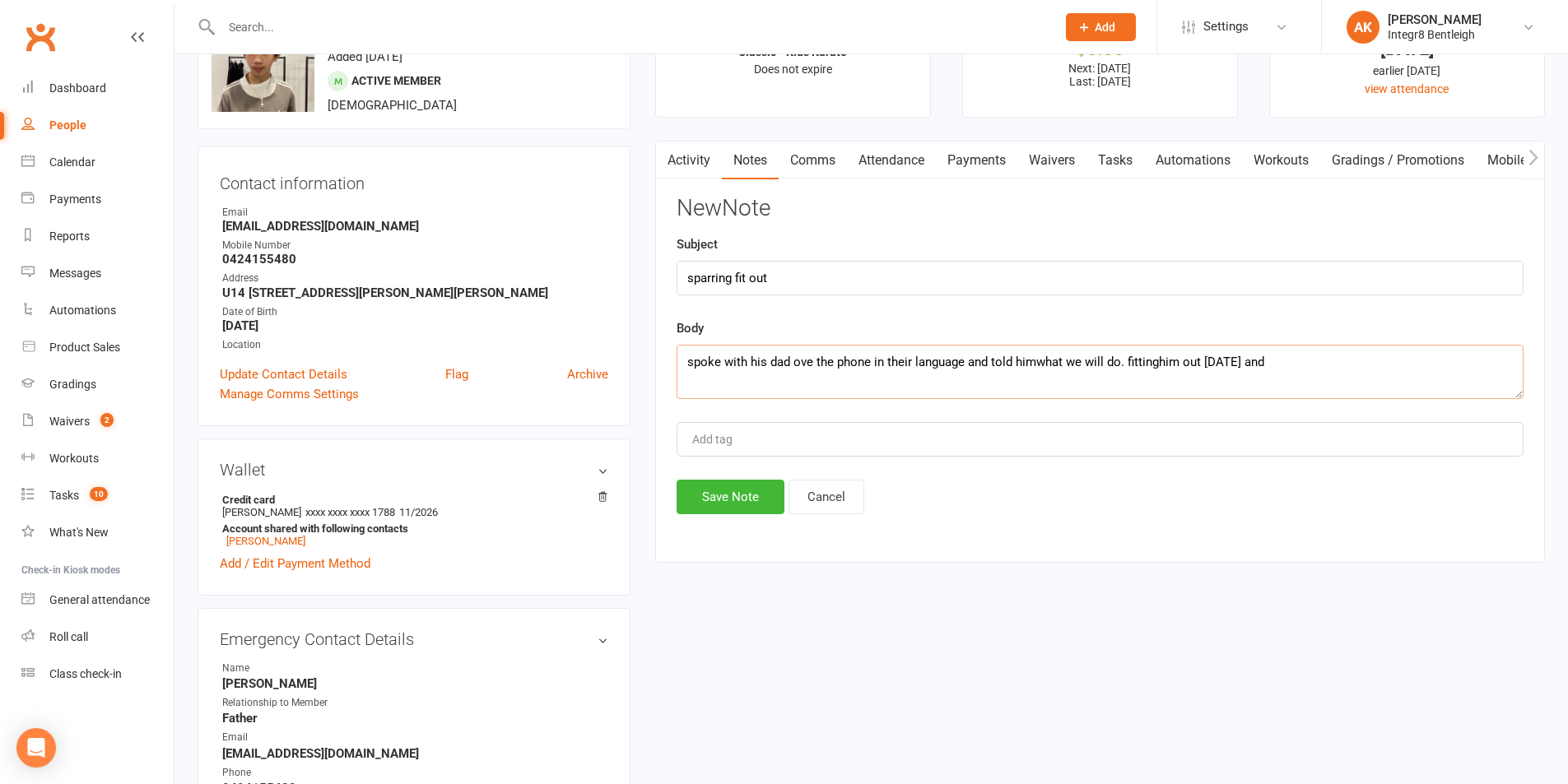
click at [1157, 362] on textarea "spoke with his dad ove the phone in their language and told himwhat we will do.…" at bounding box center [1100, 372] width 847 height 54
click at [1317, 363] on textarea "spoke with his dad ove the phone in their language and told himwhat we will do.…" at bounding box center [1100, 372] width 847 height 54
click at [1038, 362] on textarea "spoke with his dad ove the phone in their language and told himwhat we will do.…" at bounding box center [1100, 372] width 847 height 54
click at [1366, 363] on textarea "spoke with his dad ove the phone in their language and told him what we will do…" at bounding box center [1100, 372] width 847 height 54
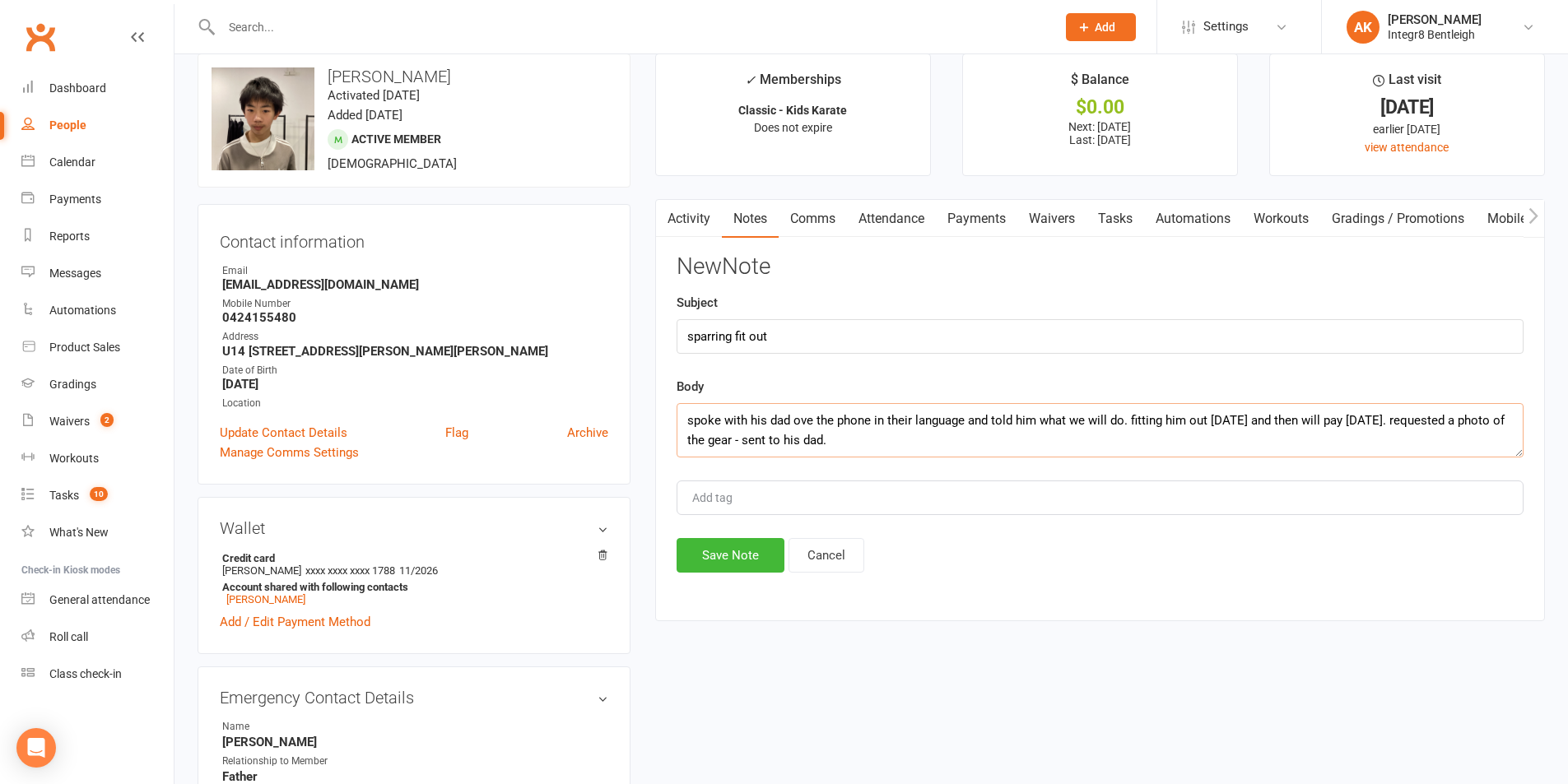
scroll to position [0, 0]
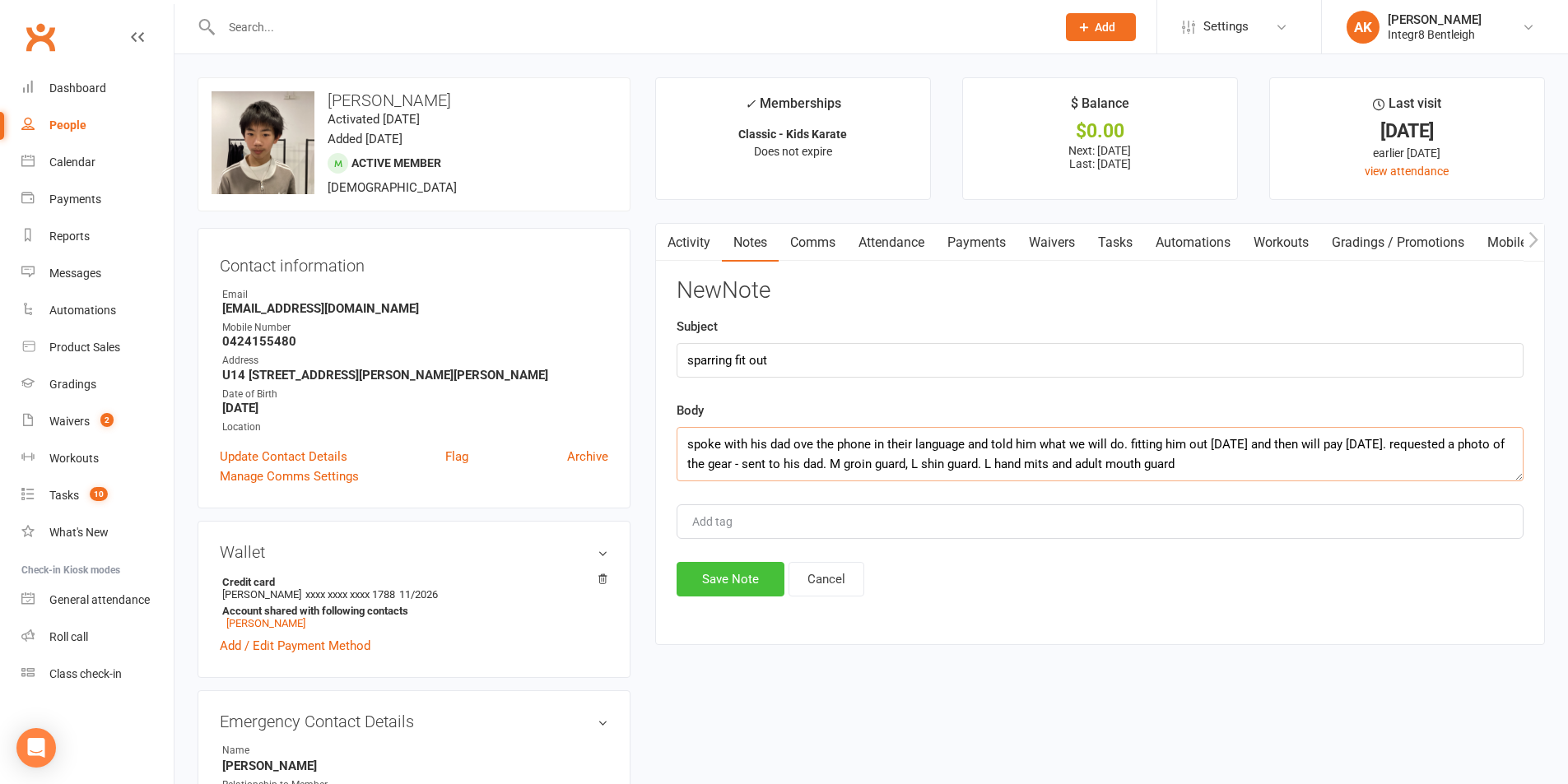
type textarea "spoke with his dad ove the phone in their language and told him what we will do…"
click at [729, 577] on button "Save Note" at bounding box center [731, 579] width 108 height 35
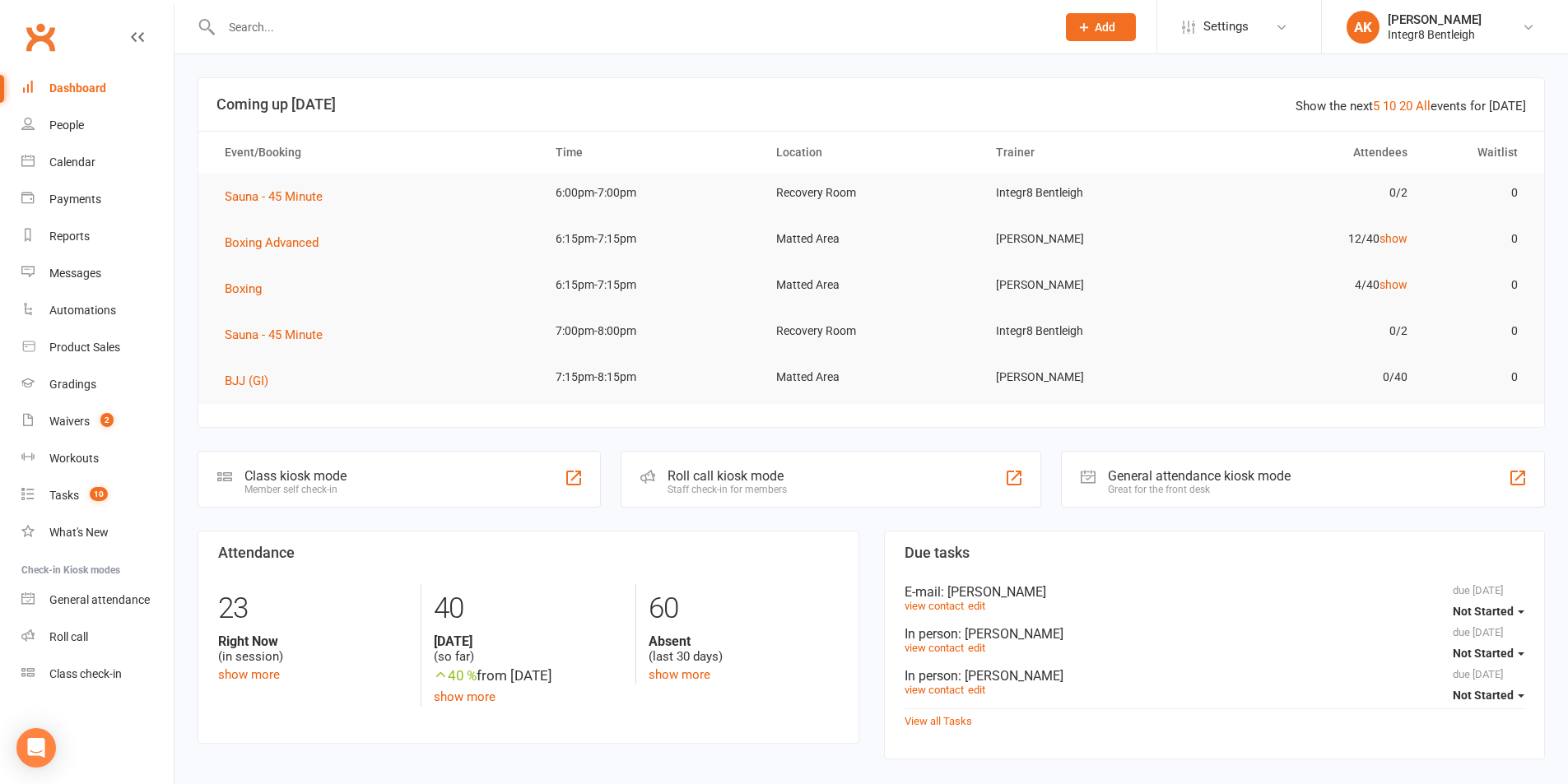
click at [298, 20] on input "text" at bounding box center [630, 27] width 828 height 23
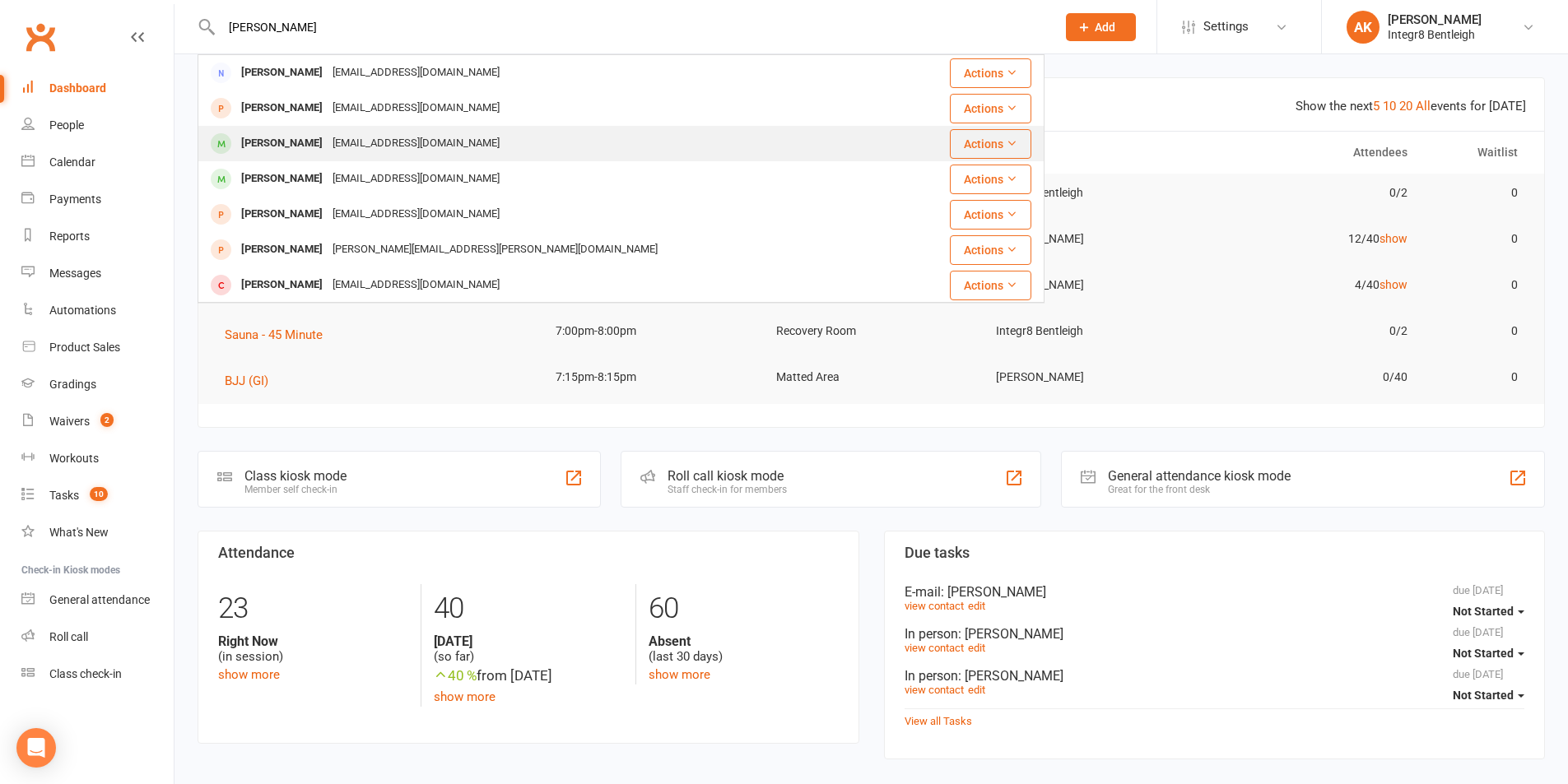
type input "[PERSON_NAME]"
click at [372, 135] on div "[EMAIL_ADDRESS][DOMAIN_NAME]" at bounding box center [416, 143] width 177 height 24
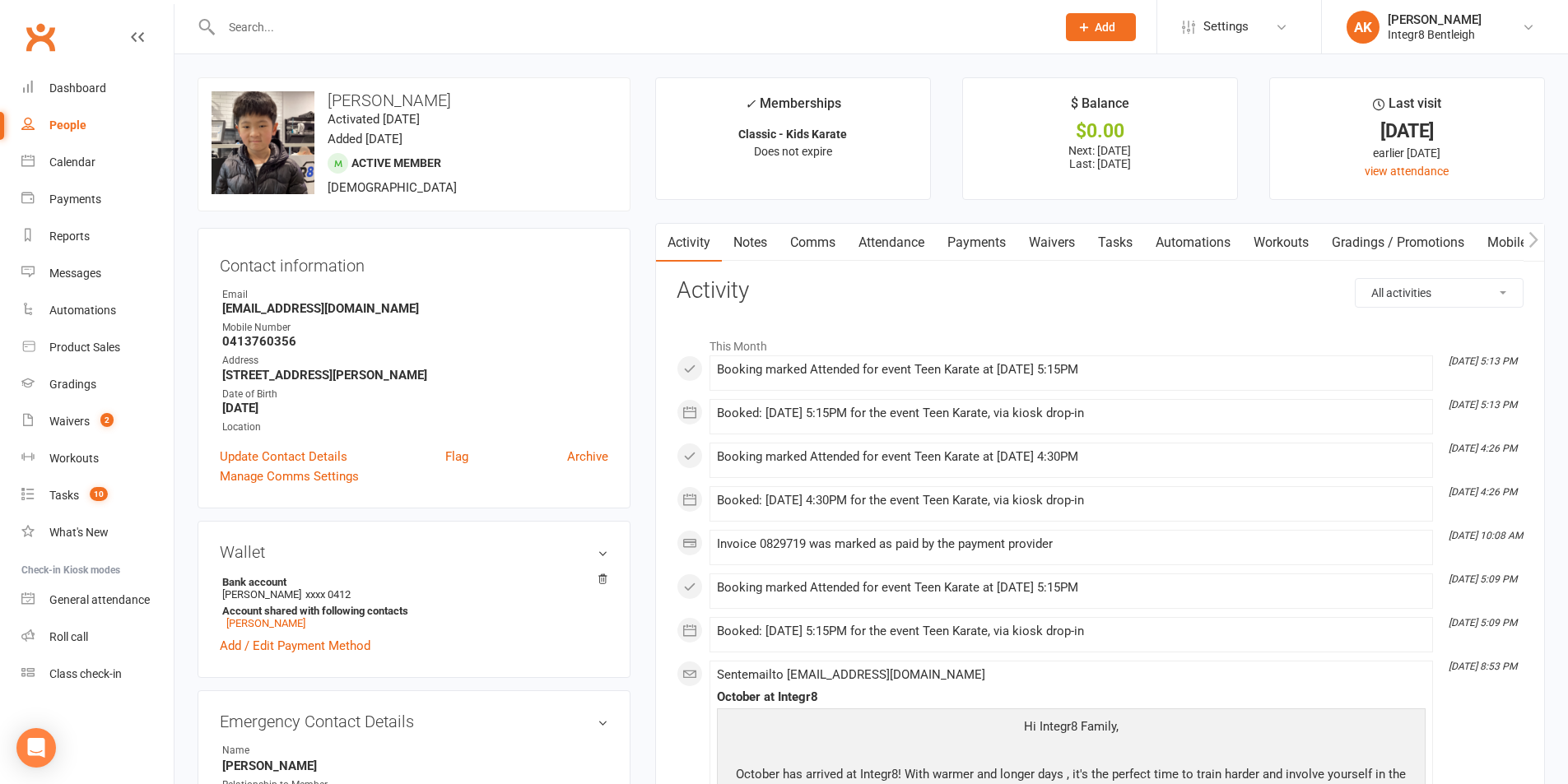
click at [363, 99] on h3 "[PERSON_NAME]" at bounding box center [413, 101] width 405 height 18
copy h3 "[PERSON_NAME]"
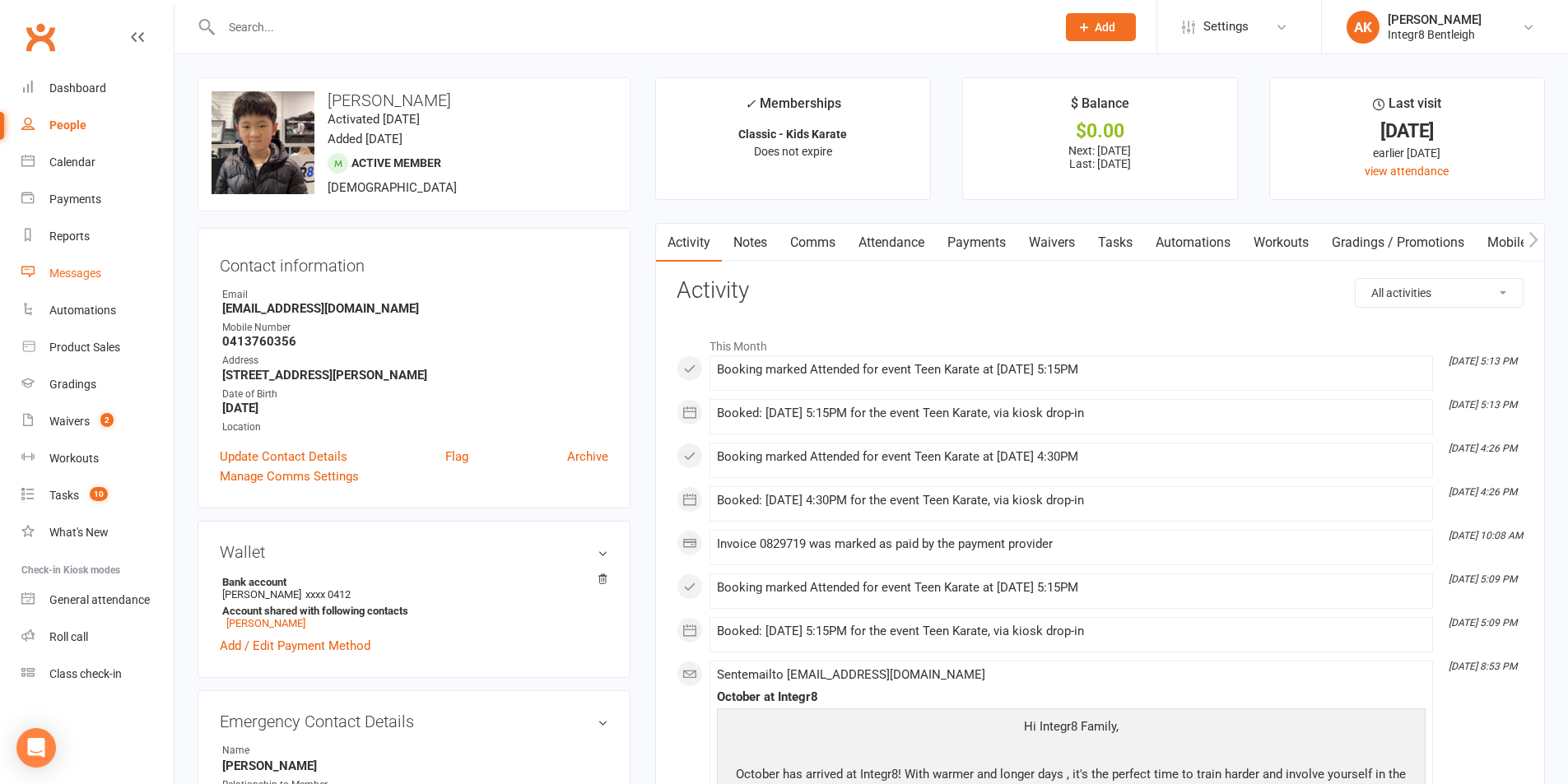
click at [71, 286] on link "Messages" at bounding box center [97, 274] width 152 height 37
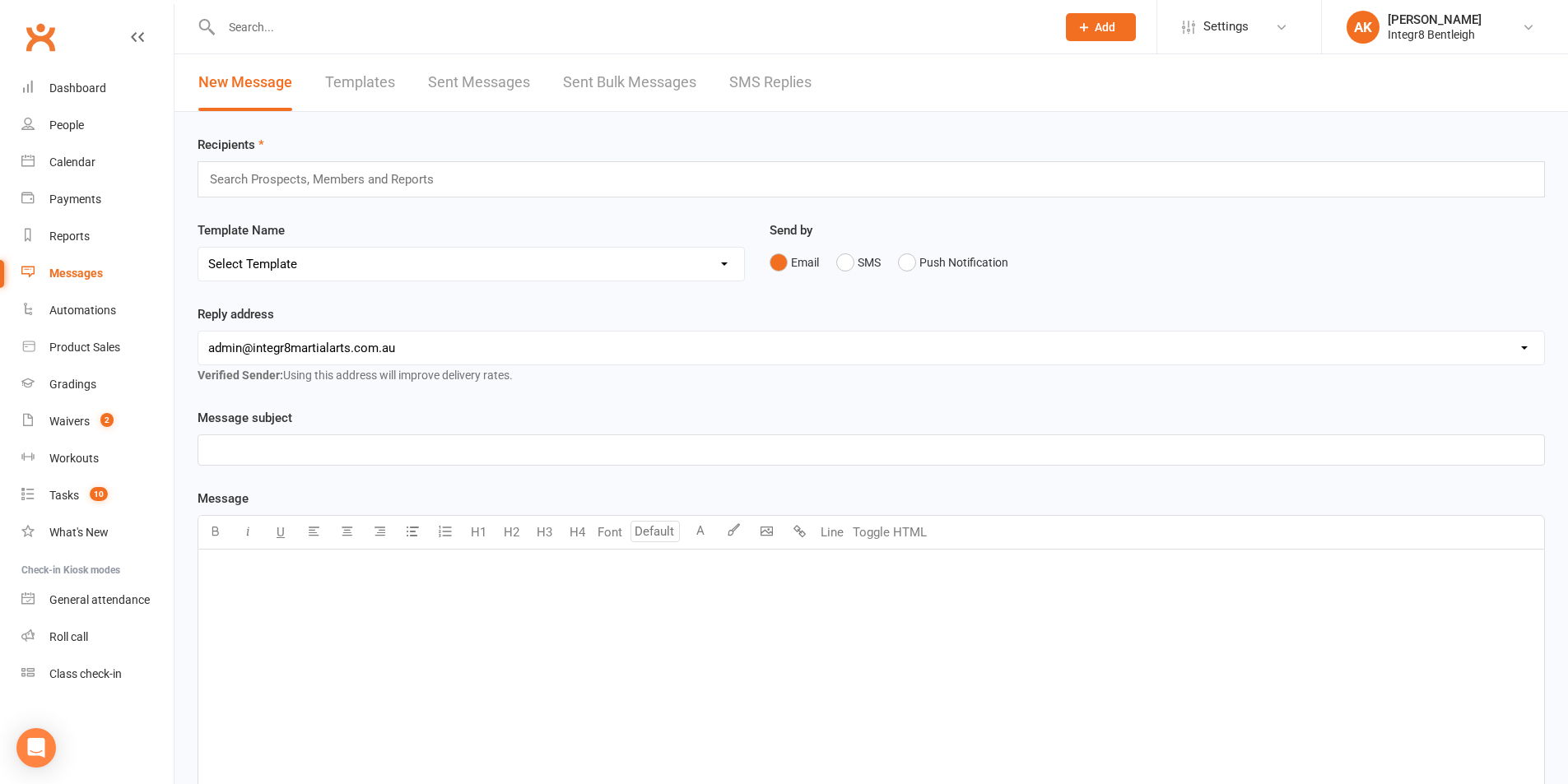
click at [792, 87] on link "SMS Replies" at bounding box center [770, 82] width 82 height 57
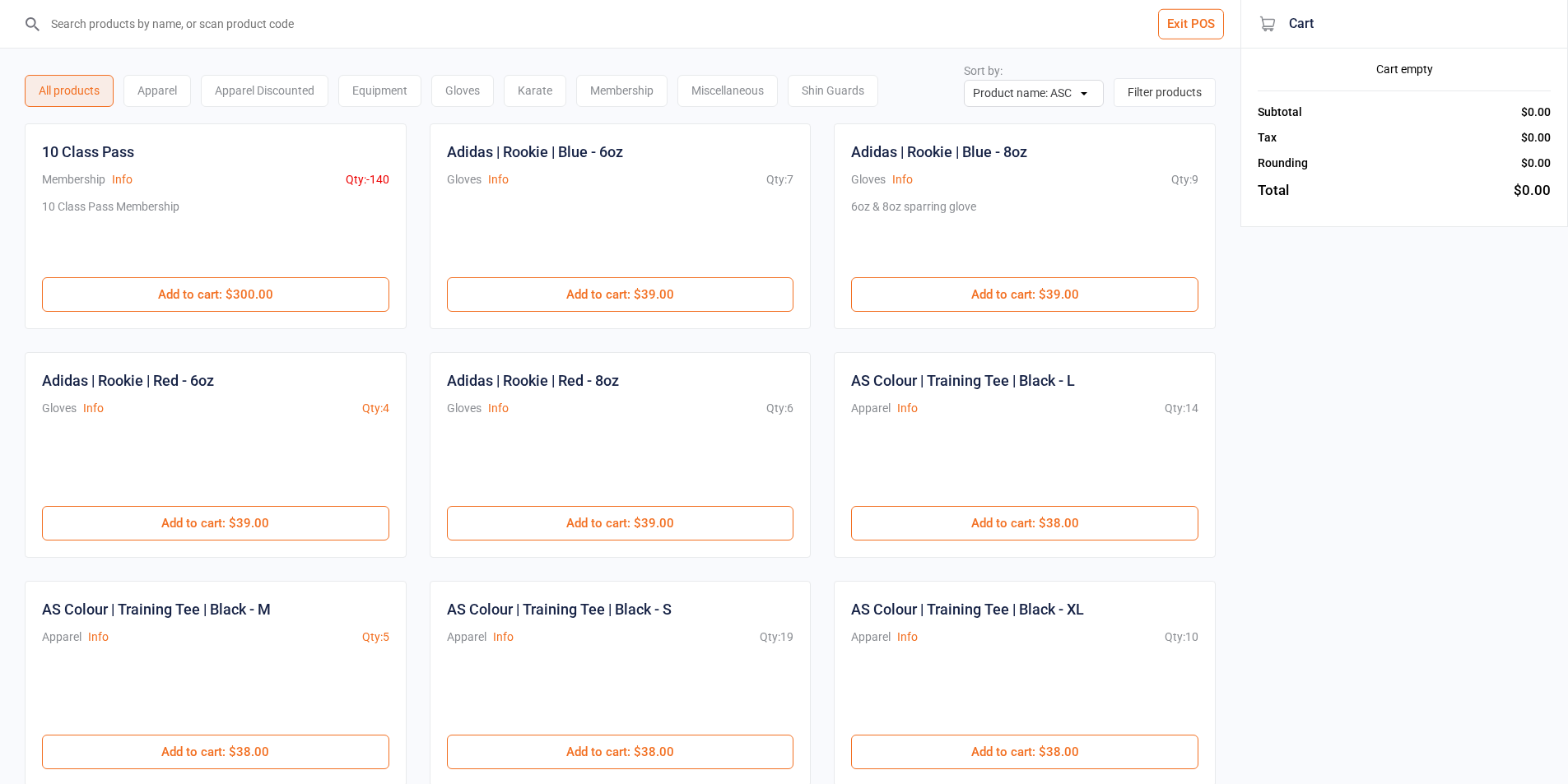
click at [392, 9] on input "search" at bounding box center [629, 23] width 1175 height 47
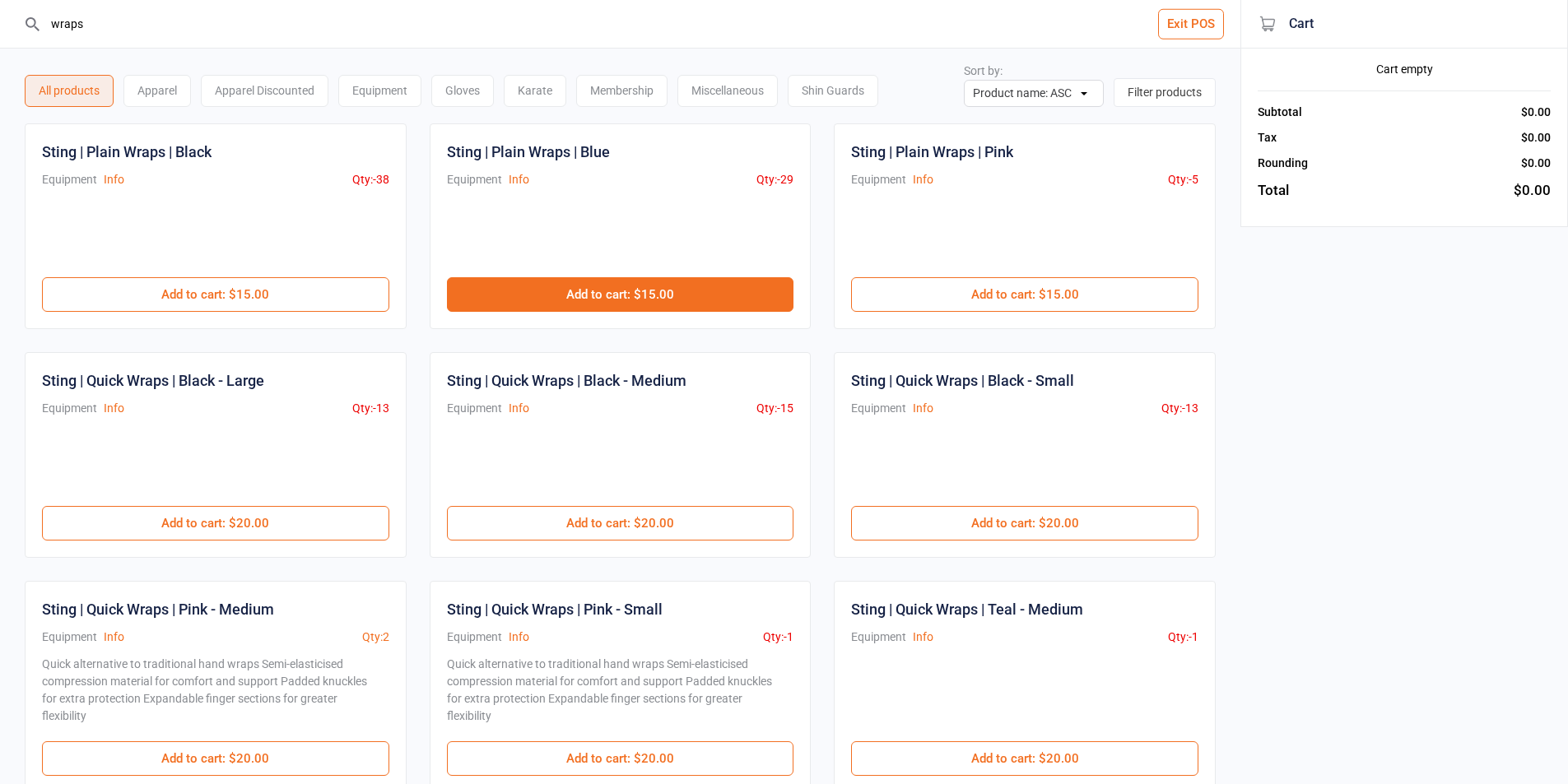
type input "wraps"
click at [617, 300] on button "Add to cart : $15.00" at bounding box center [621, 295] width 348 height 35
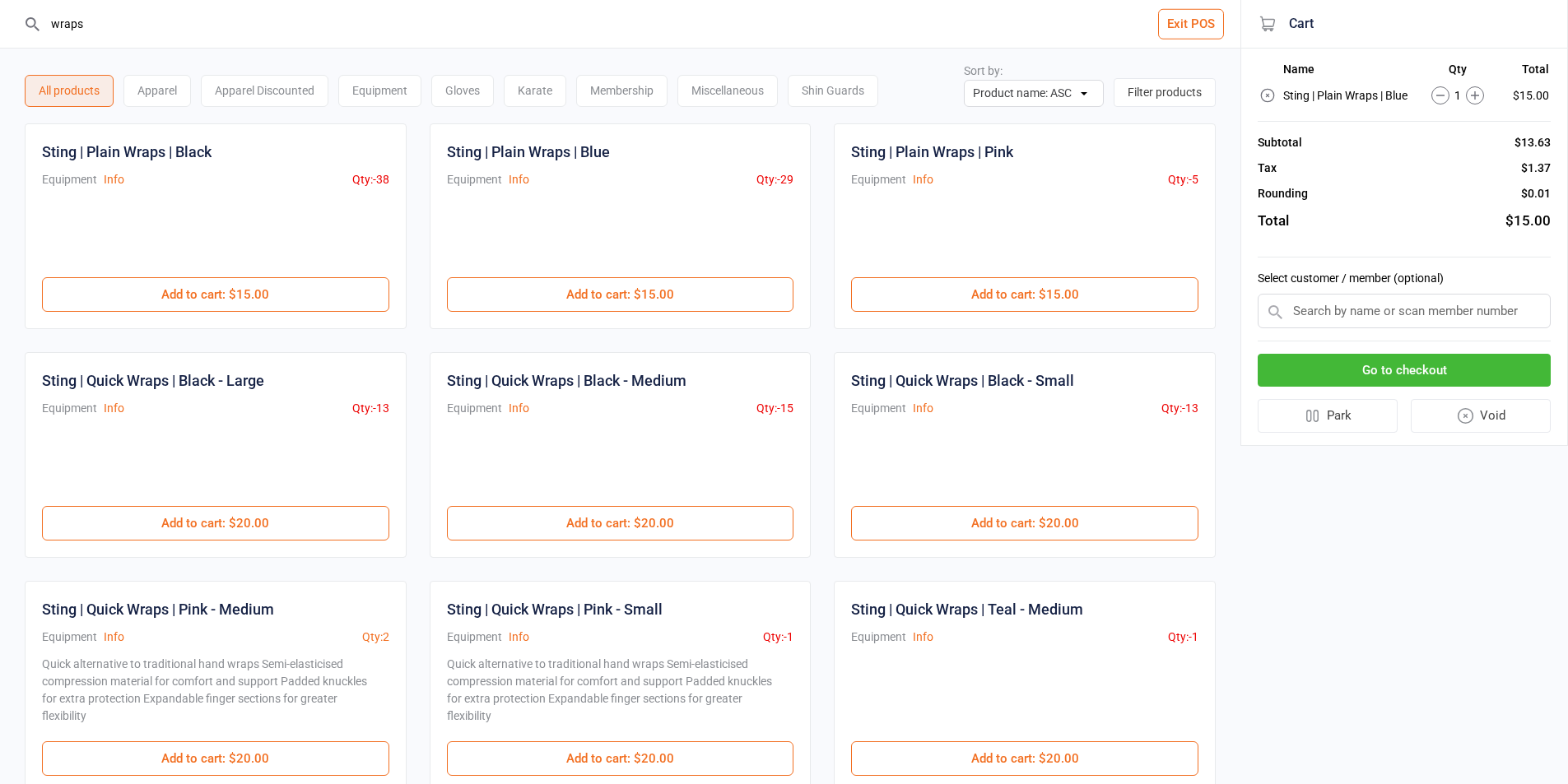
click at [1414, 315] on input "text" at bounding box center [1404, 311] width 293 height 35
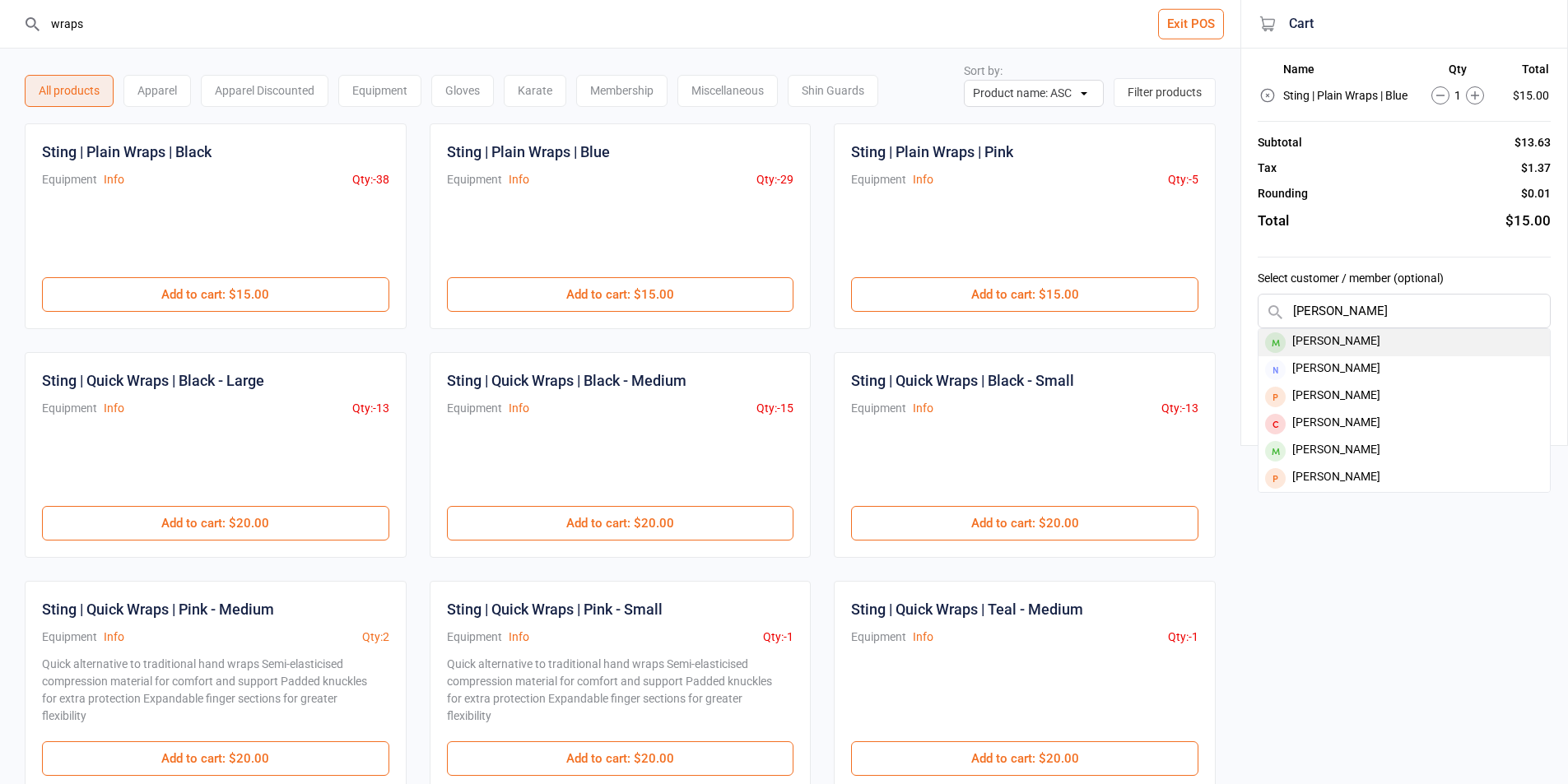
type input "[PERSON_NAME]"
click at [1362, 349] on div "[PERSON_NAME]" at bounding box center [1404, 343] width 291 height 27
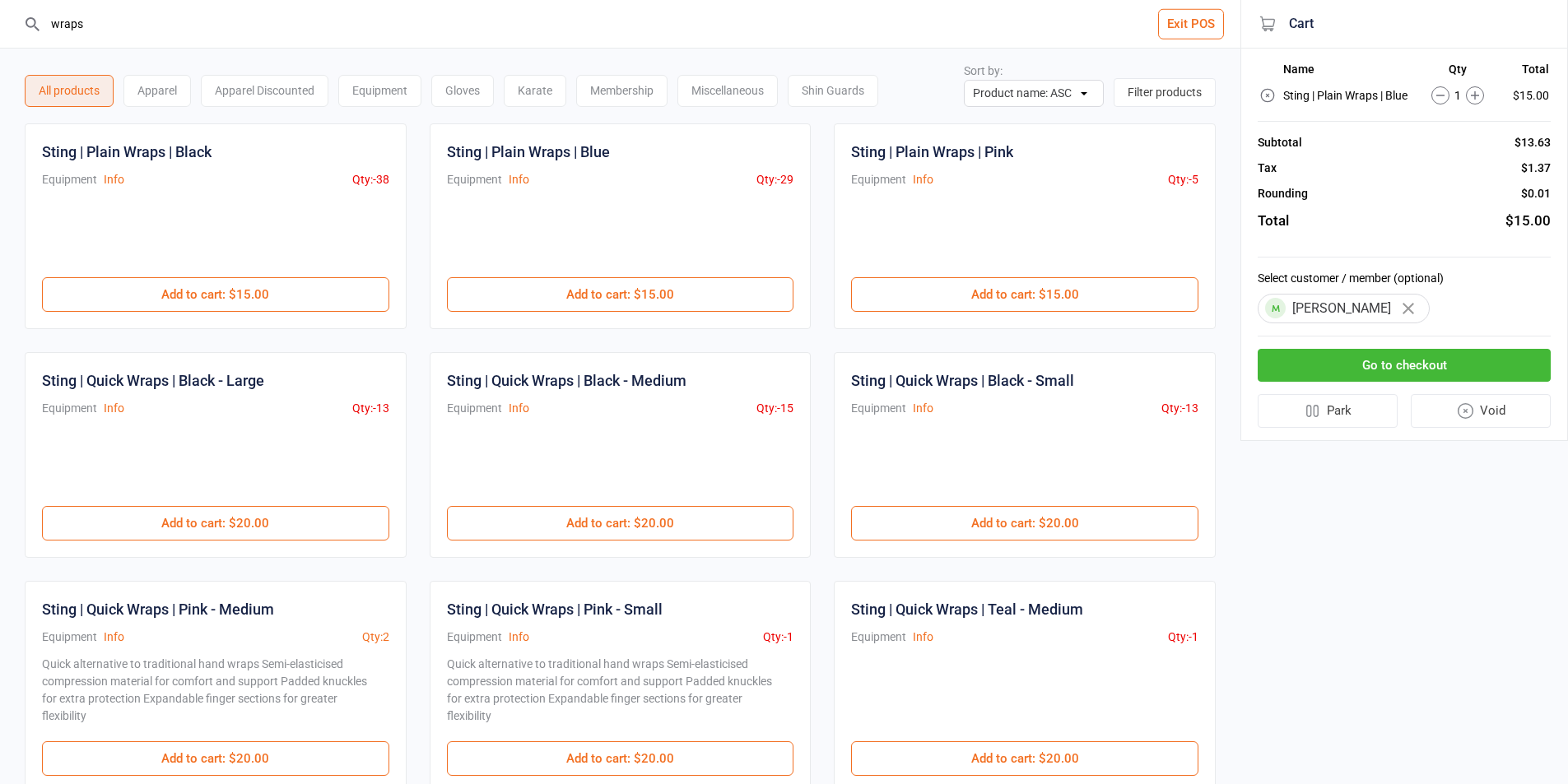
click at [1334, 367] on button "Go to checkout" at bounding box center [1404, 366] width 293 height 34
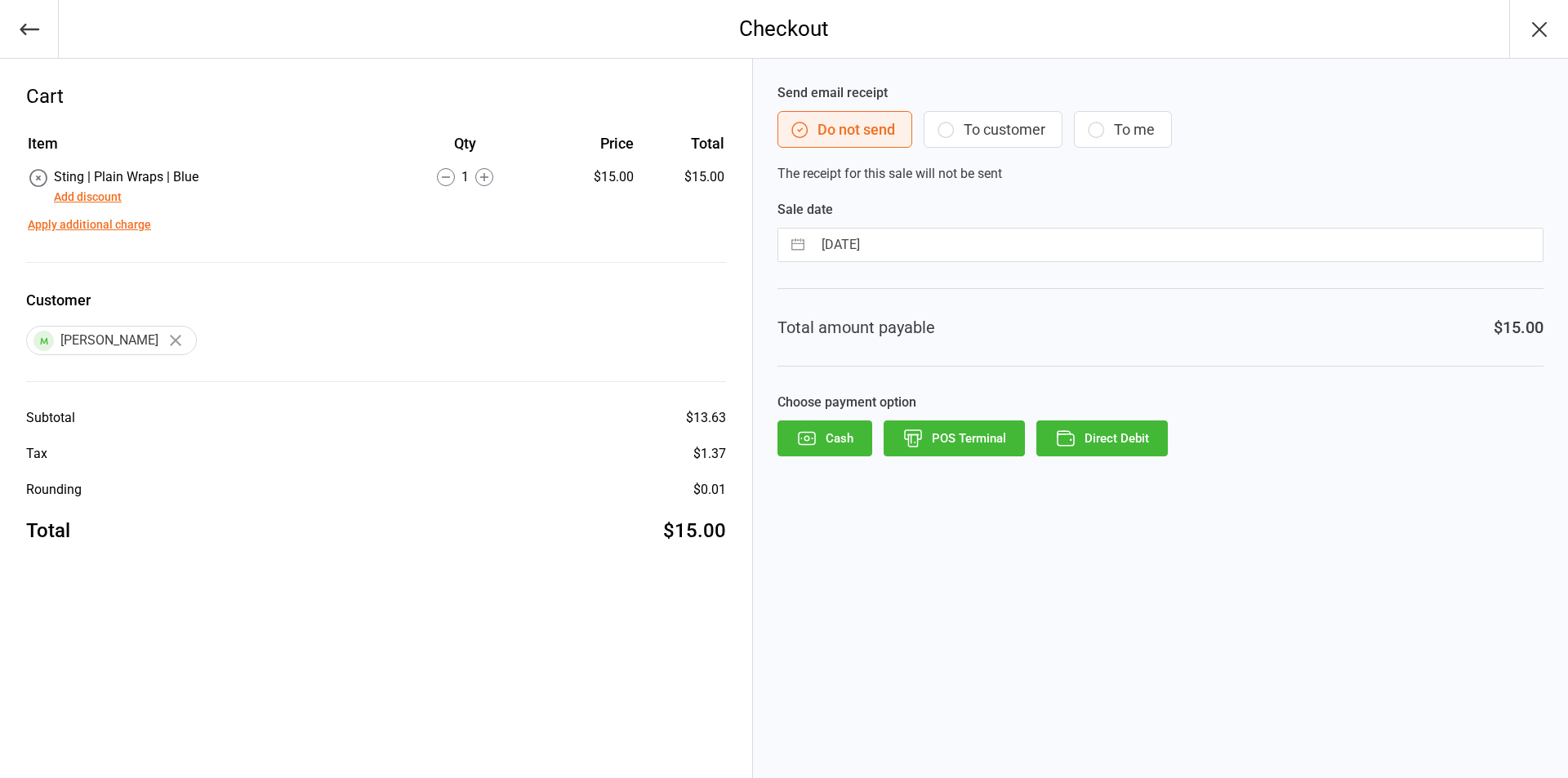
click at [1000, 124] on button "To customer" at bounding box center [993, 130] width 139 height 37
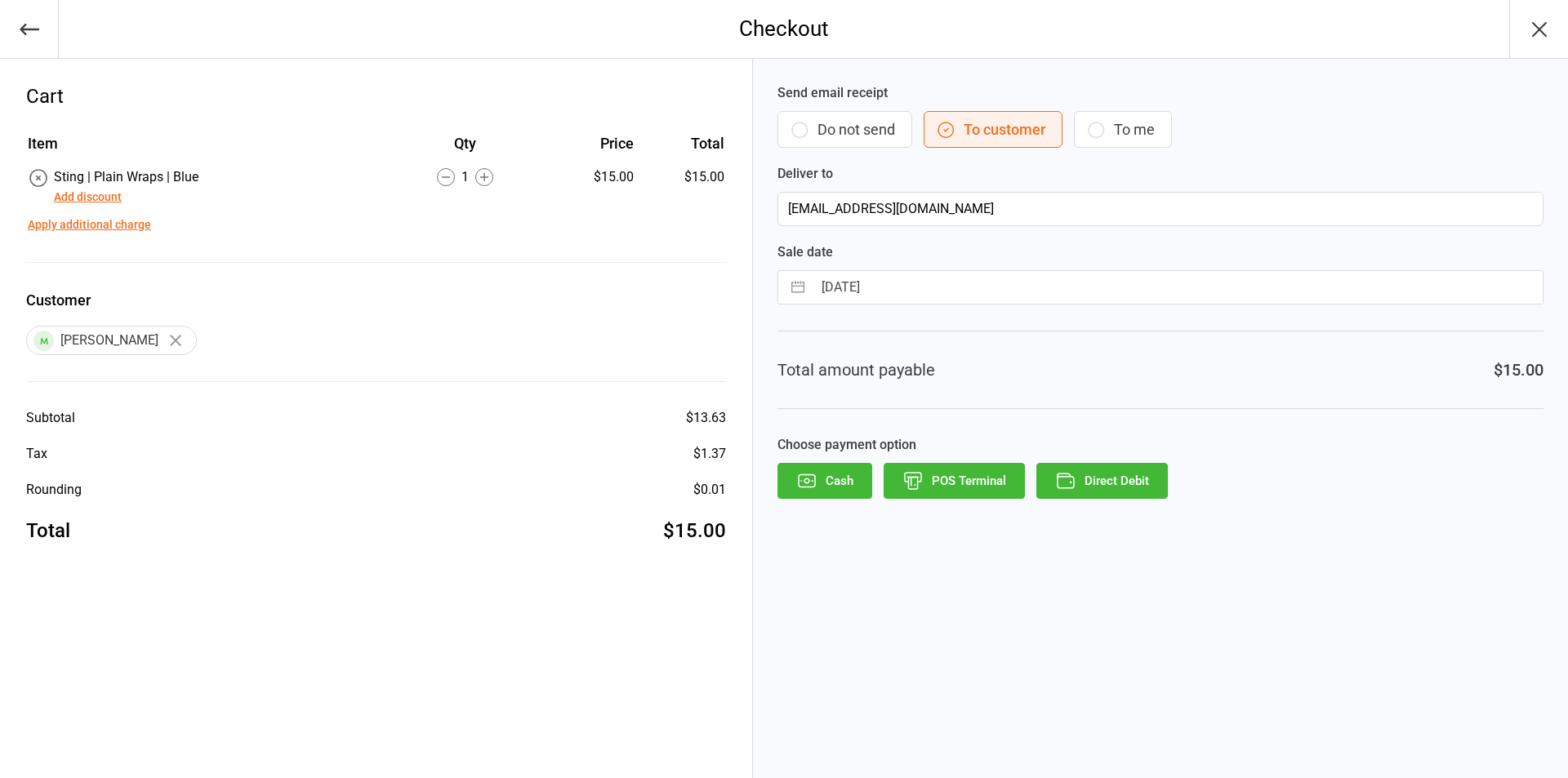
click at [943, 493] on button "POS Terminal" at bounding box center [954, 481] width 141 height 36
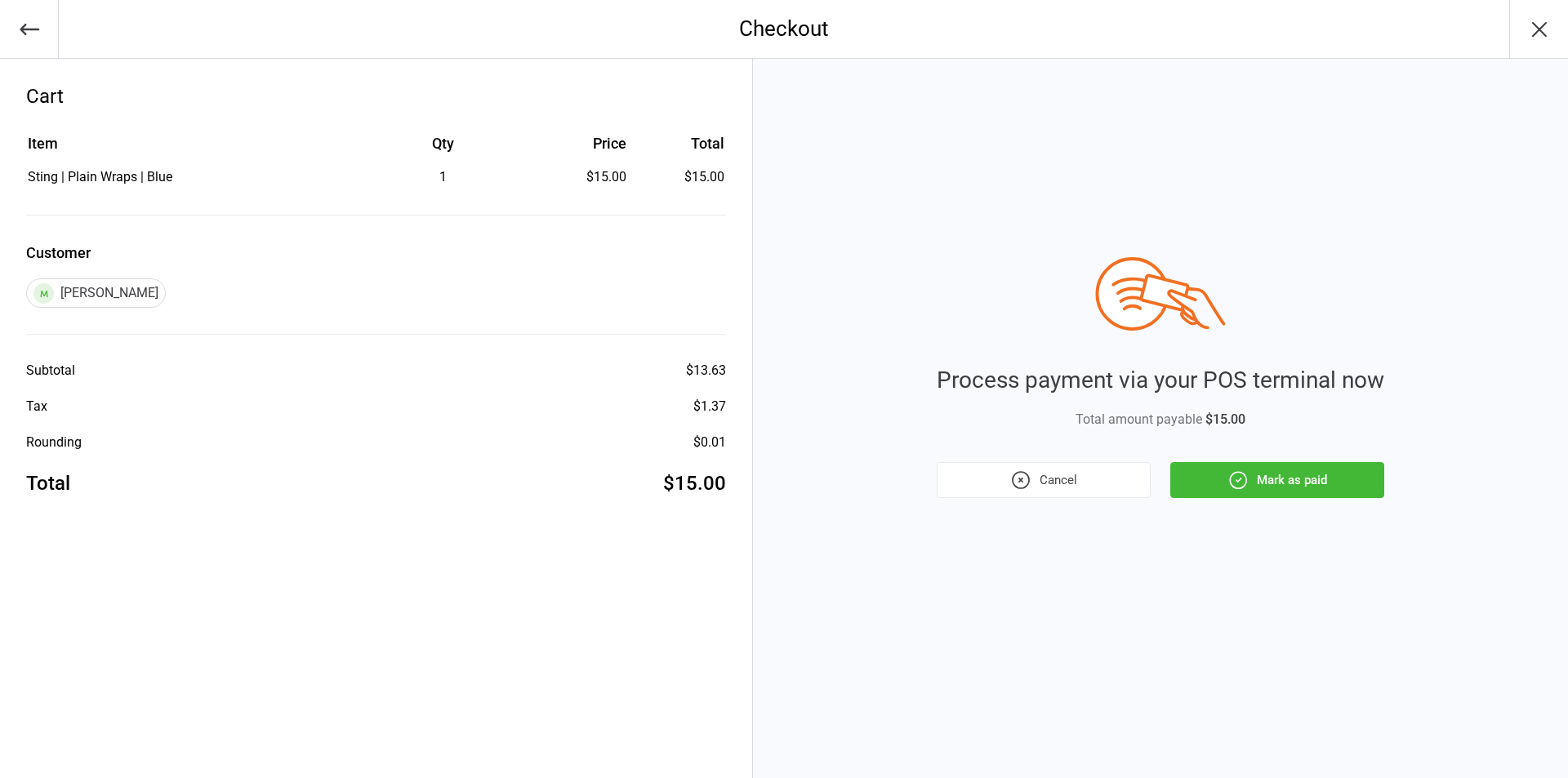
click at [1236, 502] on div "Process payment via your POS terminal now Total amount payable $15.00 Cancel Ma…" at bounding box center [1161, 418] width 815 height 719
click at [1236, 496] on button "Mark as paid" at bounding box center [1277, 480] width 214 height 36
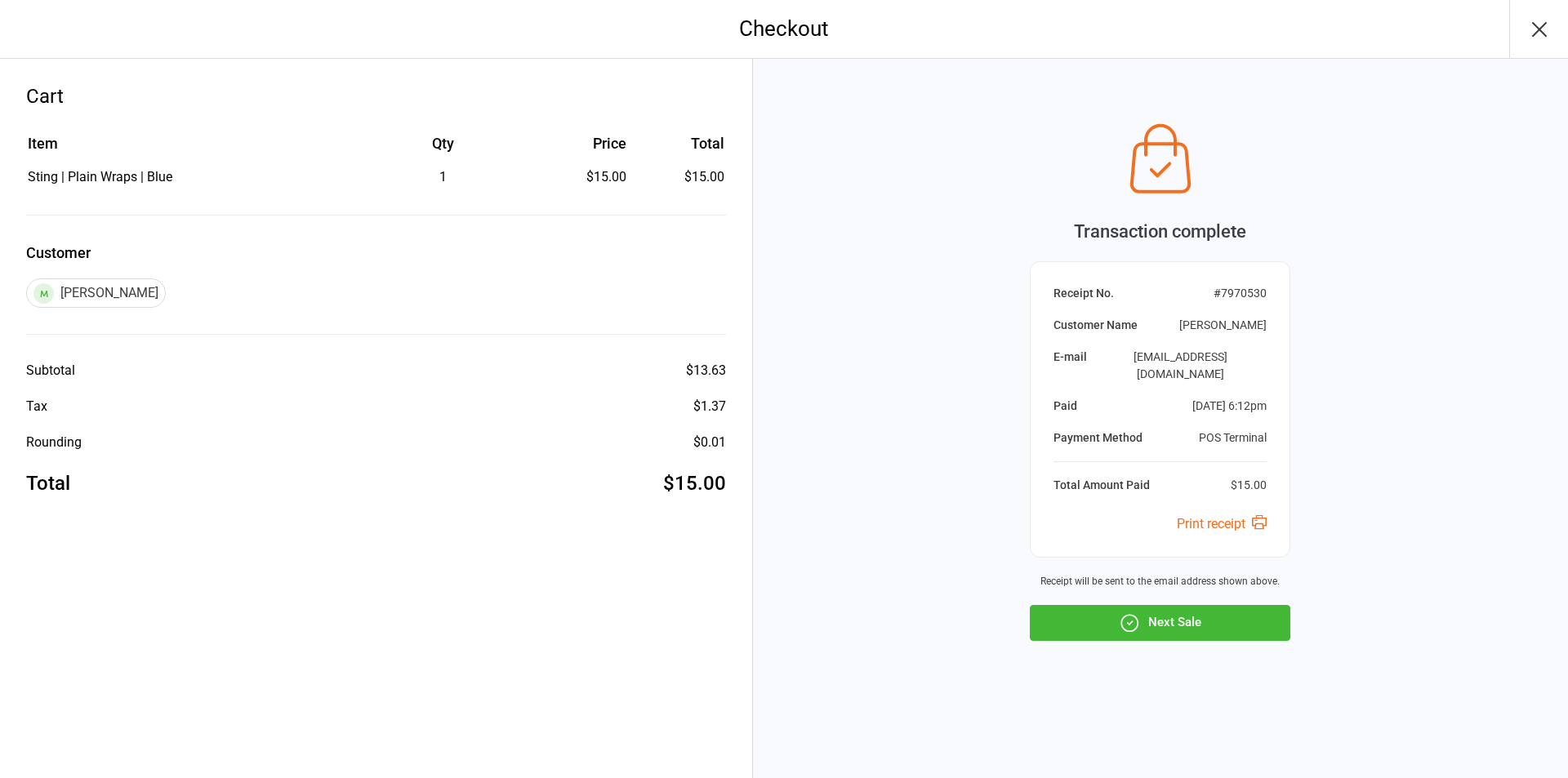
click at [1190, 610] on button "Next Sale" at bounding box center [1160, 624] width 261 height 36
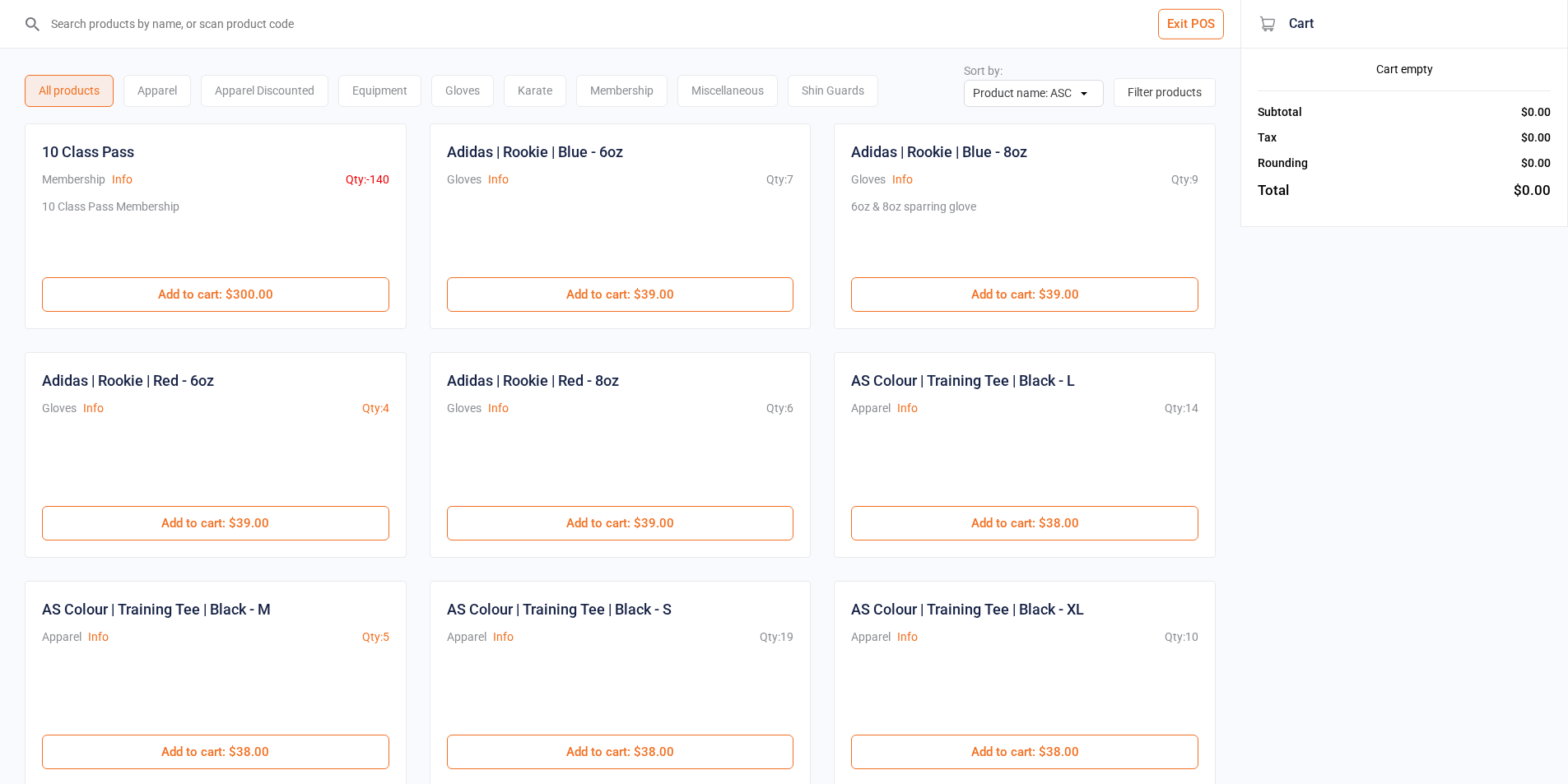
click at [295, 37] on input "search" at bounding box center [629, 23] width 1175 height 47
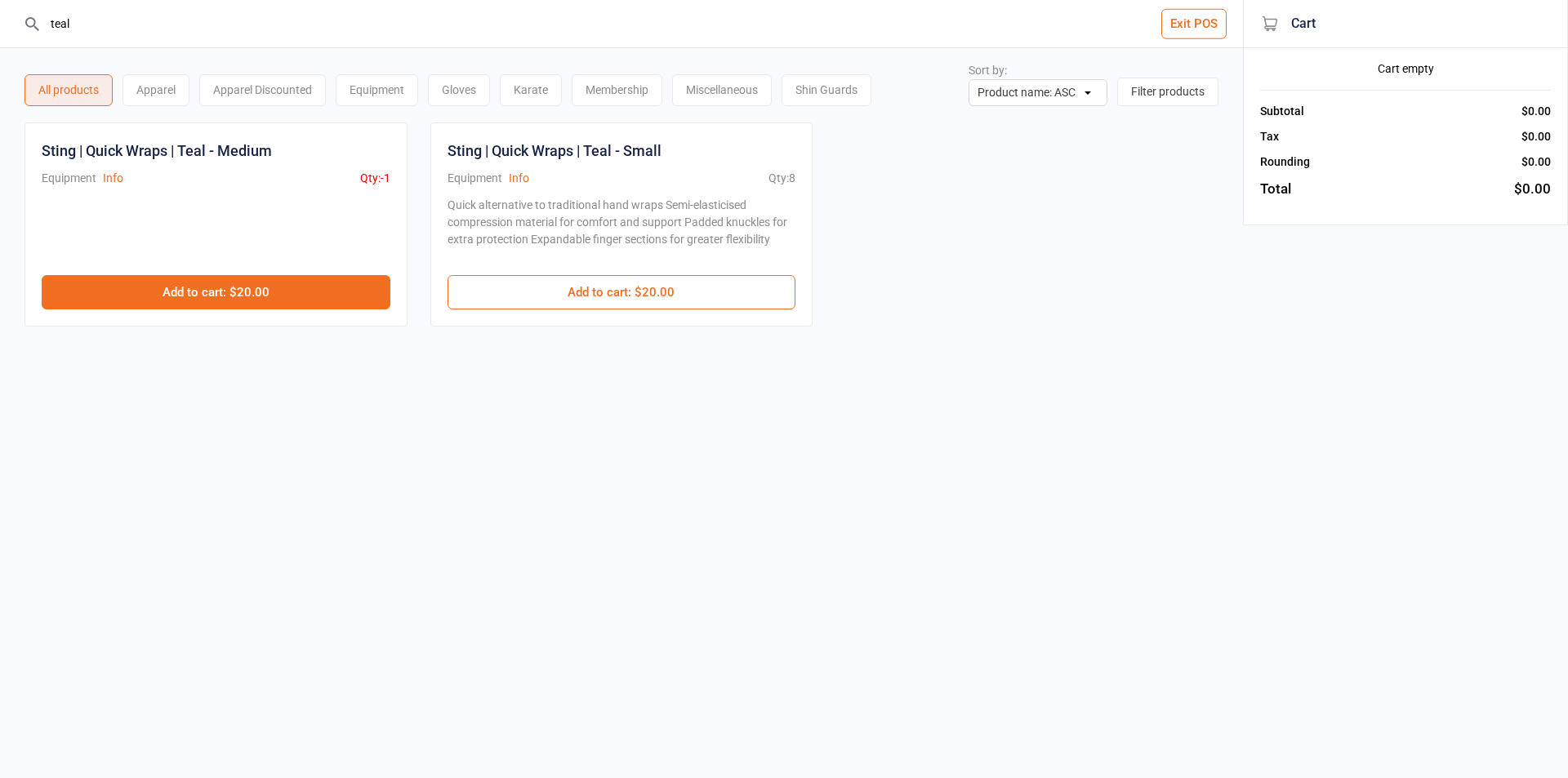
type input "teal"
click at [266, 290] on button "Add to cart : $20.00" at bounding box center [215, 293] width 349 height 35
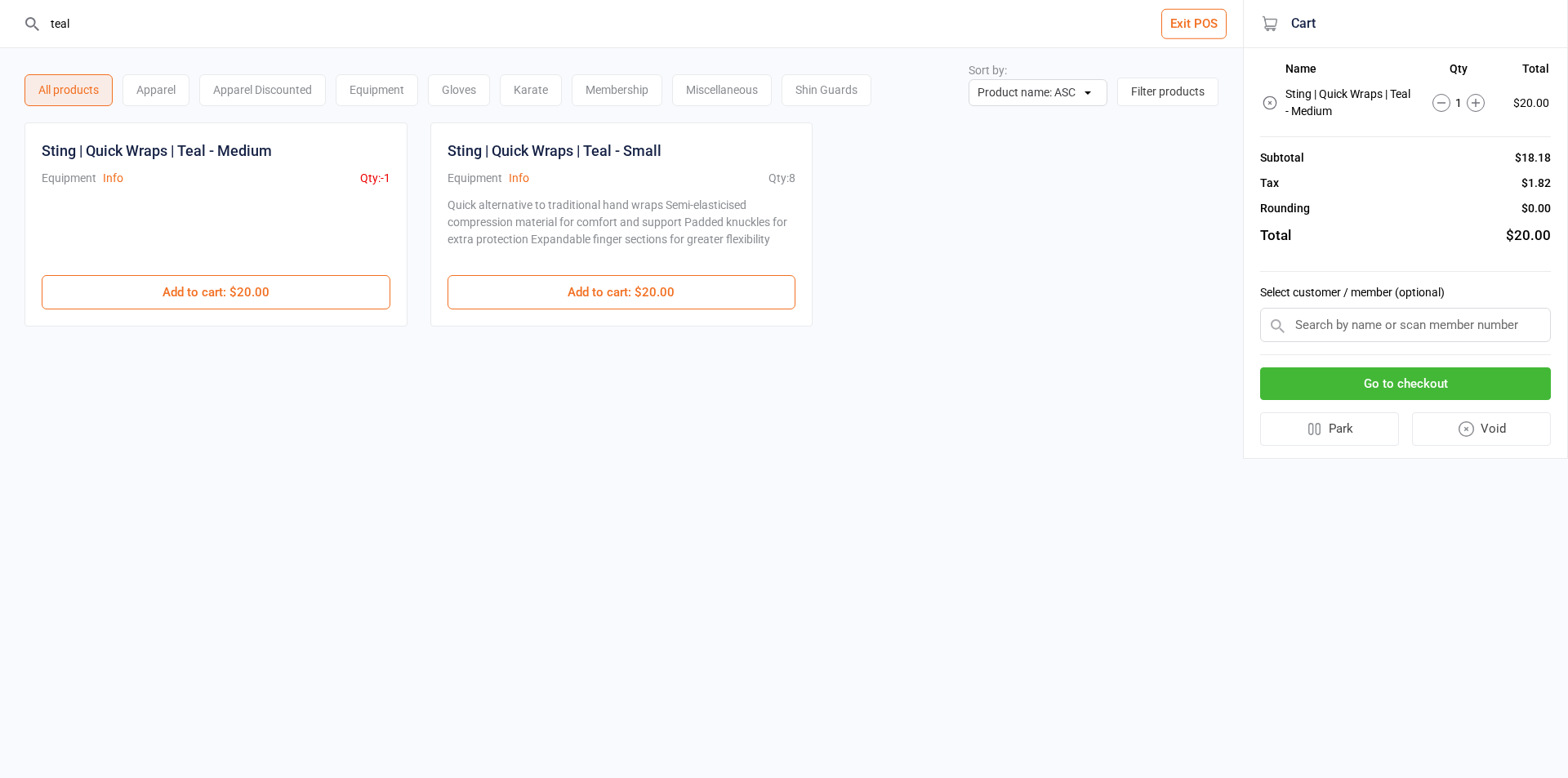
click at [1328, 320] on input "text" at bounding box center [1405, 325] width 290 height 35
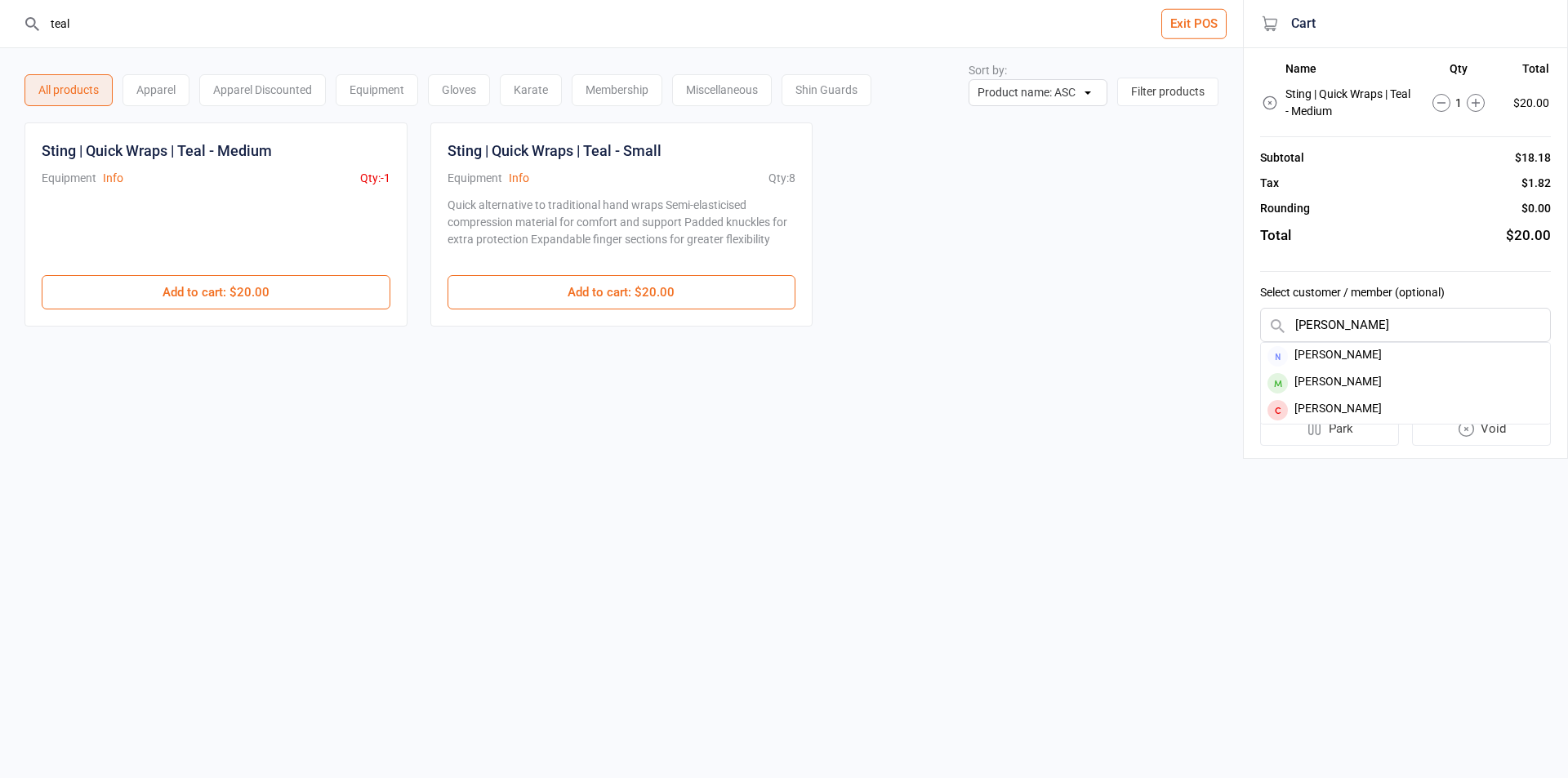
type input "[PERSON_NAME]"
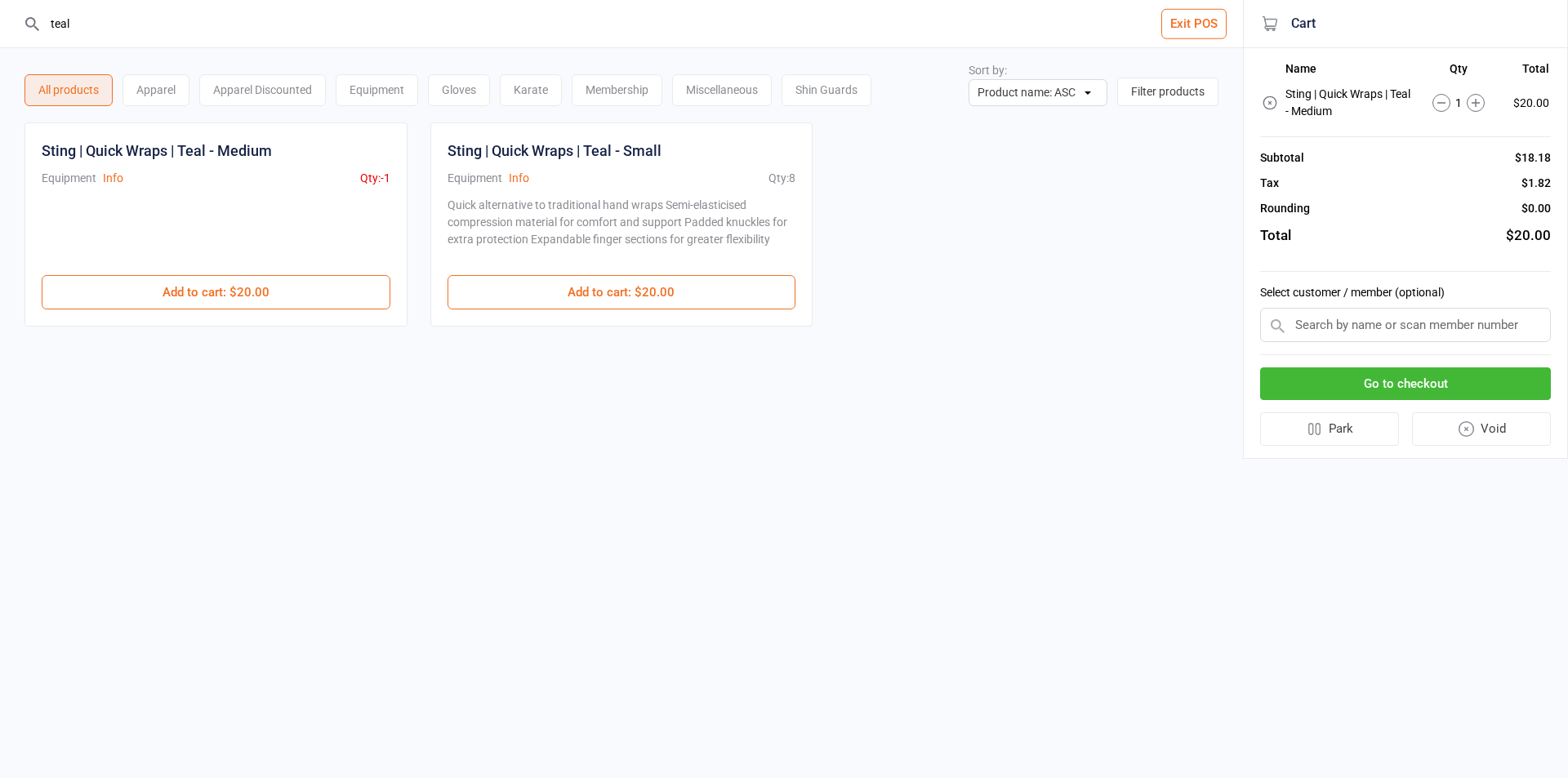
click at [1330, 351] on div "Select customer / member (optional)" at bounding box center [1405, 314] width 290 height 83
click at [1324, 372] on button "Go to checkout" at bounding box center [1405, 384] width 290 height 34
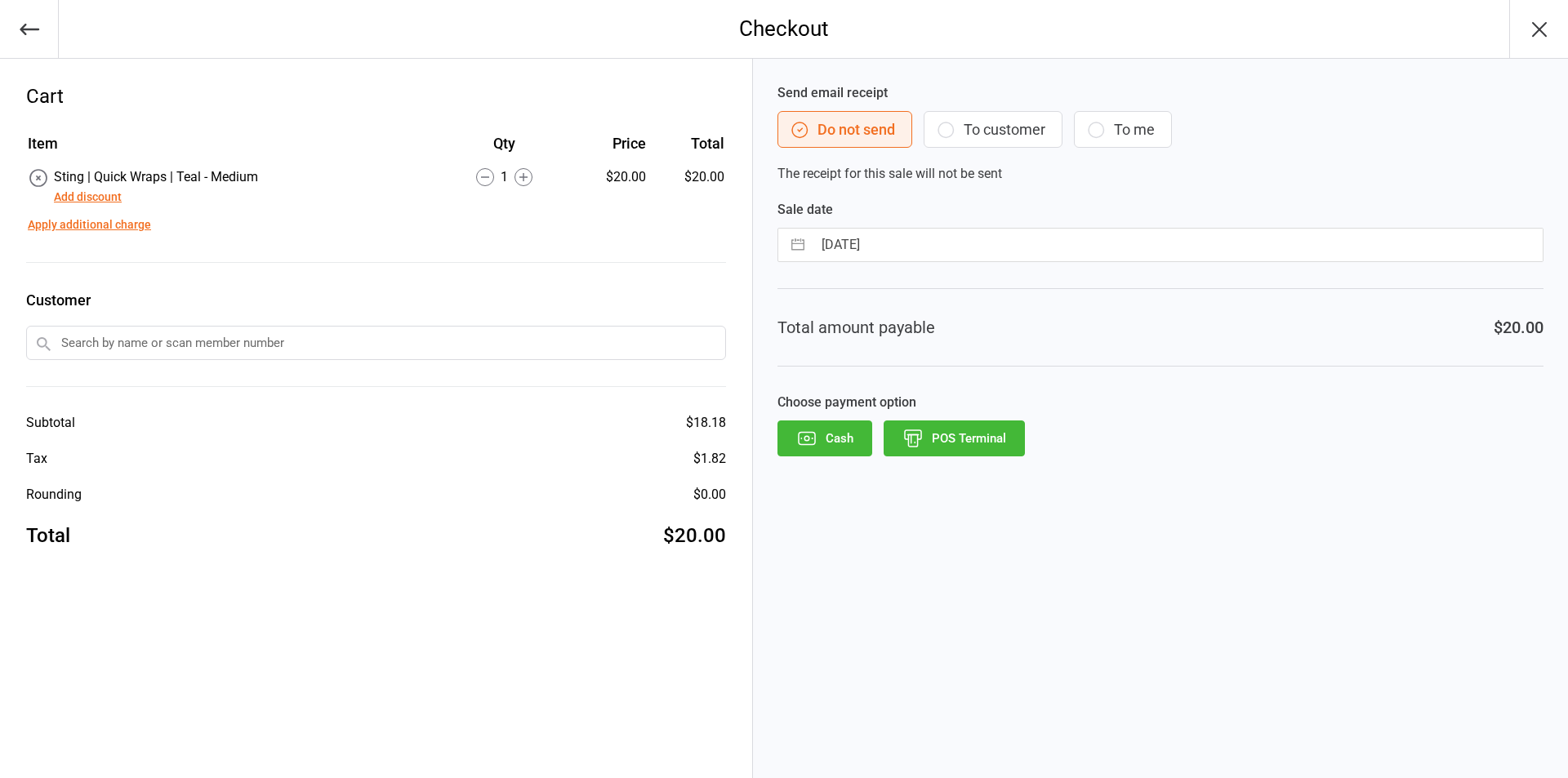
click at [812, 444] on icon "button" at bounding box center [807, 439] width 21 height 21
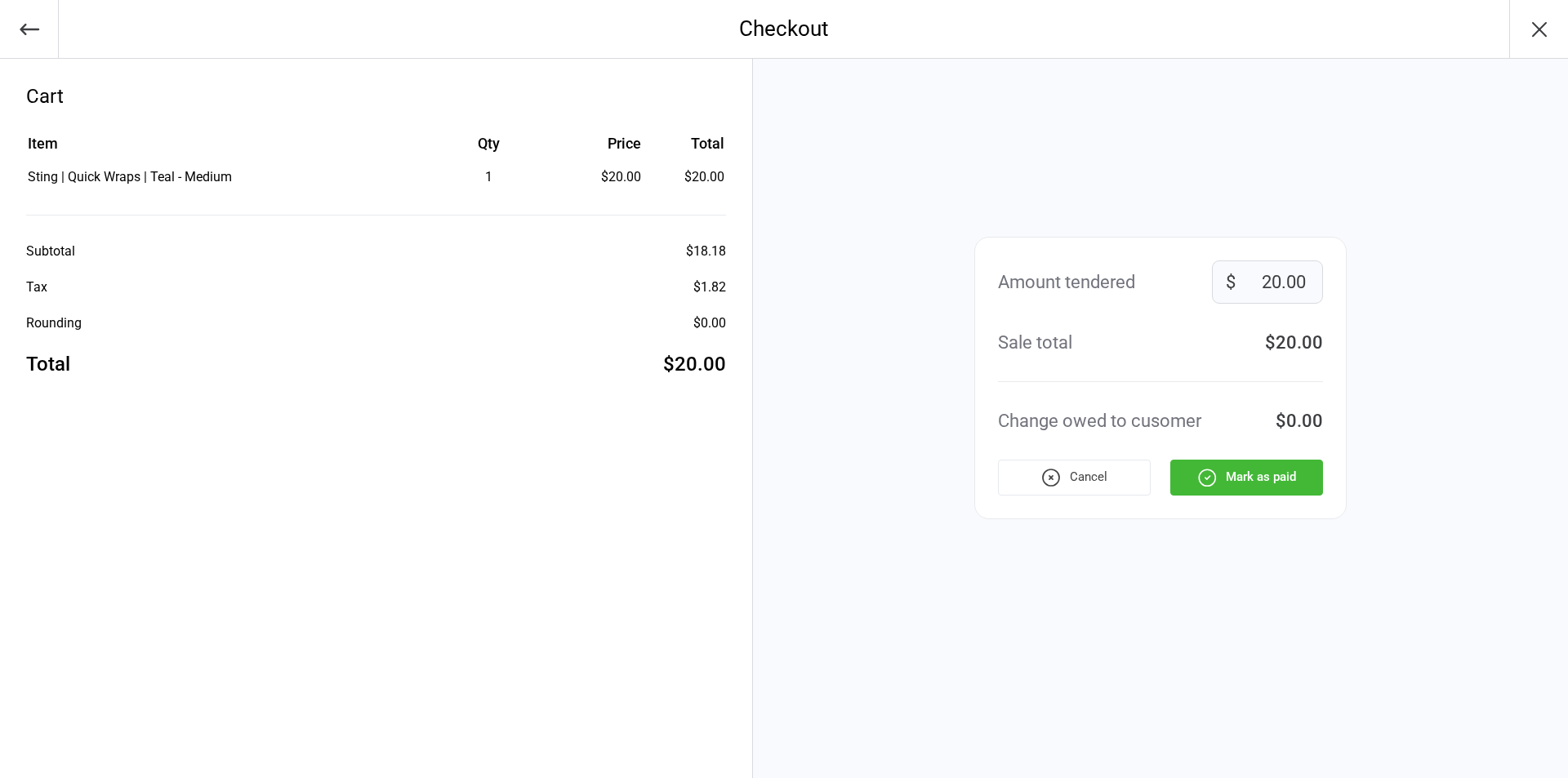
click at [1286, 281] on input "20.00" at bounding box center [1267, 282] width 111 height 43
type input "0"
type input "50"
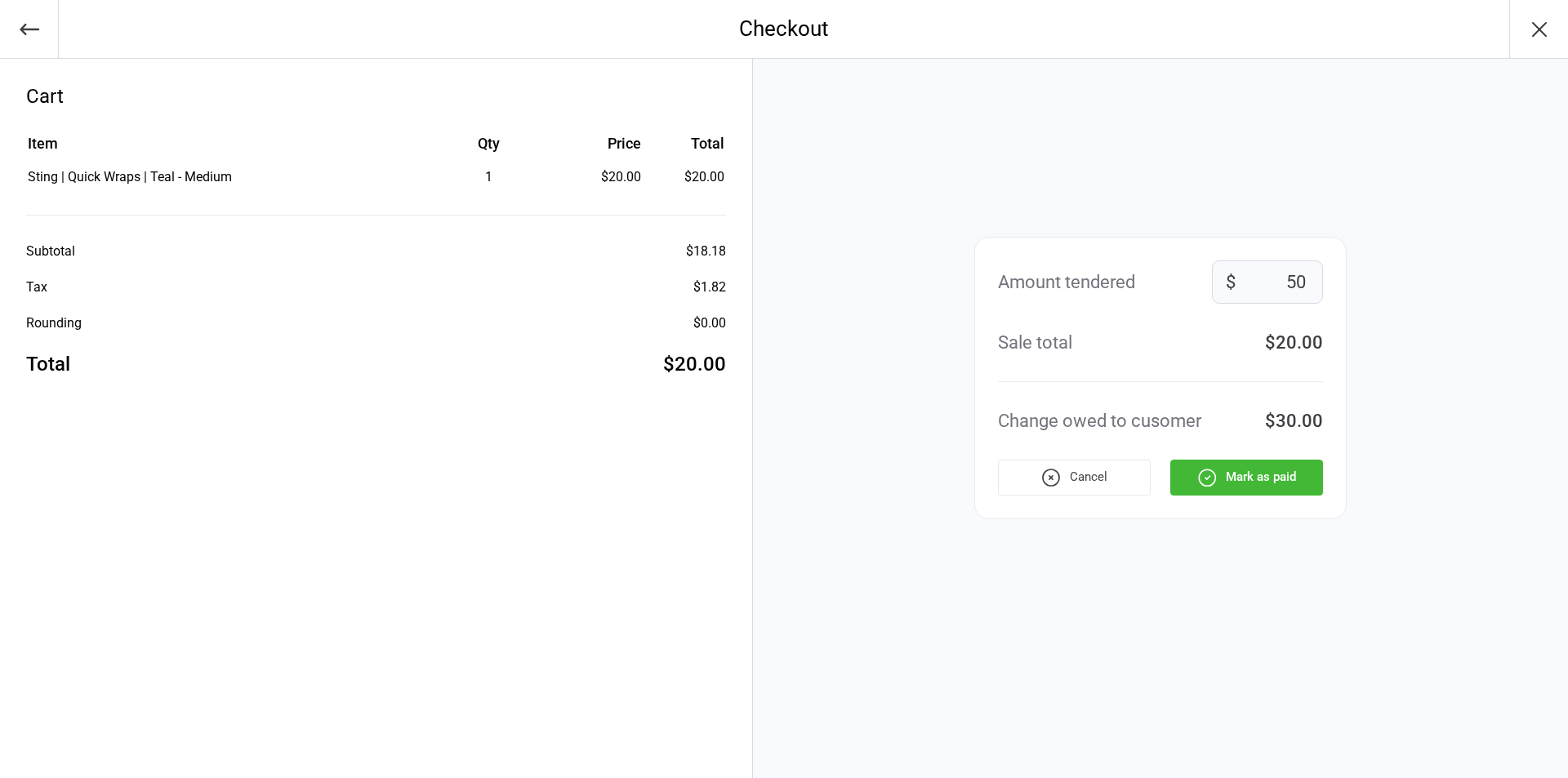
click at [1262, 473] on button "Mark as paid" at bounding box center [1246, 478] width 153 height 36
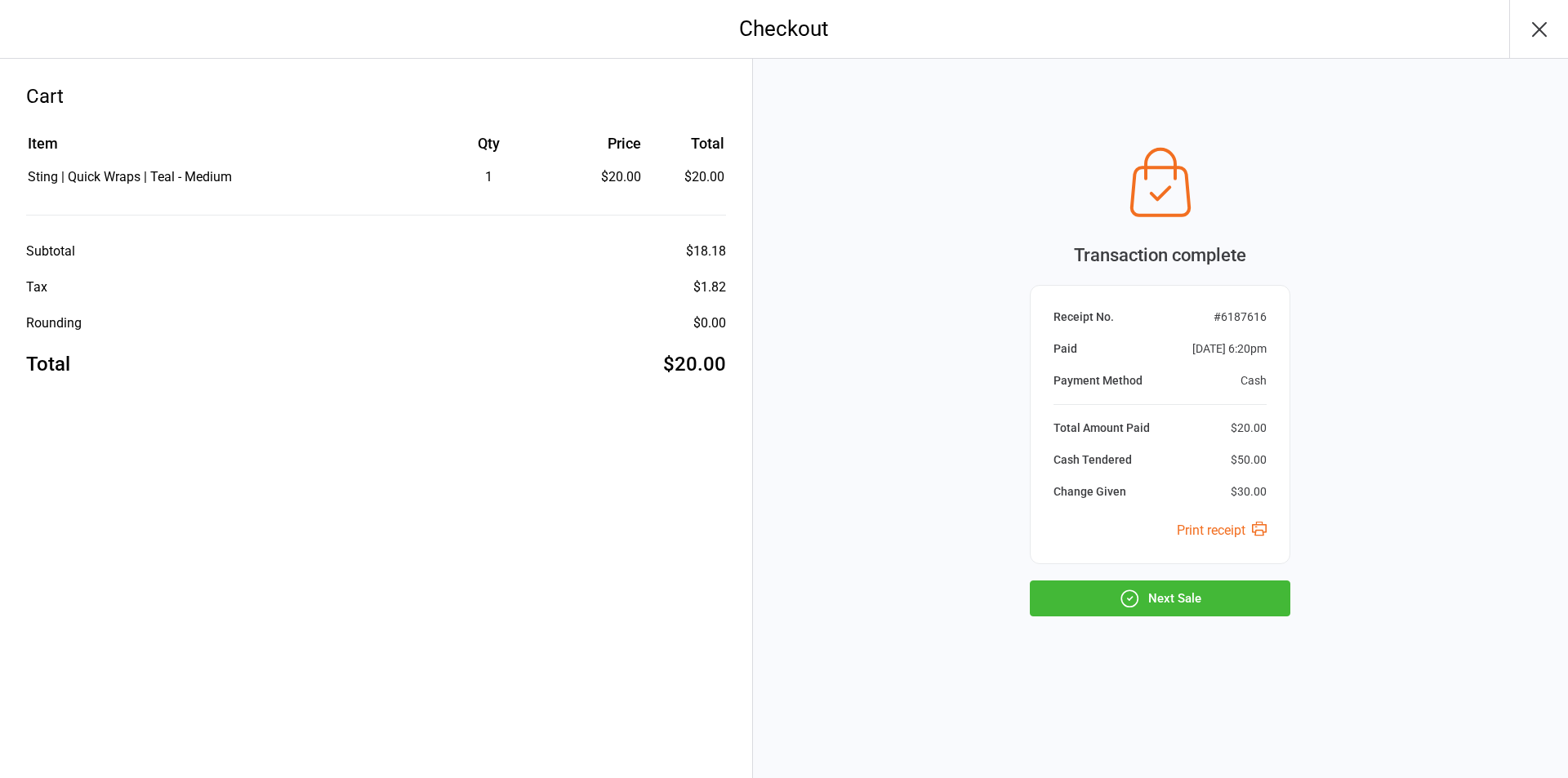
click at [1132, 605] on icon "button" at bounding box center [1129, 599] width 21 height 21
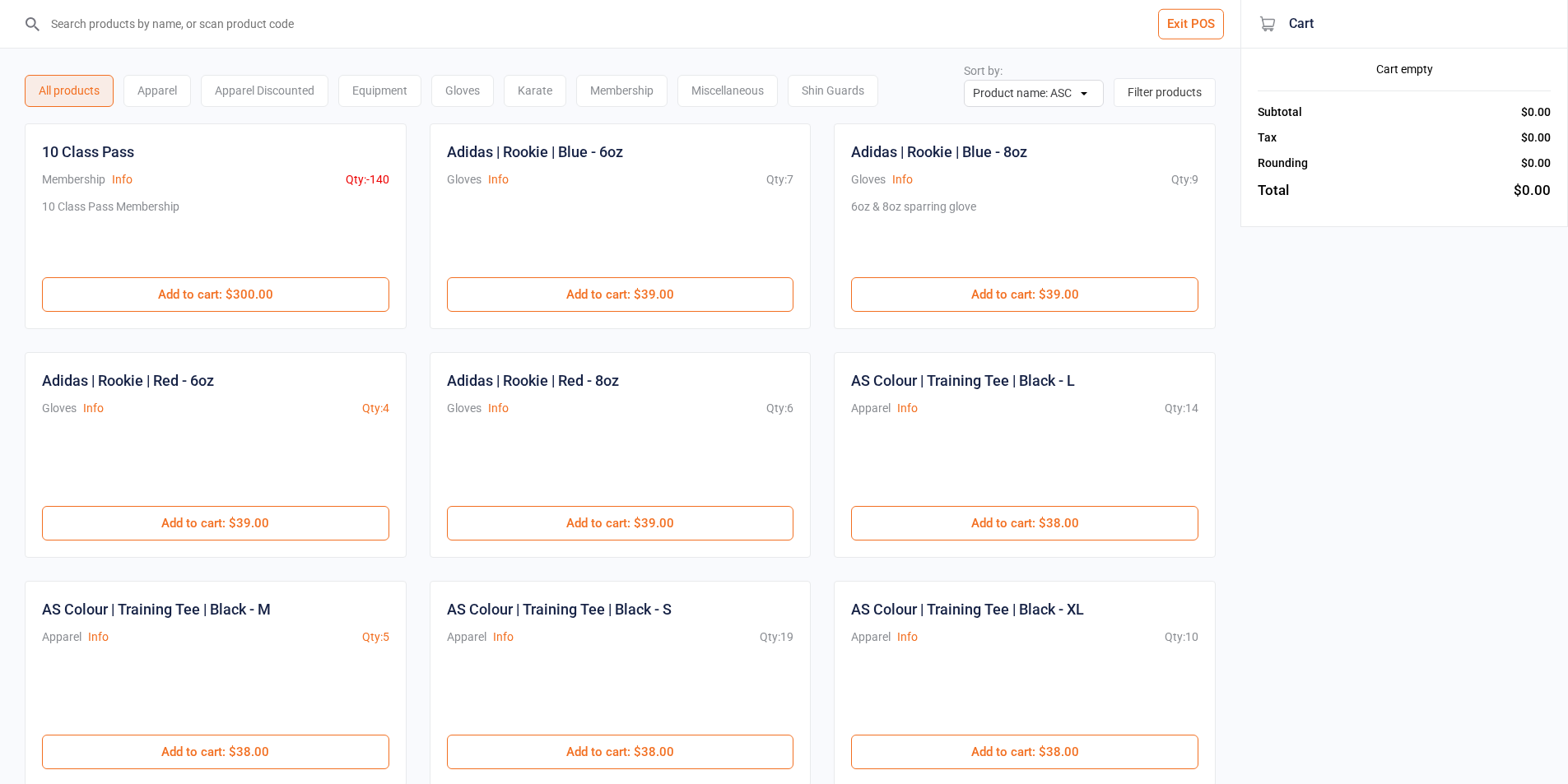
click at [141, 12] on input "search" at bounding box center [629, 23] width 1175 height 47
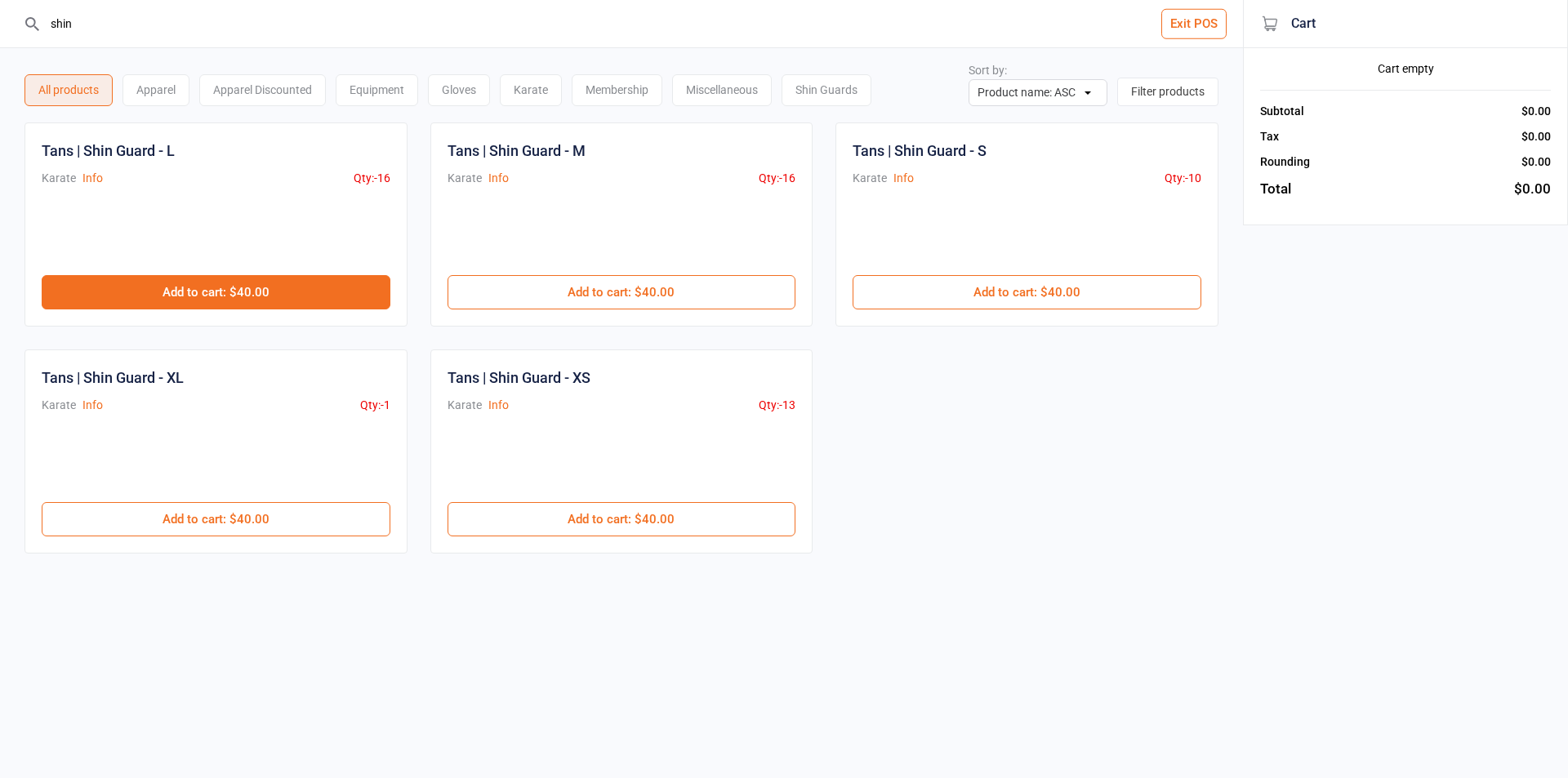
click at [280, 302] on button "Add to cart : $40.00" at bounding box center [215, 293] width 349 height 35
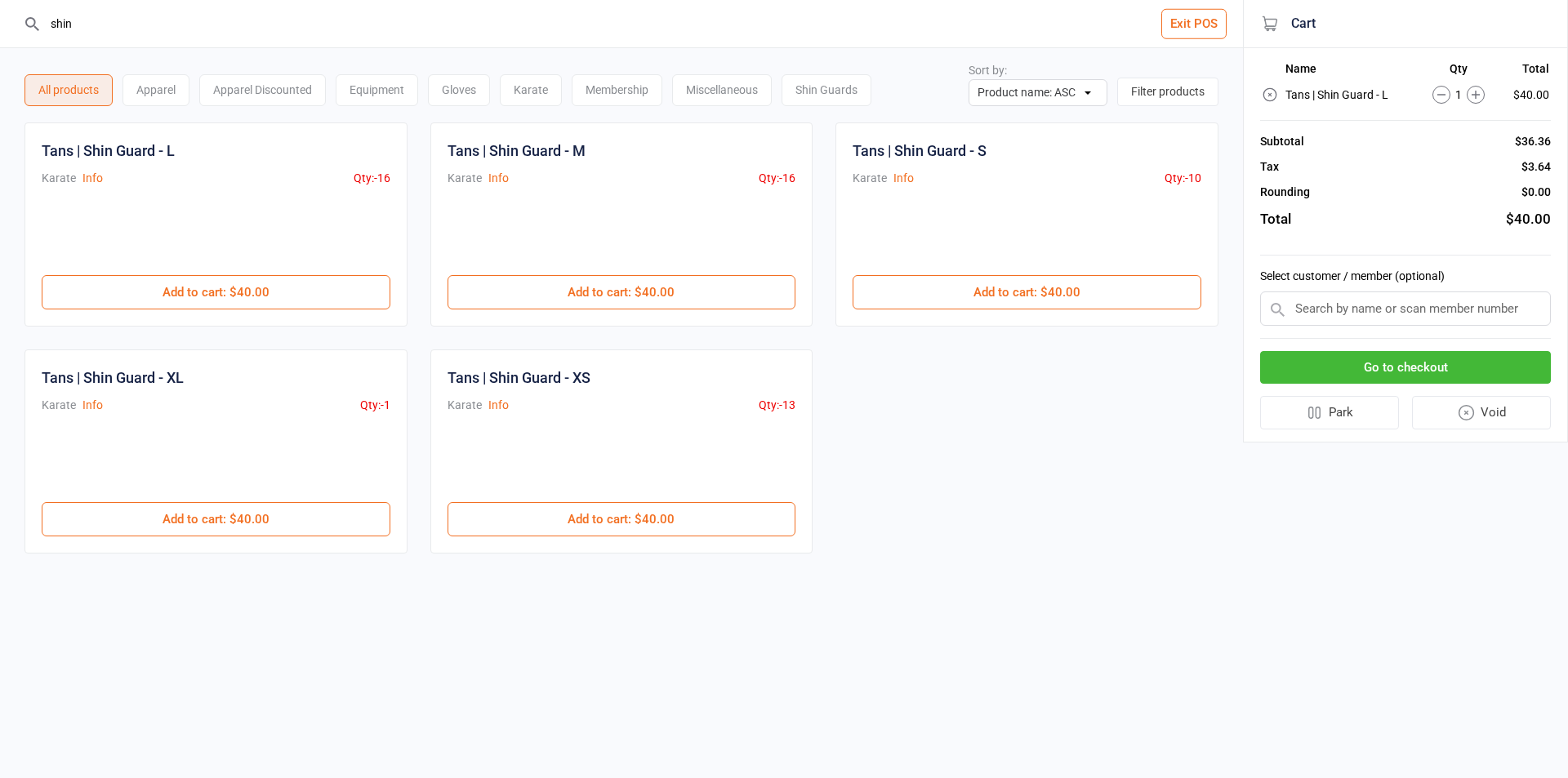
click at [246, 22] on input "shin" at bounding box center [630, 23] width 1177 height 47
type input "s"
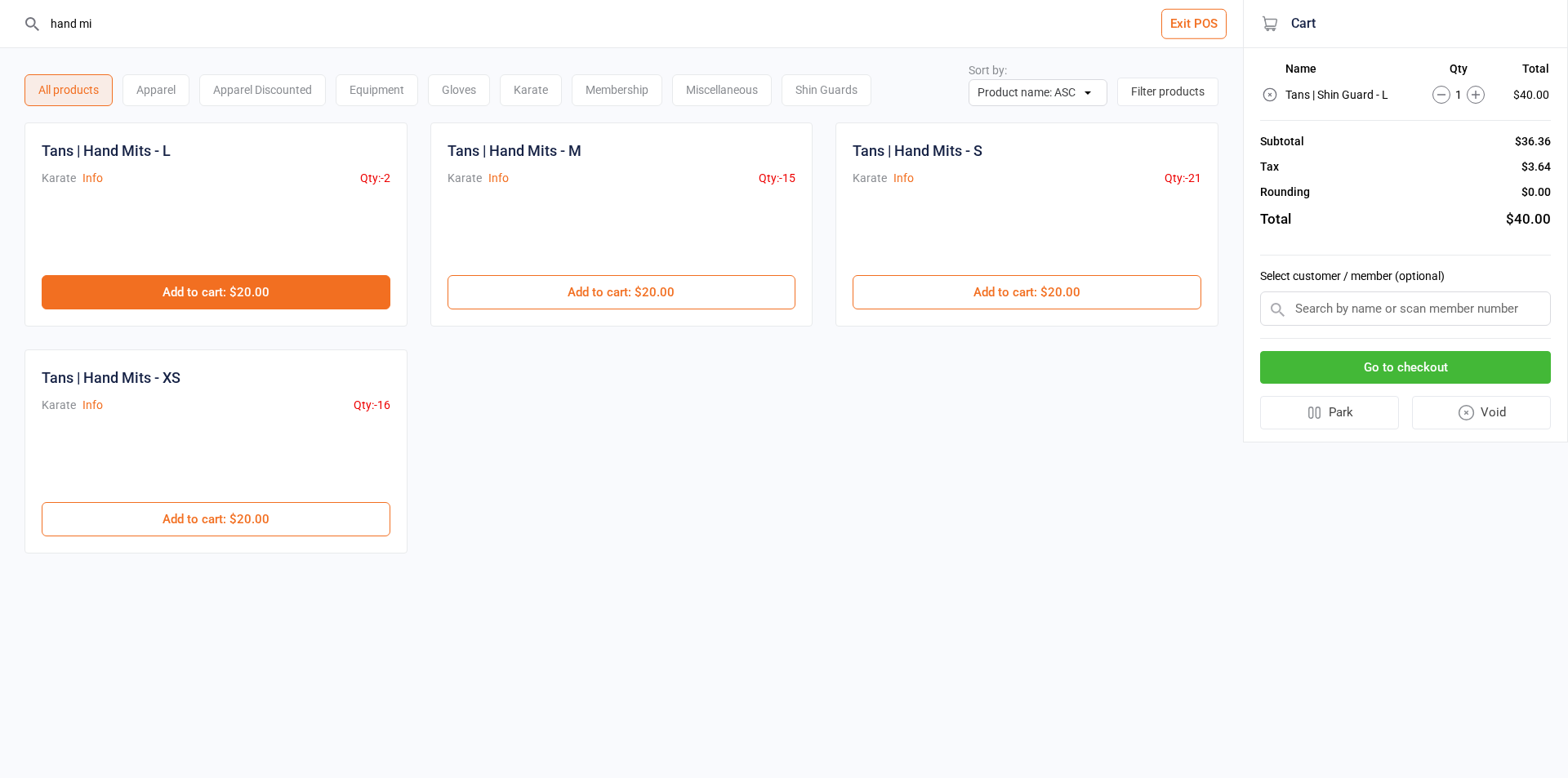
click at [316, 281] on button "Add to cart : $20.00" at bounding box center [215, 293] width 349 height 35
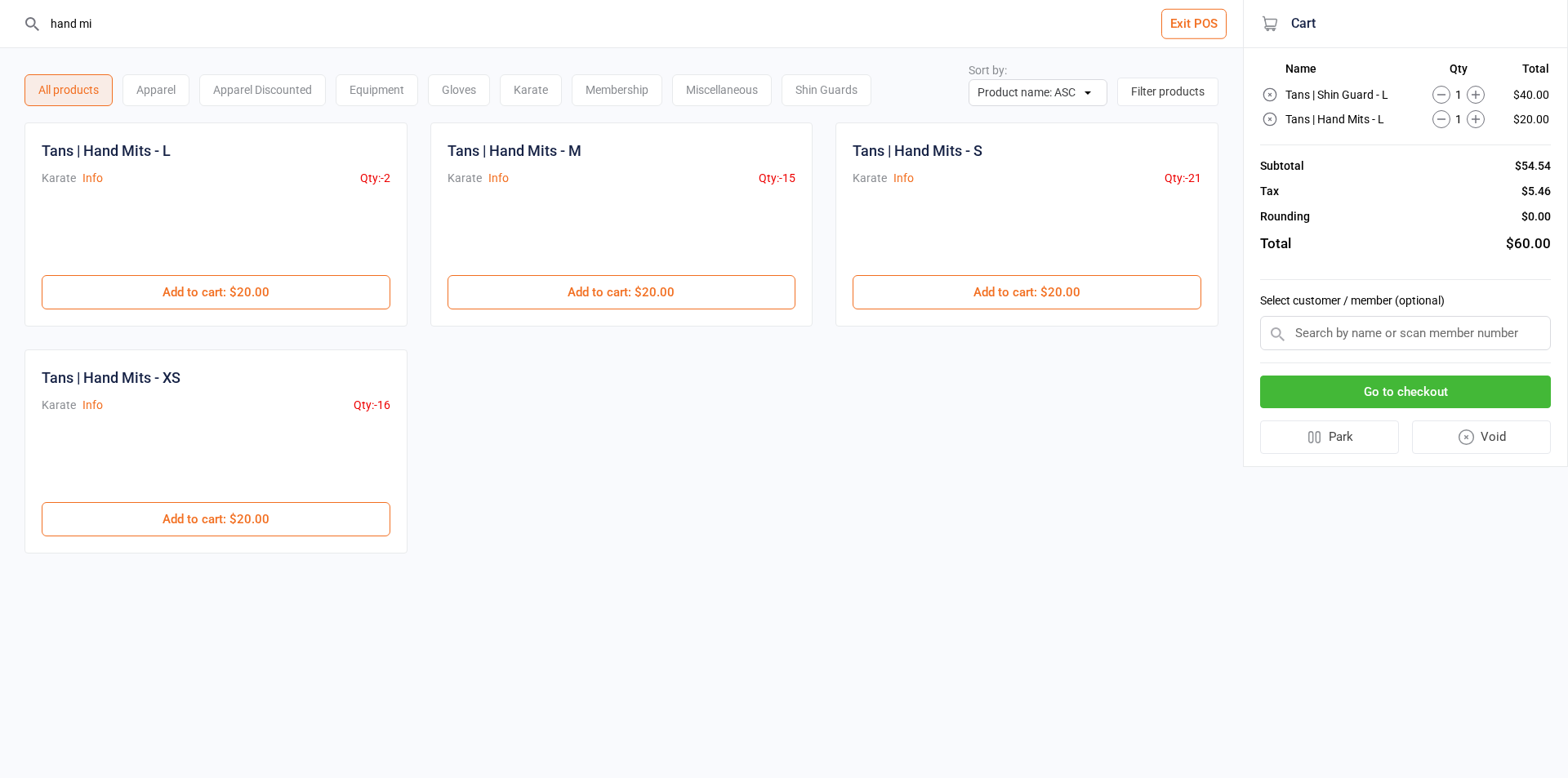
drag, startPoint x: 181, startPoint y: 24, endPoint x: 13, endPoint y: 2, distance: 169.4
click at [20, 4] on header "hand mi Exit POS" at bounding box center [621, 24] width 1243 height 48
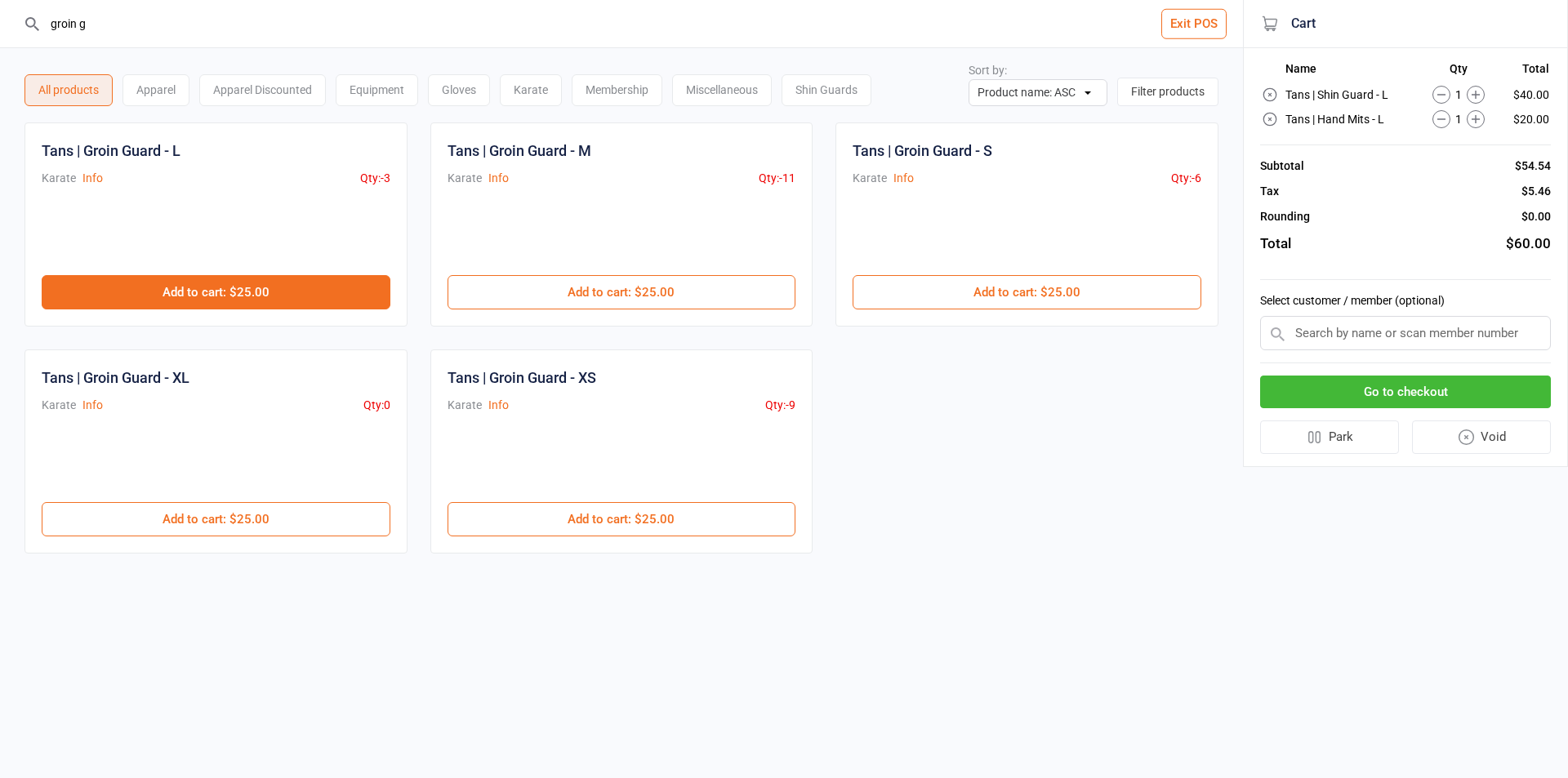
type input "groin g"
click at [266, 286] on button "Add to cart : $25.00" at bounding box center [215, 293] width 349 height 35
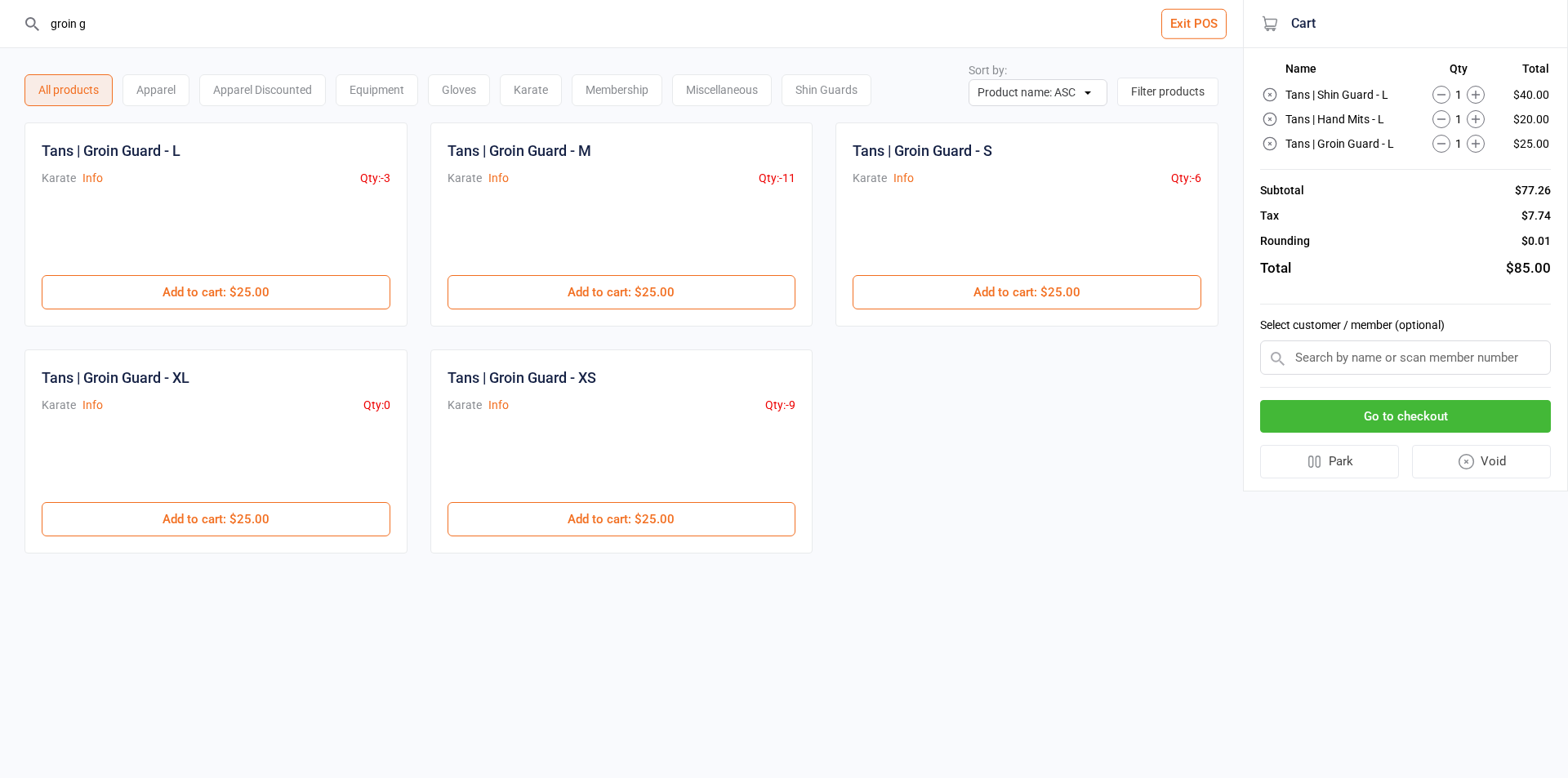
drag, startPoint x: 102, startPoint y: 7, endPoint x: 35, endPoint y: 12, distance: 67.2
click at [35, 12] on div "groin g" at bounding box center [621, 23] width 1197 height 47
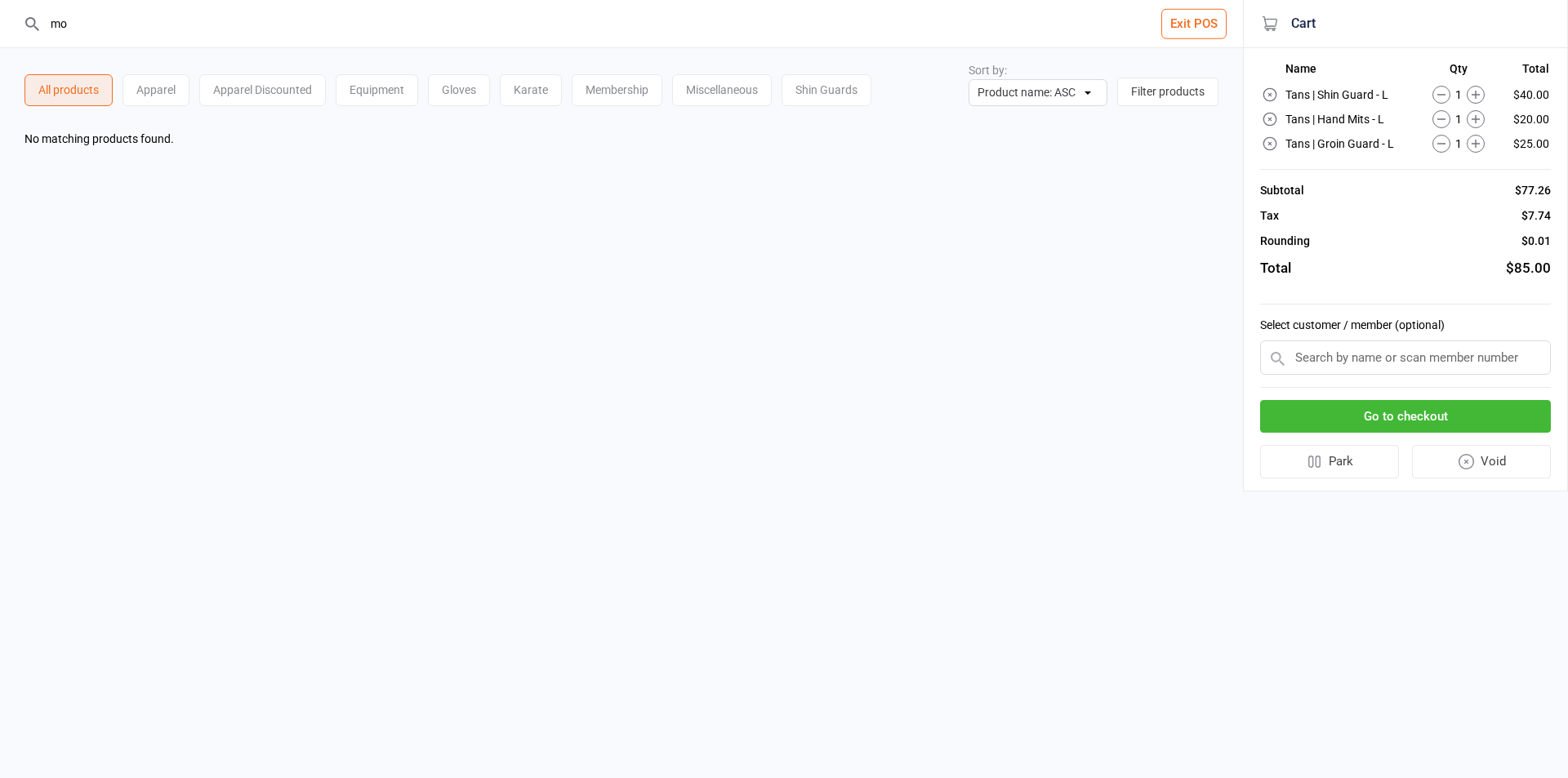
type input "m"
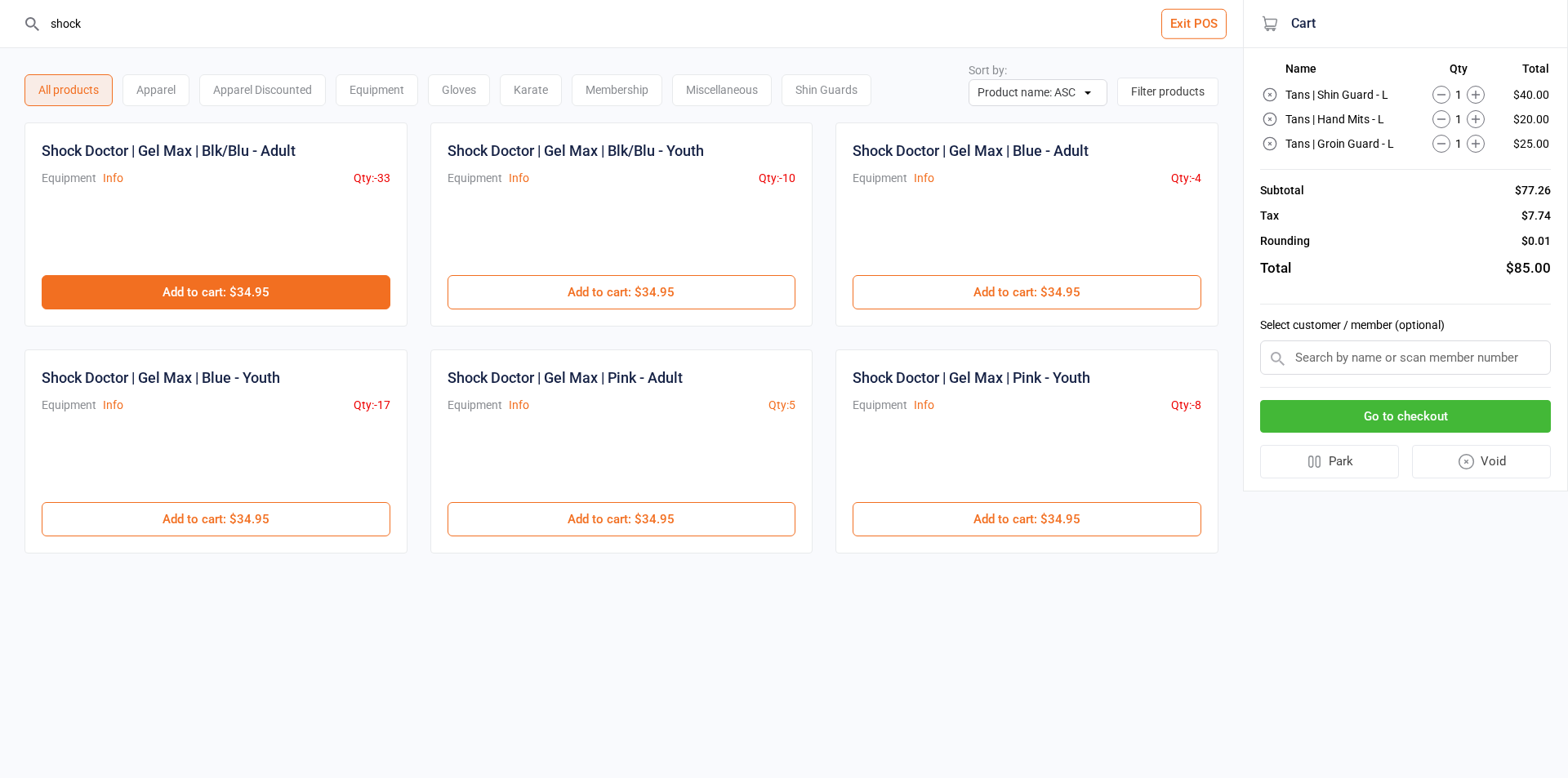
click at [328, 304] on button "Add to cart : $34.95" at bounding box center [215, 293] width 349 height 35
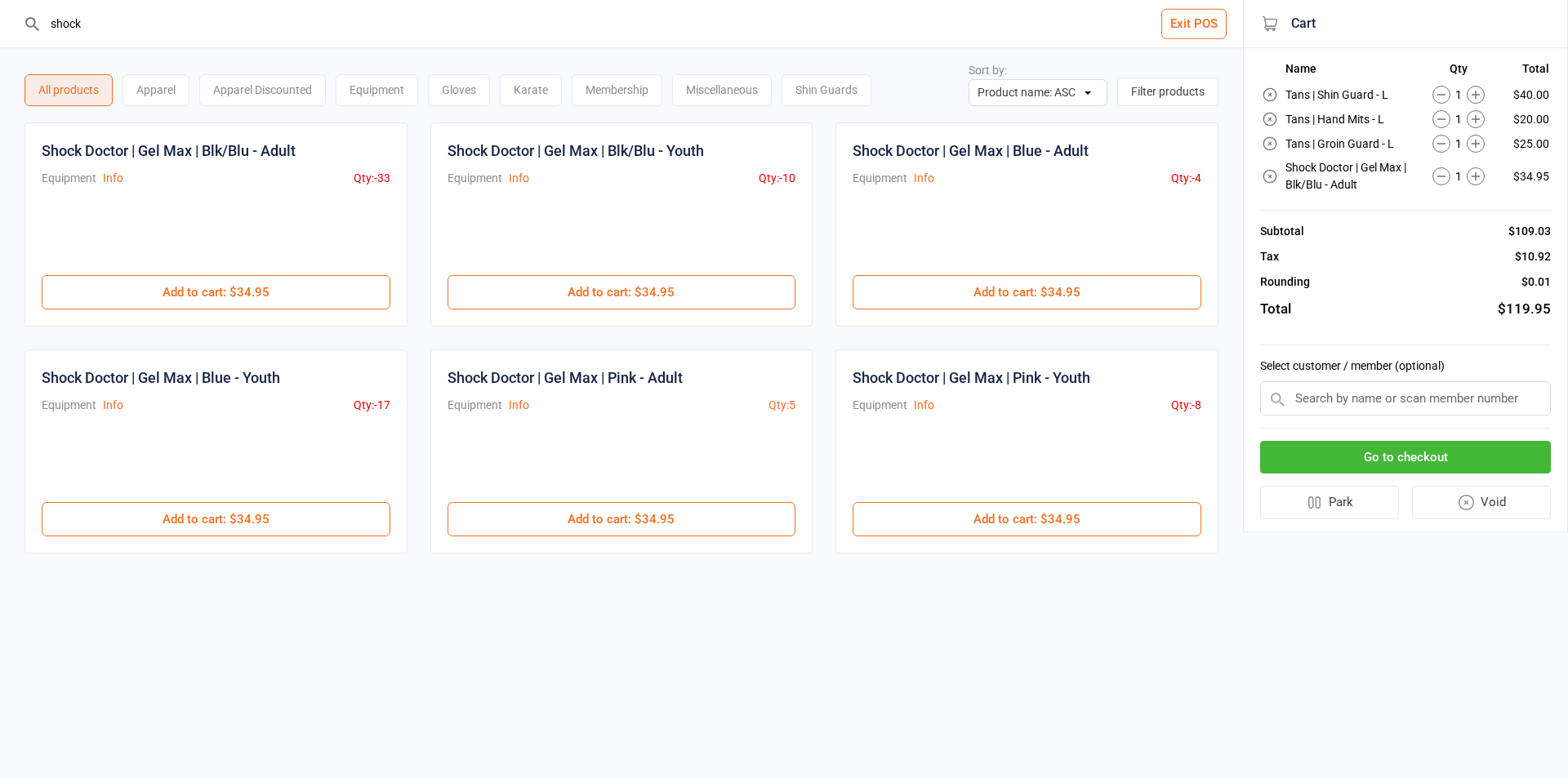
click at [1435, 94] on icon at bounding box center [1441, 95] width 18 height 18
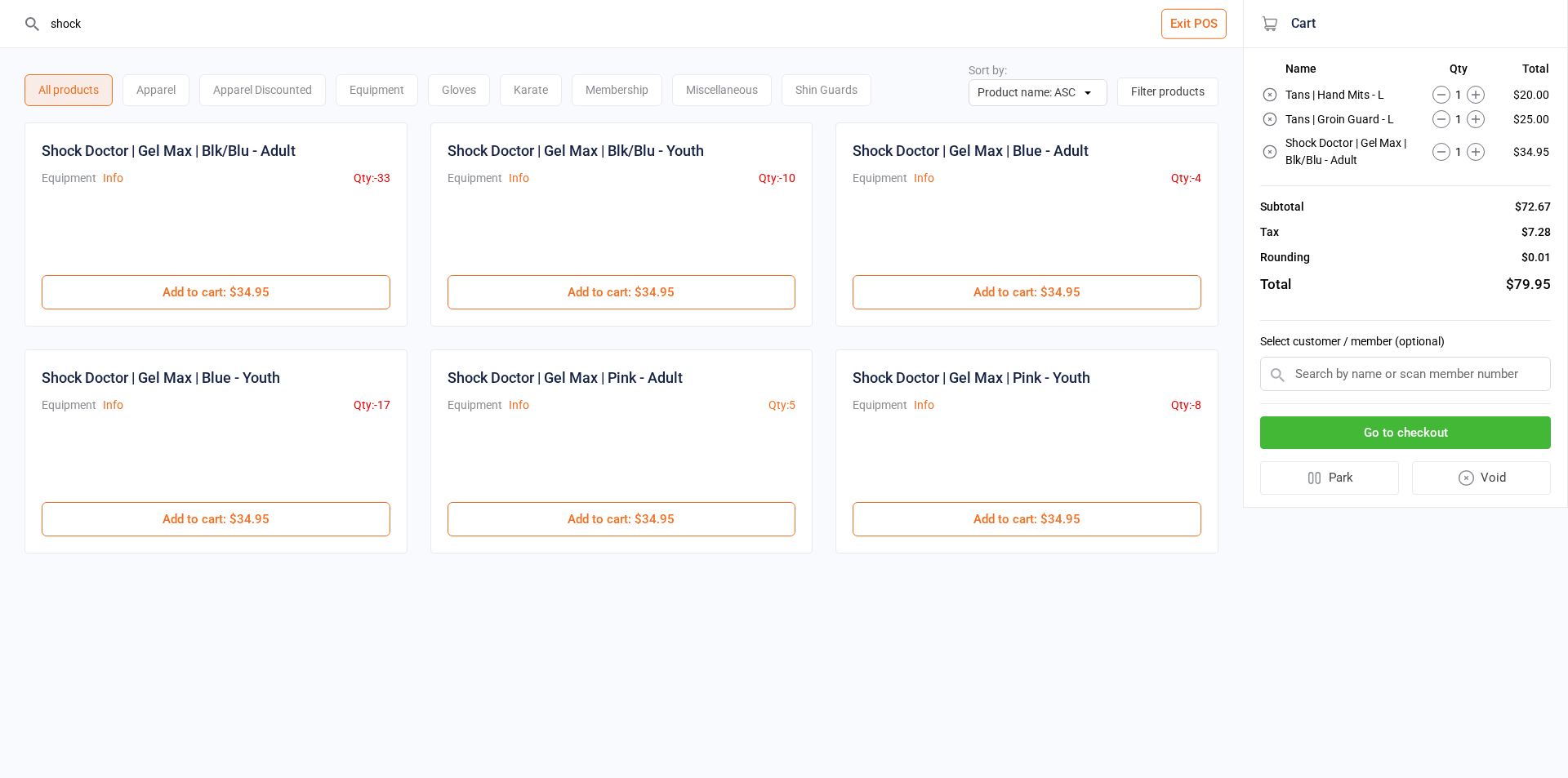
click at [1494, 486] on button "Void" at bounding box center [1481, 478] width 139 height 34
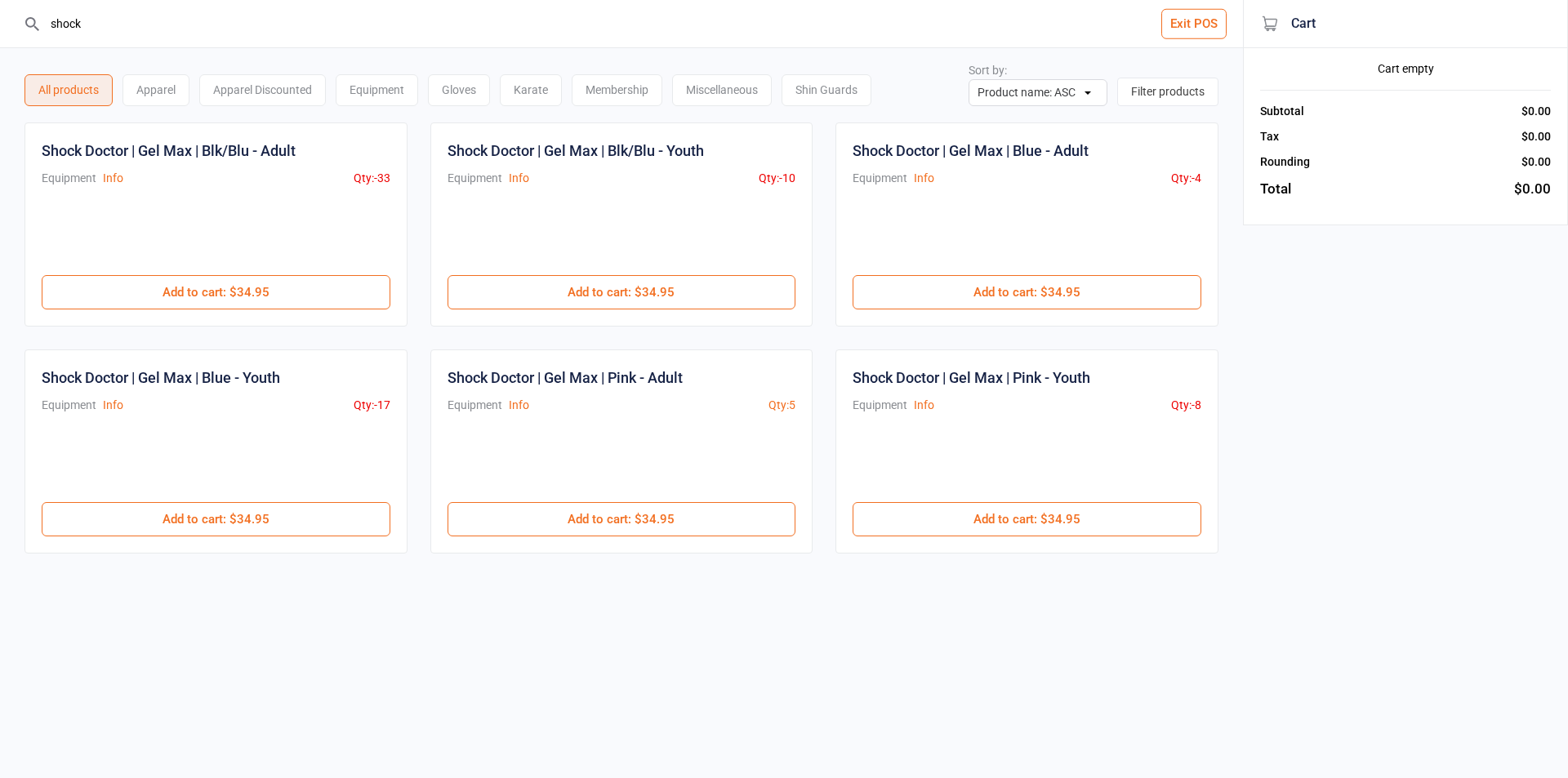
drag, startPoint x: 299, startPoint y: 20, endPoint x: 0, endPoint y: -3, distance: 299.9
click at [0, 0] on html "shock Exit POS All products Apparel Apparel Discounted Equipment Gloves Karate …" at bounding box center [784, 389] width 1568 height 778
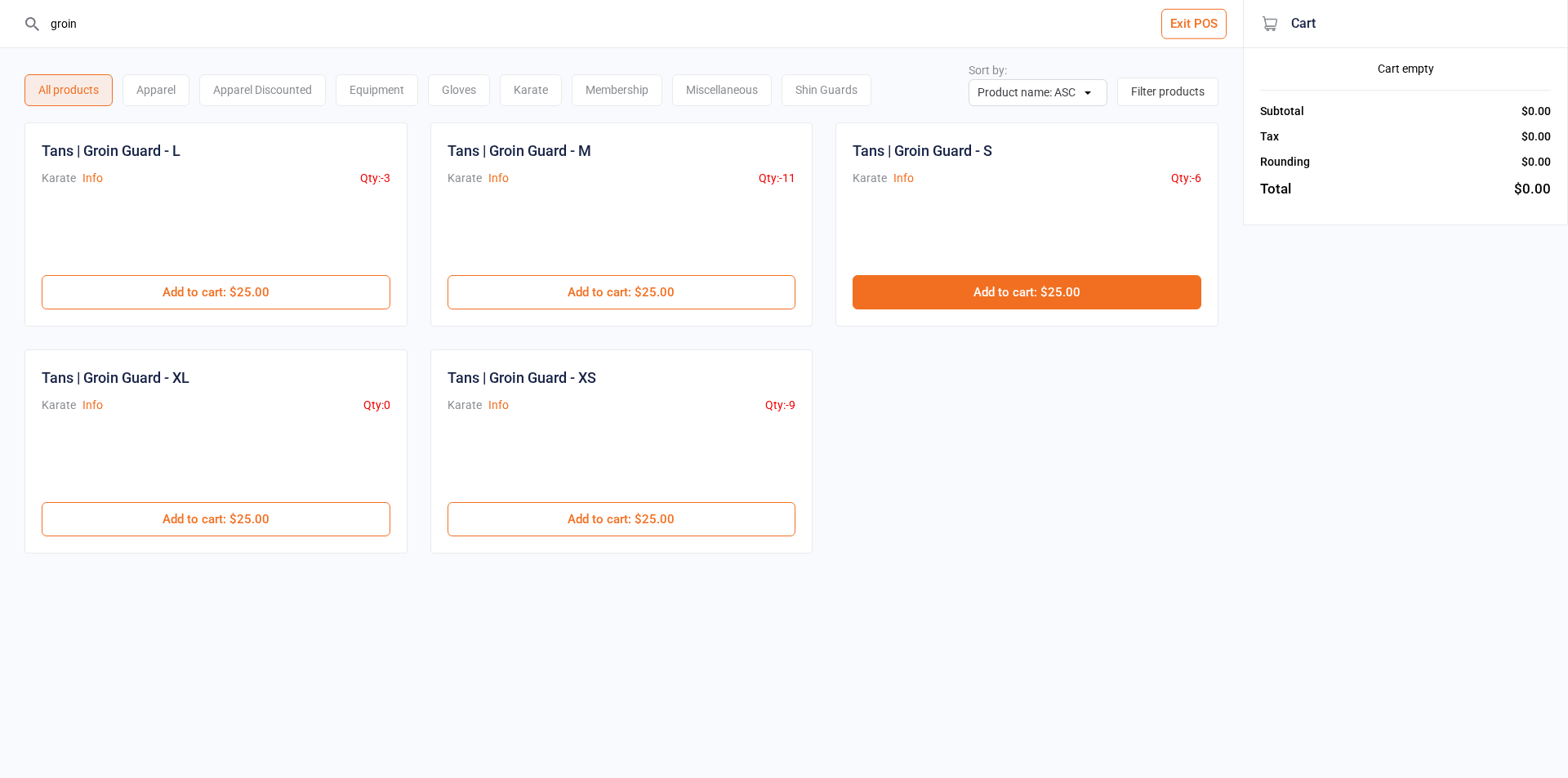
click at [996, 304] on button "Add to cart : $25.00" at bounding box center [1026, 293] width 349 height 35
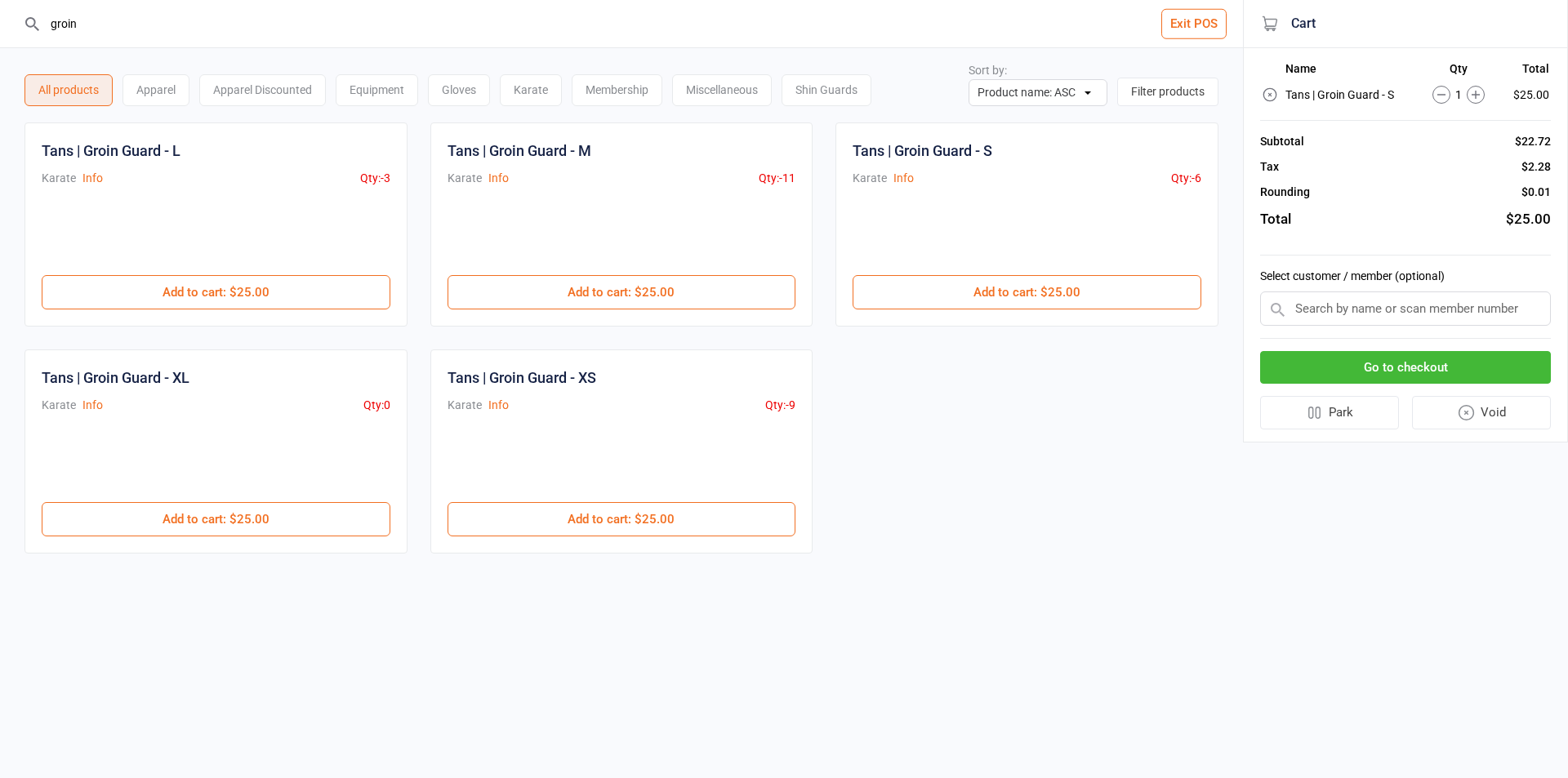
drag, startPoint x: 112, startPoint y: 33, endPoint x: 5, endPoint y: 17, distance: 108.2
click at [8, 22] on header "groin Exit POS" at bounding box center [621, 24] width 1243 height 48
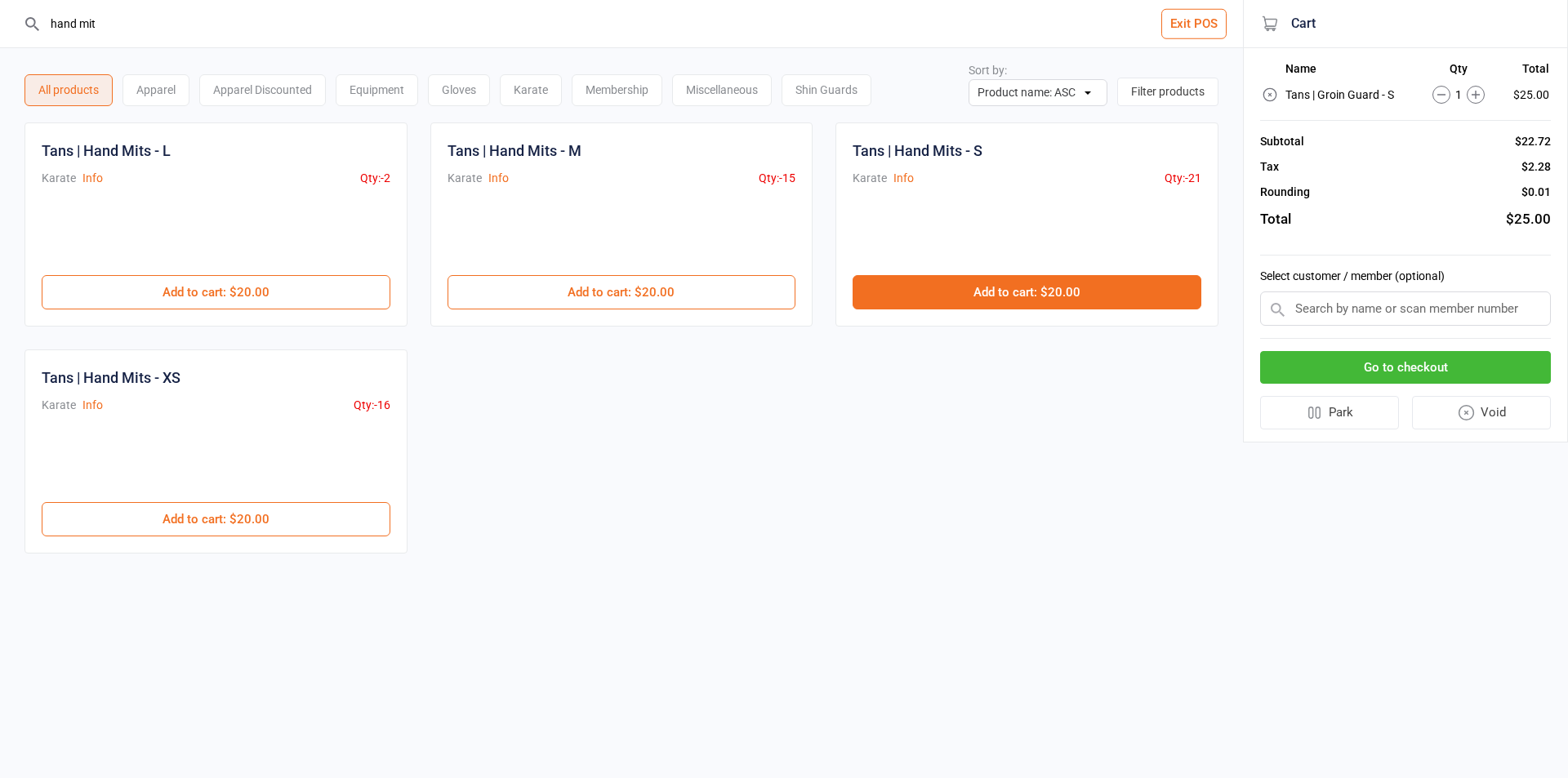
click at [929, 287] on button "Add to cart : $20.00" at bounding box center [1026, 293] width 349 height 35
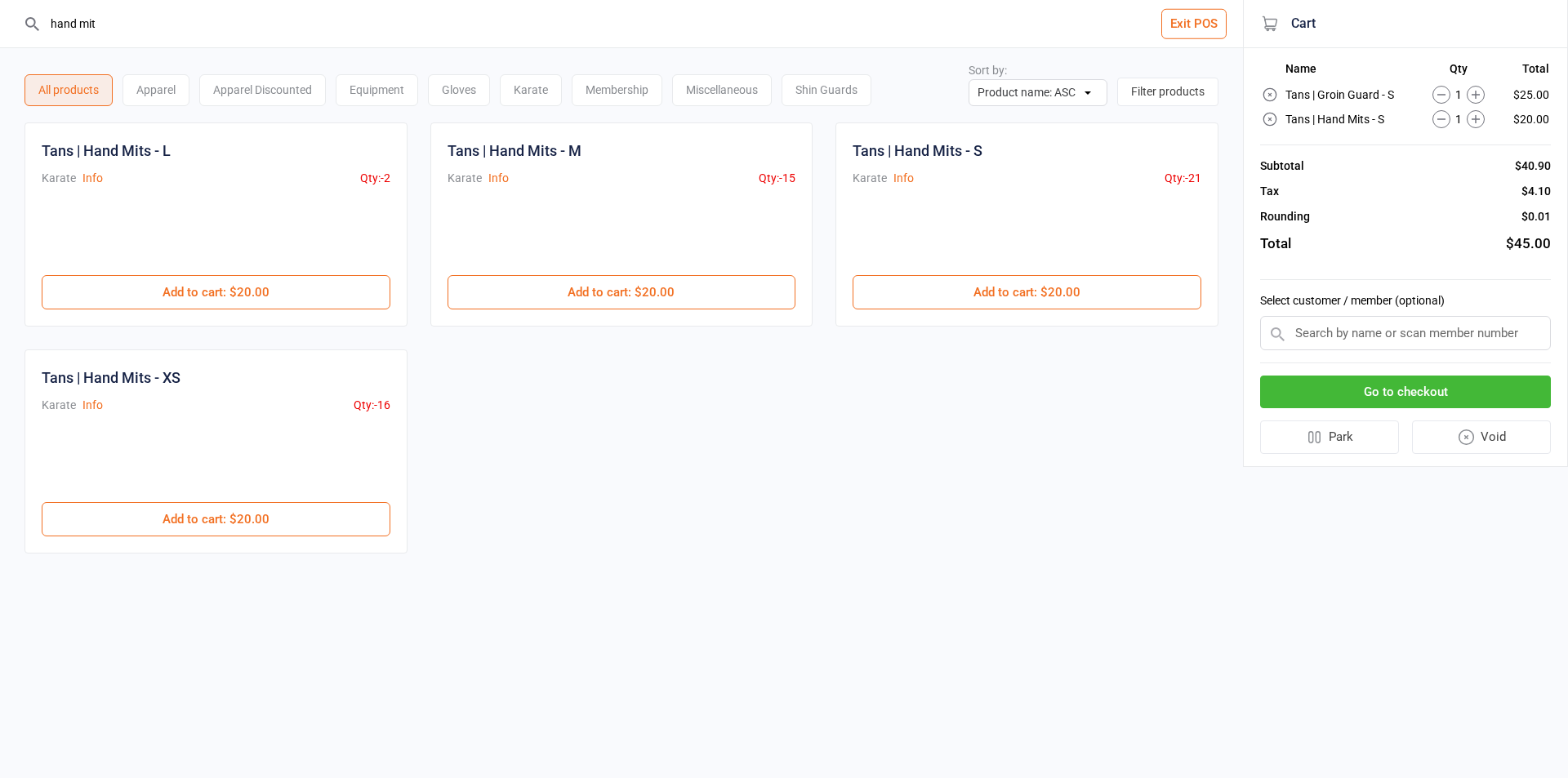
drag, startPoint x: 221, startPoint y: 27, endPoint x: 0, endPoint y: -10, distance: 224.1
click at [0, 0] on html "hand mit Exit POS All products Apparel Apparel Discounted Equipment Gloves Kara…" at bounding box center [784, 389] width 1568 height 778
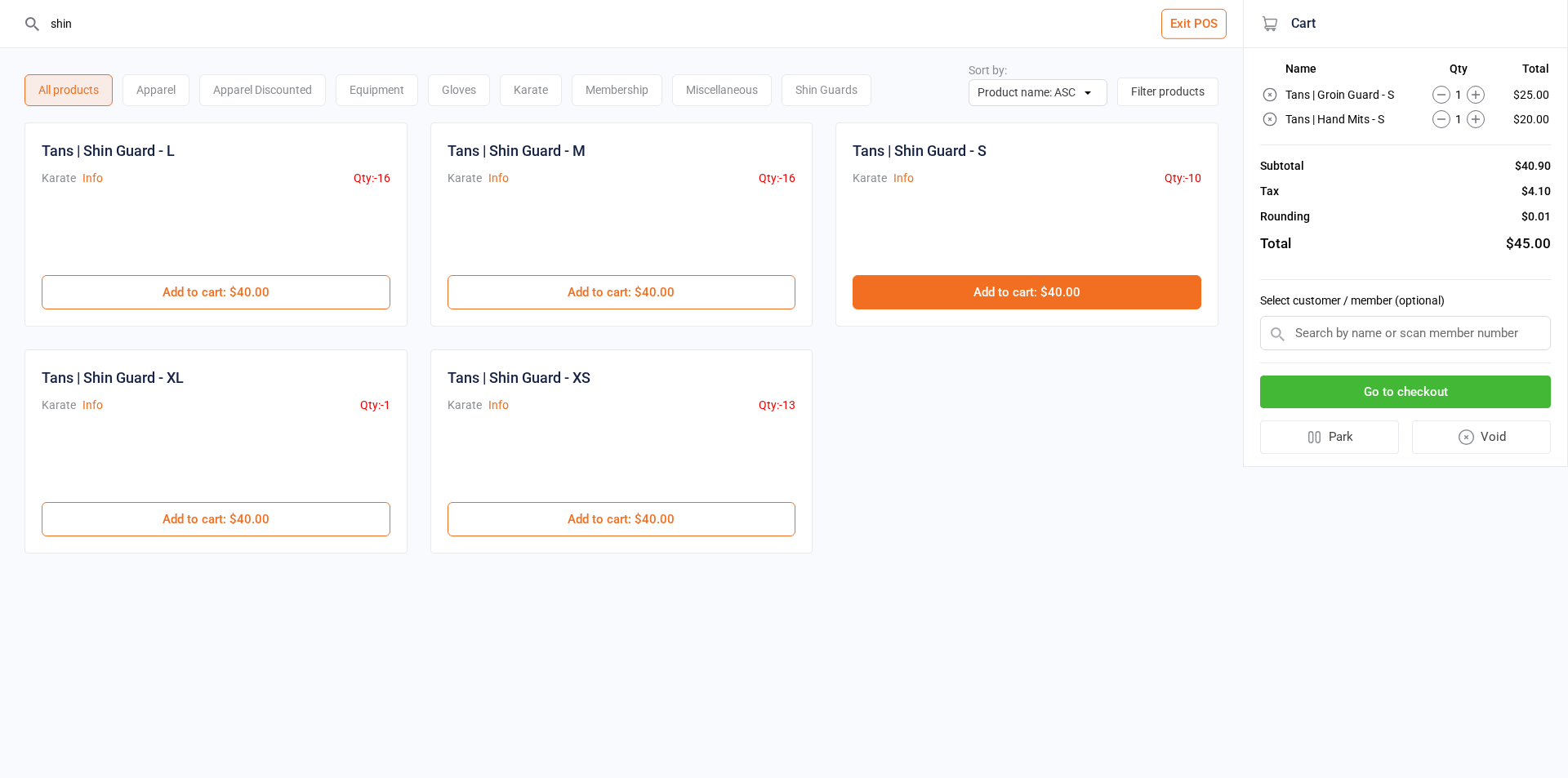
click at [1004, 289] on button "Add to cart : $40.00" at bounding box center [1026, 293] width 349 height 35
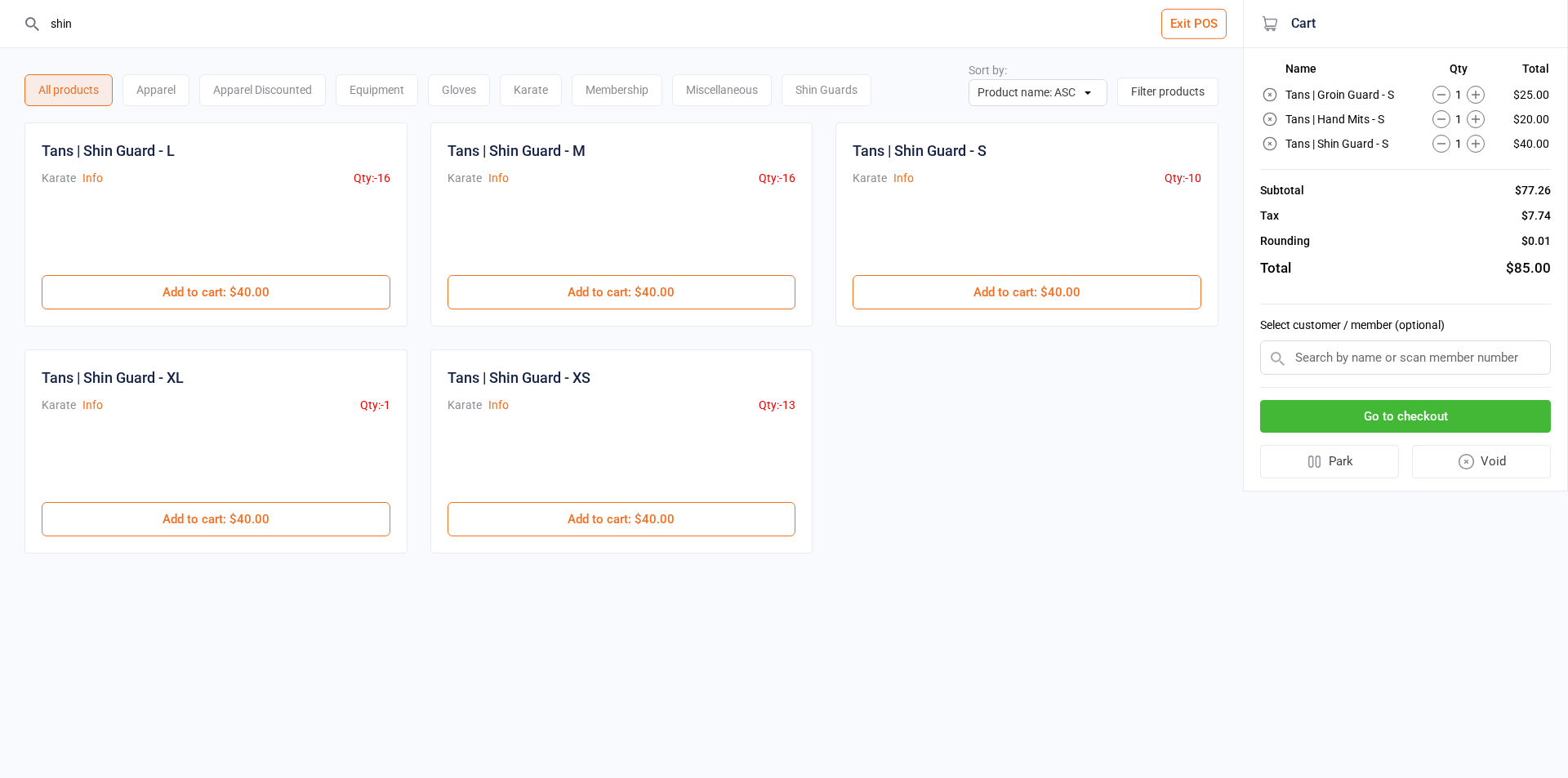
drag, startPoint x: 140, startPoint y: 13, endPoint x: 57, endPoint y: 25, distance: 83.9
click at [57, 25] on input "shin" at bounding box center [630, 23] width 1177 height 47
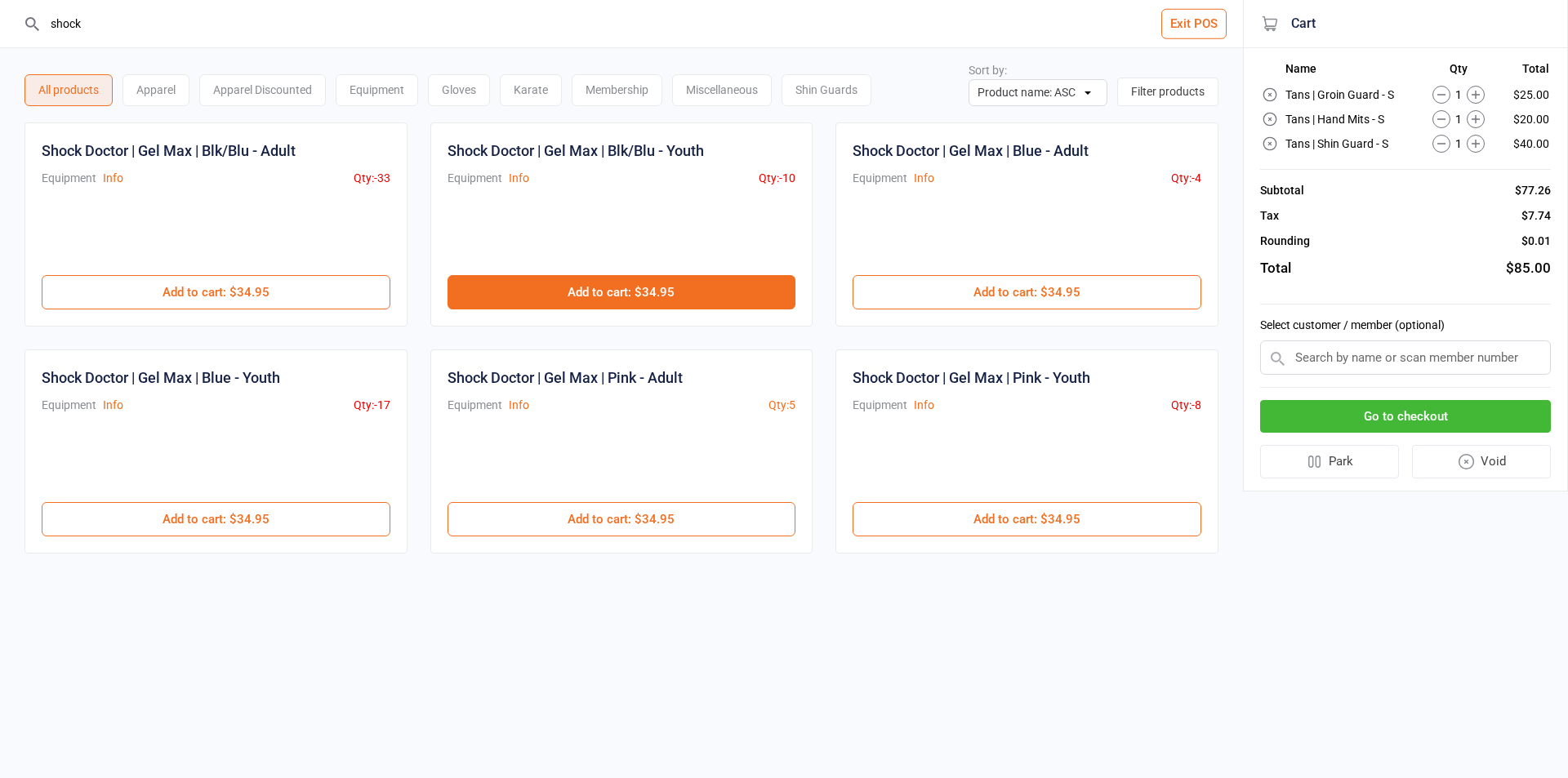
type input "shock"
click at [635, 296] on button "Add to cart : $34.95" at bounding box center [621, 293] width 349 height 35
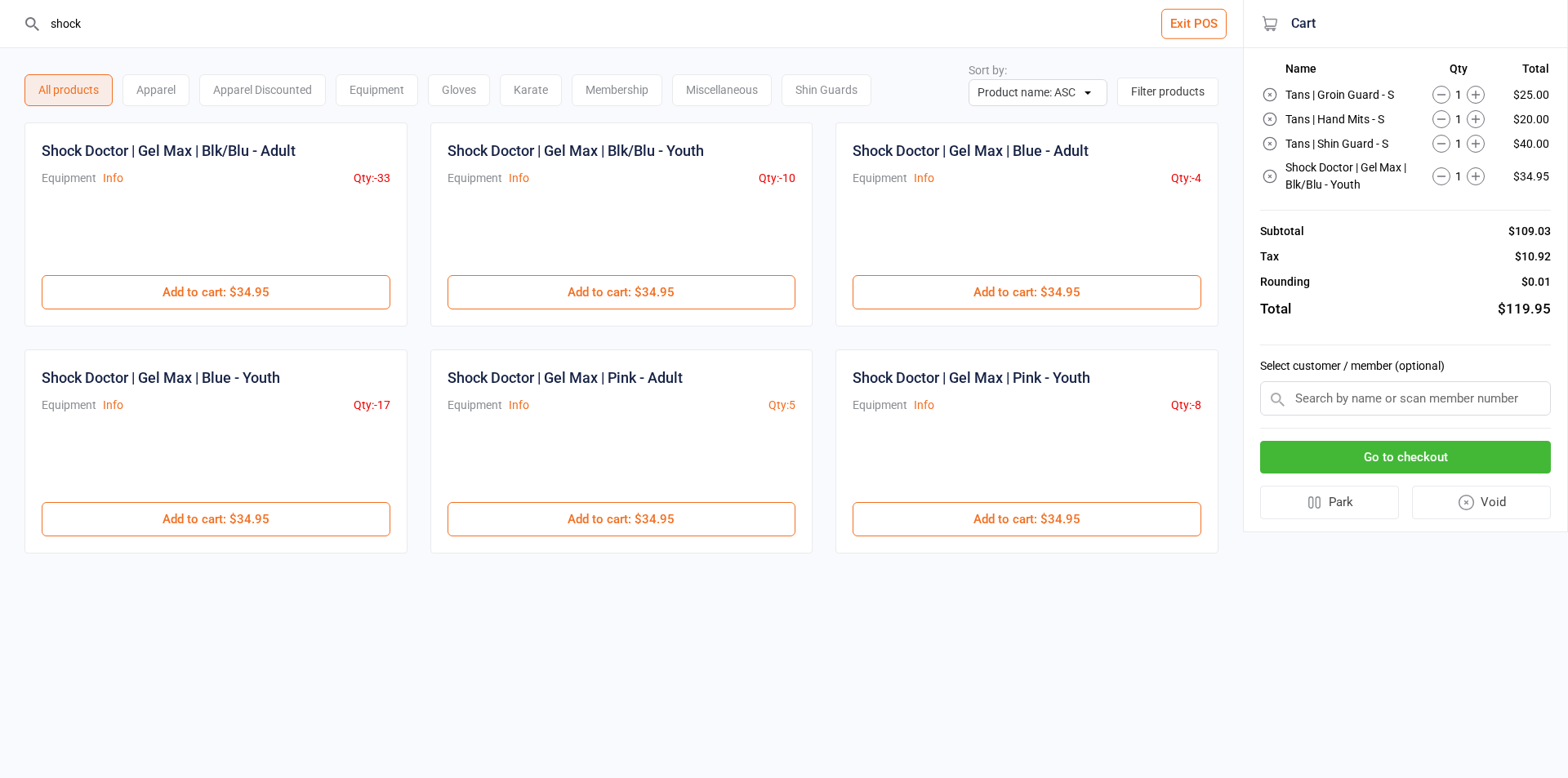
click at [1374, 415] on input "text" at bounding box center [1405, 398] width 290 height 35
paste input "[PERSON_NAME]"
type input "[PERSON_NAME]"
click at [1364, 464] on button "Go to checkout" at bounding box center [1405, 458] width 290 height 34
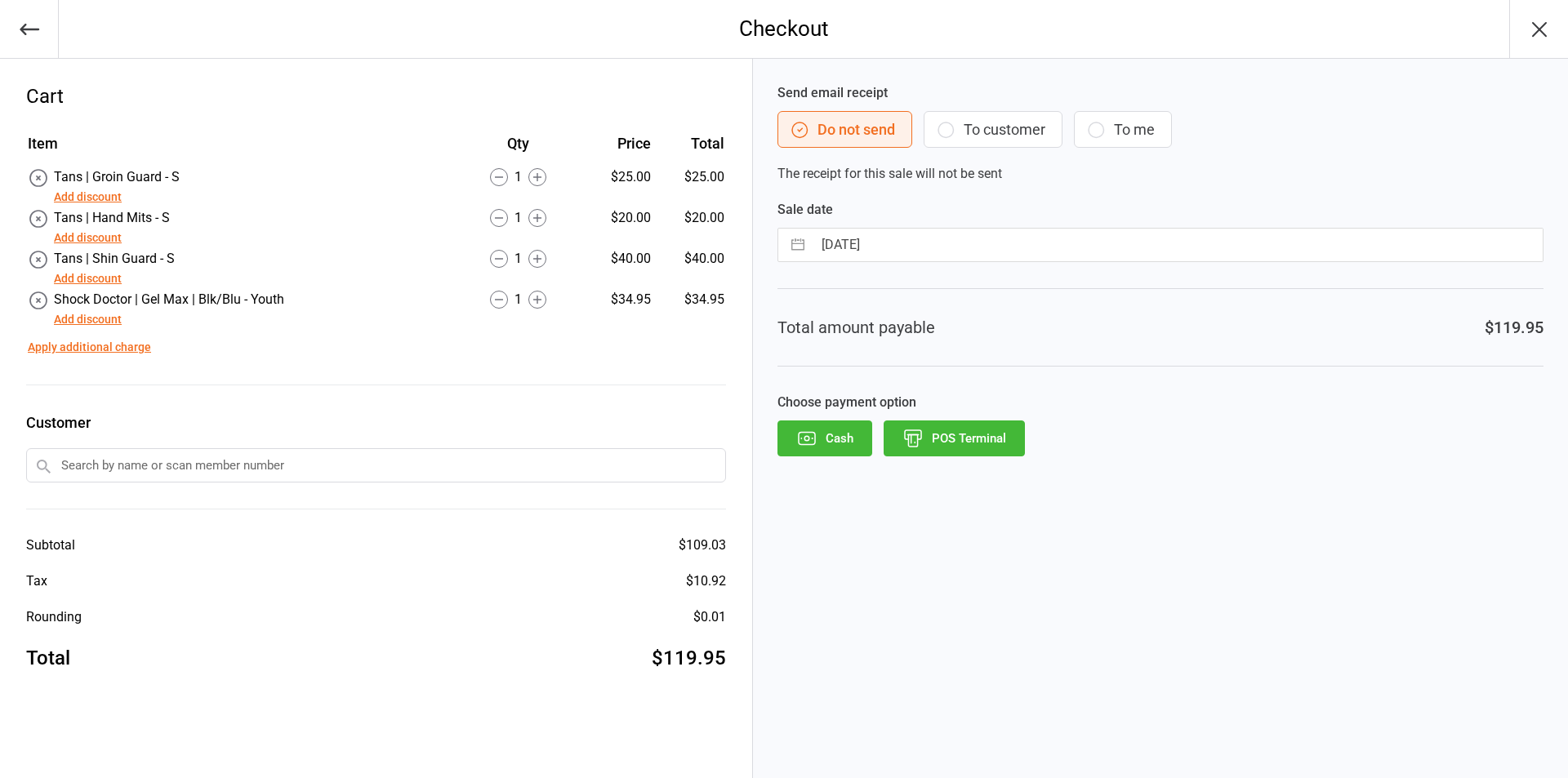
click at [1029, 128] on button "To customer" at bounding box center [993, 130] width 139 height 37
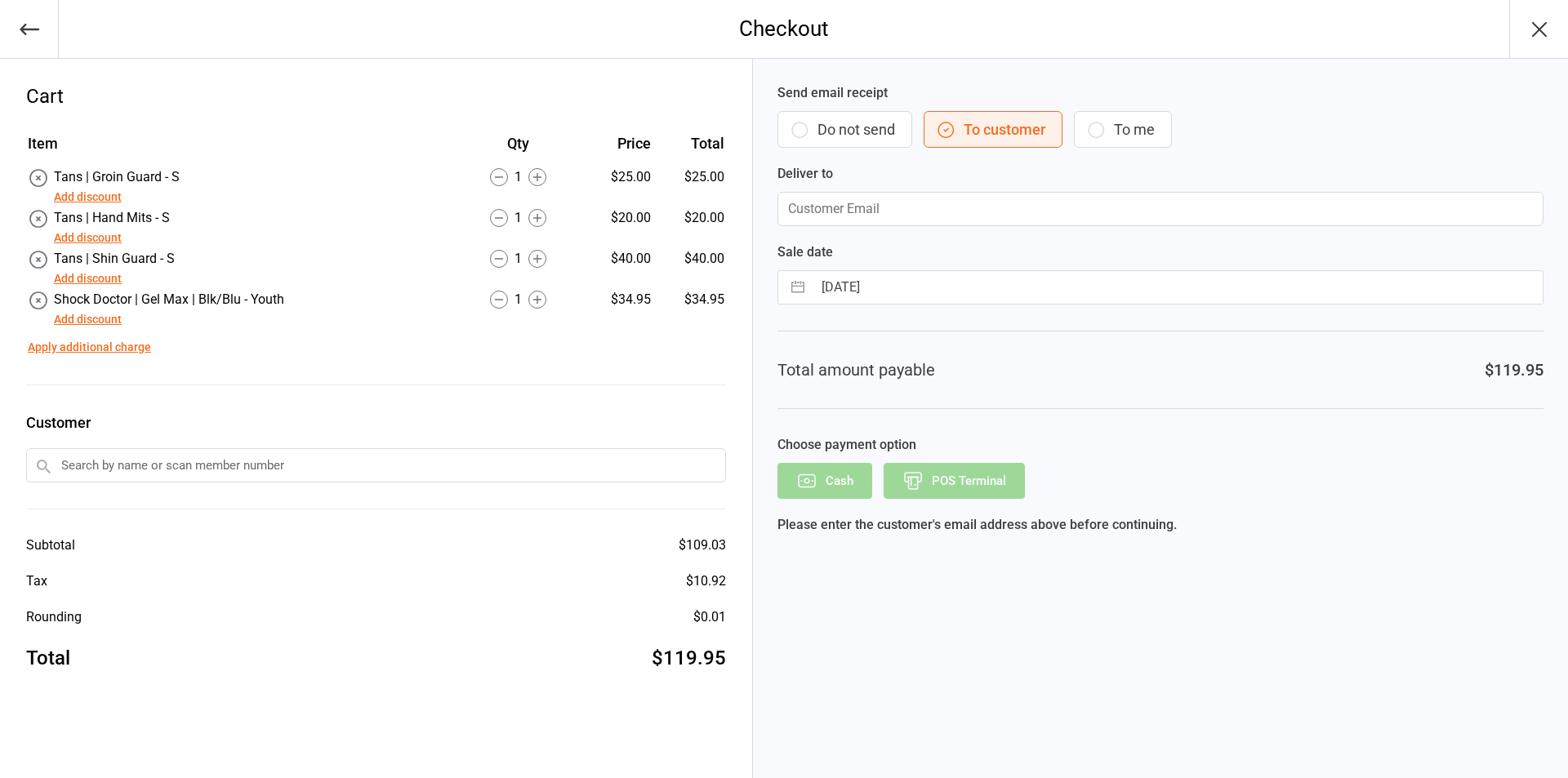
click at [153, 446] on div "Customer" at bounding box center [376, 460] width 699 height 98
click at [148, 455] on input "text" at bounding box center [376, 465] width 699 height 35
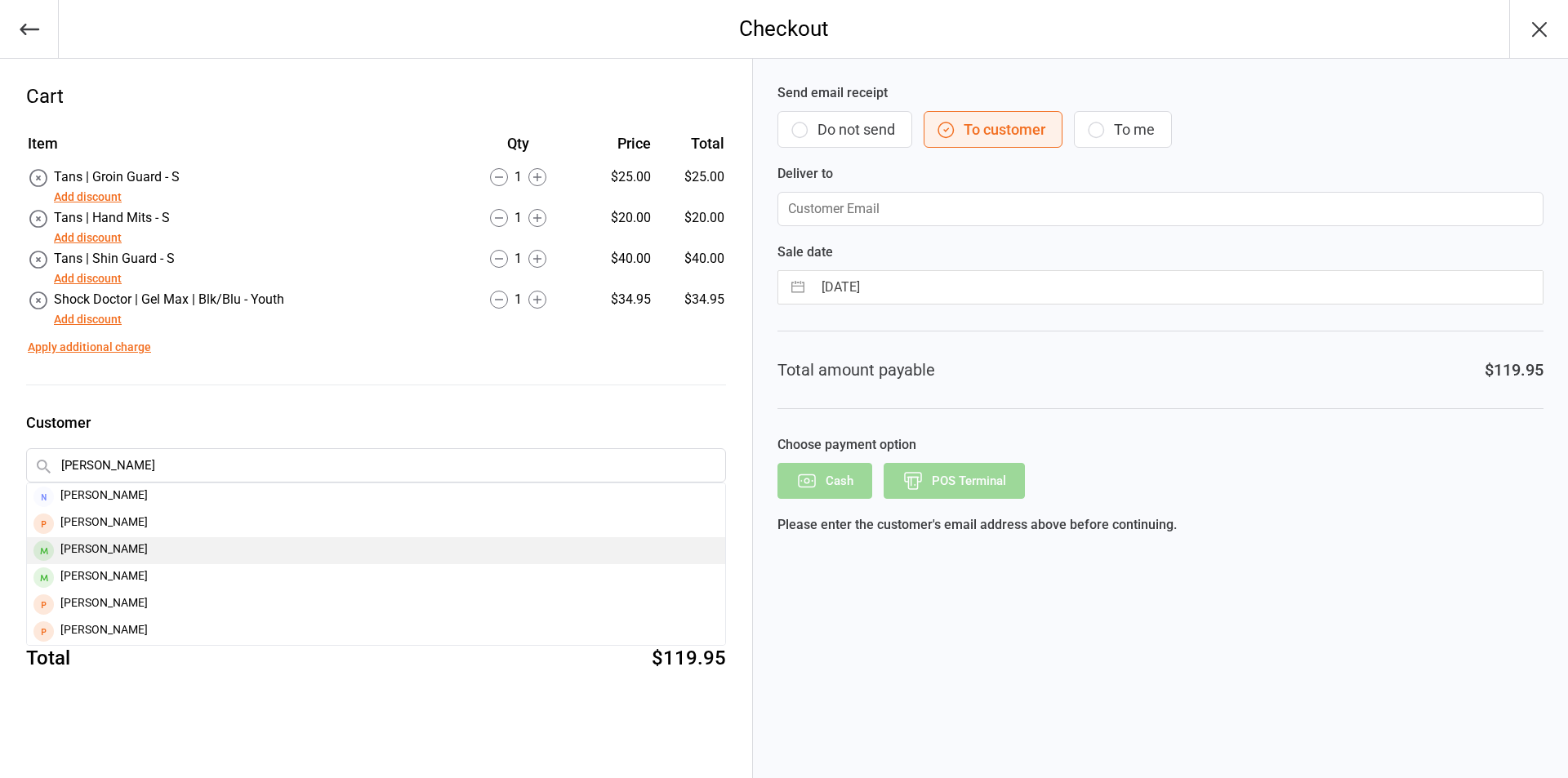
type input "mike"
click at [148, 549] on div "Mike Cheung" at bounding box center [376, 550] width 698 height 27
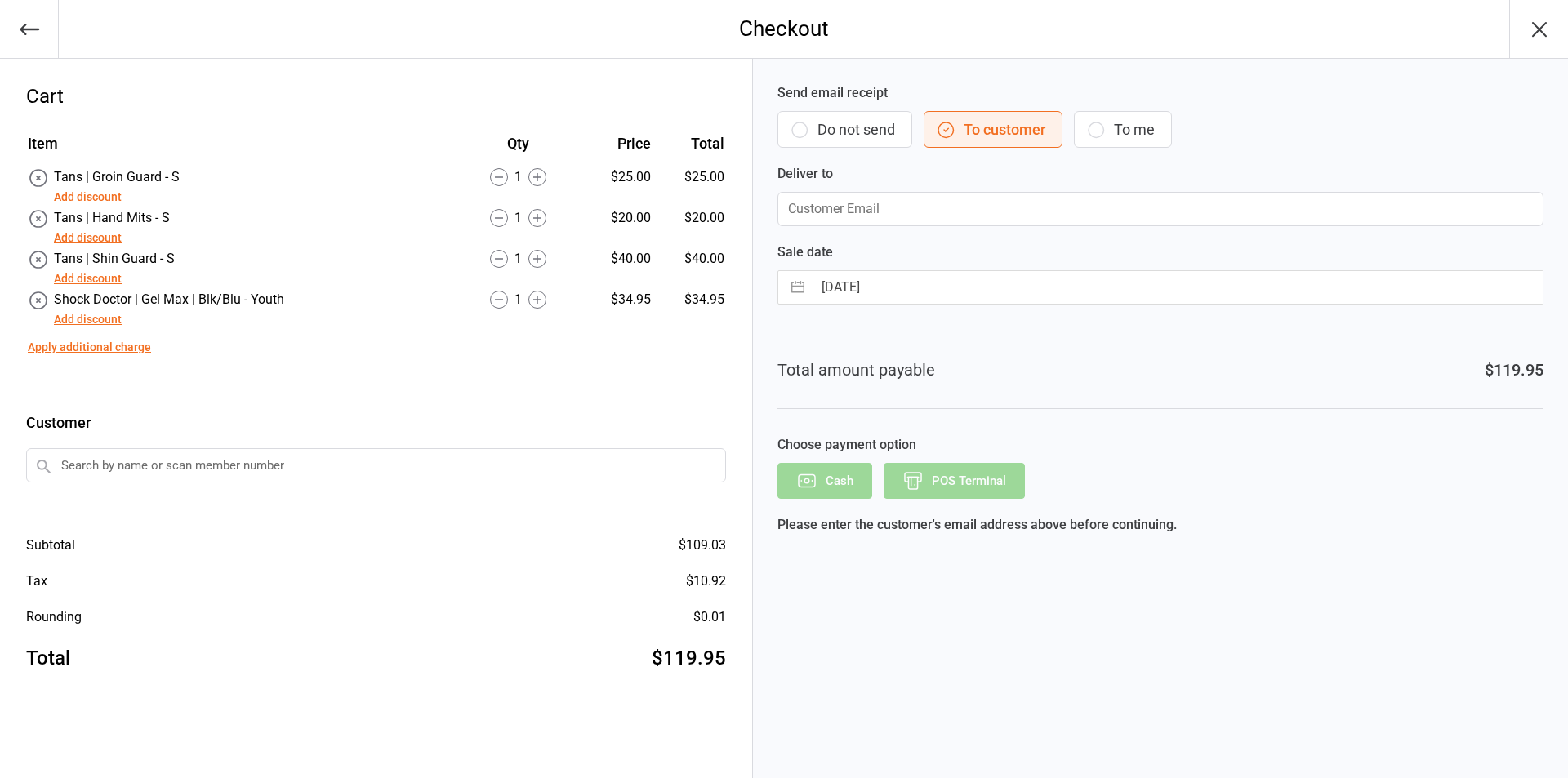
type input "freedomyuk@yahoo.com.hk"
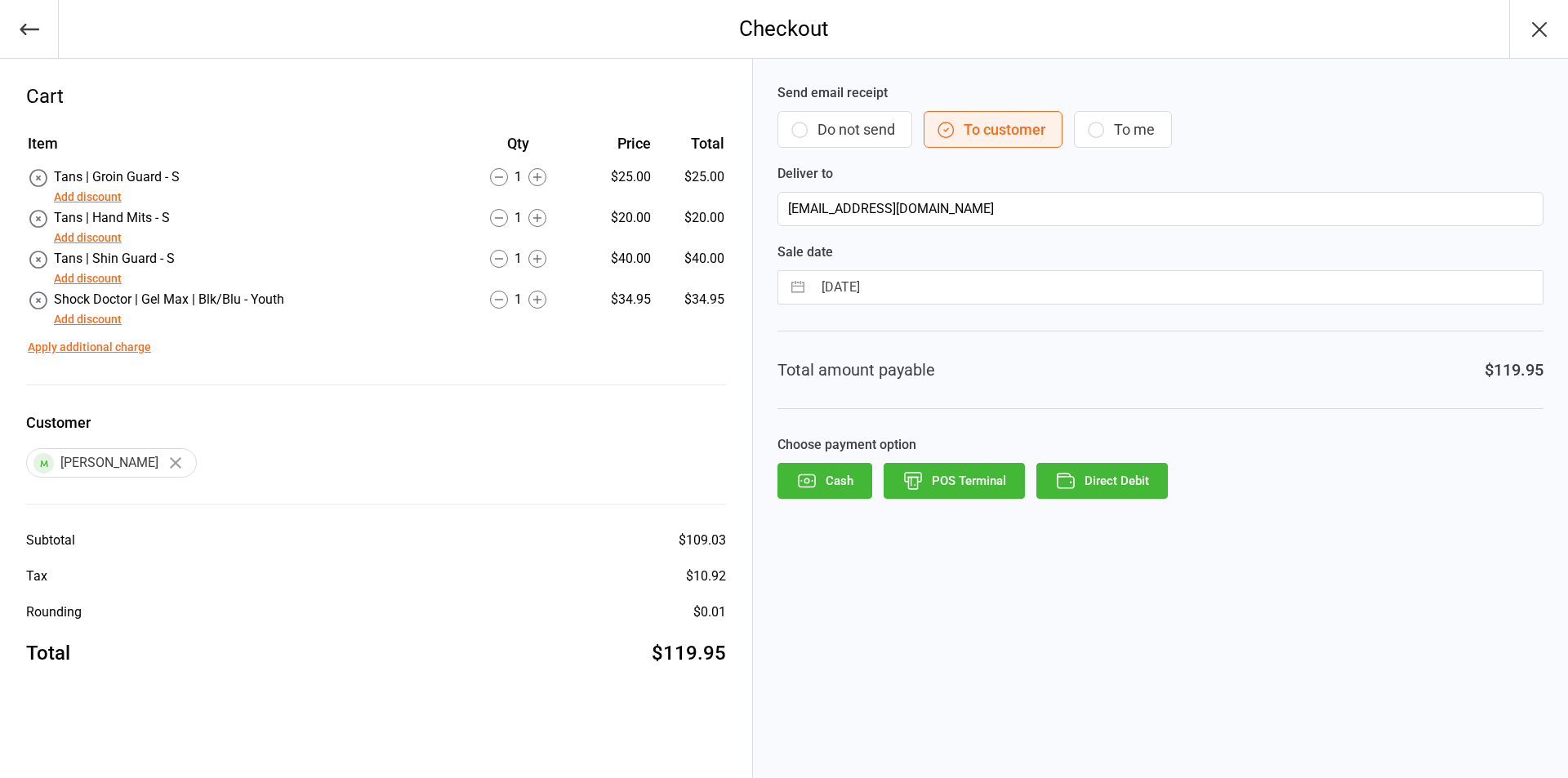
click at [832, 477] on button "Cash" at bounding box center [824, 481] width 95 height 36
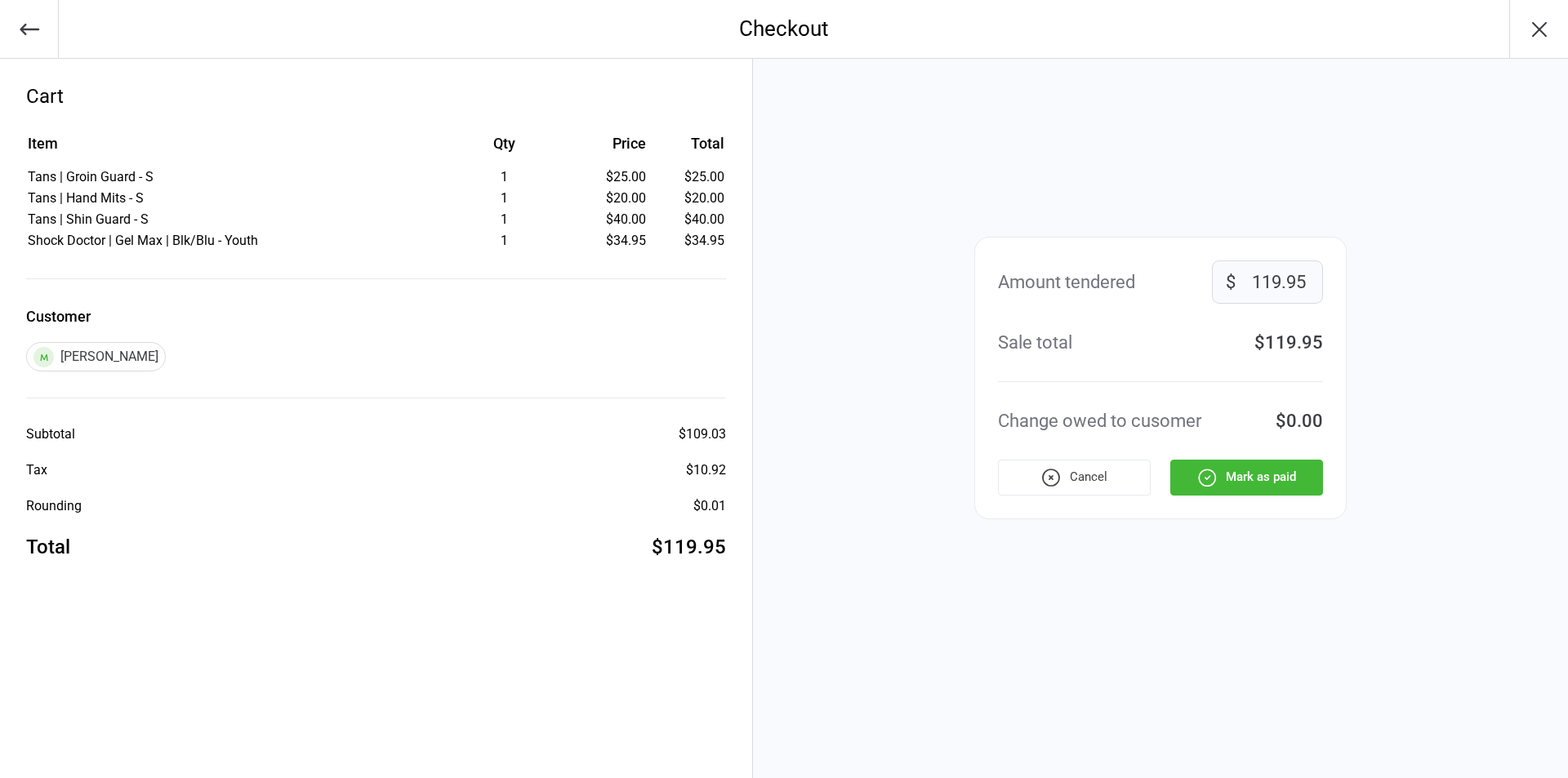
drag, startPoint x: 1255, startPoint y: 282, endPoint x: 1339, endPoint y: 282, distance: 84.0
click at [1339, 282] on div "Amount tendered 119.95 $ Sale total $119.95 Change owed to cusomer $0.00 Cancel…" at bounding box center [1160, 378] width 372 height 283
type input "120"
click at [1266, 479] on button "Mark as paid" at bounding box center [1246, 478] width 153 height 36
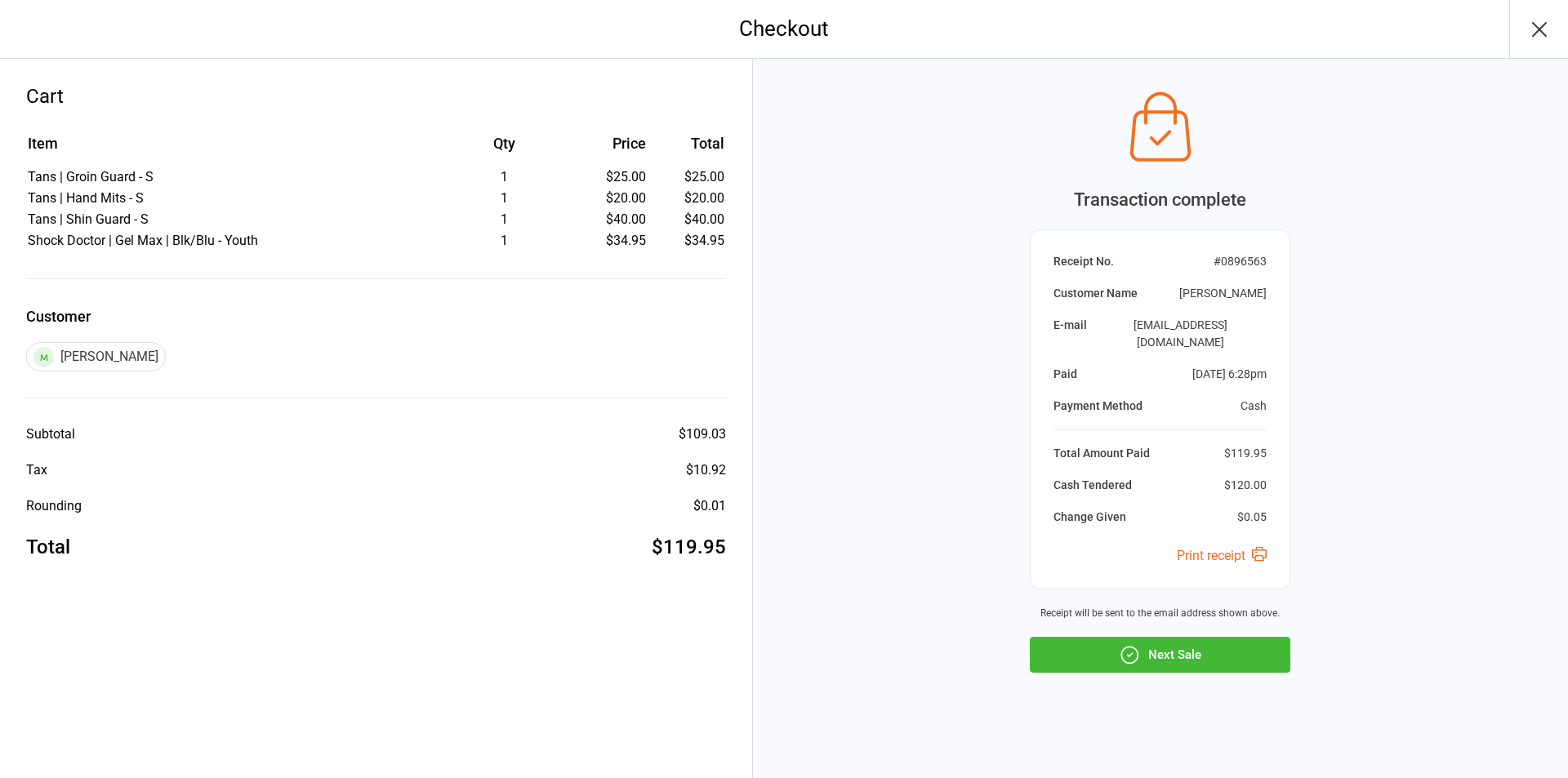
click at [1154, 648] on button "Next Sale" at bounding box center [1160, 655] width 261 height 36
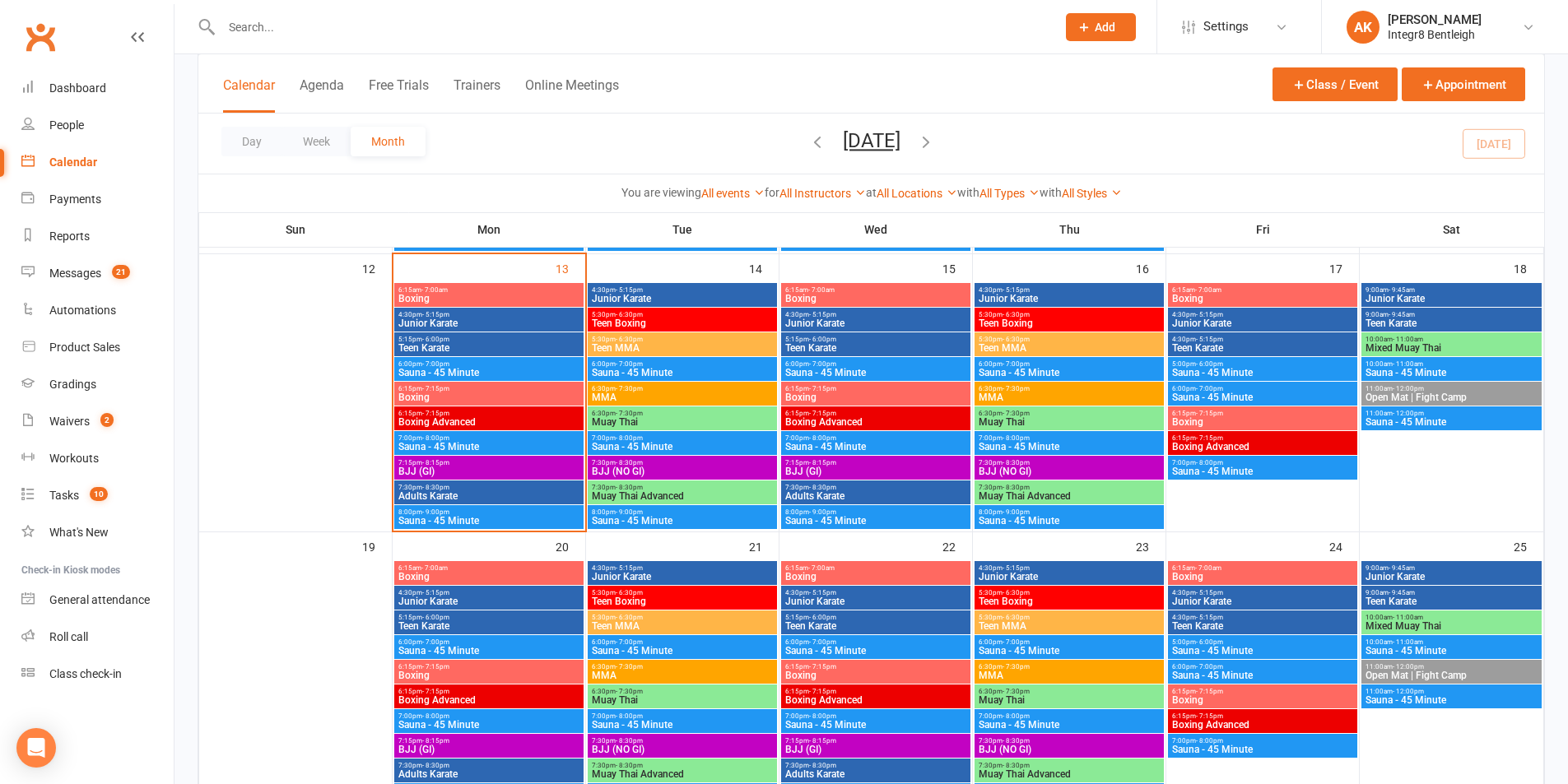
scroll to position [658, 0]
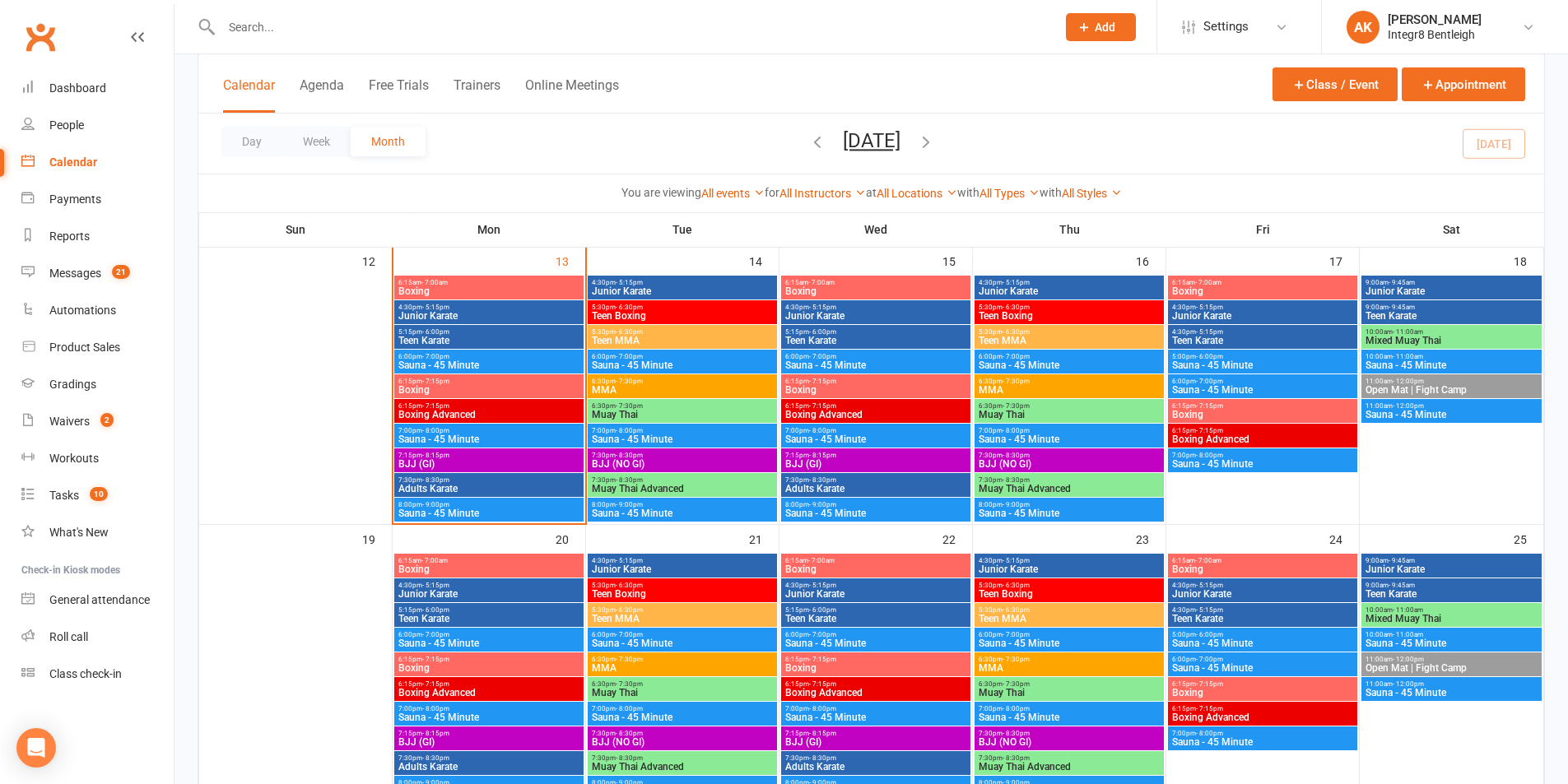
click at [449, 460] on span "BJJ (GI)" at bounding box center [489, 464] width 183 height 10
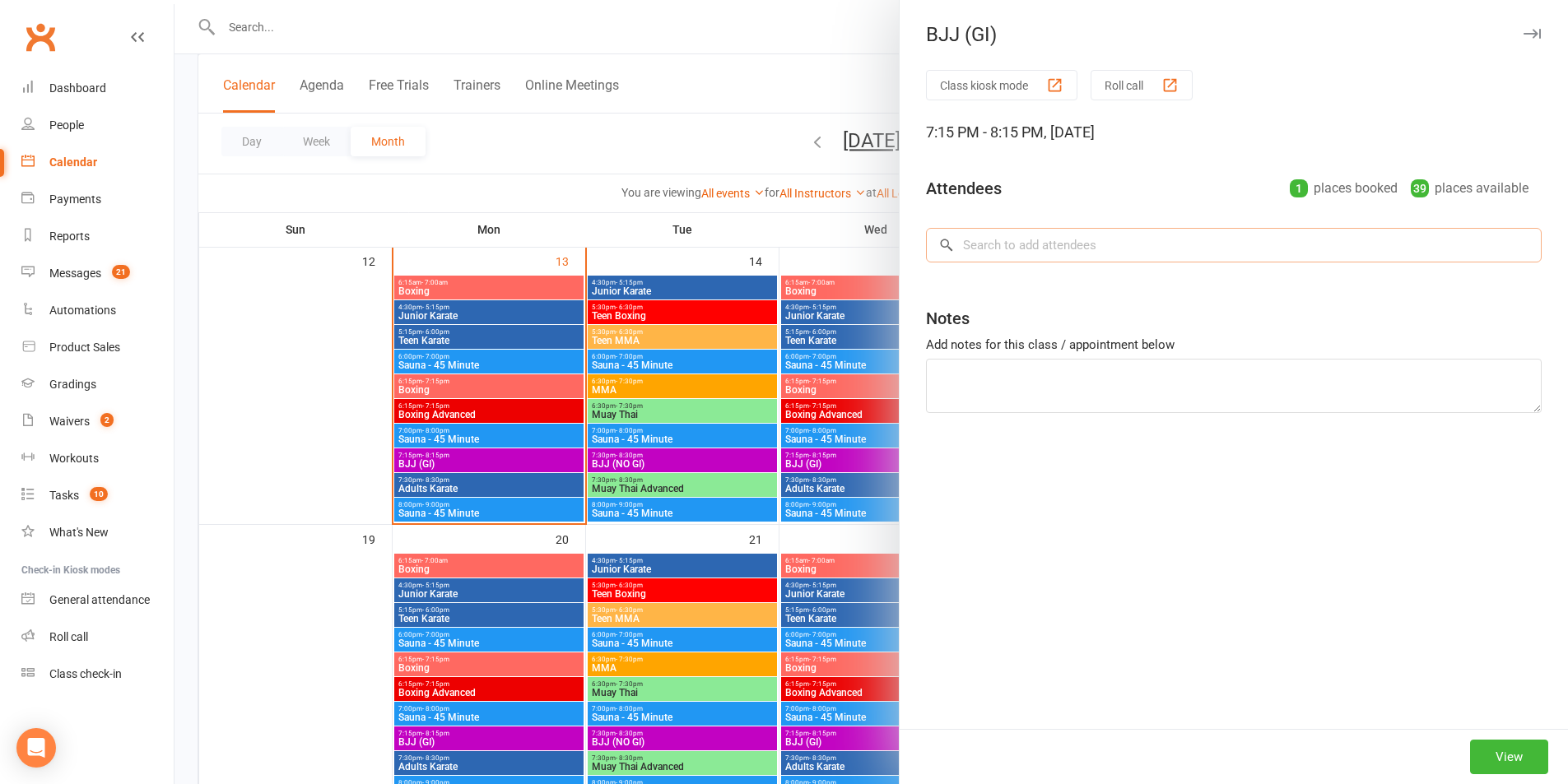
click at [995, 243] on input "search" at bounding box center [1234, 245] width 615 height 35
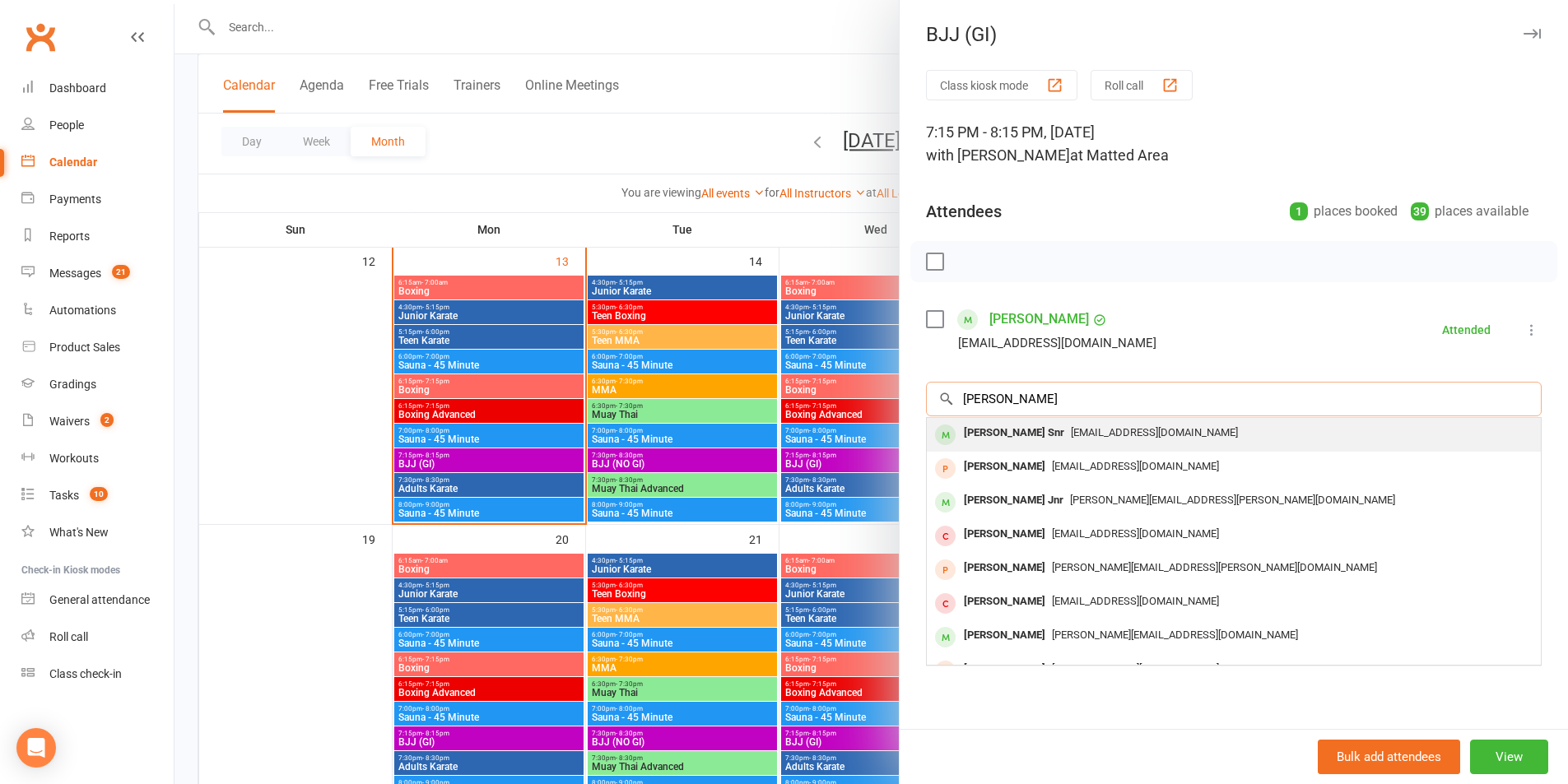
type input "thomas lam"
click at [1058, 444] on div "Thomas Lambiris Snr" at bounding box center [1013, 433] width 114 height 24
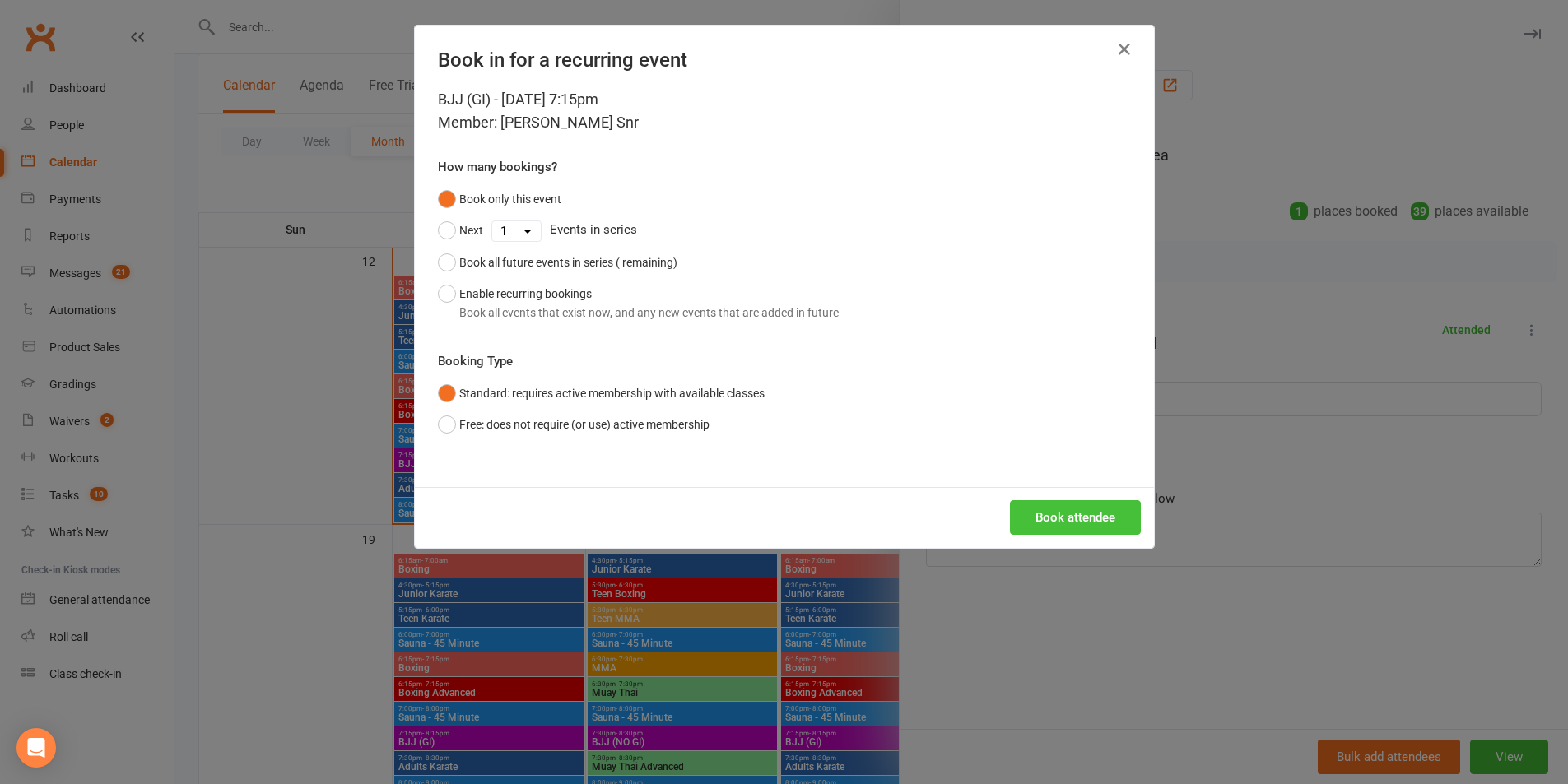
click at [1092, 510] on button "Book attendee" at bounding box center [1075, 518] width 131 height 35
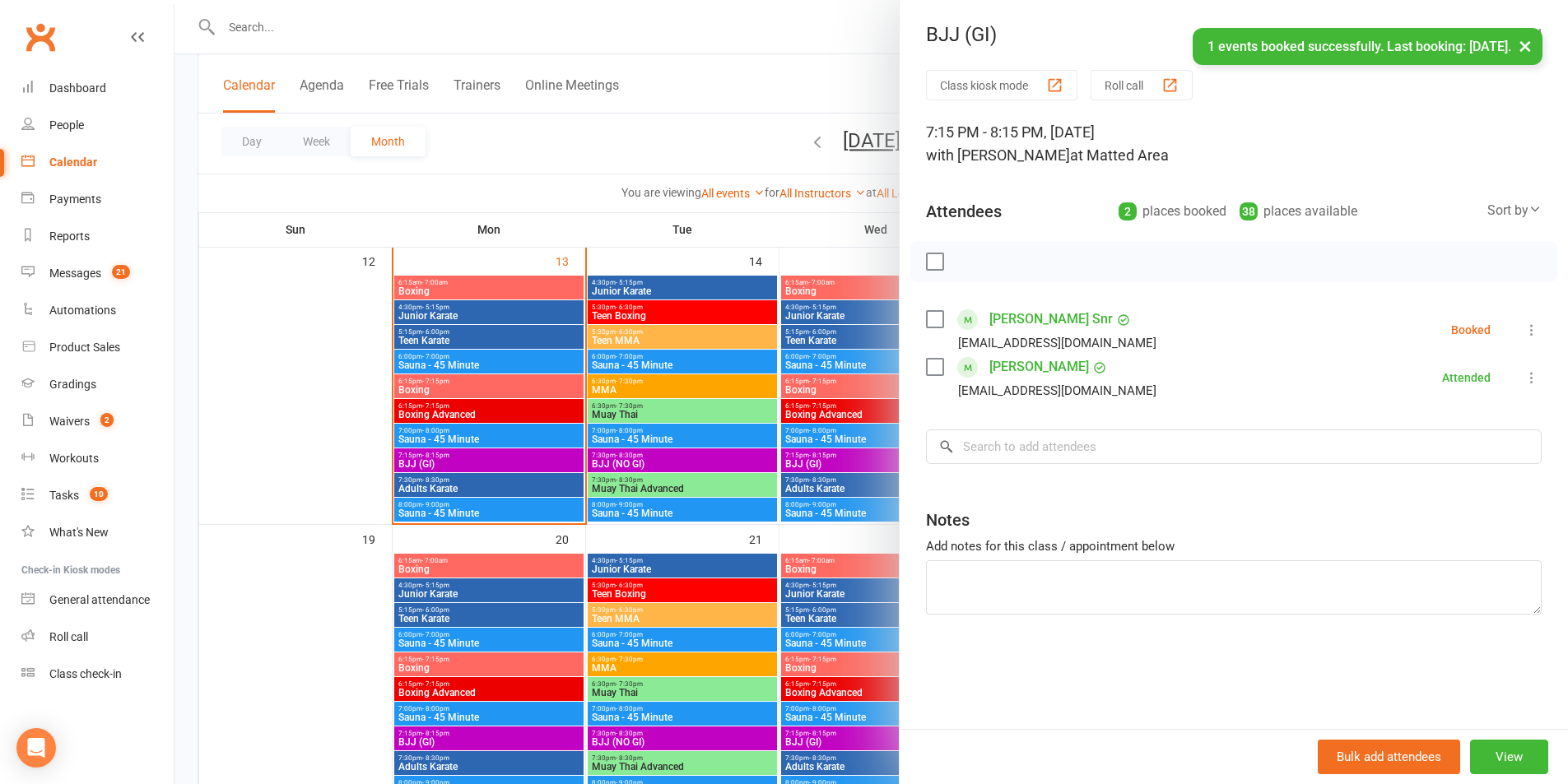
click at [1524, 330] on icon at bounding box center [1531, 330] width 17 height 17
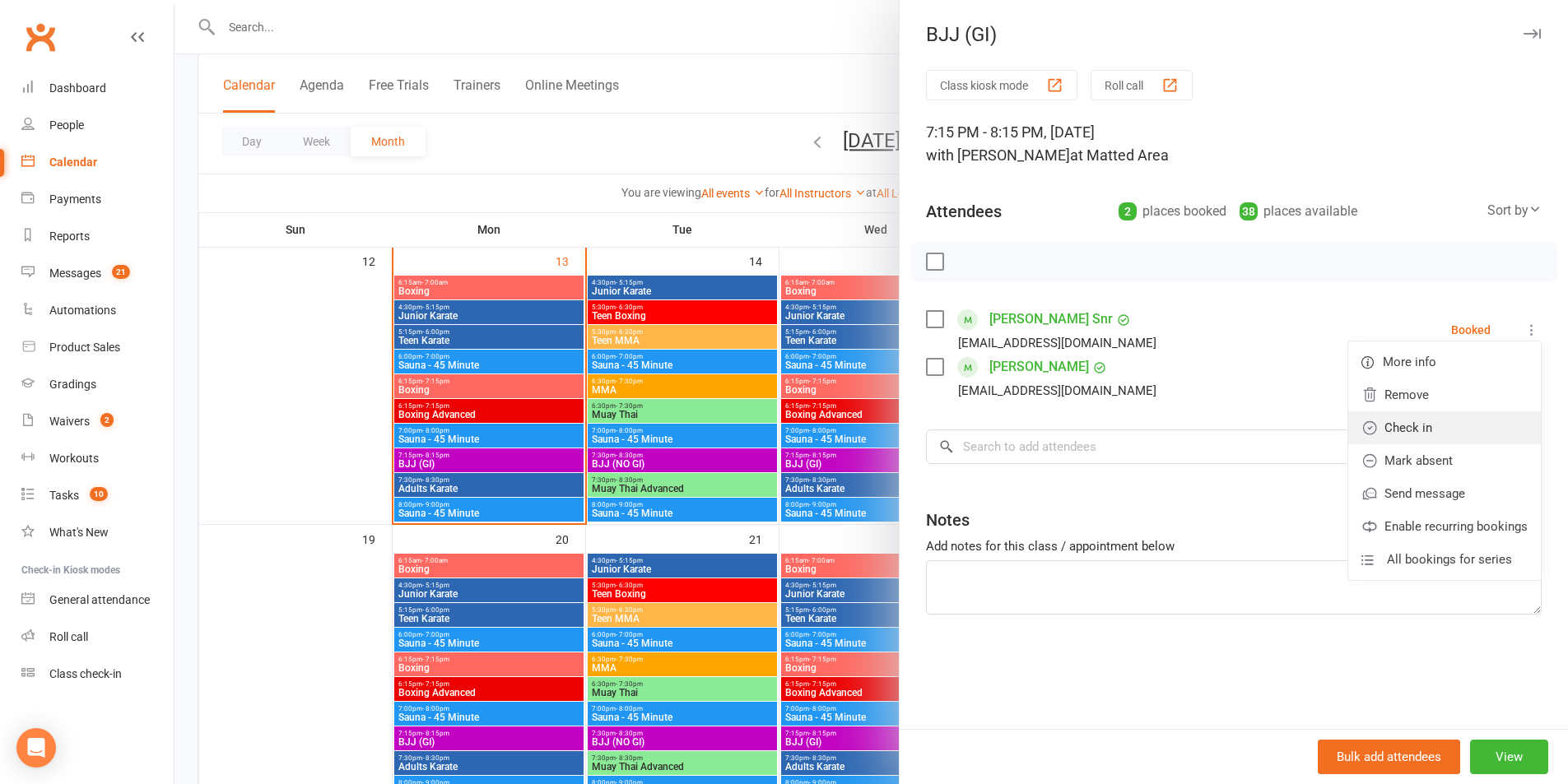
click at [1418, 426] on link "Check in" at bounding box center [1444, 428] width 193 height 33
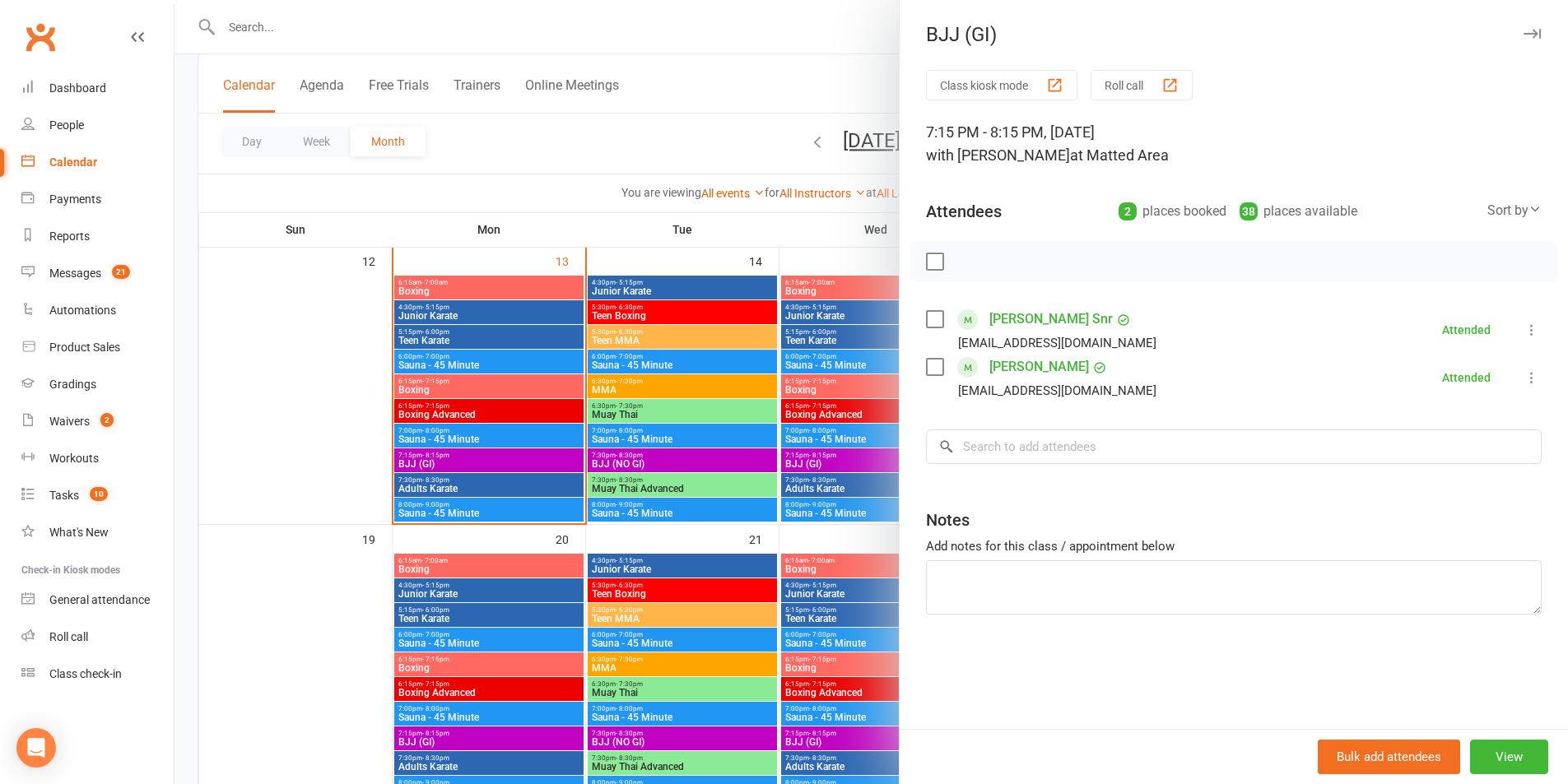
click at [193, 241] on div at bounding box center [871, 392] width 1393 height 784
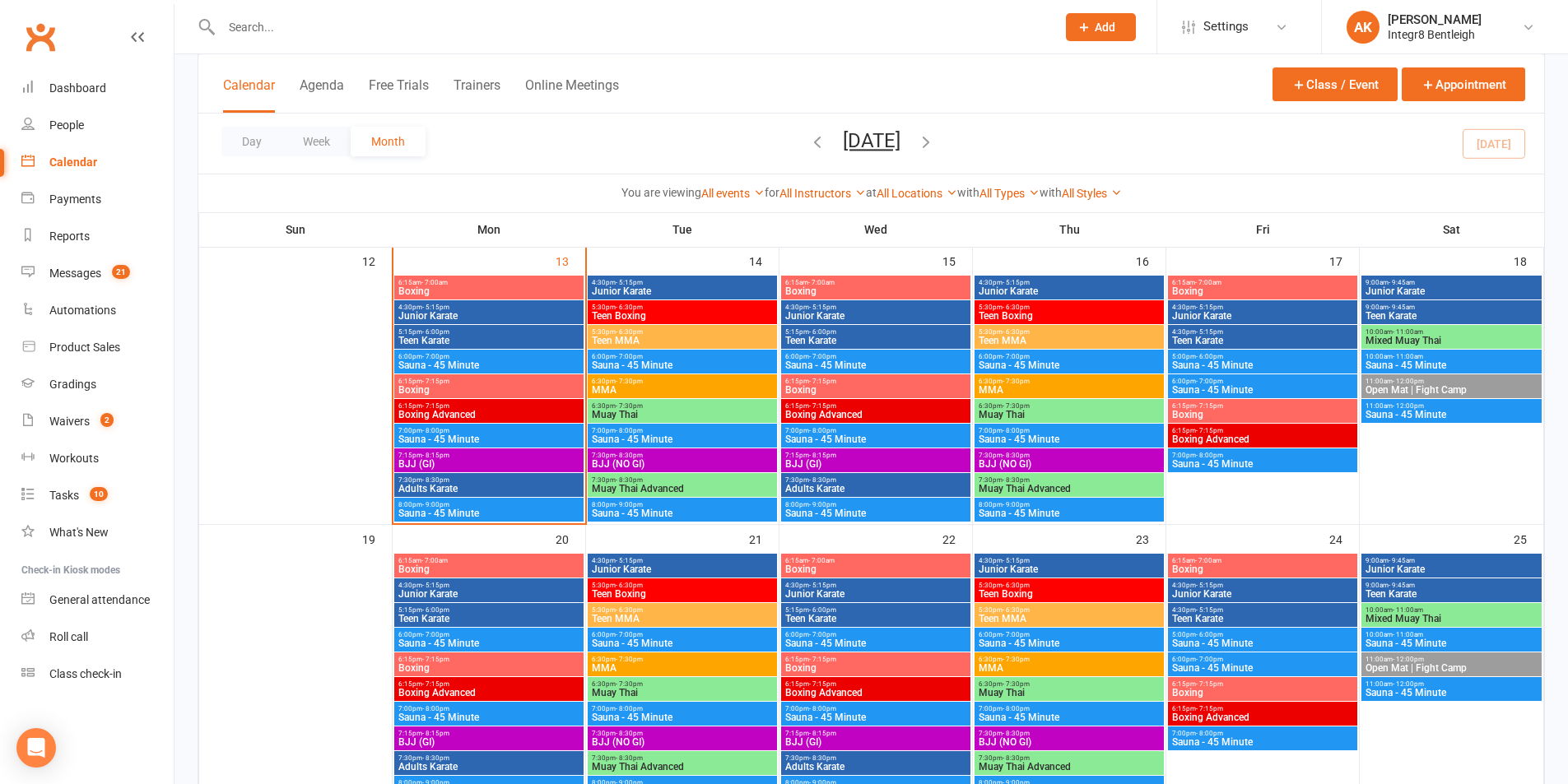
click at [508, 459] on span "BJJ (GI)" at bounding box center [489, 464] width 183 height 10
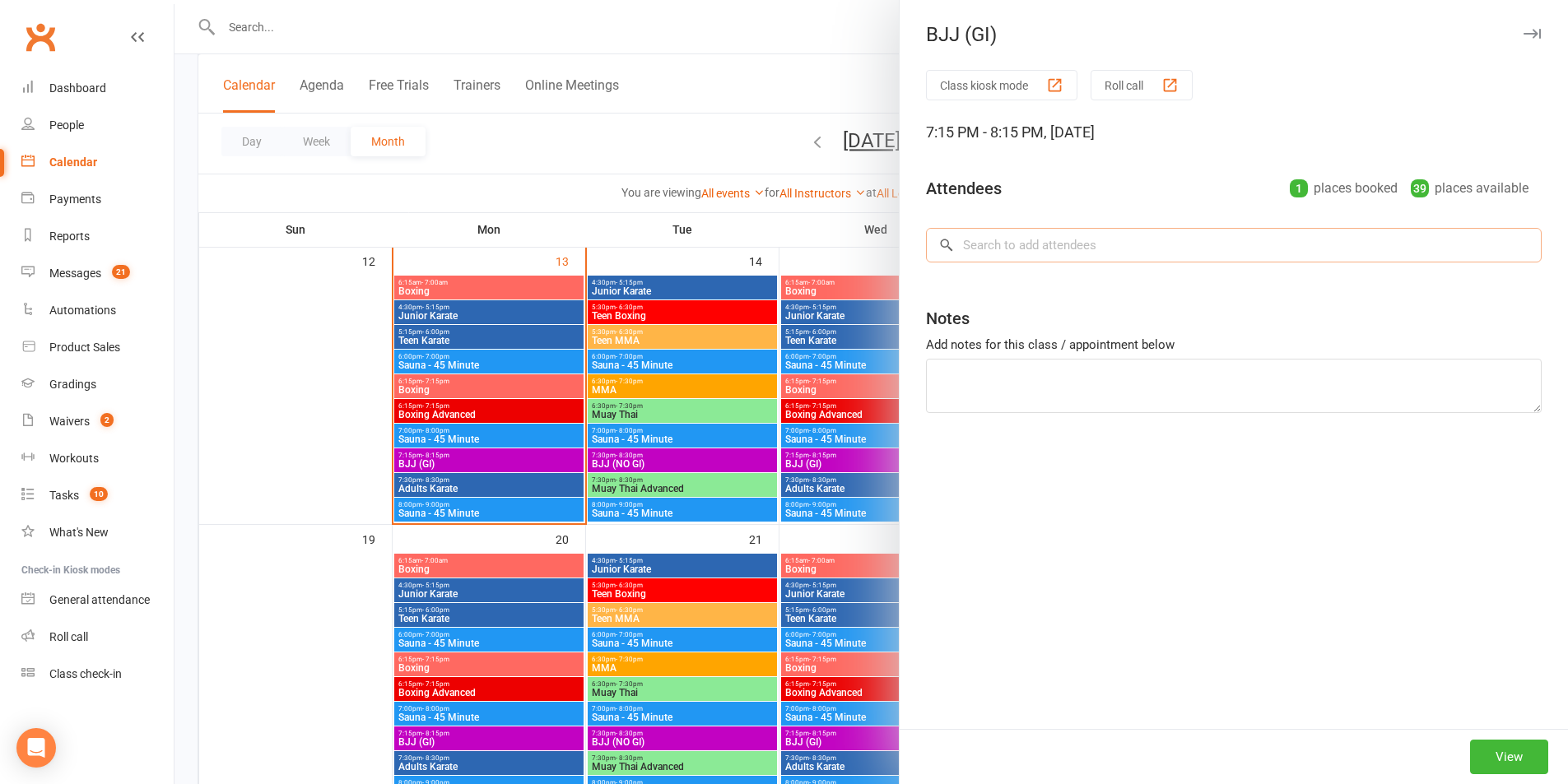
click at [1027, 240] on input "search" at bounding box center [1234, 245] width 615 height 35
type input "tom per"
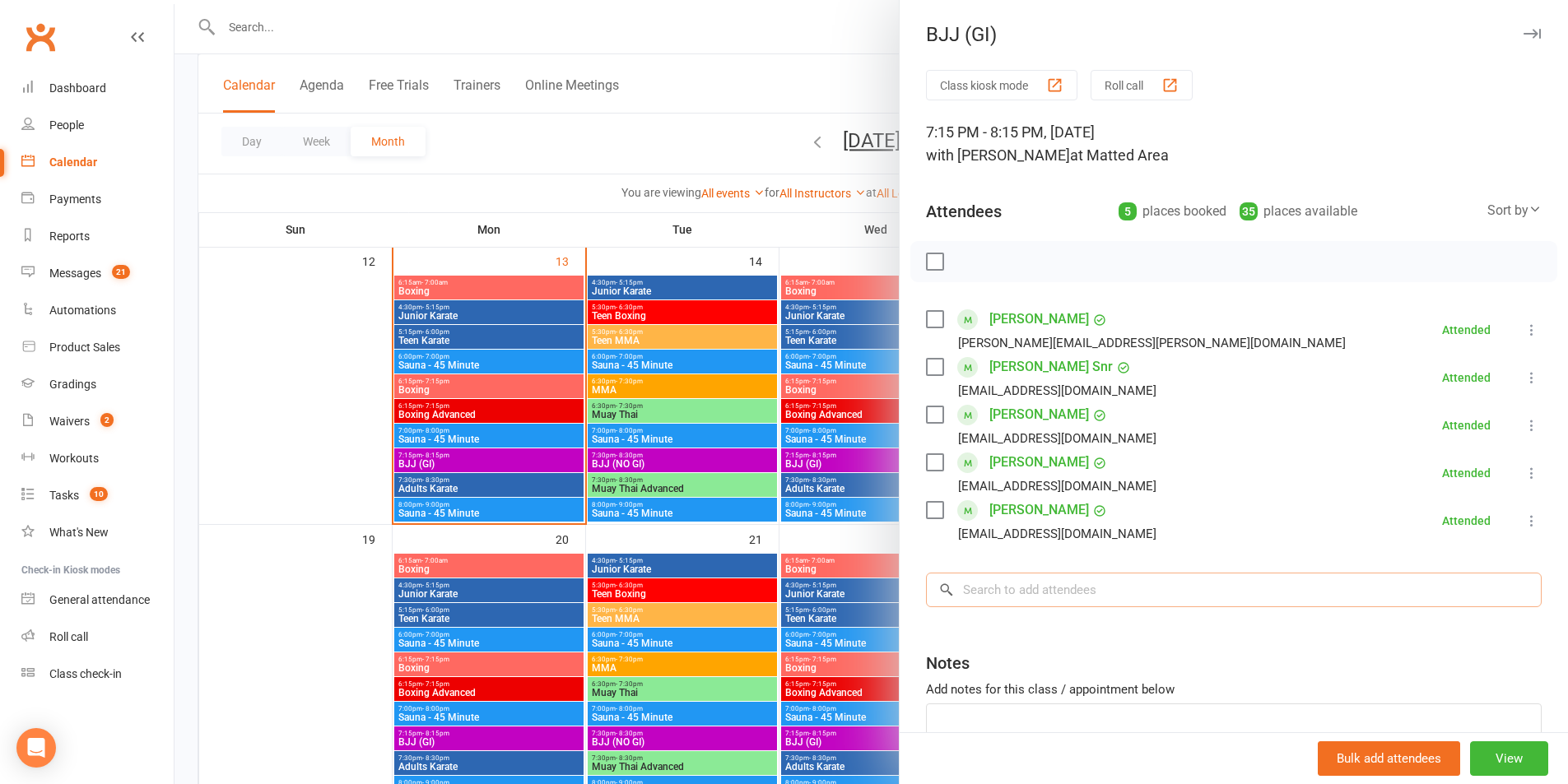
click at [996, 600] on input "search" at bounding box center [1234, 590] width 615 height 35
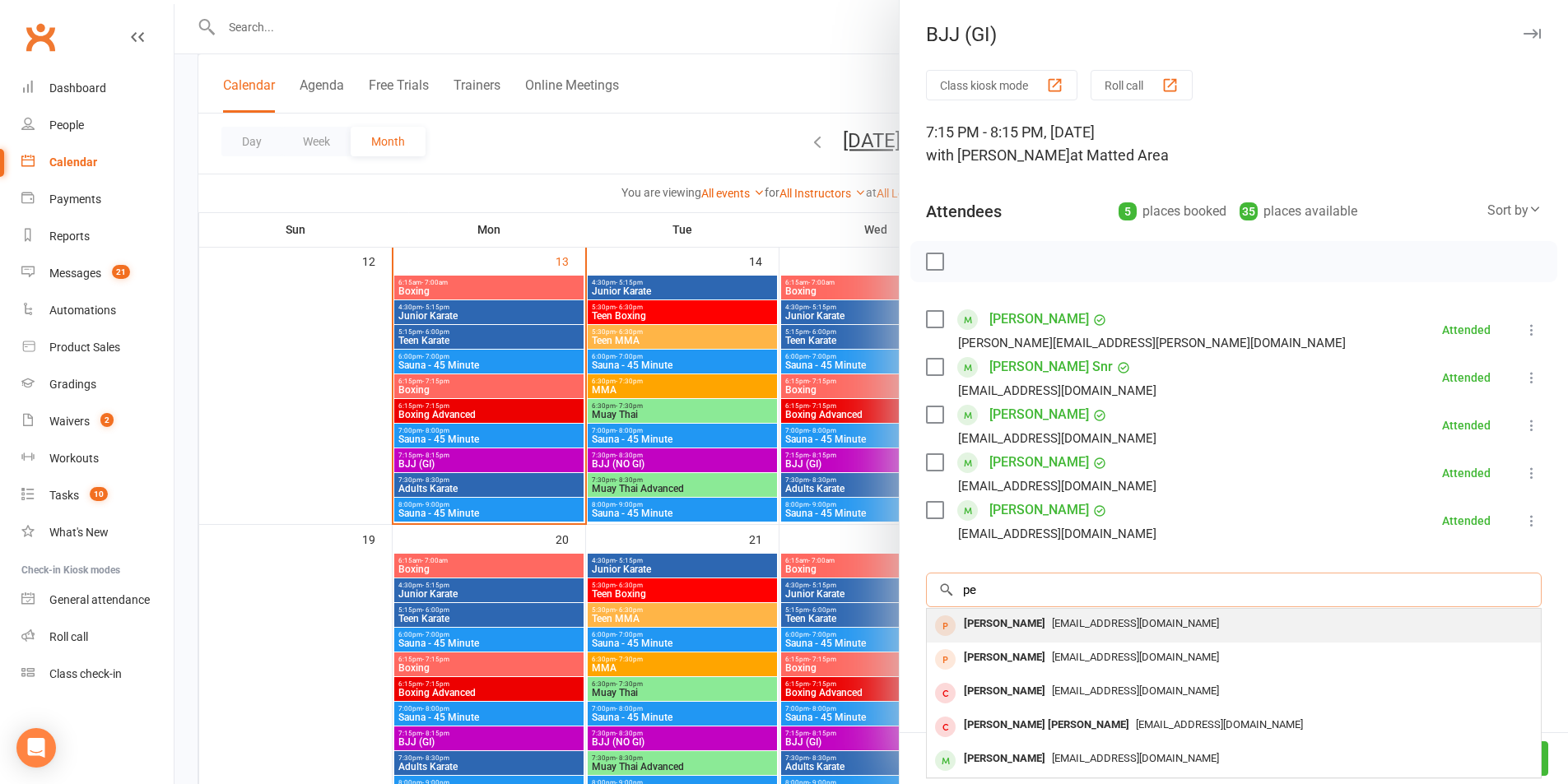
type input "p"
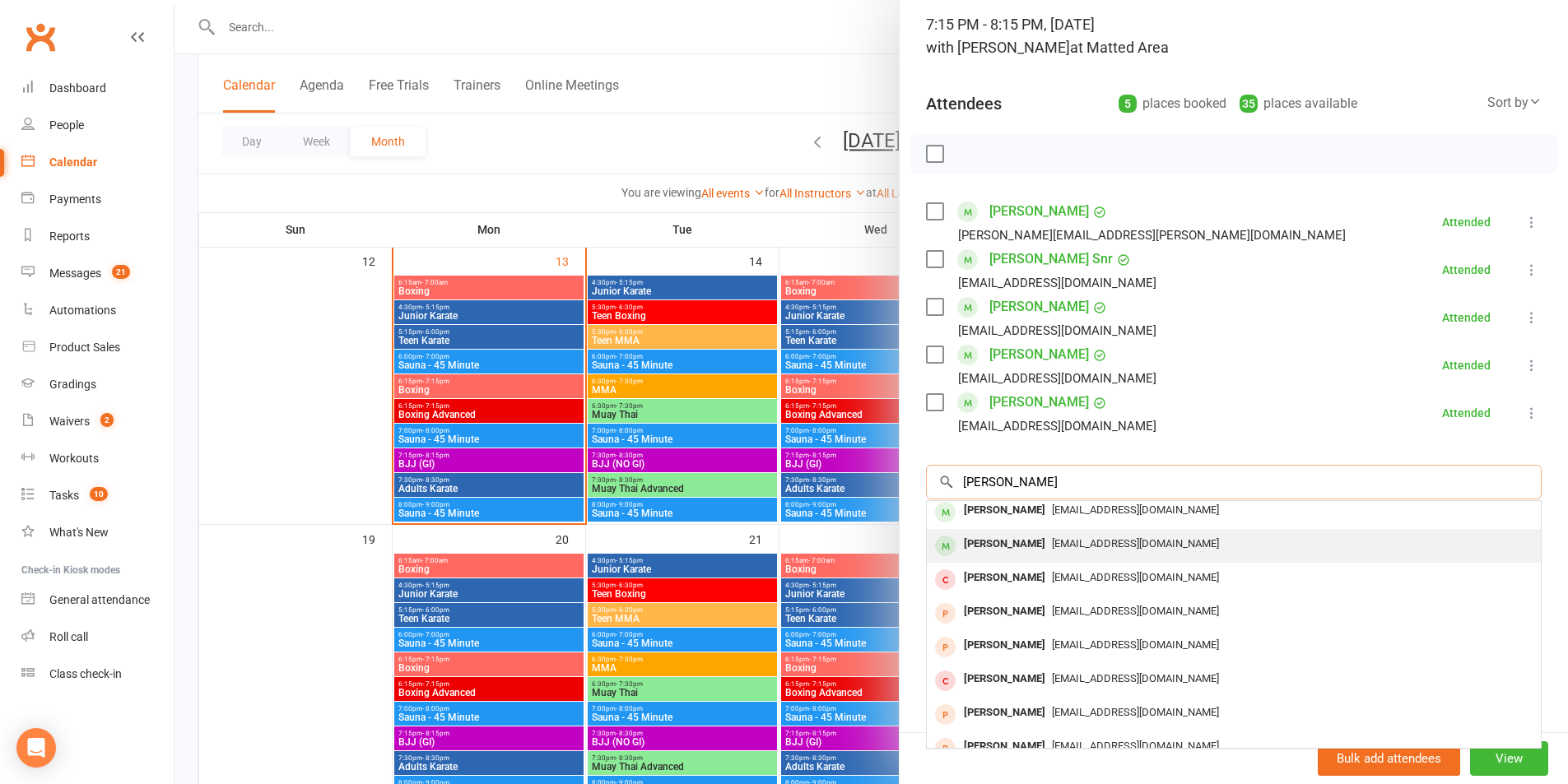
scroll to position [0, 0]
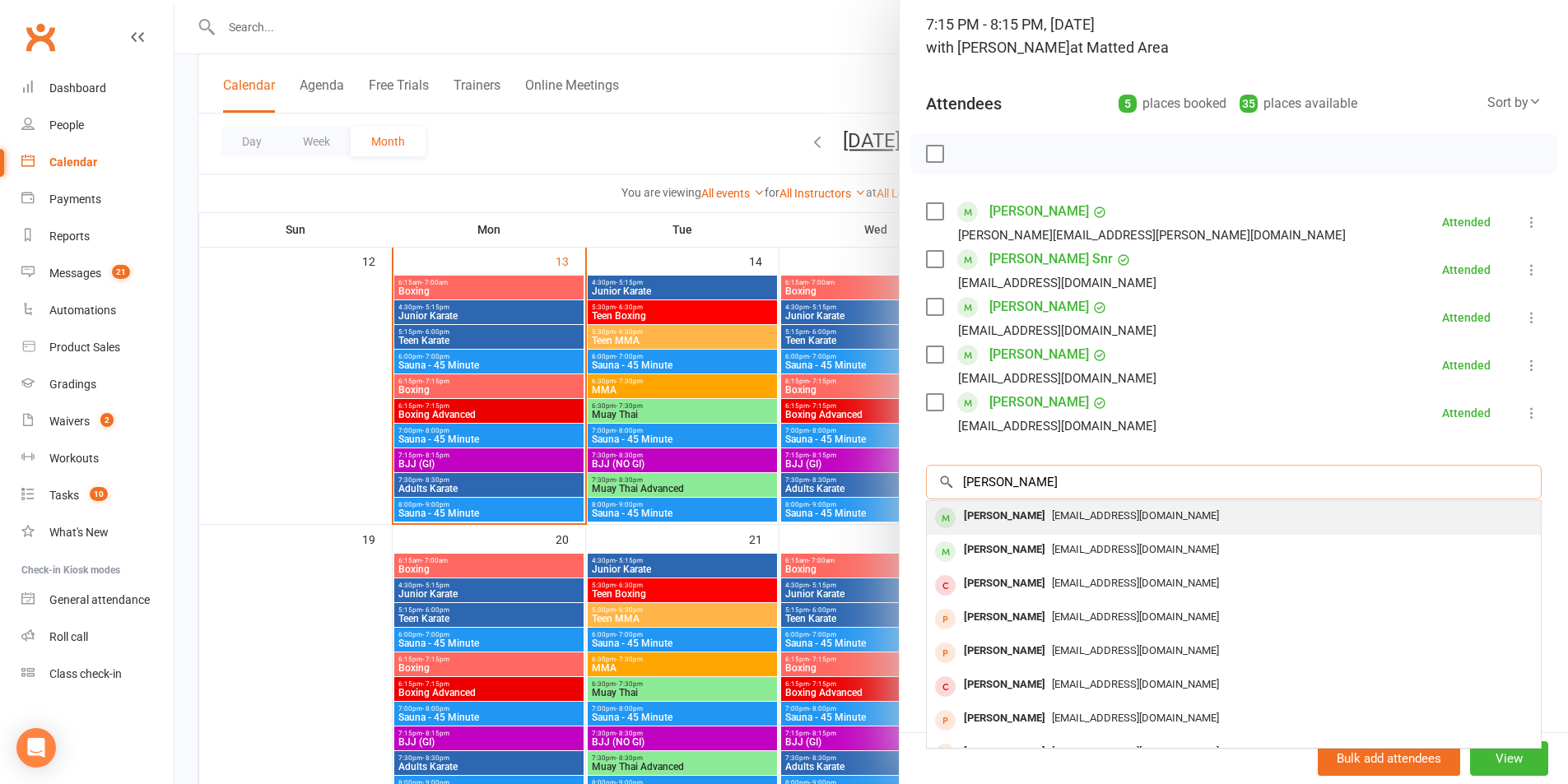
type input "tom perret"
click at [1071, 524] on div "colourblind.touring@gmail.com" at bounding box center [1234, 516] width 601 height 24
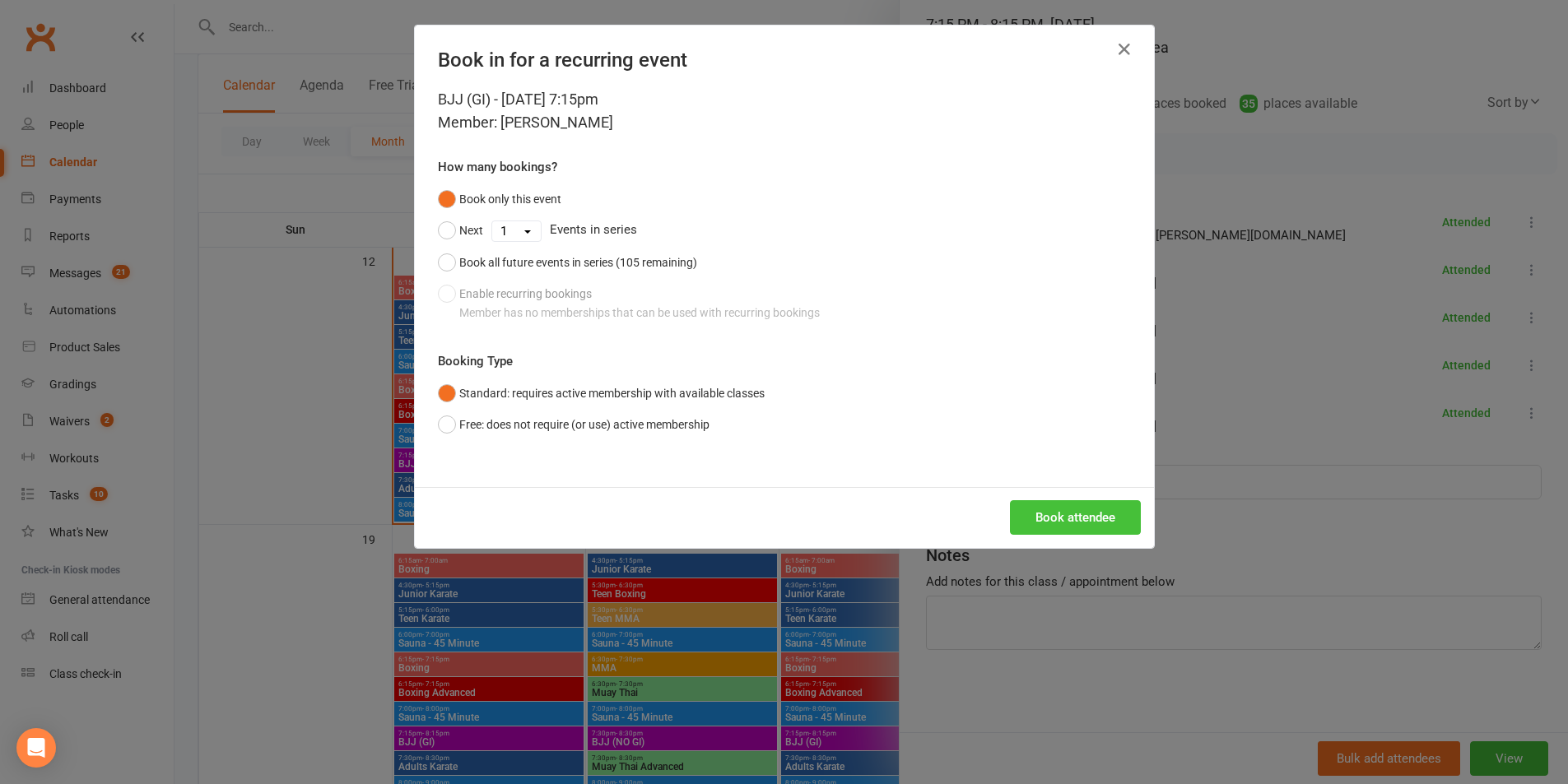
click at [1120, 534] on button "Book attendee" at bounding box center [1075, 518] width 131 height 35
click at [1092, 520] on div "Loading..." at bounding box center [784, 517] width 739 height 61
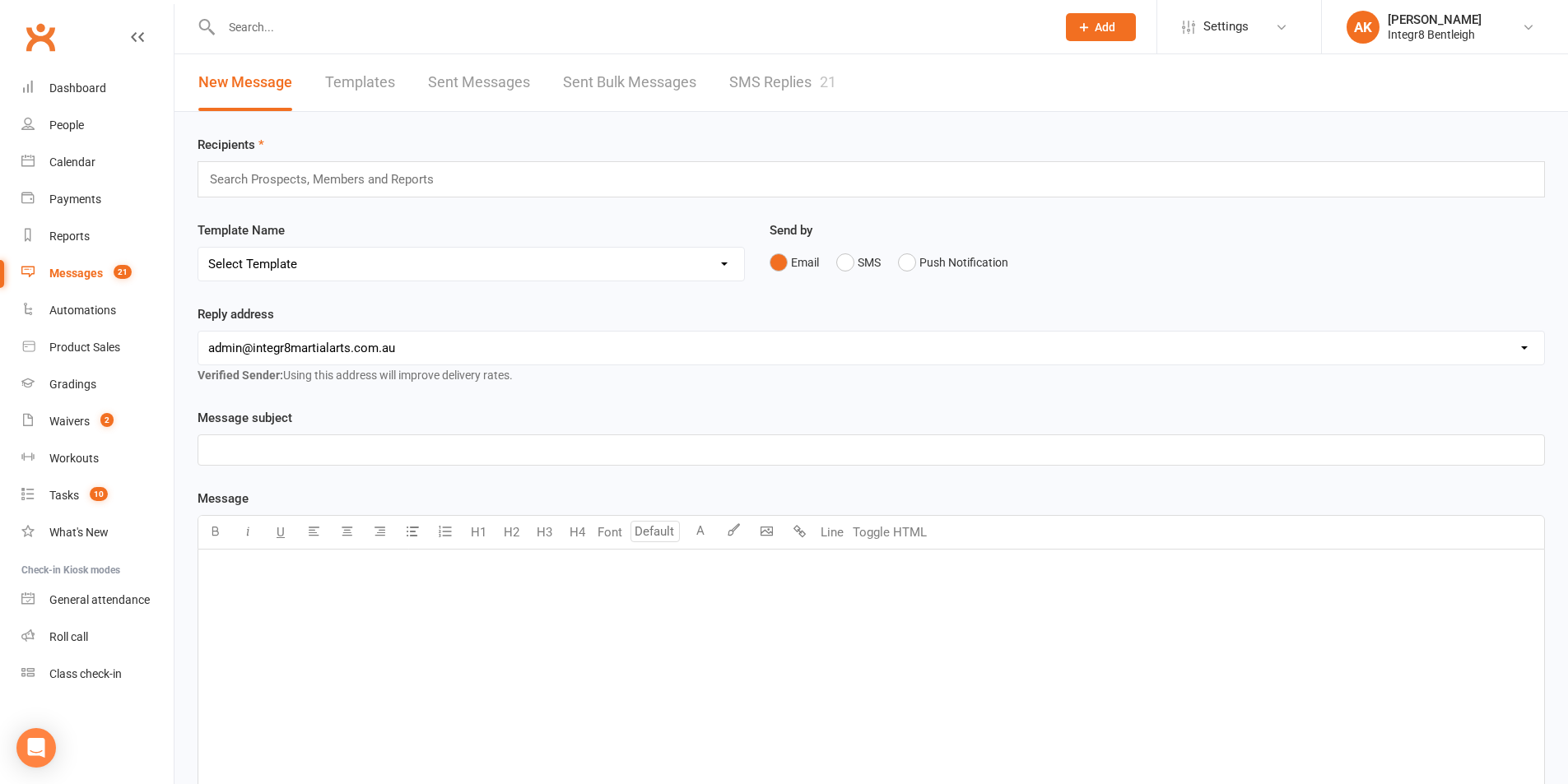
click at [762, 72] on link "SMS Replies 21" at bounding box center [782, 82] width 107 height 57
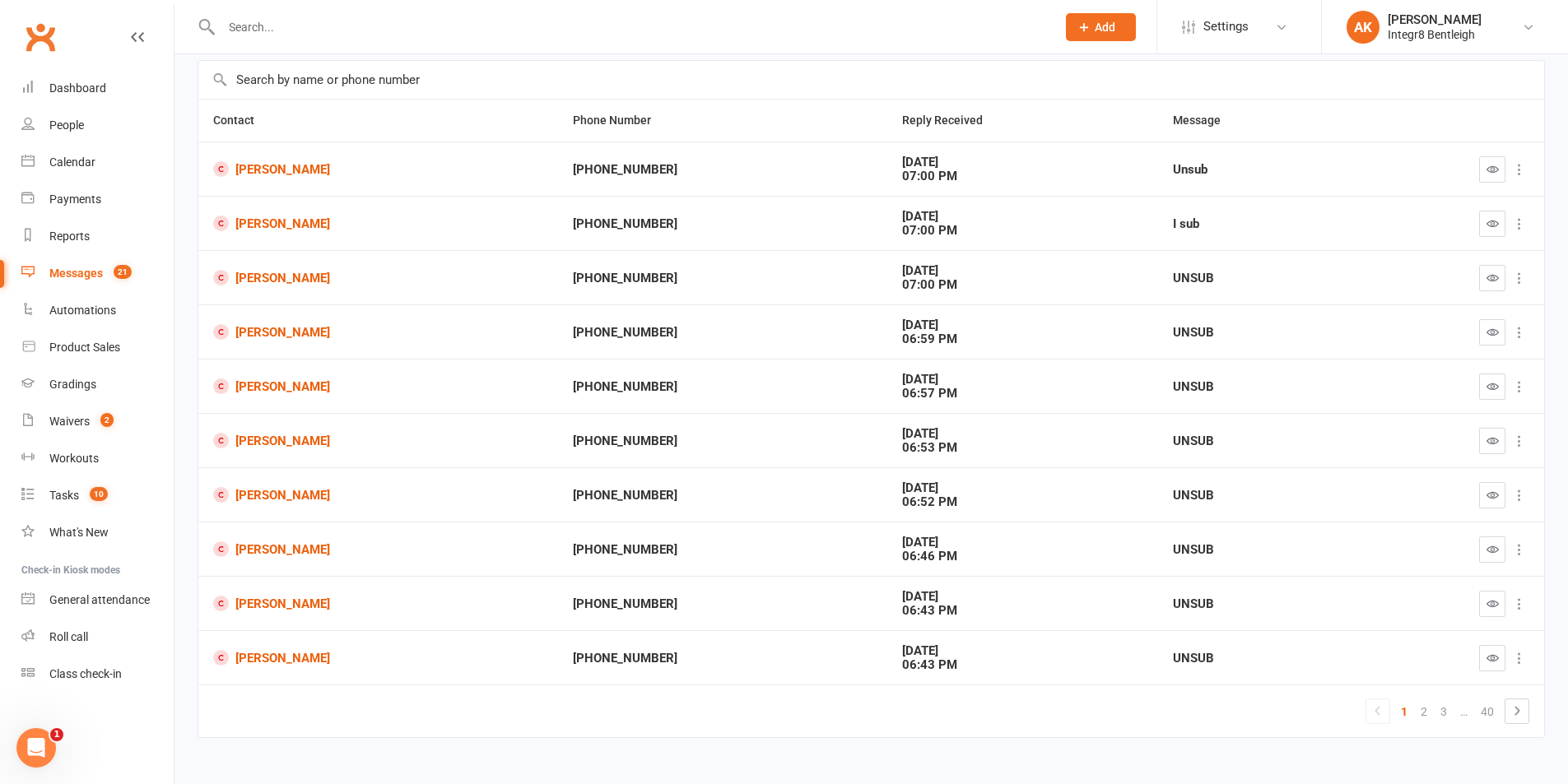
scroll to position [138, 0]
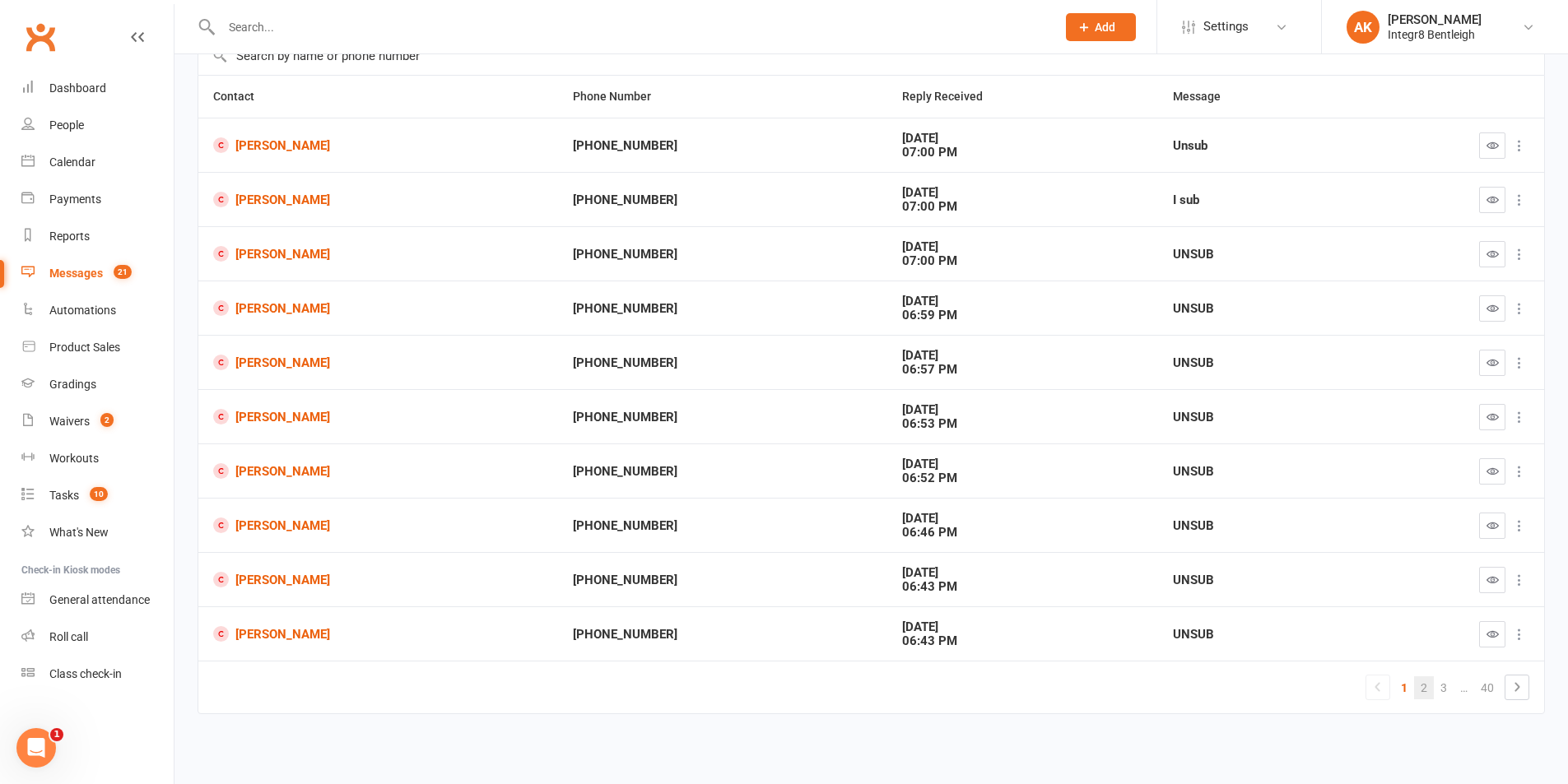
click at [1422, 693] on link "2" at bounding box center [1424, 688] width 20 height 23
click at [1421, 693] on link "3" at bounding box center [1424, 688] width 20 height 23
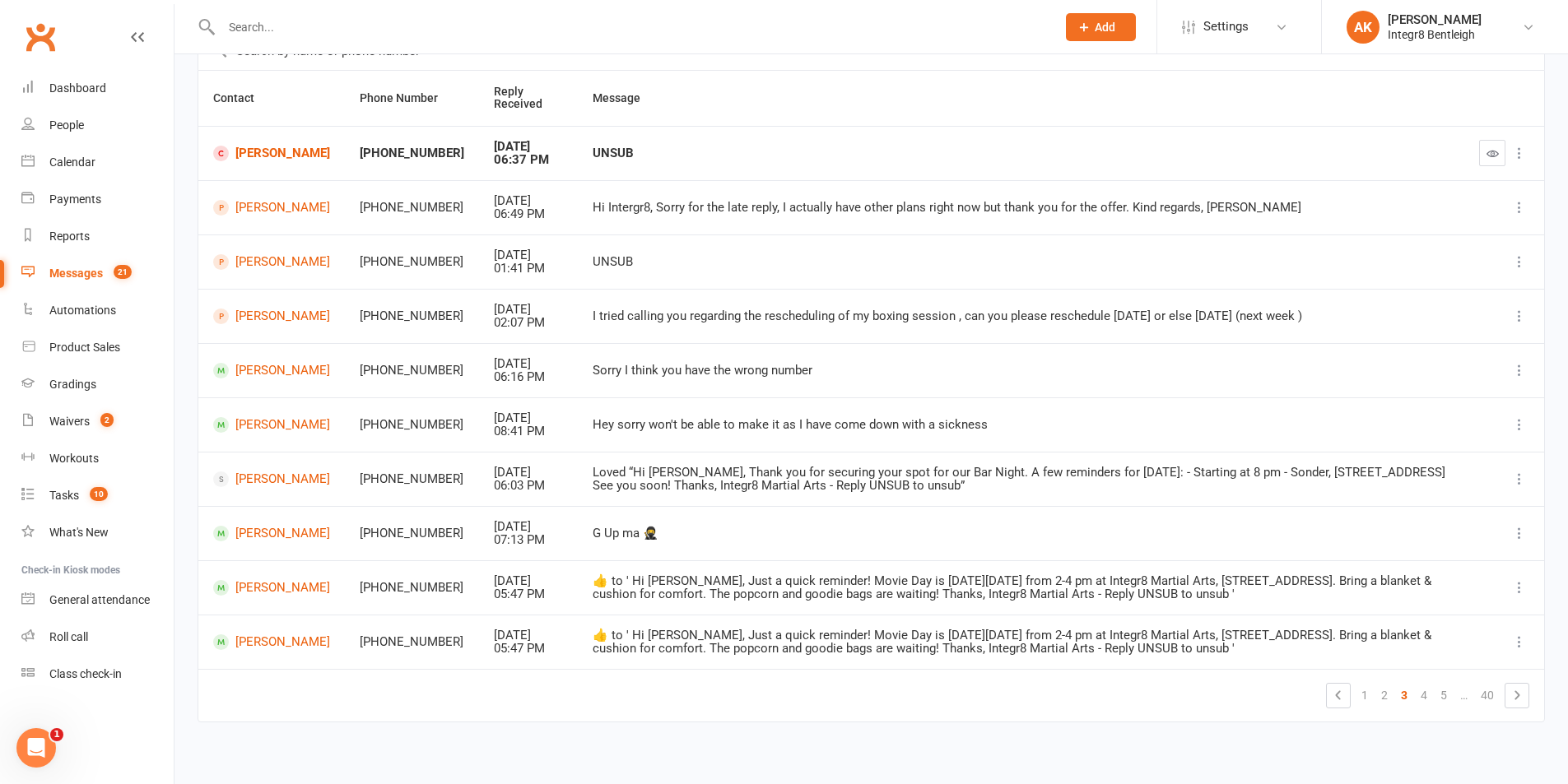
scroll to position [151, 0]
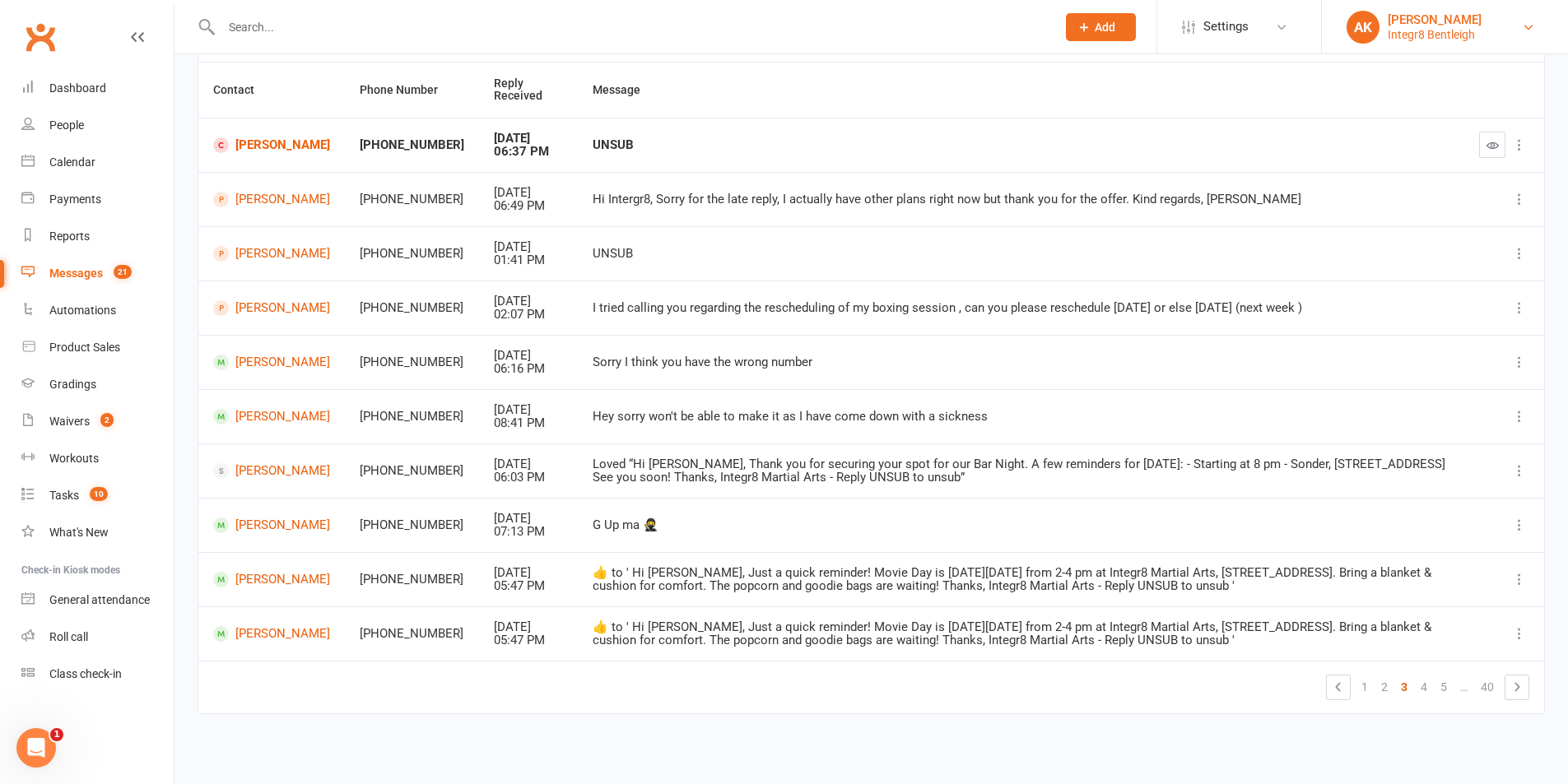
drag, startPoint x: 1453, startPoint y: 36, endPoint x: 1434, endPoint y: 51, distance: 24.2
click at [1453, 35] on div "Integr8 Bentleigh" at bounding box center [1434, 35] width 94 height 15
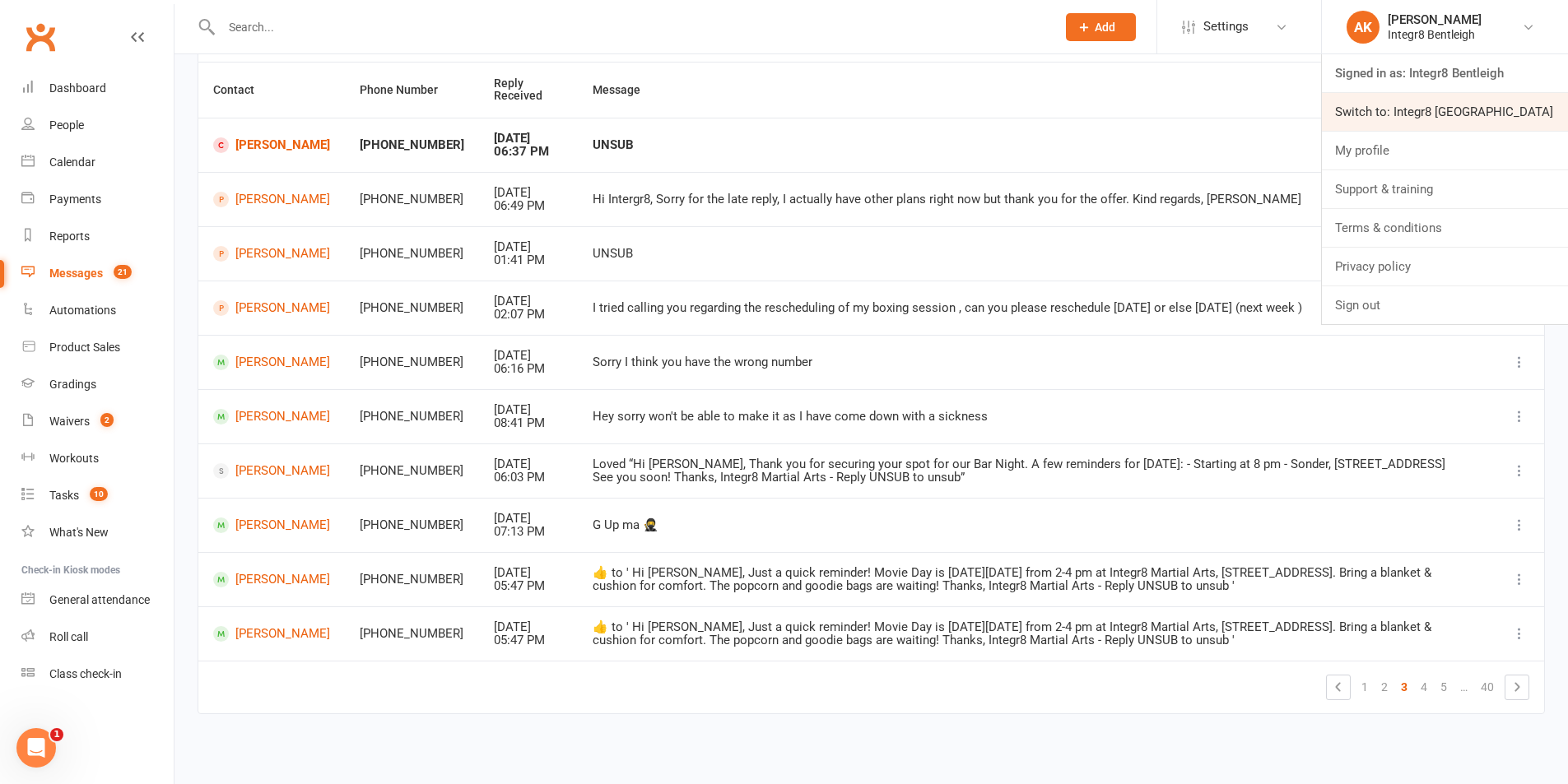
click at [1418, 117] on link "Switch to: Integr8 Cheltenham" at bounding box center [1445, 112] width 246 height 38
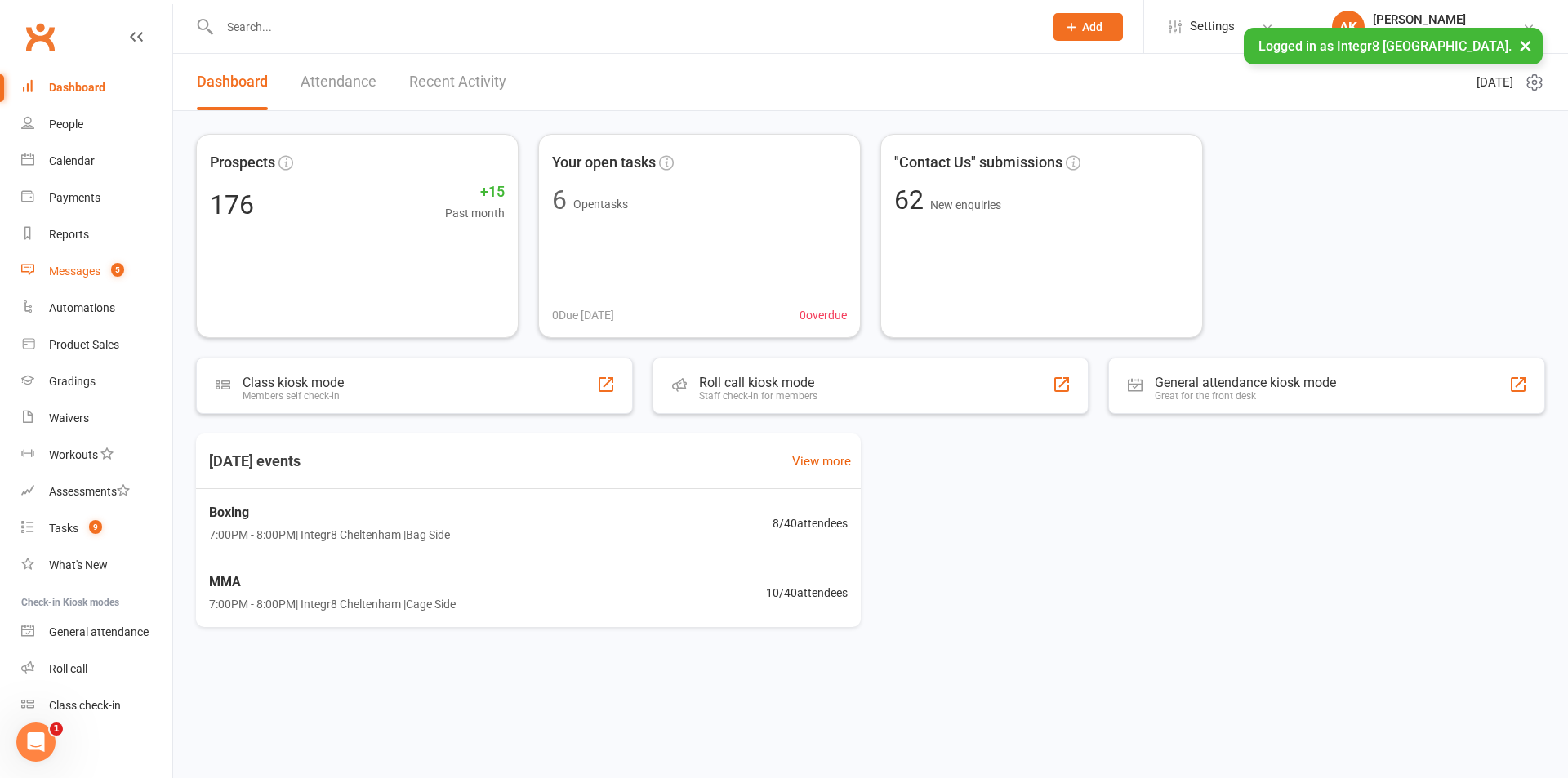
click at [40, 275] on link "Messages 5" at bounding box center [97, 271] width 151 height 37
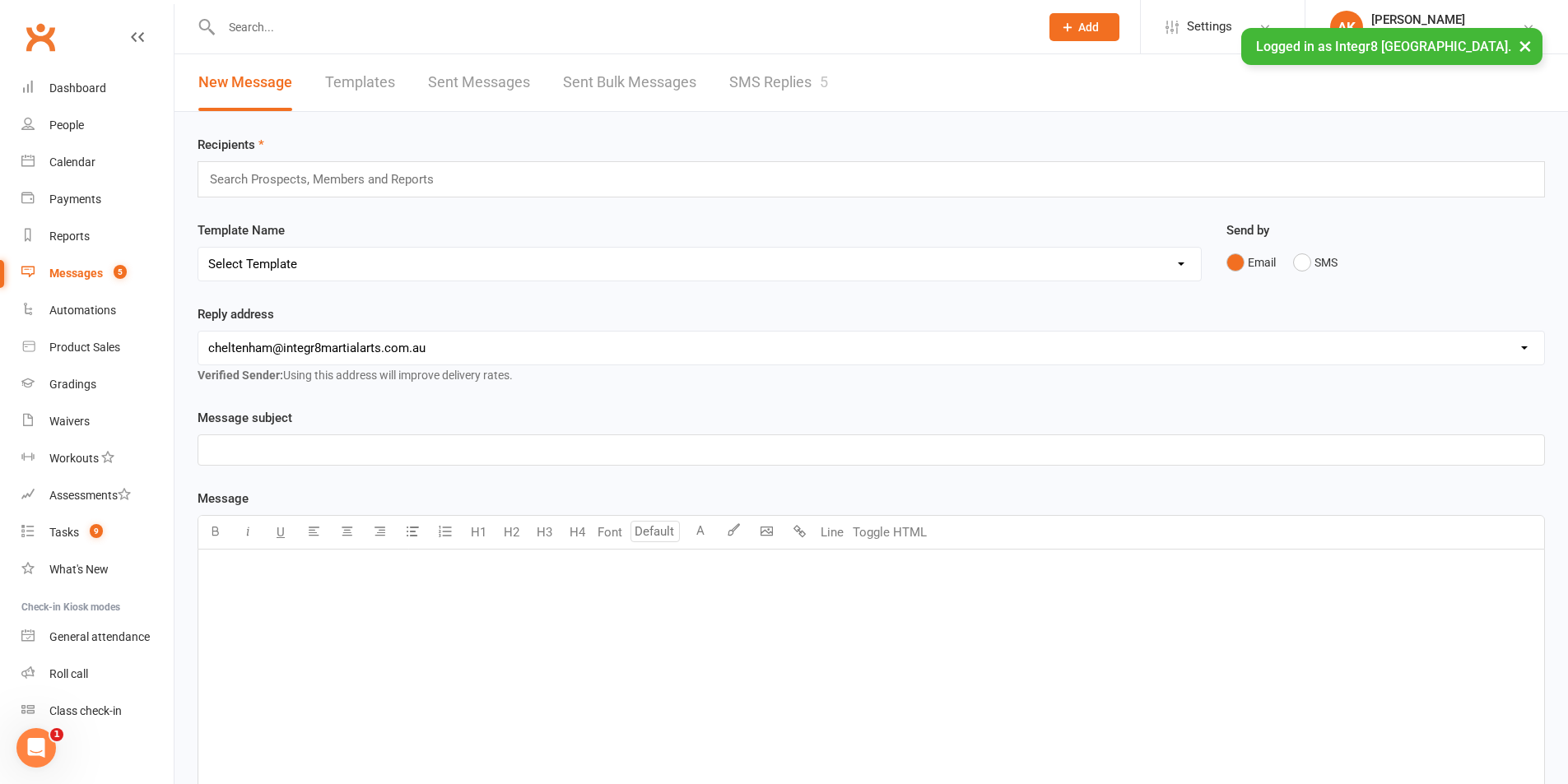
click at [343, 81] on link "Templates" at bounding box center [360, 82] width 70 height 57
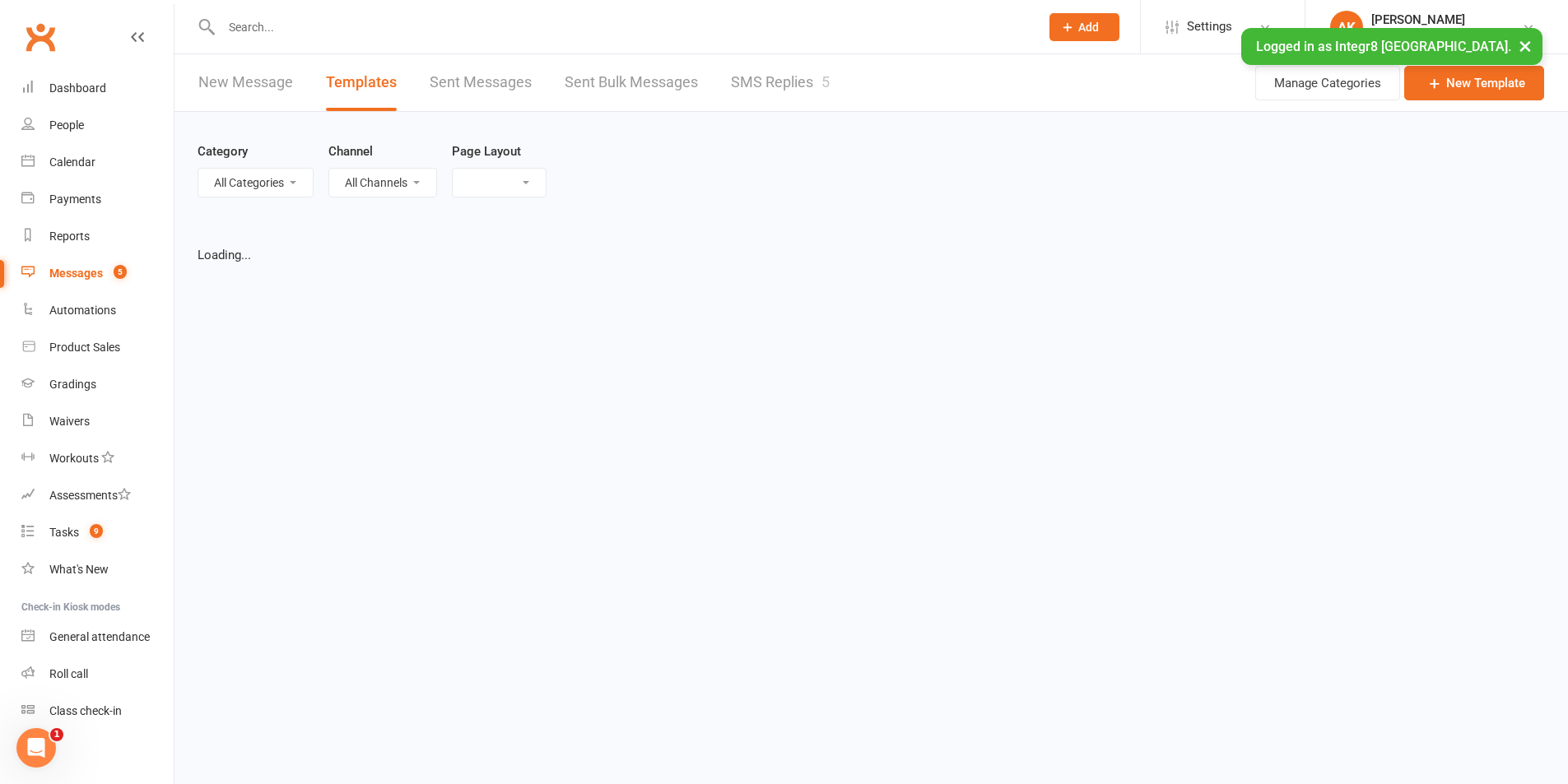
select select "grid"
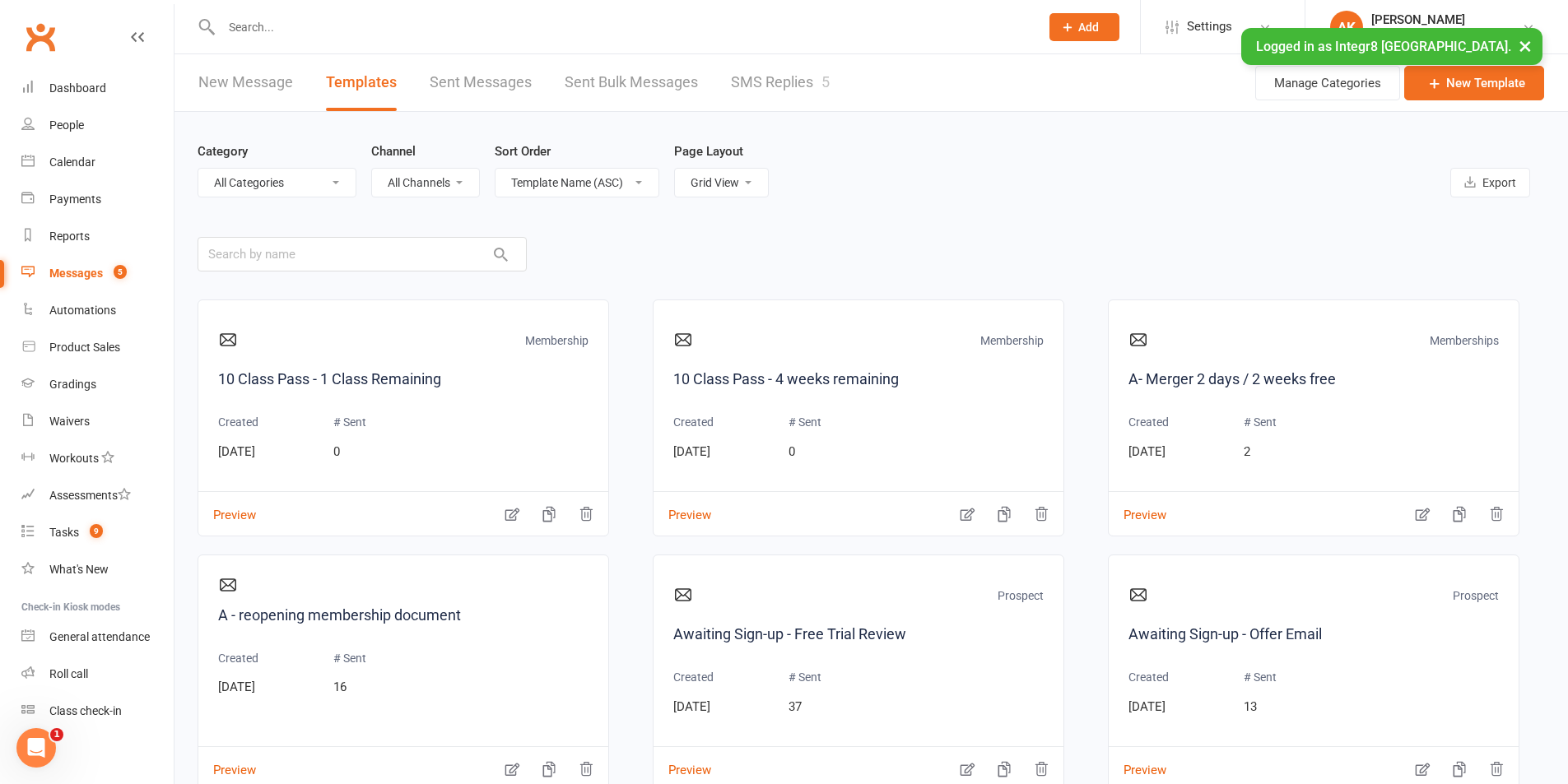
click at [857, 106] on header "New Message Templates Sent Messages Sent Bulk Messages SMS Replies 5 Manage Cat…" at bounding box center [871, 82] width 1393 height 57
click at [811, 89] on link "SMS Replies 5" at bounding box center [780, 82] width 99 height 57
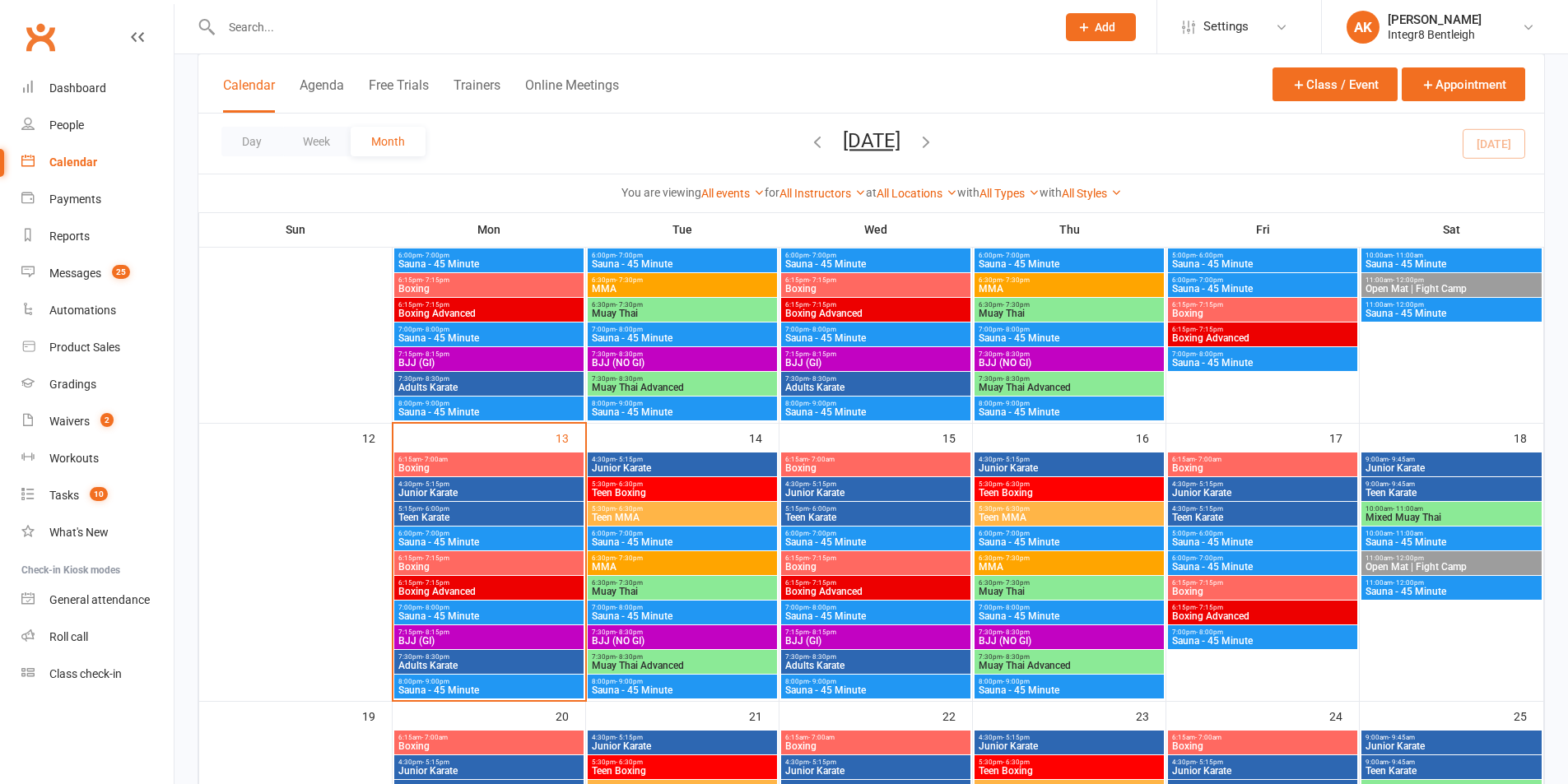
scroll to position [494, 0]
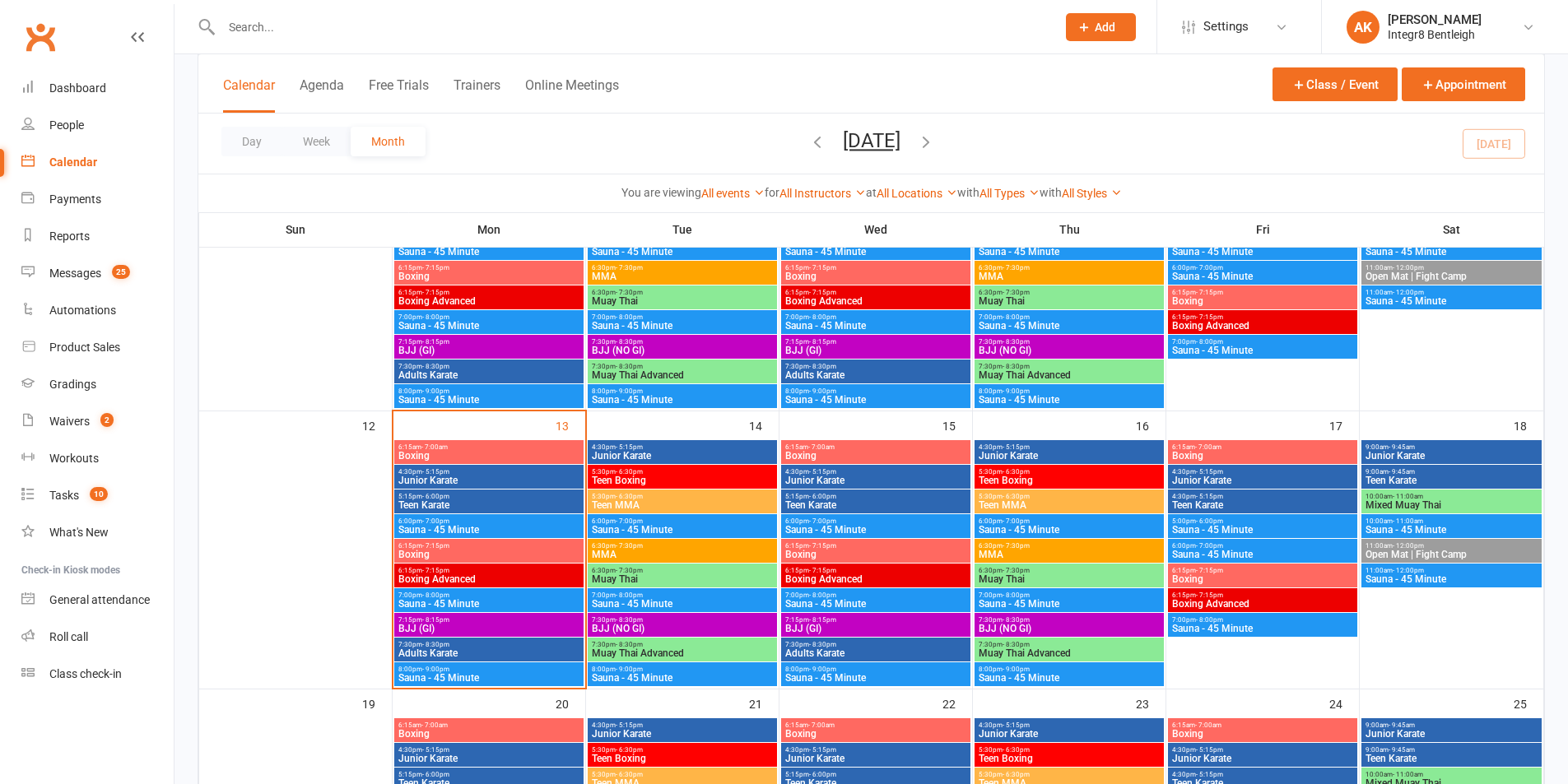
click at [466, 553] on span "Boxing" at bounding box center [489, 555] width 183 height 10
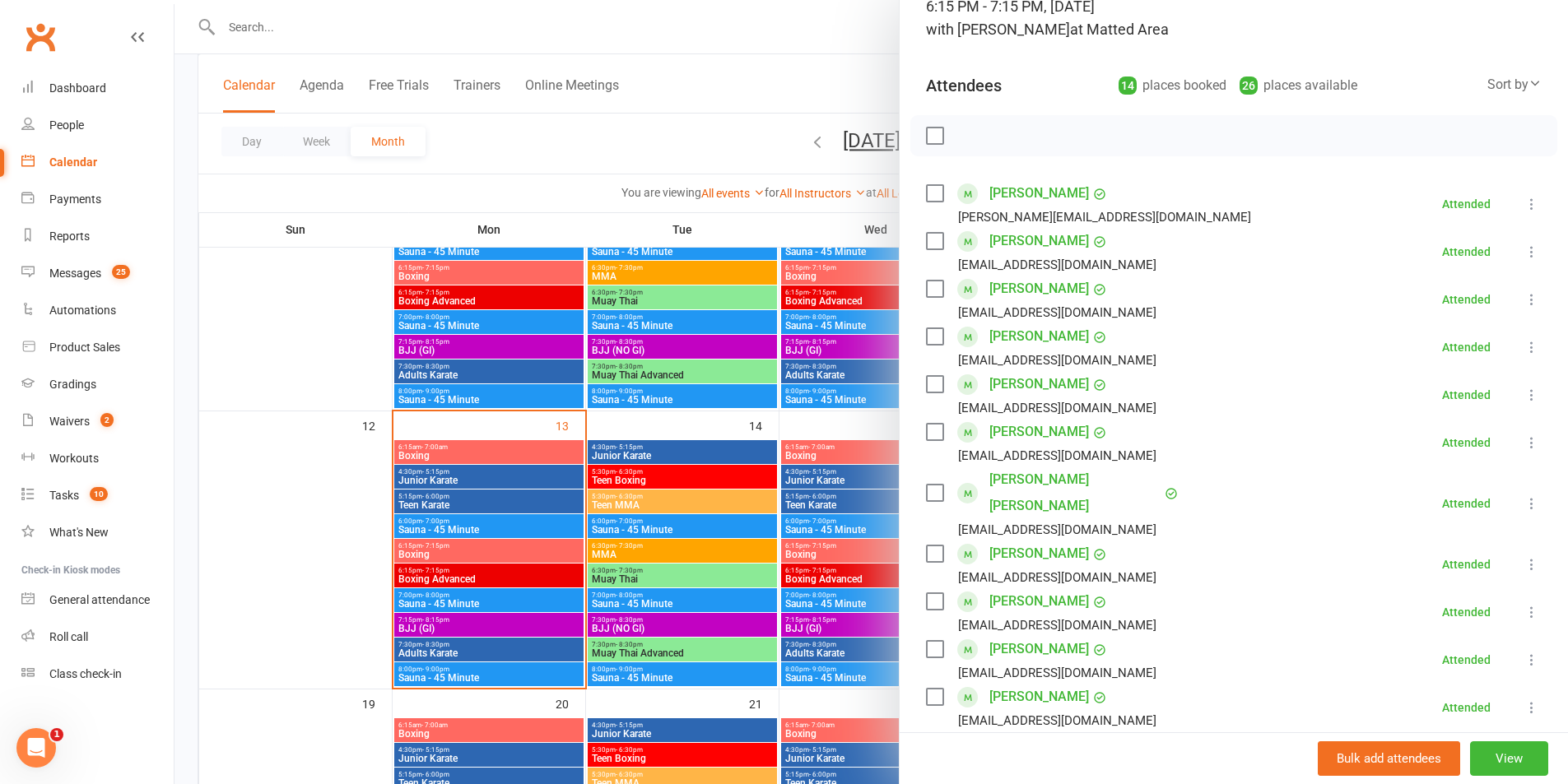
scroll to position [0, 0]
click at [588, 140] on div at bounding box center [871, 392] width 1393 height 784
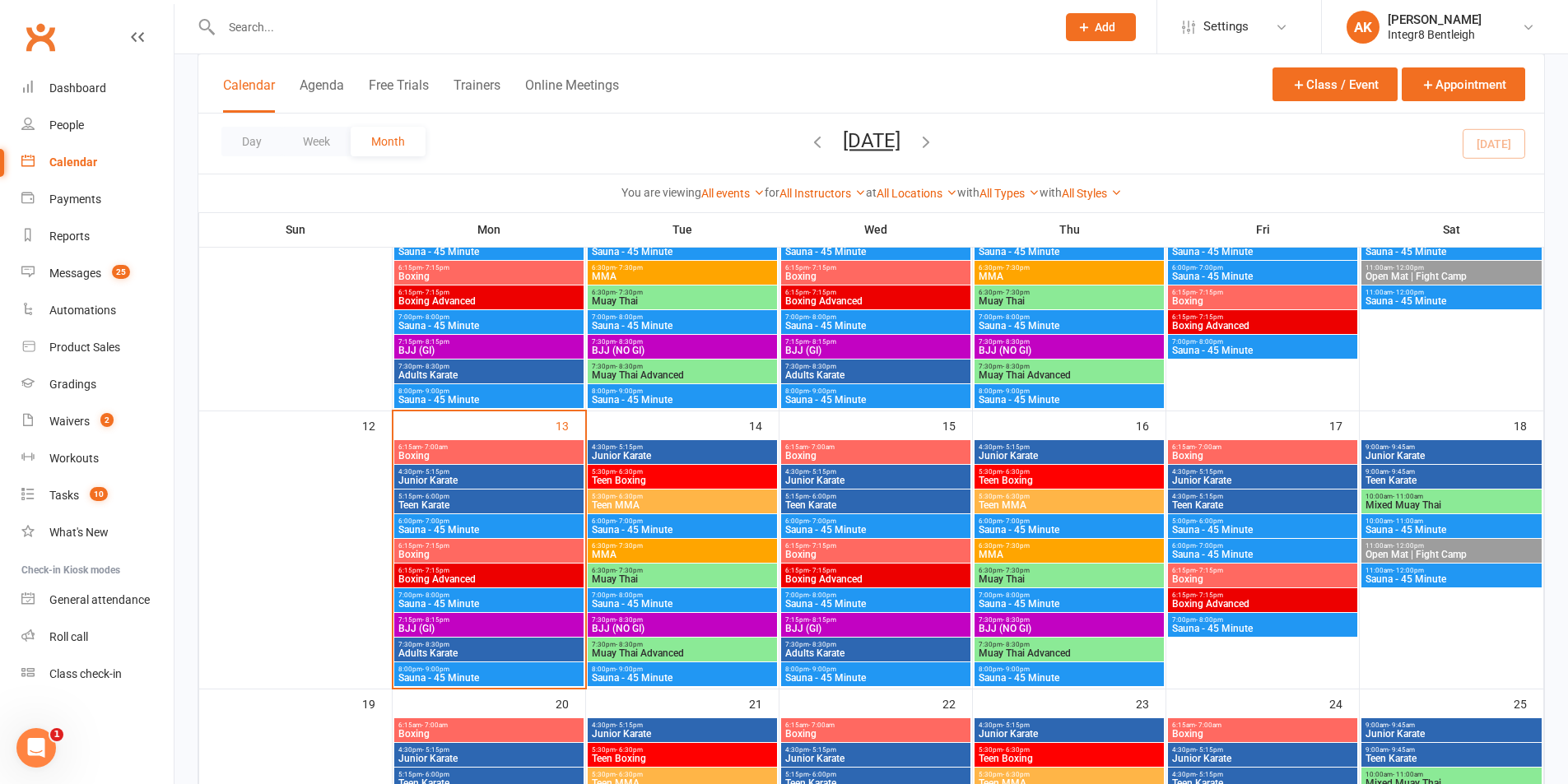
drag, startPoint x: 501, startPoint y: 45, endPoint x: 476, endPoint y: 32, distance: 28.2
click at [491, 41] on div at bounding box center [621, 27] width 847 height 53
click at [476, 32] on input "text" at bounding box center [630, 27] width 828 height 23
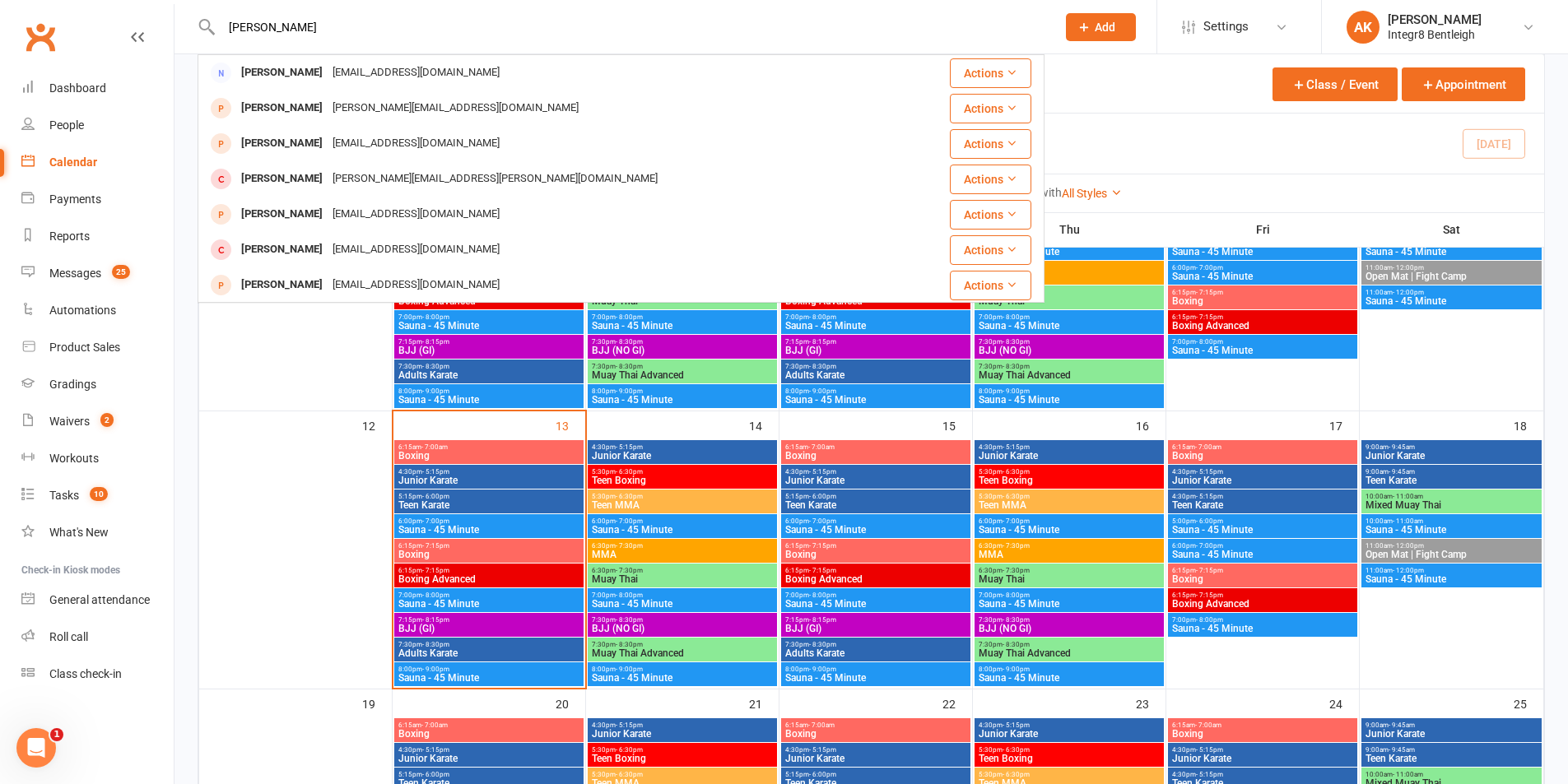
click at [261, 29] on input "atkinson" at bounding box center [630, 27] width 828 height 23
type input "dylan atk"
click at [1403, 29] on div "Integr8 Bentleigh" at bounding box center [1434, 35] width 94 height 15
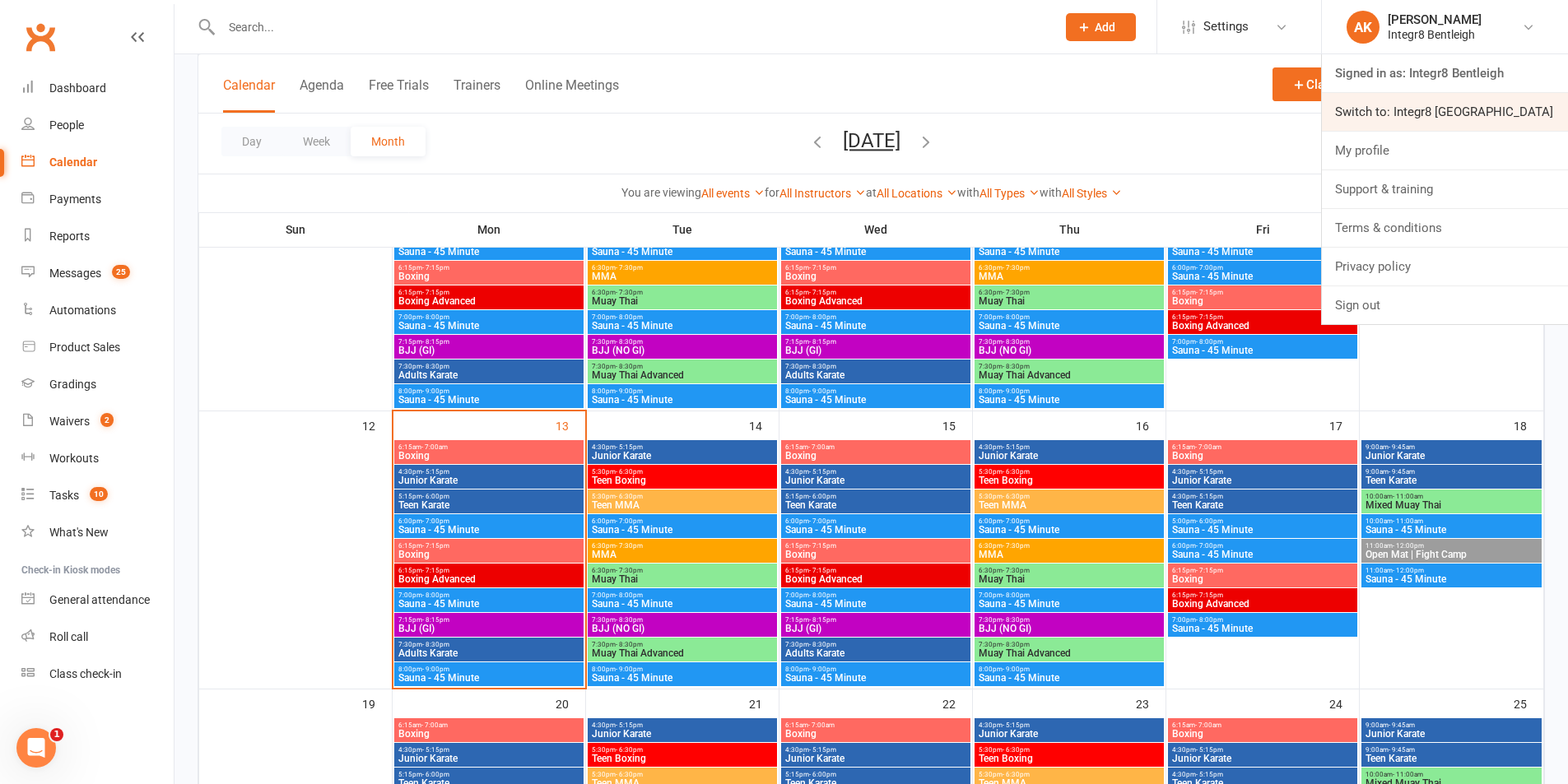
click at [1408, 109] on link "Switch to: Integr8 [GEOGRAPHIC_DATA]" at bounding box center [1445, 112] width 246 height 38
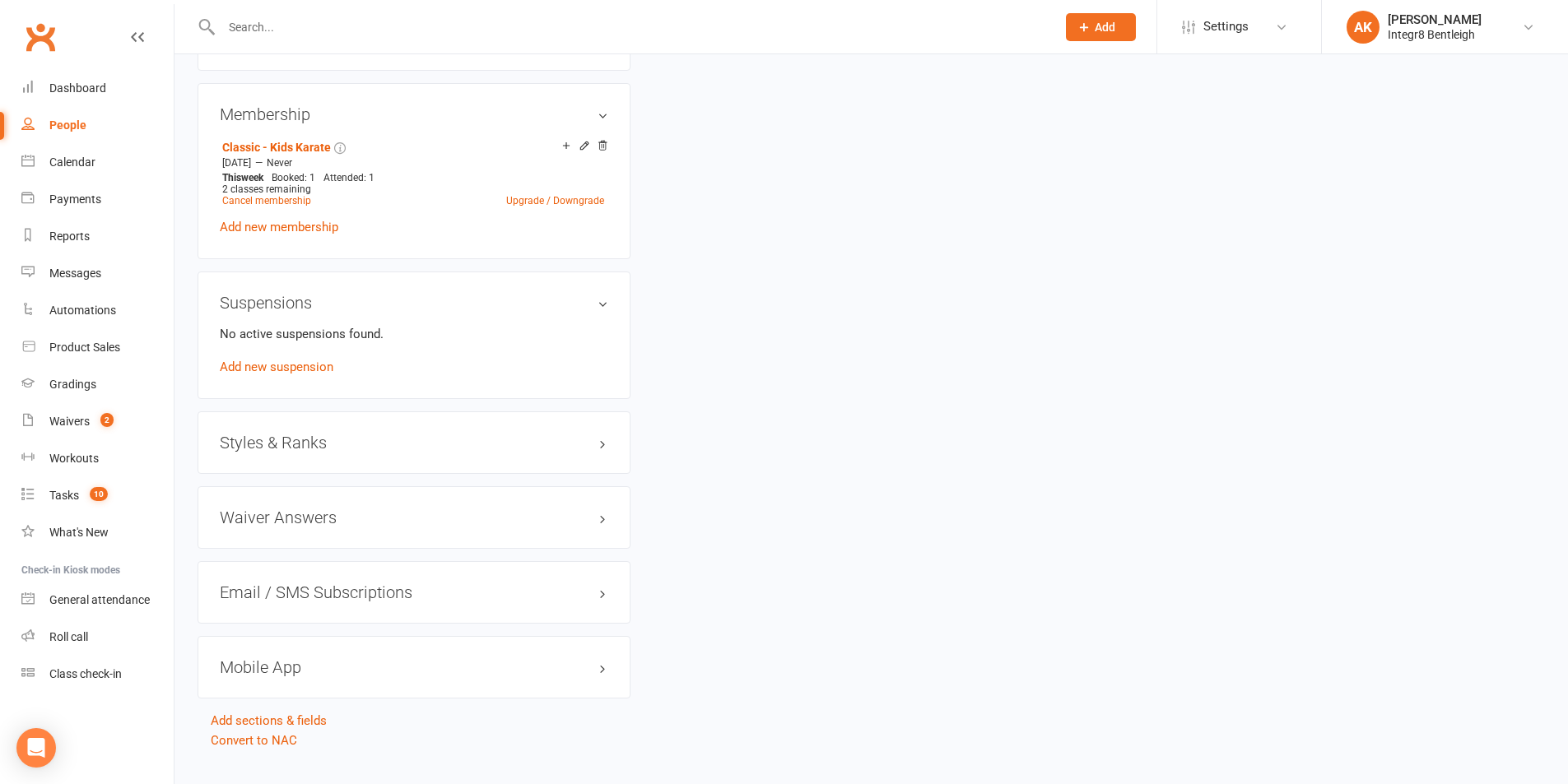
scroll to position [1063, 0]
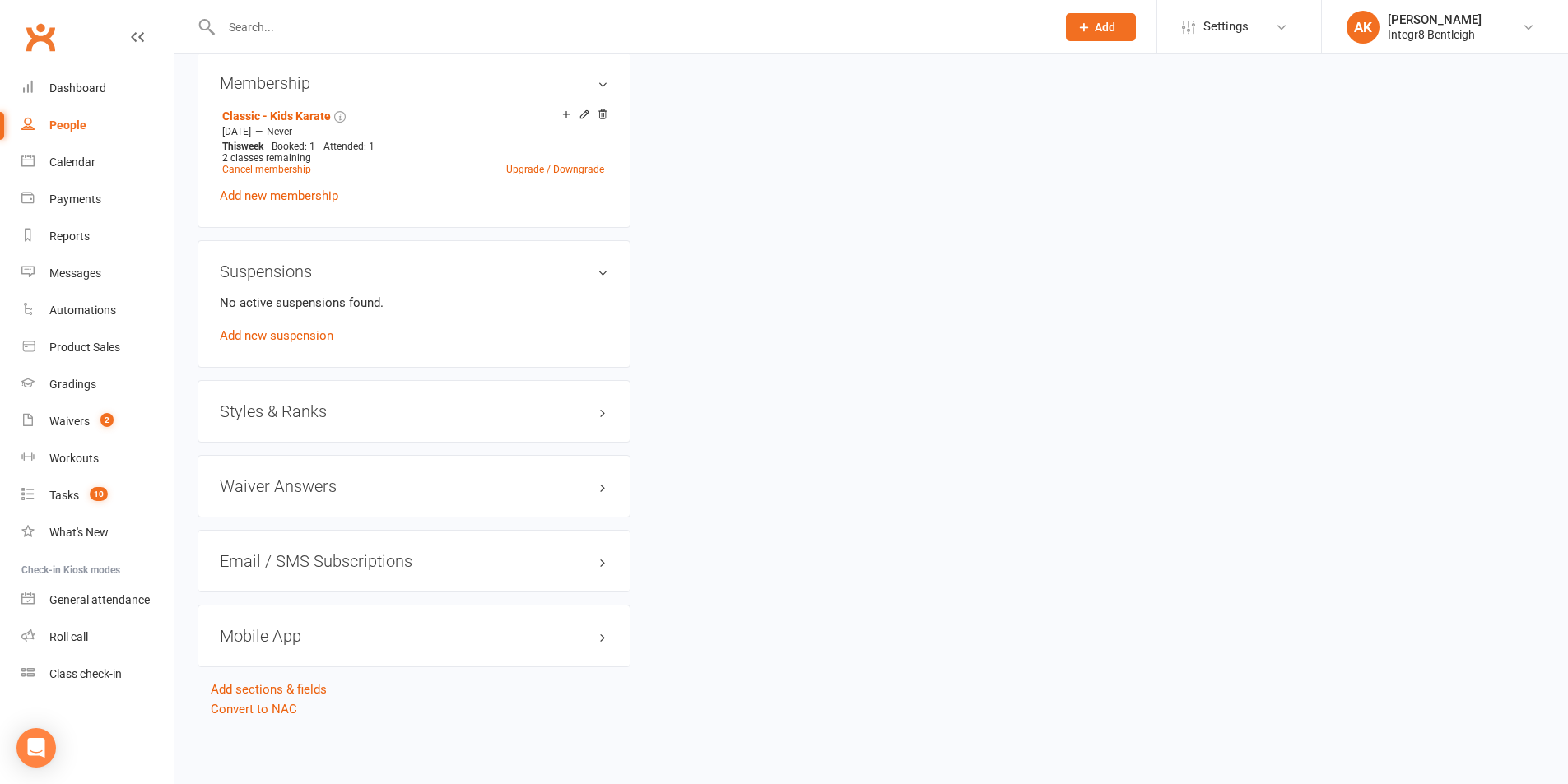
click at [303, 12] on div at bounding box center [621, 27] width 847 height 53
click at [298, 18] on input "text" at bounding box center [630, 27] width 828 height 23
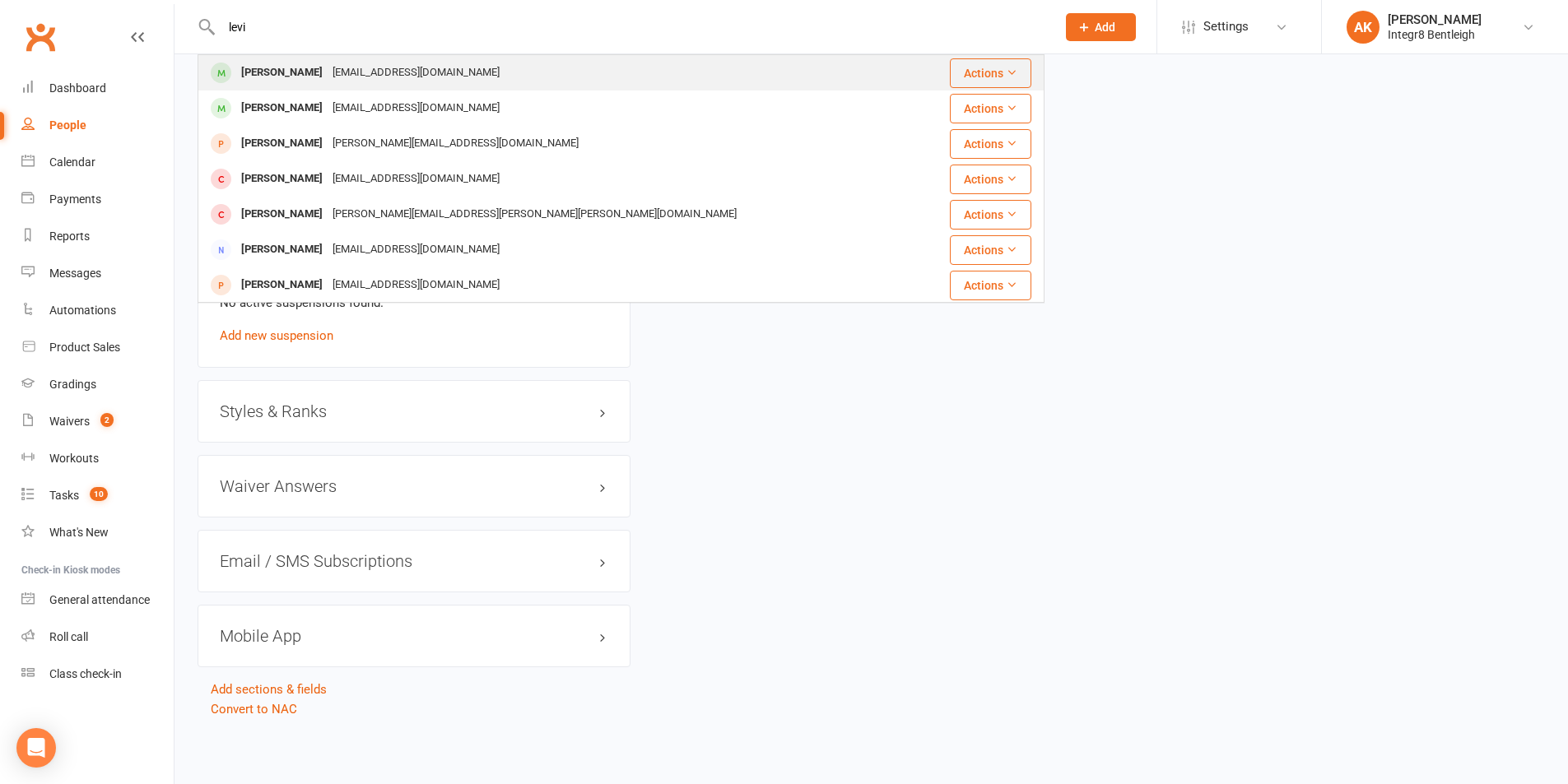
type input "levi"
click at [357, 67] on div "Juliadakas@yahoo.com" at bounding box center [416, 72] width 177 height 24
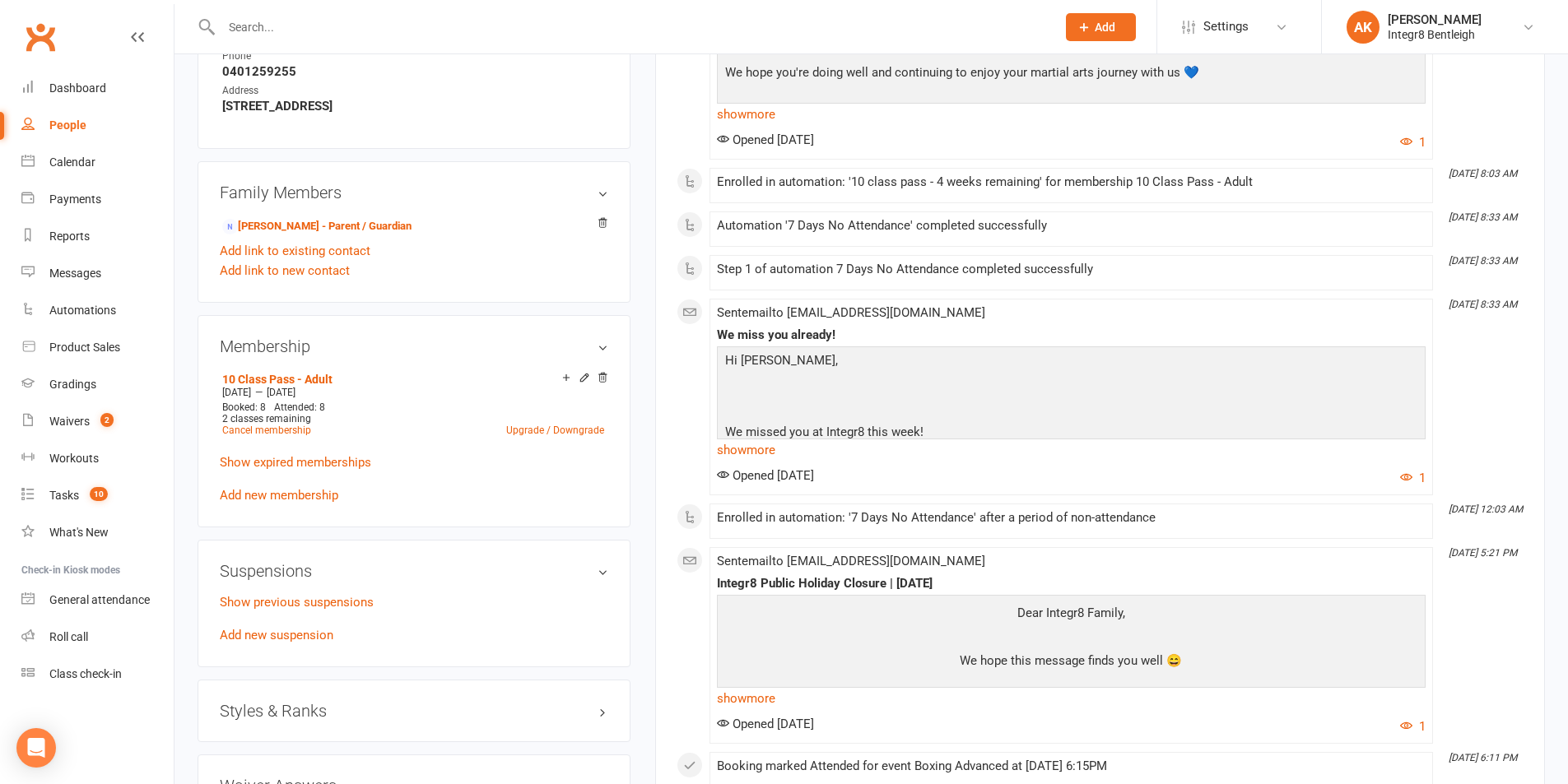
scroll to position [988, 0]
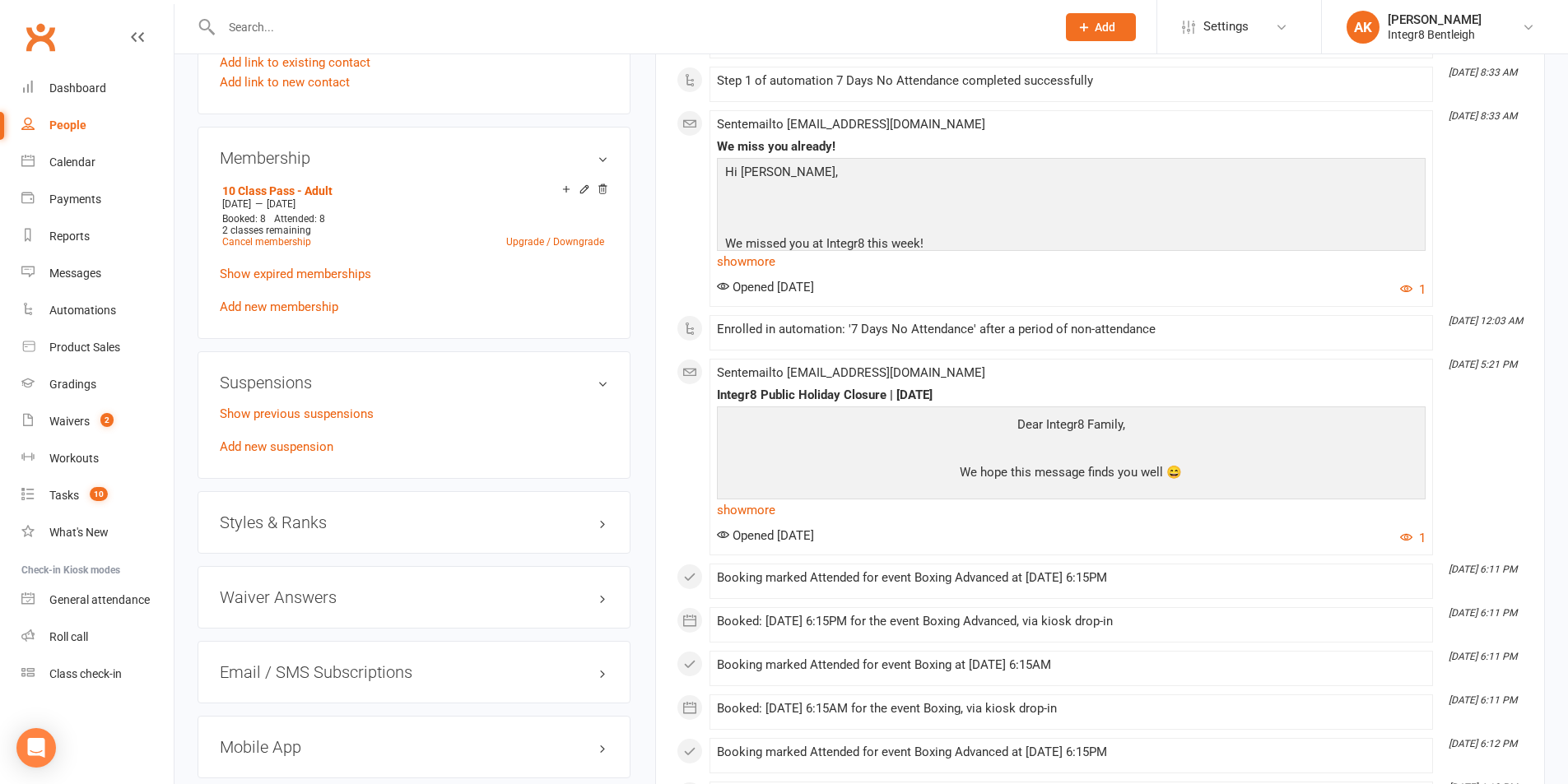
click at [273, 28] on input "text" at bounding box center [630, 27] width 828 height 23
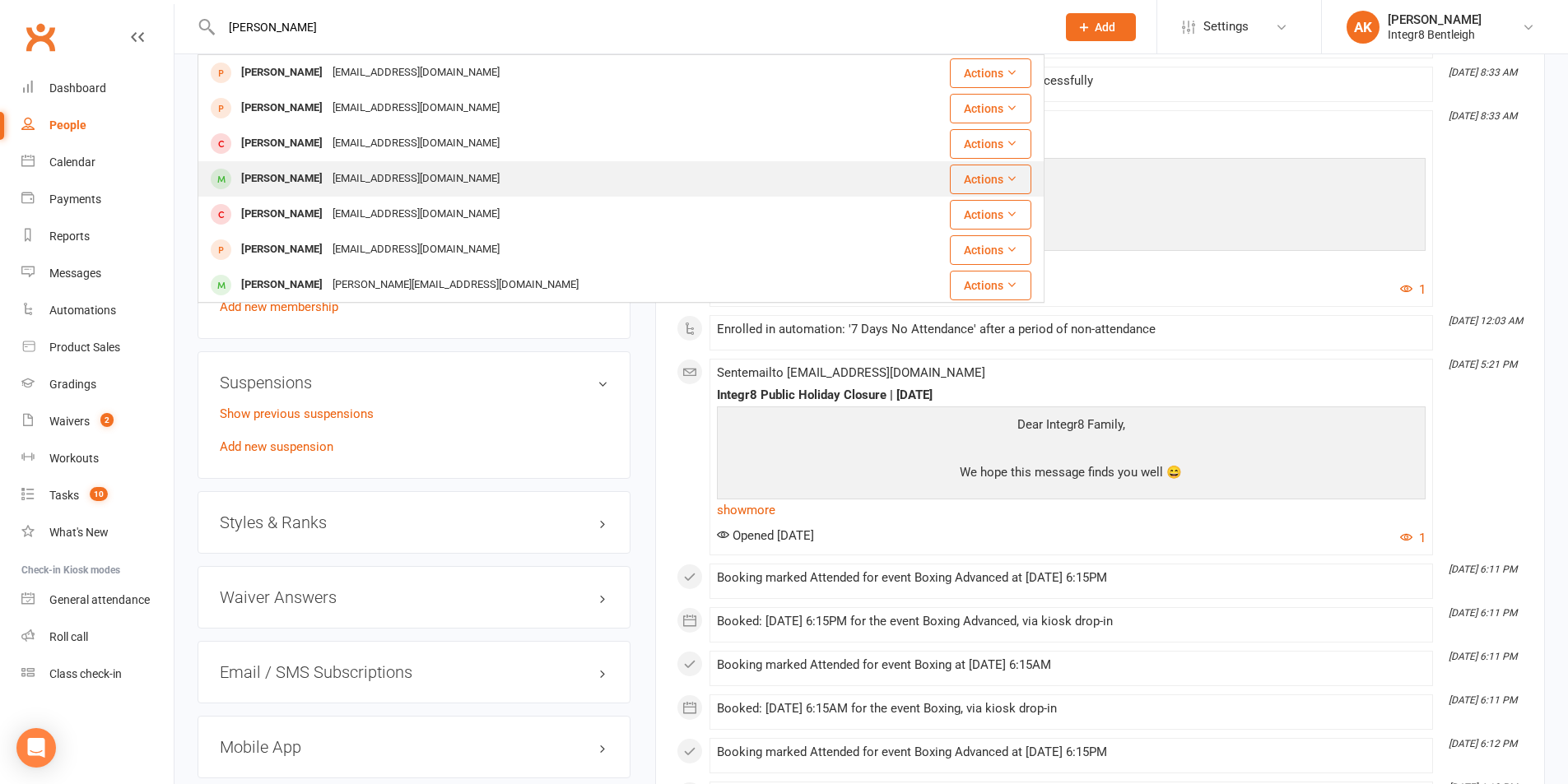
type input "charlie"
click at [434, 191] on div "Charliejnewell2345@gmail.com" at bounding box center [416, 179] width 177 height 24
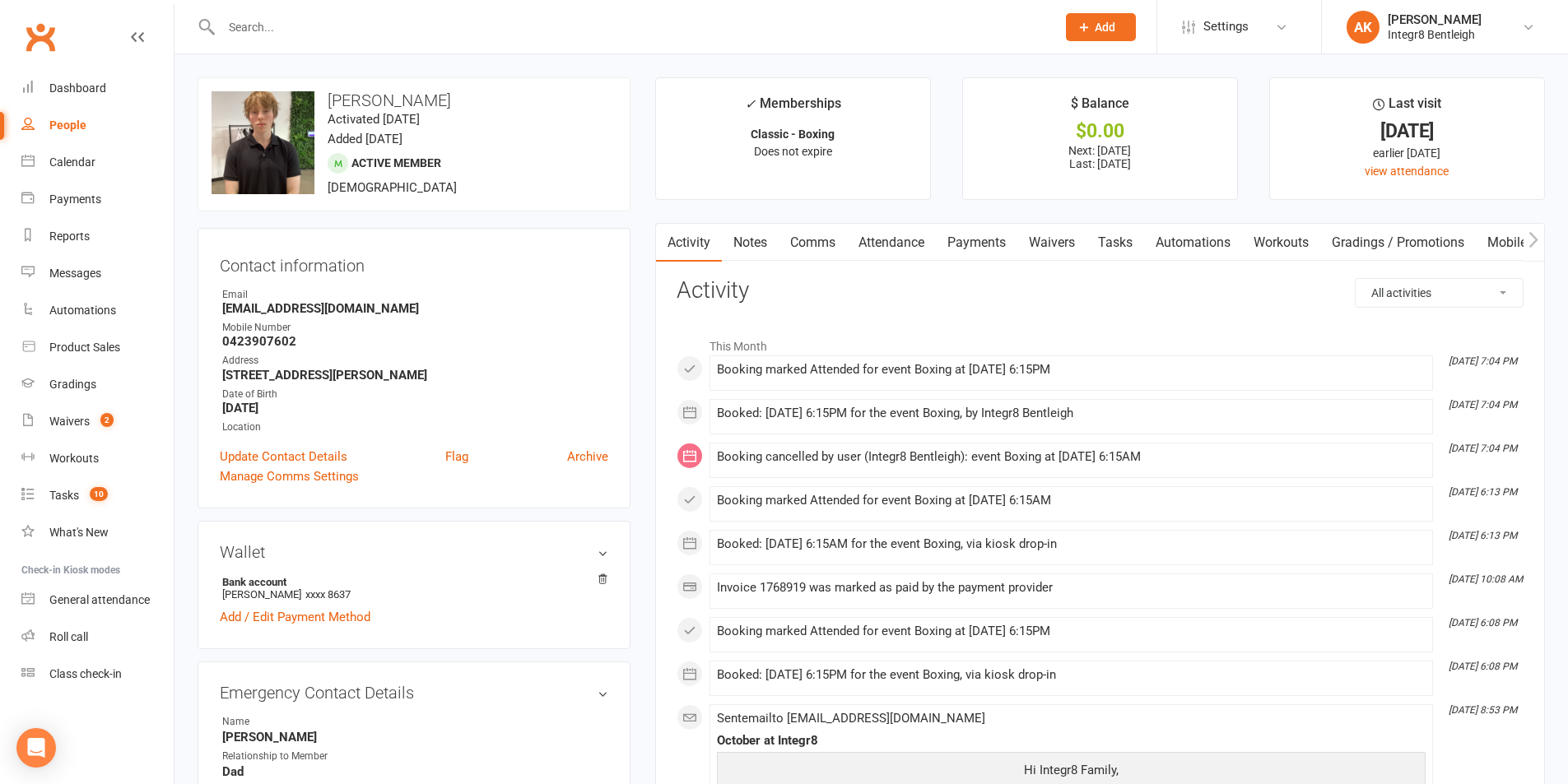
click at [278, 22] on input "text" at bounding box center [630, 27] width 828 height 23
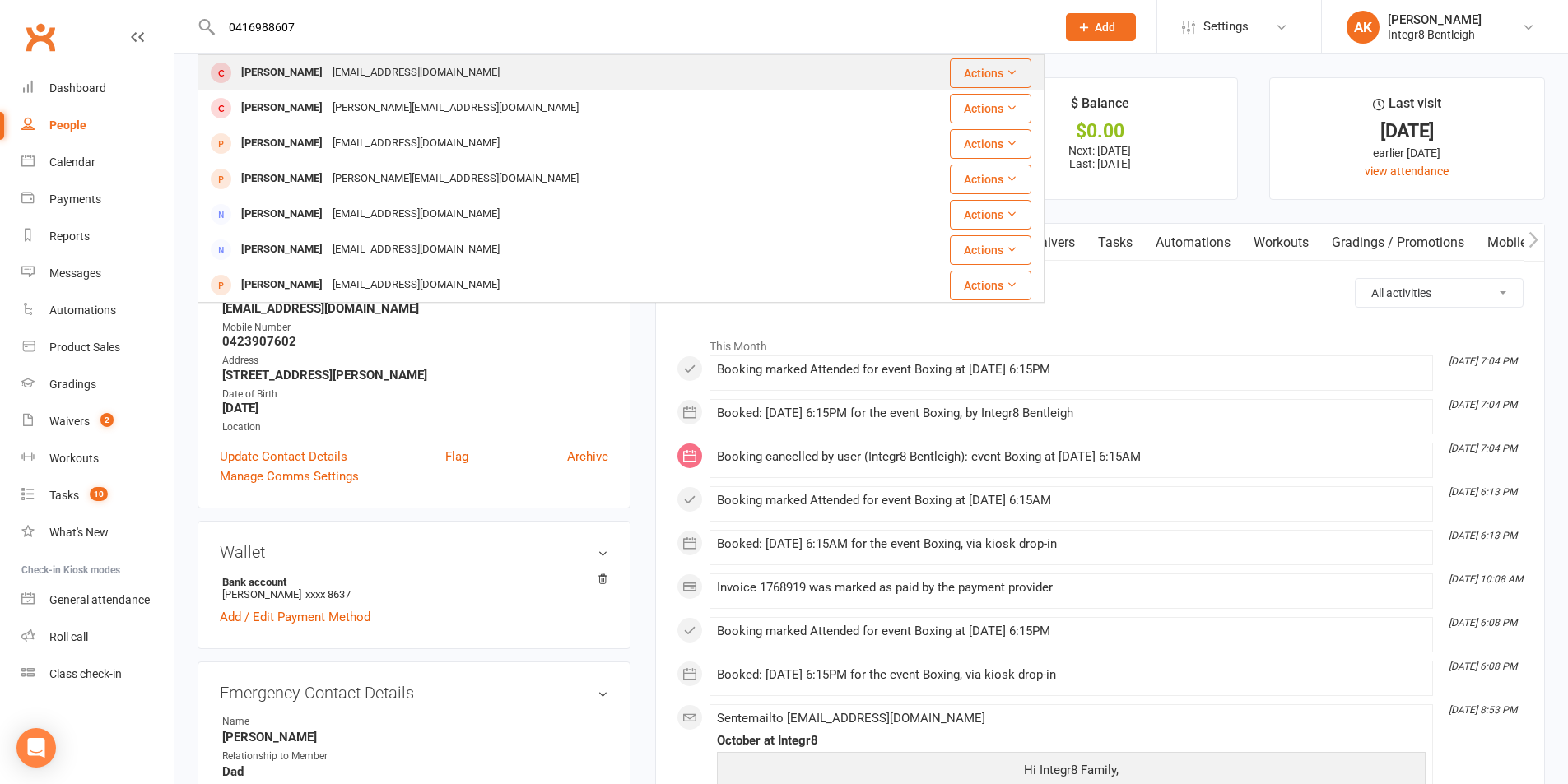
type input "0416988607"
click at [520, 88] on div "Sebin Han sebinh14@gmail.com" at bounding box center [550, 72] width 702 height 34
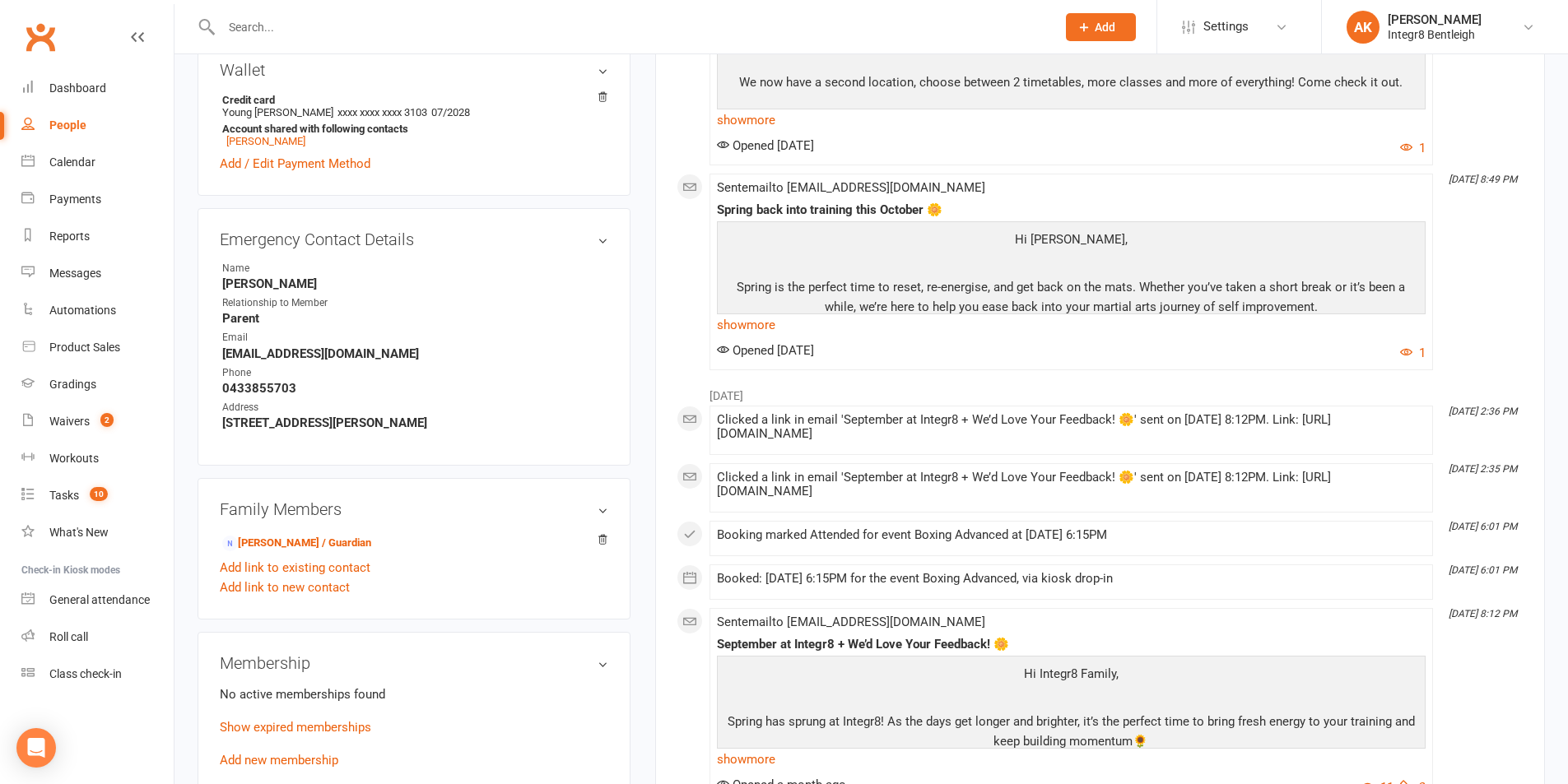
scroll to position [494, 0]
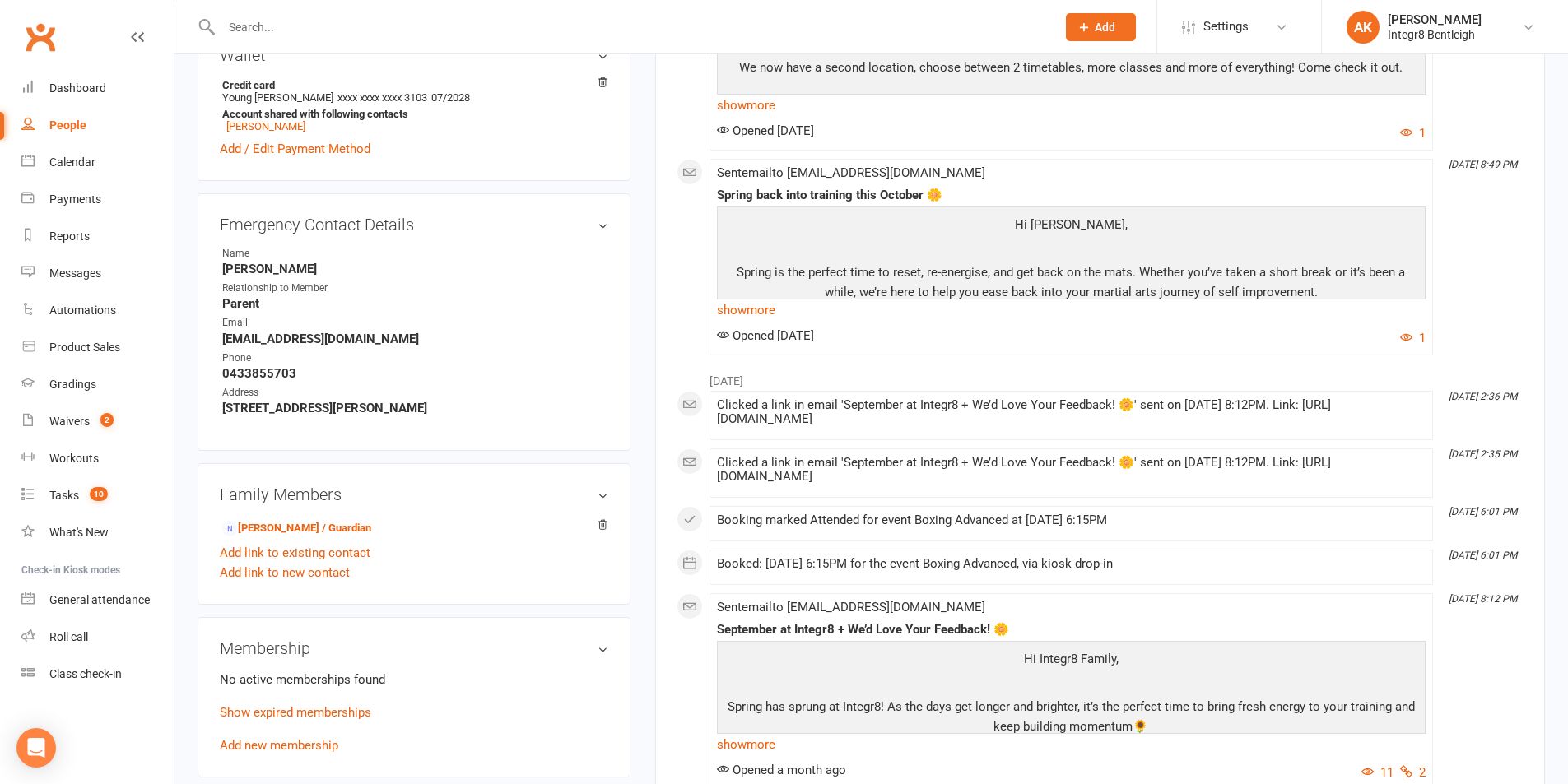
click at [326, 32] on input "text" at bounding box center [630, 27] width 828 height 23
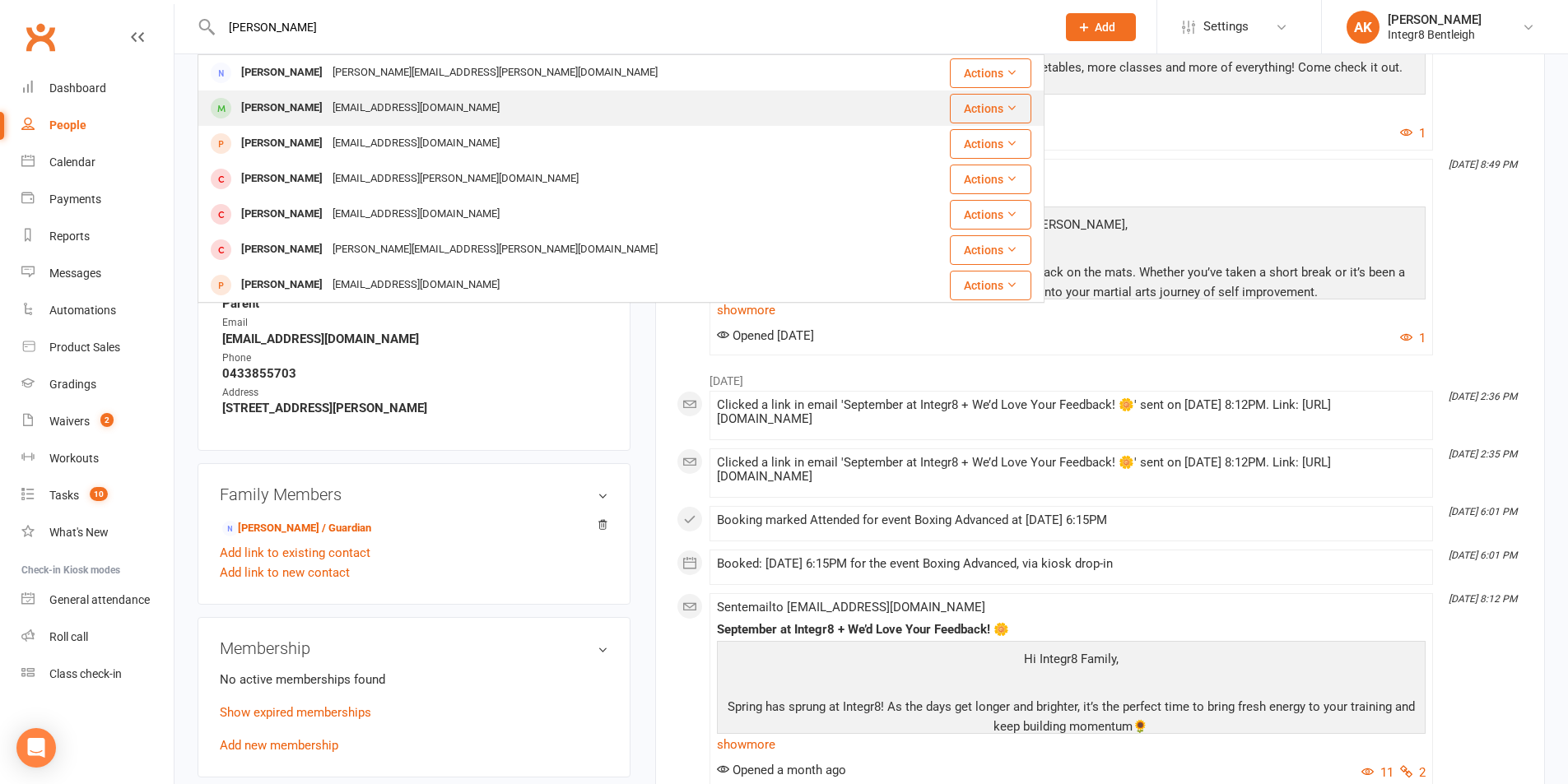
type input "olivia"
click at [331, 99] on div "oliviacawley@gmail.com" at bounding box center [416, 108] width 177 height 24
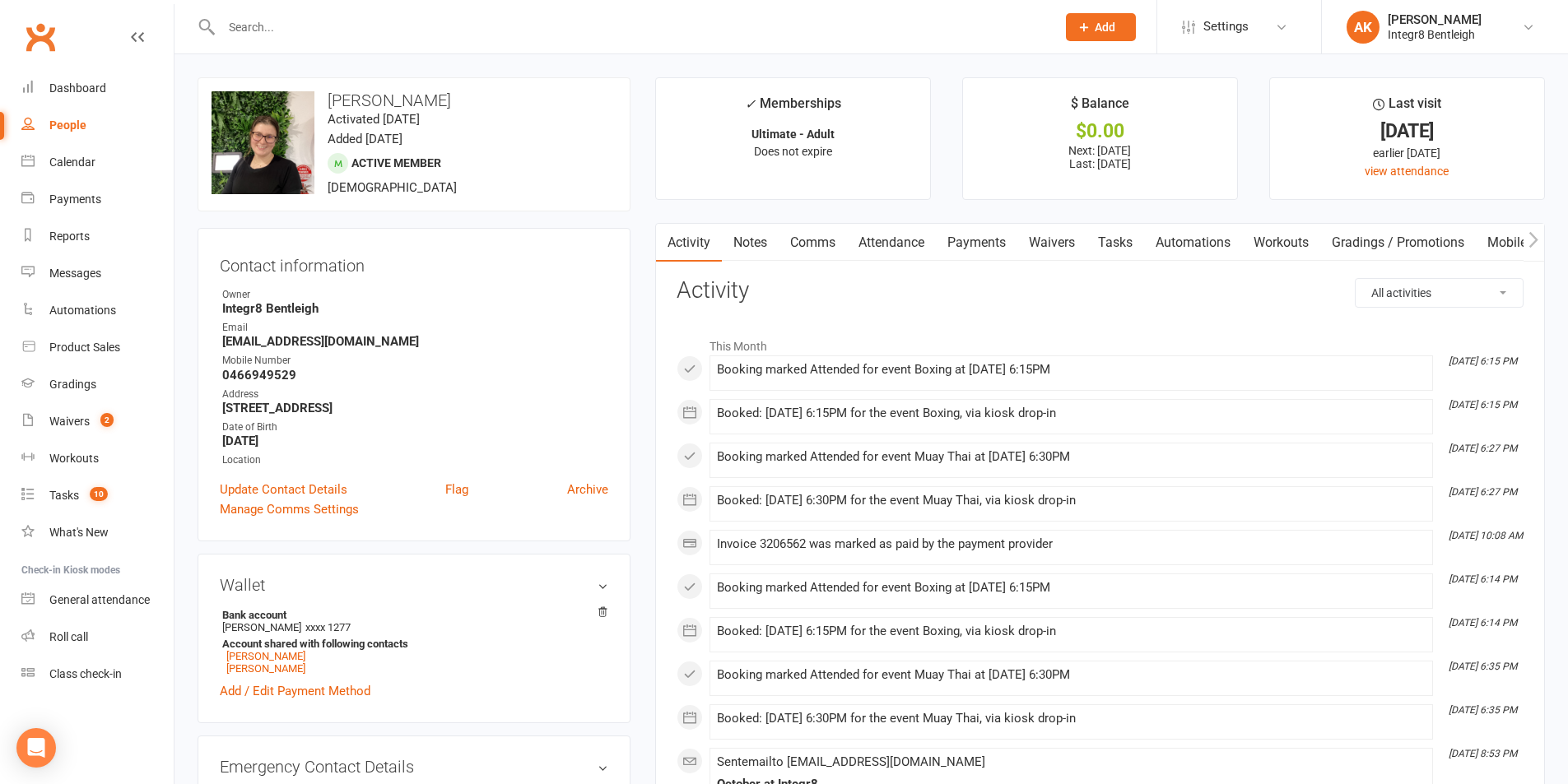
click at [747, 242] on link "Notes" at bounding box center [750, 243] width 57 height 38
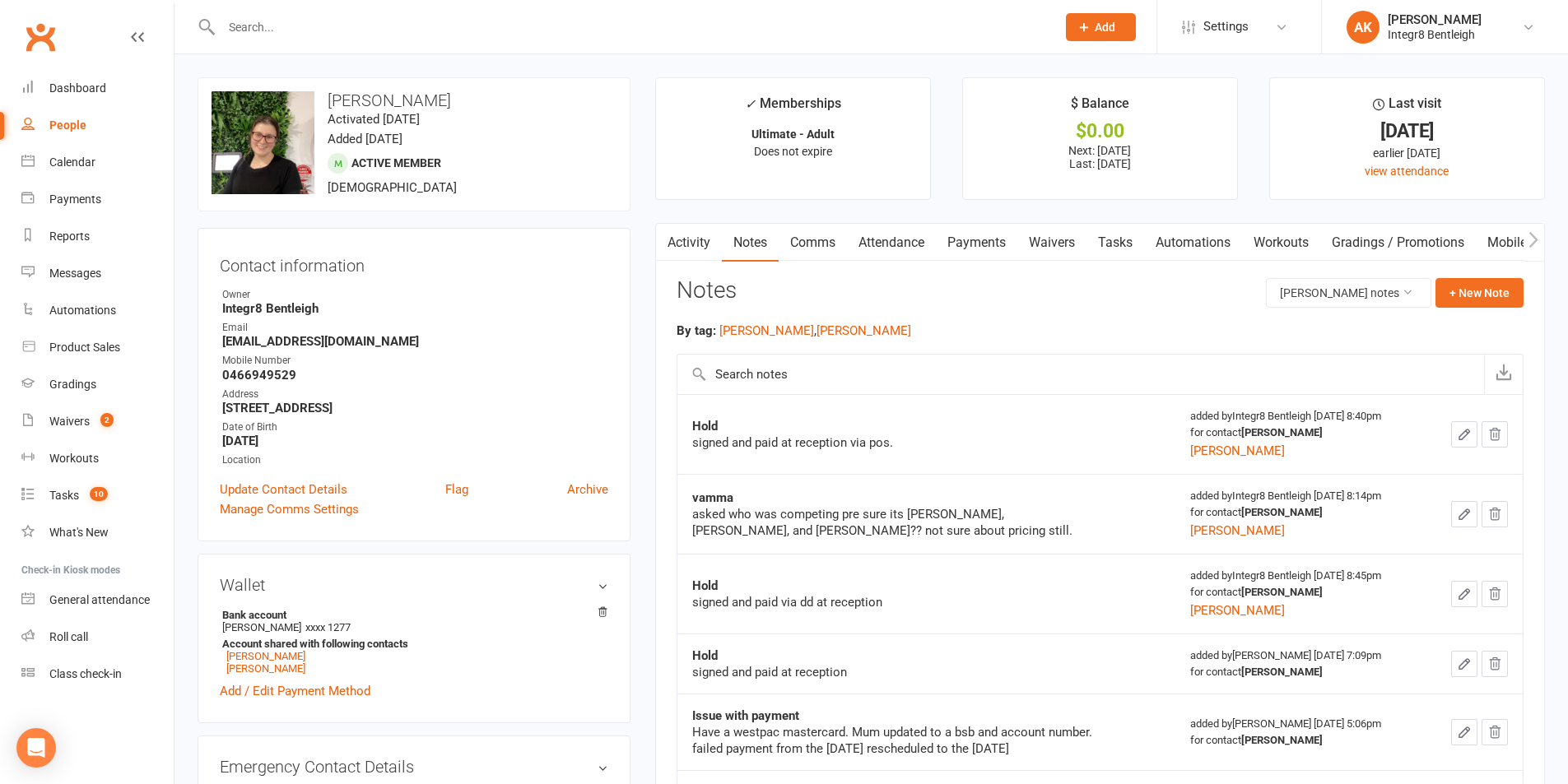
click at [1473, 310] on div "Notes Olivia Cawley's notes + New Note" at bounding box center [1100, 299] width 847 height 42
click at [1473, 300] on button "+ New Note" at bounding box center [1479, 293] width 88 height 30
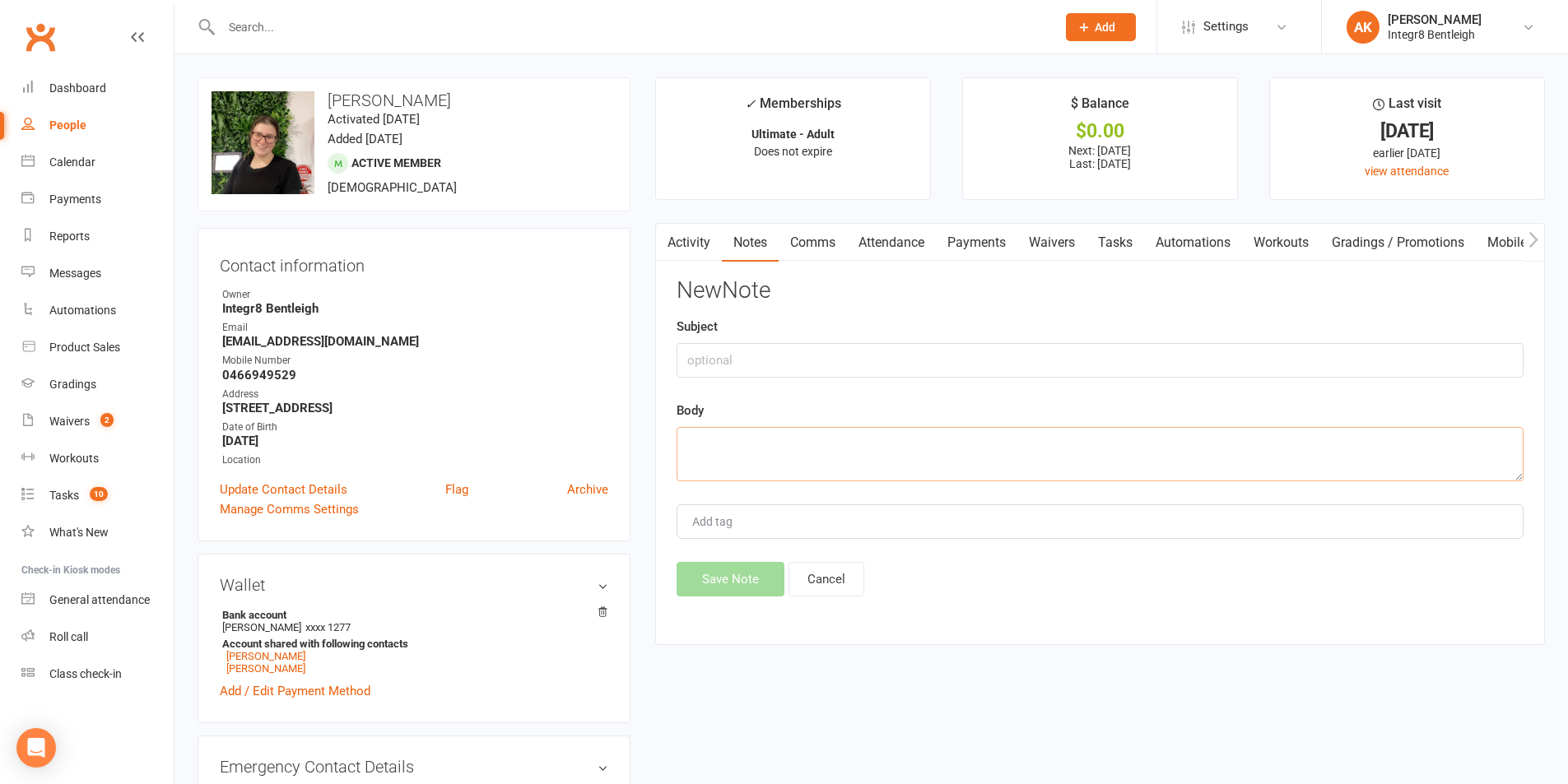
click at [860, 465] on textarea at bounding box center [1100, 454] width 847 height 54
click at [772, 360] on input "text" at bounding box center [1100, 361] width 847 height 35
type input "hold question"
type textarea "i"
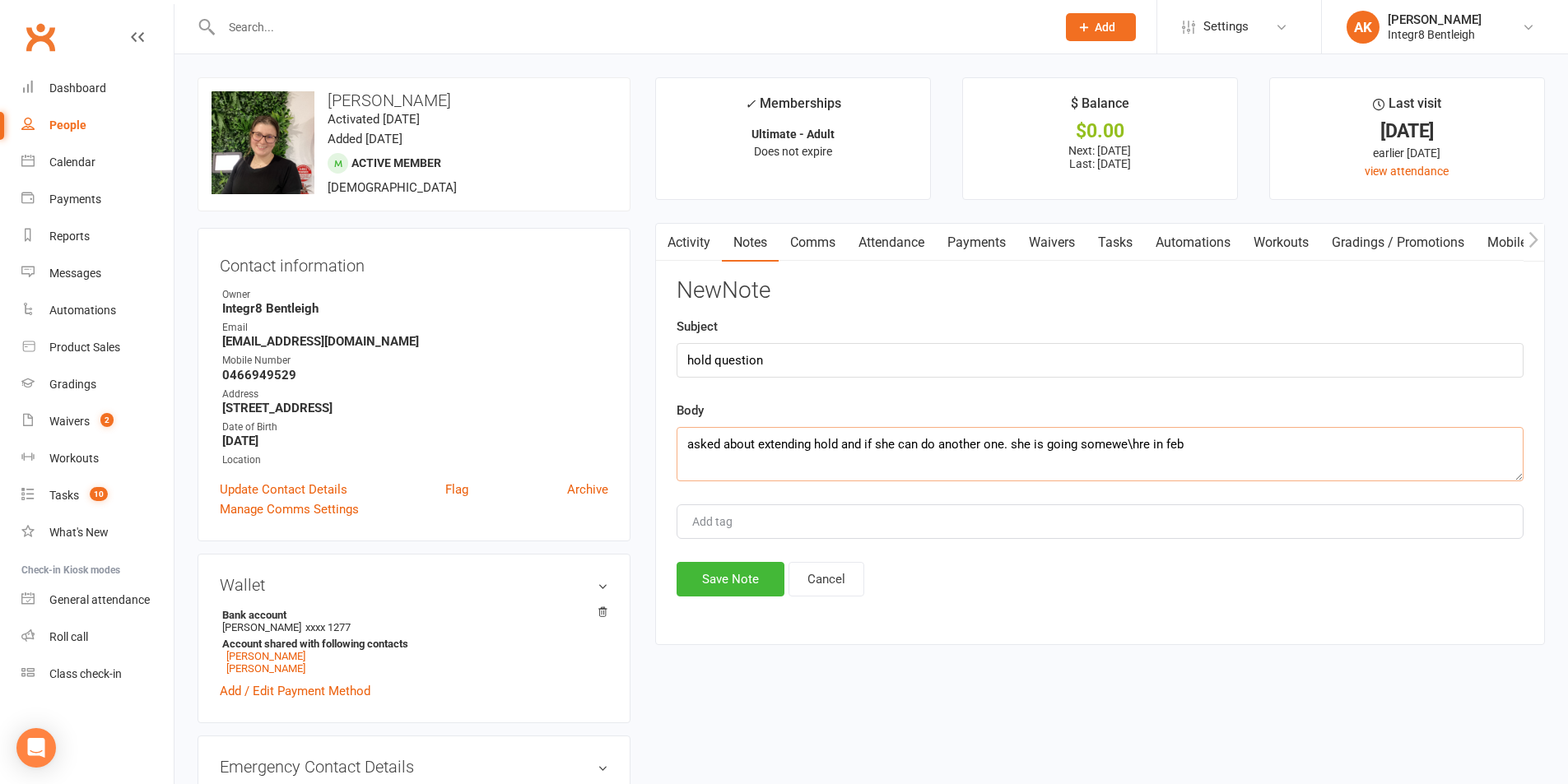
drag, startPoint x: 1123, startPoint y: 442, endPoint x: 1136, endPoint y: 441, distance: 13.0
click at [1136, 441] on textarea "asked about extending hold and if she can do another one. she is going somewe\h…" at bounding box center [1100, 454] width 847 height 54
click at [1226, 447] on textarea "asked about extending hold and if she can do another one. she is going somewher…" at bounding box center [1100, 454] width 847 height 54
drag, startPoint x: 1010, startPoint y: 446, endPoint x: 1254, endPoint y: 461, distance: 244.5
click at [1254, 461] on textarea "asked about extending hold and if she can do another one. she is going somewher…" at bounding box center [1100, 454] width 847 height 54
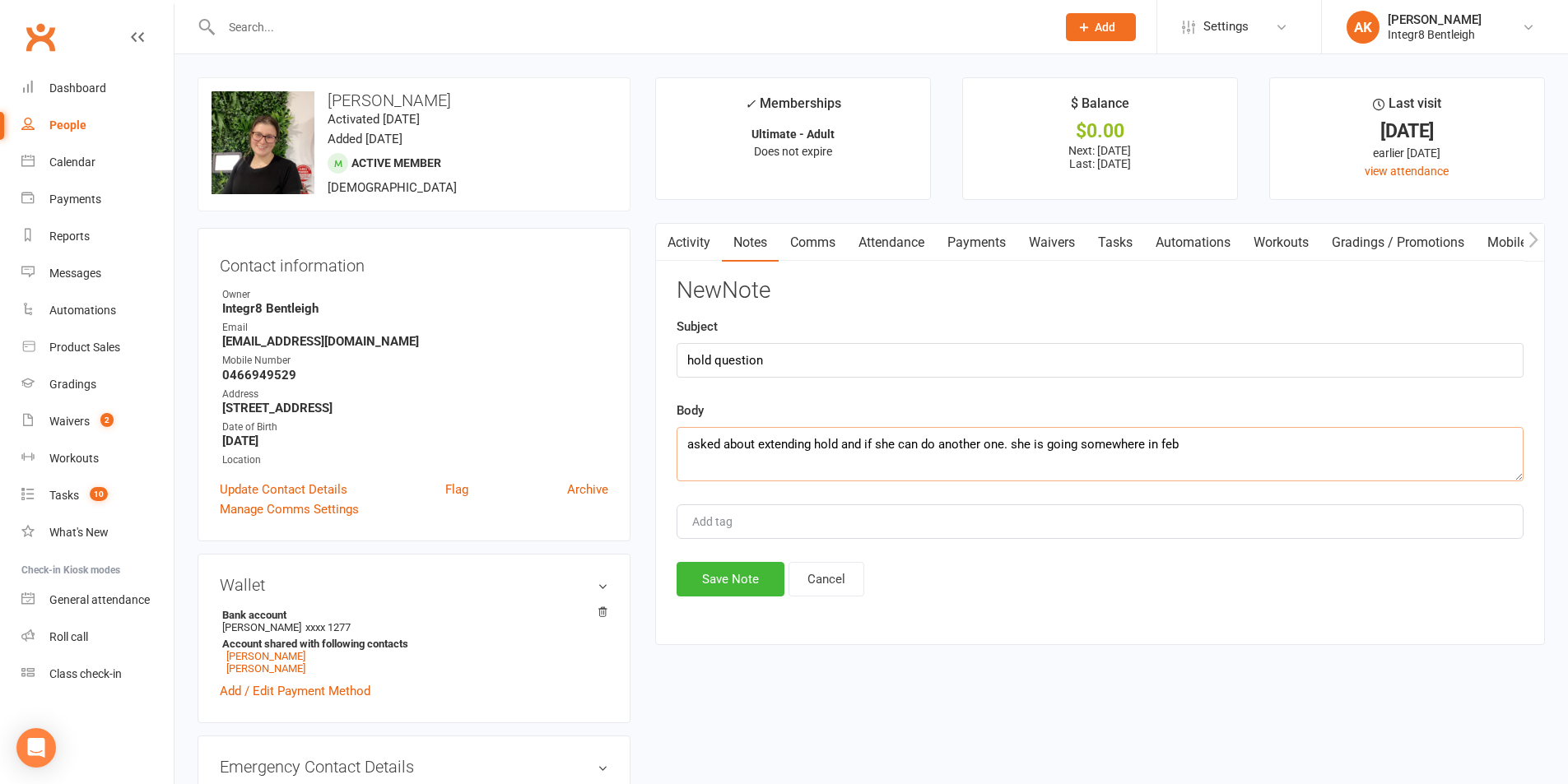
click at [1257, 448] on textarea "asked about extending hold and if she can do another one. she is going somewher…" at bounding box center [1100, 454] width 847 height 54
type textarea "asked about extending hold and if she can do another one. she is going somewher…"
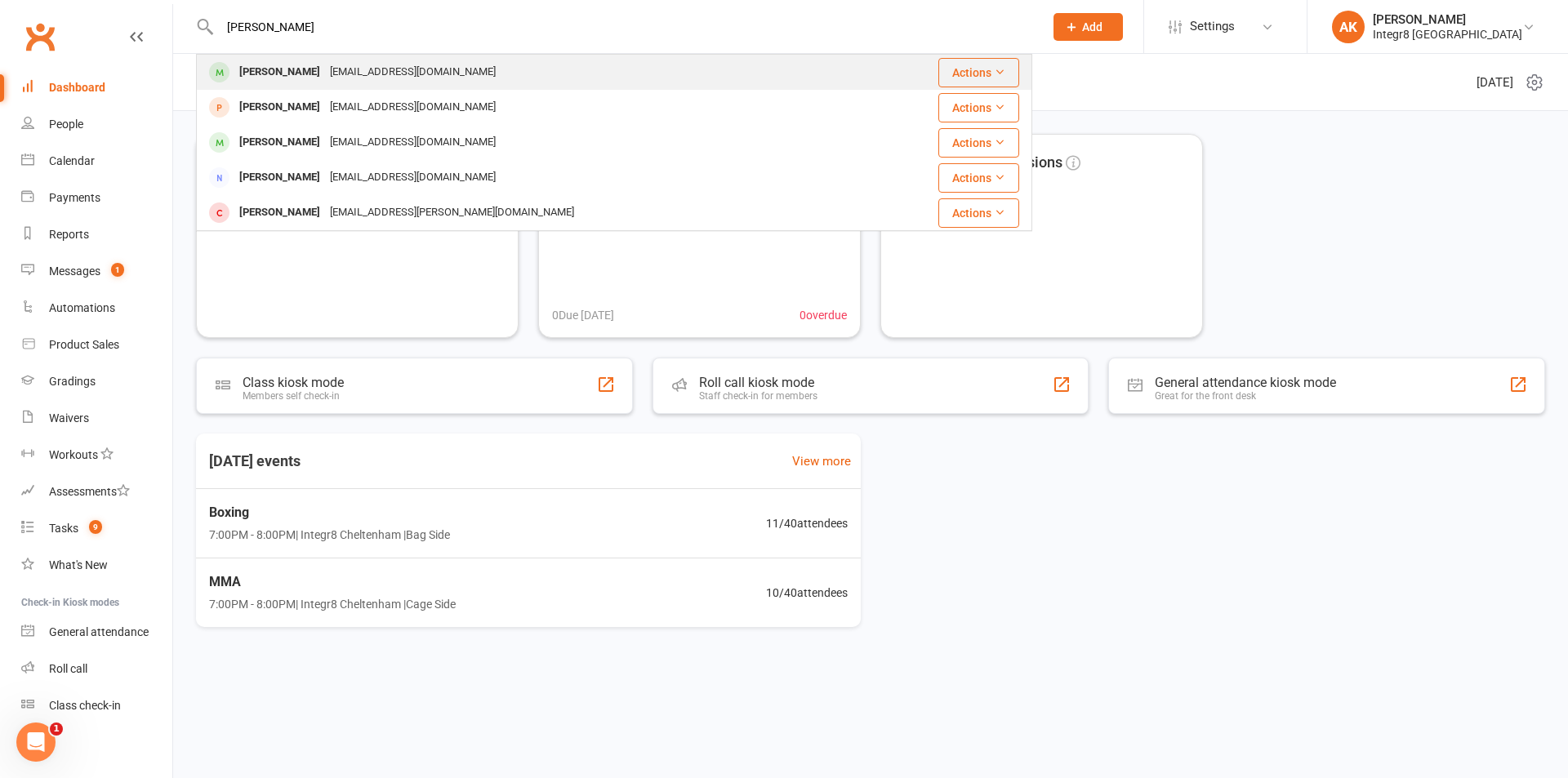
type input "[PERSON_NAME]"
click at [381, 69] on div "[EMAIL_ADDRESS][DOMAIN_NAME]" at bounding box center [412, 72] width 176 height 24
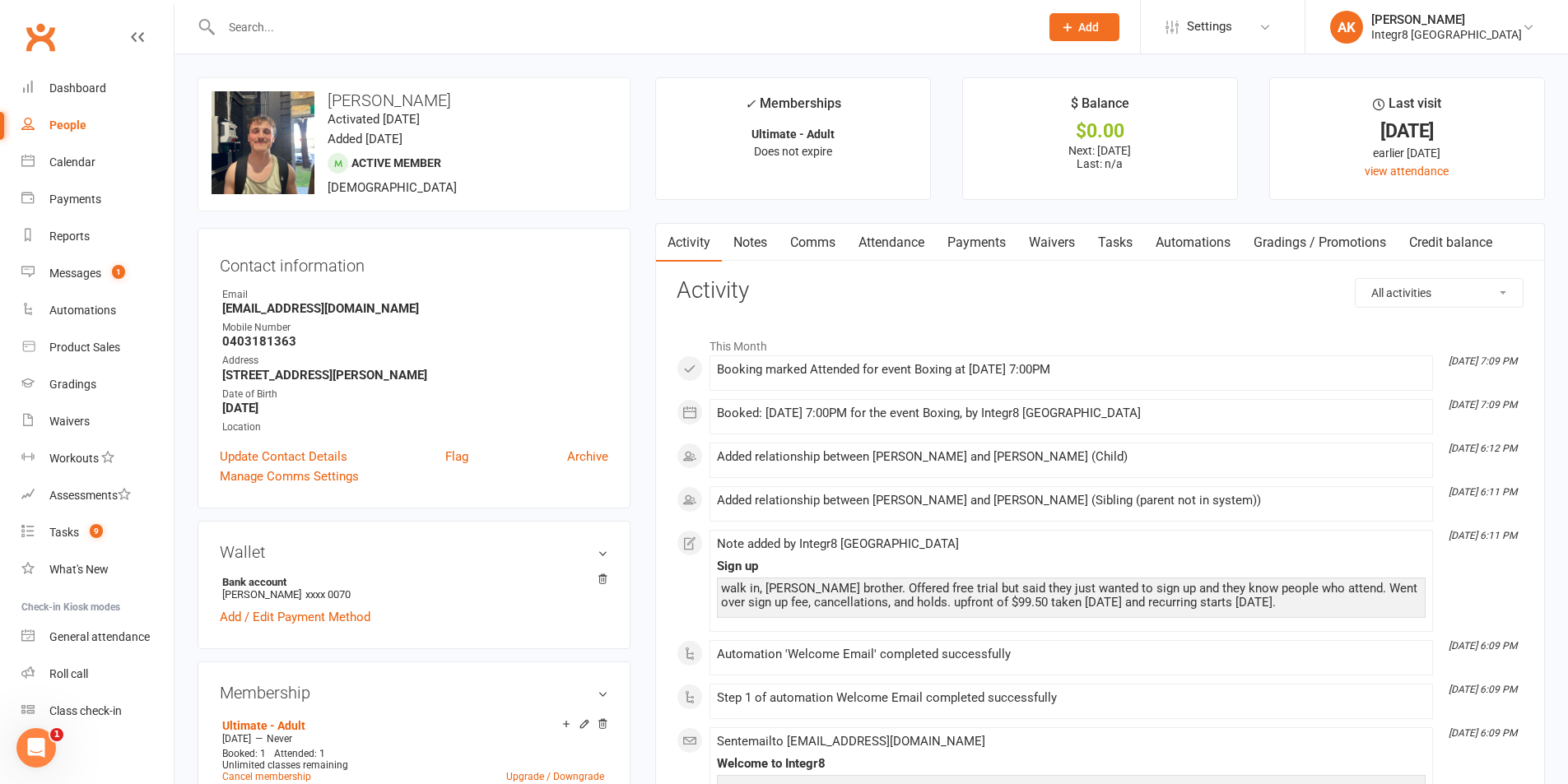
click at [743, 248] on link "Notes" at bounding box center [750, 243] width 57 height 38
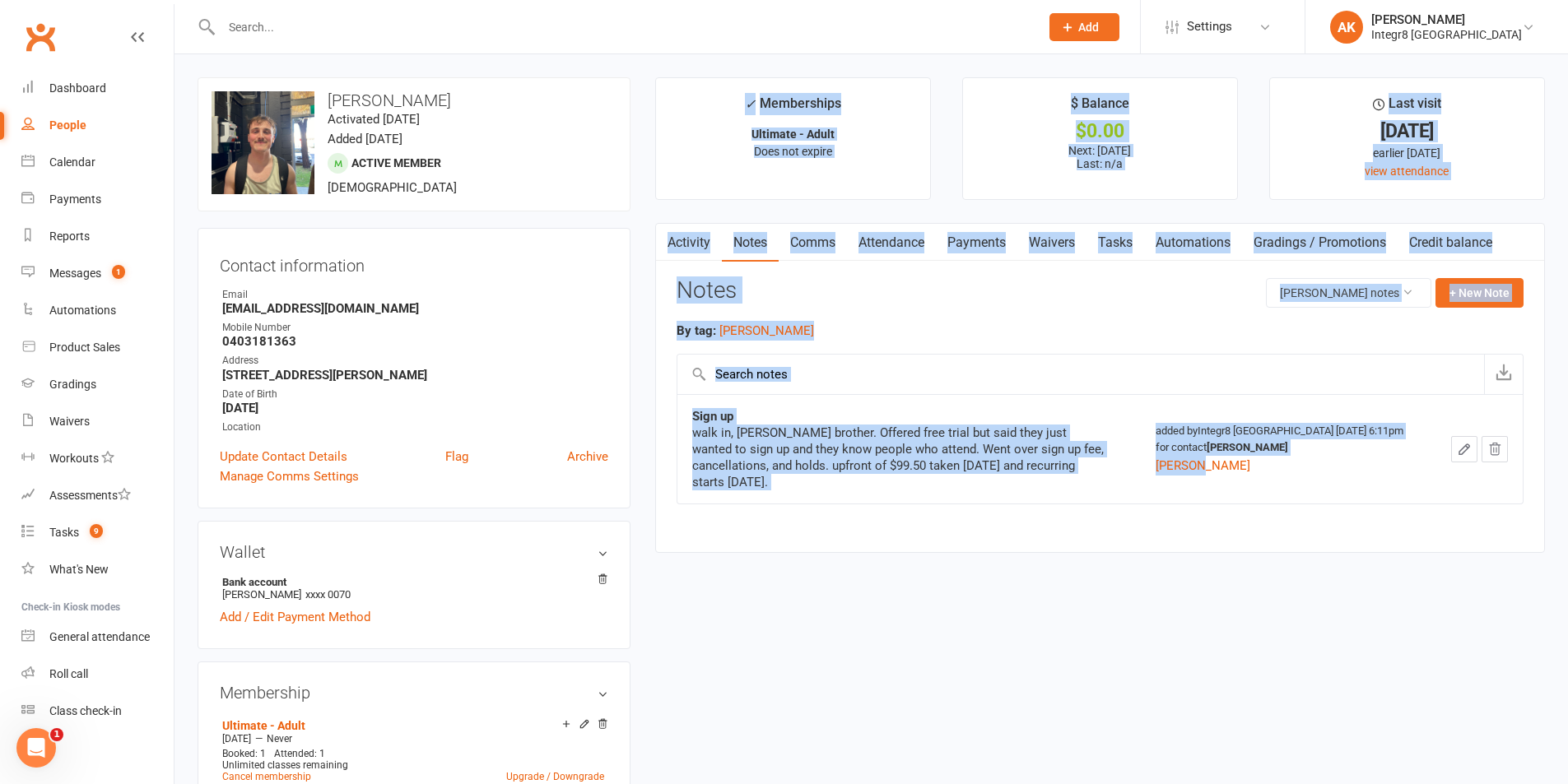
drag, startPoint x: 1226, startPoint y: 499, endPoint x: 687, endPoint y: 104, distance: 668.2
click at [687, 104] on main "✓ Memberships Ultimate - Adult Does not expire $ Balance $0.00 Next: [DATE] Las…" at bounding box center [1100, 323] width 915 height 492
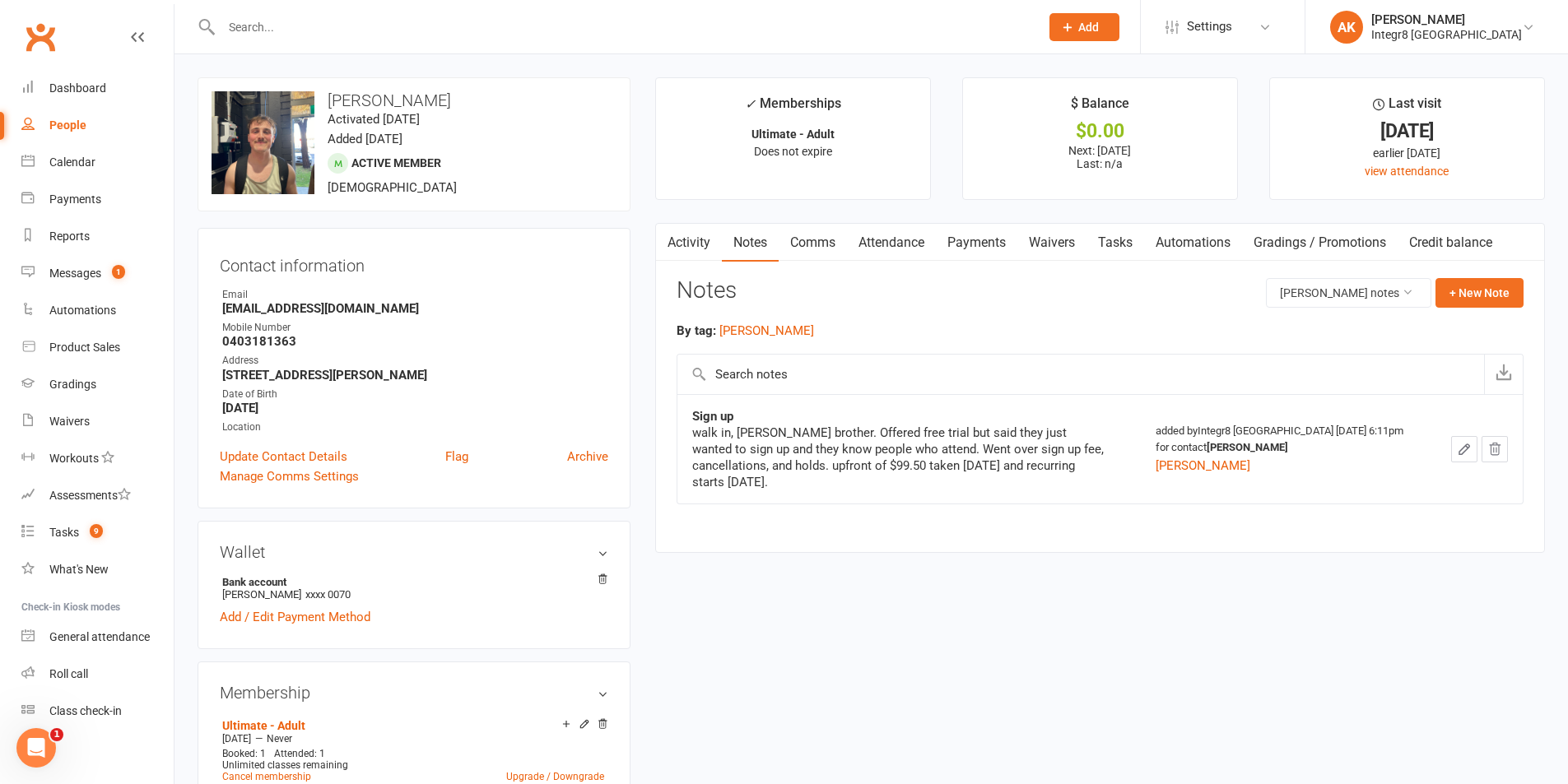
click at [502, 325] on div "Mobile Number" at bounding box center [415, 328] width 386 height 16
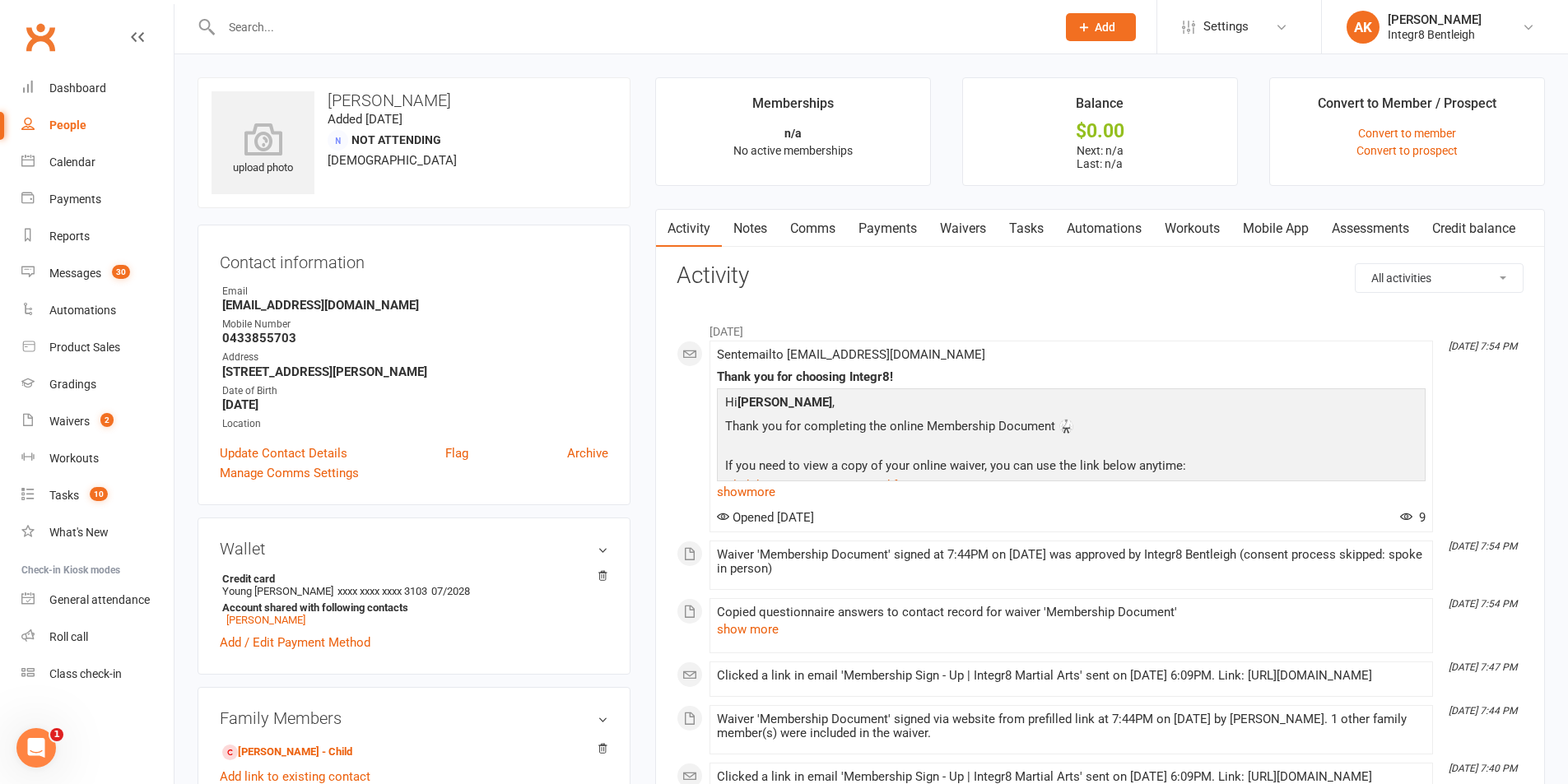
click at [749, 240] on link "Notes" at bounding box center [750, 229] width 57 height 38
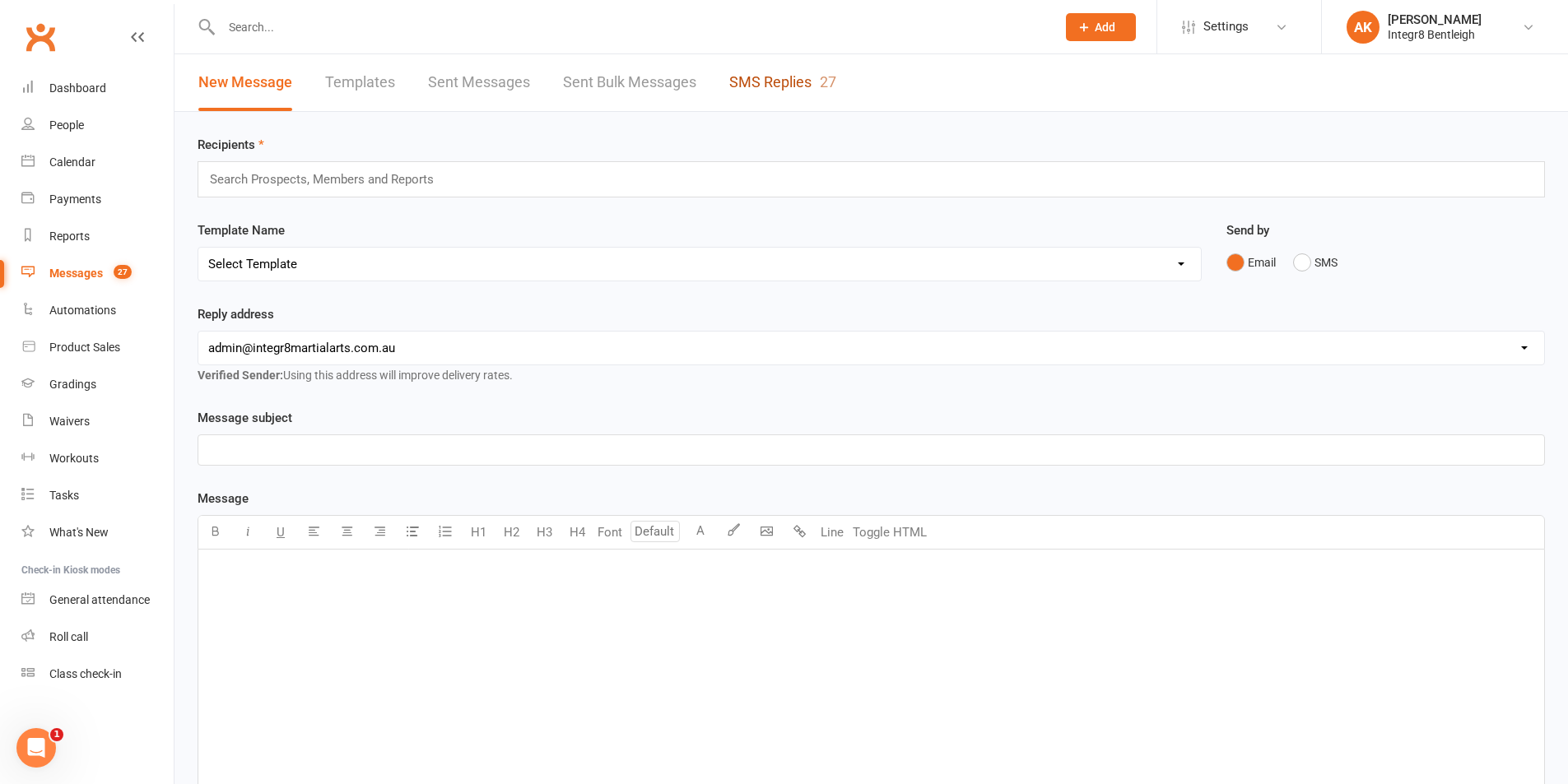
click at [790, 68] on link "SMS Replies 27" at bounding box center [782, 82] width 107 height 57
